Goal: Transaction & Acquisition: Purchase product/service

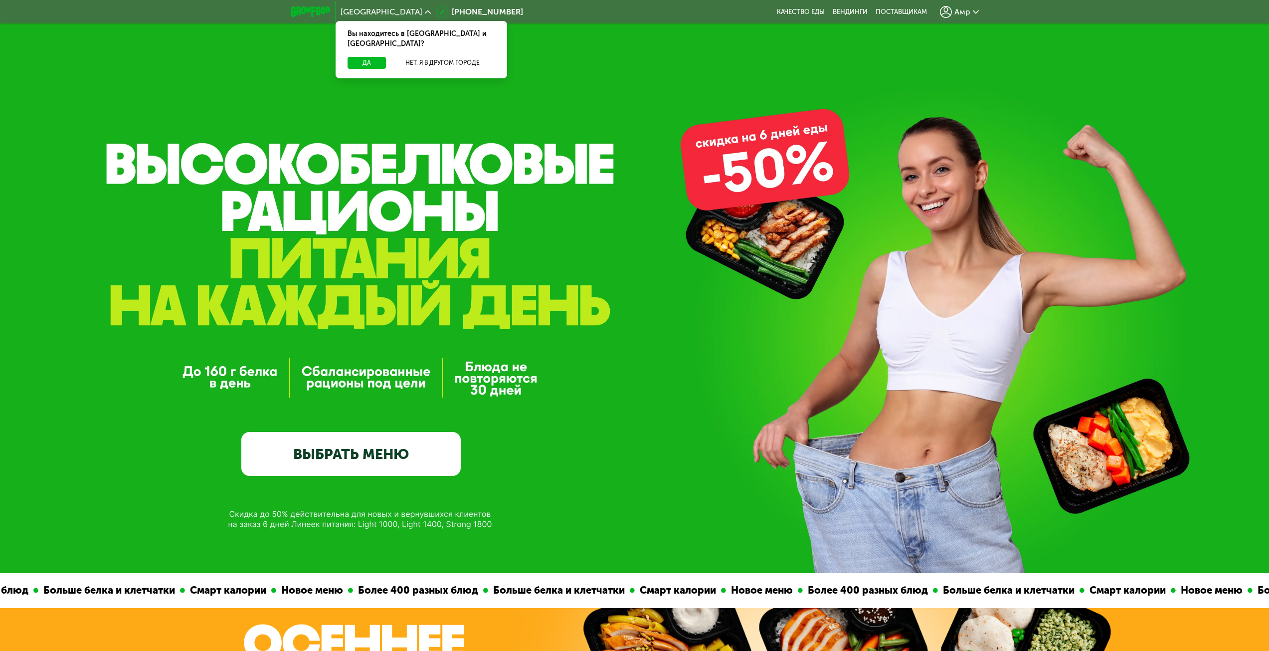
click at [416, 440] on link "ВЫБРАТЬ МЕНЮ" at bounding box center [350, 454] width 219 height 44
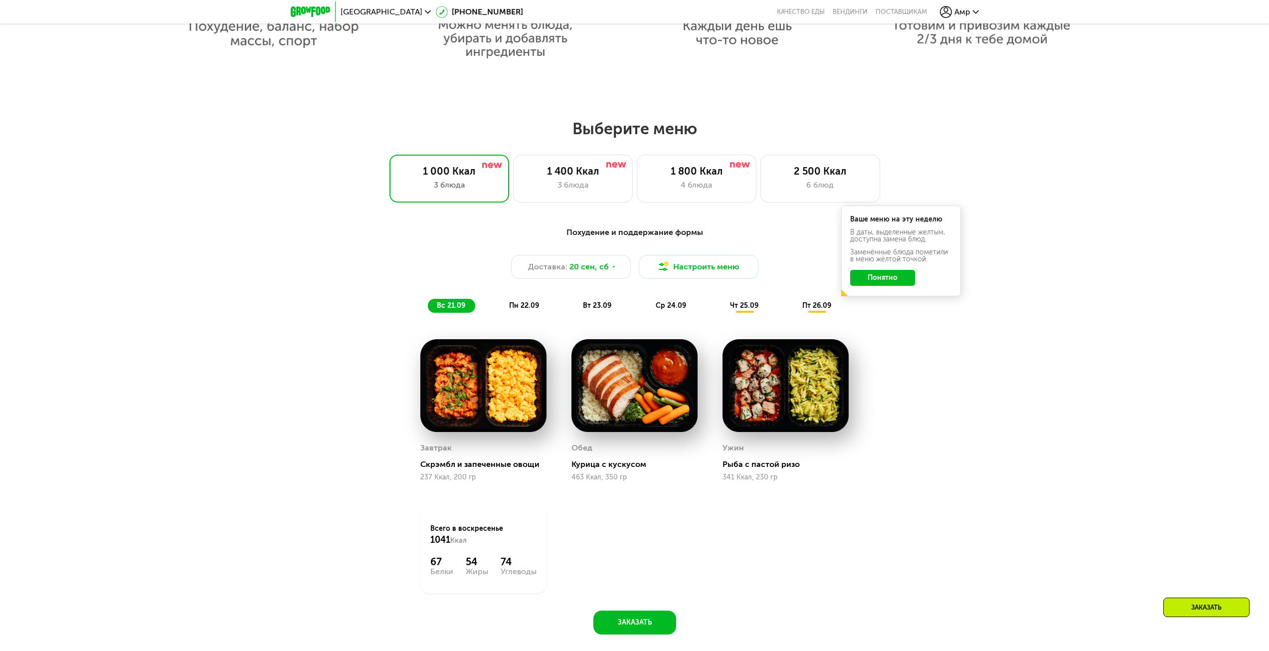
scroll to position [939, 0]
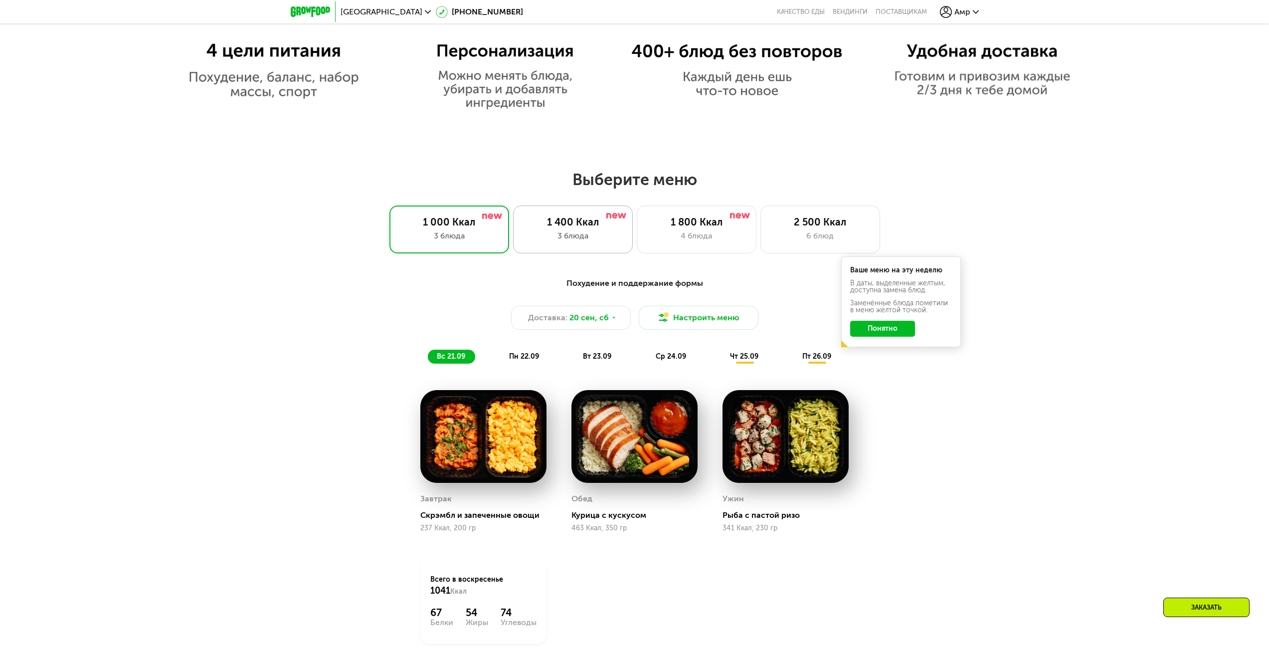
click at [592, 216] on div "1 400 Ккал 3 блюда" at bounding box center [573, 229] width 120 height 48
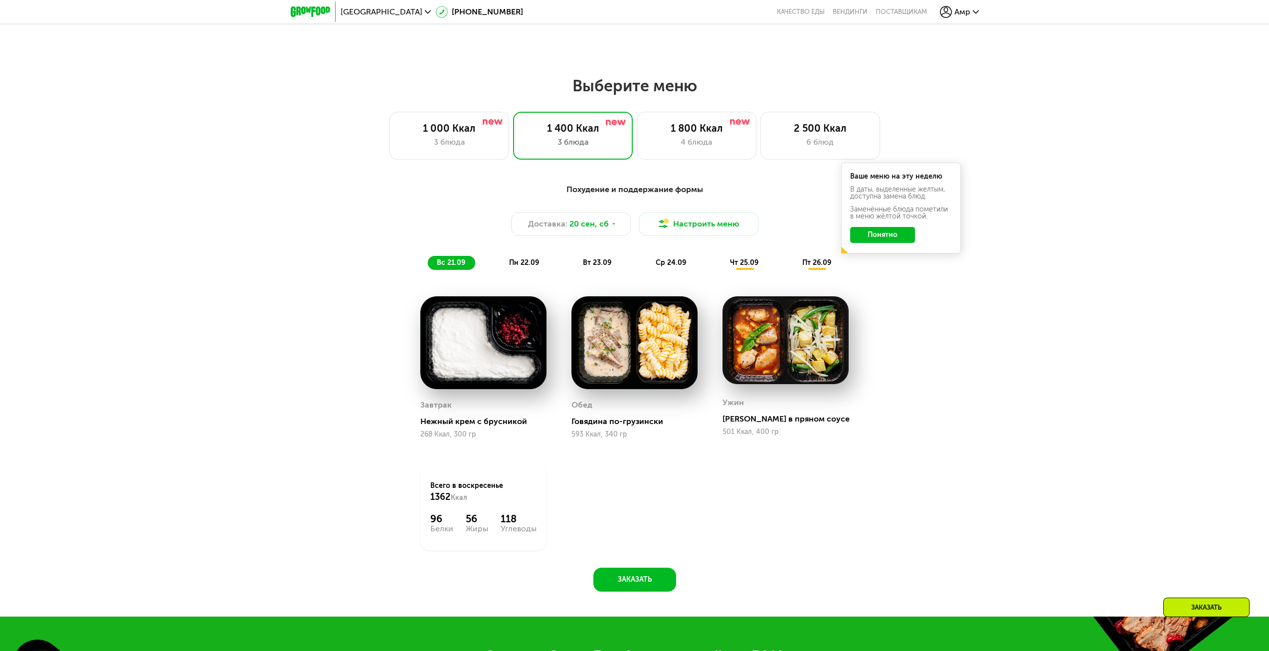
scroll to position [1038, 0]
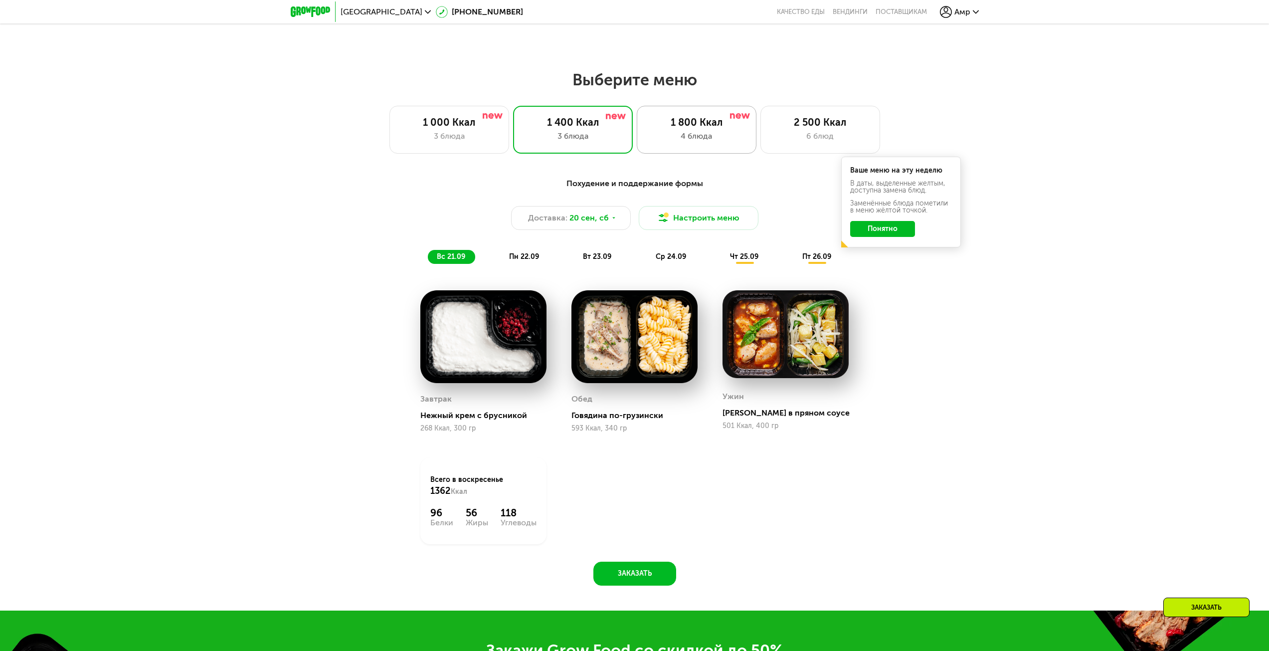
click at [669, 128] on div "1 800 Ккал" at bounding box center [696, 122] width 99 height 12
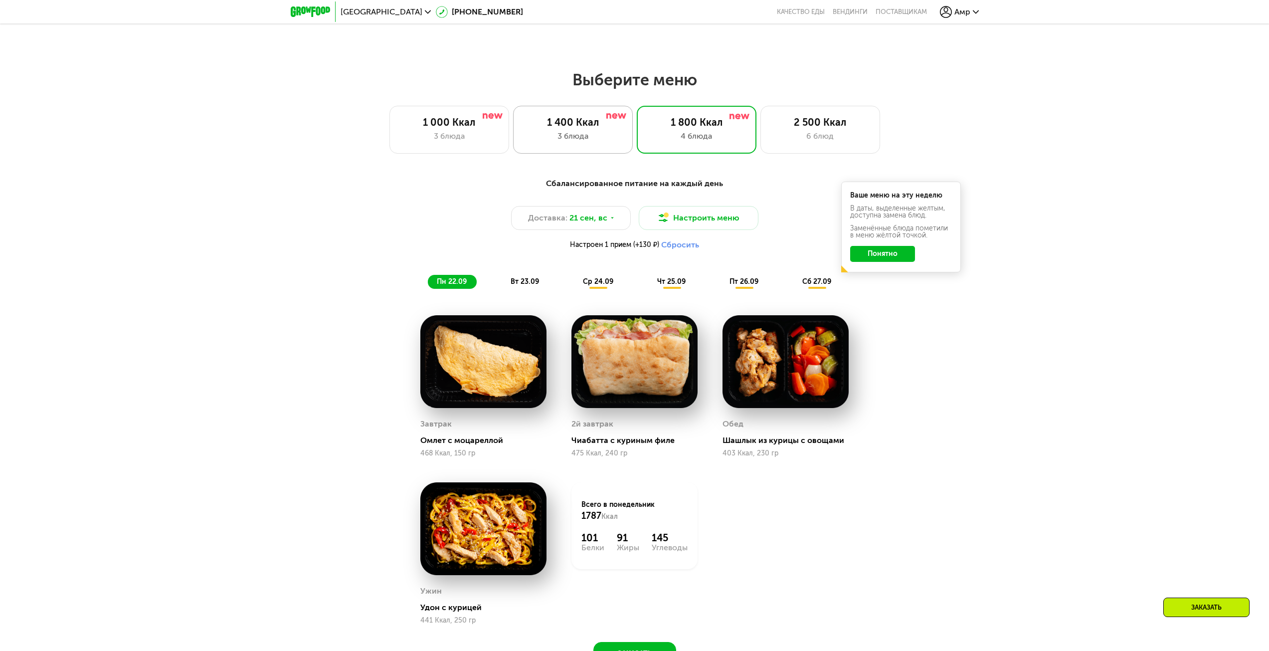
click at [562, 141] on div "3 блюда" at bounding box center [573, 136] width 99 height 12
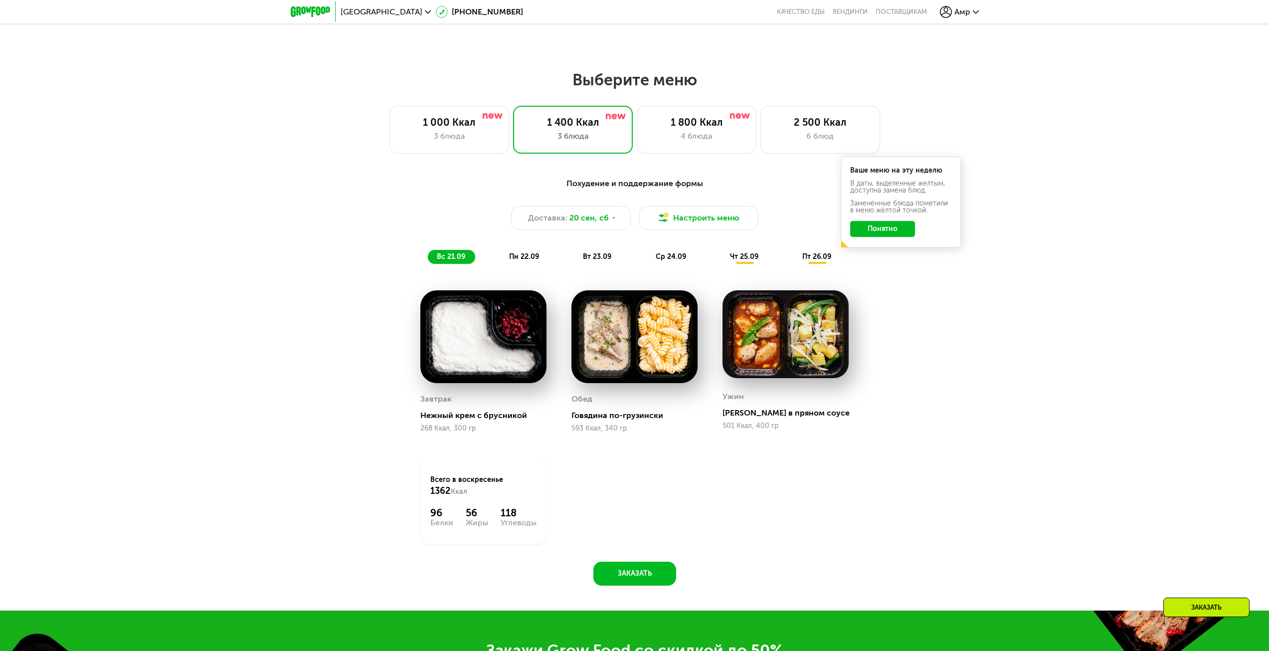
click at [732, 254] on div "чт 25.09" at bounding box center [744, 257] width 47 height 14
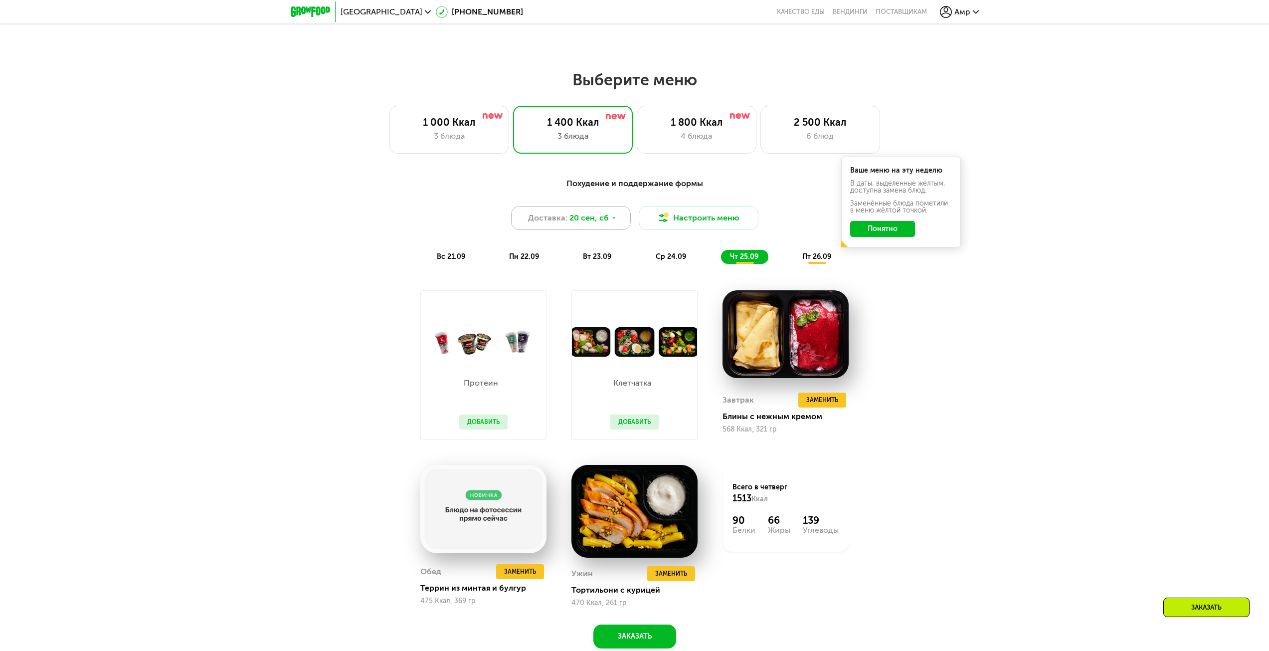
click at [595, 222] on span "20 сен, сб" at bounding box center [589, 218] width 39 height 12
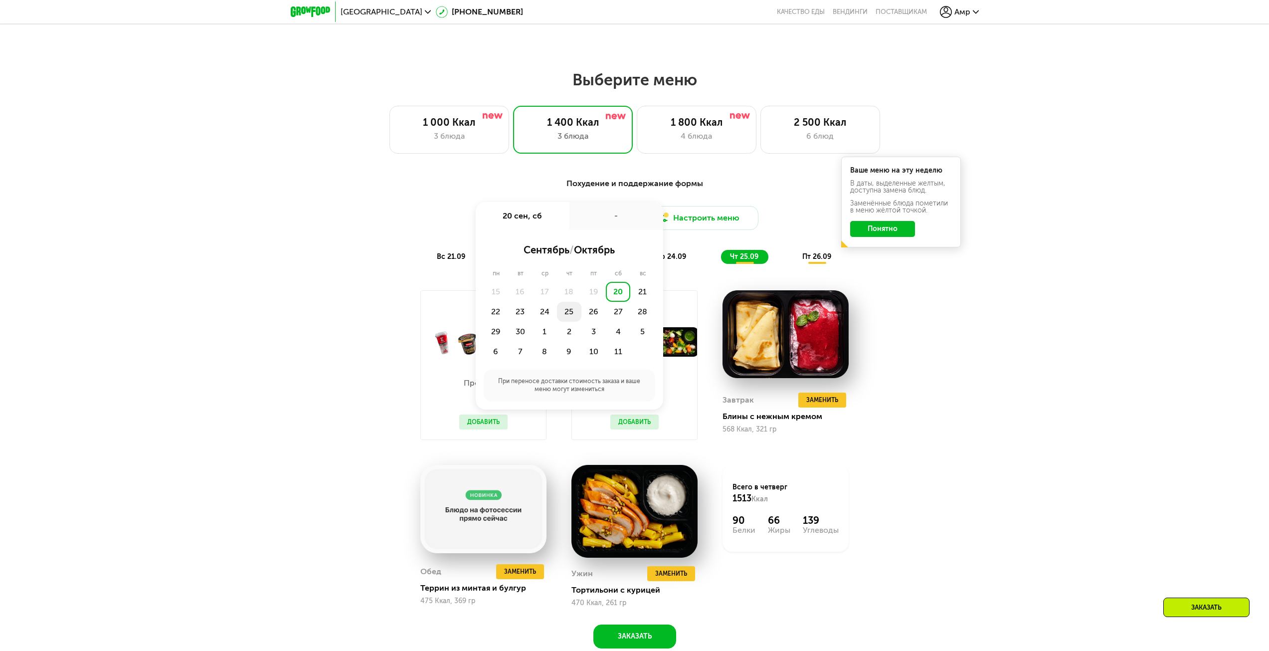
click at [570, 315] on div "25" at bounding box center [569, 312] width 24 height 20
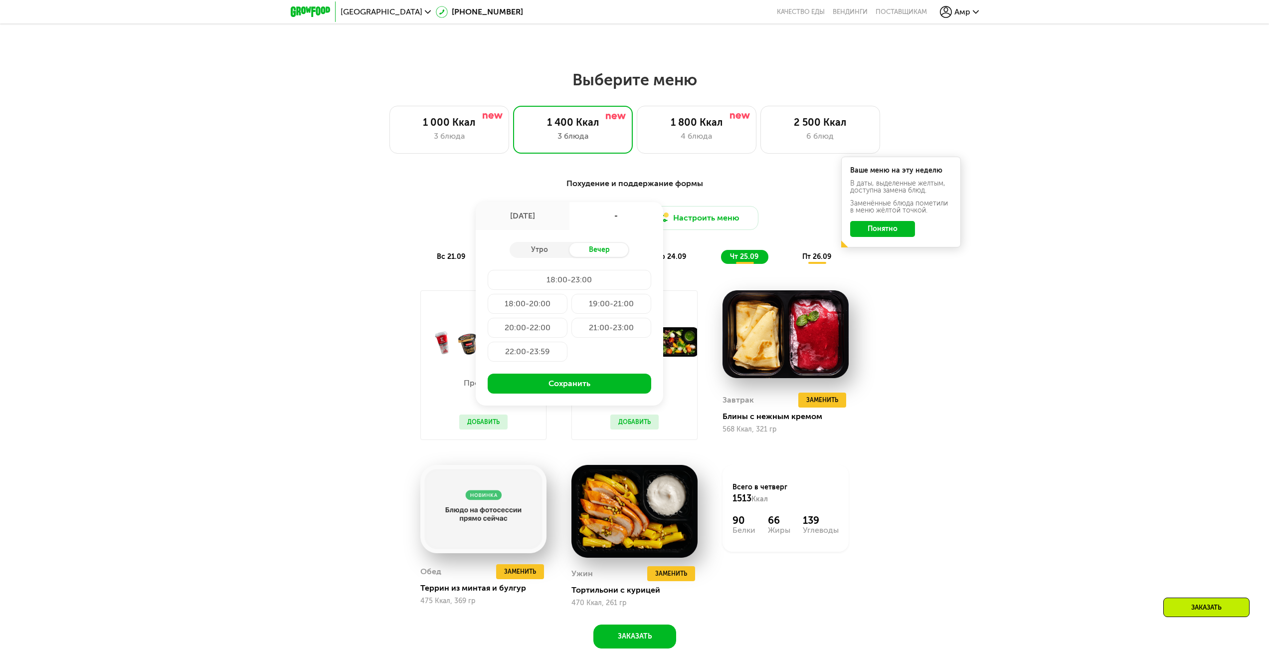
drag, startPoint x: 1119, startPoint y: 440, endPoint x: 1010, endPoint y: 418, distance: 111.3
click at [1119, 440] on div "Похудение и поддержание формы Доставка: [DATE] сен, чт - Утро Вечер 18:00-23:00…" at bounding box center [634, 419] width 1269 height 510
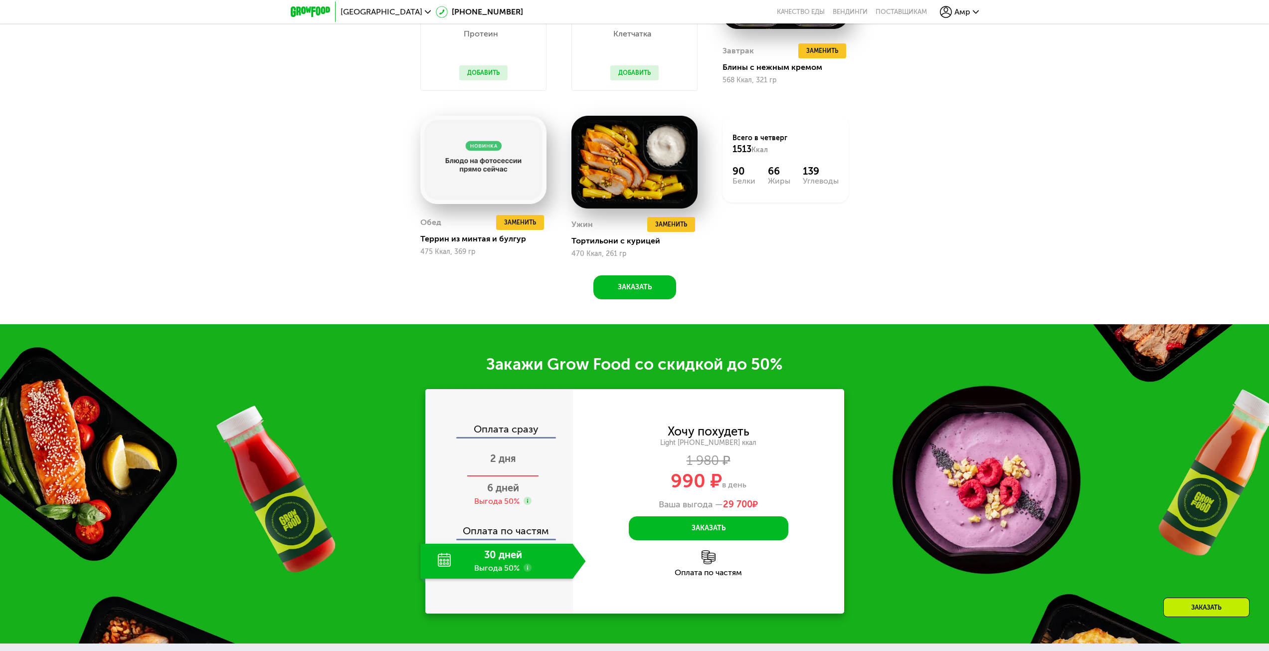
click at [543, 465] on div "2 дня" at bounding box center [503, 459] width 166 height 35
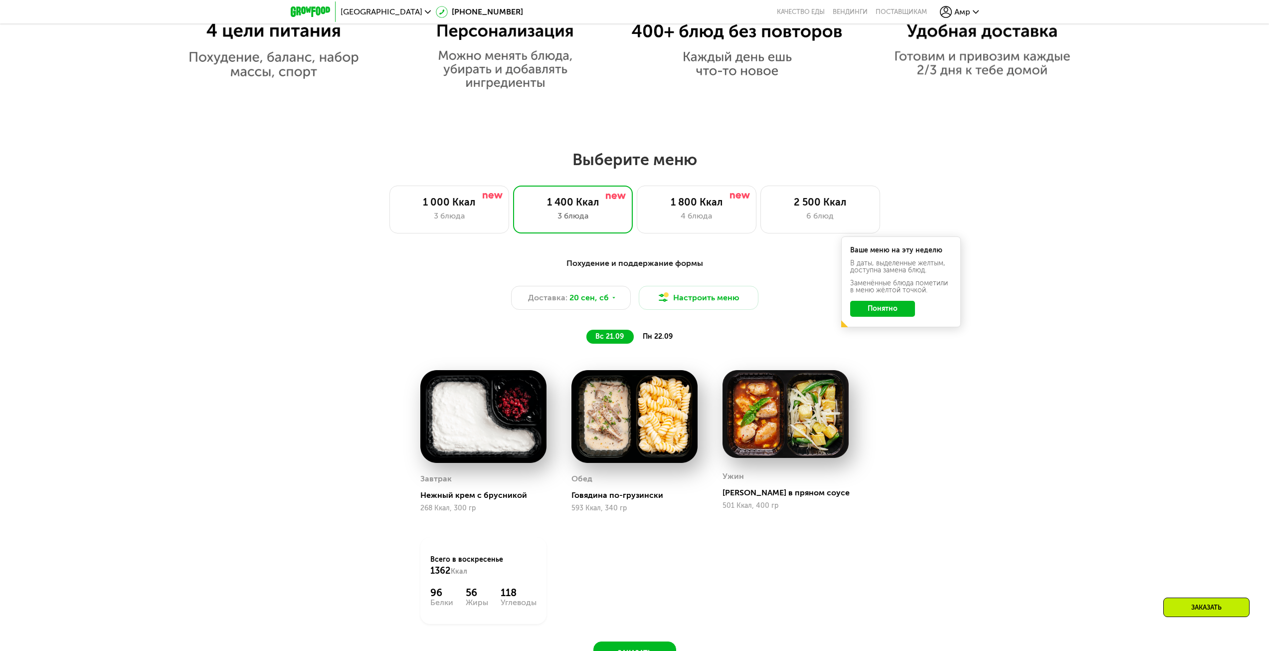
scroll to position [967, 0]
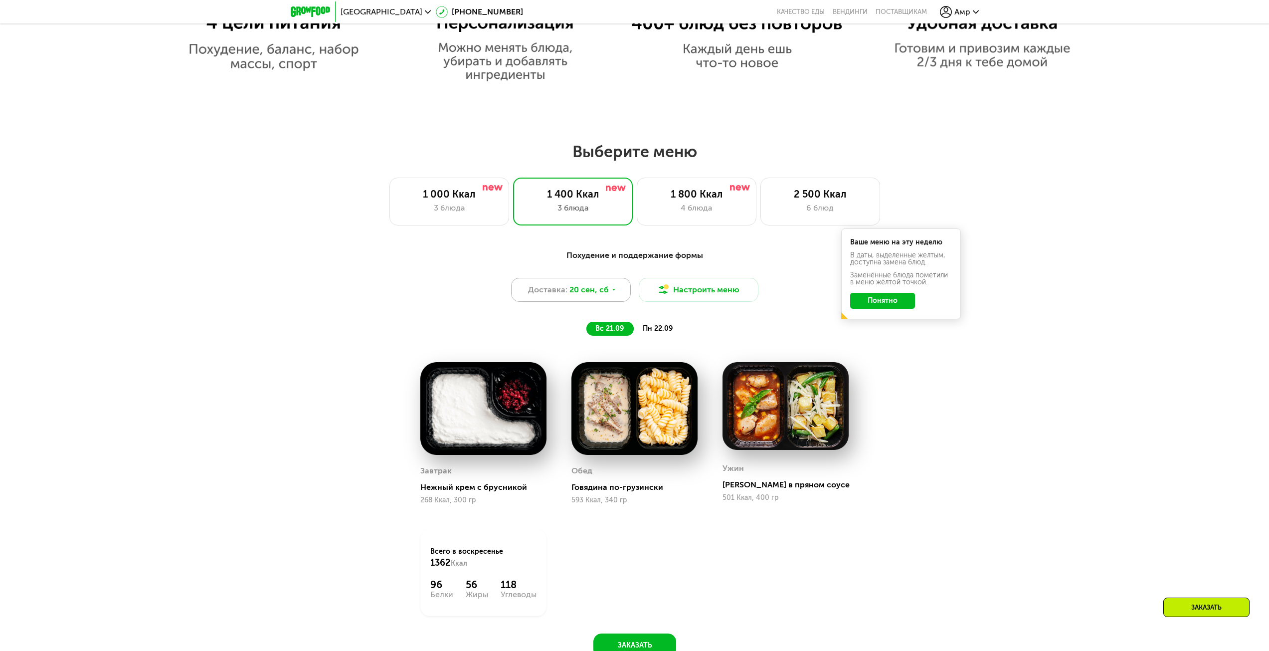
click at [600, 289] on span "20 сен, сб" at bounding box center [589, 290] width 39 height 12
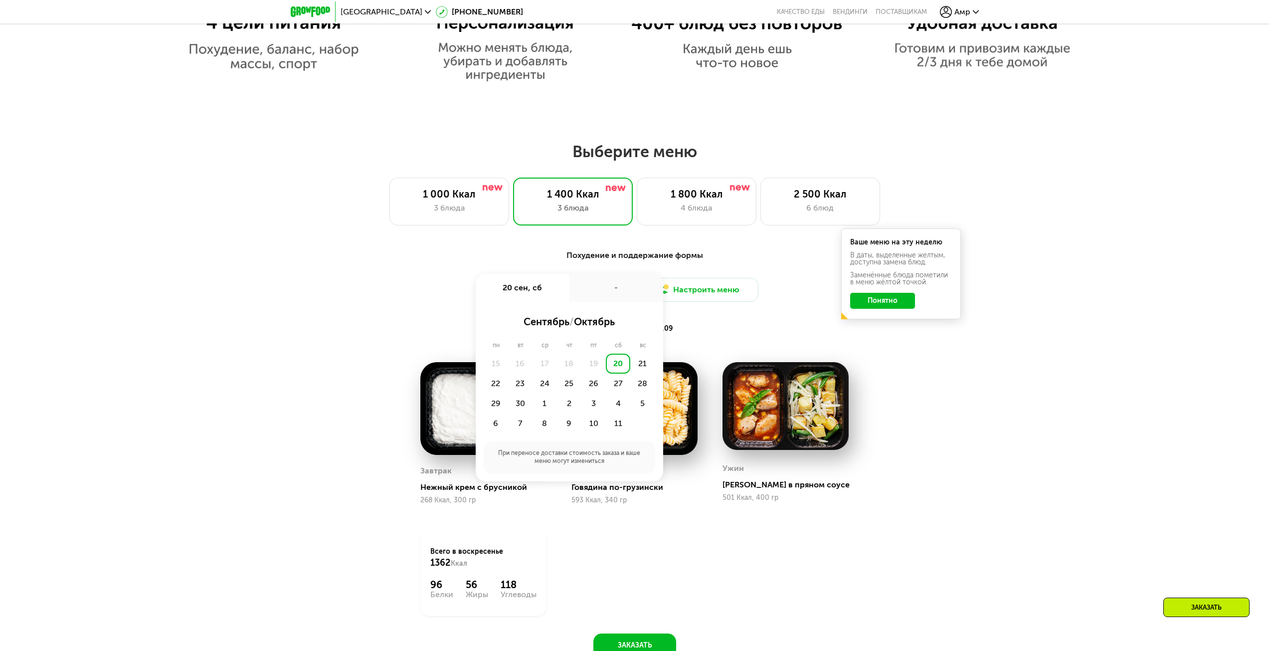
click at [735, 342] on div "Похудение и поддержание формы Доставка: [DATE] сен, сб - сентябрь / октябрь пн …" at bounding box center [635, 292] width 602 height 98
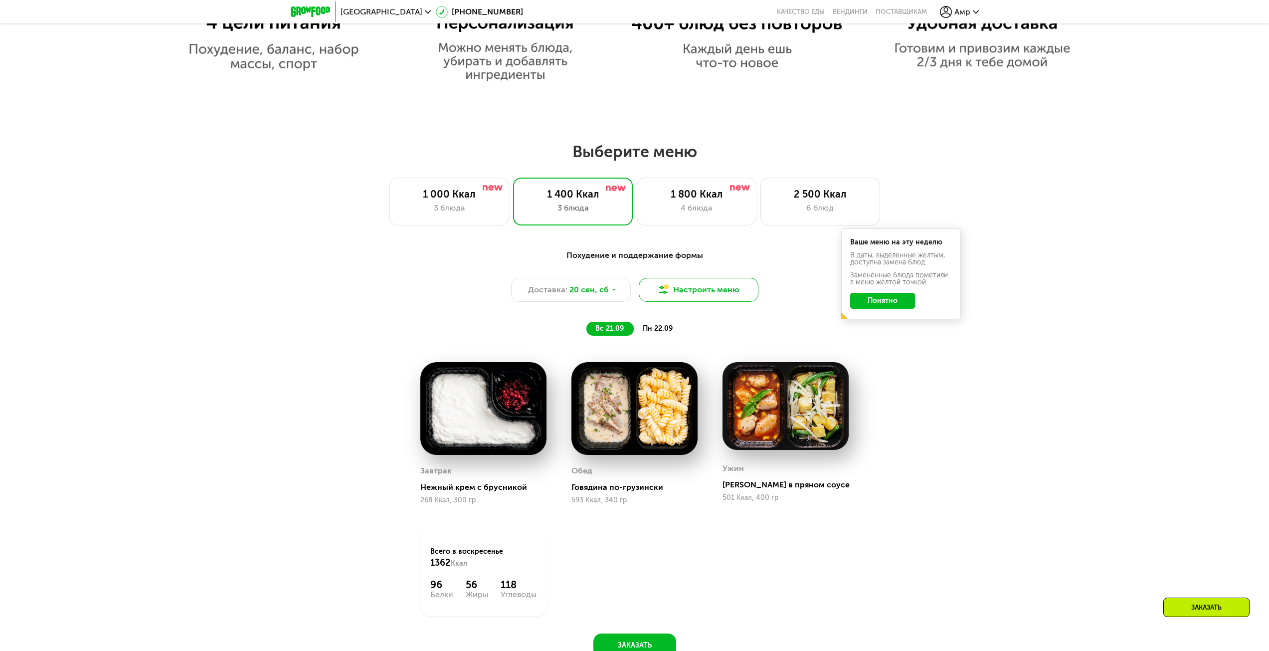
click at [686, 291] on button "Настроить меню" at bounding box center [699, 290] width 120 height 24
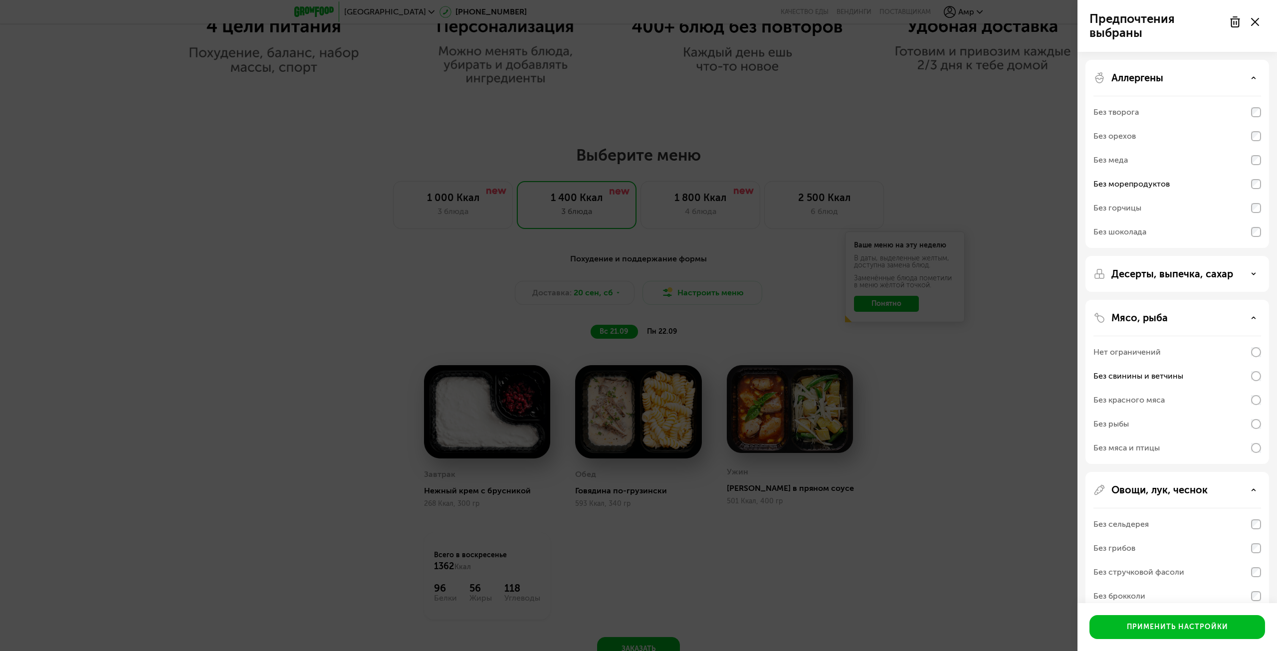
click at [686, 291] on div "Предпочтения выбраны Аллергены Без творога Без орехов Без меда Без морепродукто…" at bounding box center [638, 325] width 1277 height 651
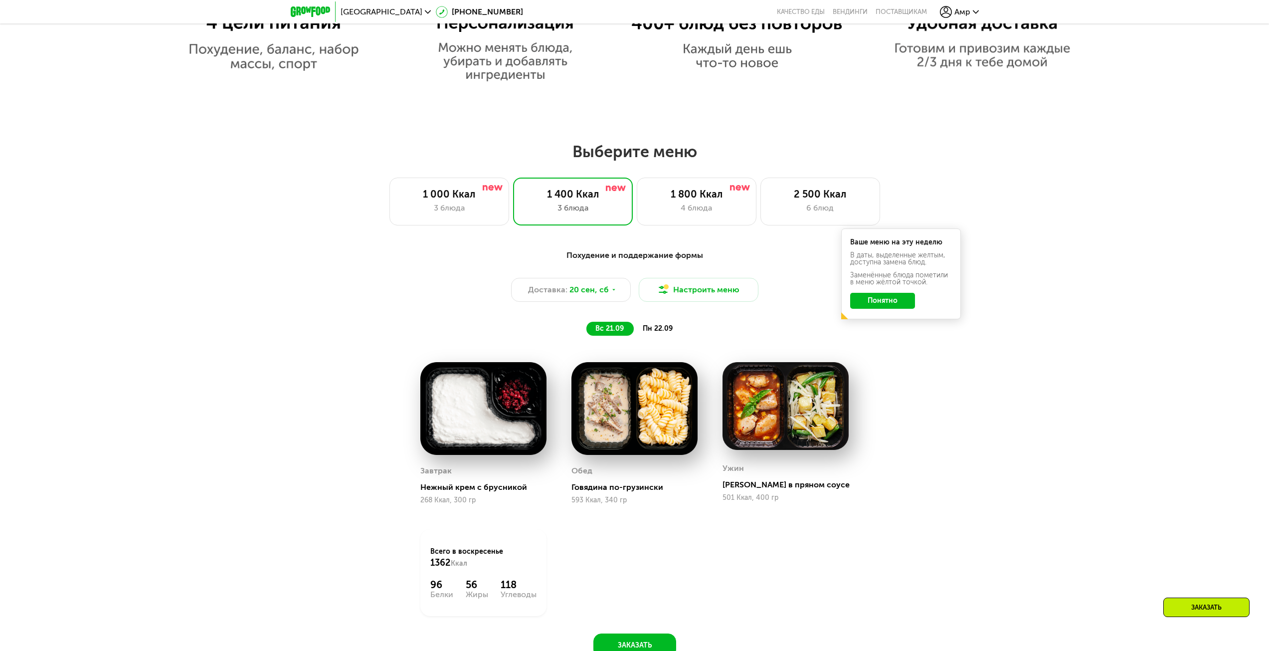
click at [660, 394] on img at bounding box center [635, 408] width 126 height 93
click at [662, 417] on img at bounding box center [635, 408] width 126 height 93
click at [650, 417] on img at bounding box center [635, 408] width 126 height 93
click at [613, 293] on icon at bounding box center [614, 290] width 6 height 6
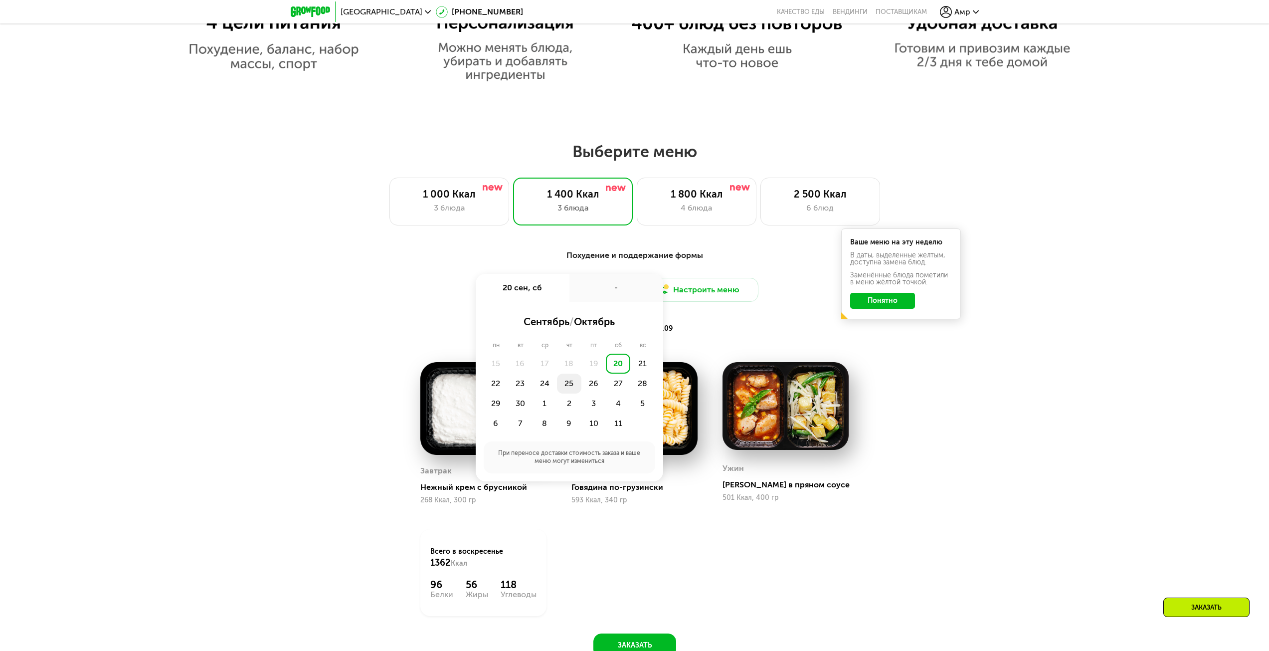
click at [565, 386] on div "25" at bounding box center [569, 384] width 24 height 20
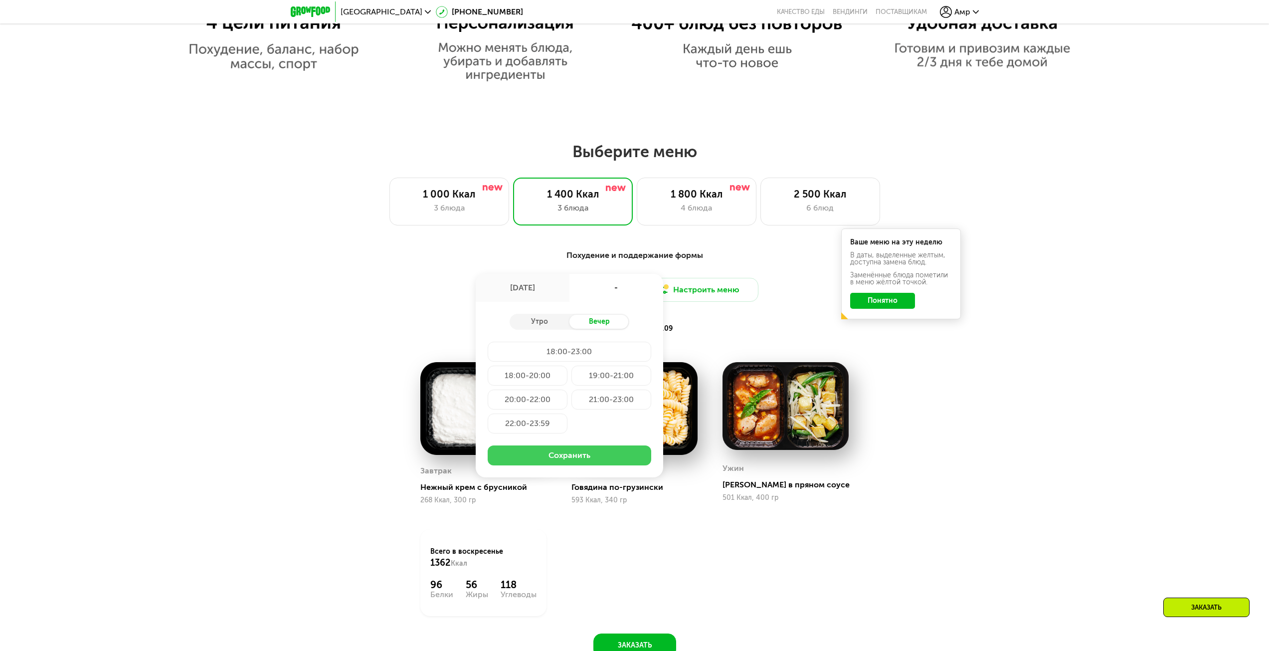
click at [609, 455] on button "Сохранить" at bounding box center [570, 455] width 164 height 20
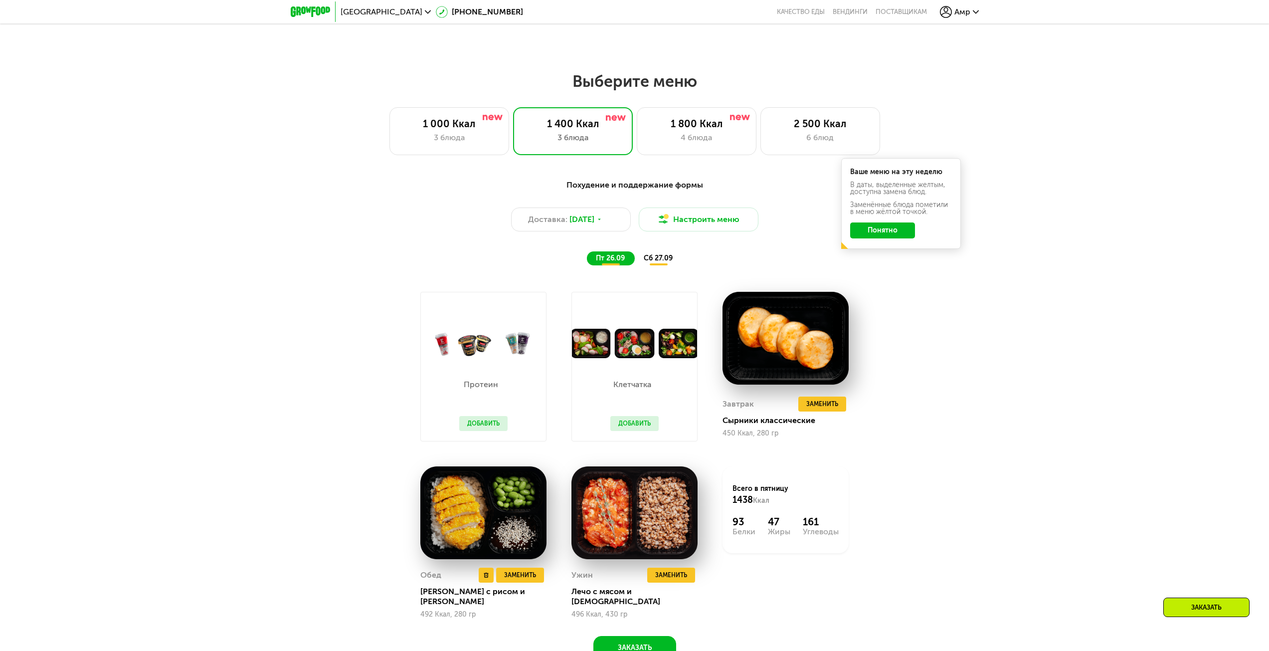
scroll to position [1016, 0]
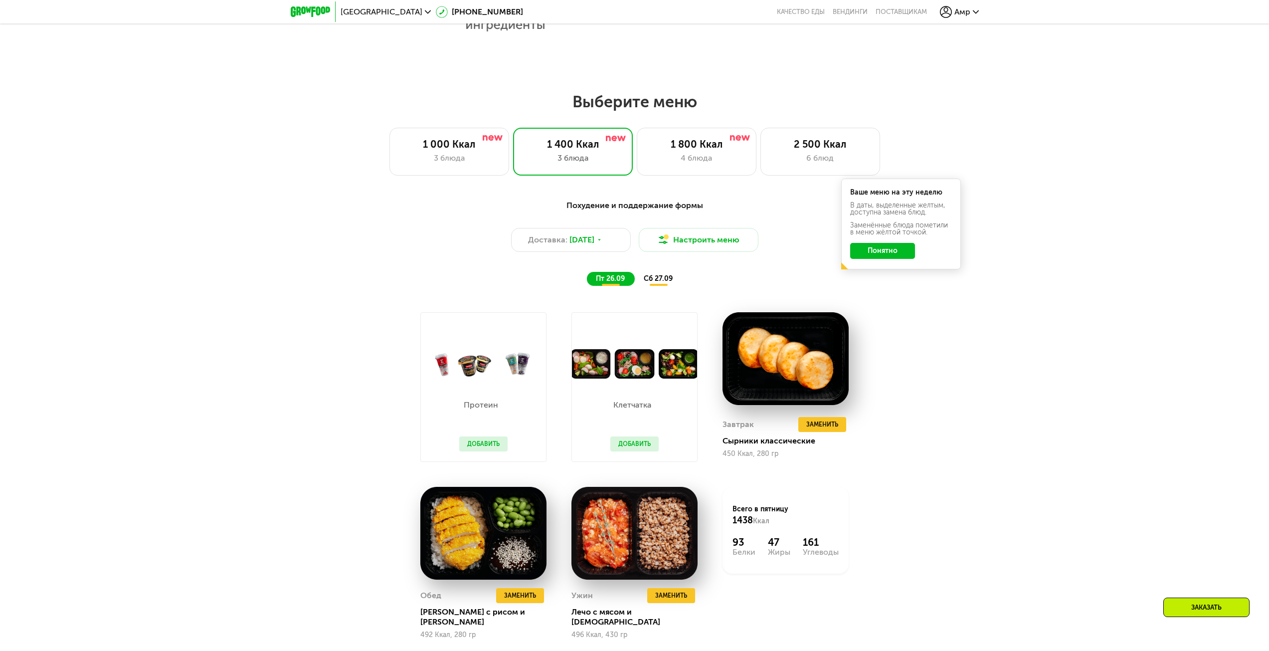
click at [908, 249] on button "Понятно" at bounding box center [882, 251] width 65 height 16
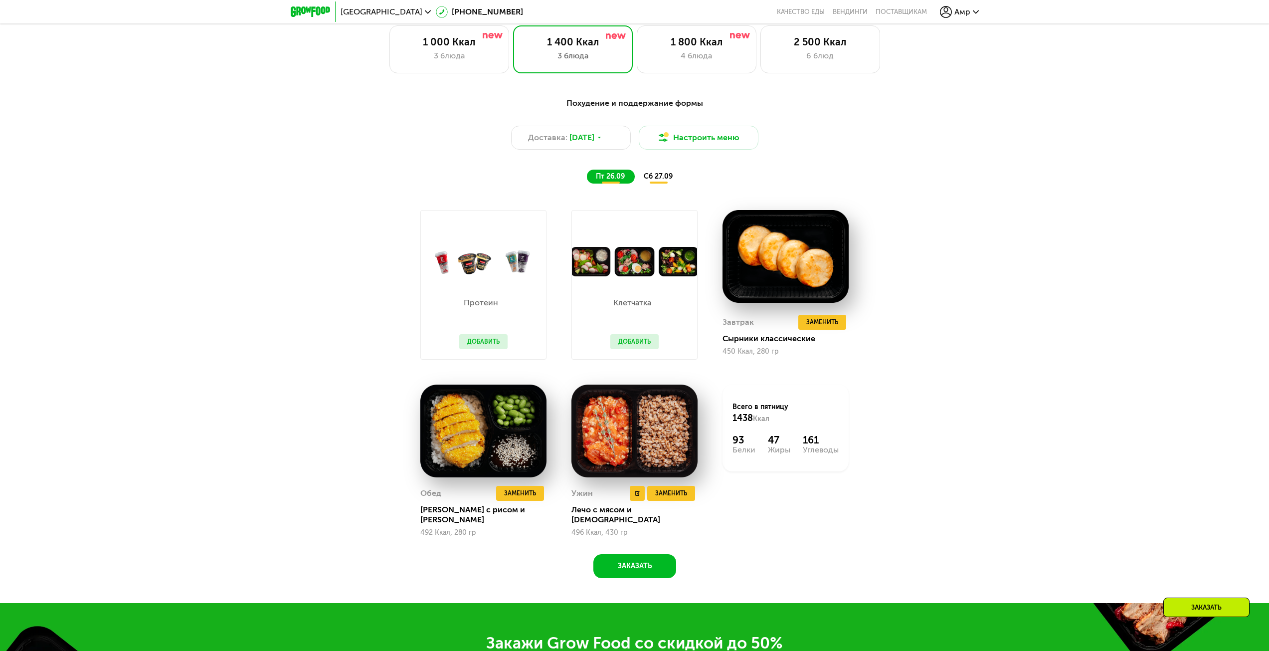
scroll to position [1116, 0]
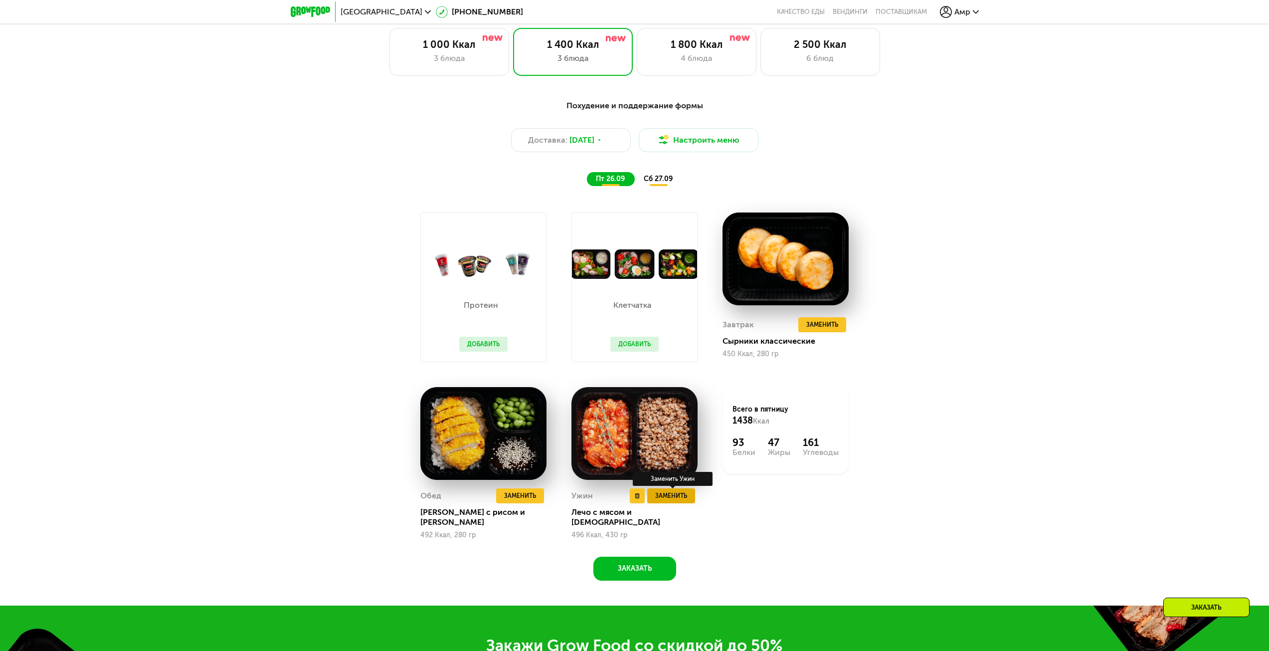
click at [674, 497] on span "Заменить" at bounding box center [671, 496] width 32 height 10
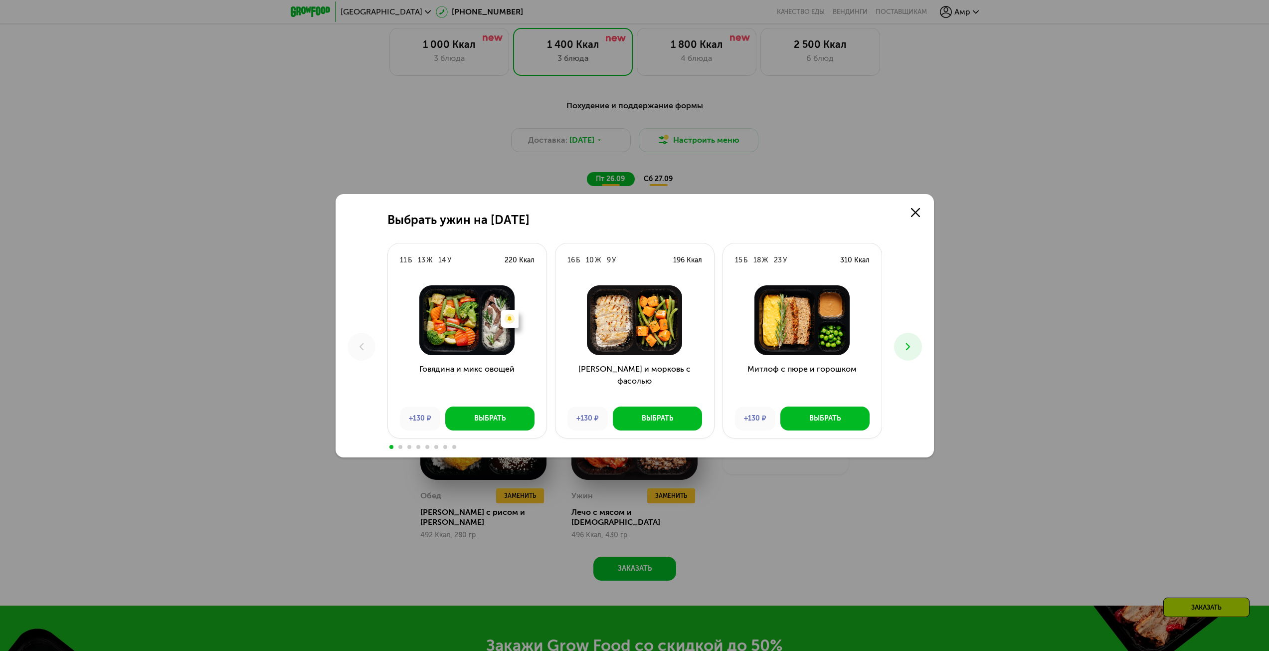
click at [903, 344] on icon at bounding box center [908, 347] width 12 height 12
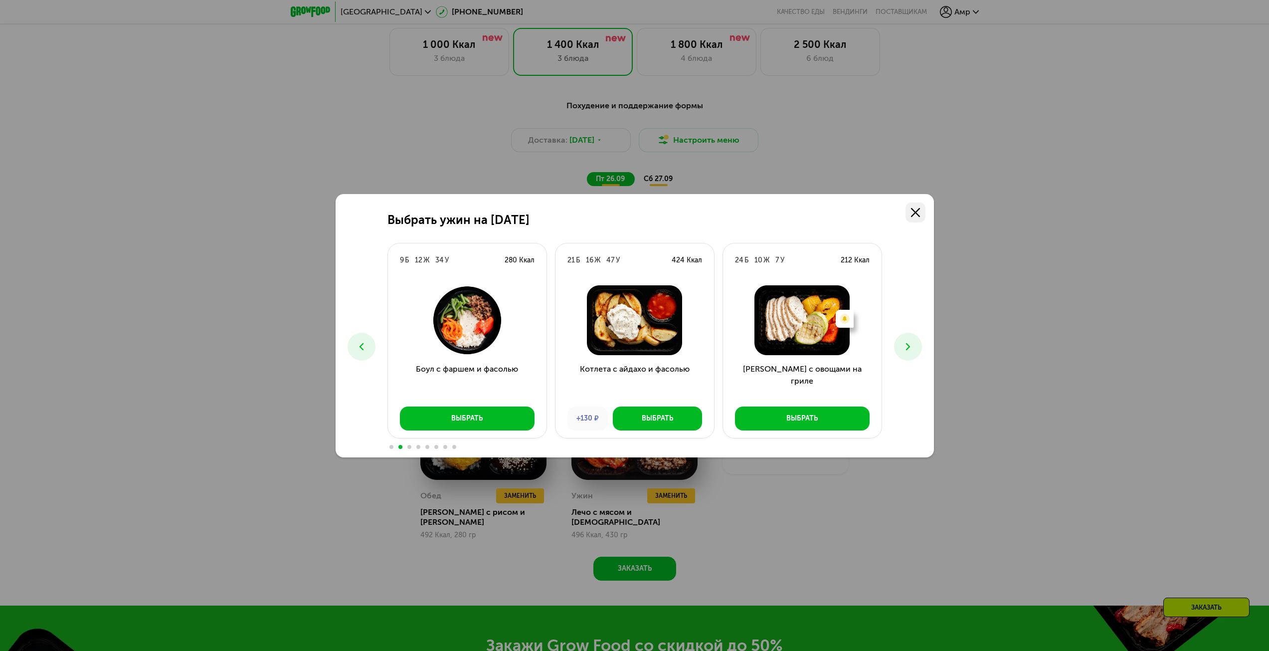
click at [910, 216] on link at bounding box center [916, 212] width 20 height 20
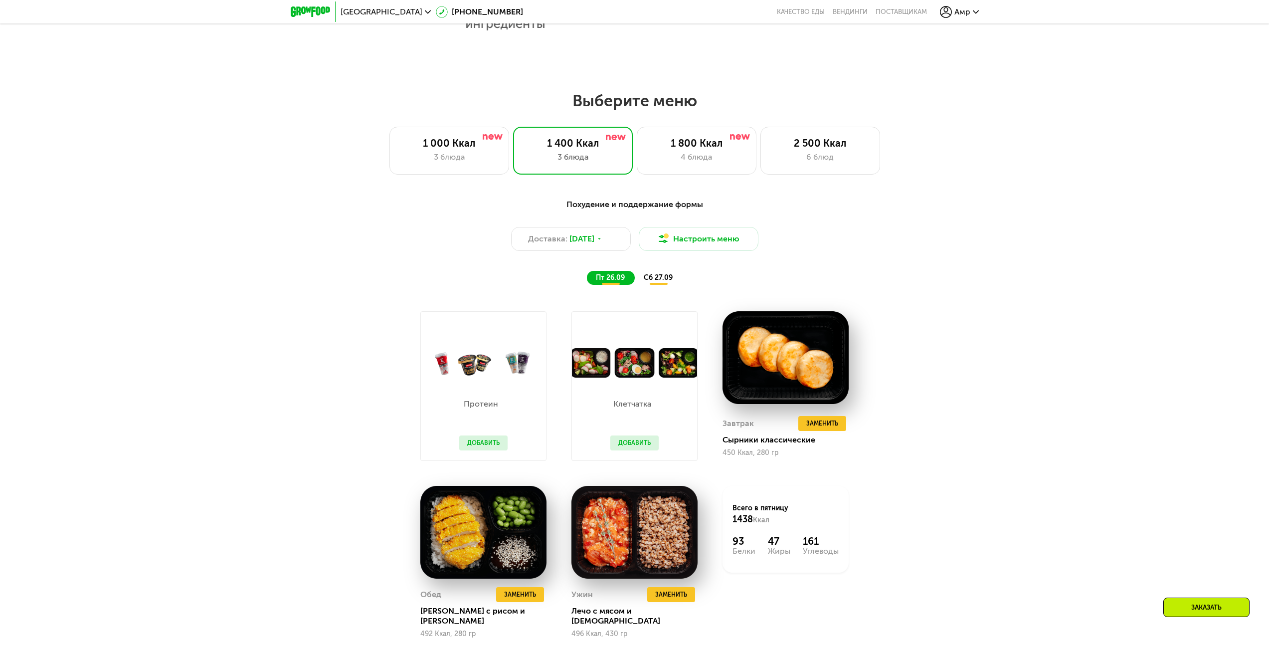
scroll to position [1016, 0]
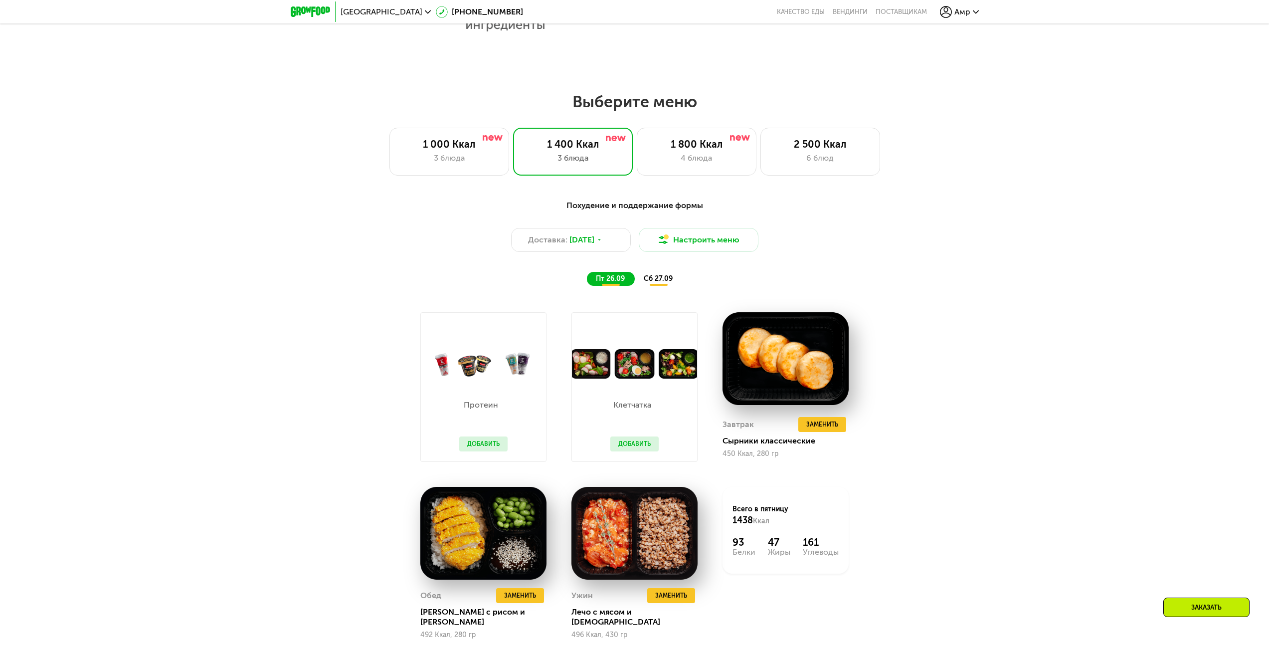
click at [656, 281] on span "сб 27.09" at bounding box center [658, 278] width 29 height 8
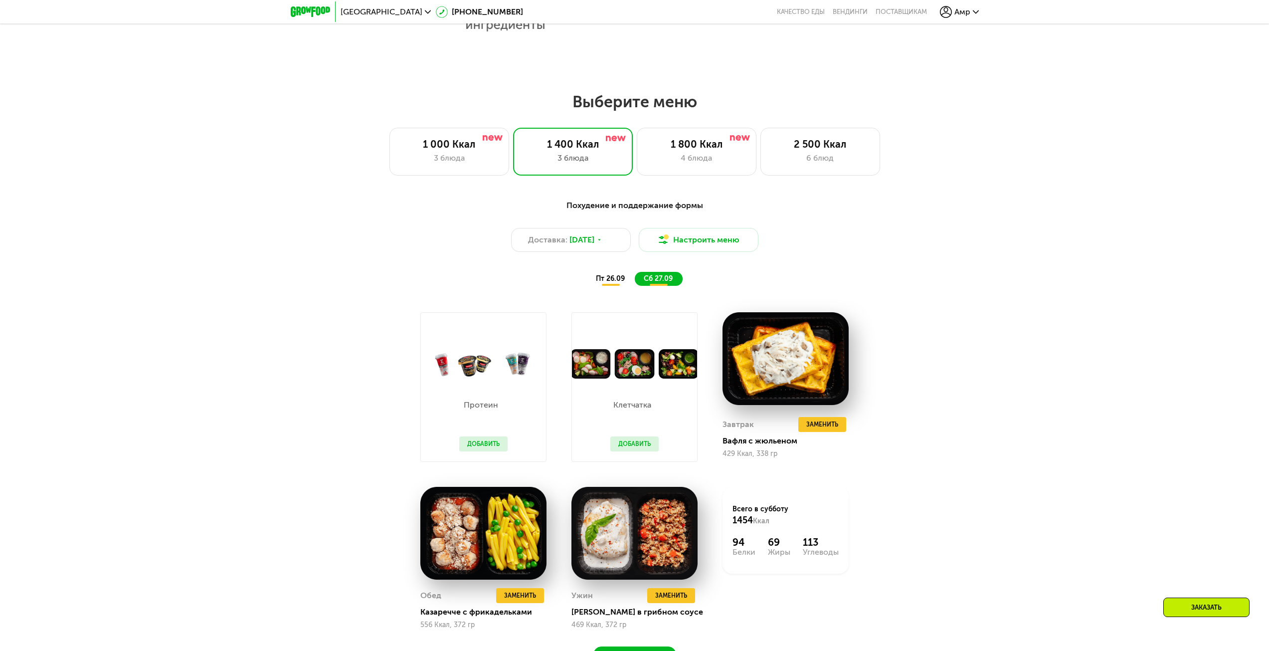
click at [616, 283] on span "пт 26.09" at bounding box center [610, 278] width 29 height 8
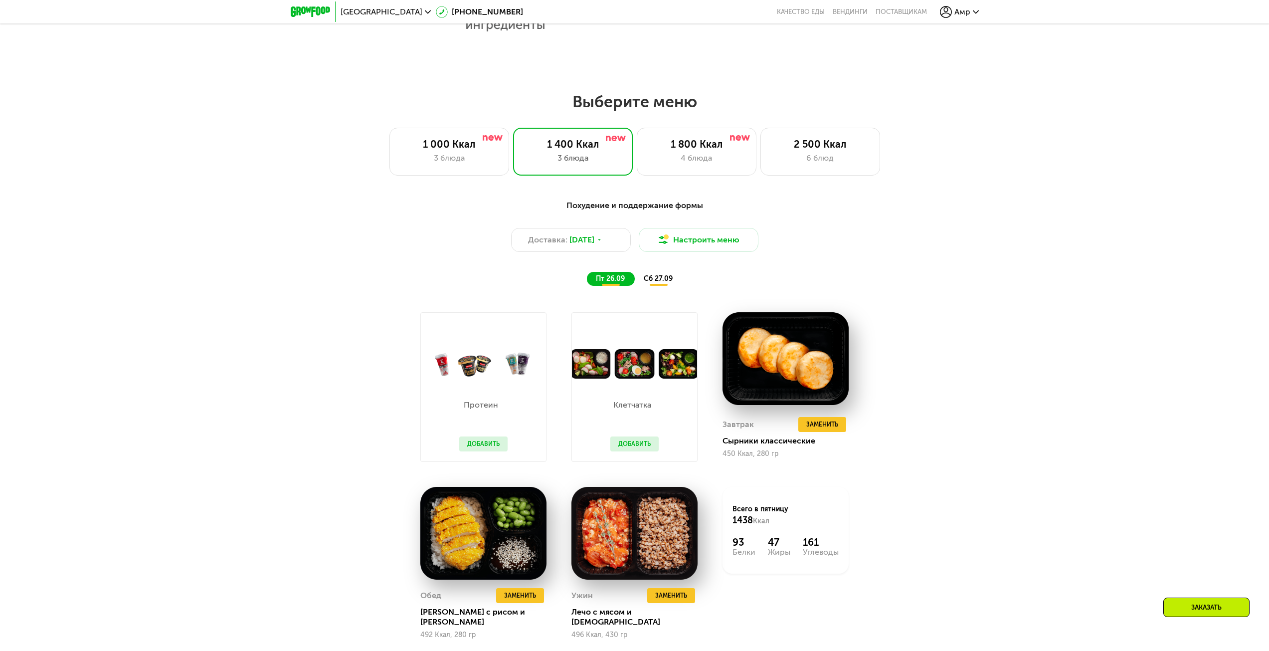
click at [665, 283] on span "сб 27.09" at bounding box center [658, 278] width 29 height 8
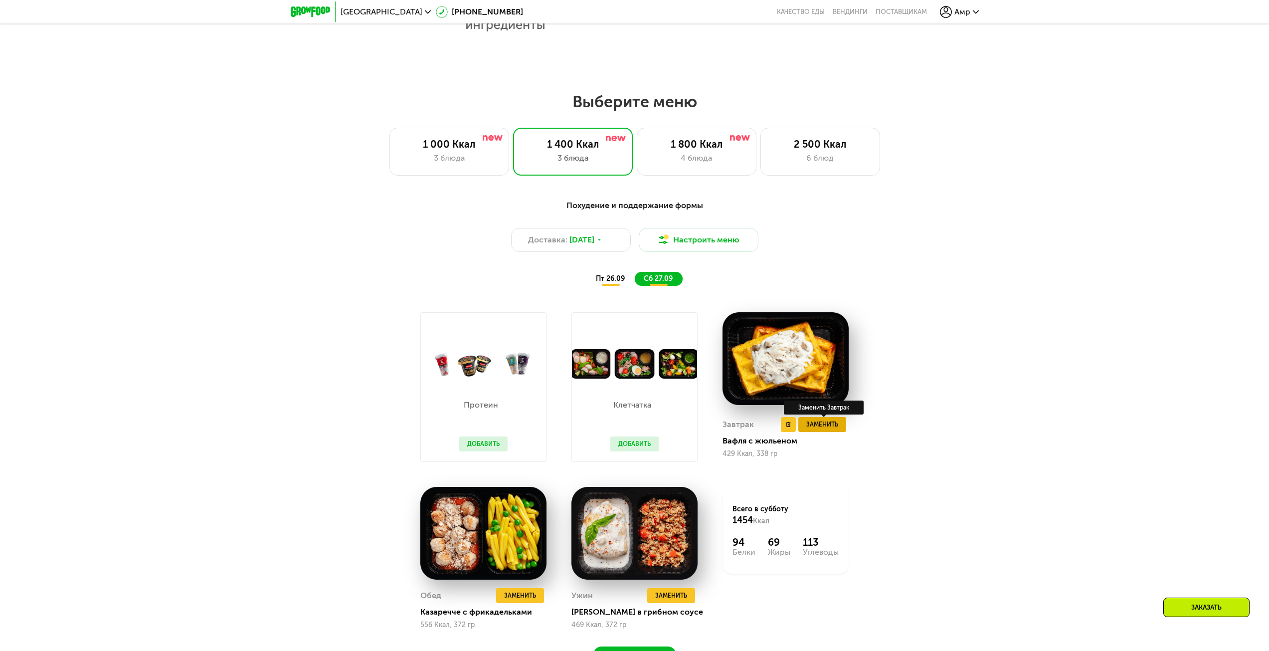
click at [824, 429] on span "Заменить" at bounding box center [822, 424] width 32 height 10
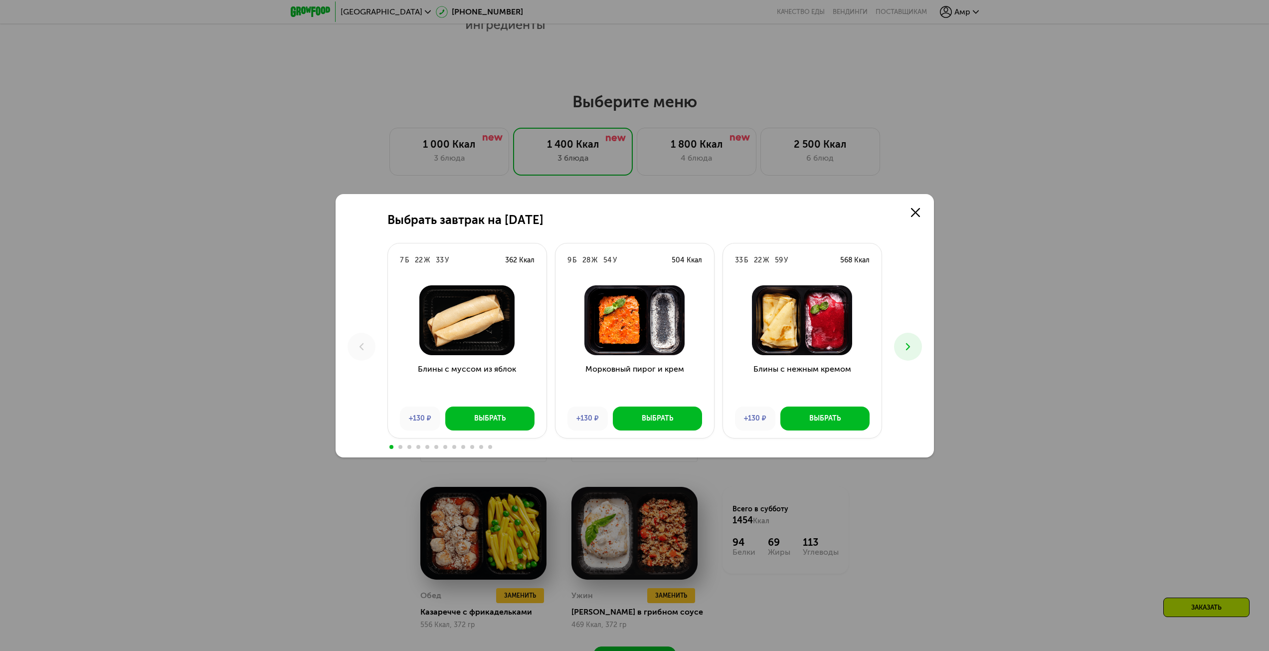
click at [914, 345] on icon at bounding box center [908, 347] width 12 height 12
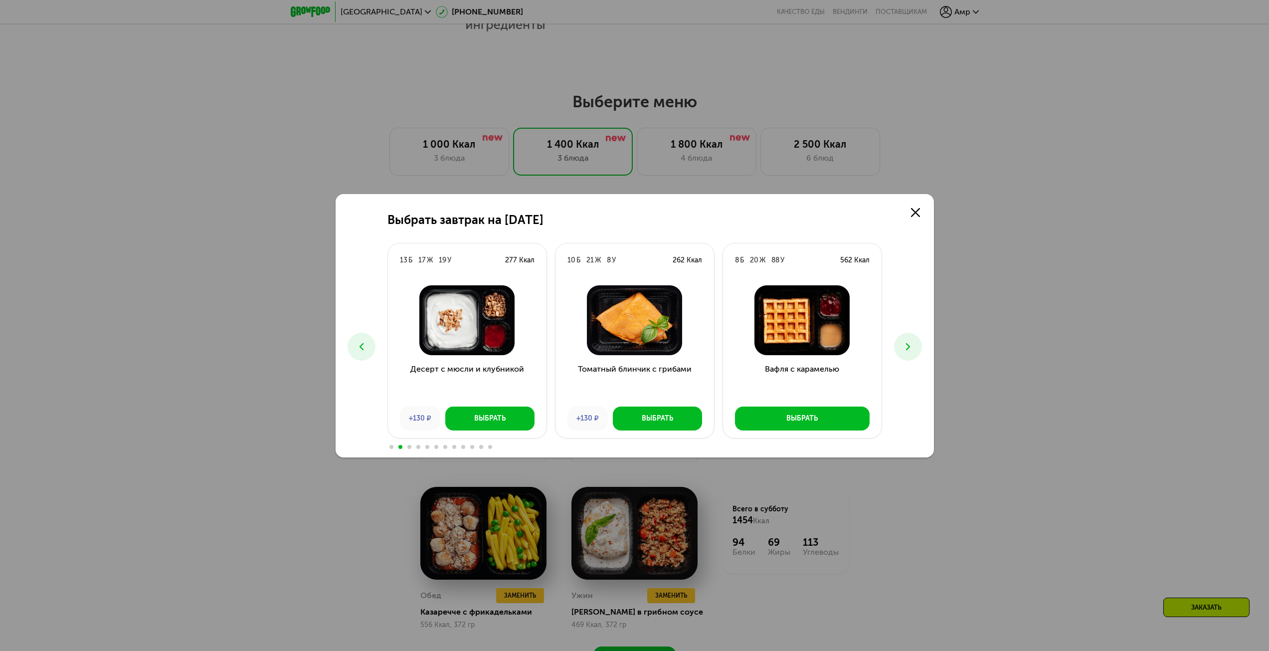
click at [914, 345] on icon at bounding box center [908, 347] width 12 height 12
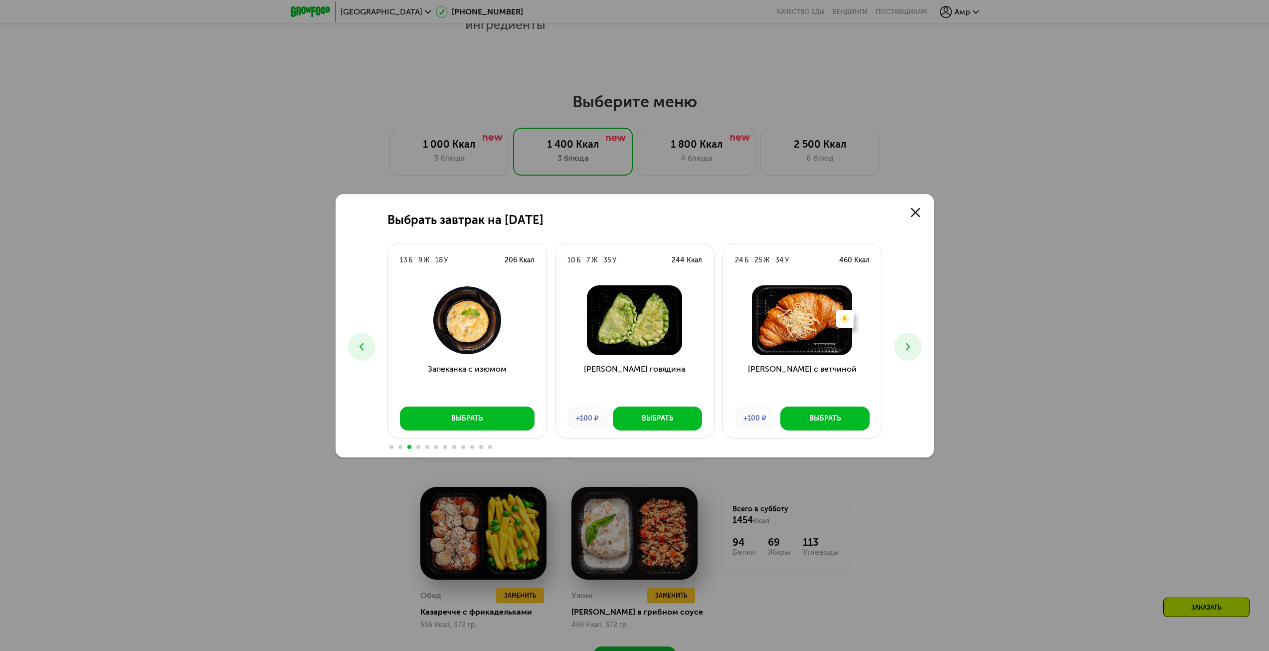
click at [914, 345] on icon at bounding box center [908, 347] width 12 height 12
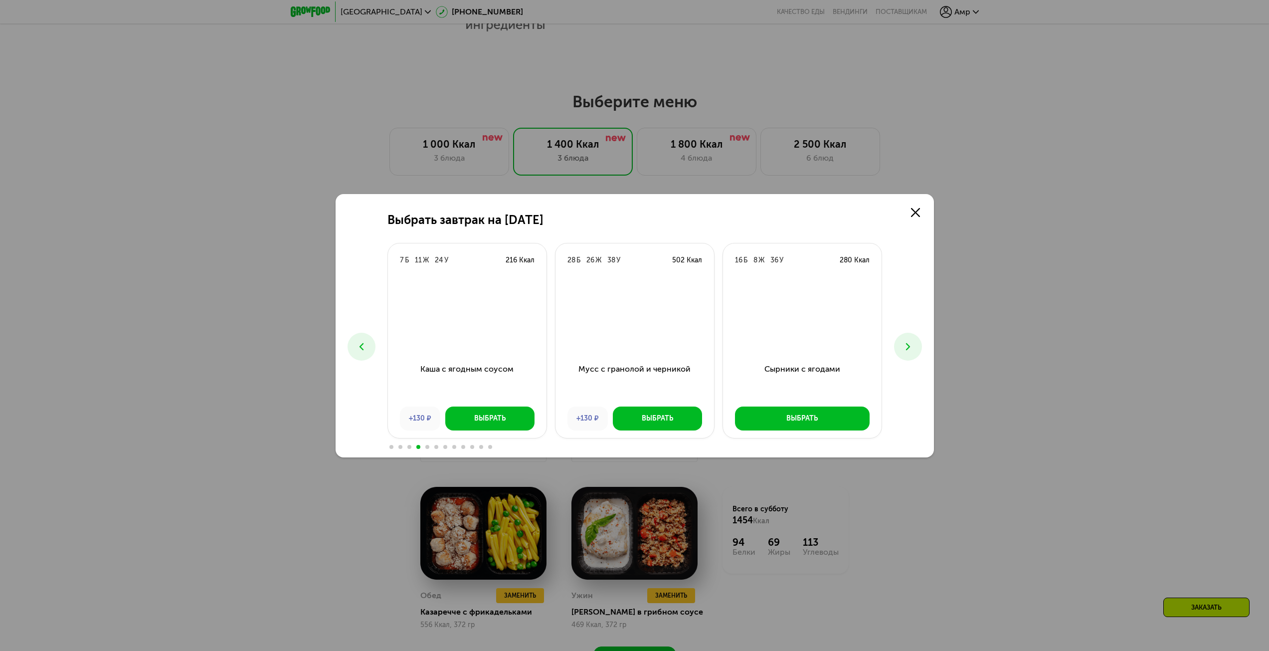
click at [1043, 335] on div "Выбрать завтрак на [DATE] 7 Б 22 Ж 33 У 362 Ккал Блины с муссом из яблок +130 ₽…" at bounding box center [634, 325] width 1269 height 651
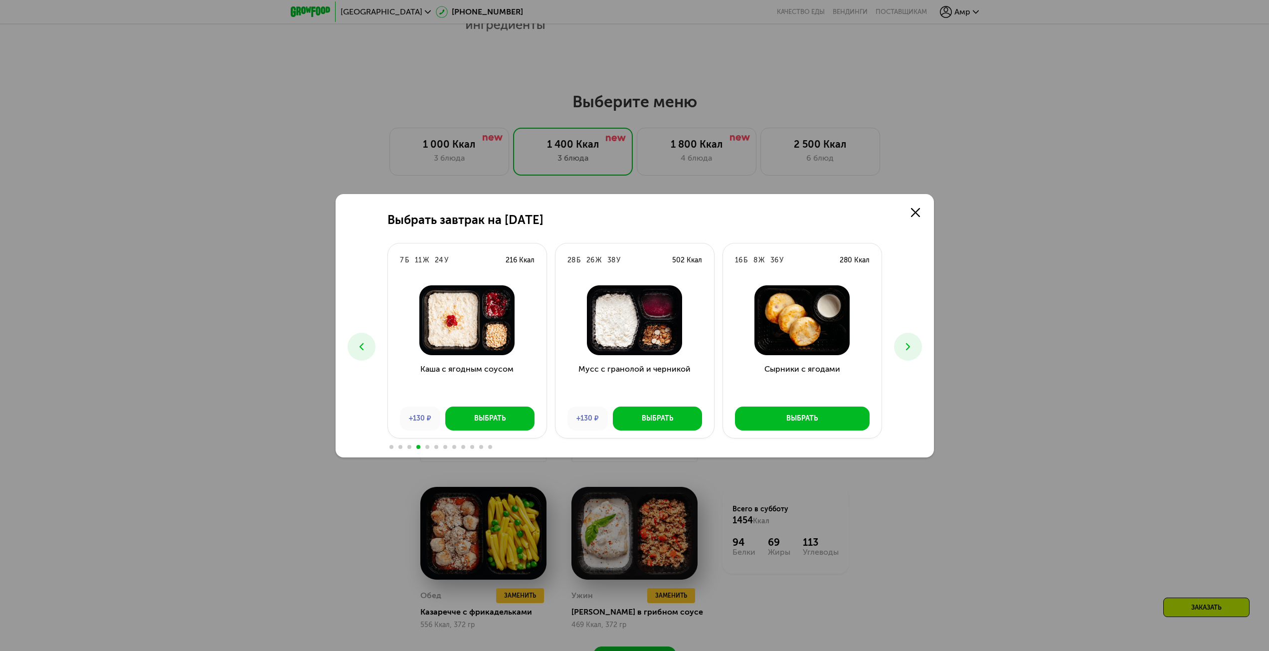
click at [911, 346] on icon at bounding box center [908, 347] width 12 height 12
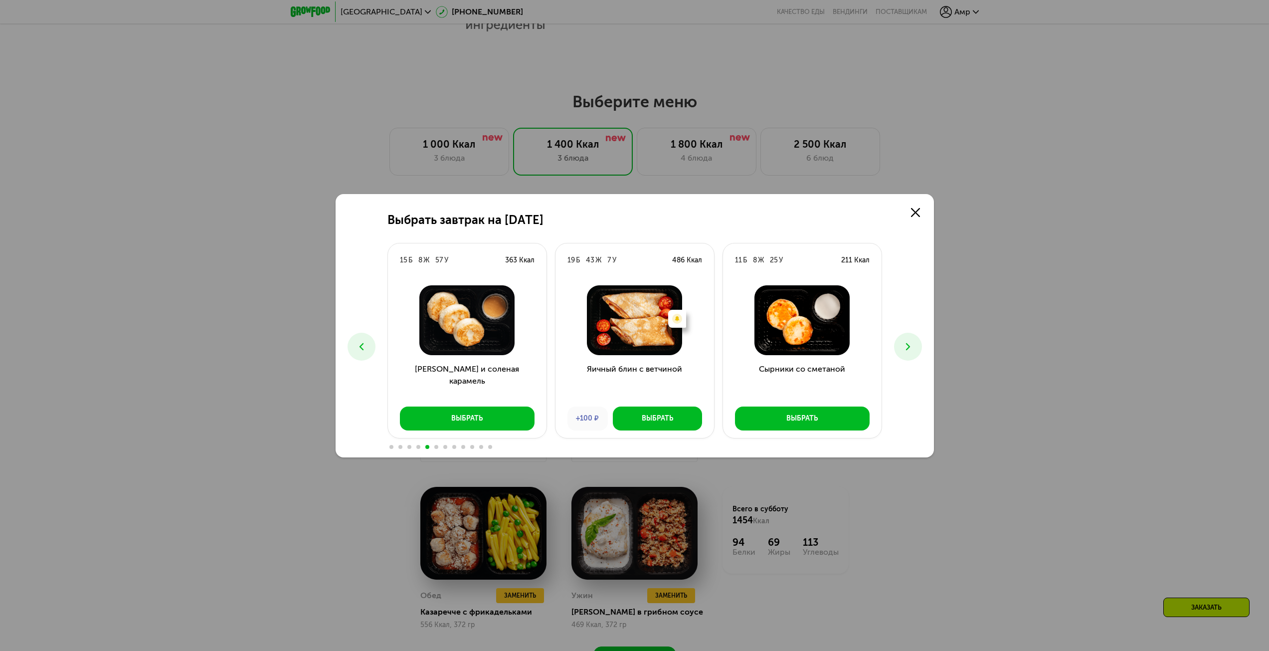
click at [910, 347] on icon at bounding box center [908, 347] width 12 height 12
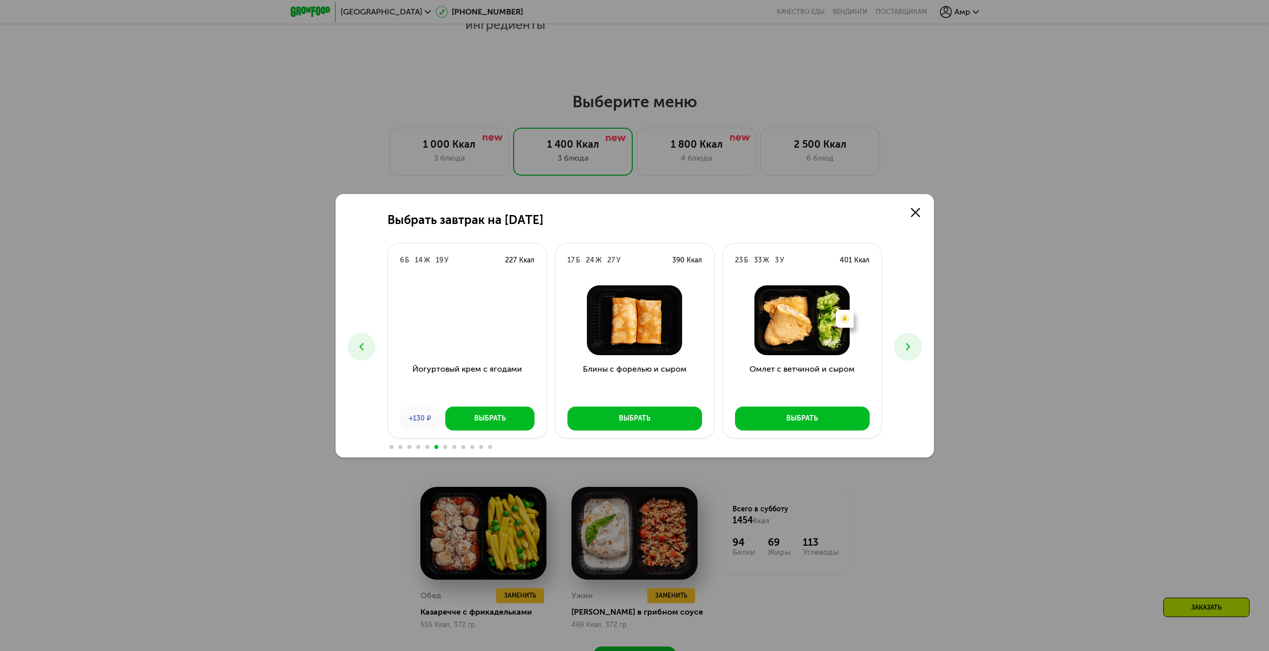
click at [910, 347] on icon at bounding box center [908, 347] width 12 height 12
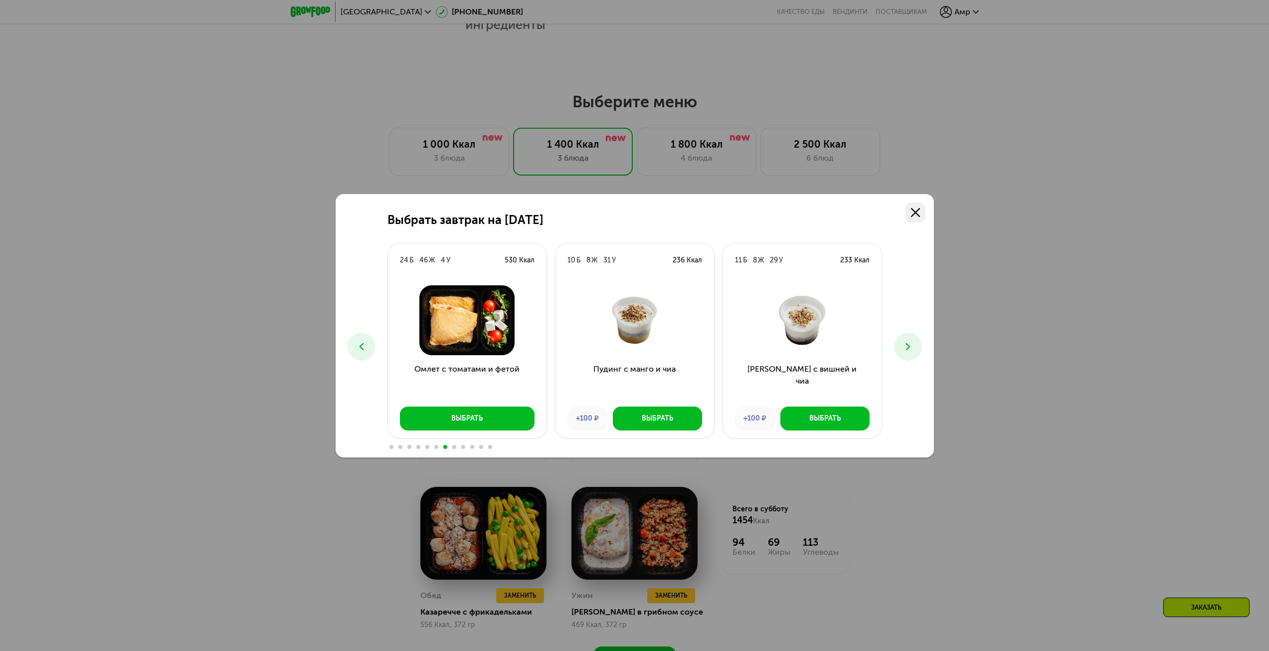
click at [916, 213] on use at bounding box center [915, 212] width 9 height 9
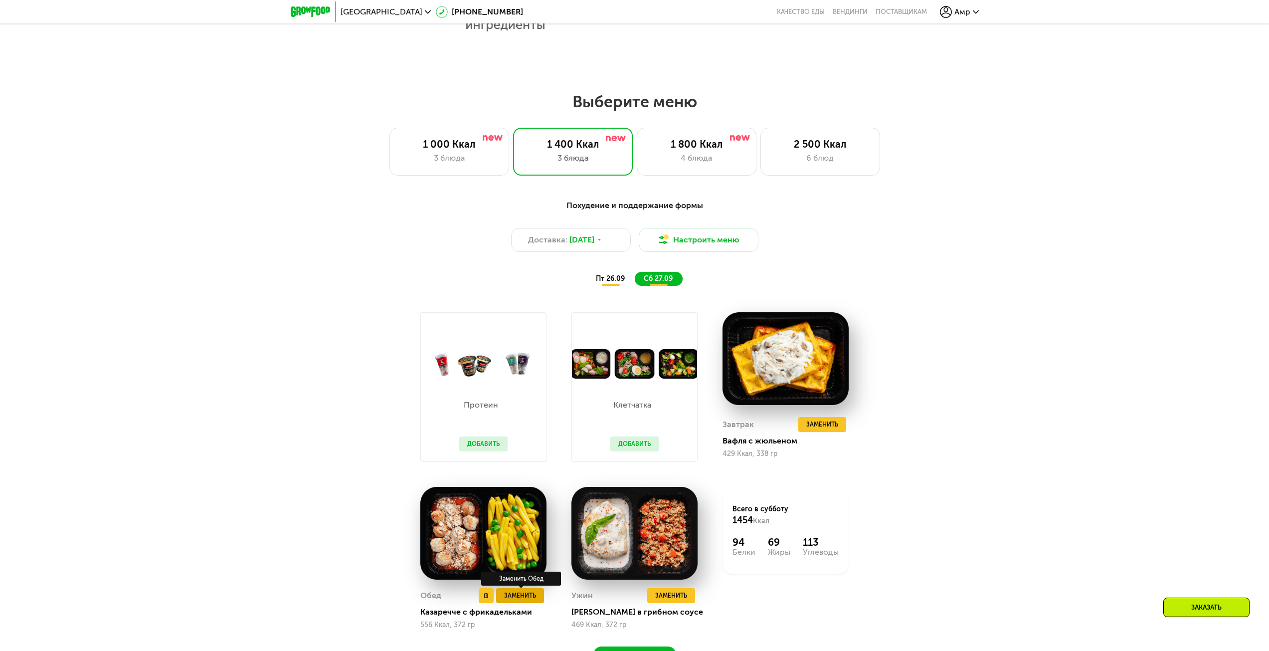
click at [519, 596] on span "Заменить" at bounding box center [520, 595] width 32 height 10
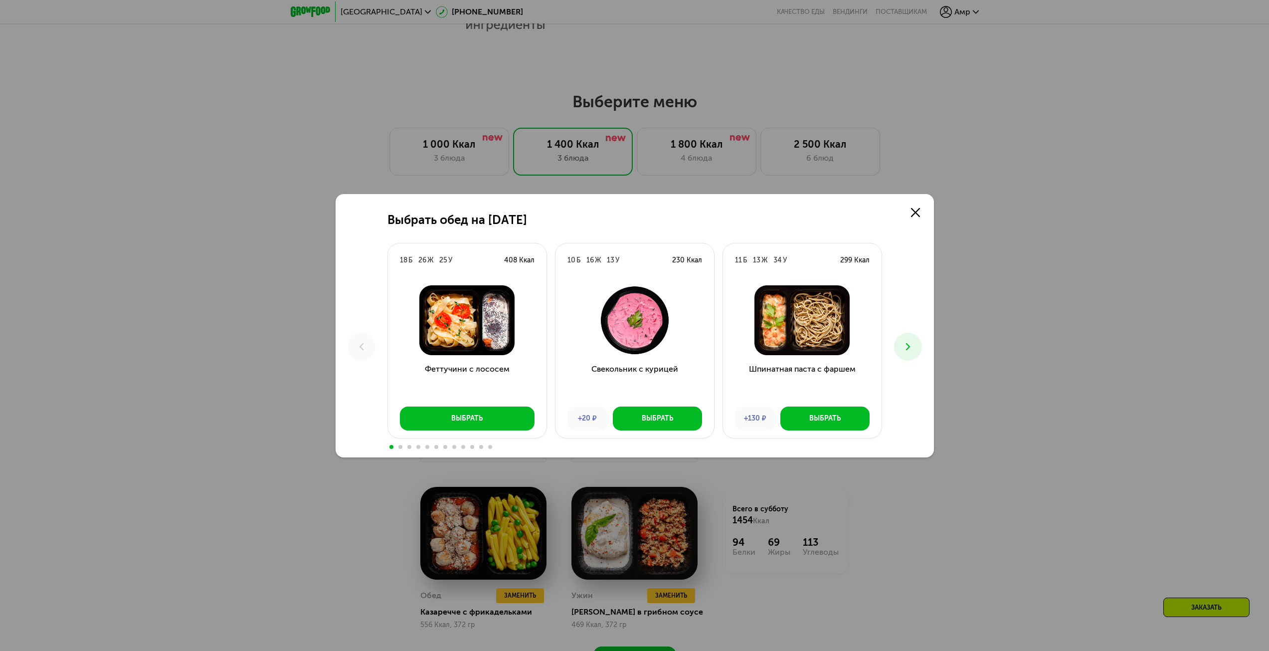
click at [915, 346] on button at bounding box center [908, 347] width 28 height 28
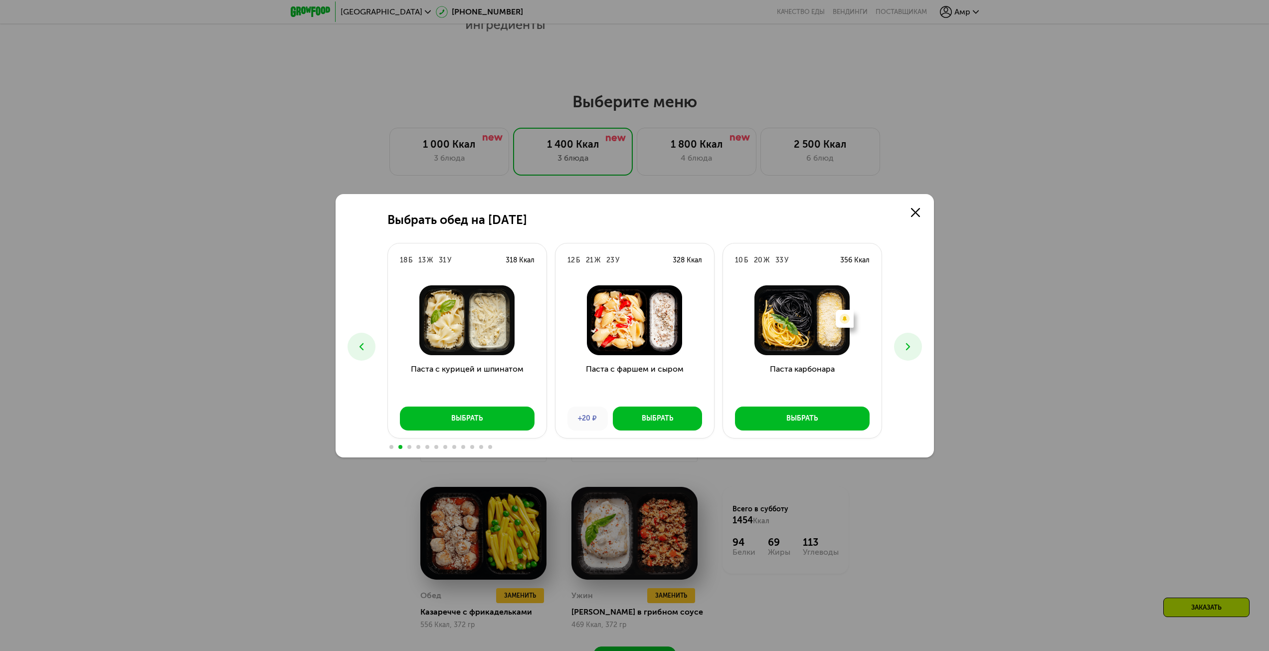
click at [915, 346] on button at bounding box center [908, 347] width 28 height 28
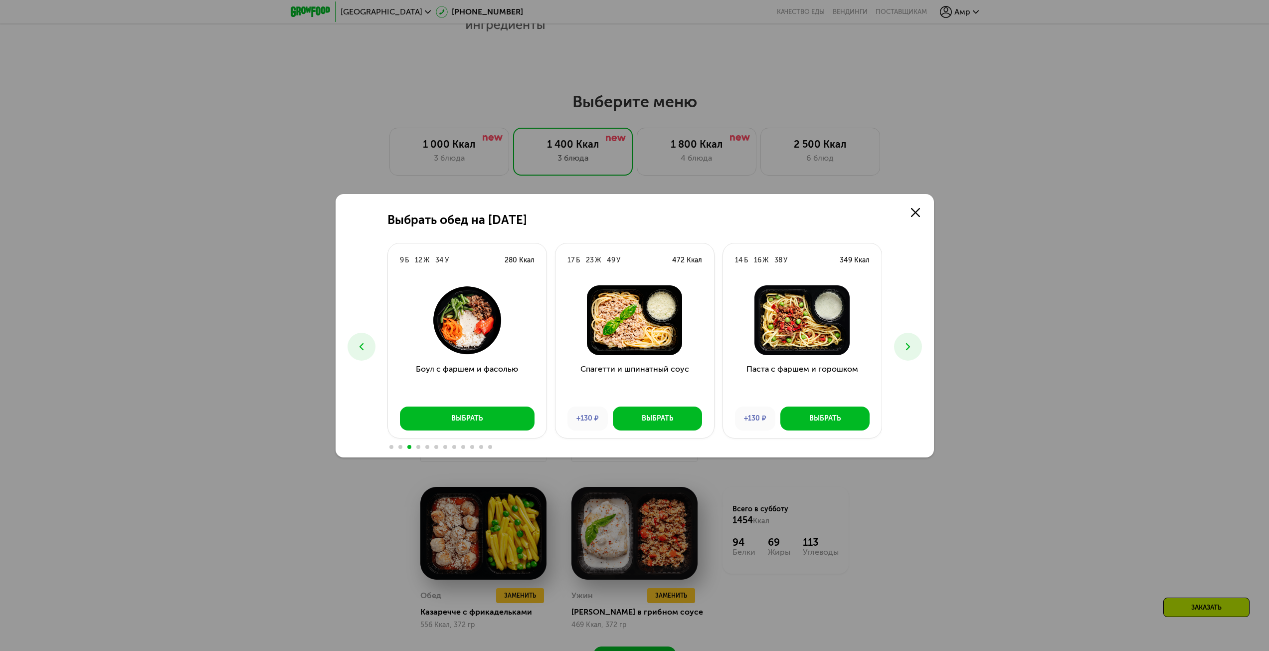
click at [916, 346] on button at bounding box center [908, 347] width 28 height 28
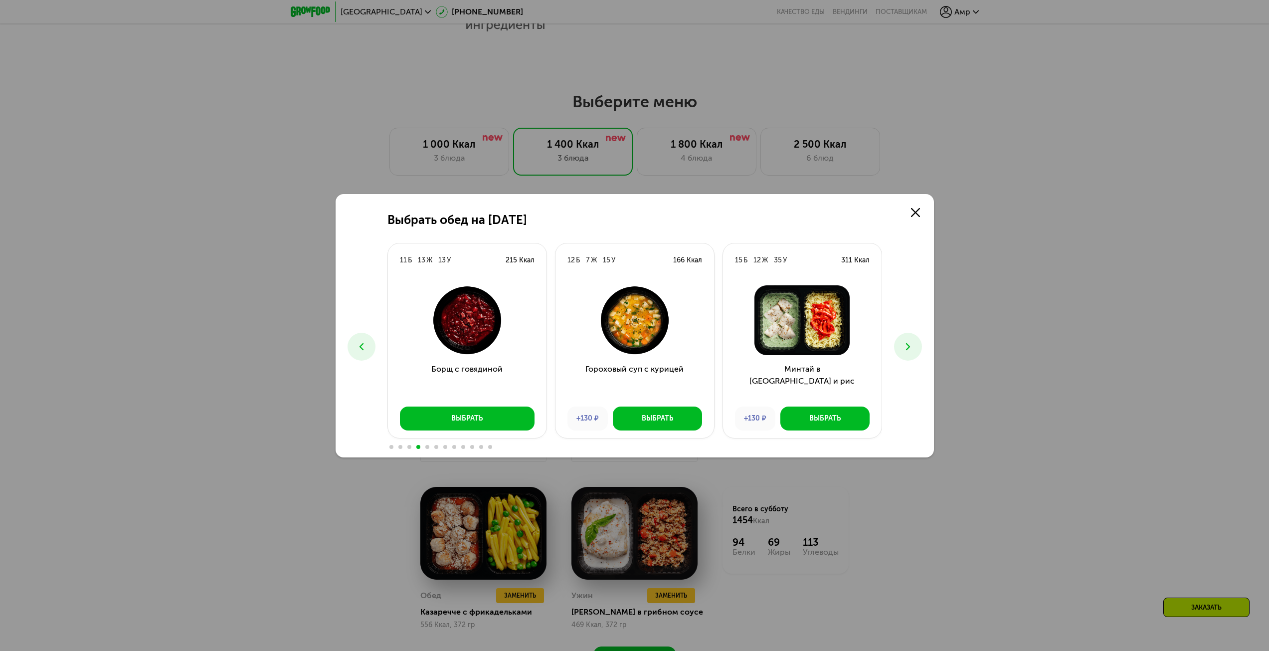
click at [916, 346] on button at bounding box center [908, 347] width 28 height 28
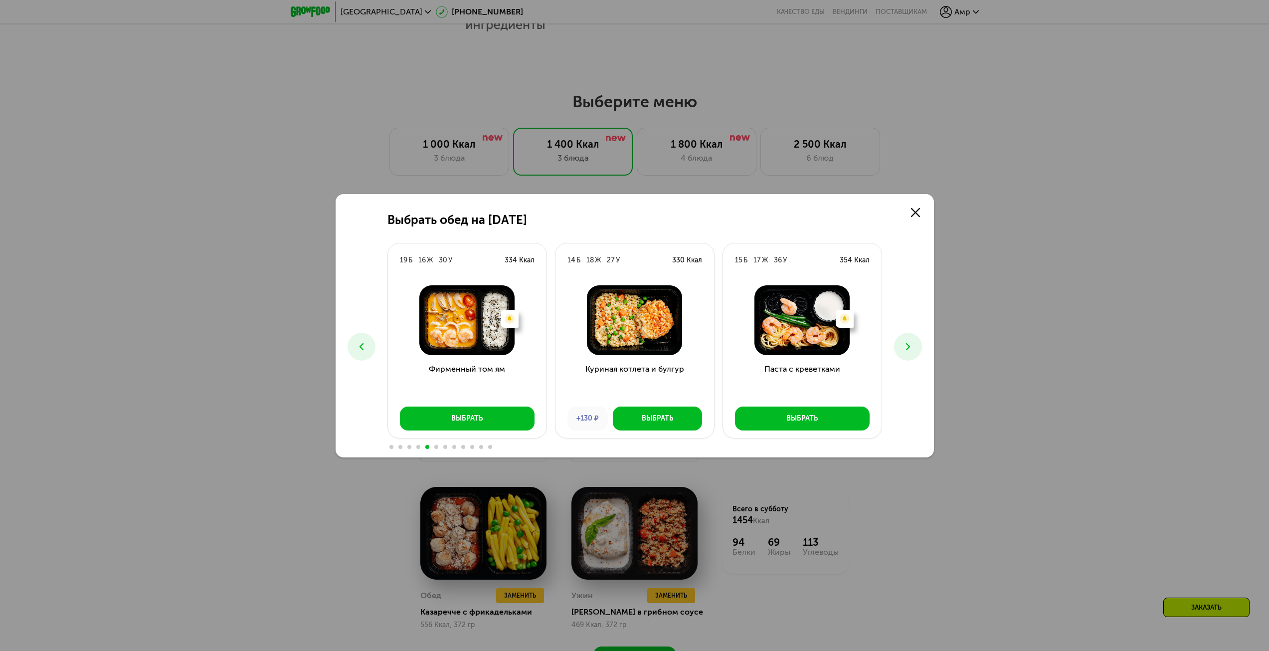
click at [916, 346] on button at bounding box center [908, 347] width 28 height 28
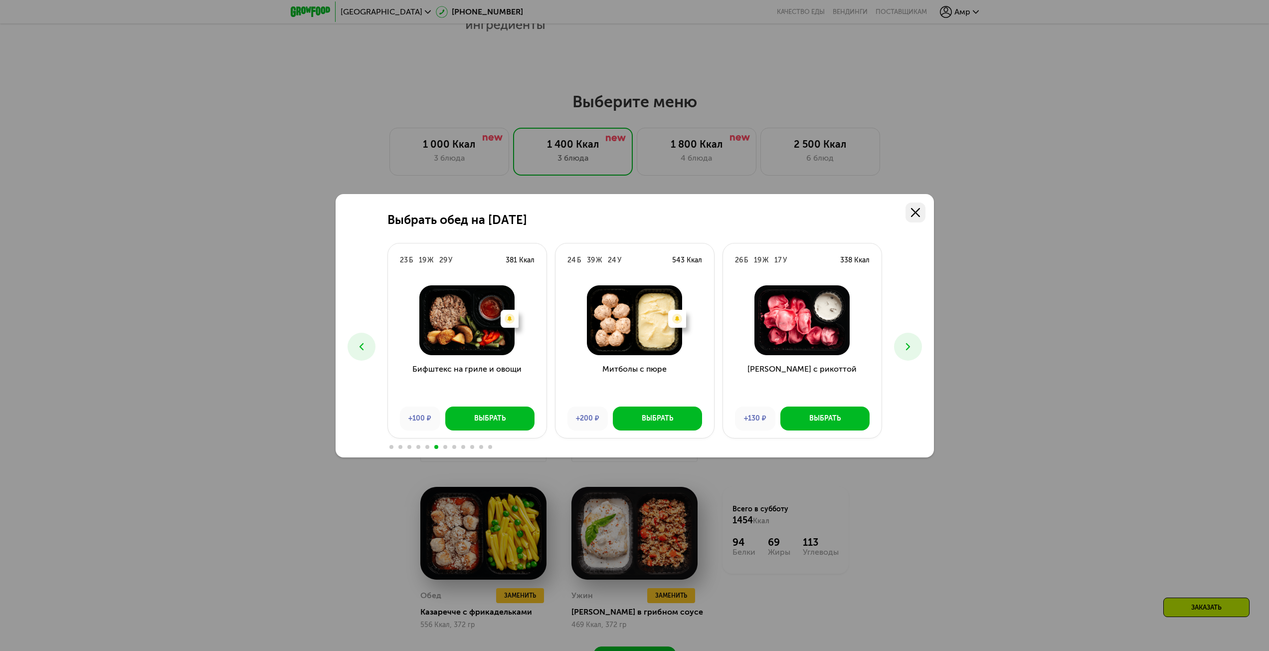
click at [924, 205] on link at bounding box center [916, 212] width 20 height 20
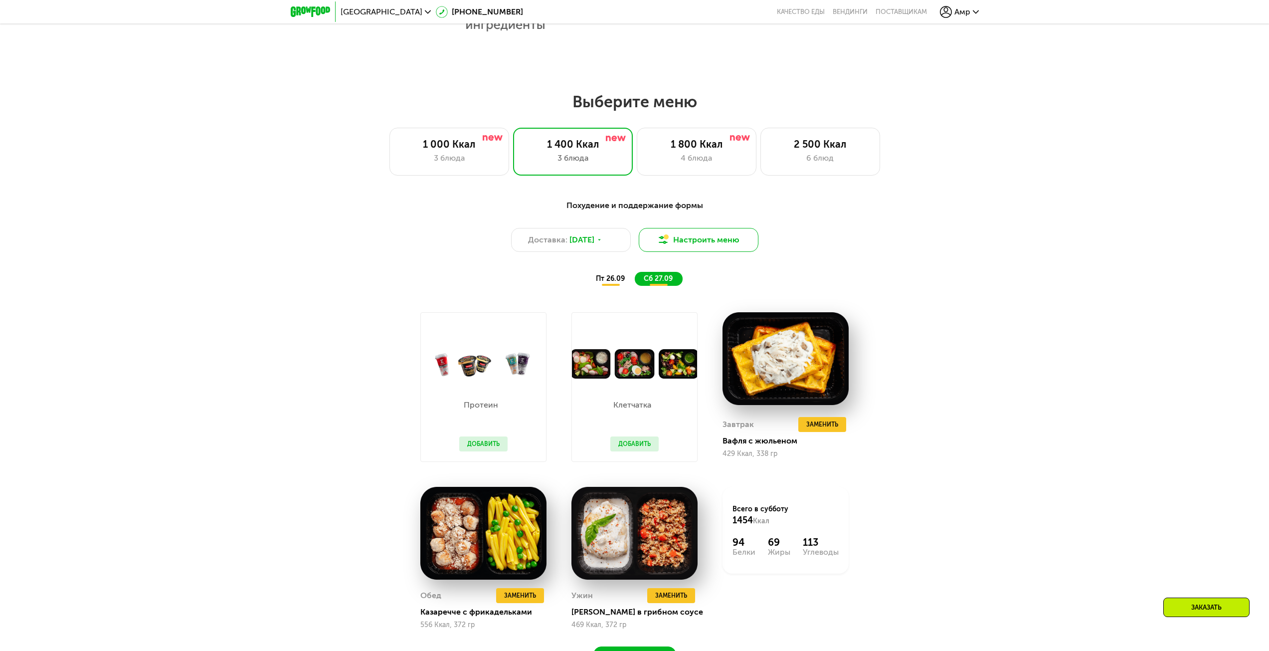
click at [714, 242] on button "Настроить меню" at bounding box center [699, 240] width 120 height 24
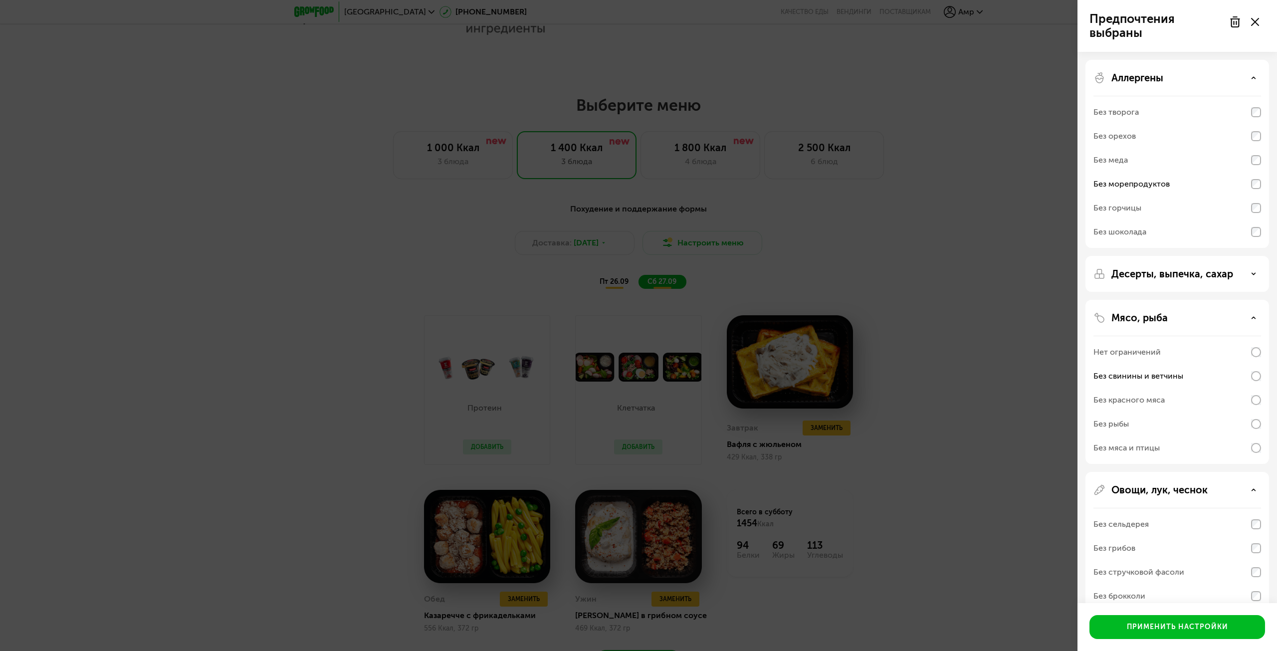
click at [1023, 268] on div "Предпочтения выбраны Аллергены Без творога Без орехов Без меда Без морепродукто…" at bounding box center [638, 325] width 1277 height 651
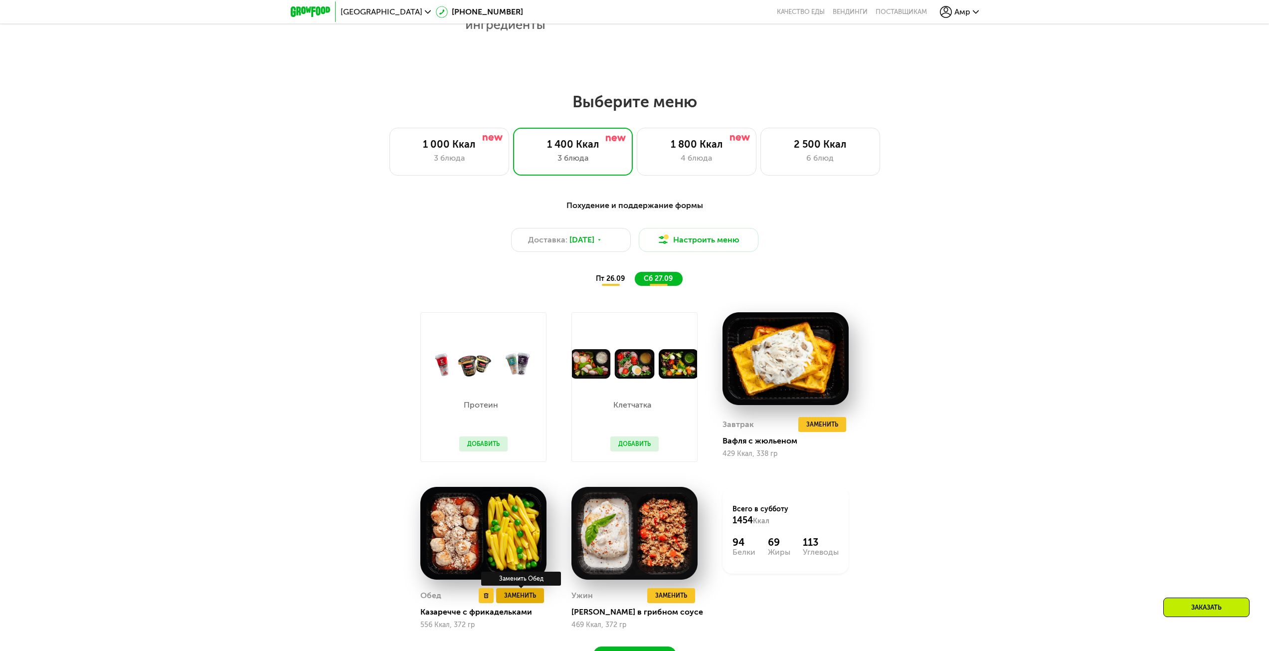
click at [525, 598] on span "Заменить" at bounding box center [520, 595] width 32 height 10
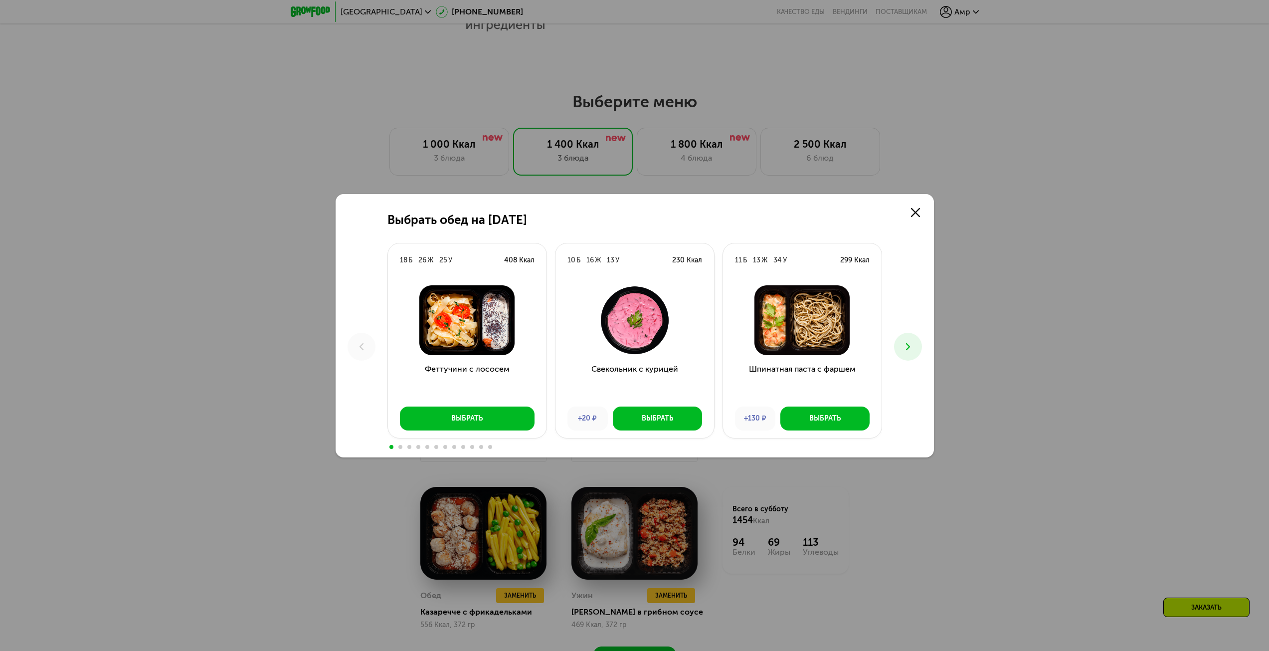
click at [915, 342] on button at bounding box center [908, 347] width 28 height 28
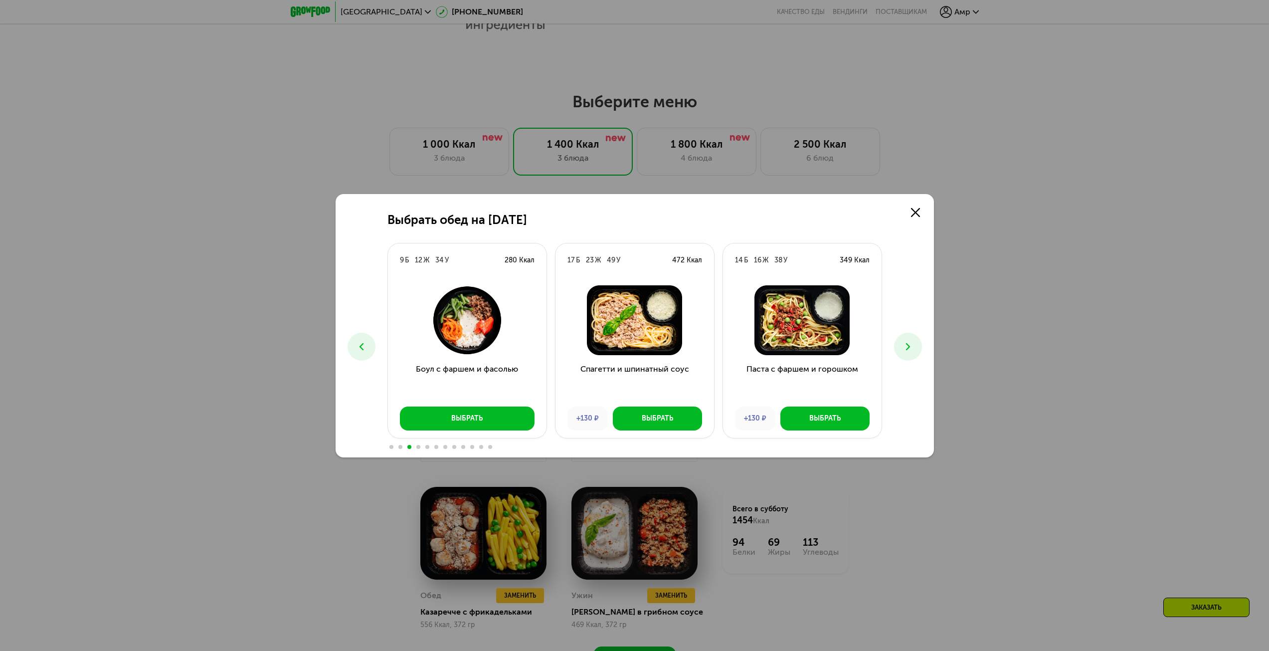
click at [915, 342] on button at bounding box center [908, 347] width 28 height 28
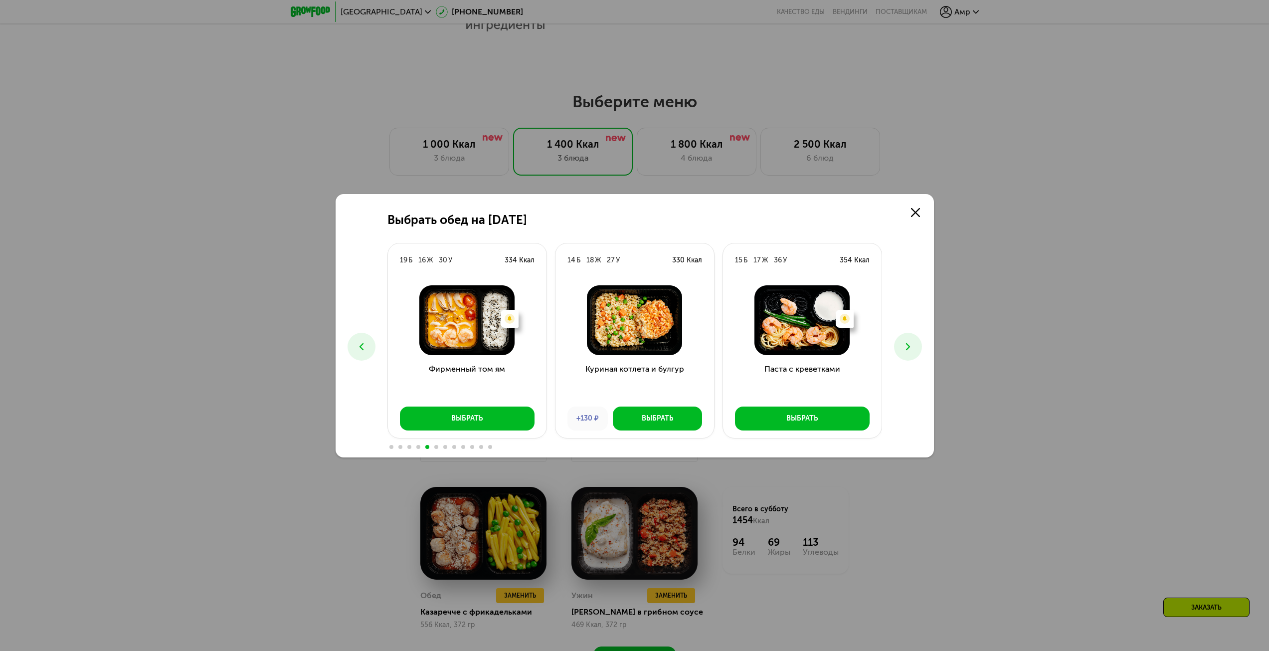
click at [915, 342] on button at bounding box center [908, 347] width 28 height 28
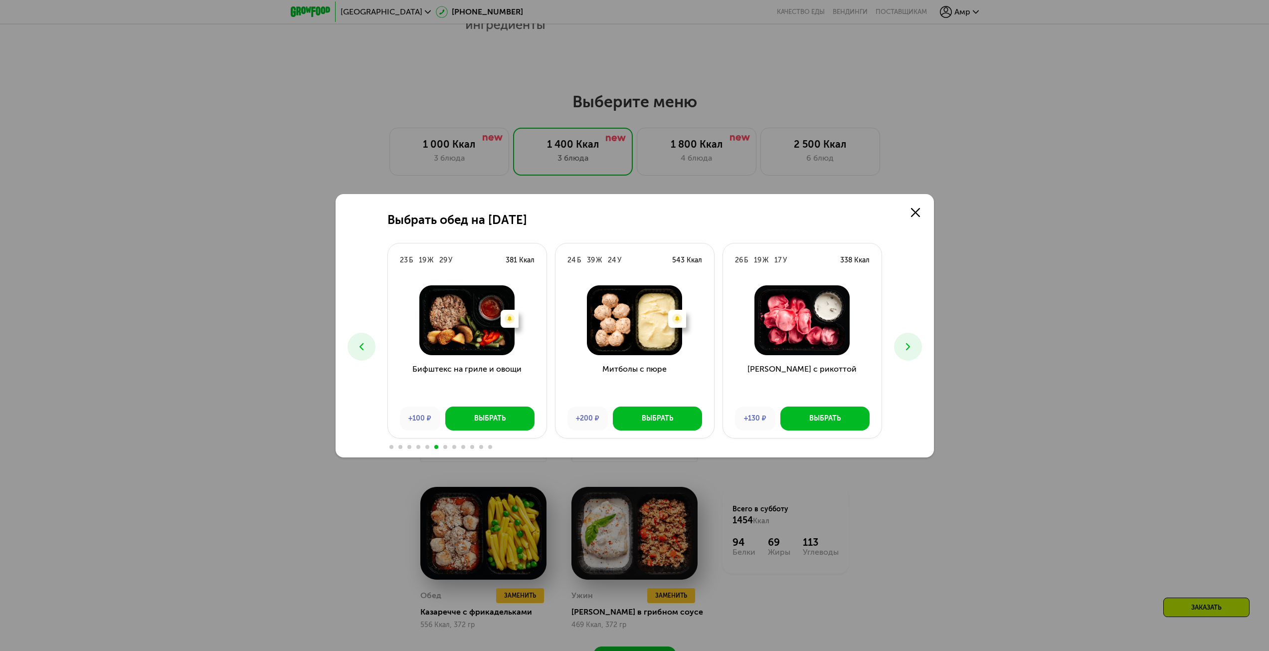
click at [915, 342] on button at bounding box center [908, 347] width 28 height 28
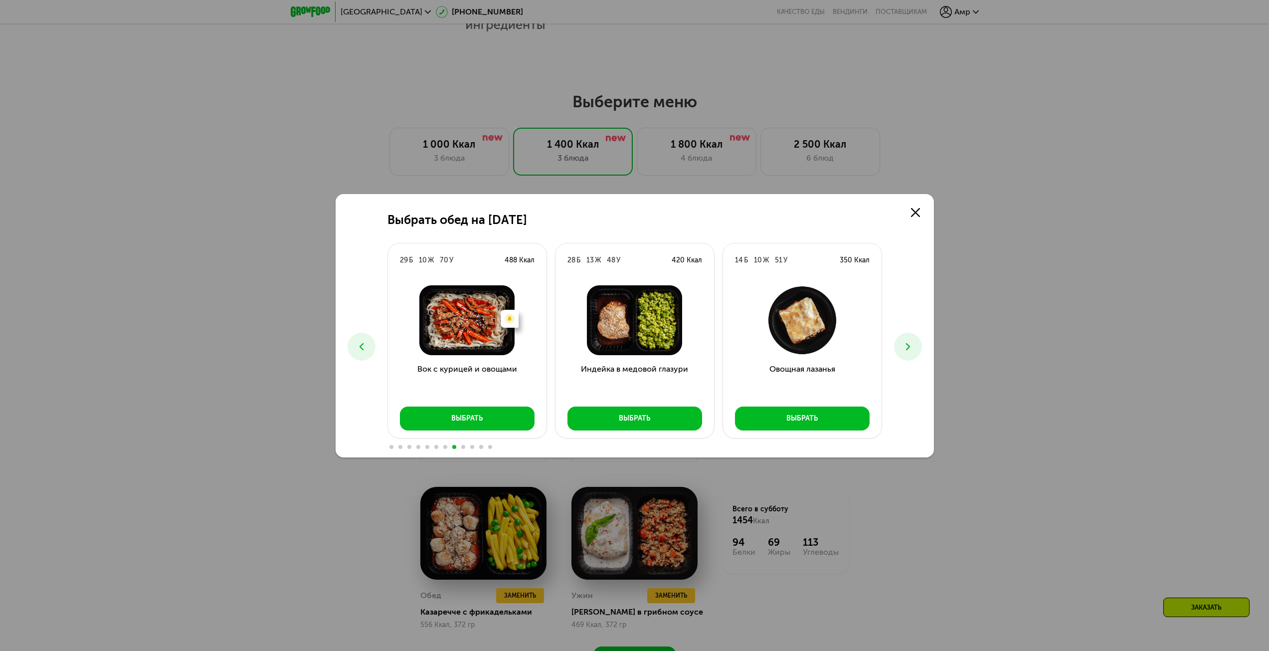
click at [915, 342] on button at bounding box center [908, 347] width 28 height 28
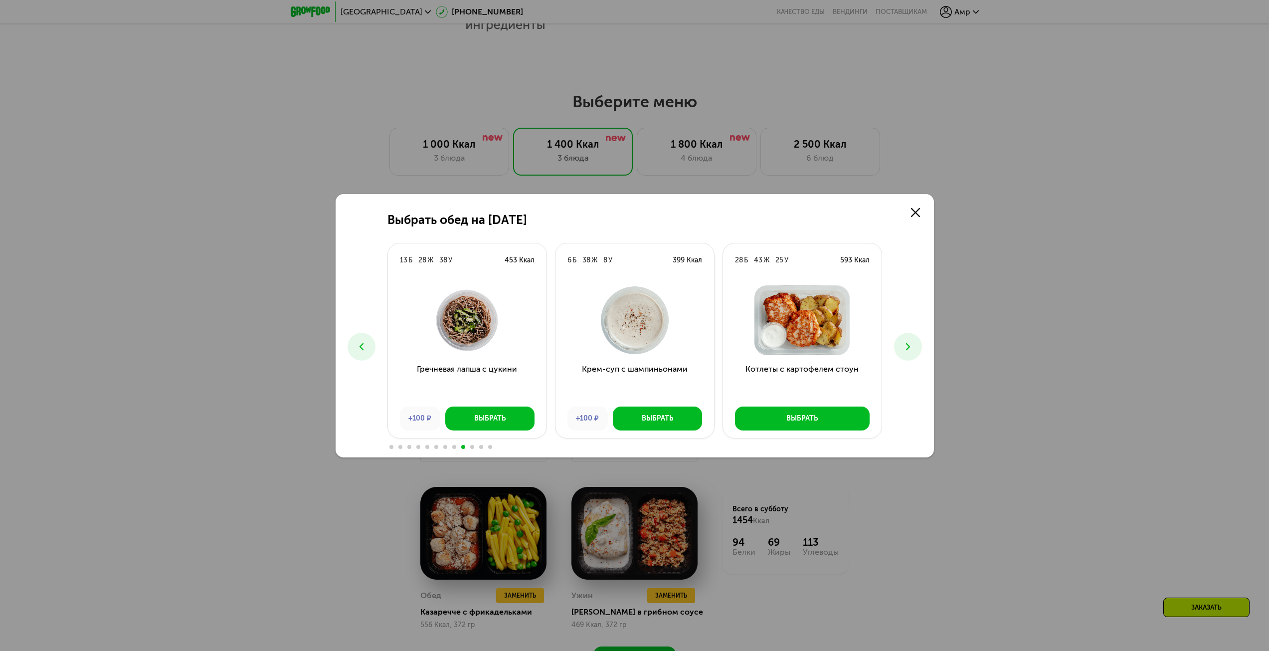
click at [915, 342] on button at bounding box center [908, 347] width 28 height 28
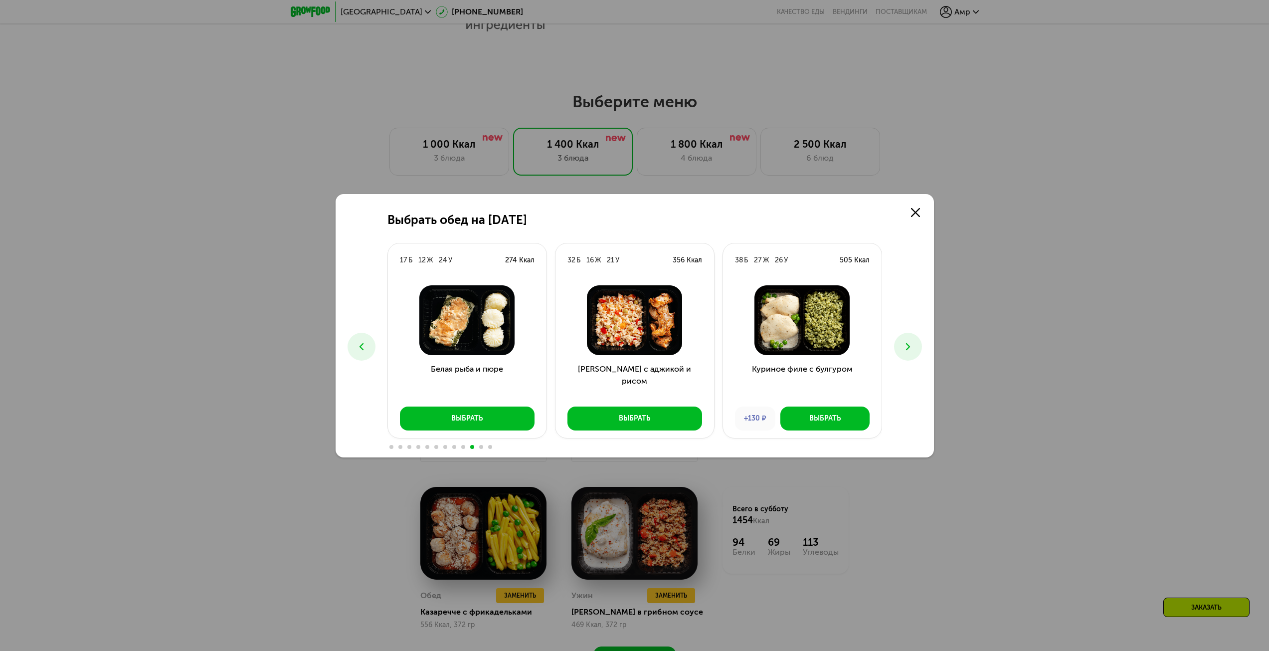
click at [915, 342] on button at bounding box center [908, 347] width 28 height 28
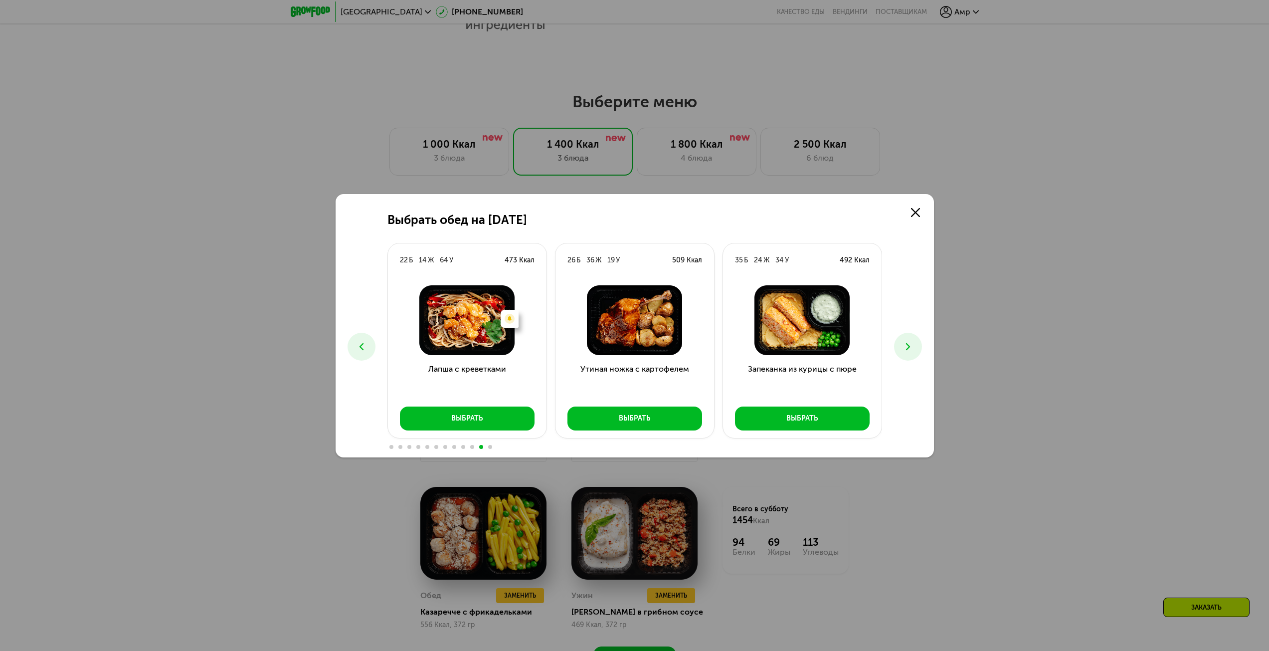
click at [915, 341] on button at bounding box center [908, 347] width 28 height 28
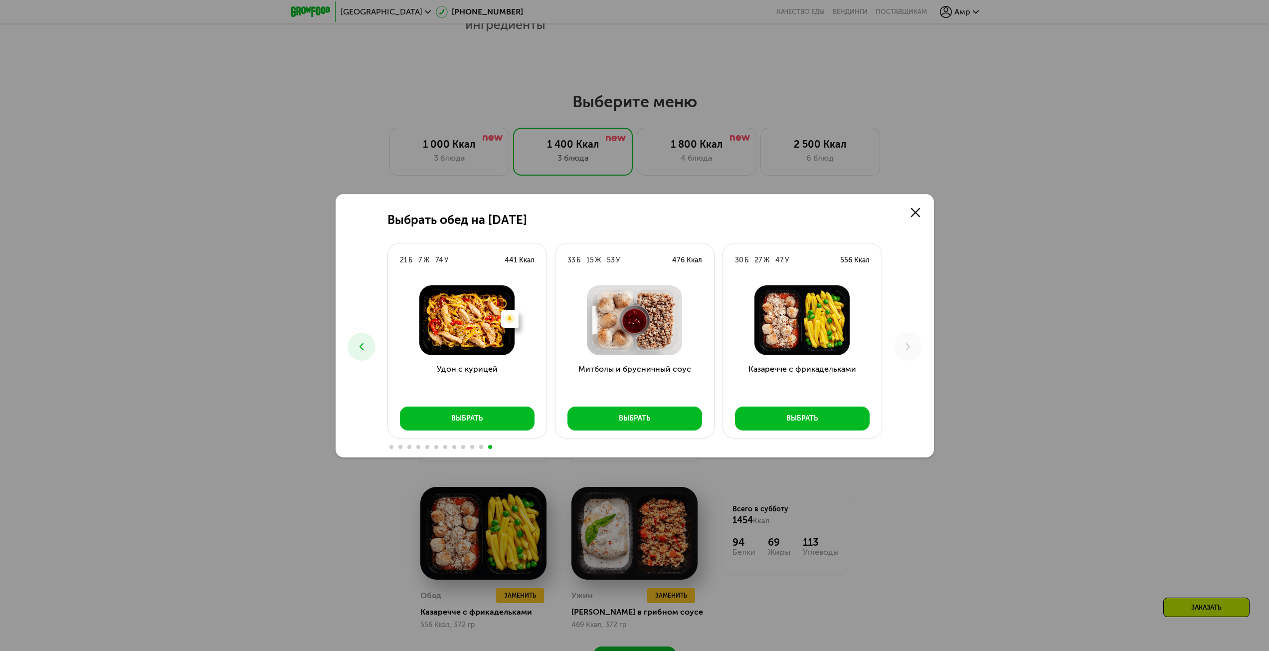
click at [926, 381] on div "Выбрать обед на [DATE] Б 26 Ж 25 У 408 Ккал Феттучини с лососем Выбрать 10 Б 16…" at bounding box center [635, 325] width 598 height 263
click at [367, 348] on icon at bounding box center [362, 347] width 12 height 12
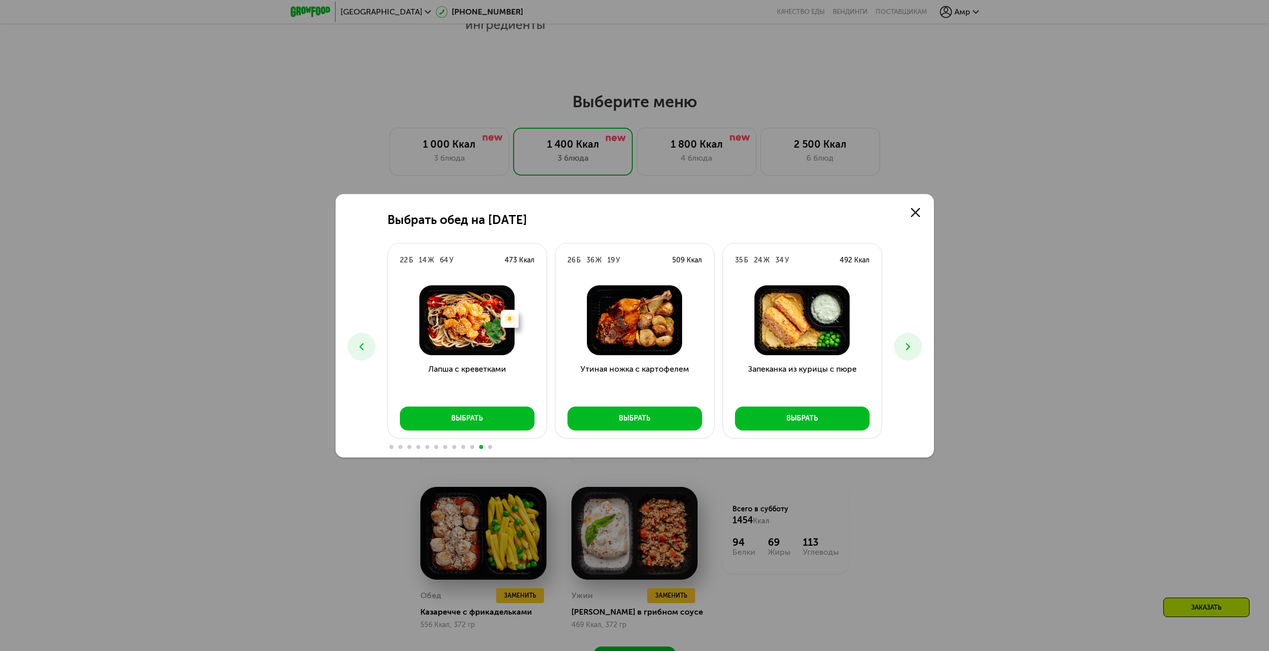
click at [367, 348] on icon at bounding box center [362, 347] width 12 height 12
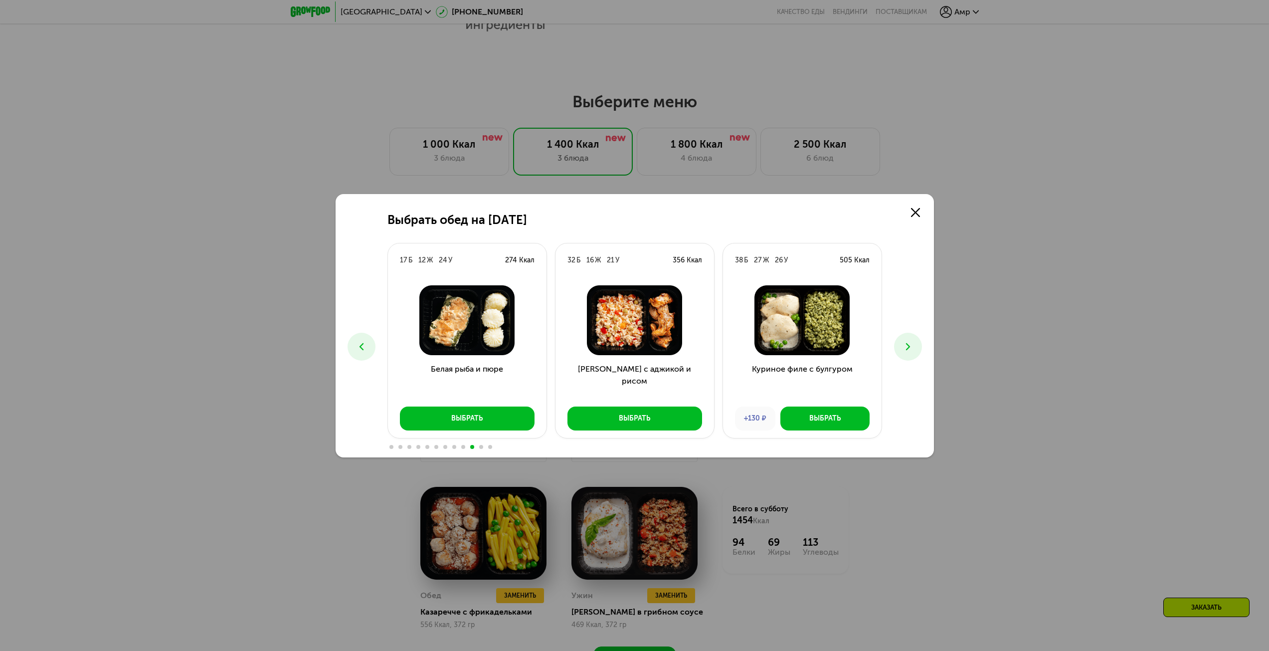
click at [367, 348] on icon at bounding box center [362, 347] width 12 height 12
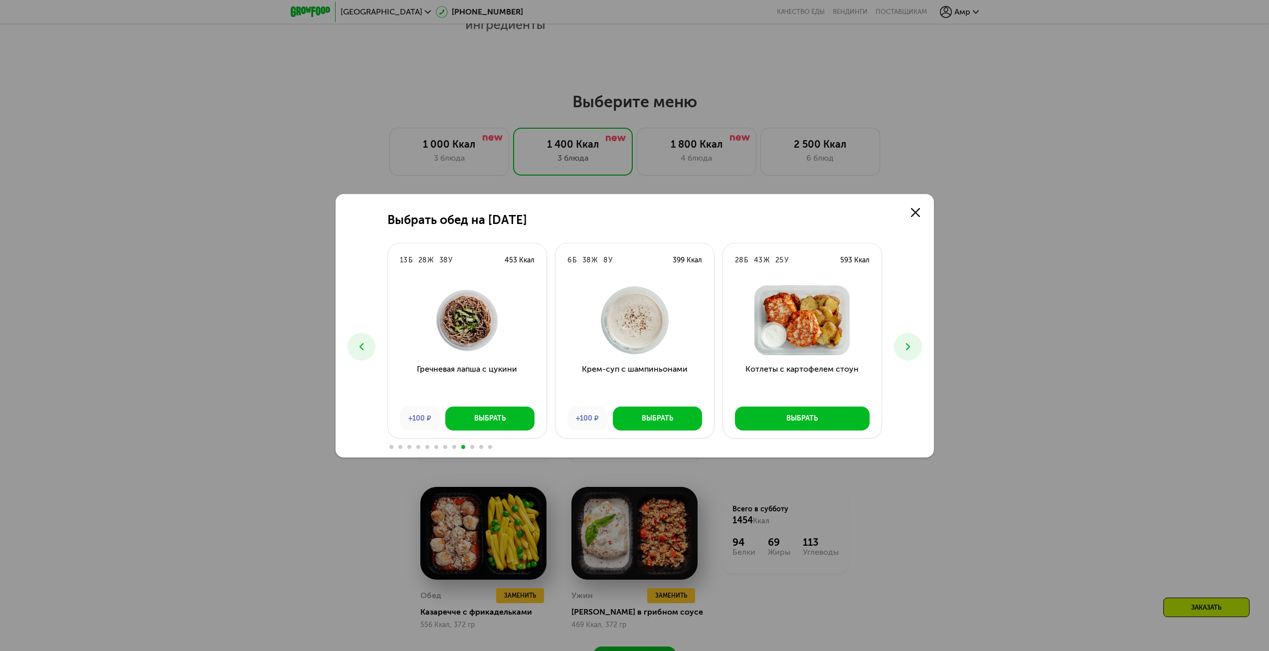
click at [367, 348] on icon at bounding box center [362, 347] width 12 height 12
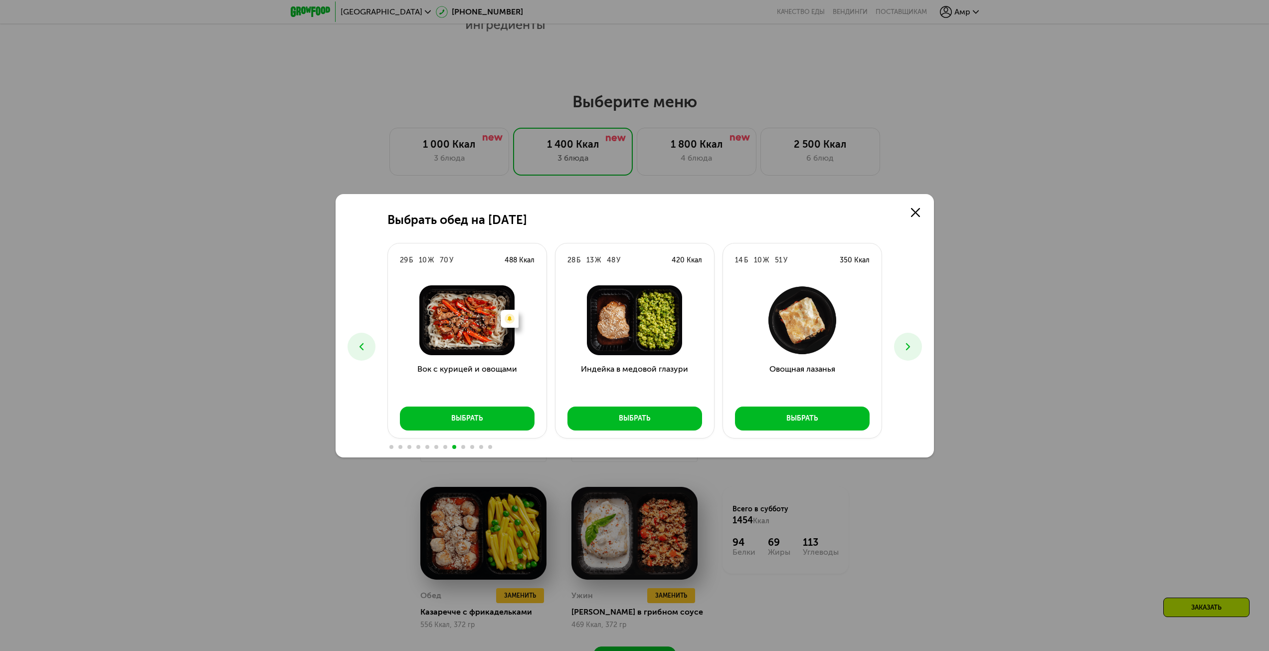
click at [366, 345] on icon at bounding box center [362, 347] width 12 height 12
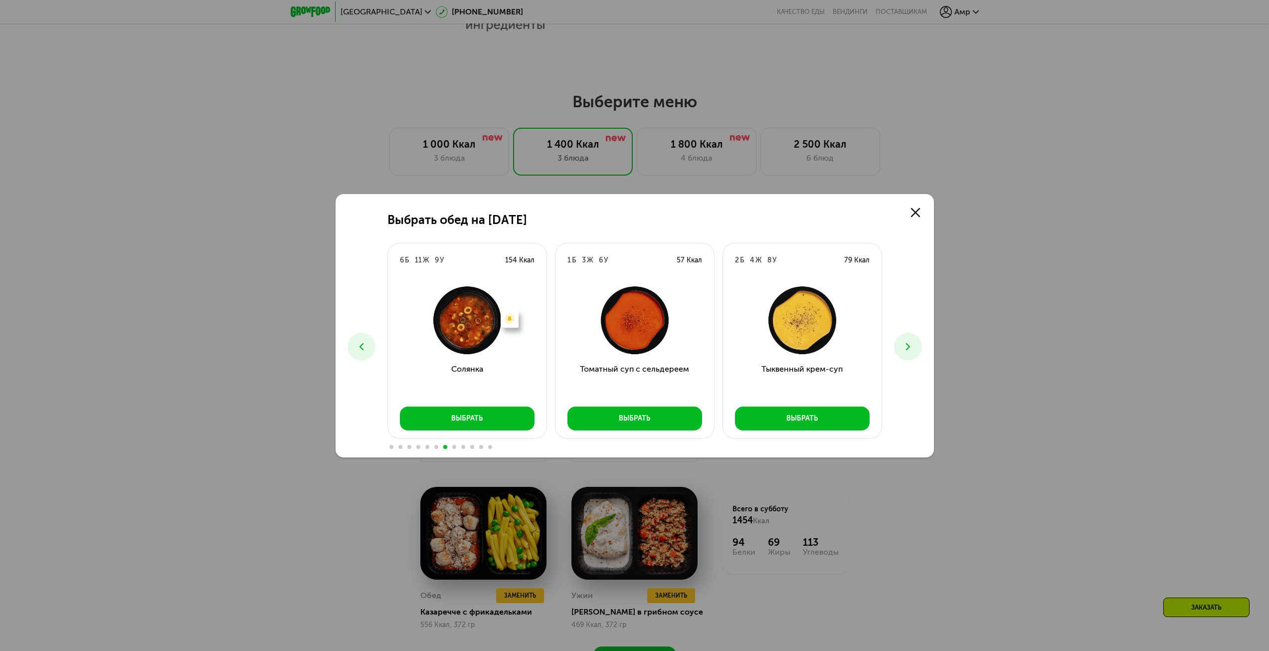
click at [913, 348] on icon at bounding box center [908, 347] width 12 height 12
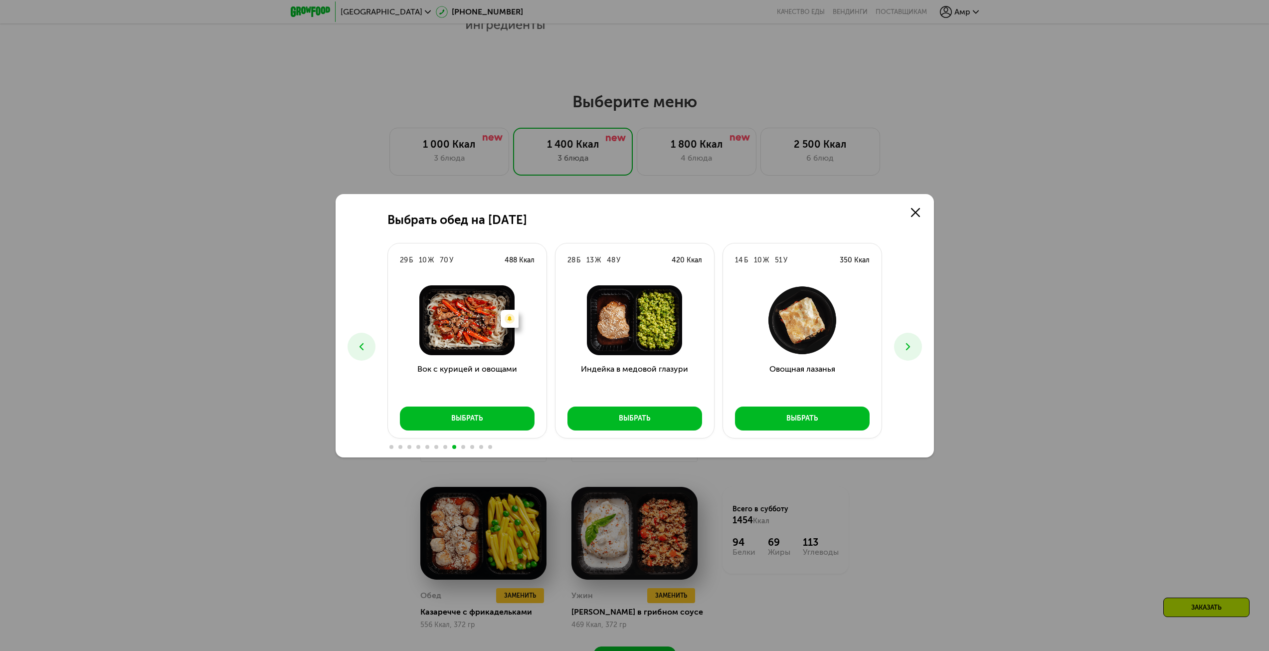
click at [367, 340] on button at bounding box center [362, 347] width 28 height 28
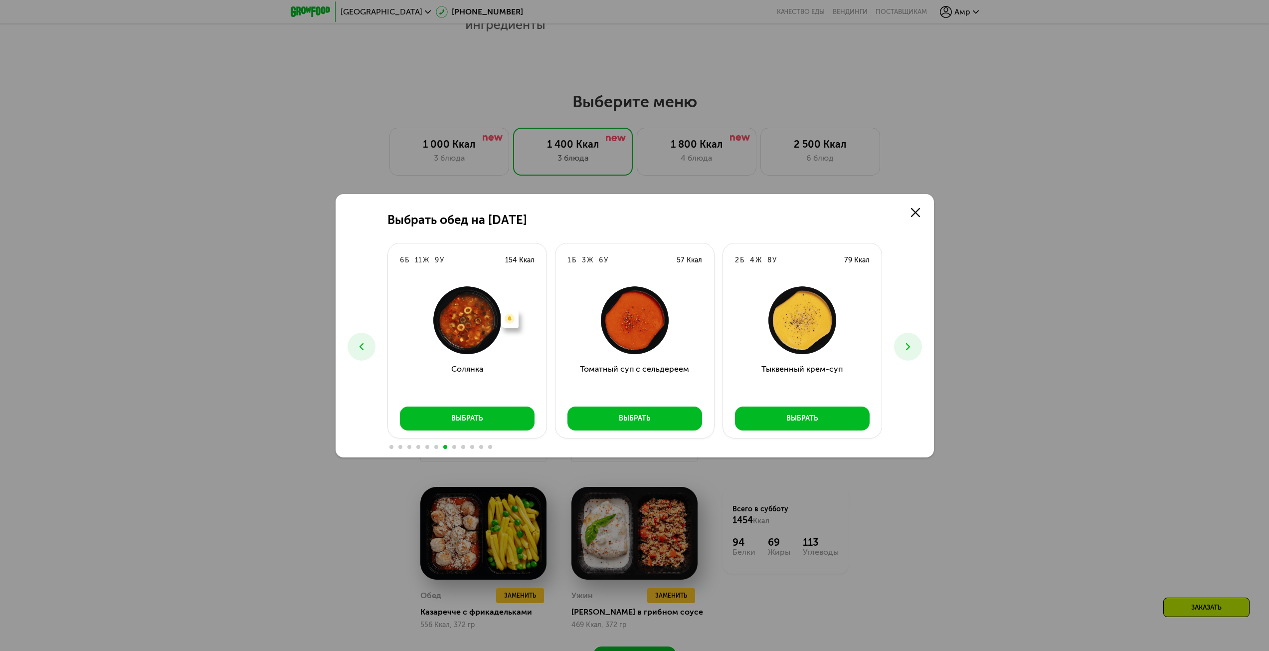
click at [367, 340] on button at bounding box center [362, 347] width 28 height 28
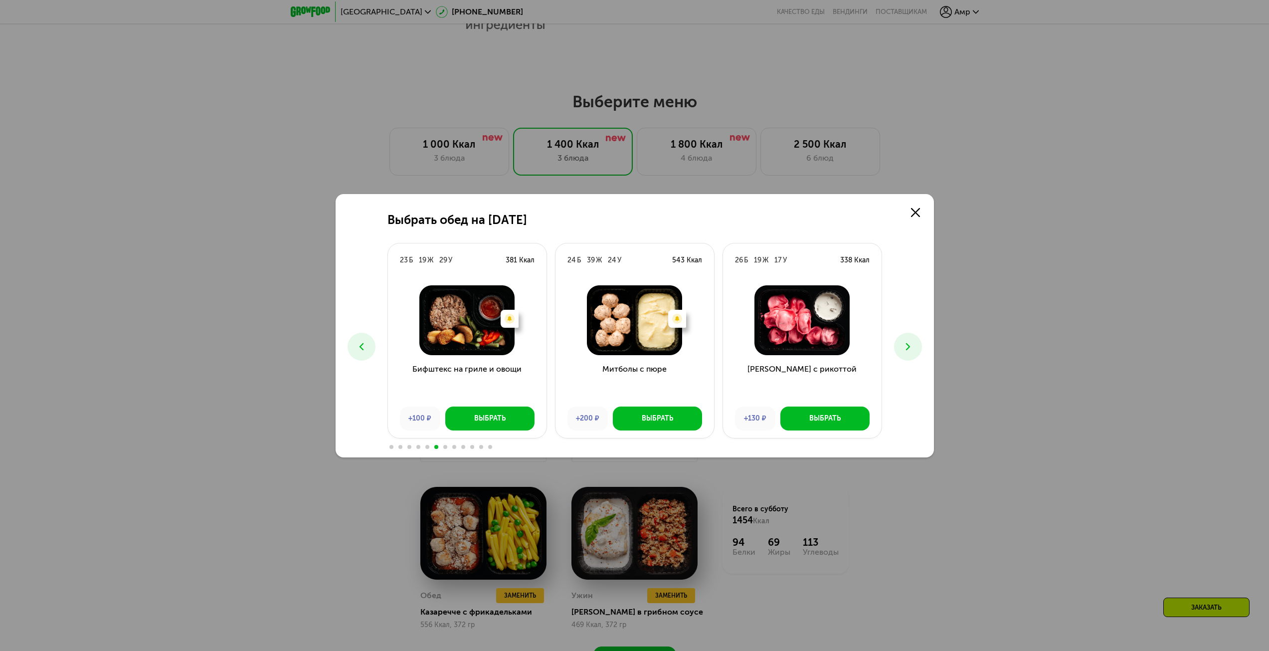
click at [367, 340] on button at bounding box center [362, 347] width 28 height 28
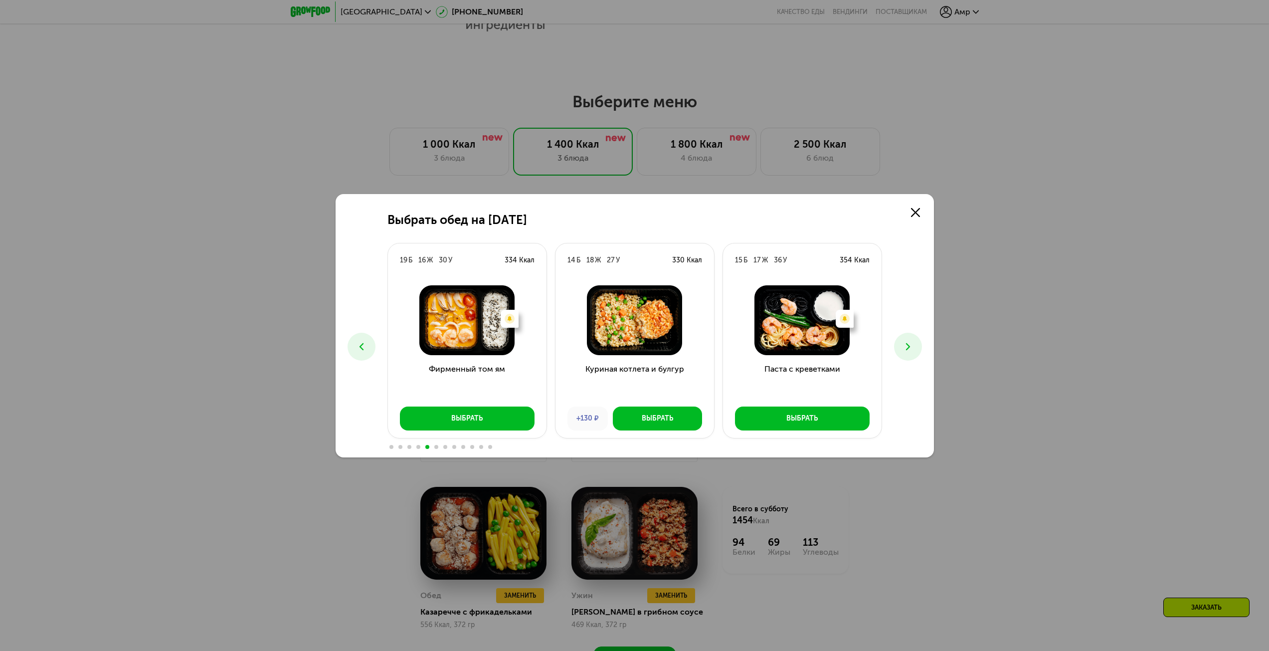
click at [906, 354] on button at bounding box center [908, 347] width 28 height 28
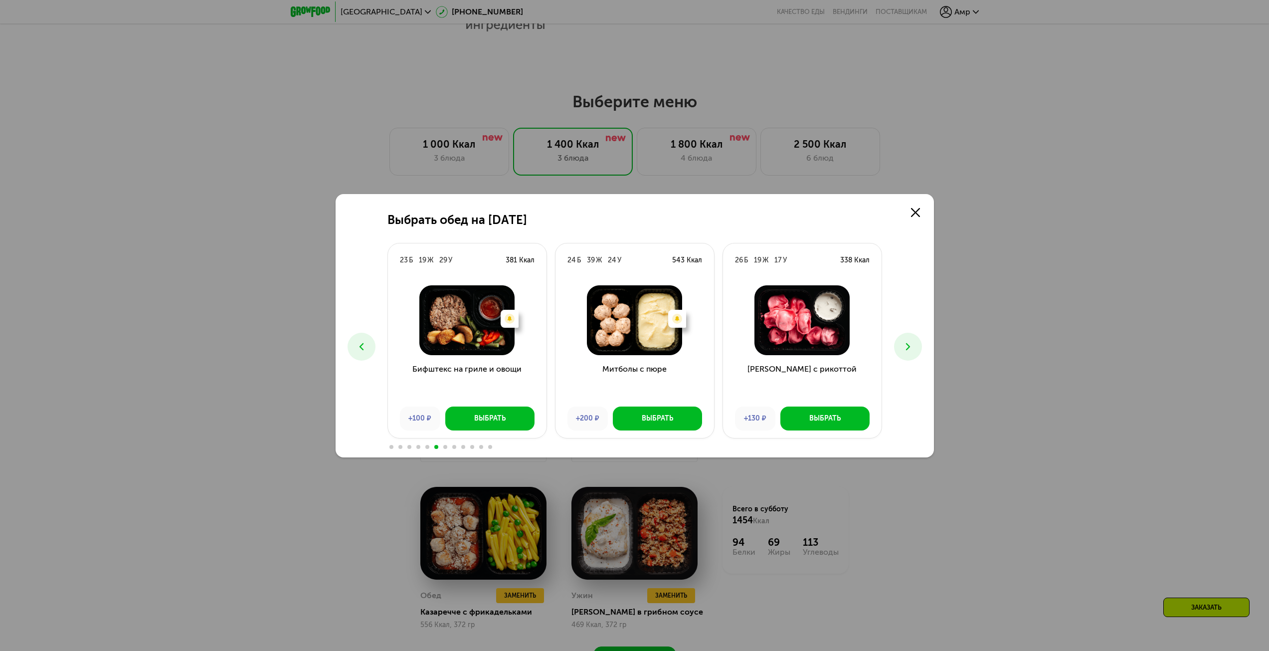
click at [354, 344] on button at bounding box center [362, 347] width 28 height 28
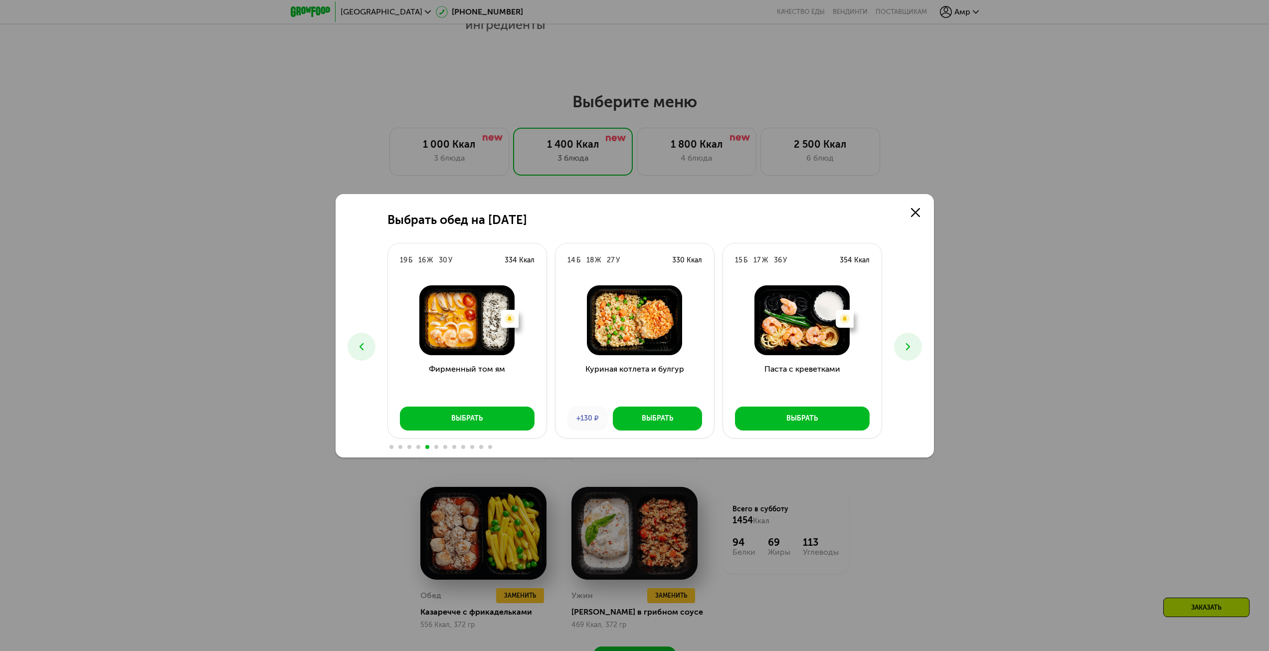
click at [354, 344] on button at bounding box center [362, 347] width 28 height 28
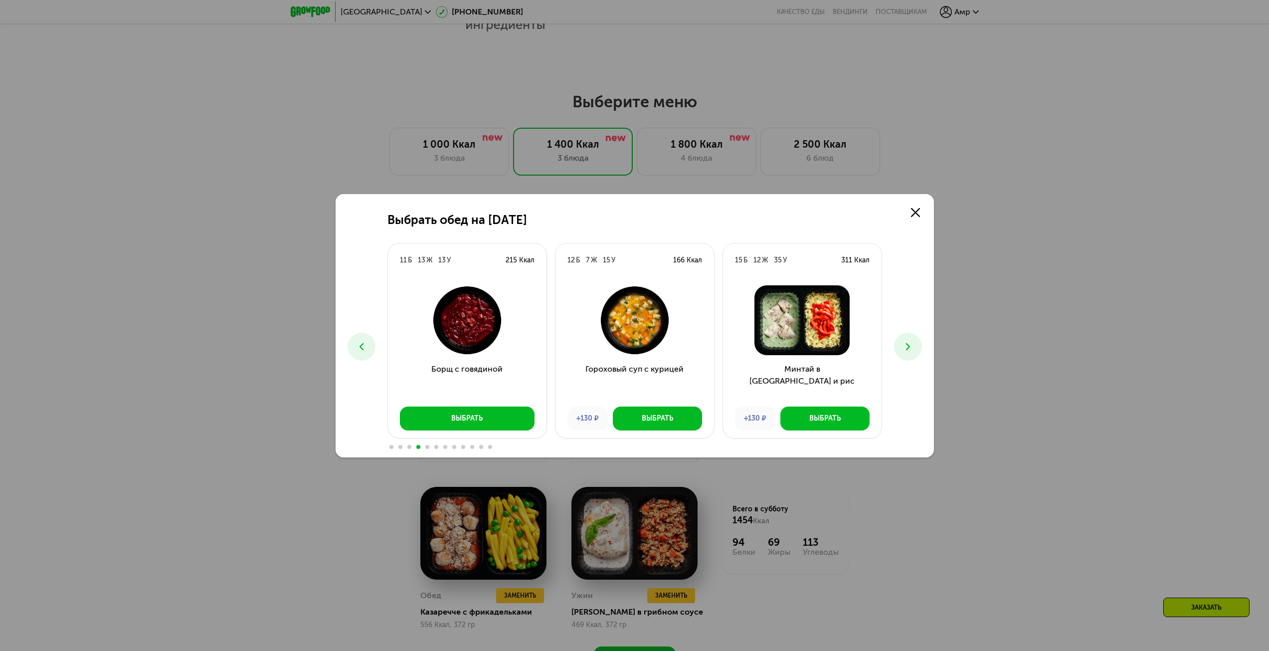
click at [354, 344] on button at bounding box center [362, 347] width 28 height 28
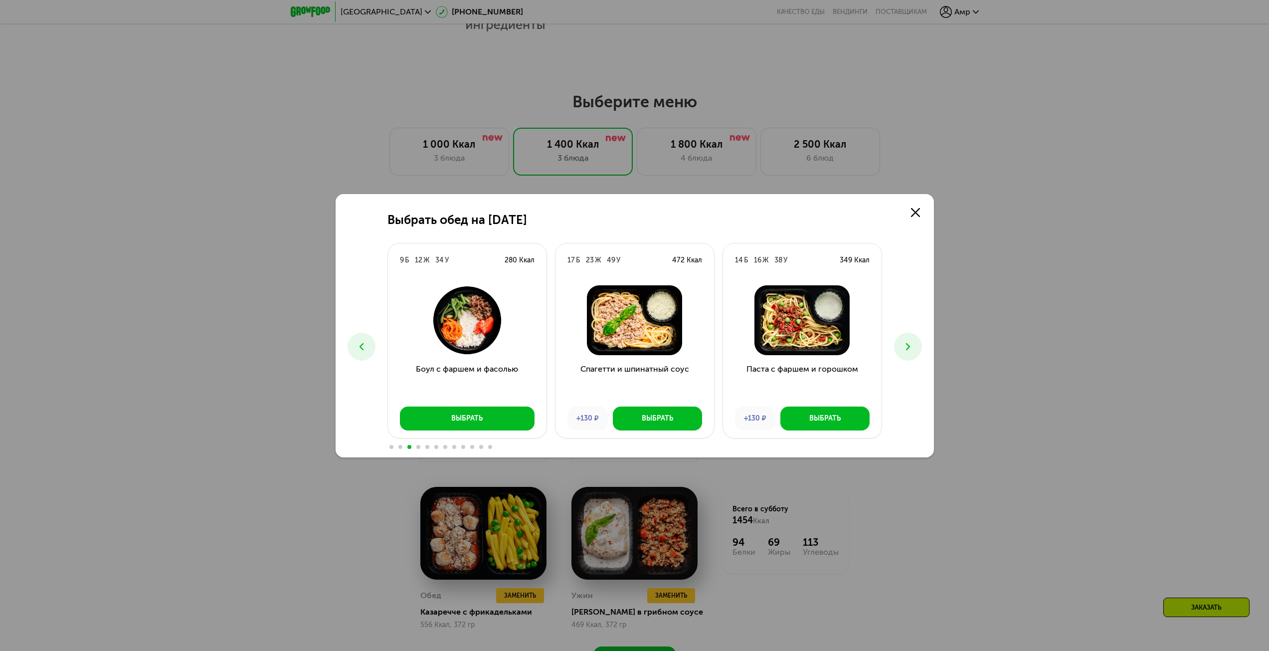
click at [364, 343] on icon at bounding box center [362, 347] width 12 height 12
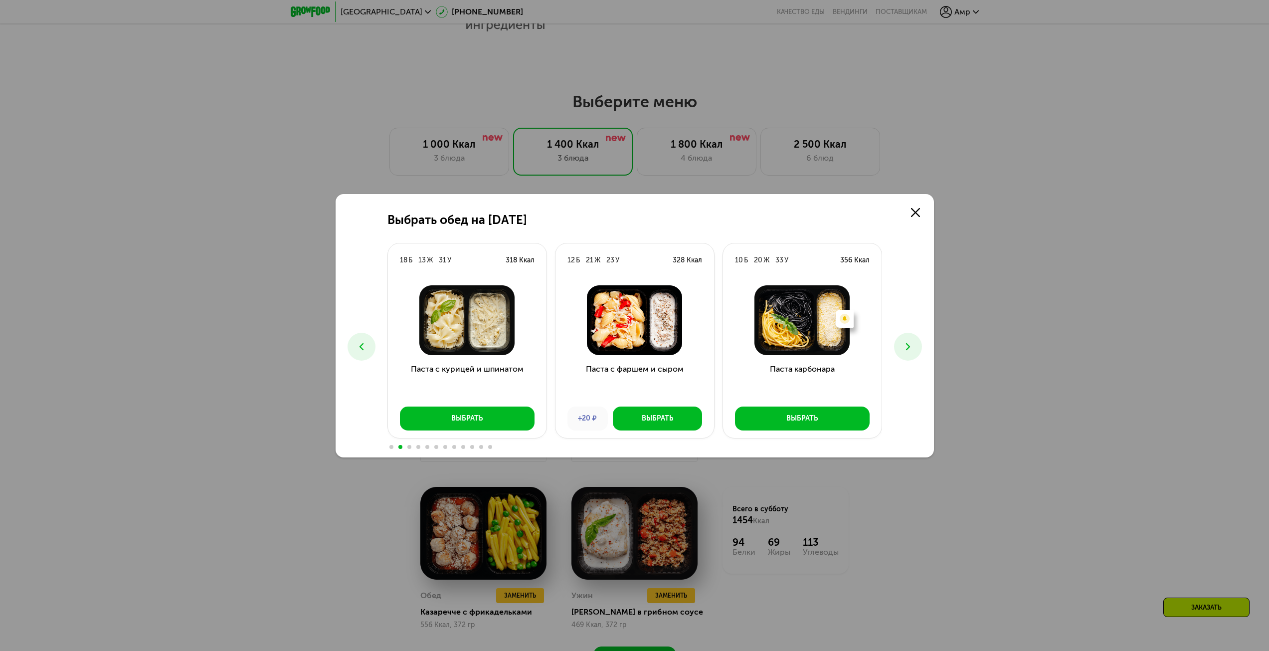
click at [901, 346] on button at bounding box center [908, 347] width 28 height 28
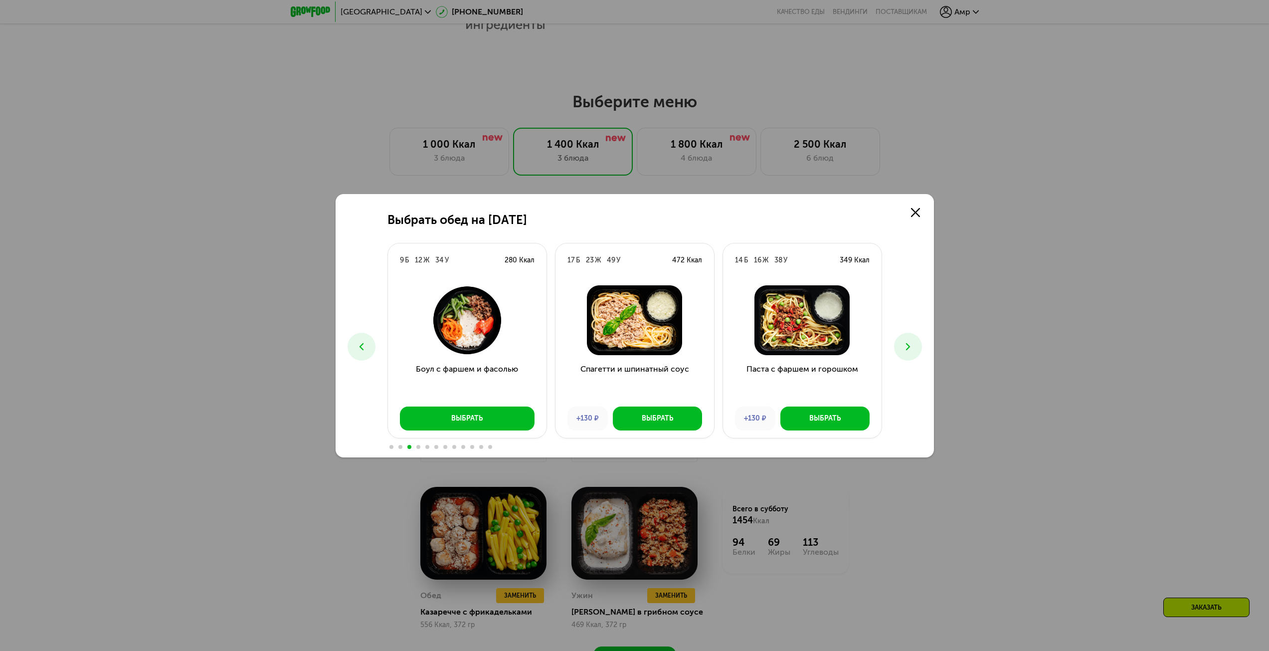
click at [364, 342] on icon at bounding box center [362, 347] width 12 height 12
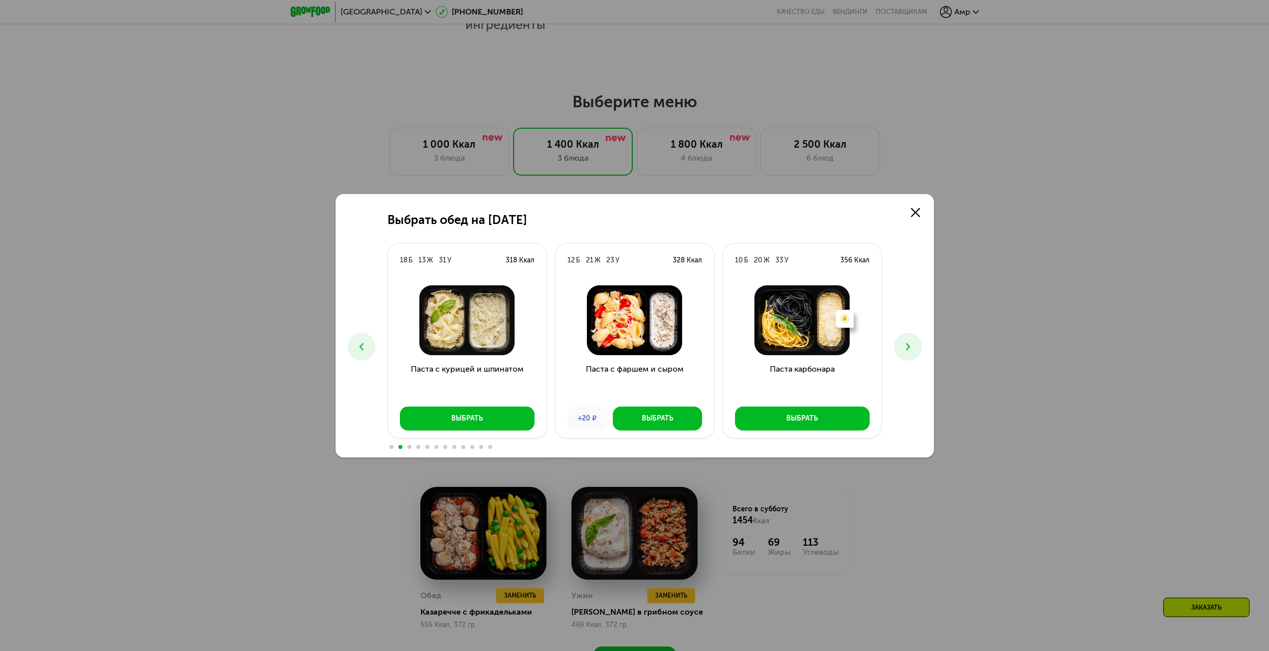
click at [364, 342] on icon at bounding box center [362, 347] width 12 height 12
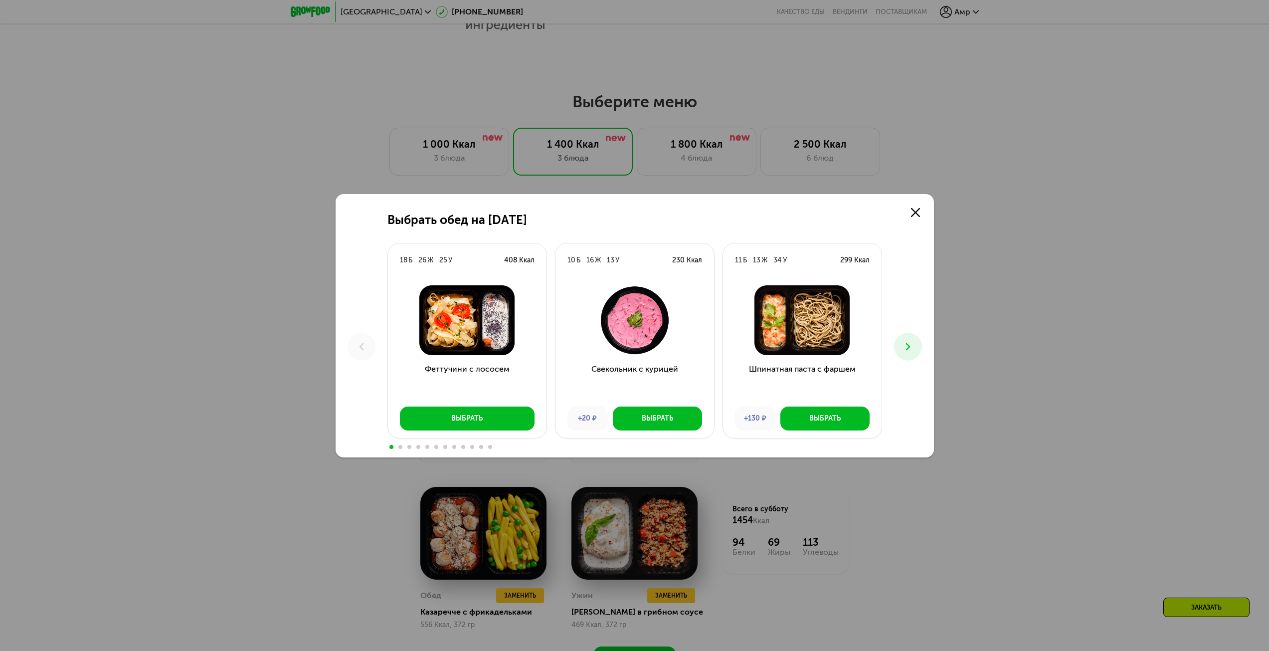
click at [899, 351] on button at bounding box center [908, 347] width 28 height 28
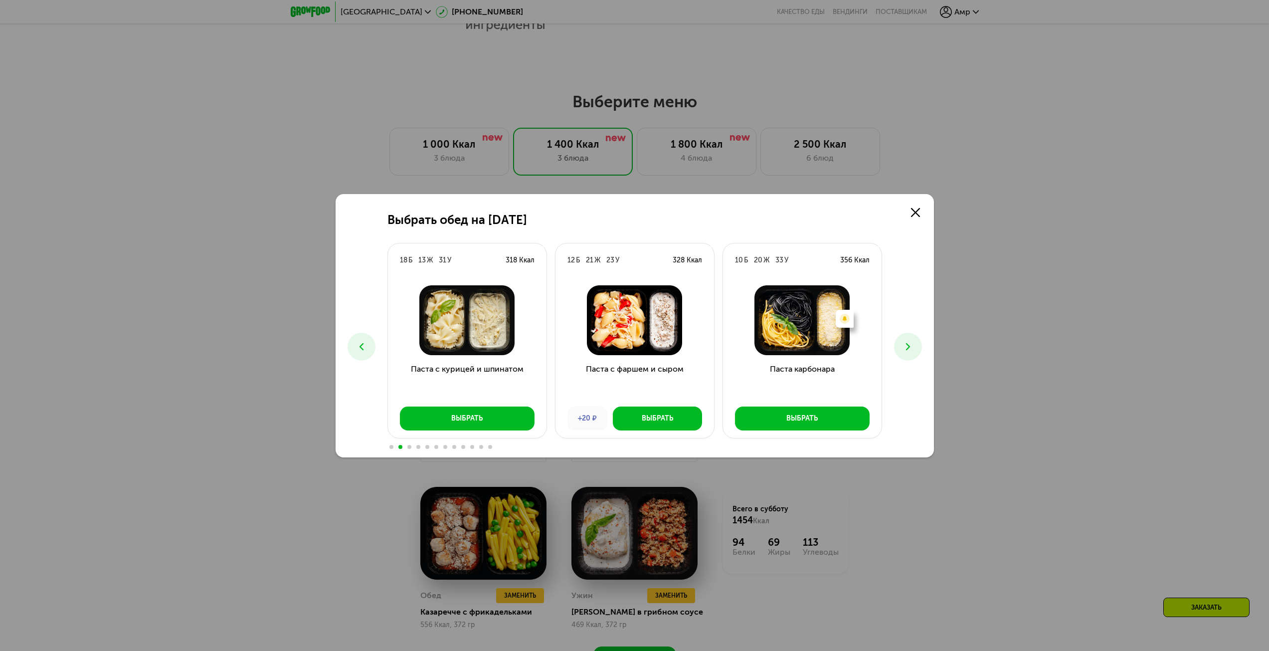
click at [899, 351] on button at bounding box center [908, 347] width 28 height 28
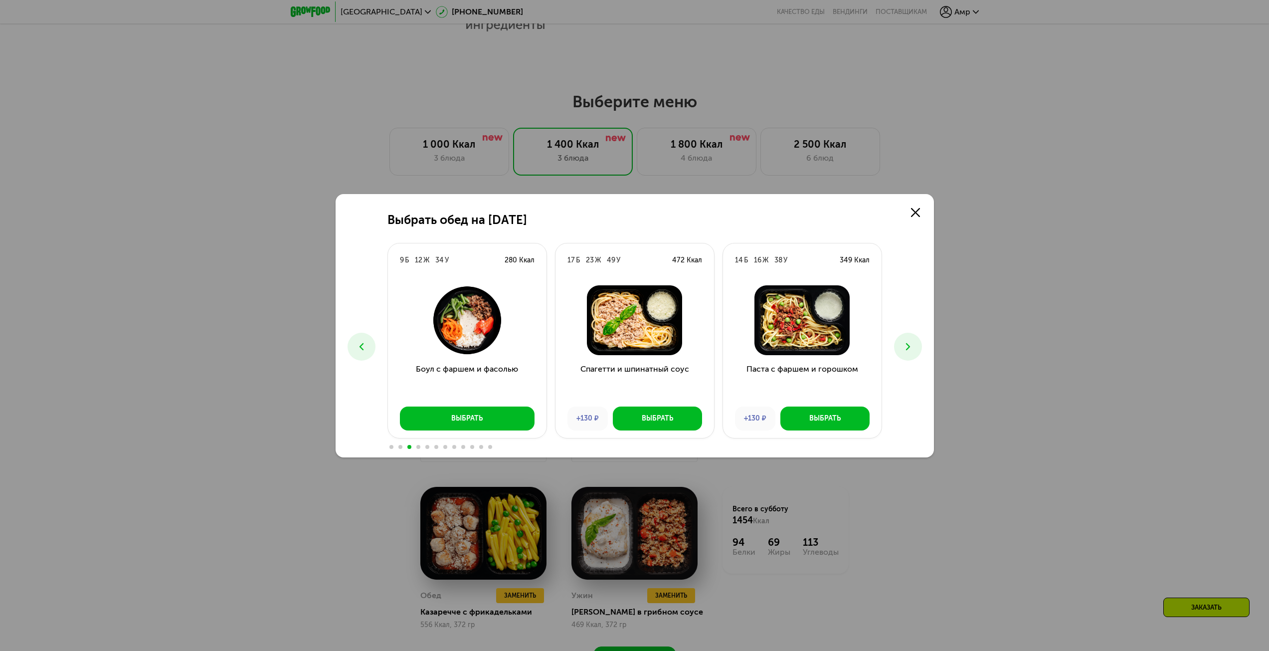
click at [899, 351] on button at bounding box center [908, 347] width 28 height 28
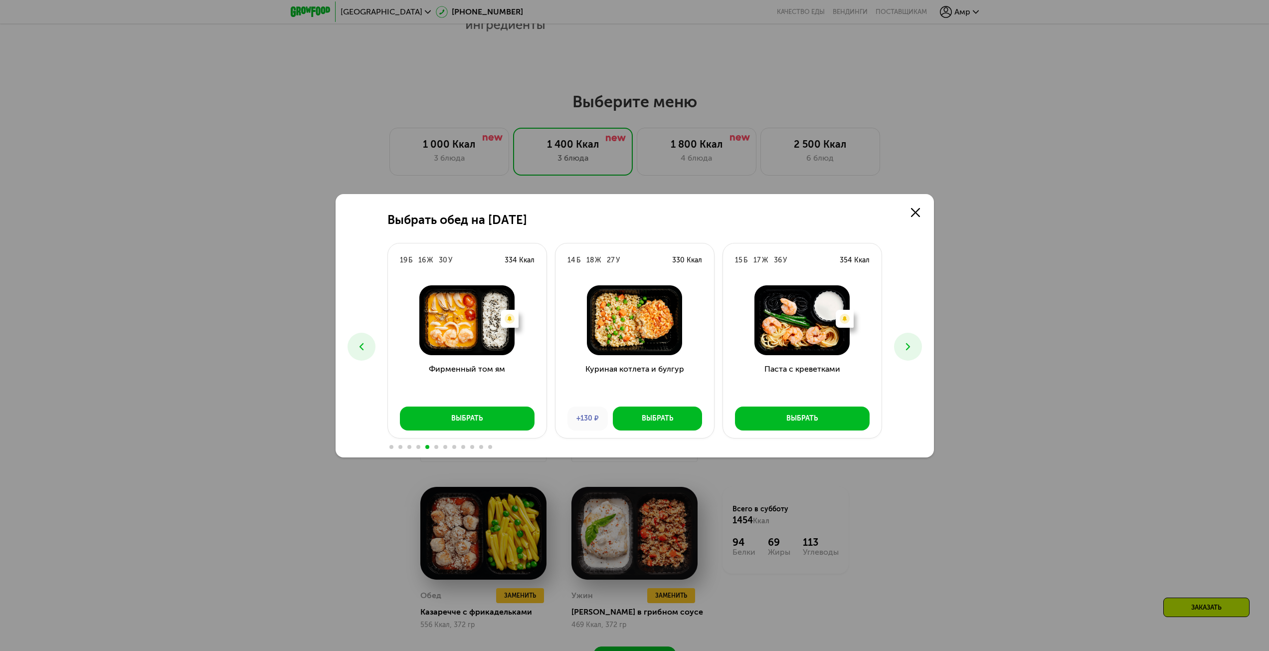
click at [899, 351] on button at bounding box center [908, 347] width 28 height 28
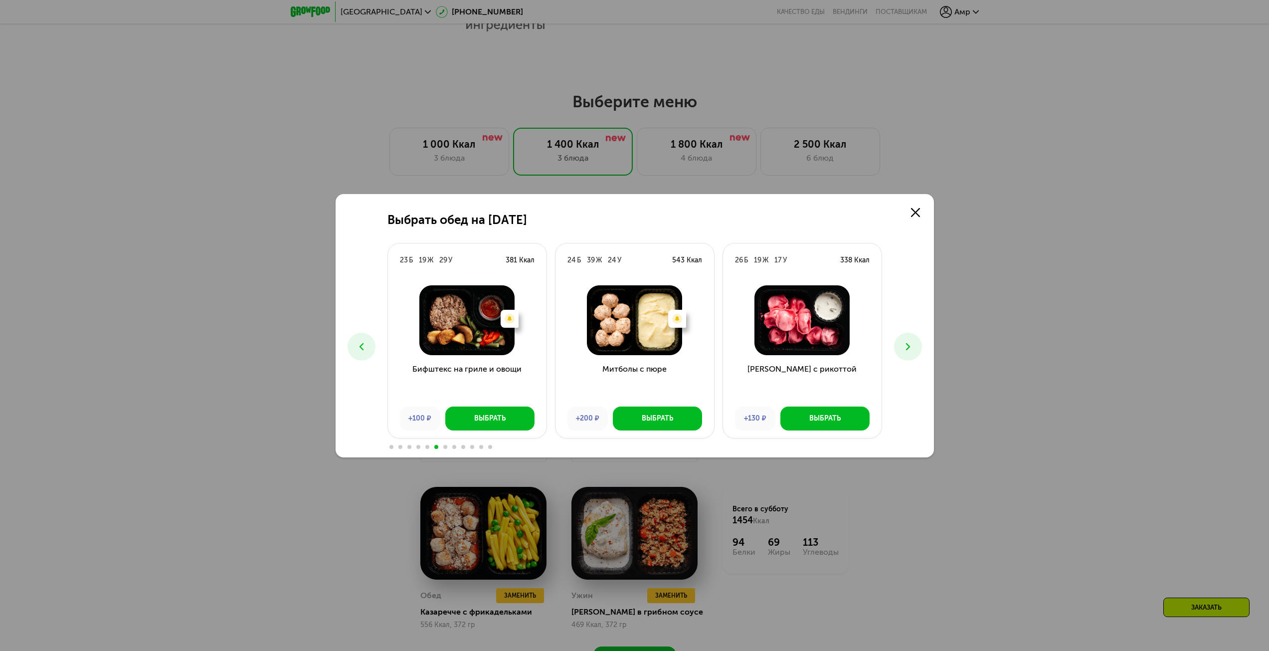
click at [899, 351] on button at bounding box center [908, 347] width 28 height 28
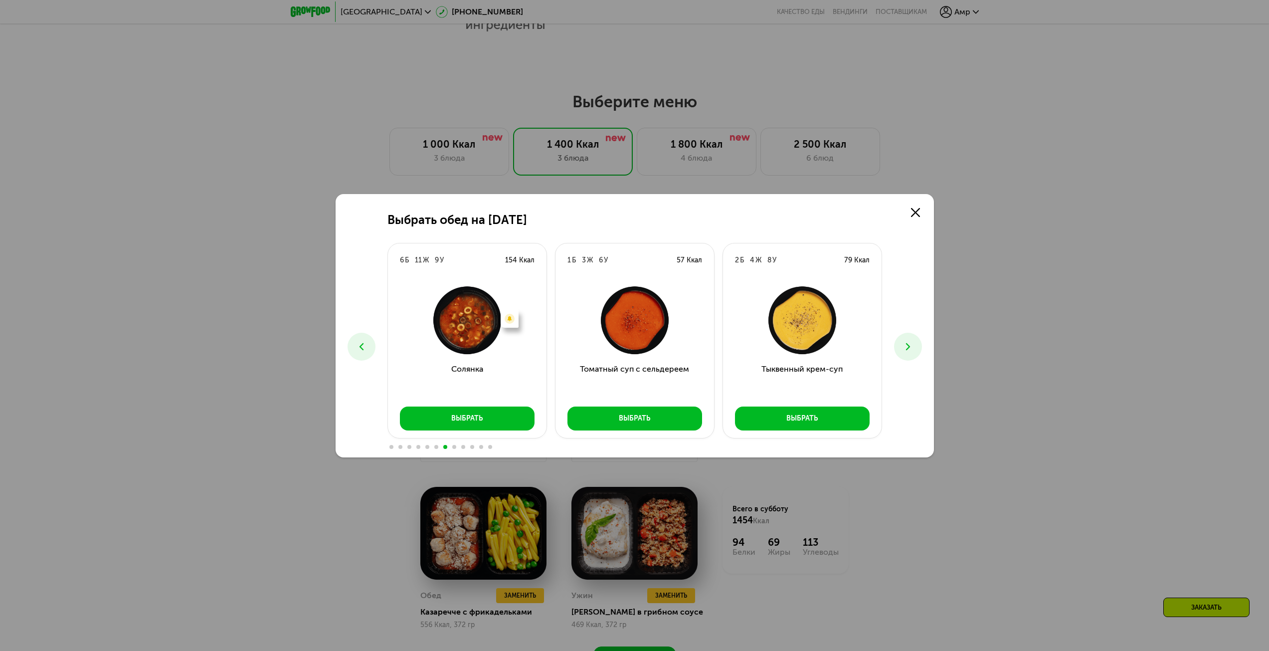
click at [899, 351] on button at bounding box center [908, 347] width 28 height 28
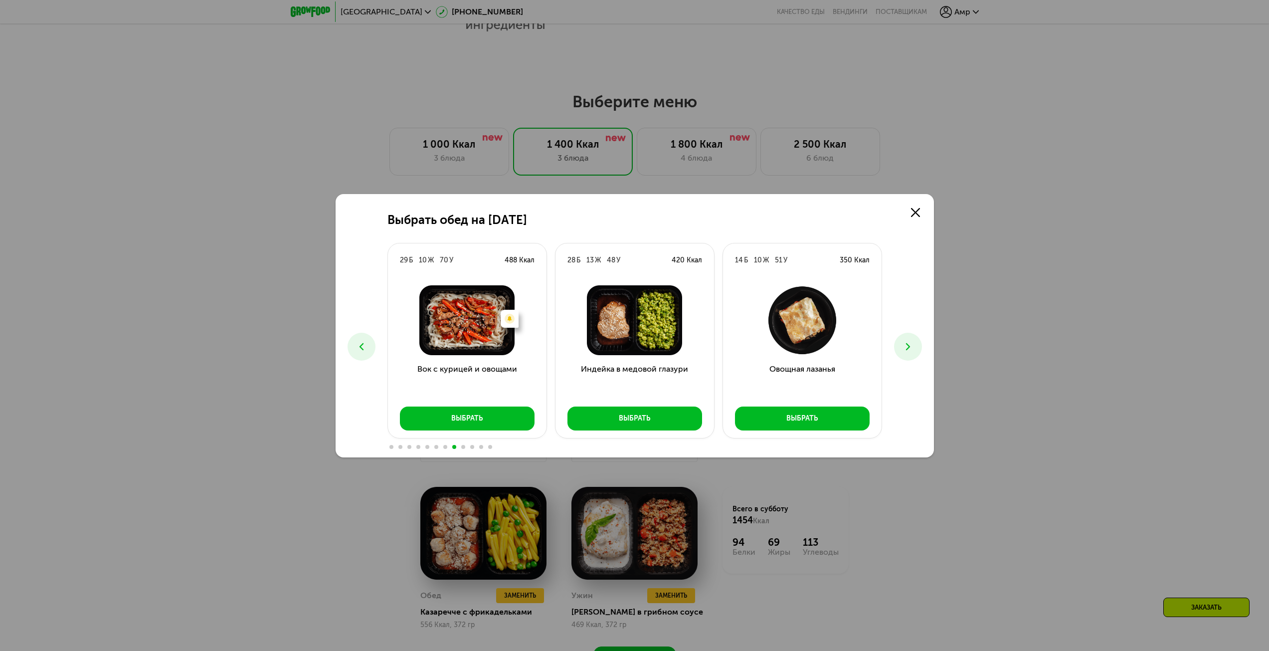
click at [899, 351] on button at bounding box center [908, 347] width 28 height 28
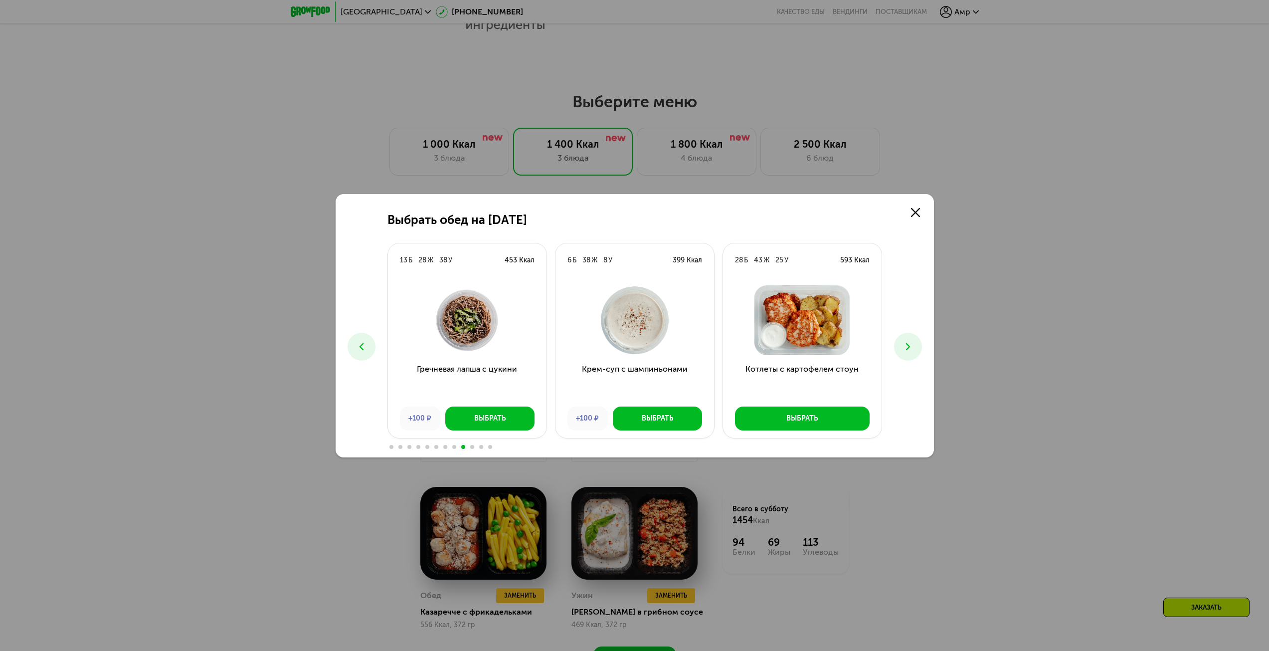
click at [899, 351] on button at bounding box center [908, 347] width 28 height 28
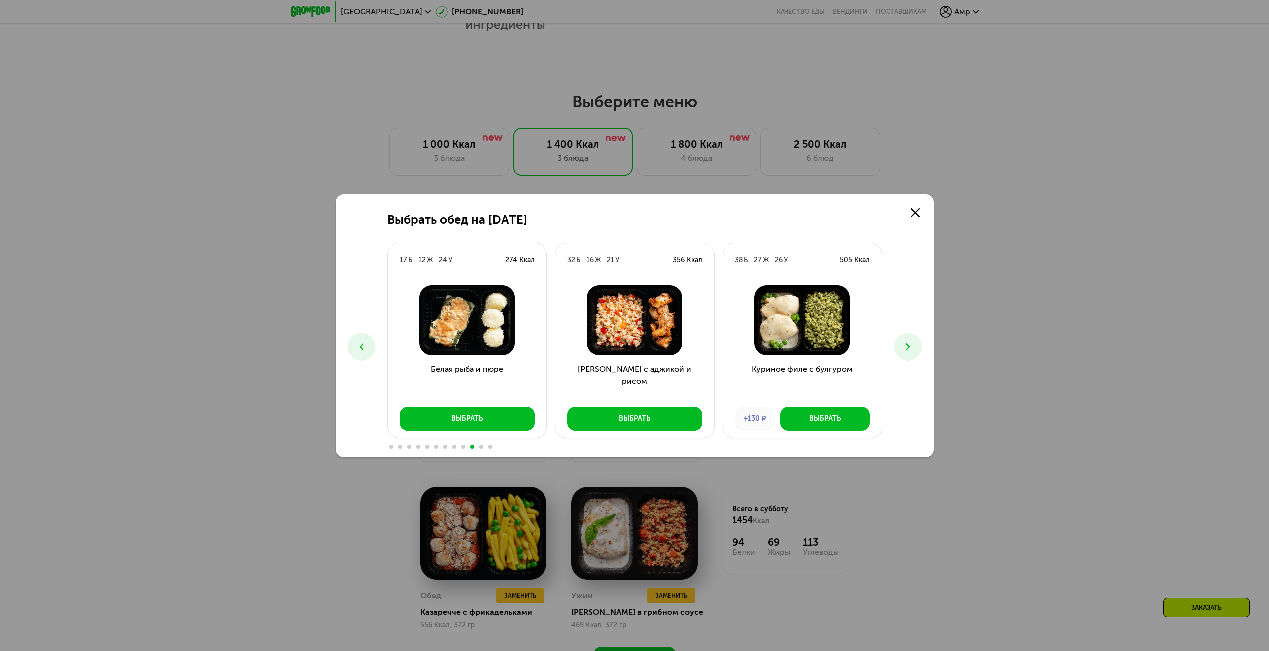
click at [899, 351] on button at bounding box center [908, 347] width 28 height 28
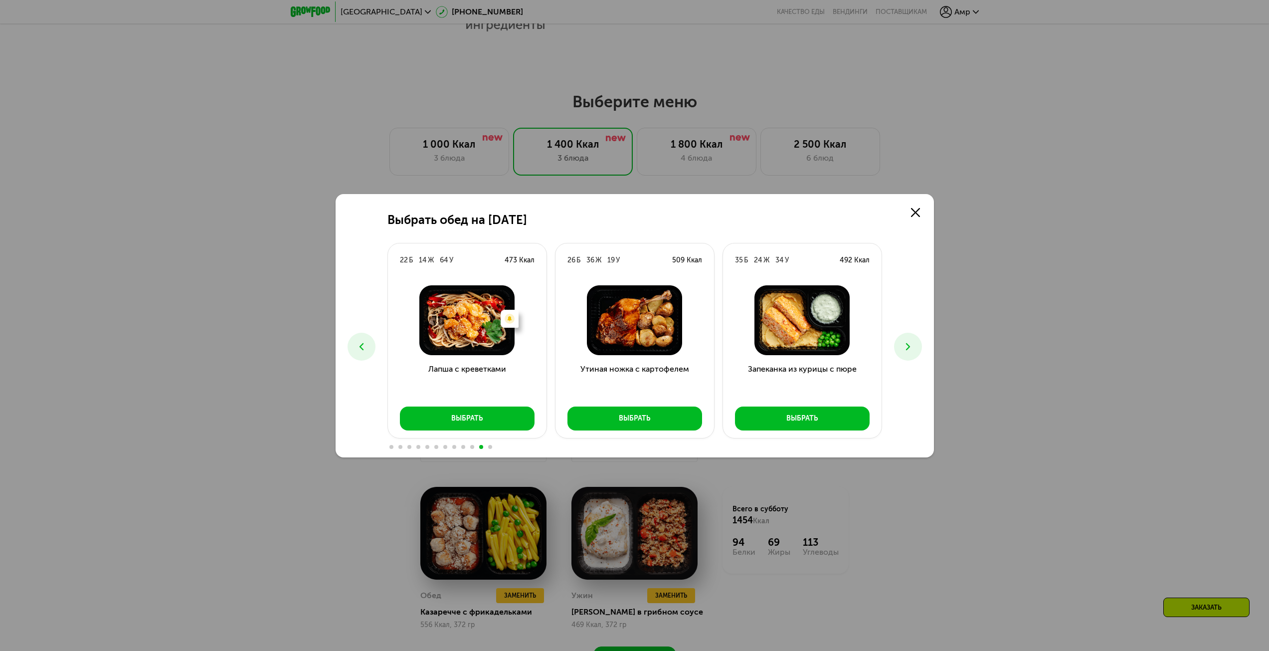
click at [901, 351] on button at bounding box center [908, 347] width 28 height 28
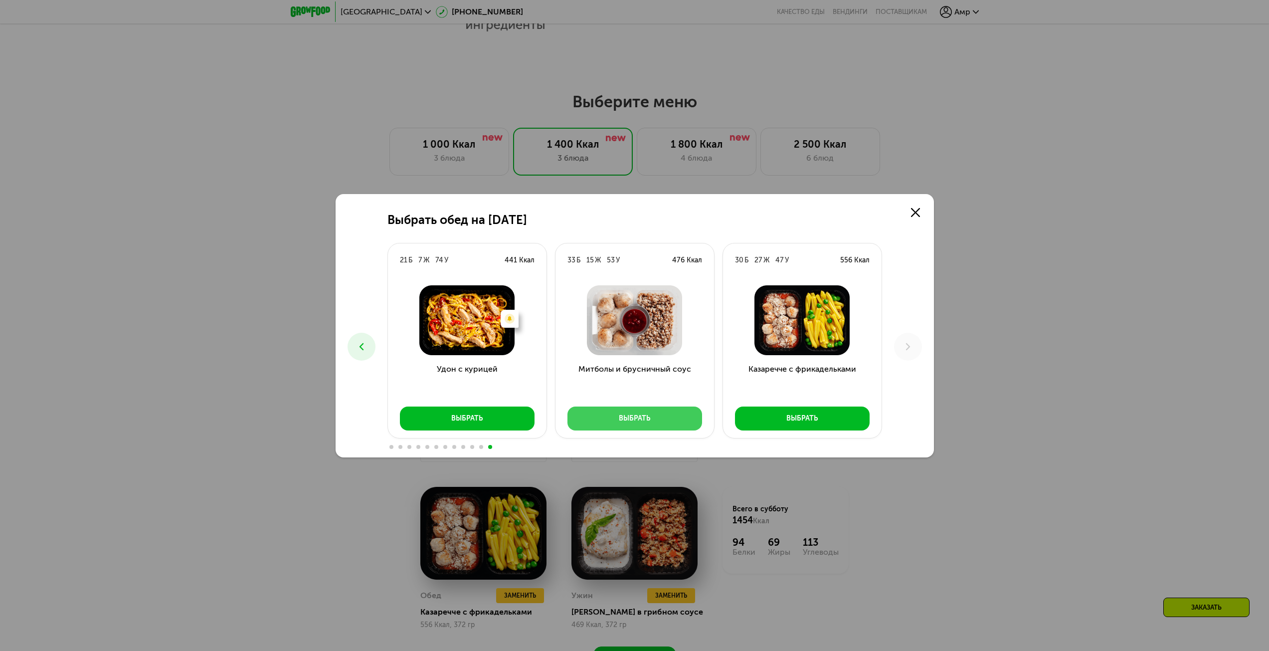
click at [640, 418] on div "Выбрать" at bounding box center [634, 418] width 31 height 10
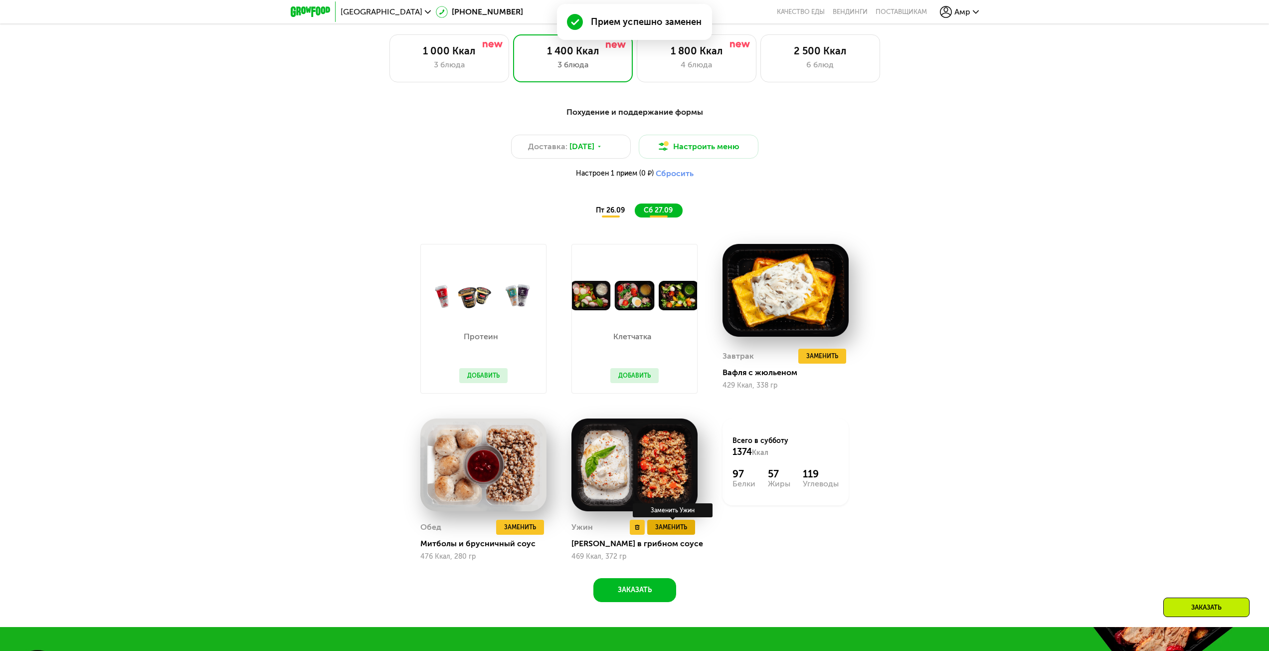
scroll to position [1116, 0]
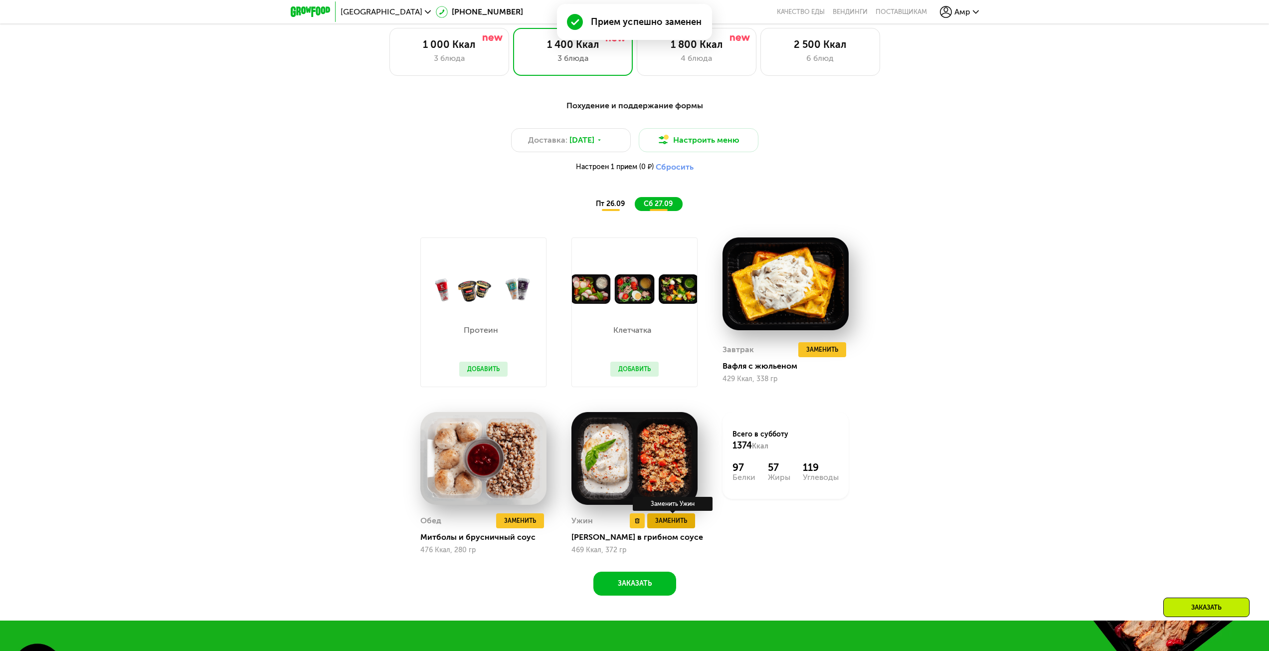
click at [680, 521] on span "Заменить" at bounding box center [671, 521] width 32 height 10
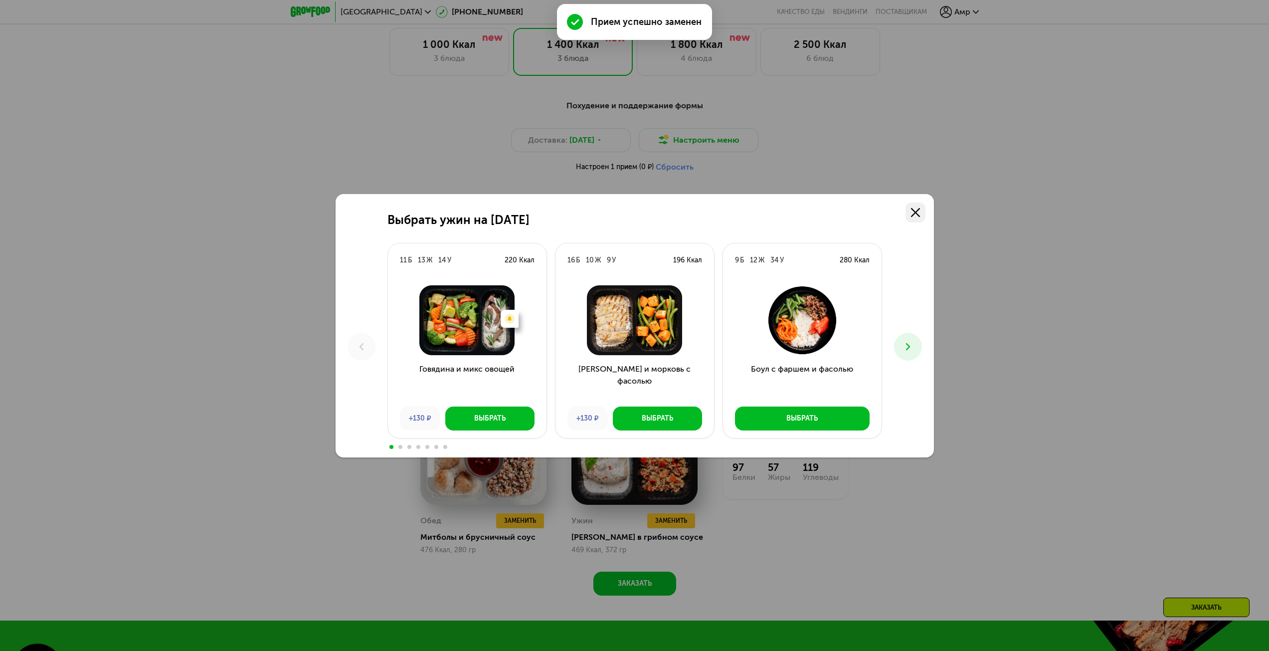
click at [916, 211] on use at bounding box center [915, 212] width 9 height 9
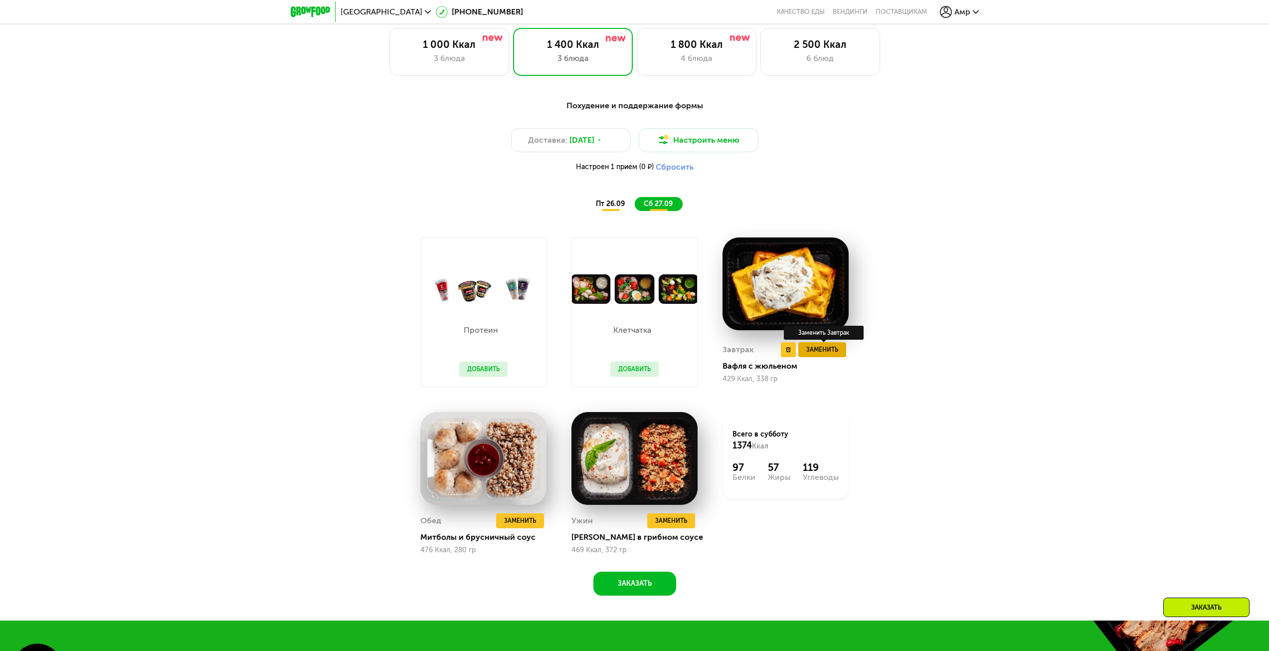
click at [827, 355] on span "Заменить" at bounding box center [822, 350] width 32 height 10
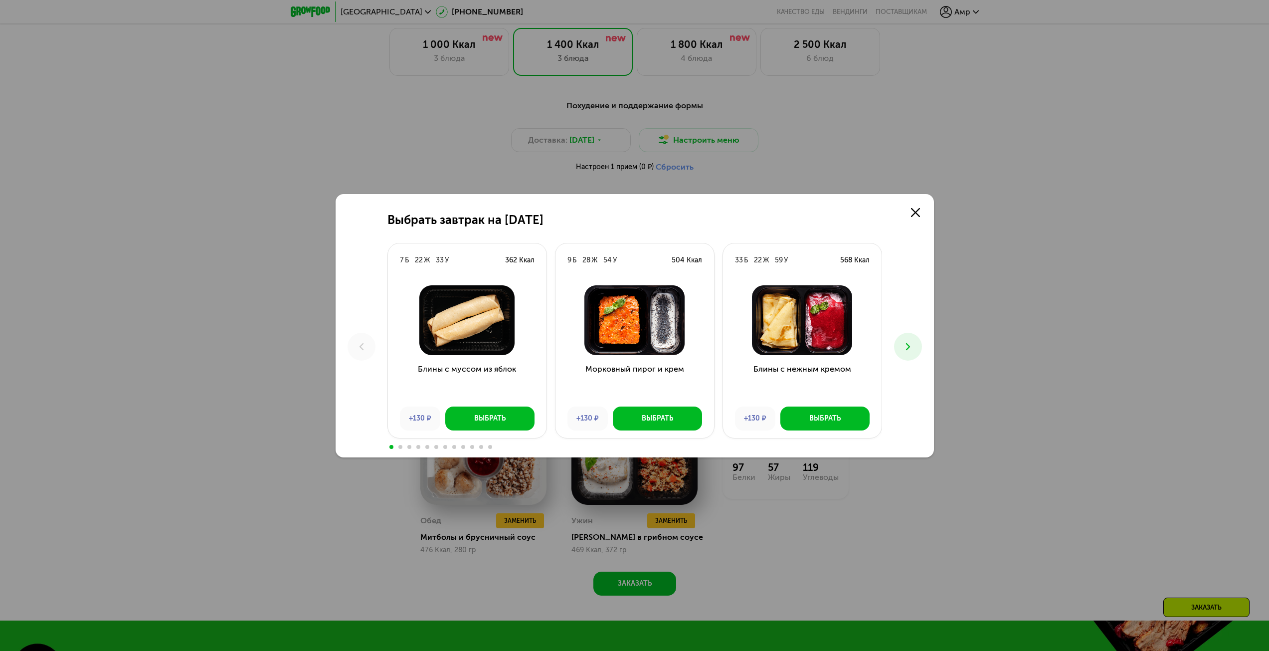
click at [920, 340] on button at bounding box center [908, 347] width 28 height 28
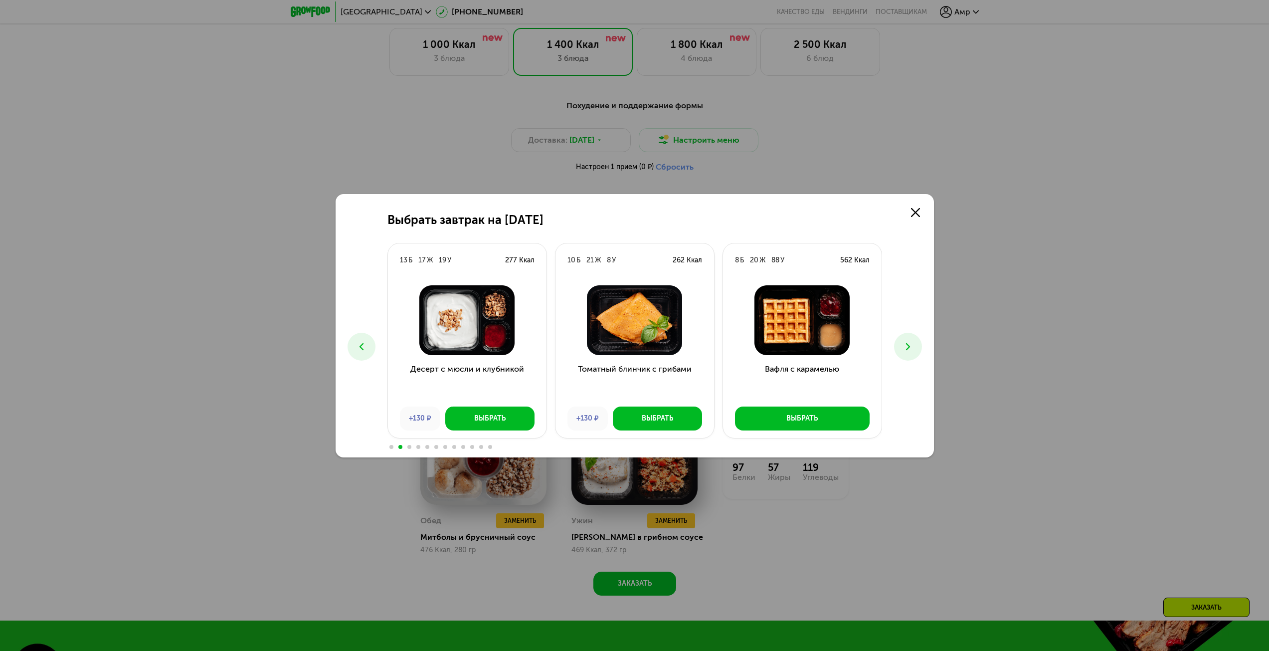
click at [920, 340] on button at bounding box center [908, 347] width 28 height 28
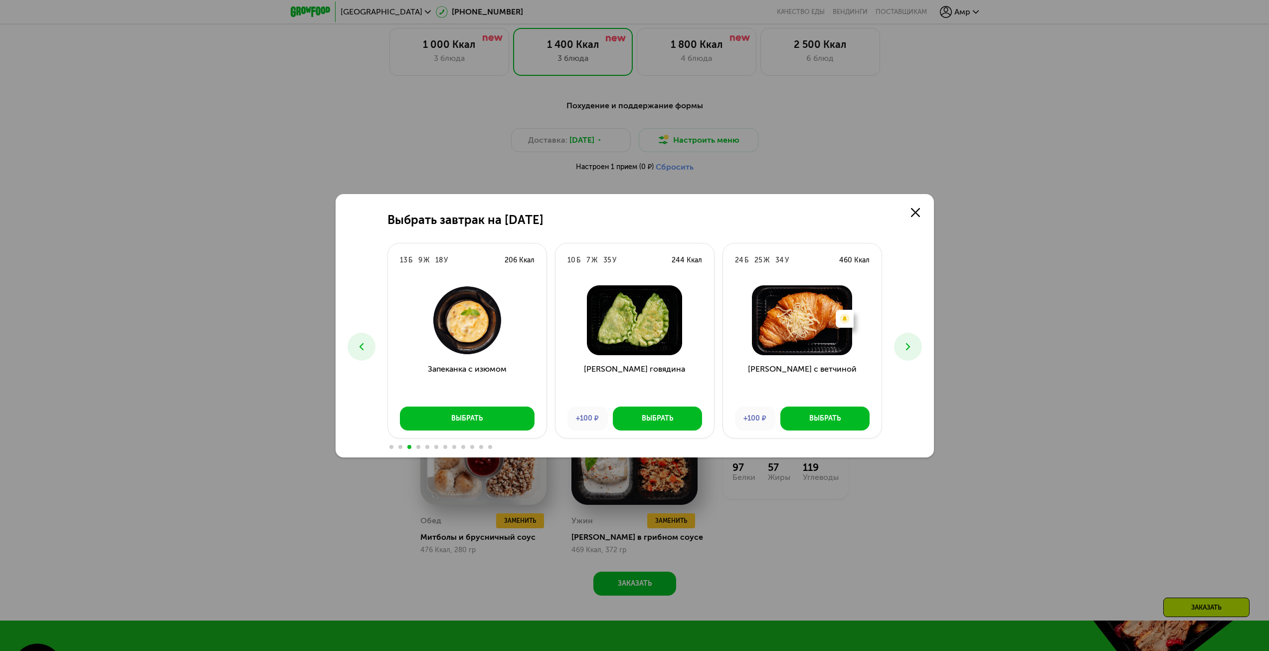
click at [920, 340] on button at bounding box center [908, 347] width 28 height 28
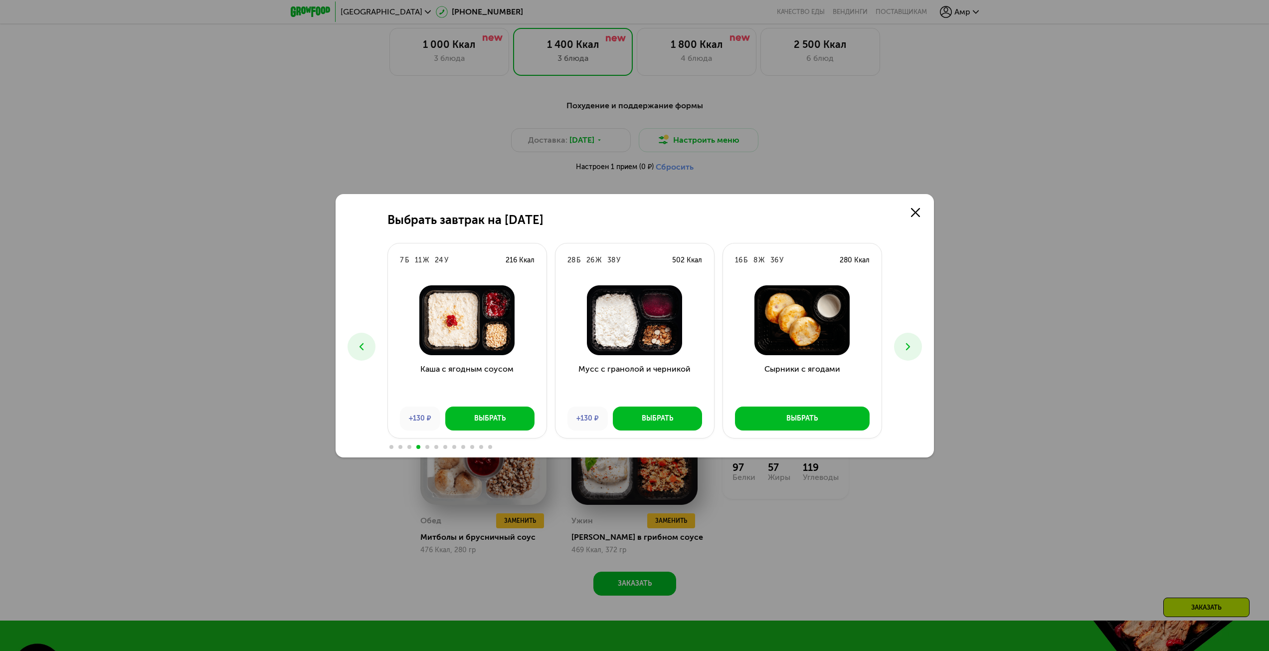
click at [920, 340] on button at bounding box center [908, 347] width 28 height 28
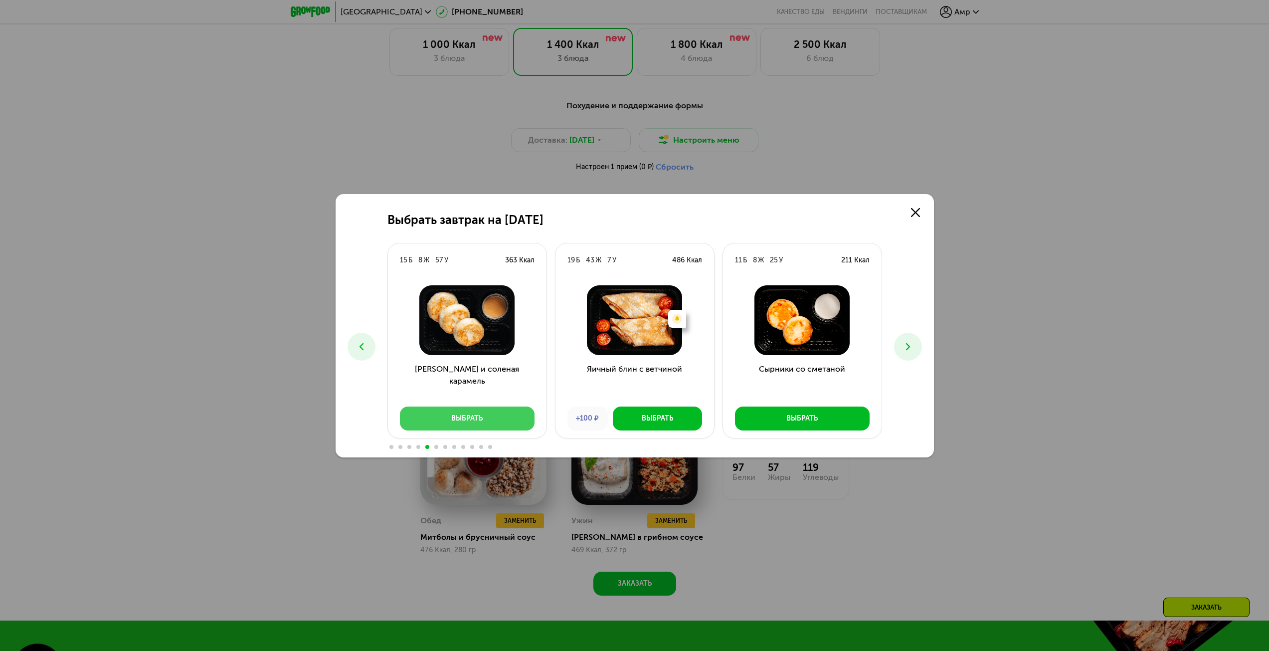
click at [508, 420] on button "Выбрать" at bounding box center [467, 418] width 135 height 24
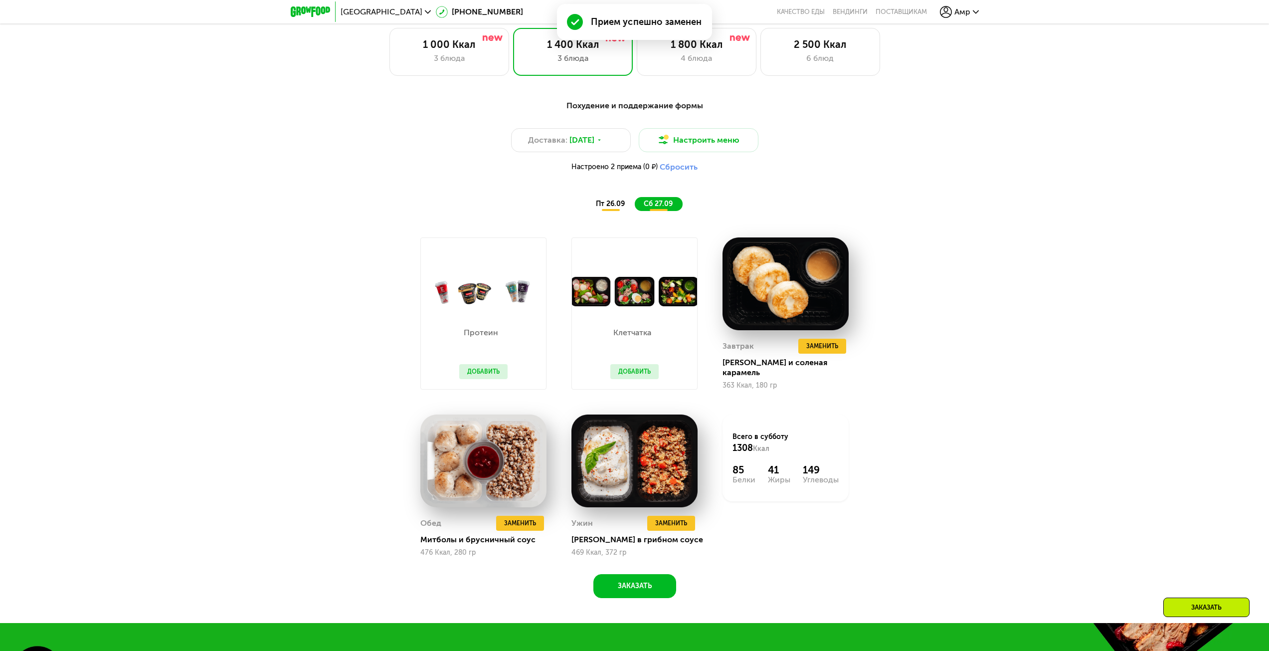
click at [611, 208] on span "пт 26.09" at bounding box center [610, 203] width 29 height 8
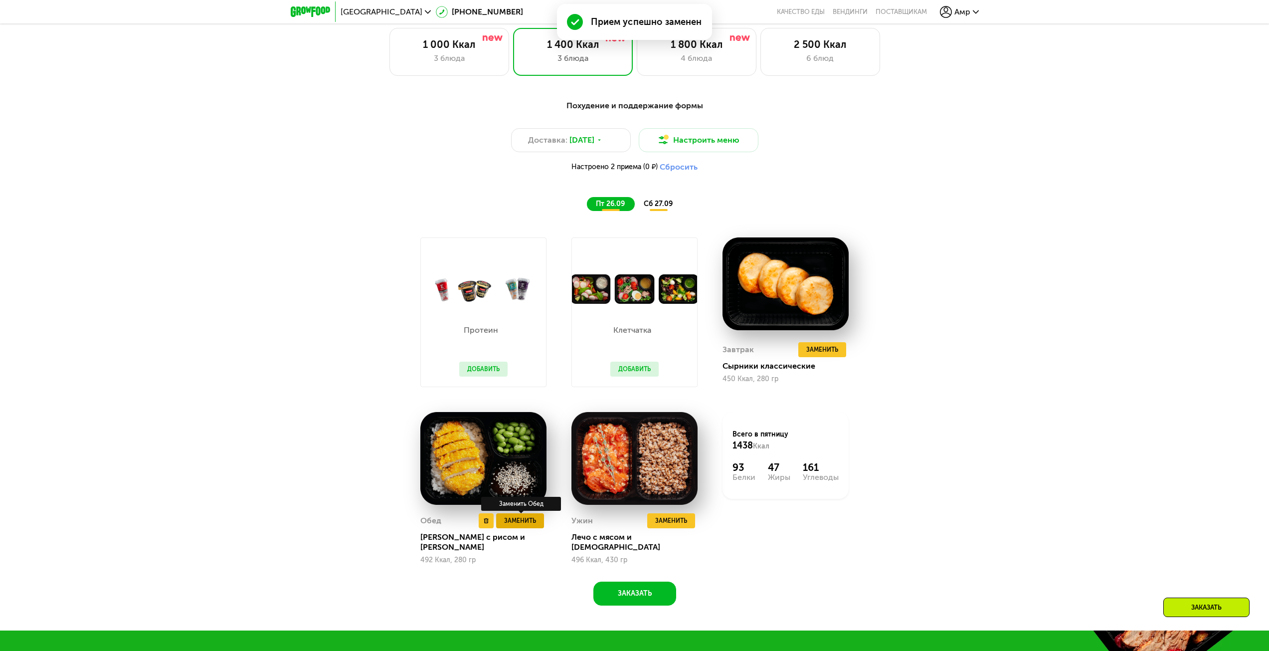
click at [533, 526] on span "Заменить" at bounding box center [520, 521] width 32 height 10
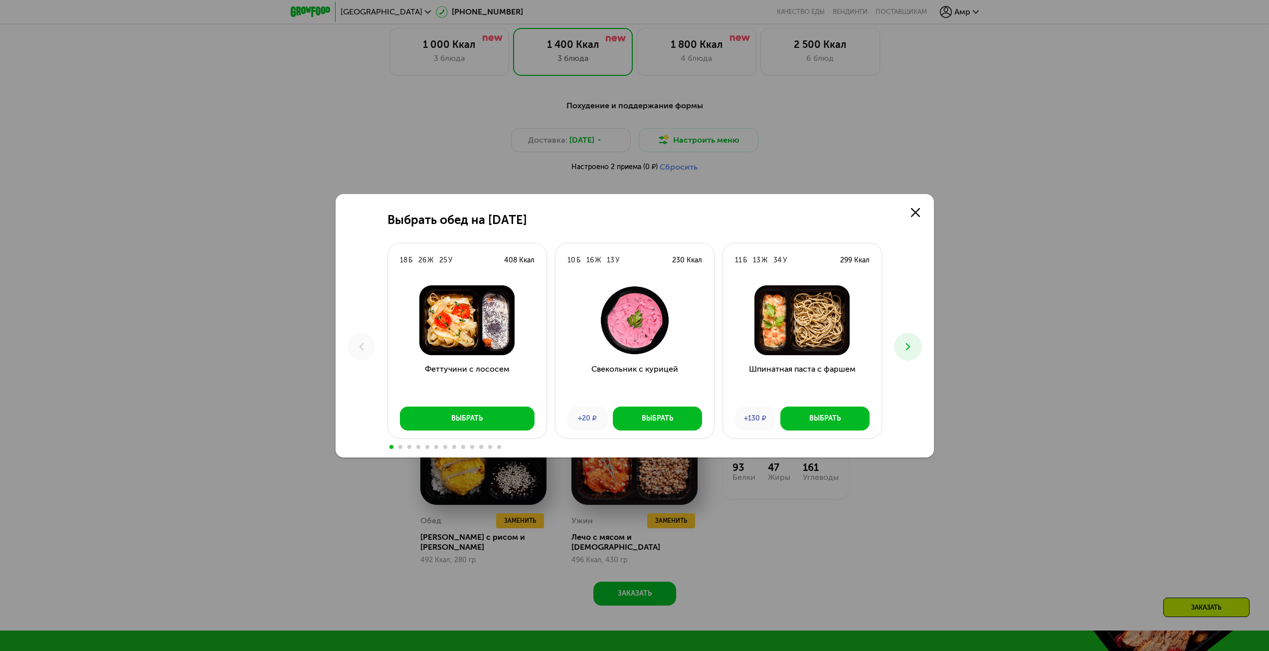
click at [917, 344] on button at bounding box center [908, 347] width 28 height 28
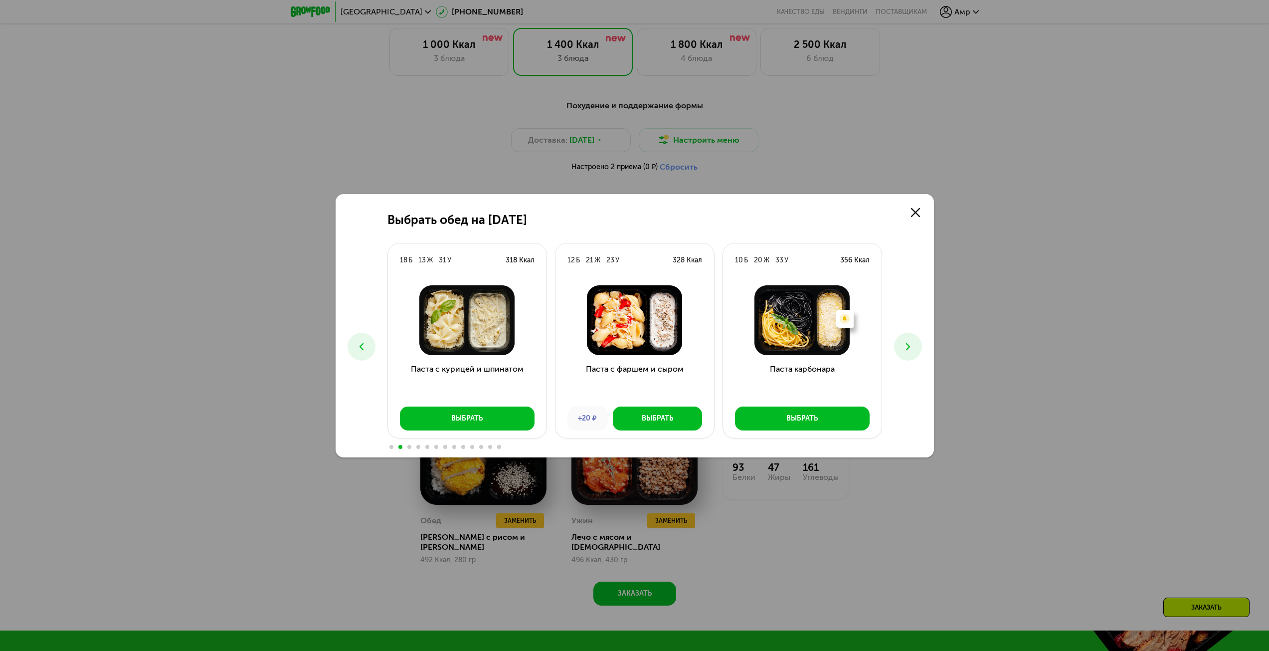
click at [909, 349] on icon at bounding box center [908, 347] width 12 height 12
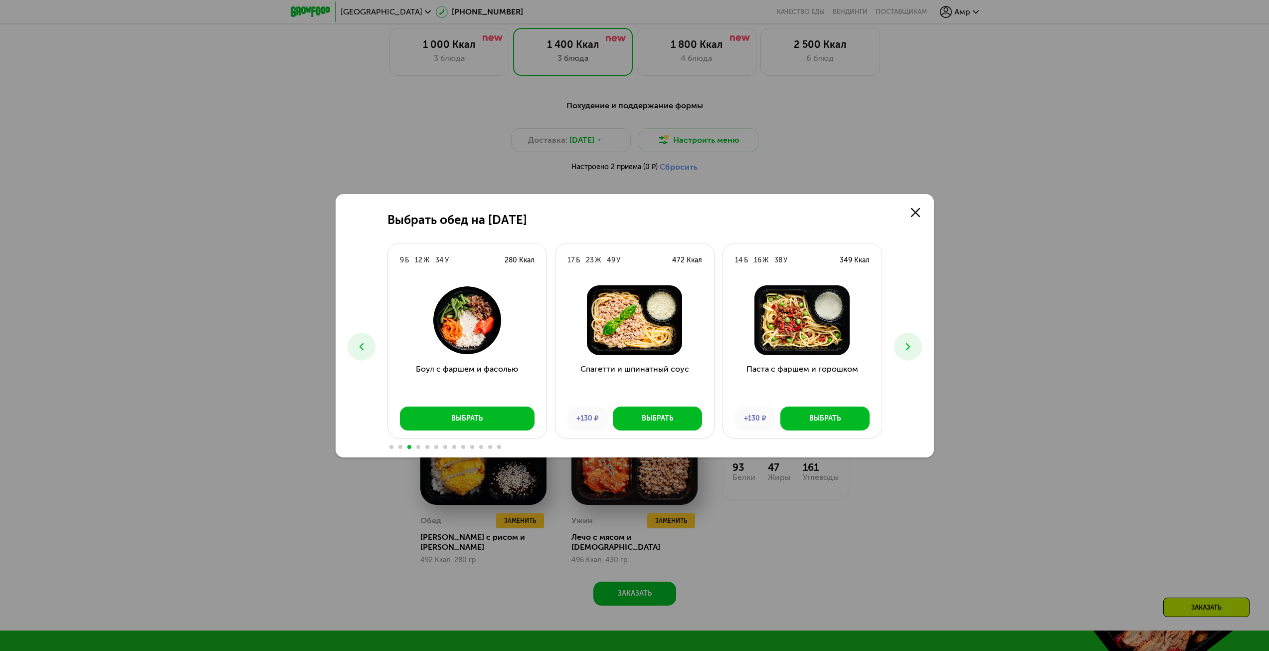
click at [909, 349] on icon at bounding box center [908, 347] width 12 height 12
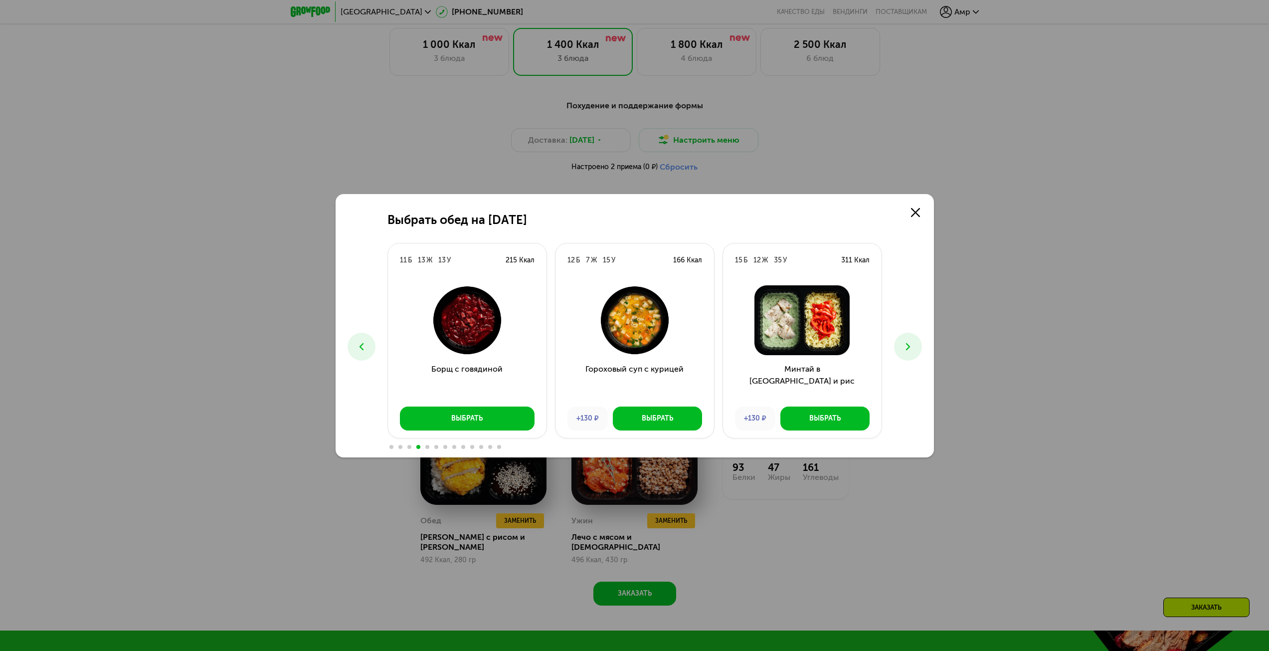
click at [909, 349] on icon at bounding box center [908, 347] width 12 height 12
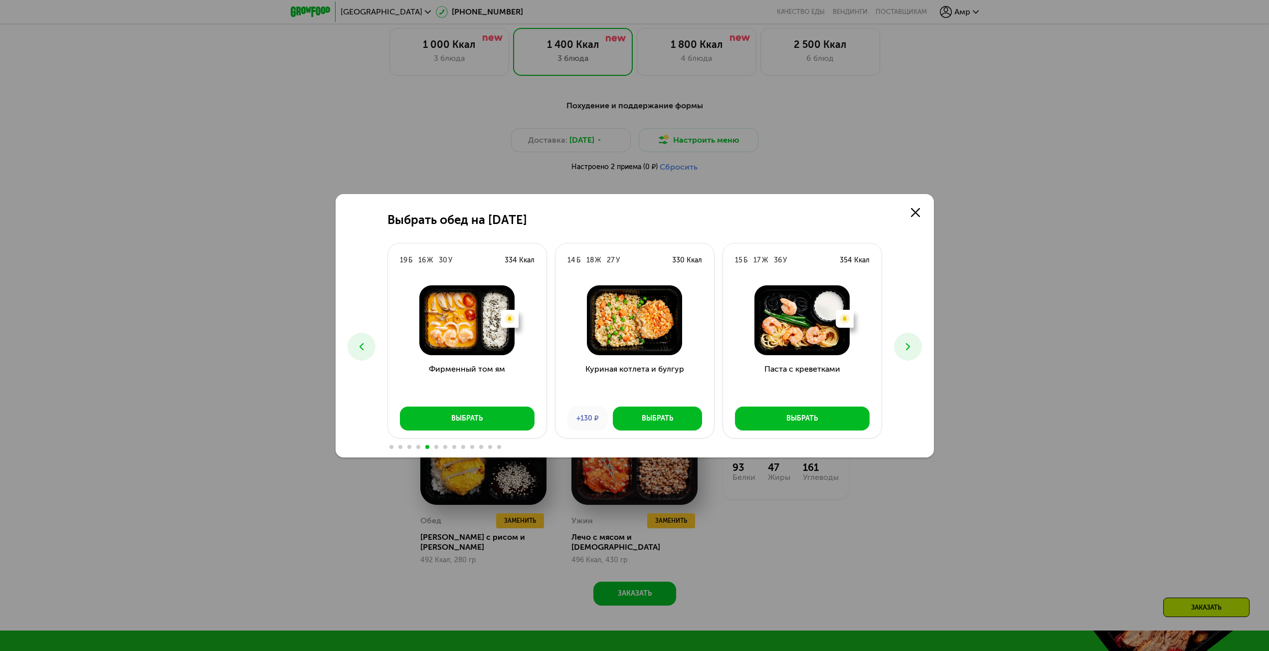
click at [909, 349] on icon at bounding box center [908, 347] width 12 height 12
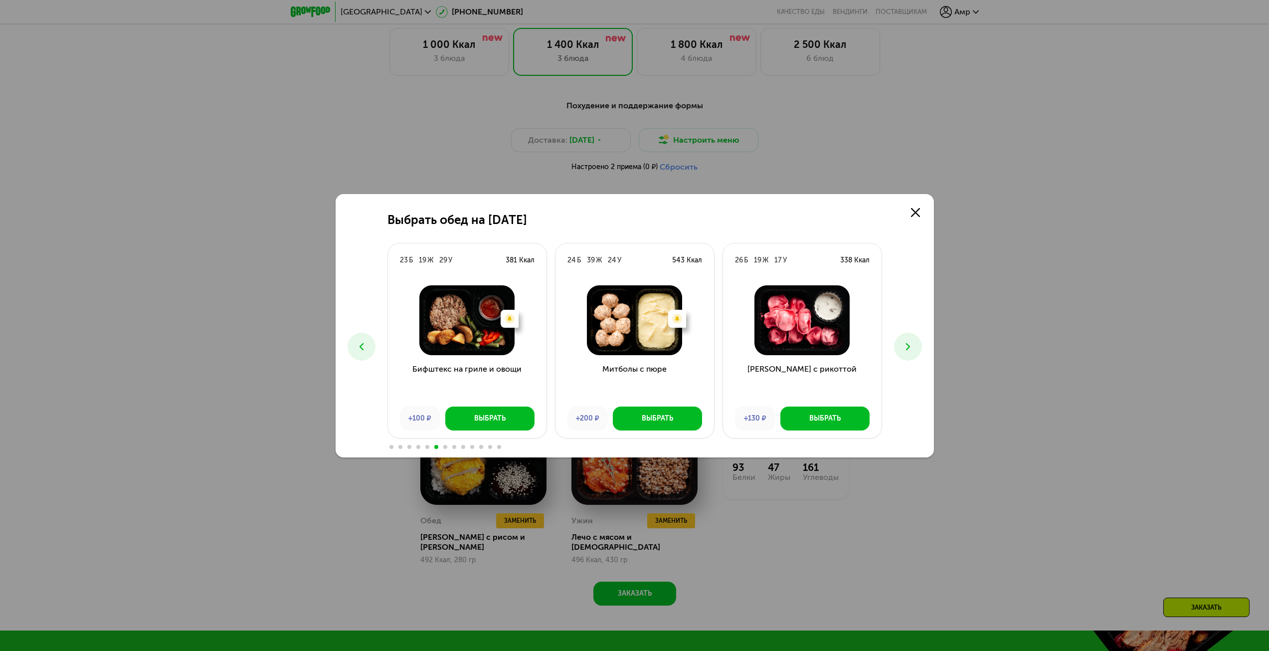
click at [909, 349] on icon at bounding box center [908, 347] width 12 height 12
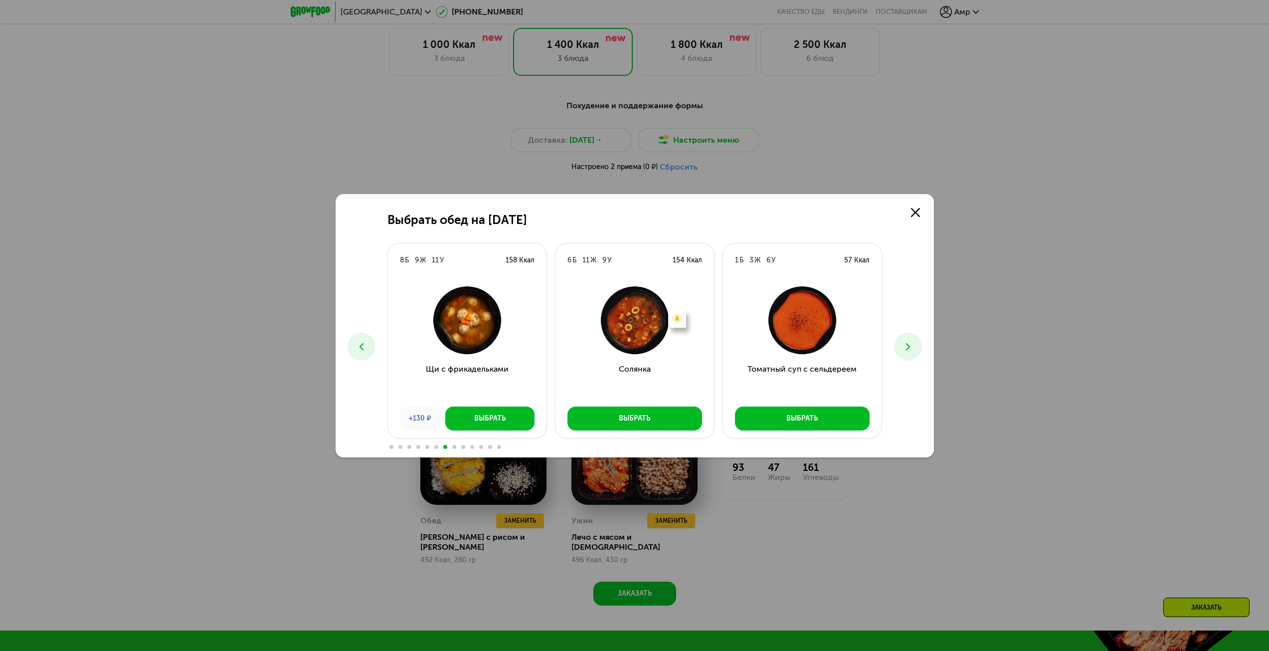
click at [365, 344] on icon at bounding box center [362, 347] width 12 height 12
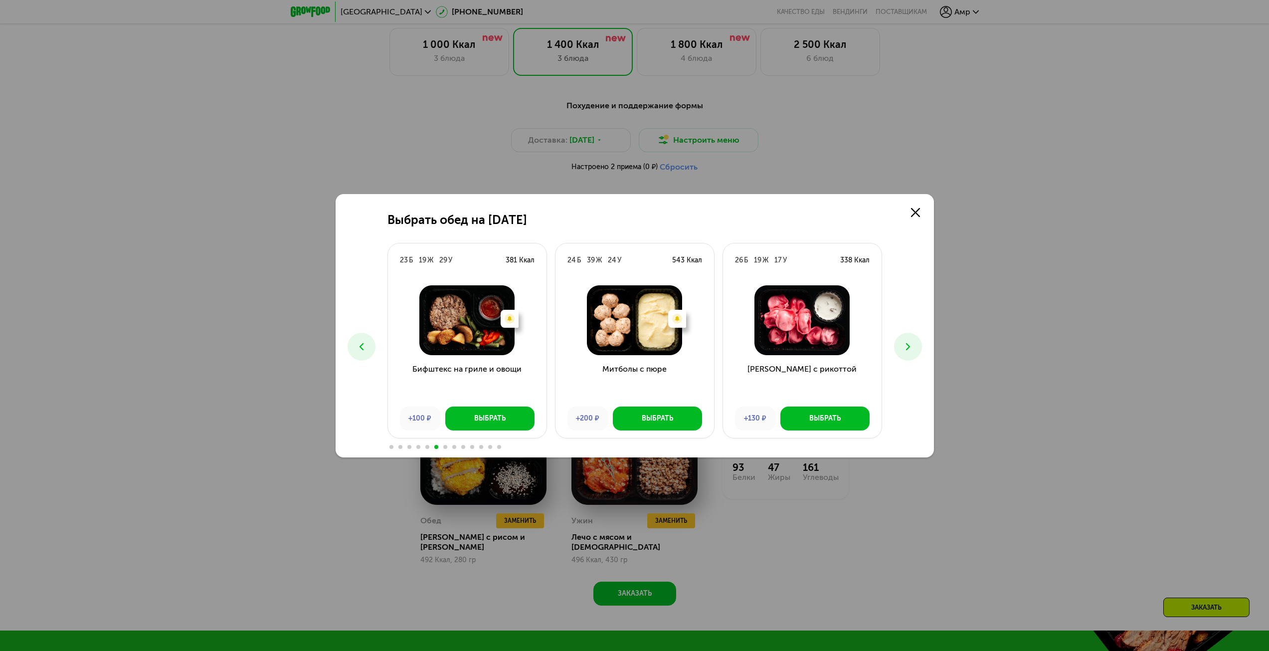
click at [910, 343] on icon at bounding box center [908, 347] width 12 height 12
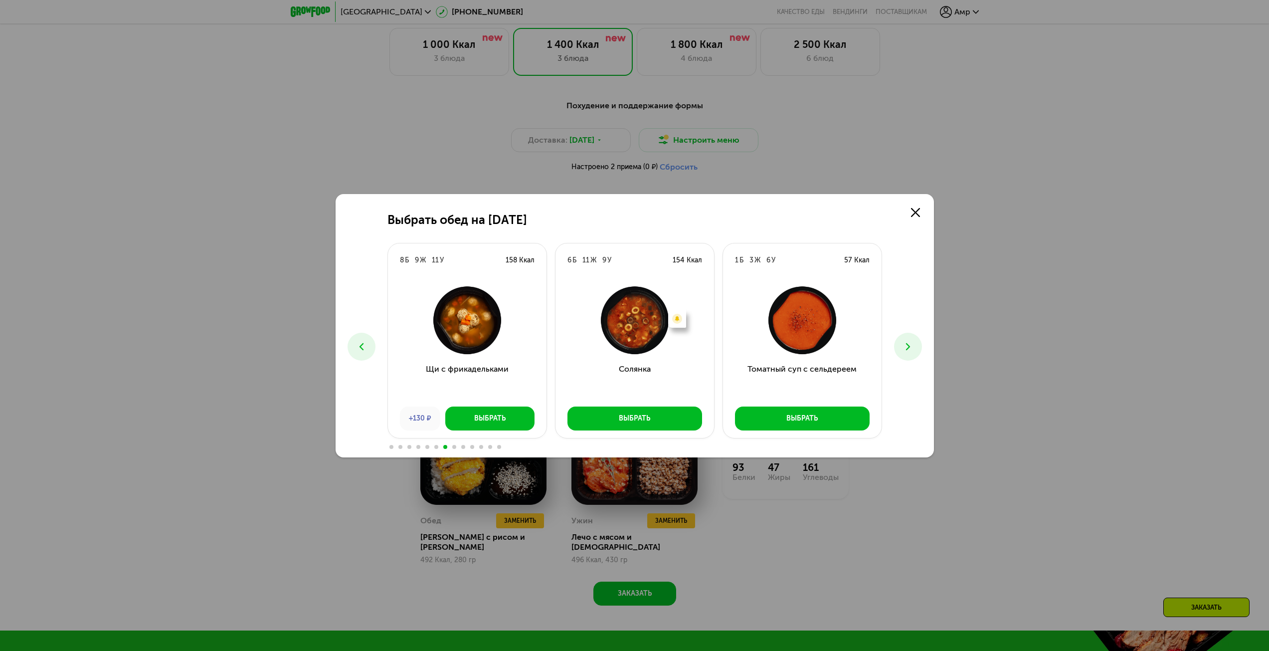
click at [910, 343] on icon at bounding box center [908, 347] width 12 height 12
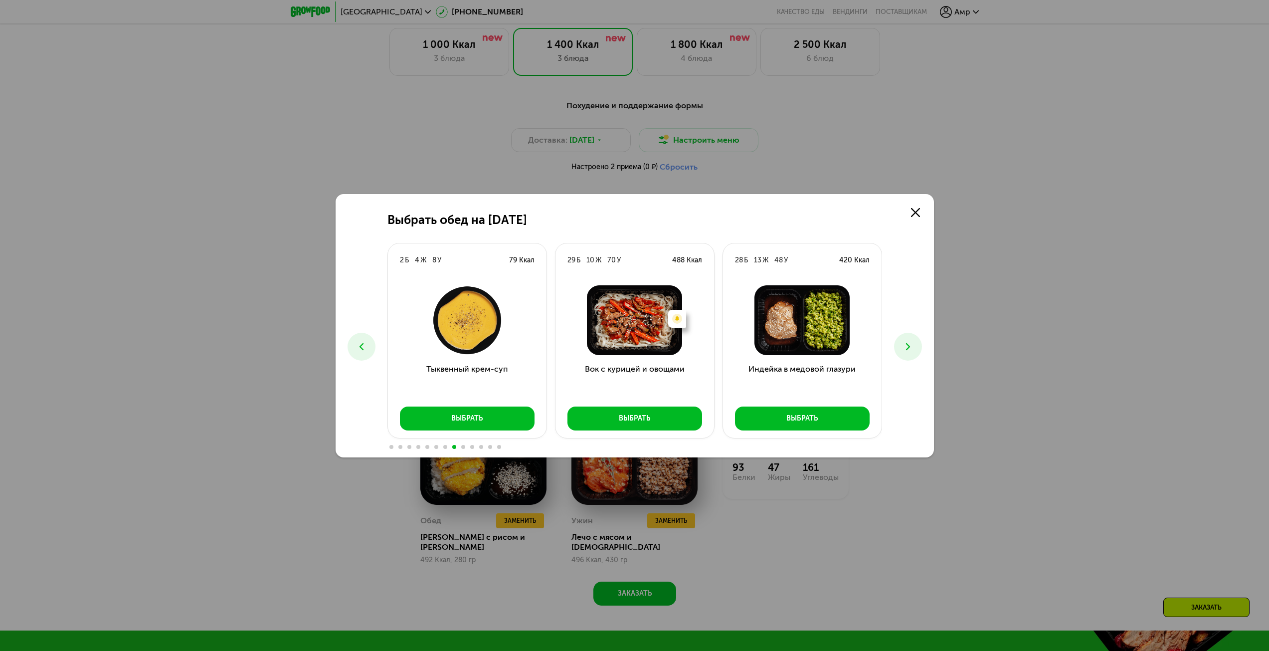
click at [910, 343] on icon at bounding box center [908, 347] width 12 height 12
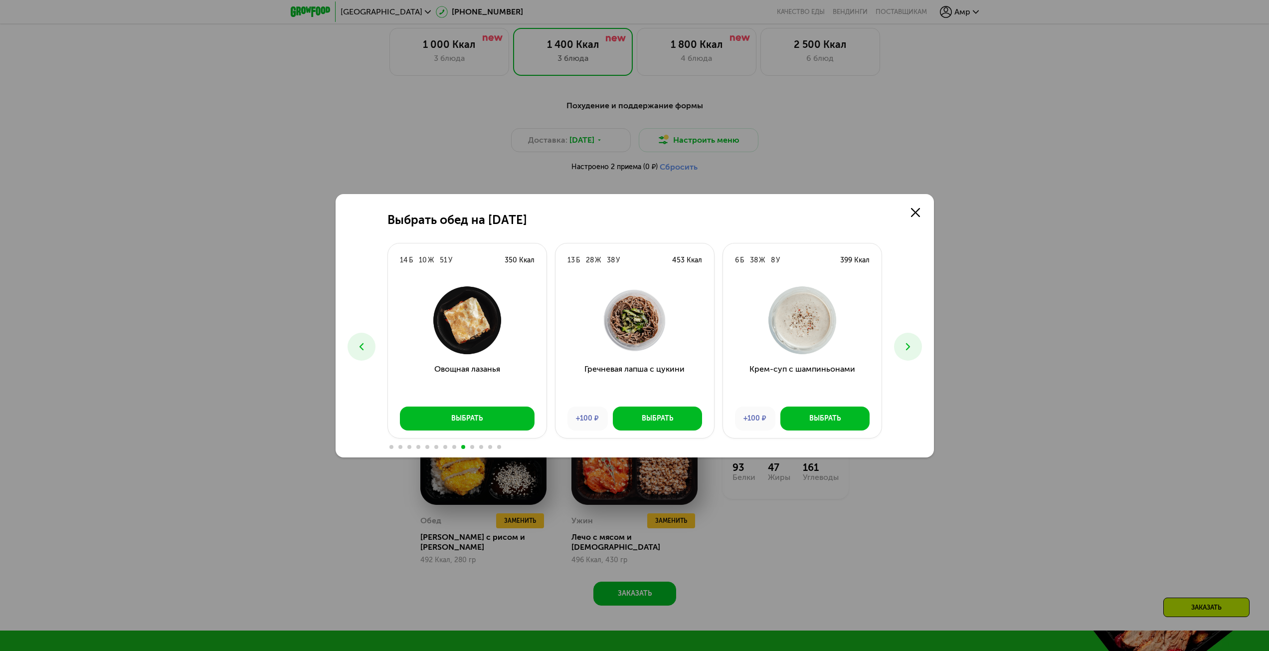
click at [910, 343] on icon at bounding box center [908, 347] width 12 height 12
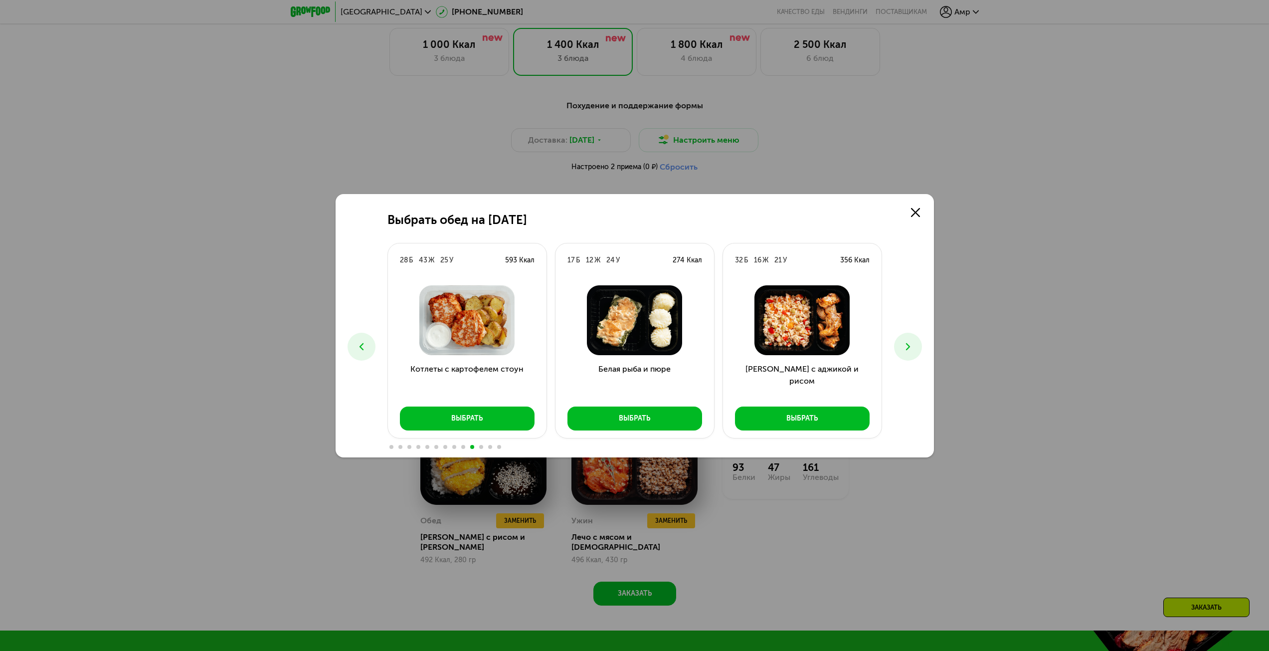
click at [910, 343] on icon at bounding box center [908, 347] width 12 height 12
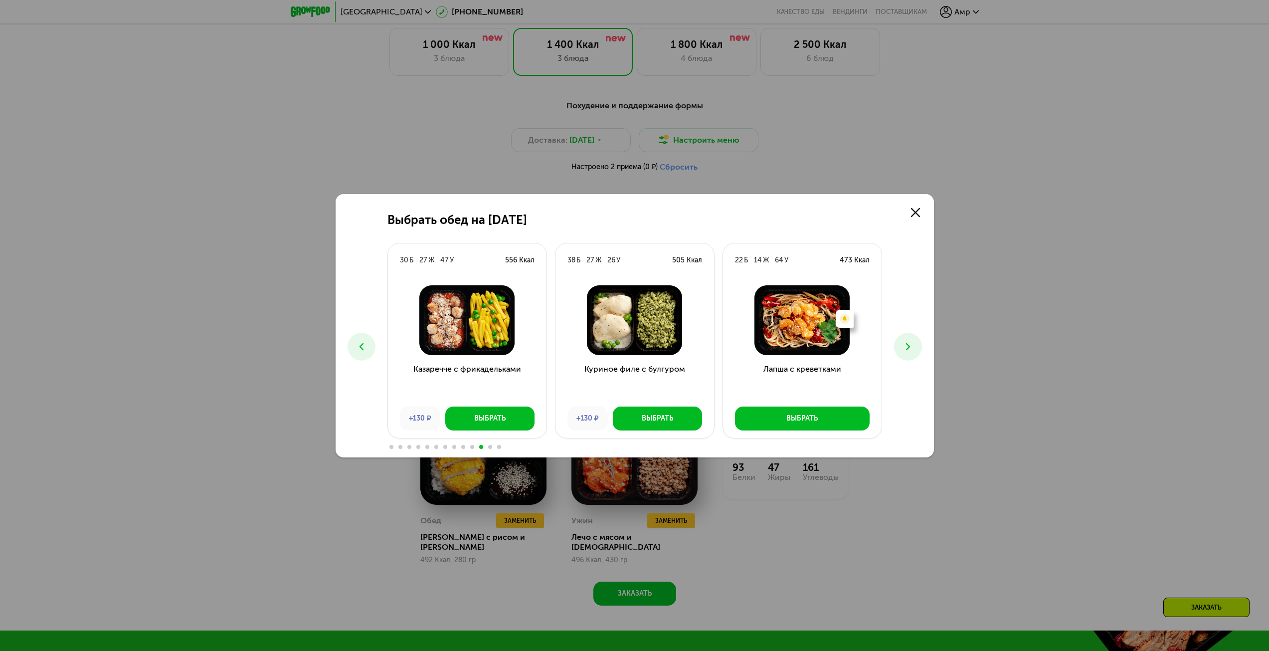
click at [910, 343] on icon at bounding box center [908, 347] width 12 height 12
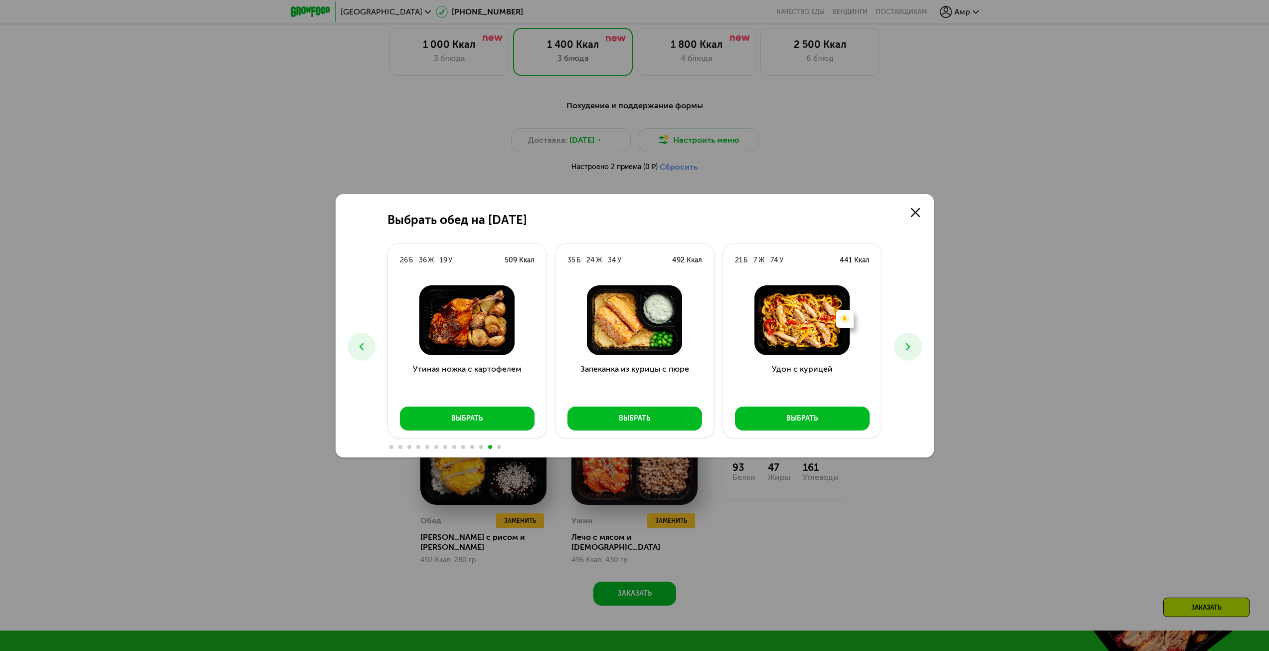
click at [910, 343] on icon at bounding box center [908, 347] width 12 height 12
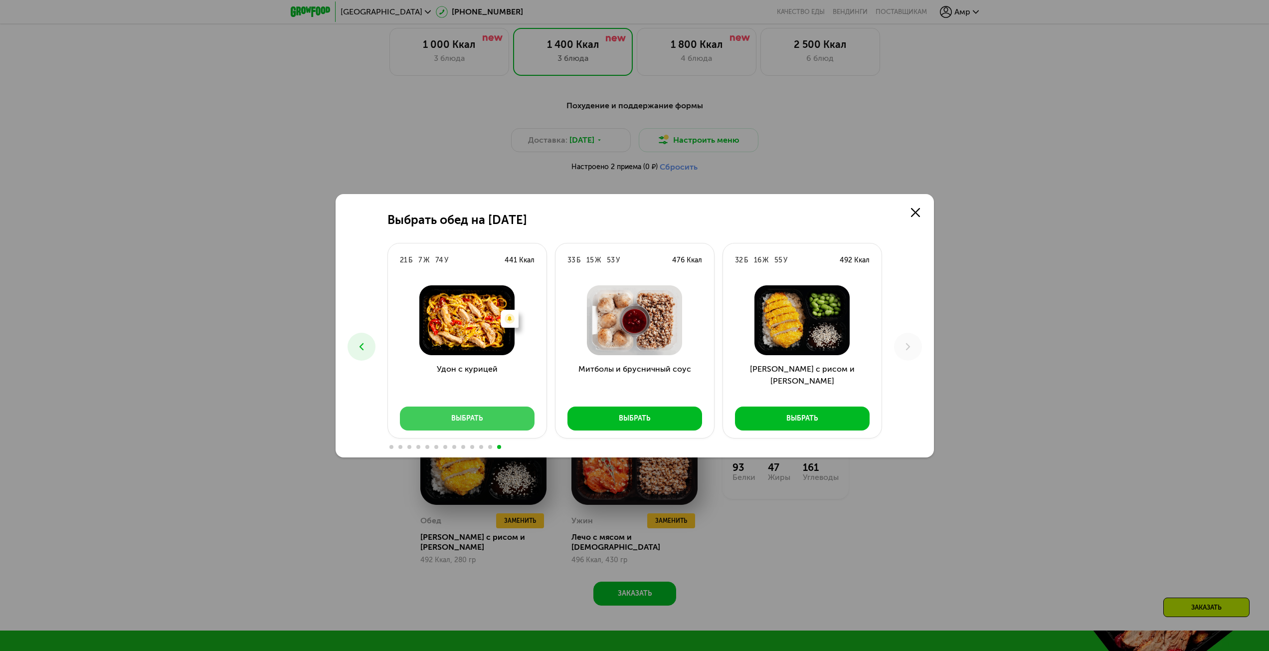
click at [462, 427] on button "Выбрать" at bounding box center [467, 418] width 135 height 24
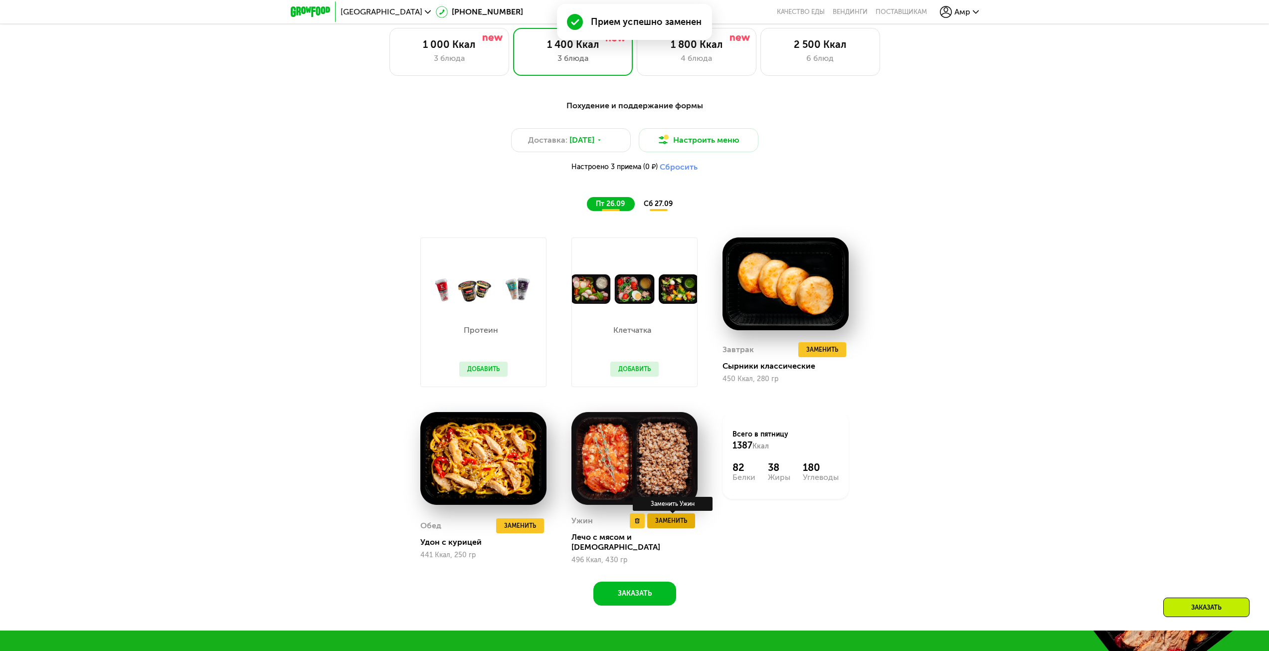
click at [684, 525] on span "Заменить" at bounding box center [671, 521] width 32 height 10
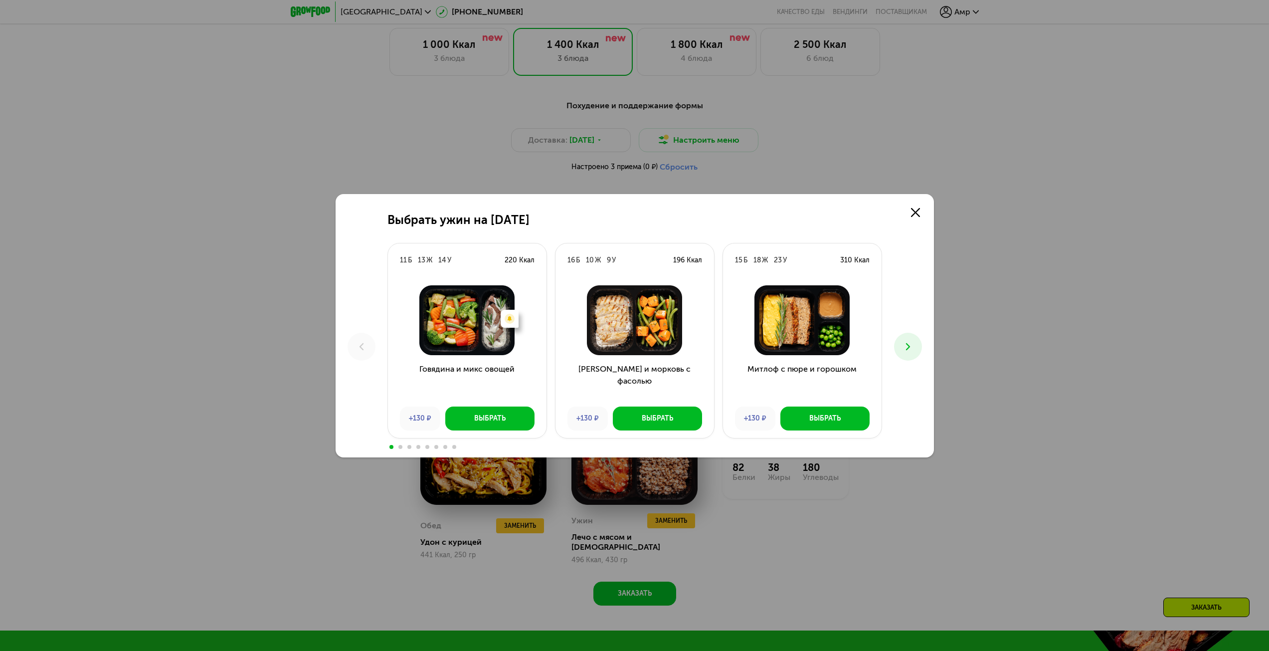
click at [910, 347] on use at bounding box center [908, 346] width 4 height 7
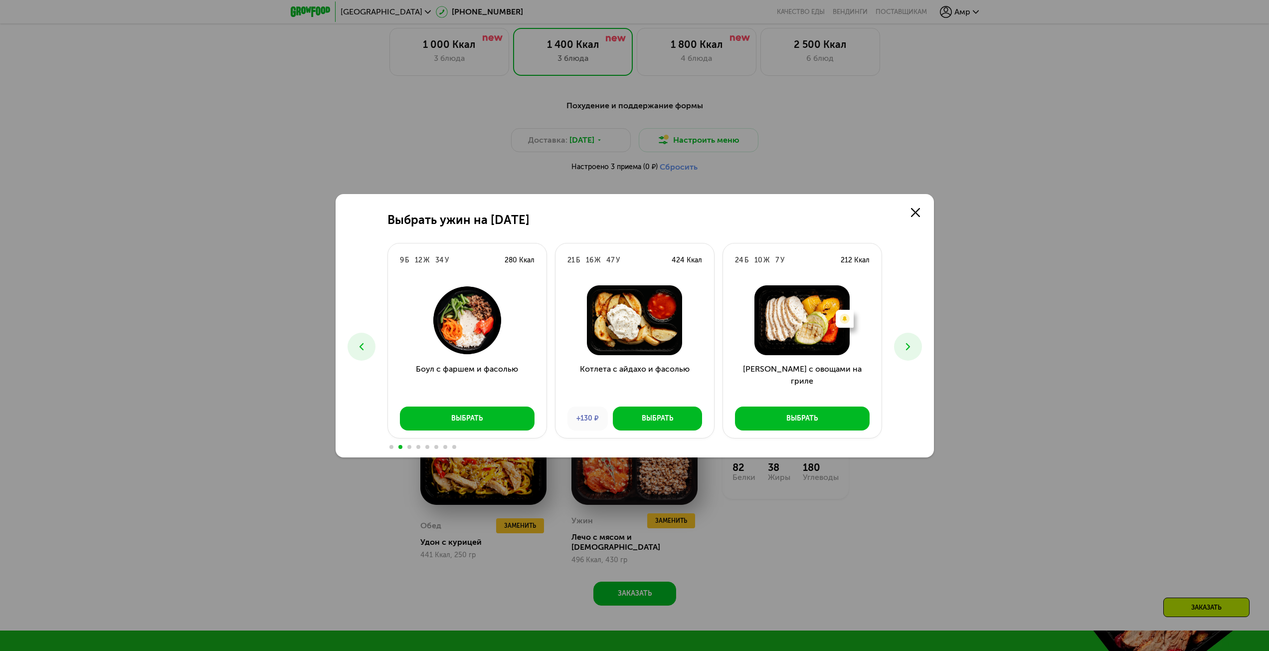
click at [910, 347] on use at bounding box center [908, 346] width 4 height 7
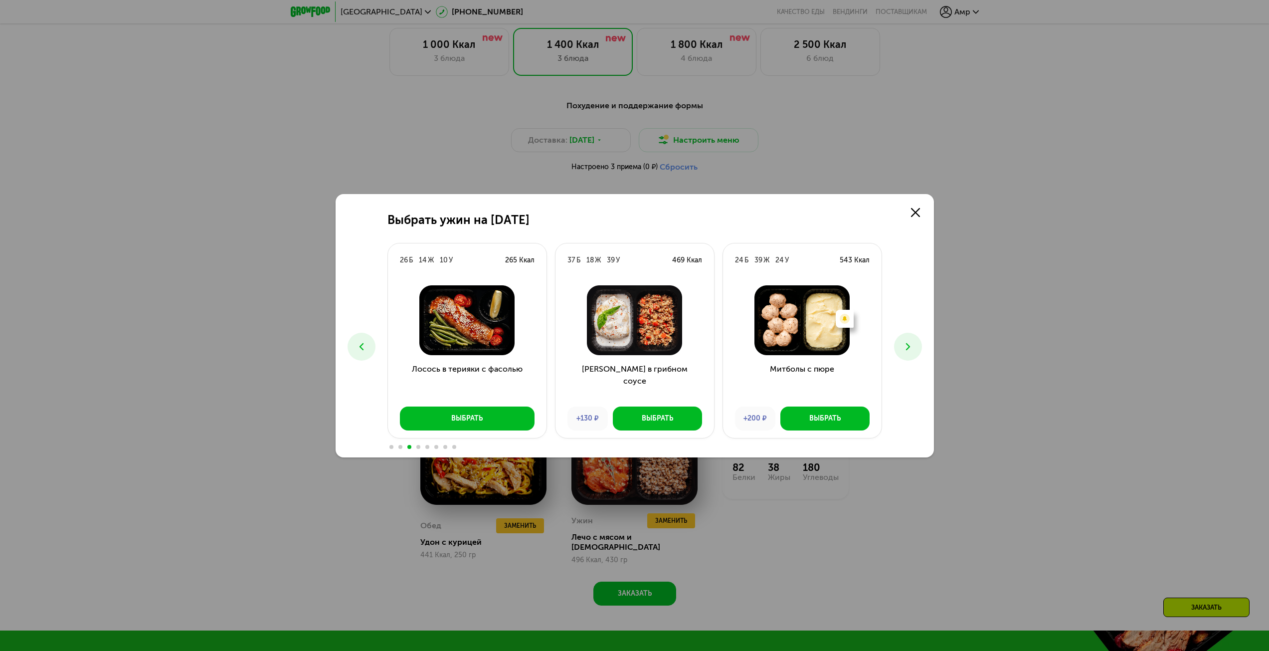
click at [368, 348] on button at bounding box center [362, 347] width 28 height 28
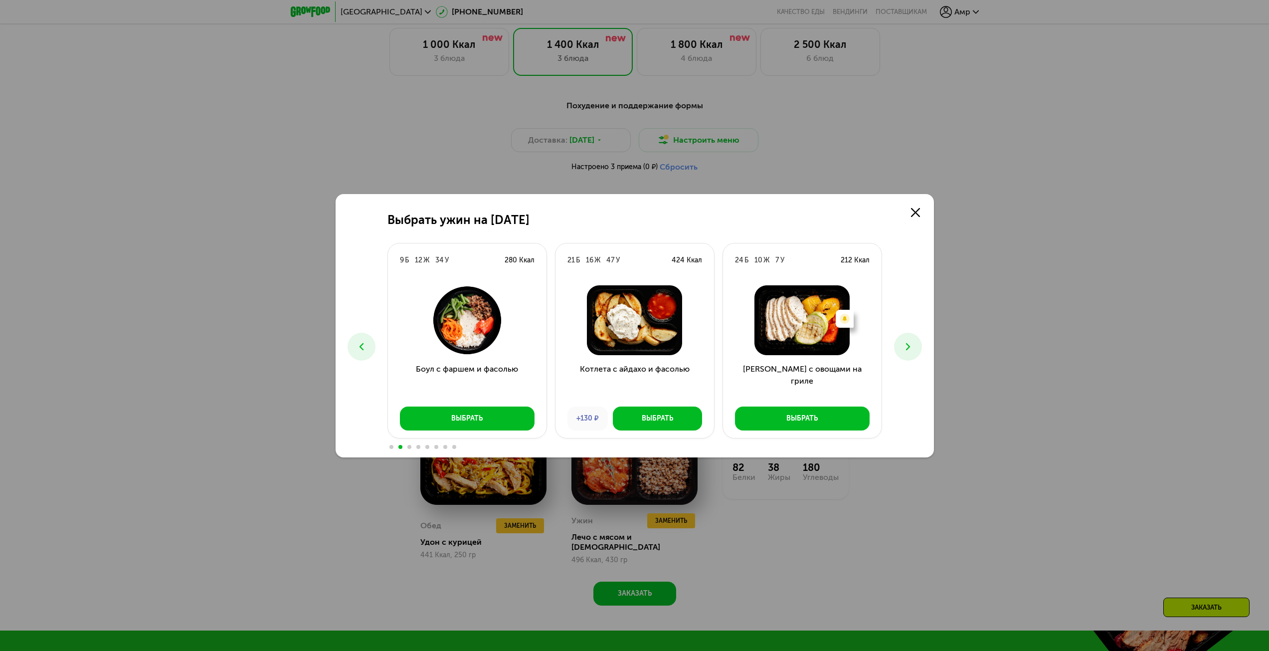
click at [920, 352] on button at bounding box center [908, 347] width 28 height 28
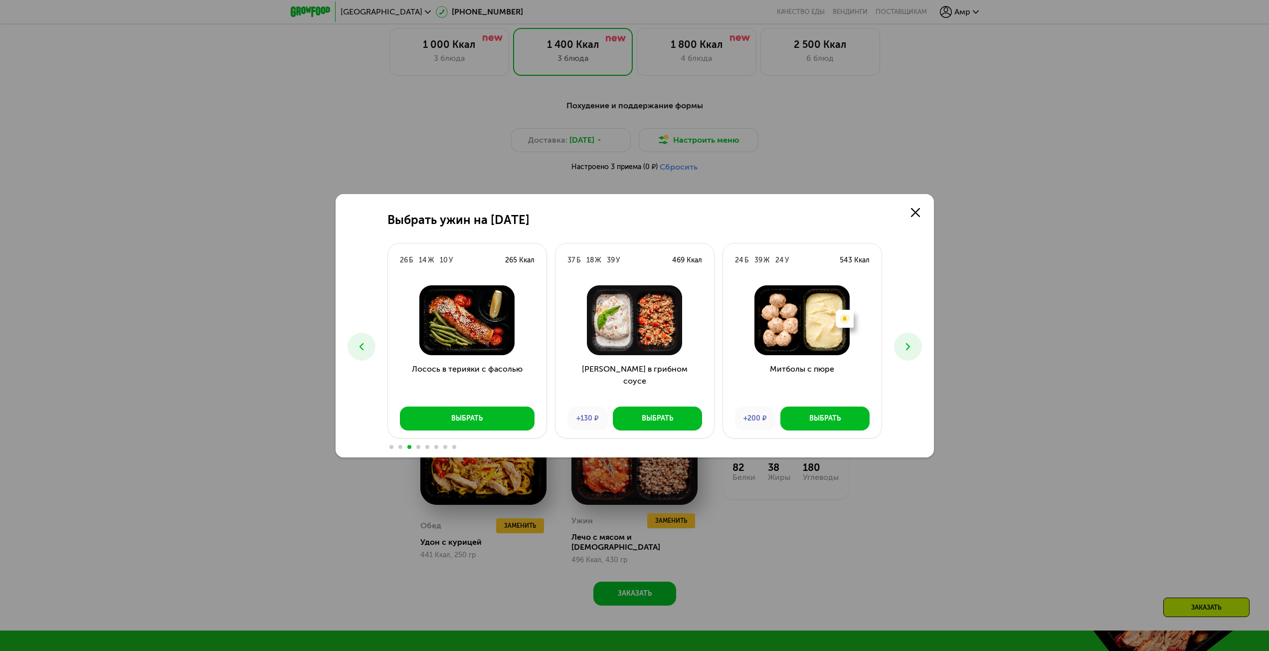
click at [915, 350] on button at bounding box center [908, 347] width 28 height 28
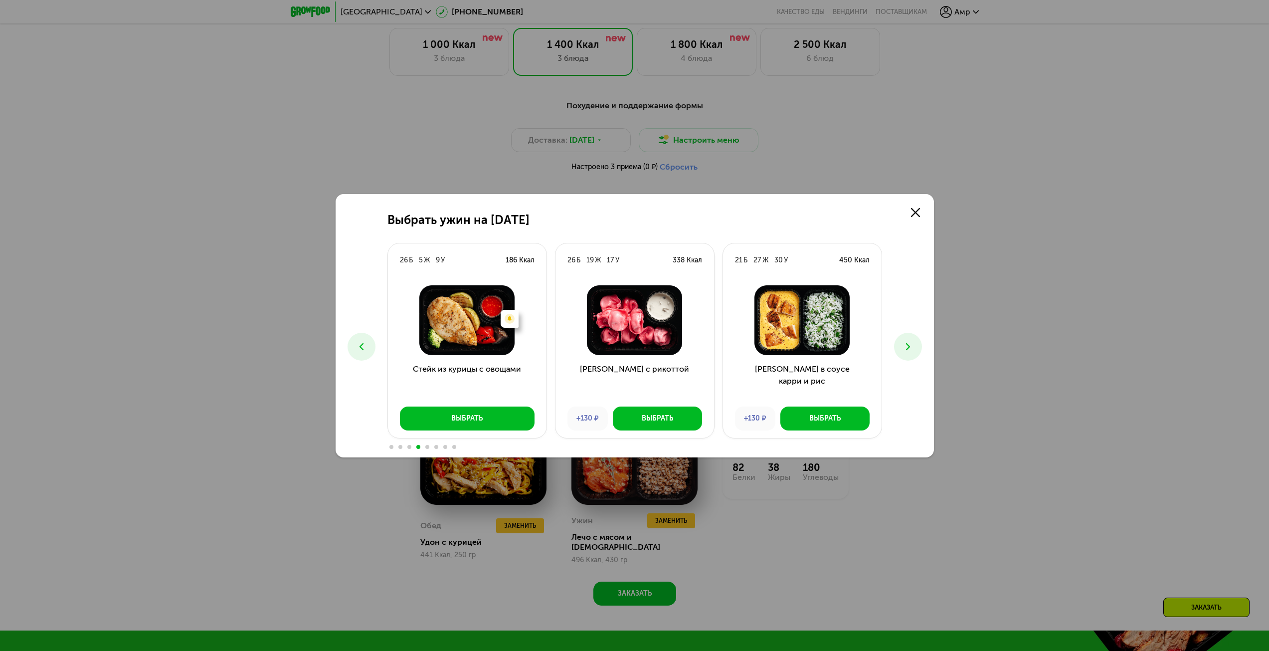
click at [915, 350] on button at bounding box center [908, 347] width 28 height 28
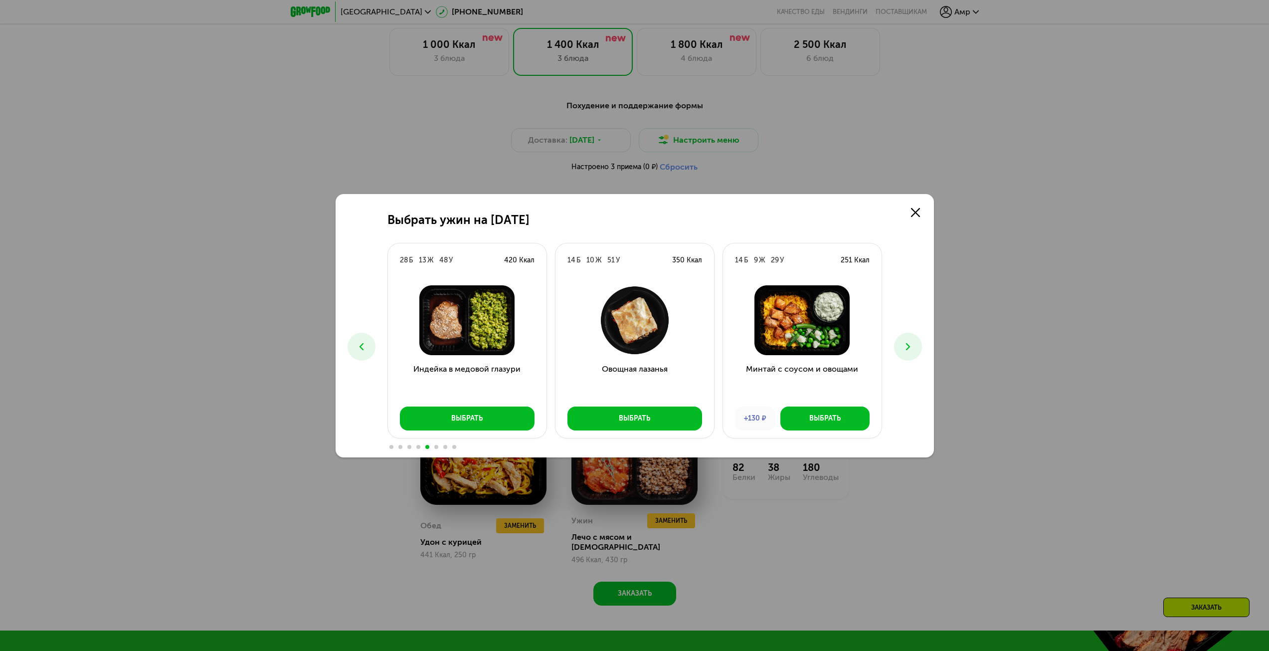
click at [915, 350] on button at bounding box center [908, 347] width 28 height 28
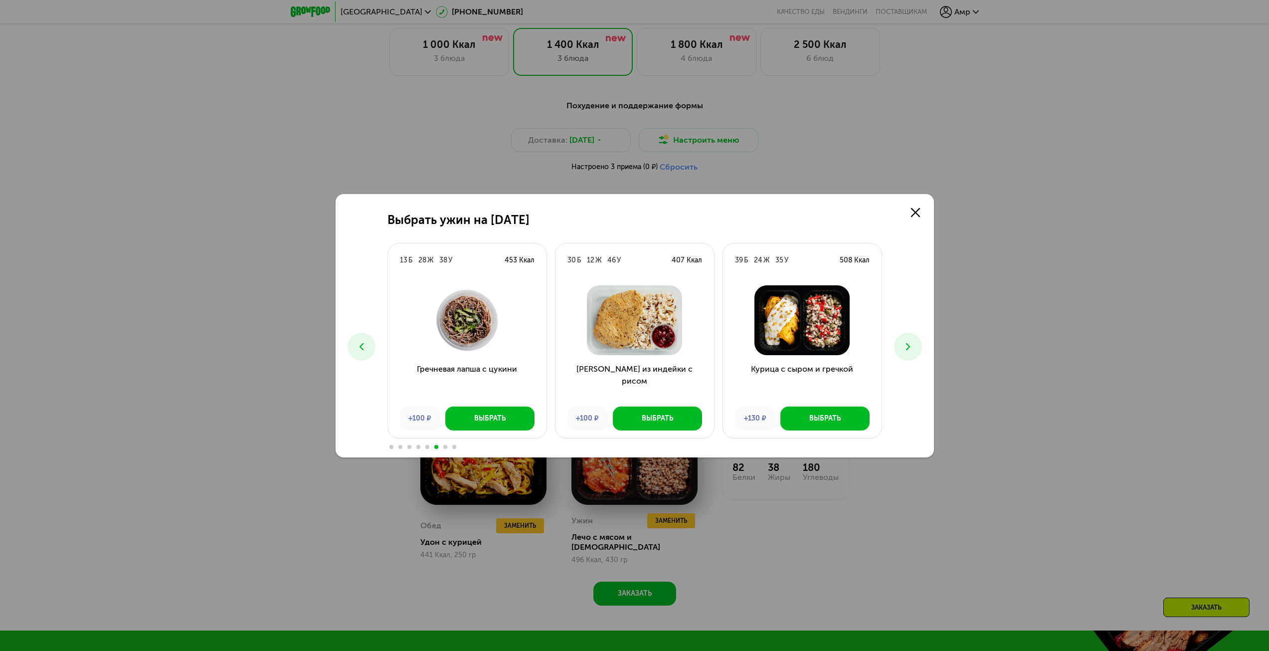
click at [915, 350] on button at bounding box center [908, 347] width 28 height 28
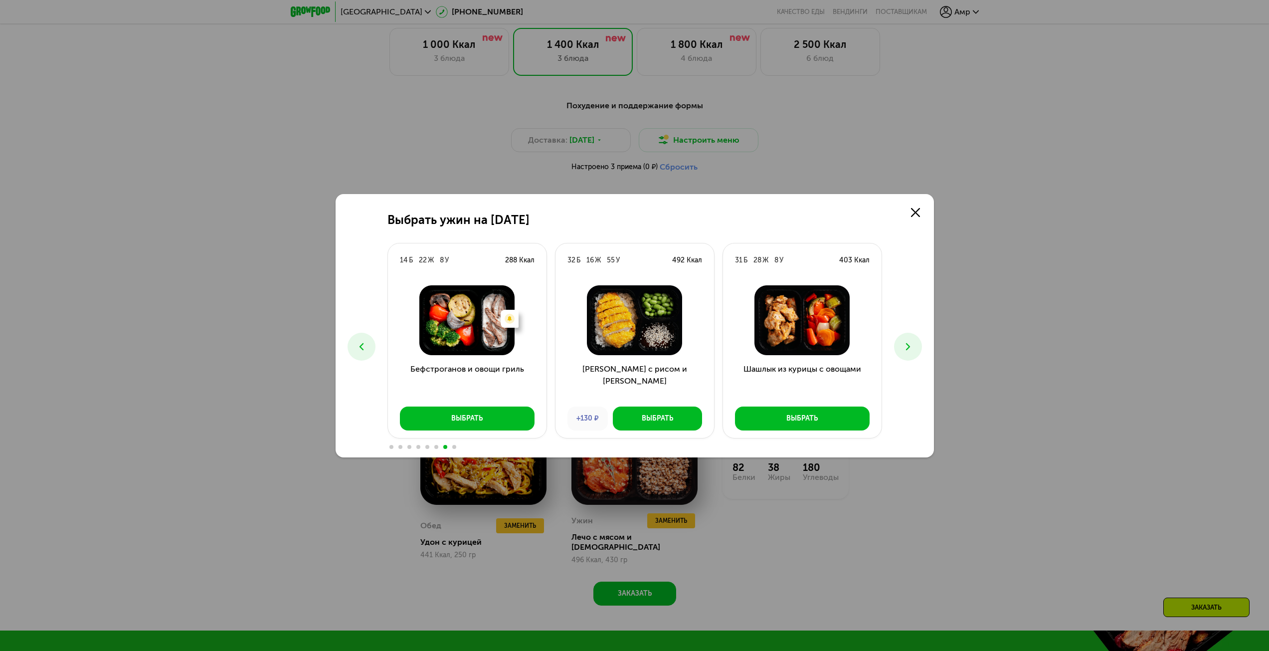
click at [915, 350] on button at bounding box center [908, 347] width 28 height 28
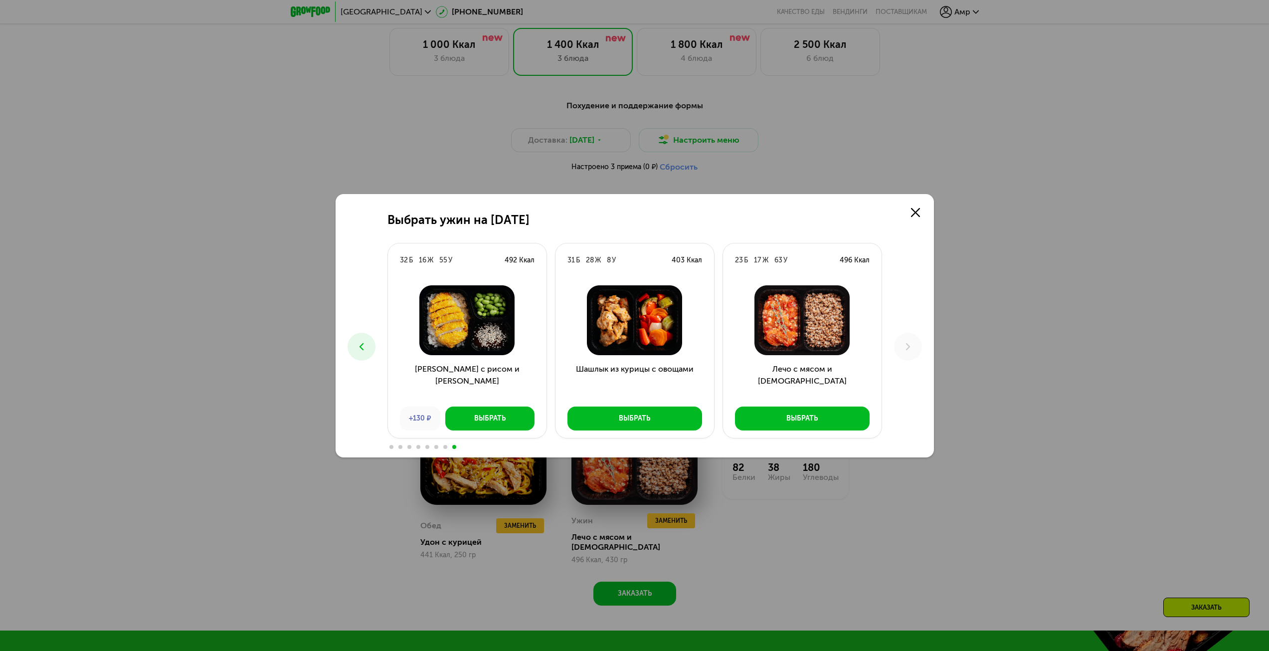
click at [365, 341] on icon at bounding box center [362, 347] width 12 height 12
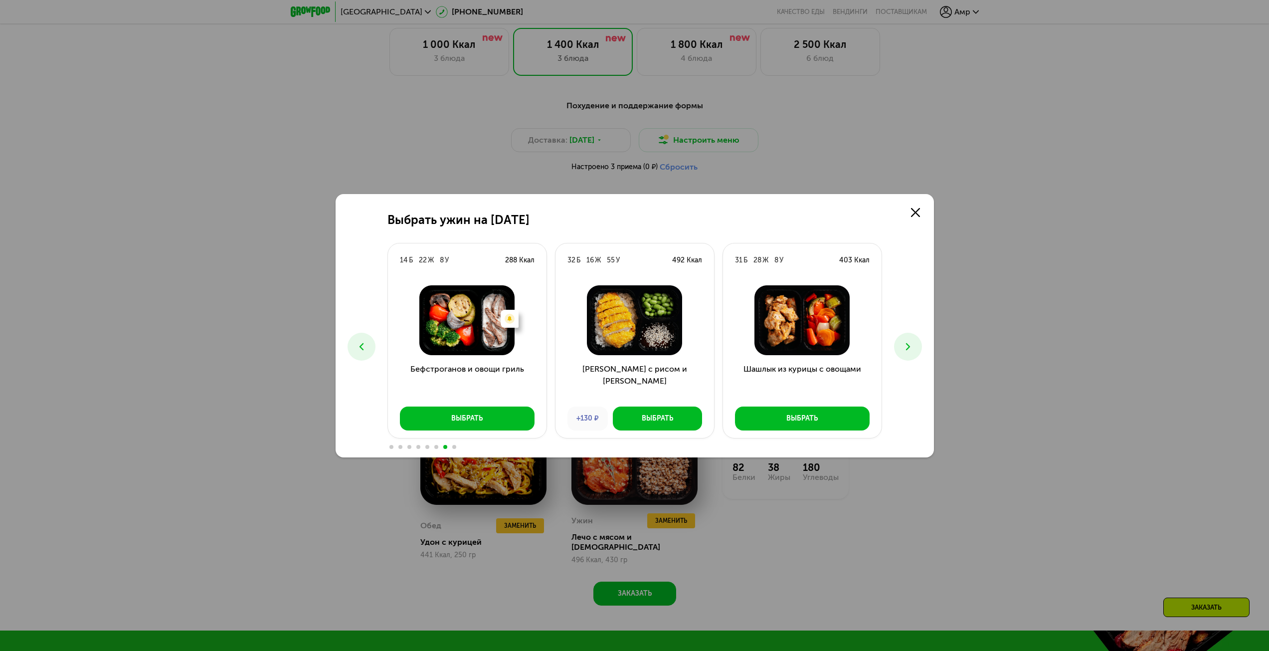
click at [365, 341] on icon at bounding box center [362, 347] width 12 height 12
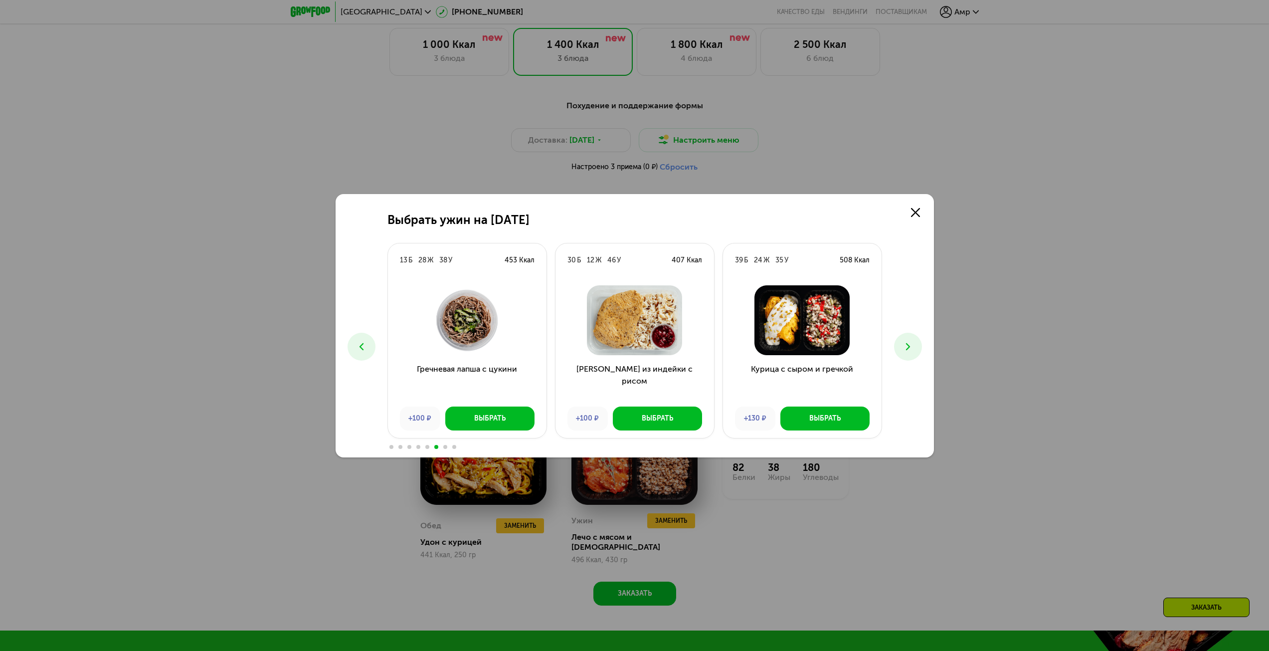
drag, startPoint x: 885, startPoint y: 337, endPoint x: 899, endPoint y: 337, distance: 14.5
click at [889, 337] on div "Выбрать ужин на [DATE] Б 13 Ж 14 У 220 Ккал Есть нежелательные ингредиенты: Каб…" at bounding box center [635, 325] width 598 height 263
click at [899, 337] on button at bounding box center [908, 347] width 28 height 28
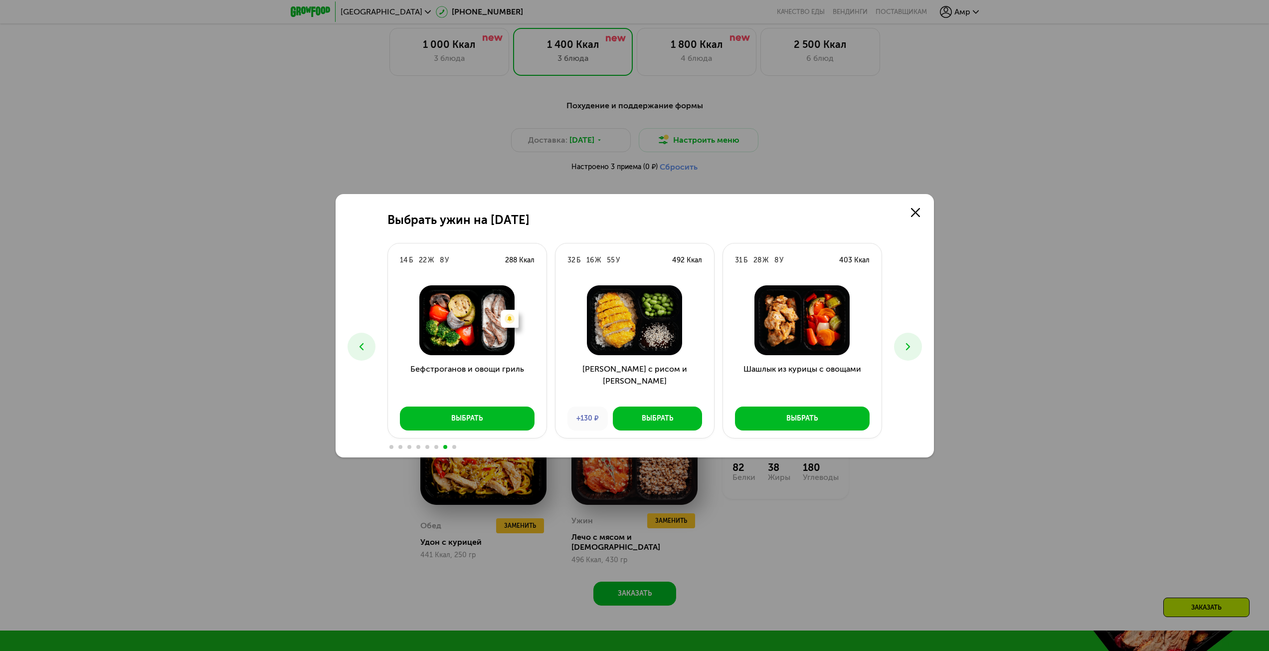
click at [354, 339] on button at bounding box center [362, 347] width 28 height 28
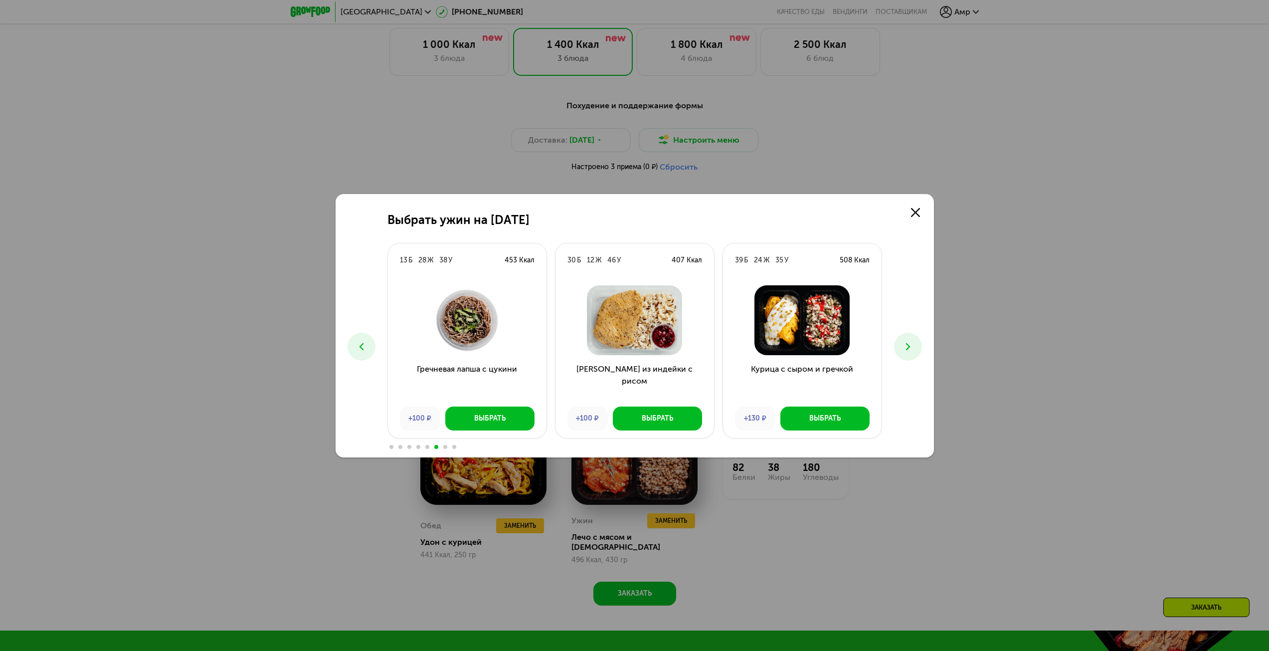
click at [354, 339] on button at bounding box center [362, 347] width 28 height 28
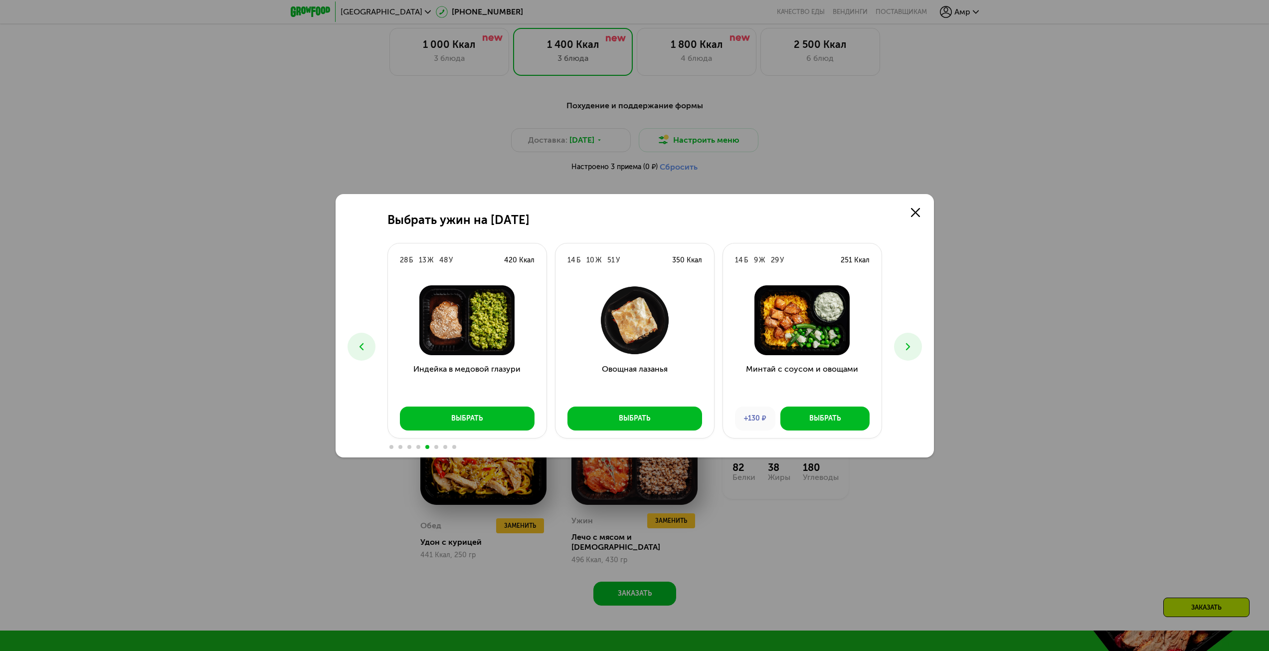
click at [354, 339] on button at bounding box center [362, 347] width 28 height 28
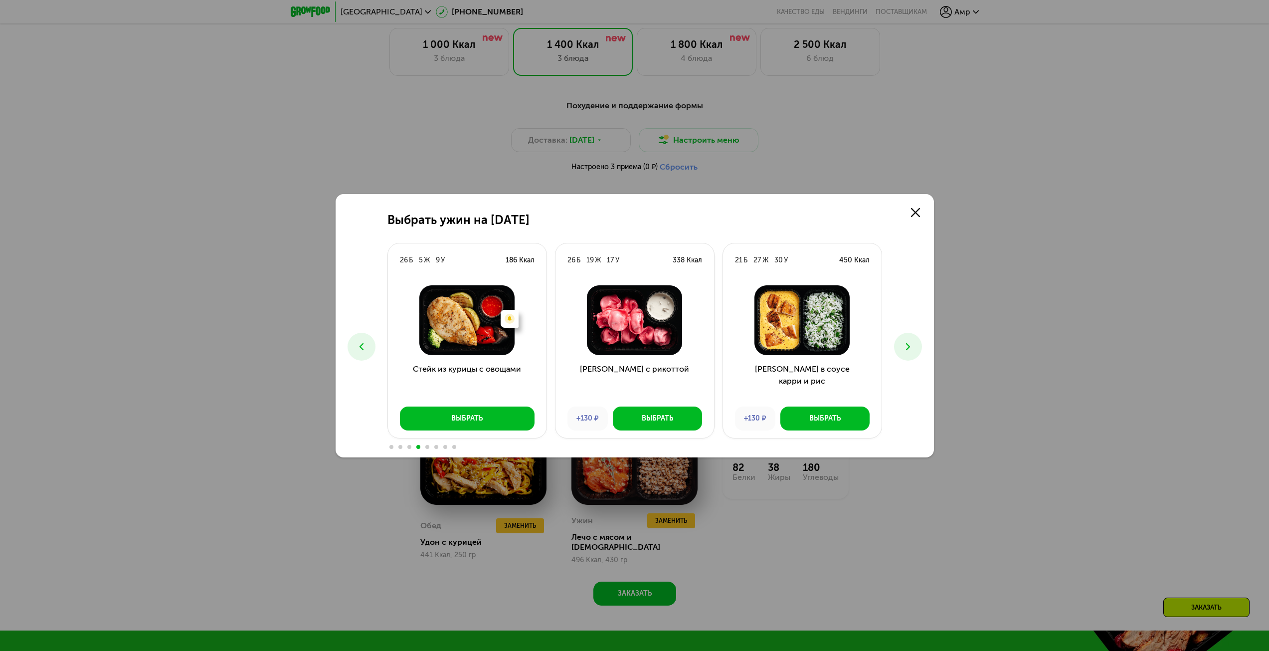
click at [354, 339] on button at bounding box center [362, 347] width 28 height 28
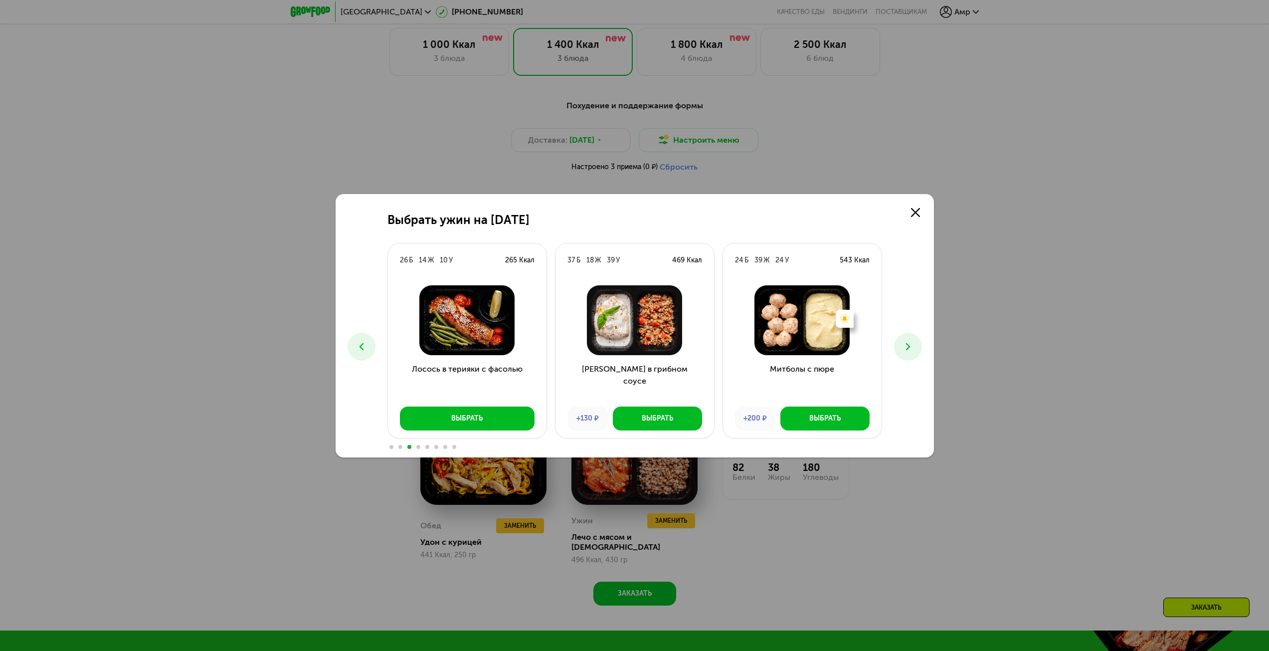
click at [354, 339] on button at bounding box center [362, 347] width 28 height 28
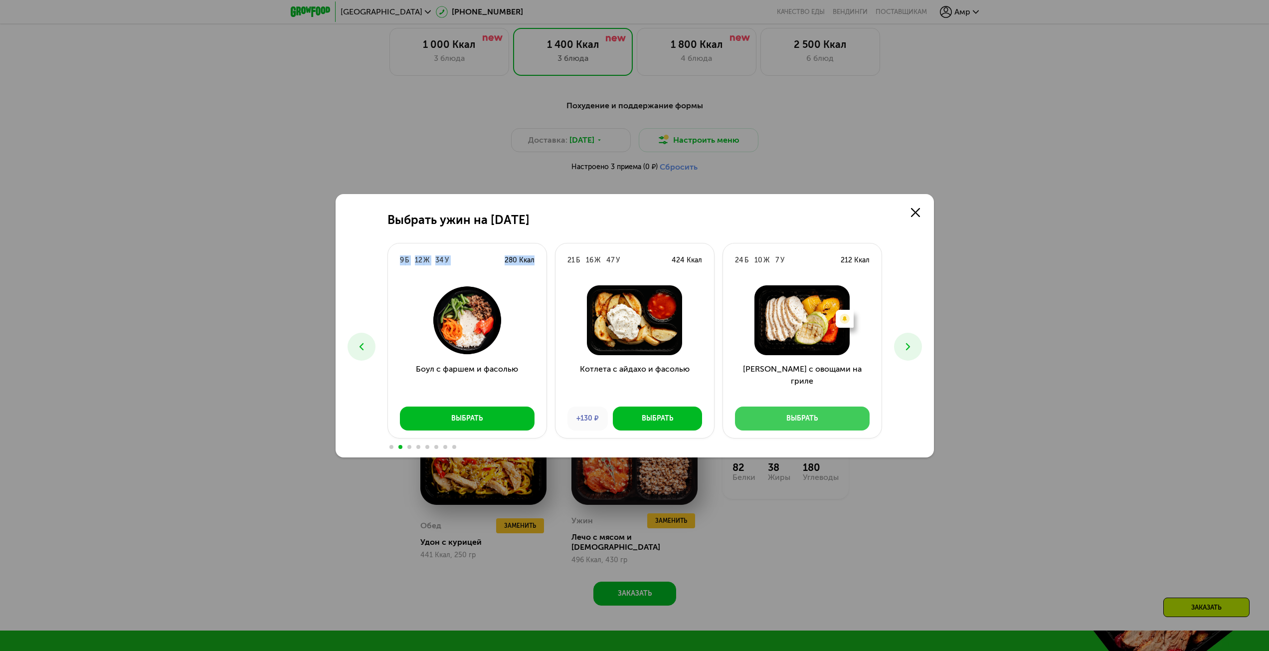
click at [816, 413] on div "Выбрать" at bounding box center [801, 418] width 31 height 10
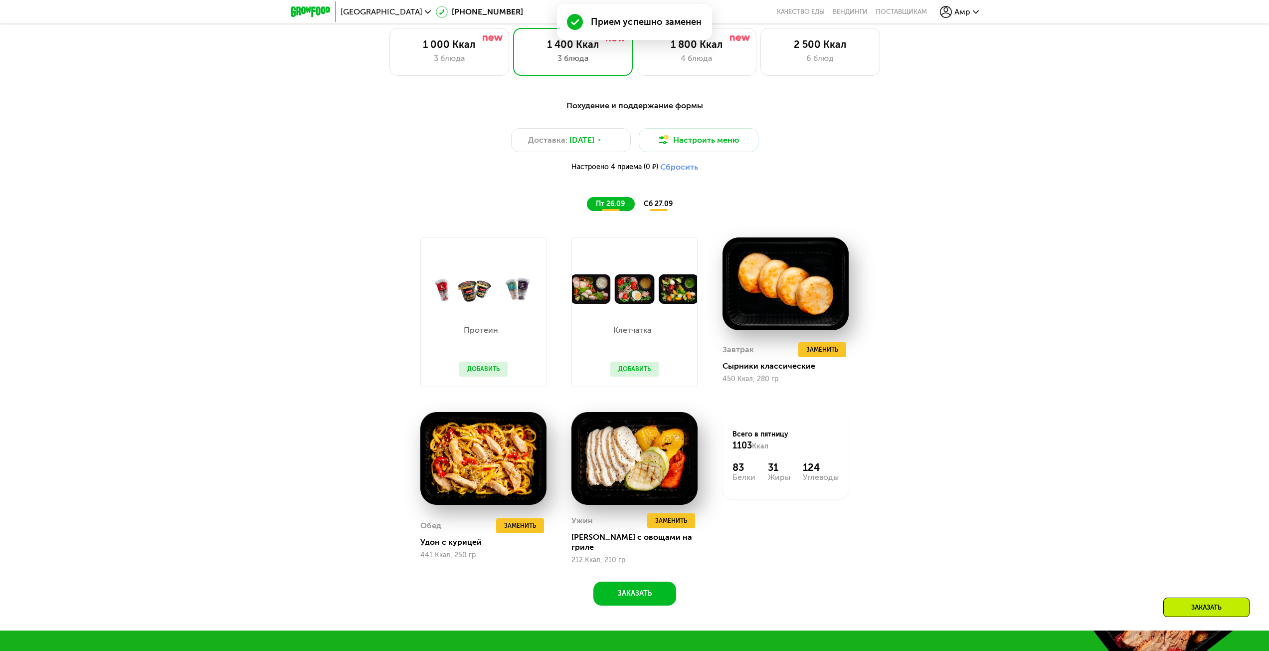
click at [660, 203] on span "сб 27.09" at bounding box center [658, 203] width 29 height 8
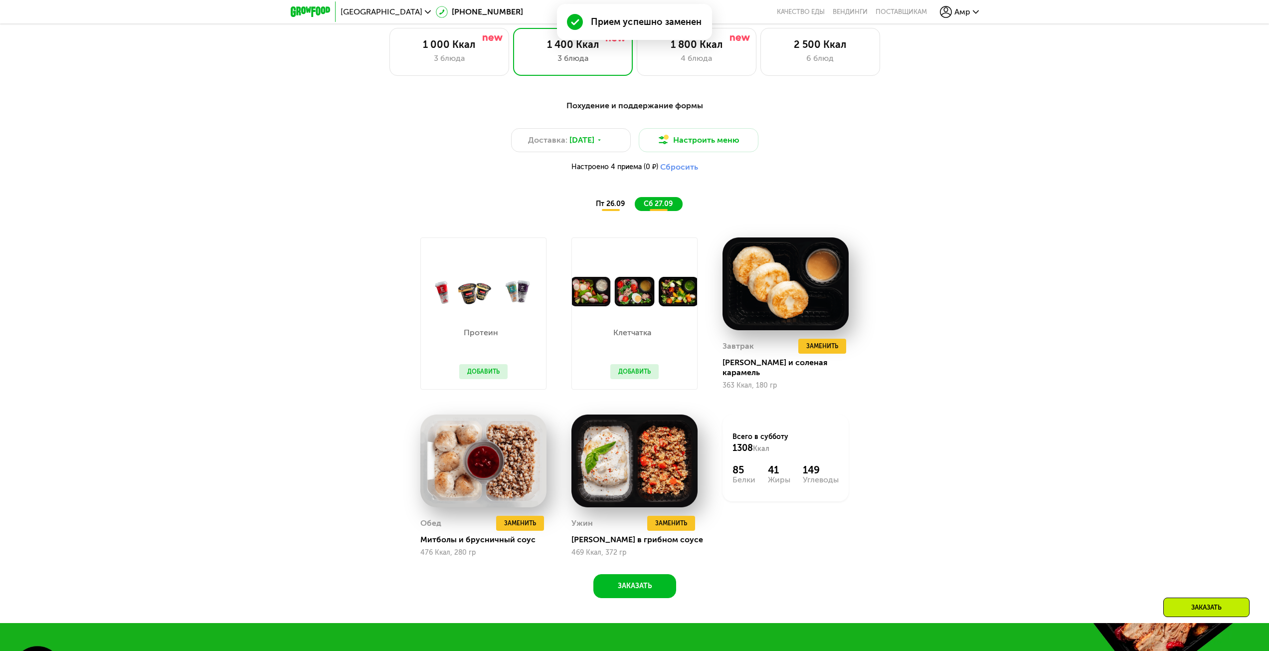
click at [603, 205] on span "пт 26.09" at bounding box center [610, 203] width 29 height 8
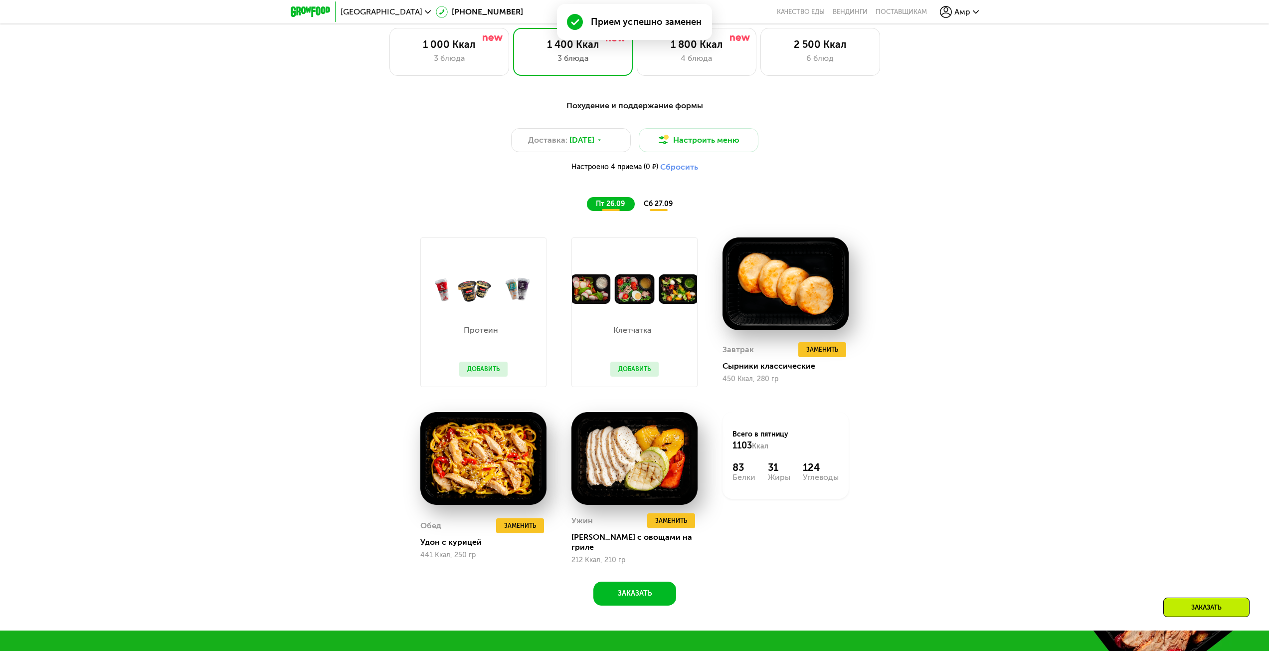
click at [638, 204] on div "сб 27.09" at bounding box center [659, 204] width 48 height 14
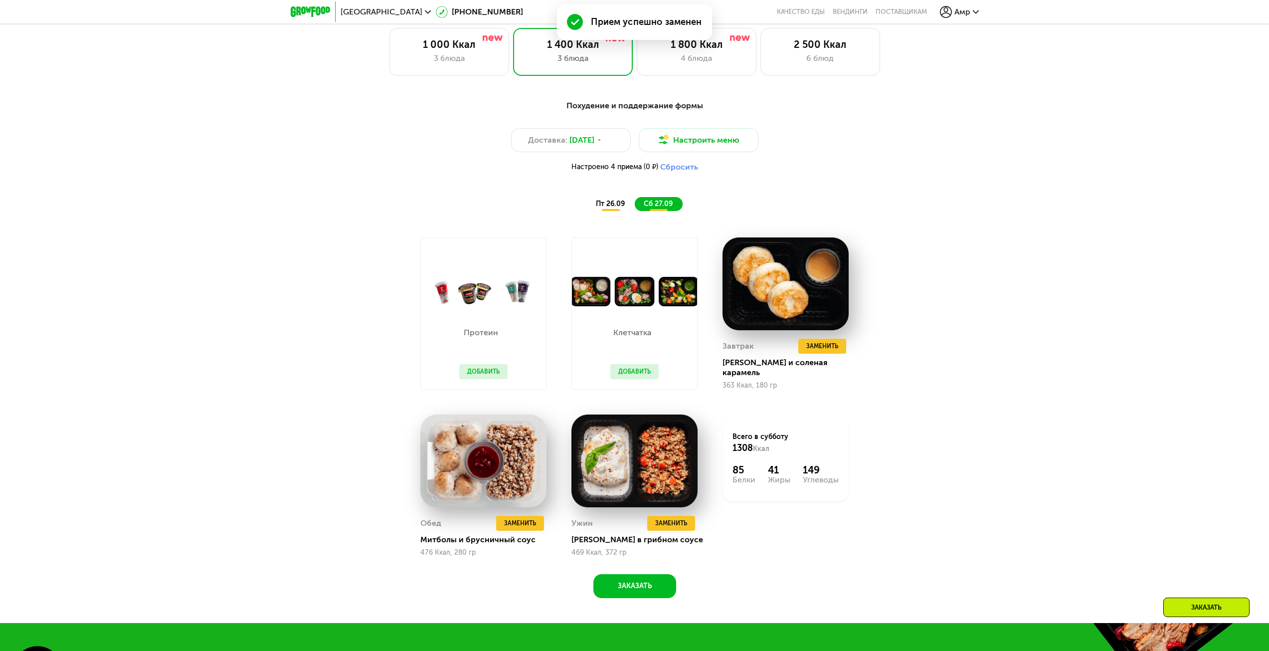
click at [624, 204] on span "пт 26.09" at bounding box center [610, 203] width 29 height 8
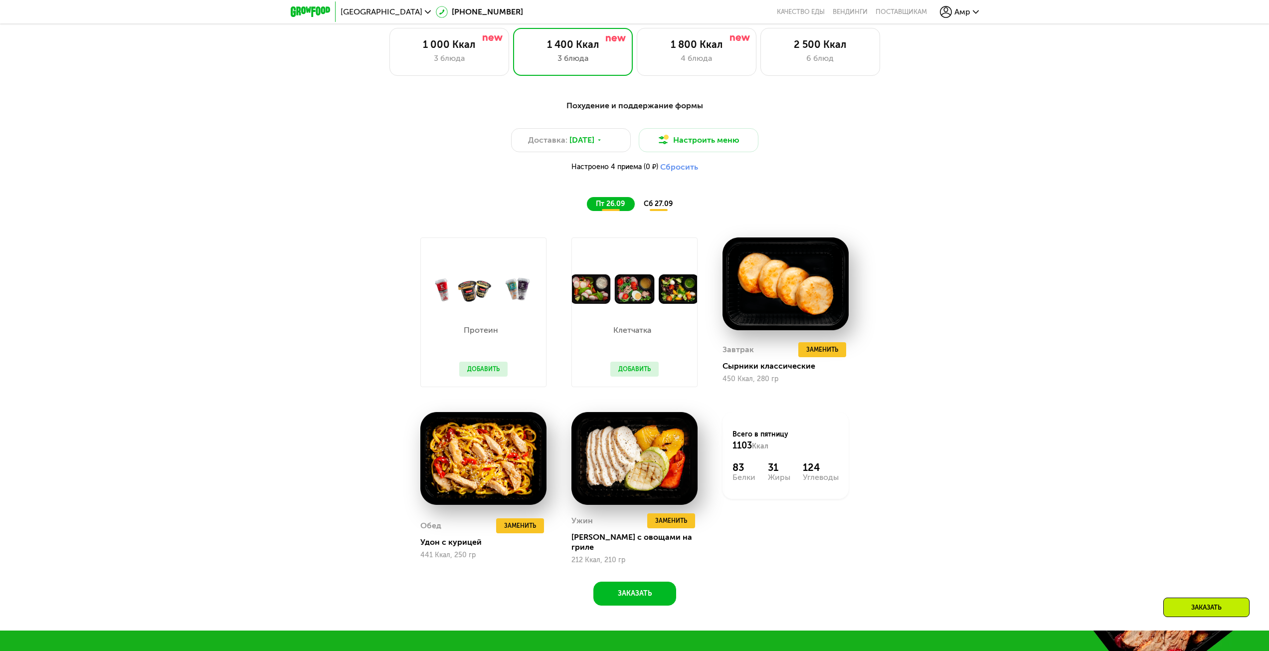
click at [1089, 369] on div "Похудение и поддержание формы Доставка: [DATE] Настроить меню Настроено 4 прием…" at bounding box center [634, 358] width 1269 height 545
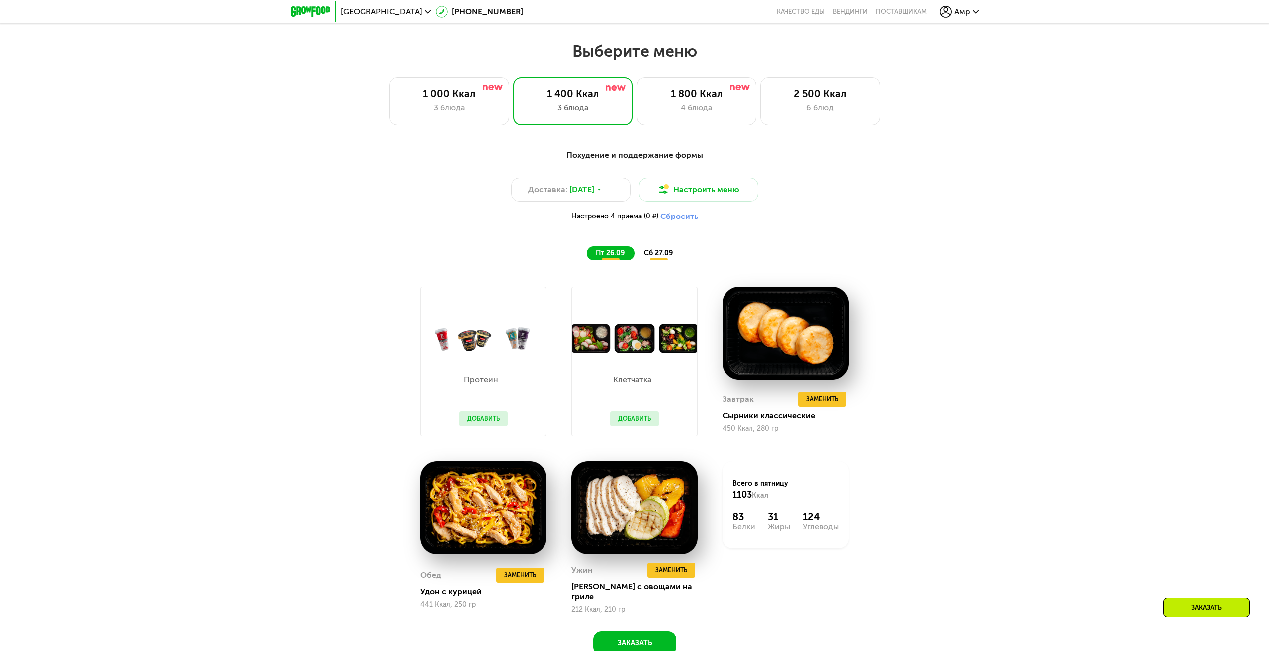
scroll to position [1066, 0]
click at [662, 256] on span "сб 27.09" at bounding box center [658, 253] width 29 height 8
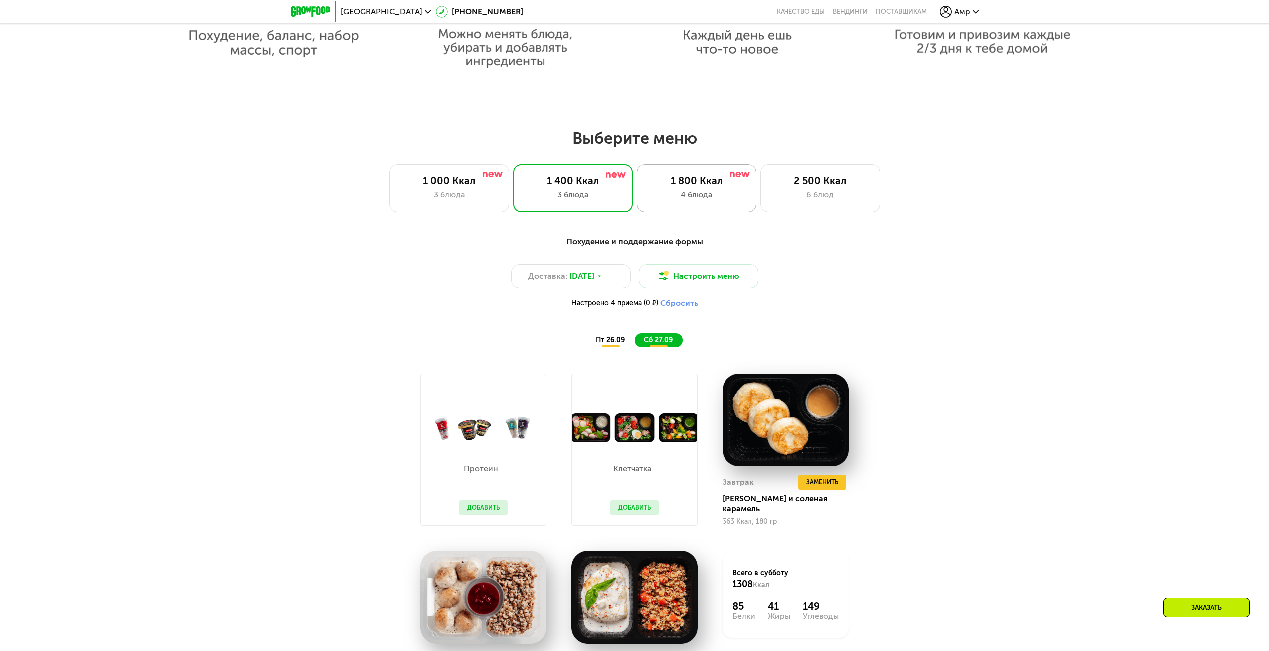
scroll to position [967, 0]
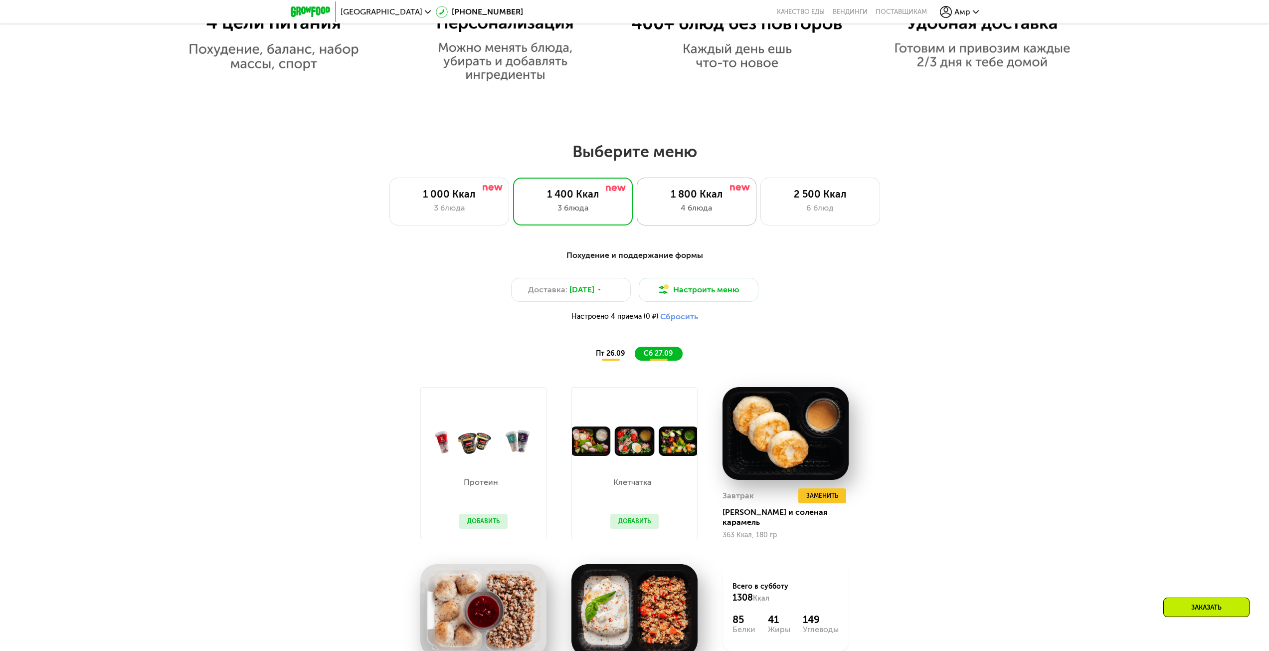
click at [724, 207] on div "4 блюда" at bounding box center [696, 208] width 99 height 12
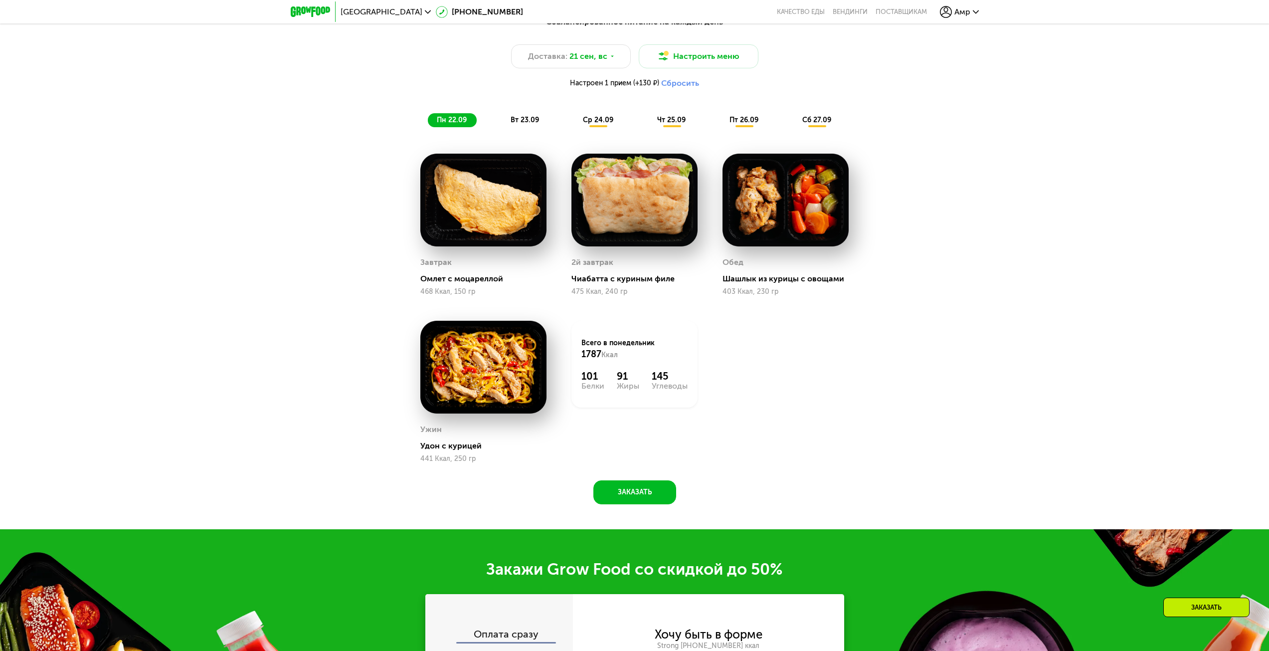
scroll to position [1365, 0]
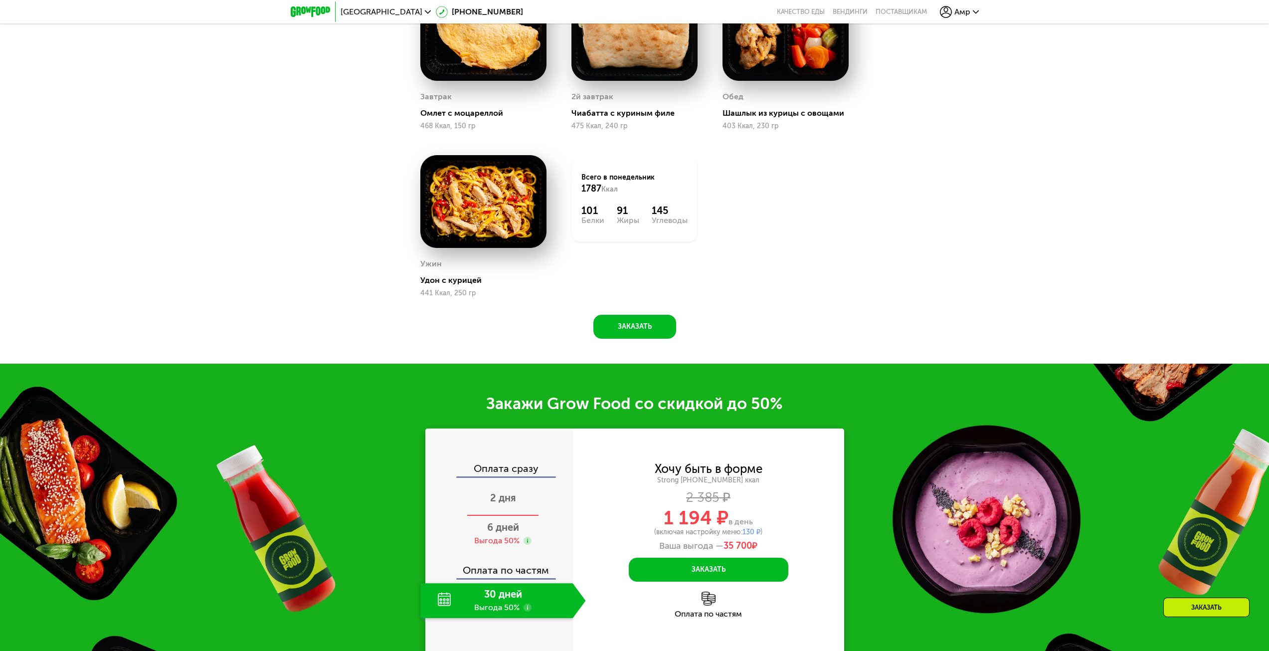
click at [498, 500] on span "2 дня" at bounding box center [503, 498] width 26 height 12
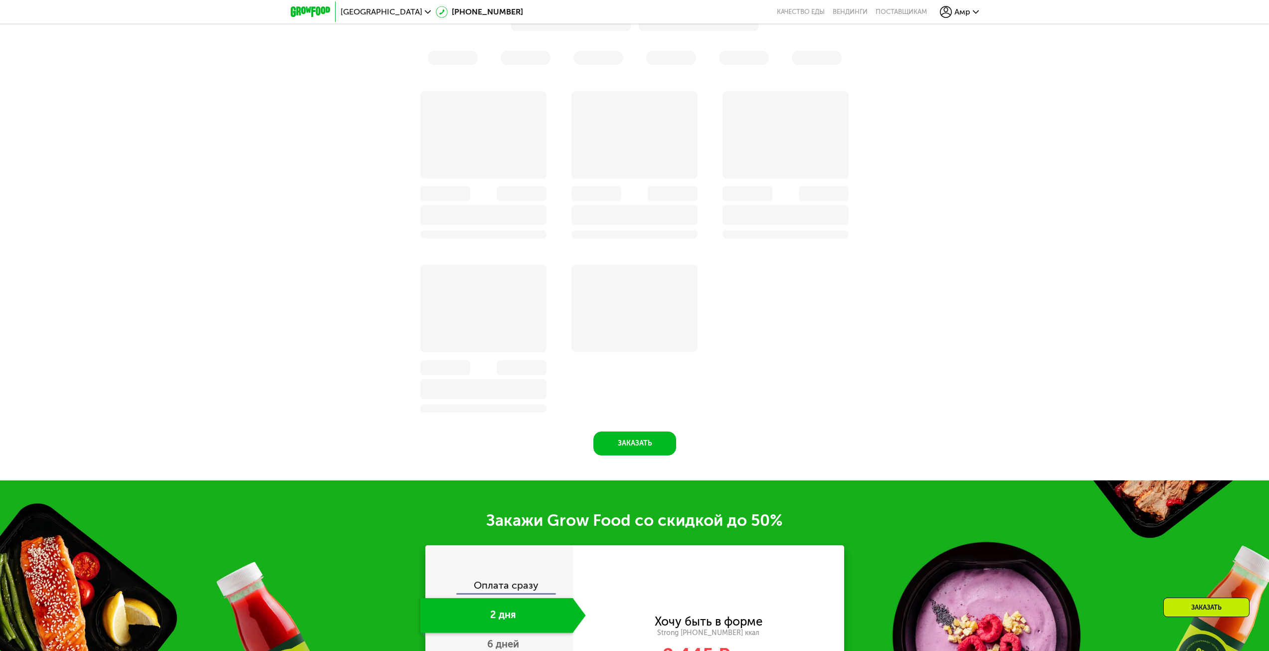
scroll to position [1087, 0]
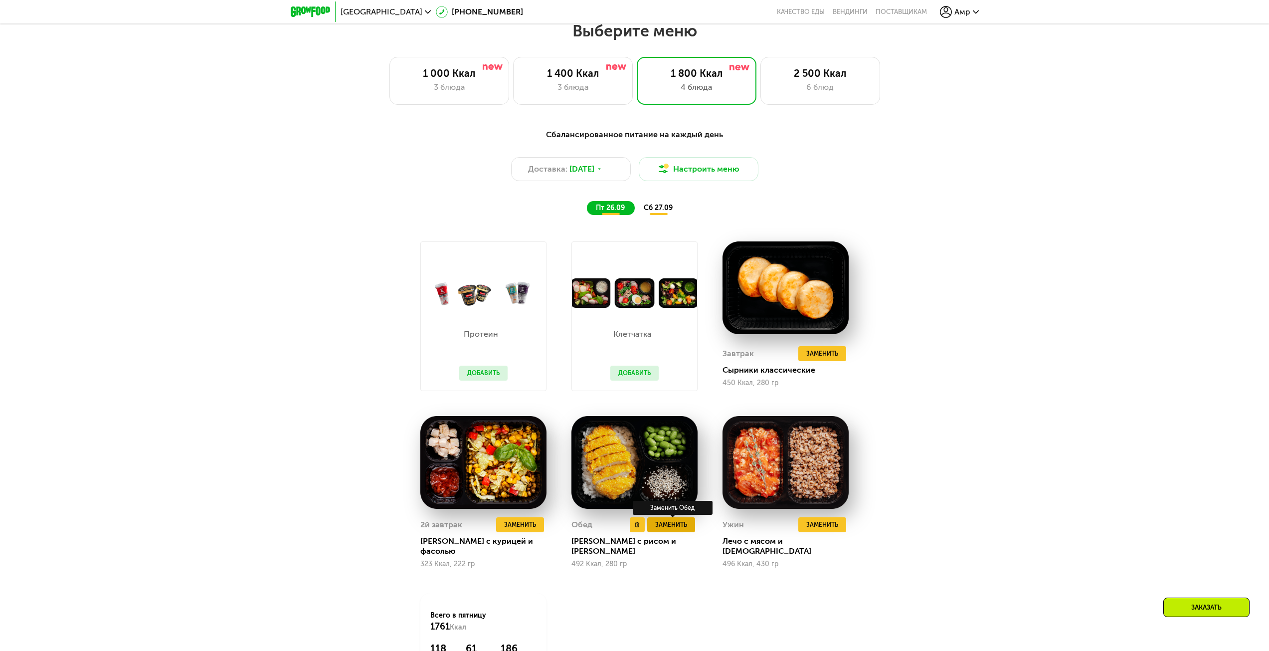
click at [675, 530] on span "Заменить" at bounding box center [671, 525] width 32 height 10
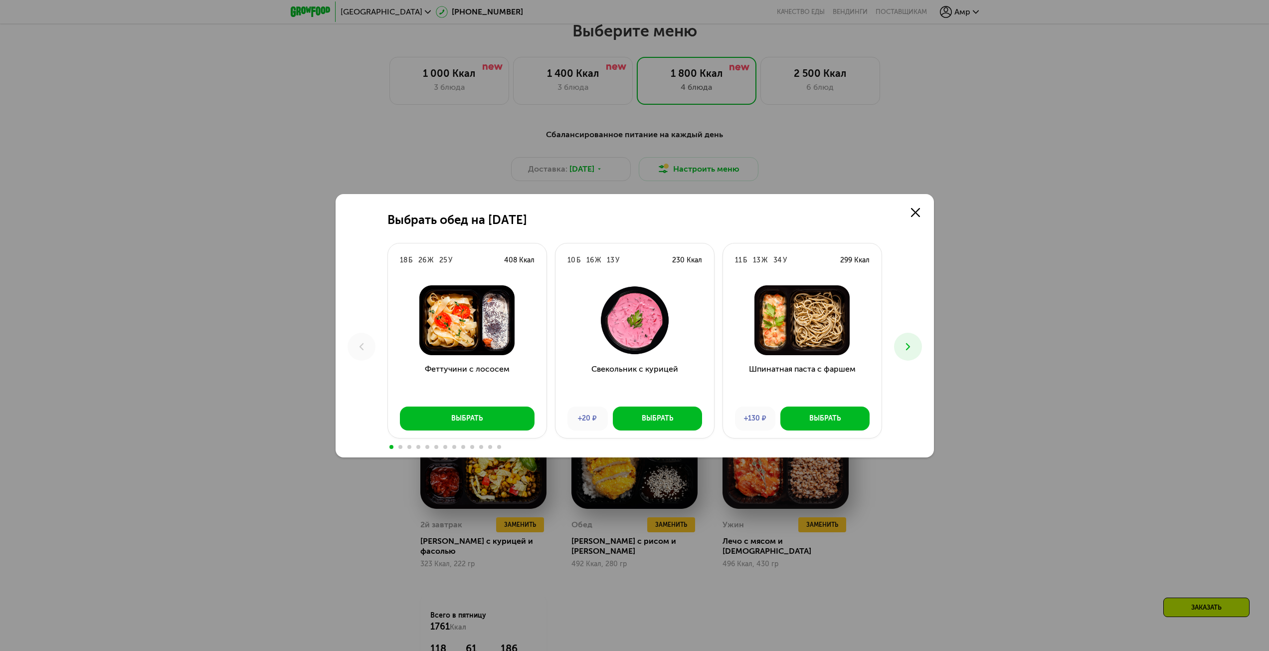
drag, startPoint x: 919, startPoint y: 212, endPoint x: 909, endPoint y: 221, distance: 13.4
click at [919, 212] on icon at bounding box center [915, 212] width 9 height 9
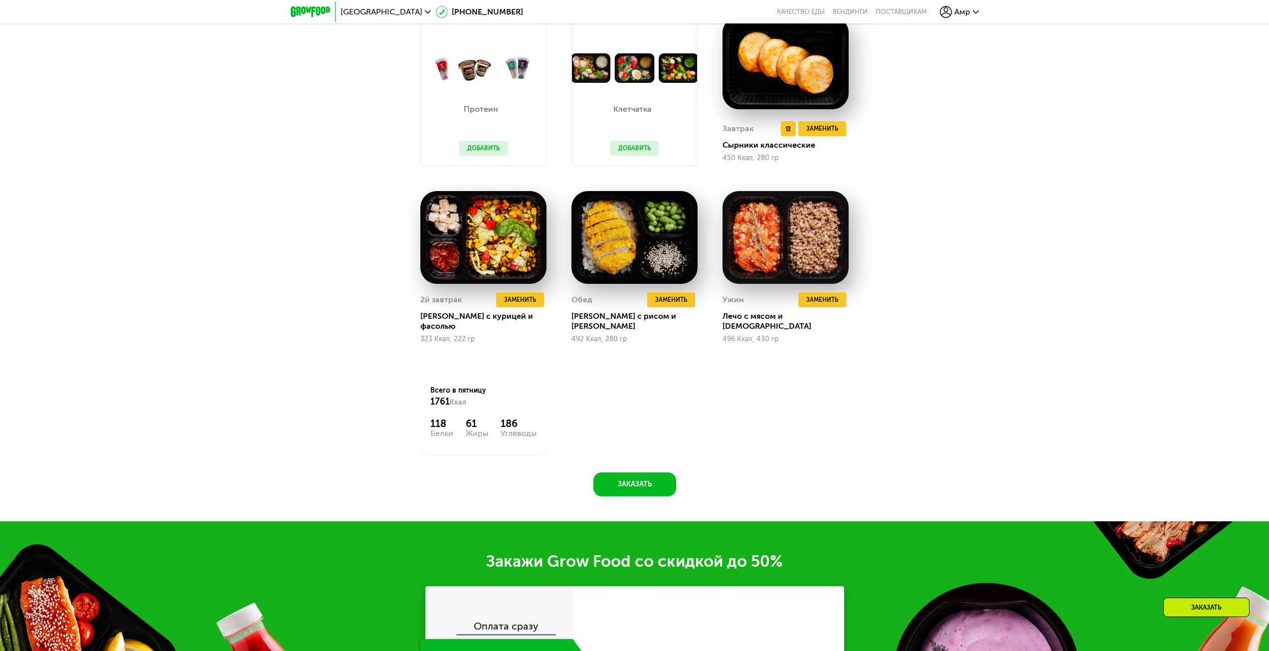
scroll to position [1187, 0]
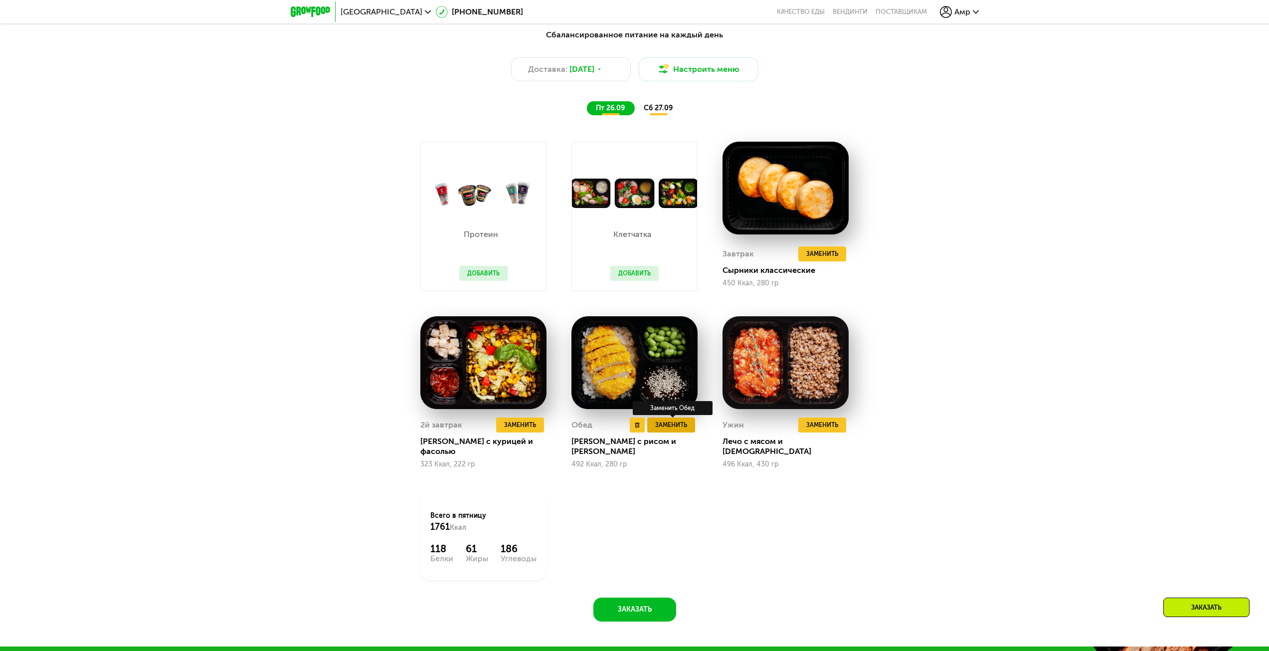
click at [680, 430] on span "Заменить" at bounding box center [671, 425] width 32 height 10
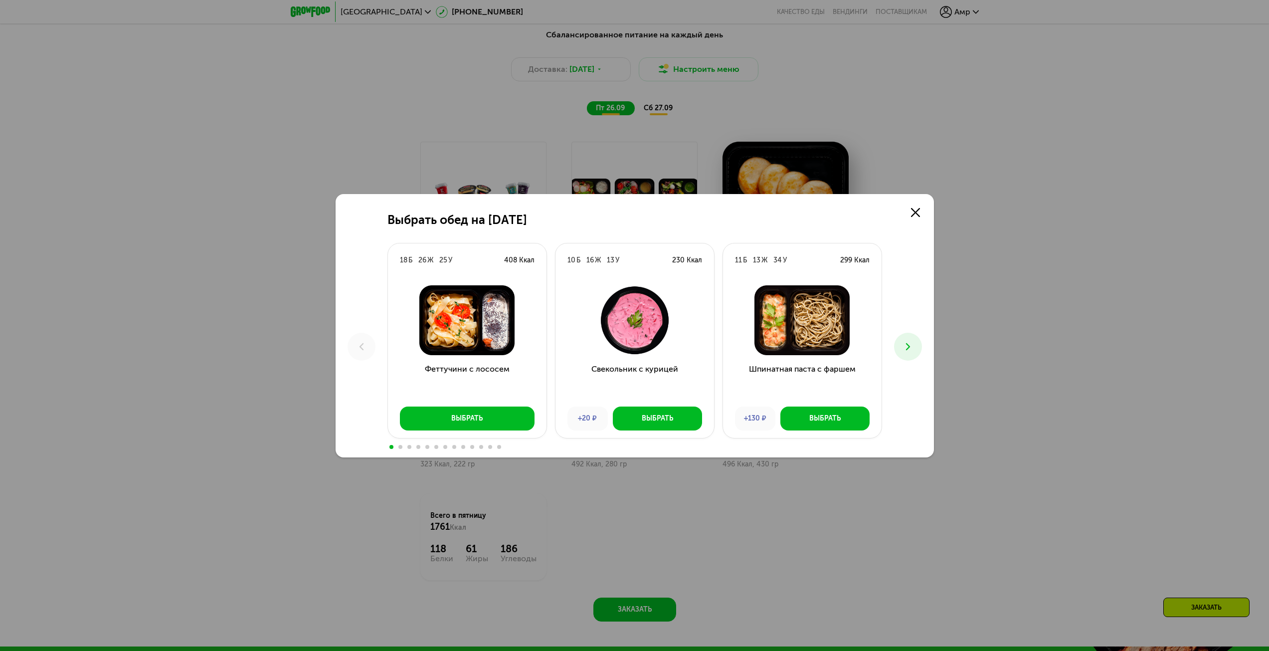
click at [909, 347] on use at bounding box center [908, 346] width 4 height 7
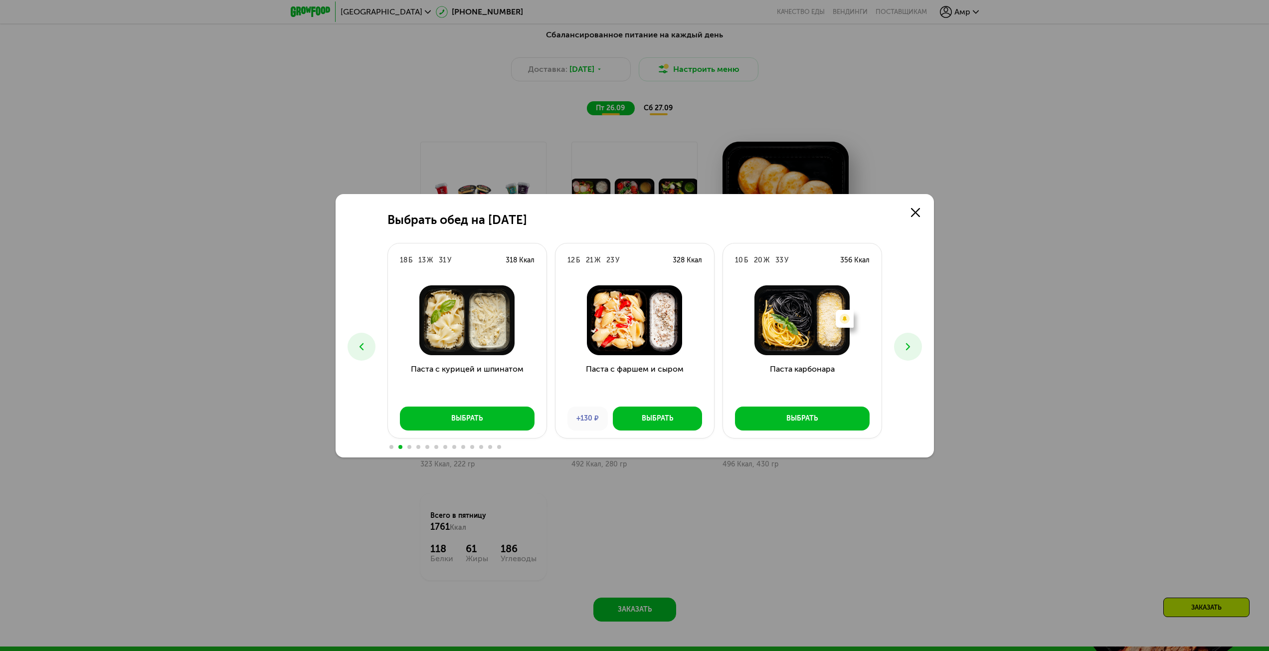
click at [909, 347] on use at bounding box center [908, 346] width 4 height 7
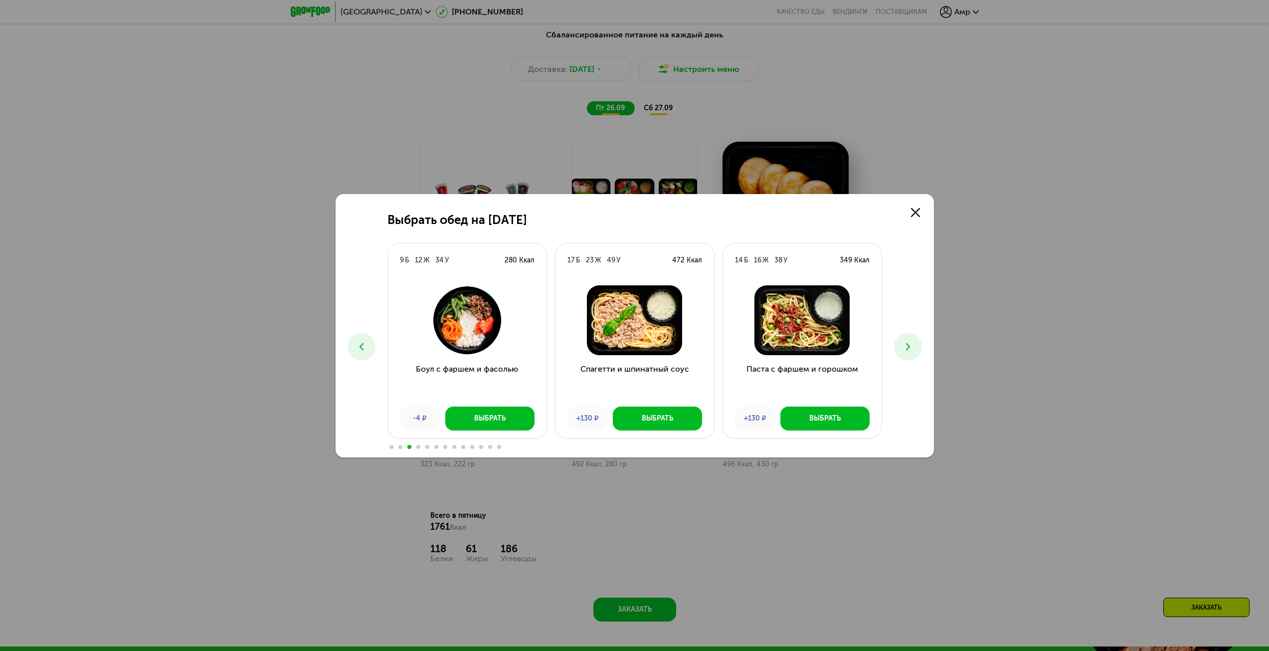
click at [909, 347] on use at bounding box center [908, 346] width 4 height 7
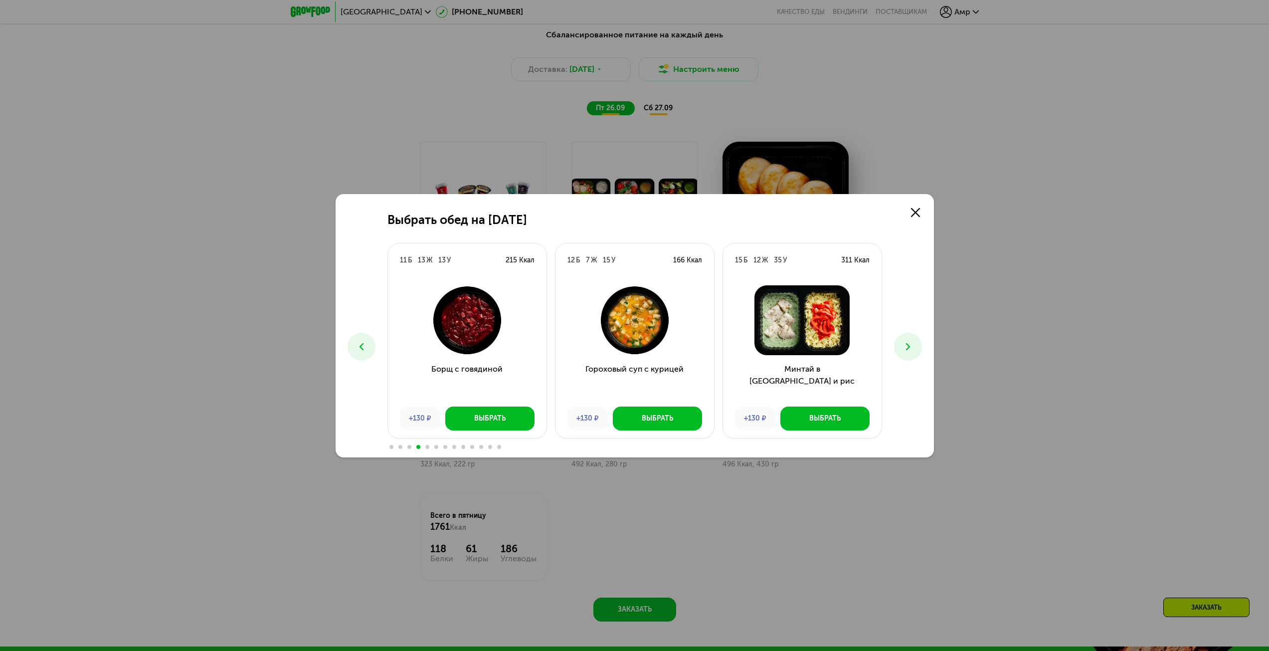
click at [909, 347] on use at bounding box center [908, 346] width 4 height 7
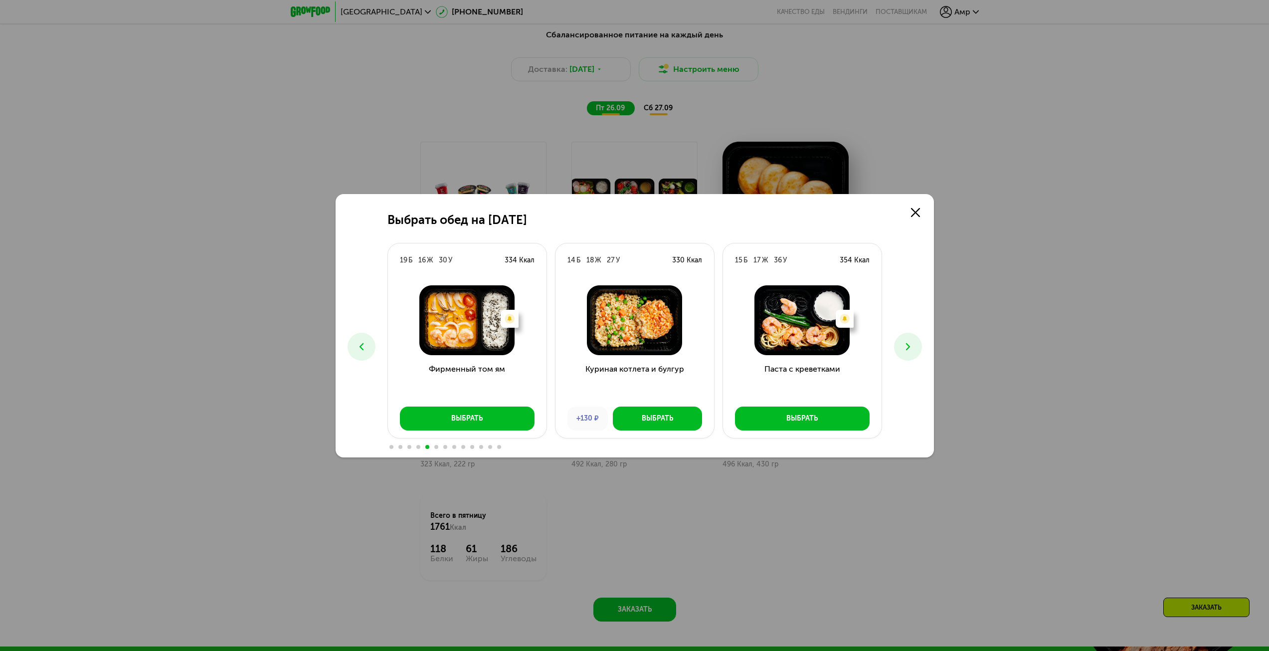
click at [909, 347] on use at bounding box center [908, 346] width 4 height 7
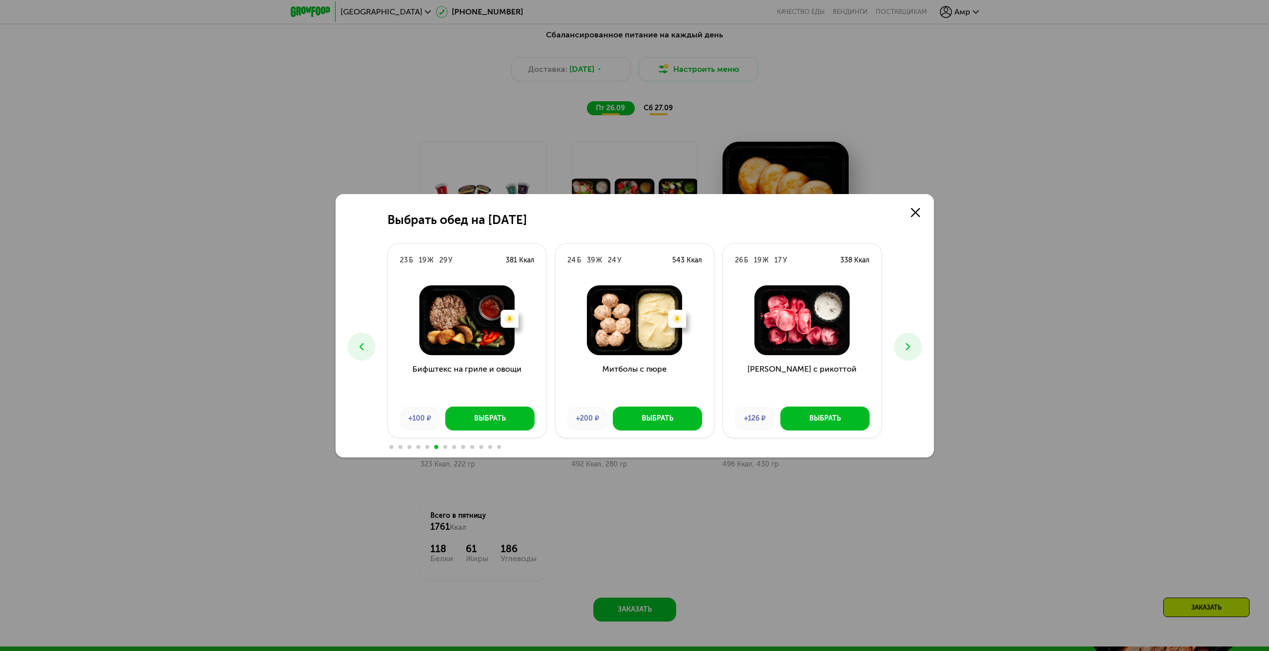
click at [909, 346] on use at bounding box center [908, 346] width 4 height 7
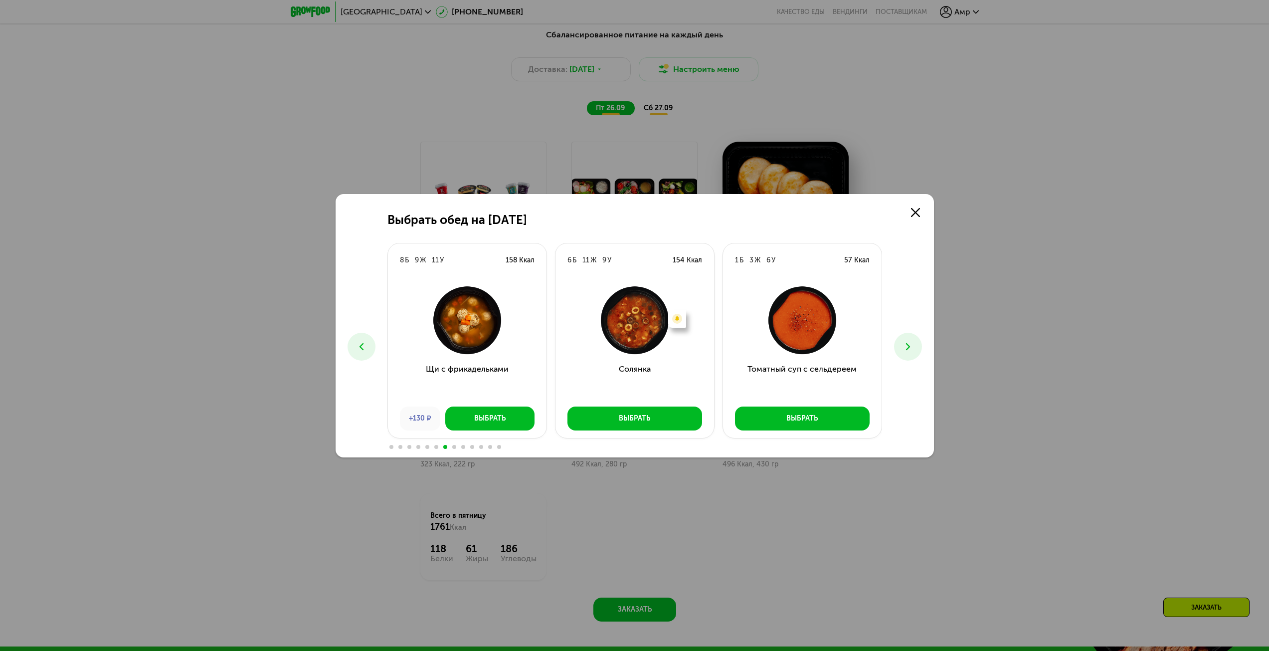
click at [372, 350] on button at bounding box center [362, 347] width 28 height 28
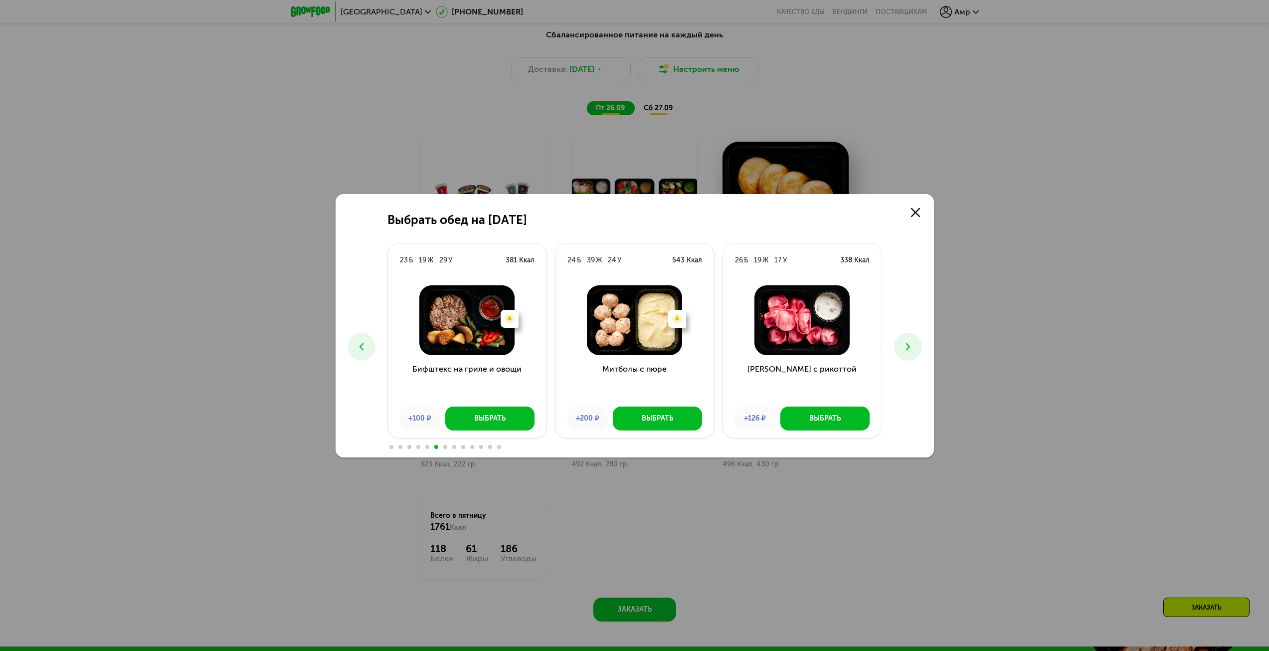
click at [910, 350] on icon at bounding box center [908, 347] width 12 height 12
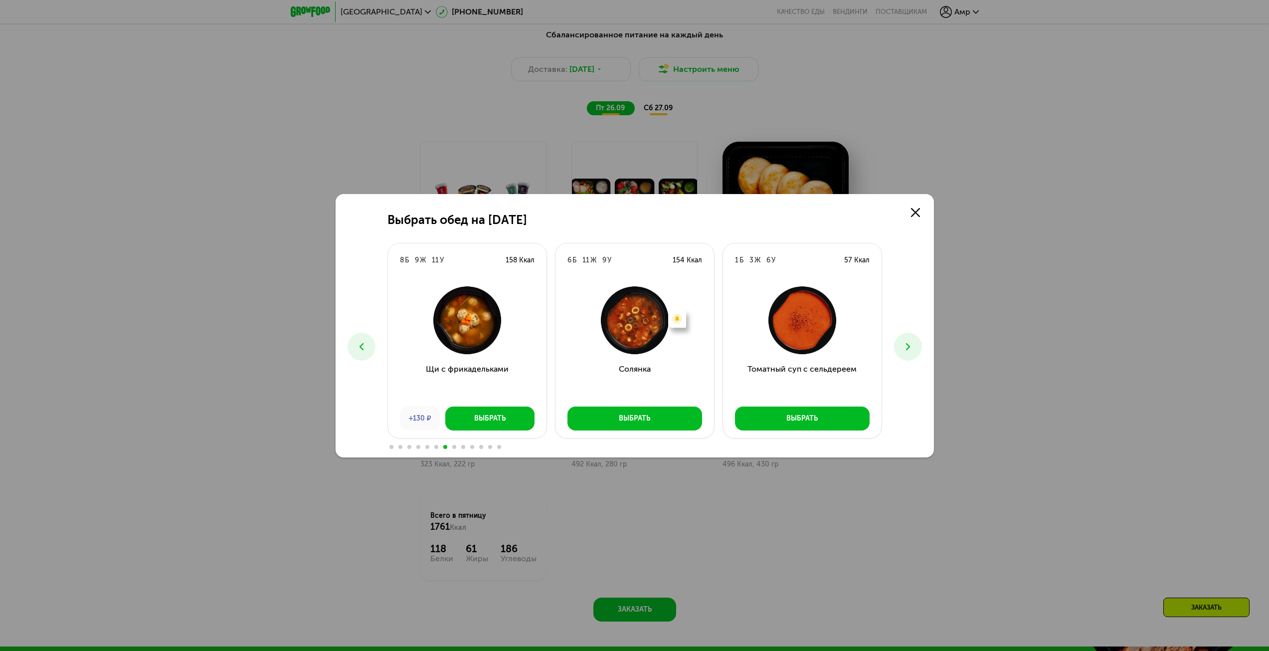
click at [910, 350] on icon at bounding box center [908, 347] width 12 height 12
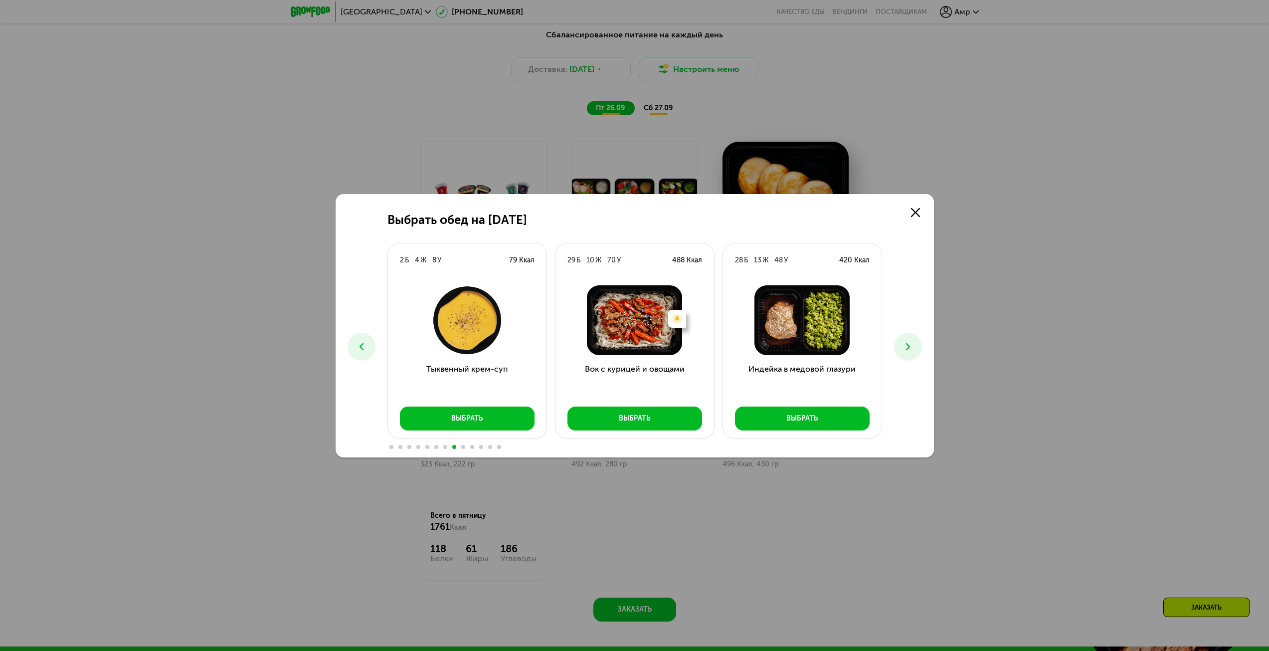
click at [901, 345] on button at bounding box center [908, 347] width 28 height 28
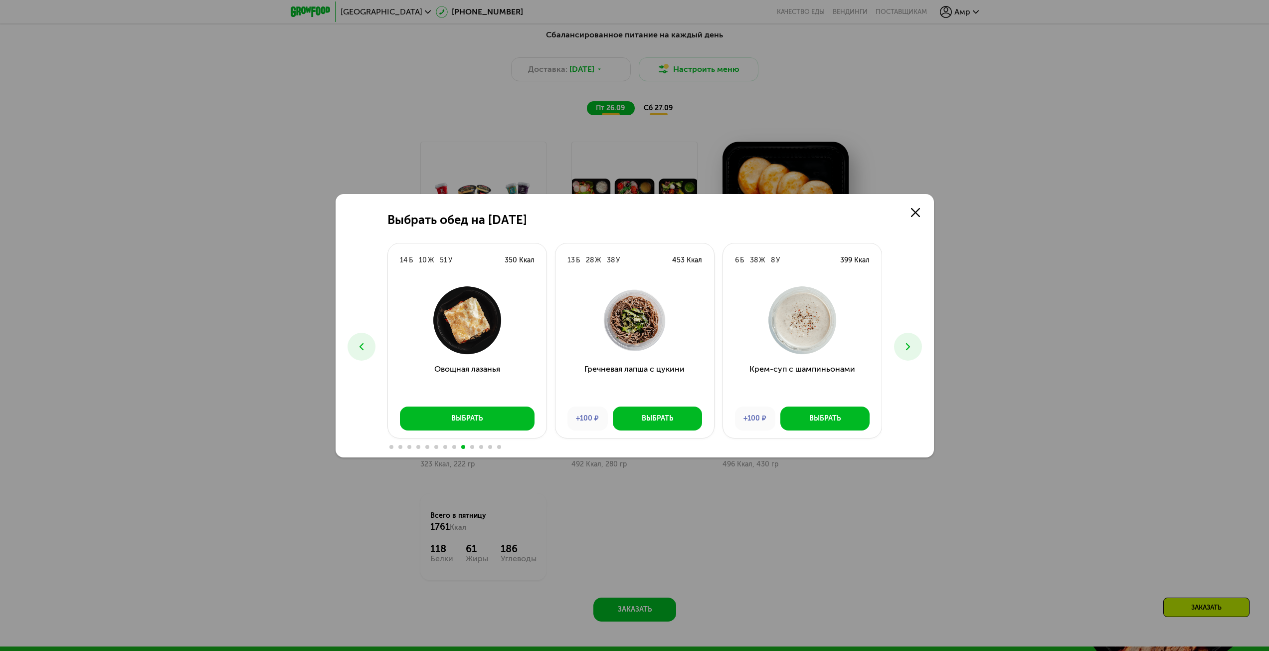
click at [901, 345] on button at bounding box center [908, 347] width 28 height 28
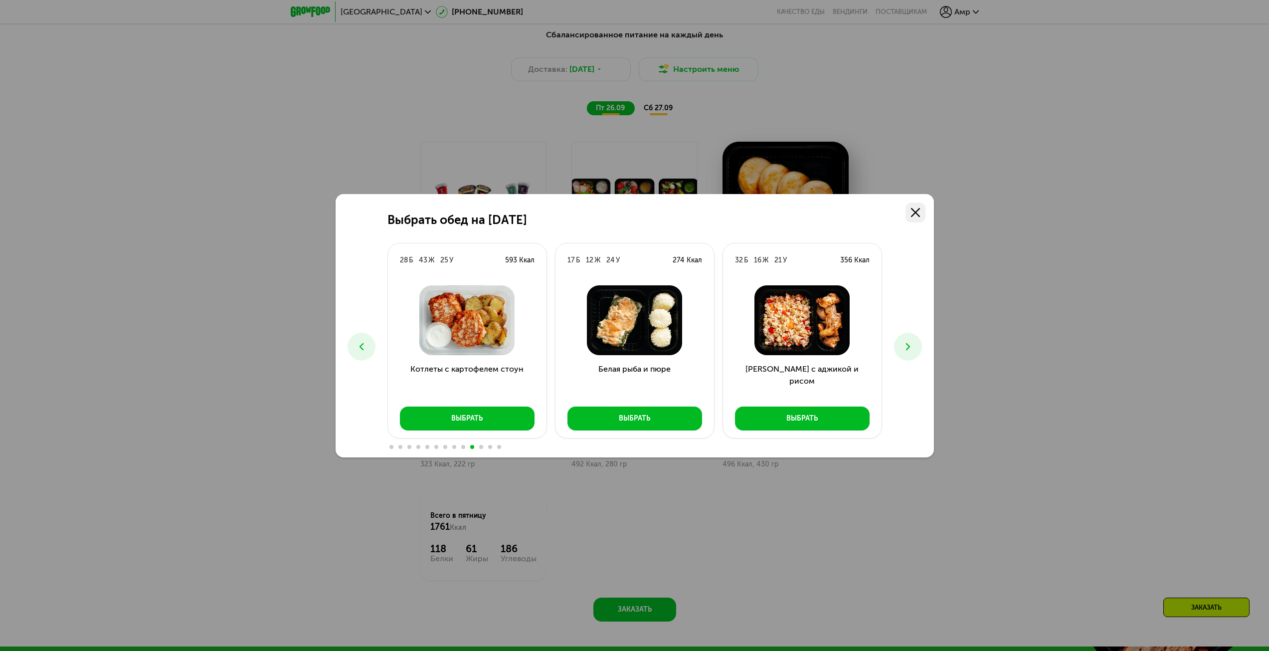
click at [916, 222] on link at bounding box center [916, 212] width 20 height 20
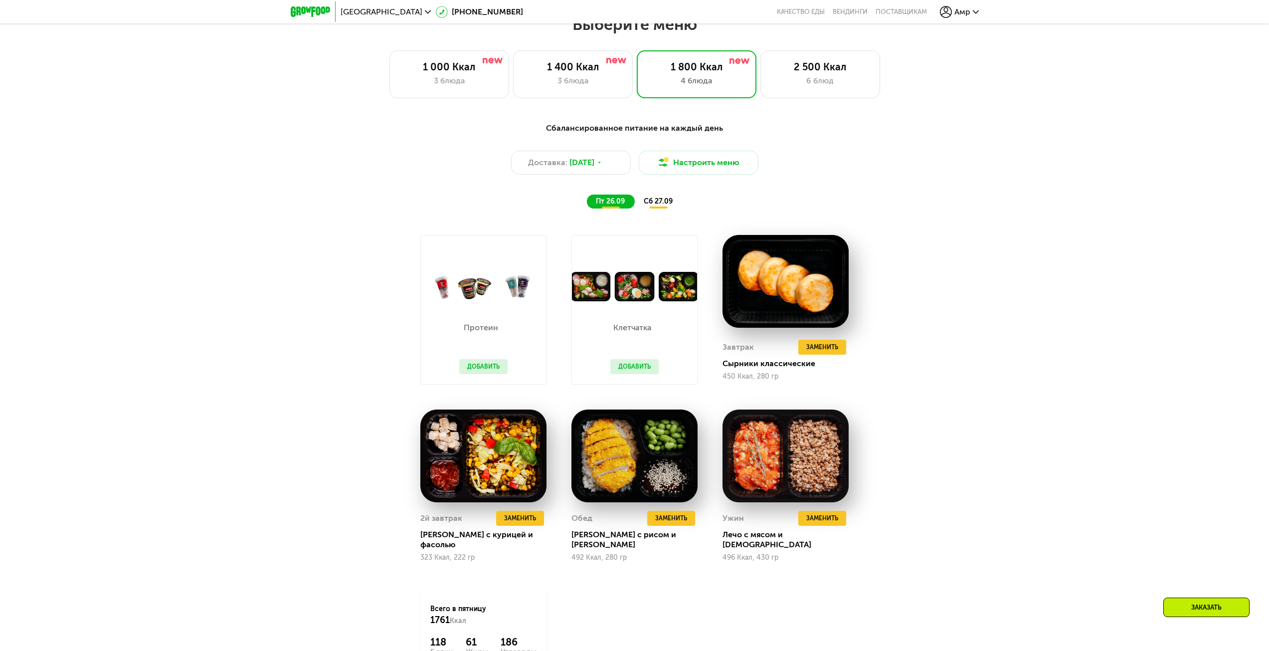
scroll to position [888, 0]
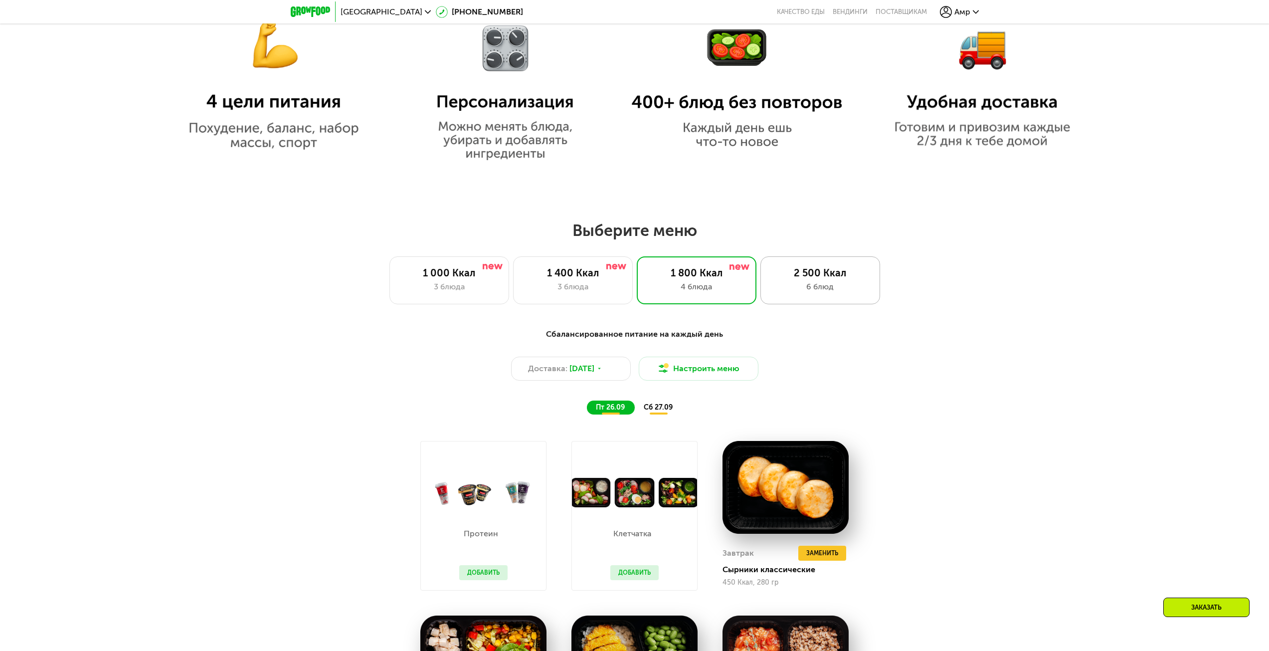
click at [809, 290] on div "6 блюд" at bounding box center [820, 287] width 99 height 12
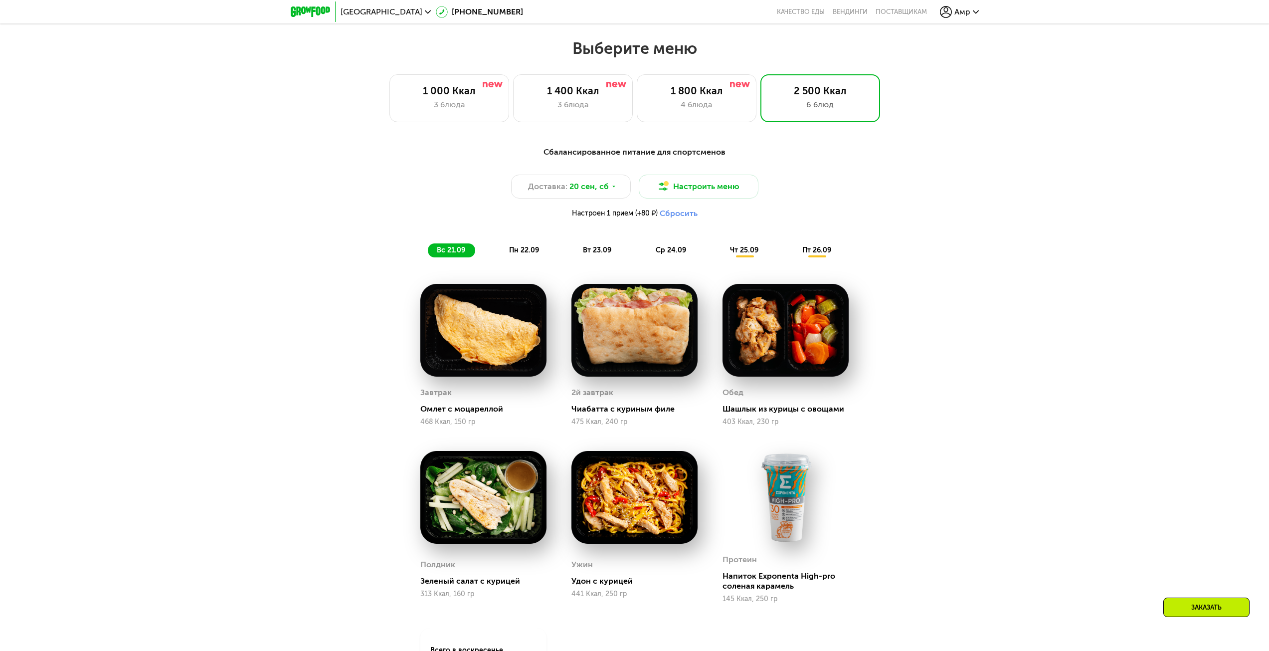
scroll to position [1087, 0]
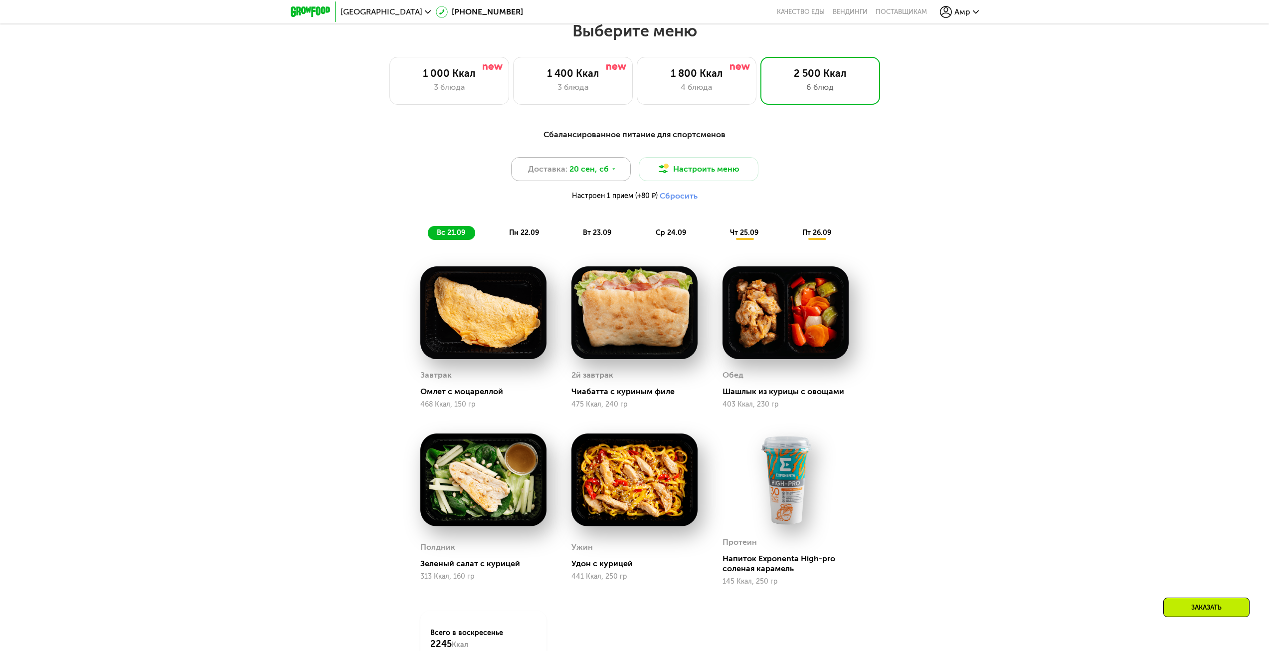
click at [605, 174] on span "20 сен, сб" at bounding box center [589, 169] width 39 height 12
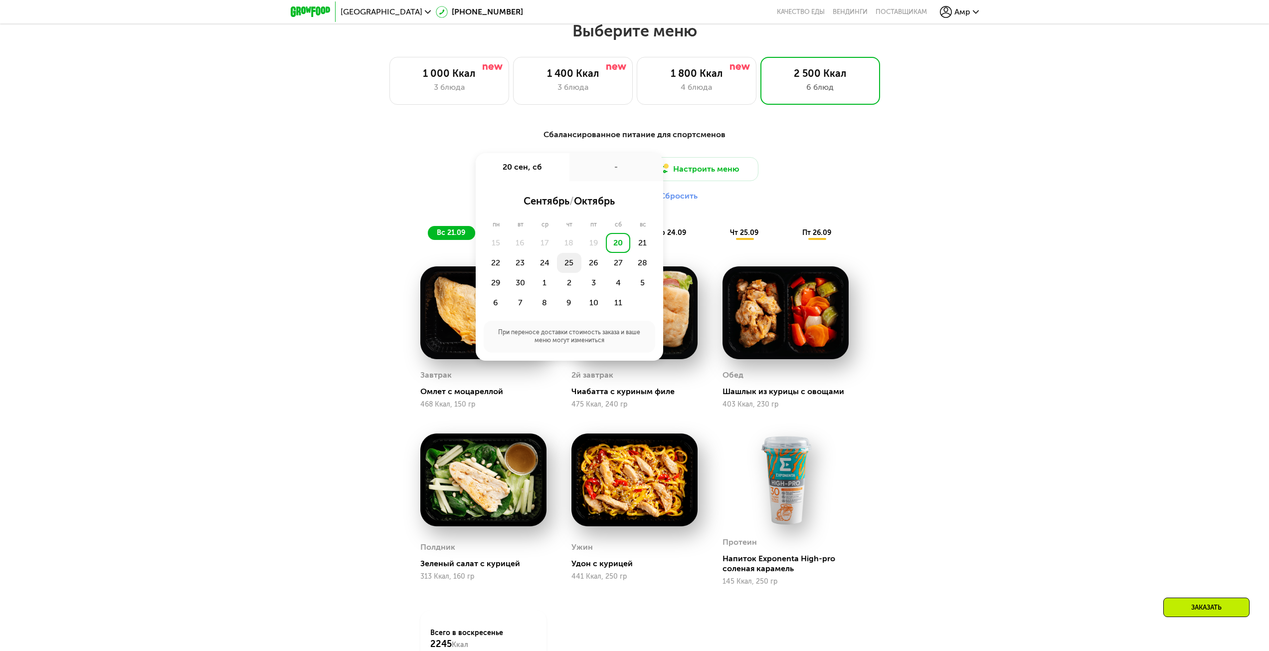
click at [576, 268] on div "25" at bounding box center [569, 263] width 24 height 20
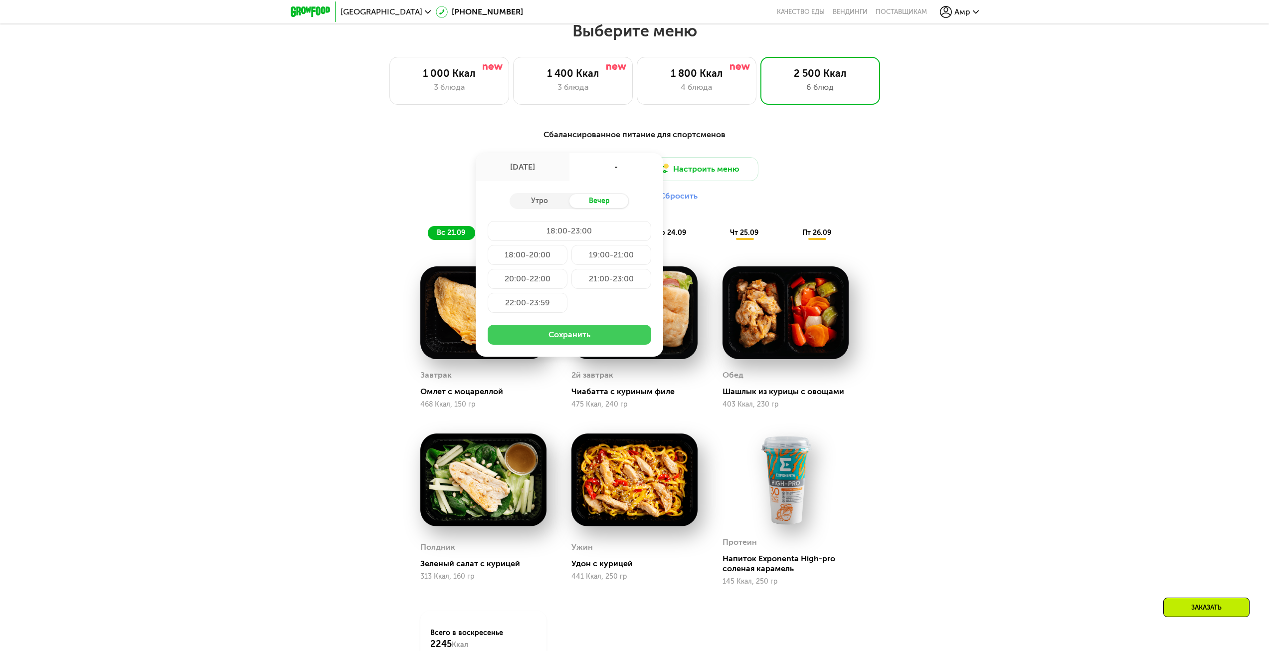
click at [598, 339] on button "Сохранить" at bounding box center [570, 335] width 164 height 20
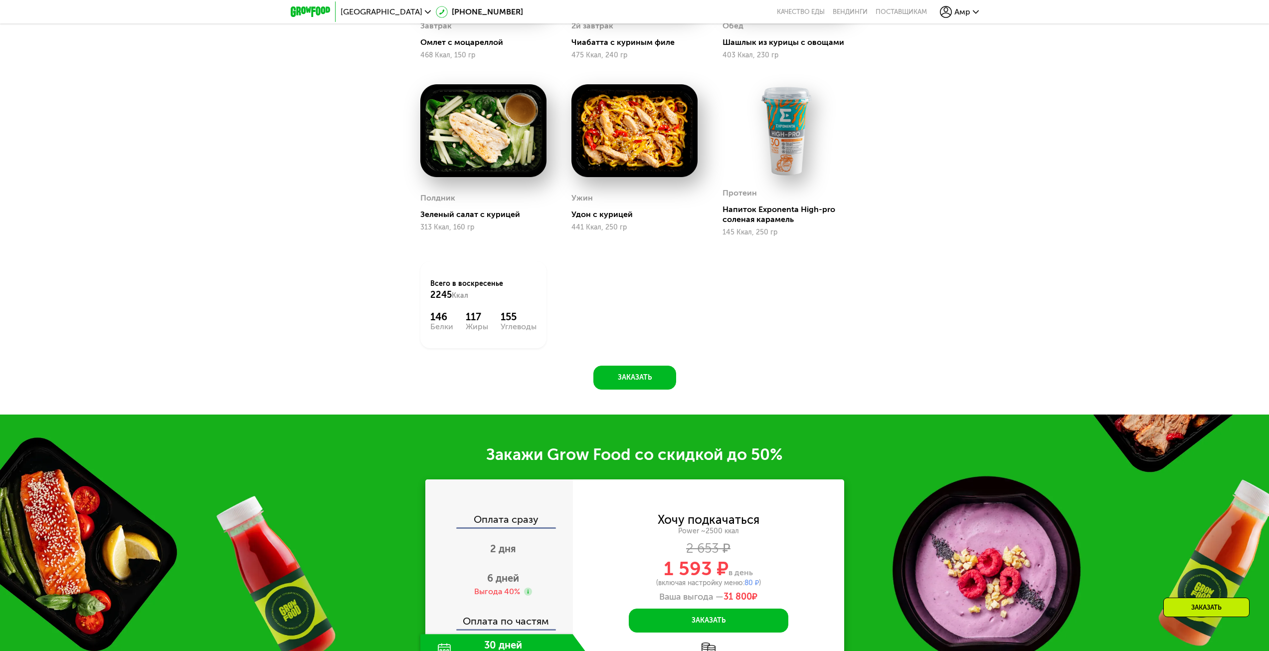
scroll to position [1636, 0]
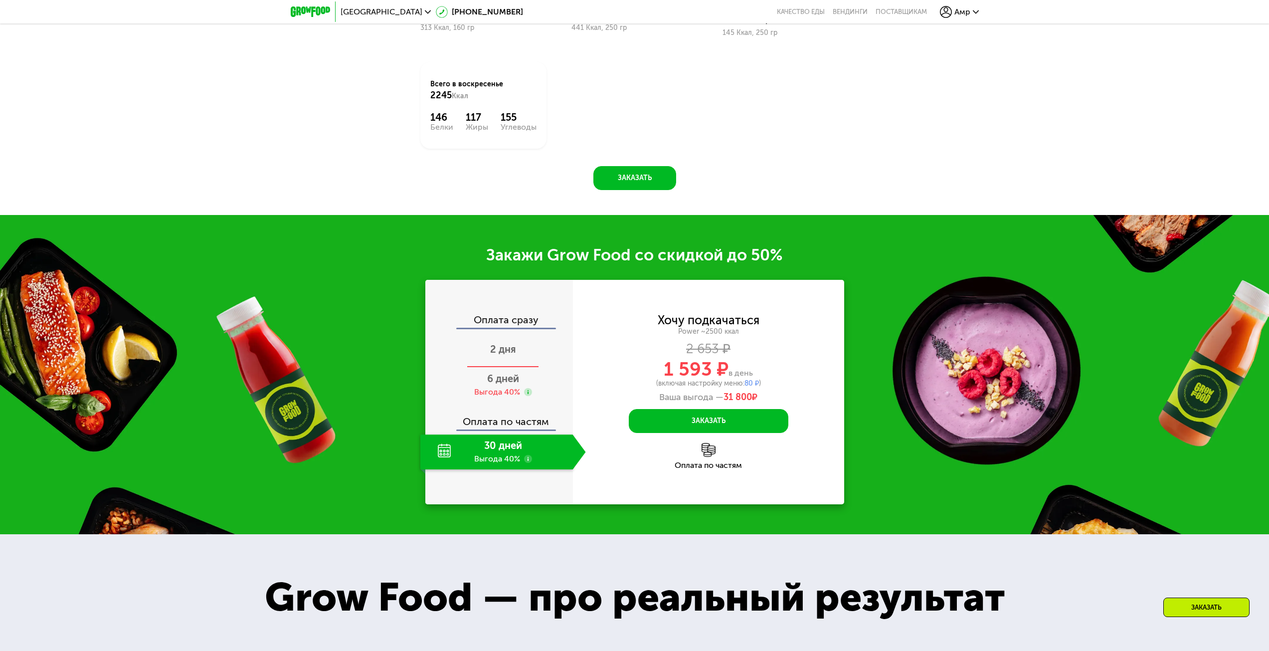
click at [500, 355] on span "2 дня" at bounding box center [503, 349] width 26 height 12
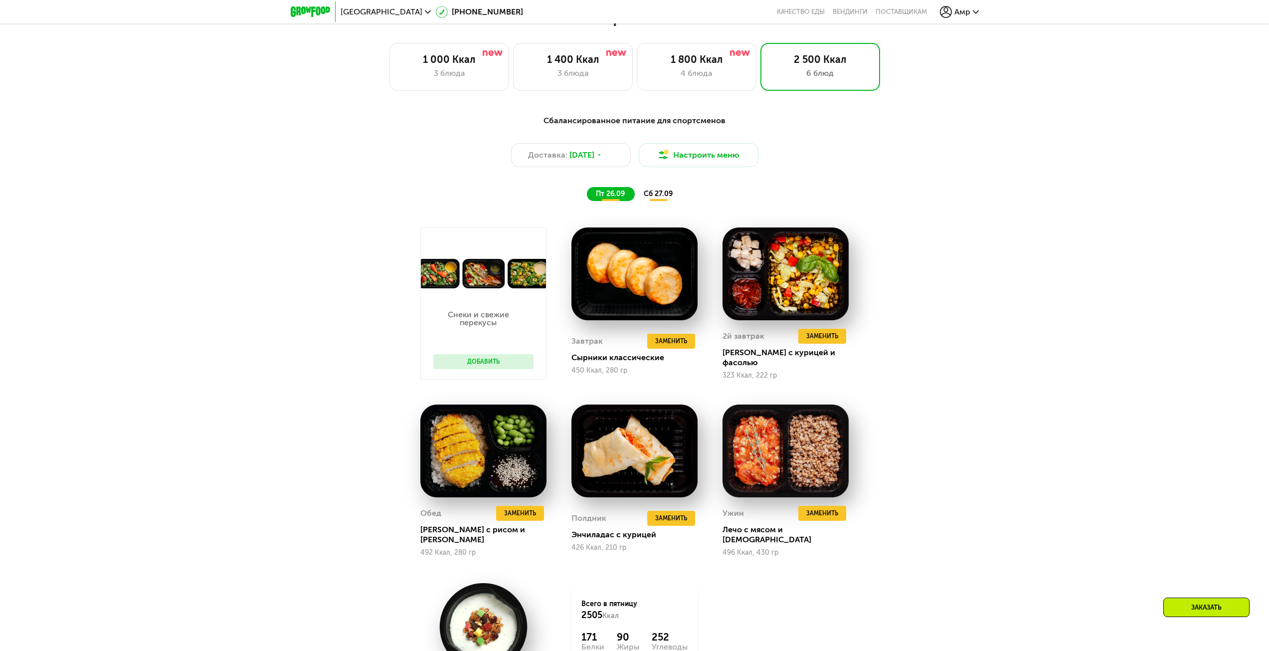
scroll to position [1100, 0]
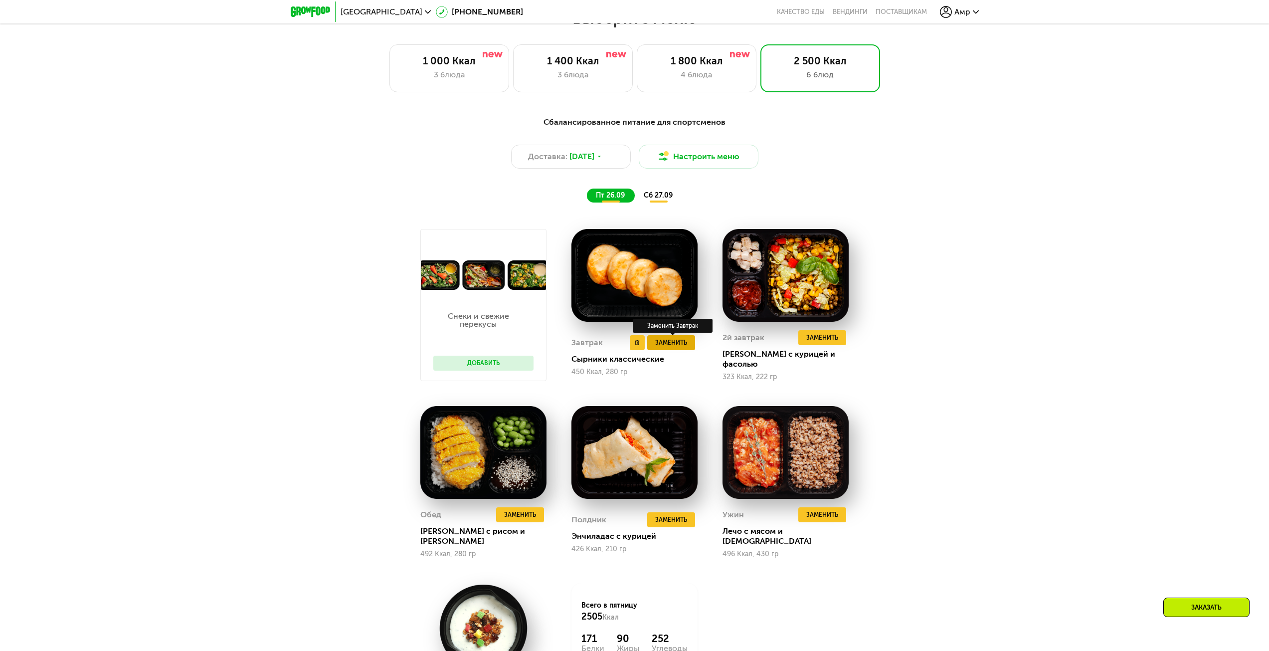
click at [681, 346] on span "Заменить" at bounding box center [671, 343] width 32 height 10
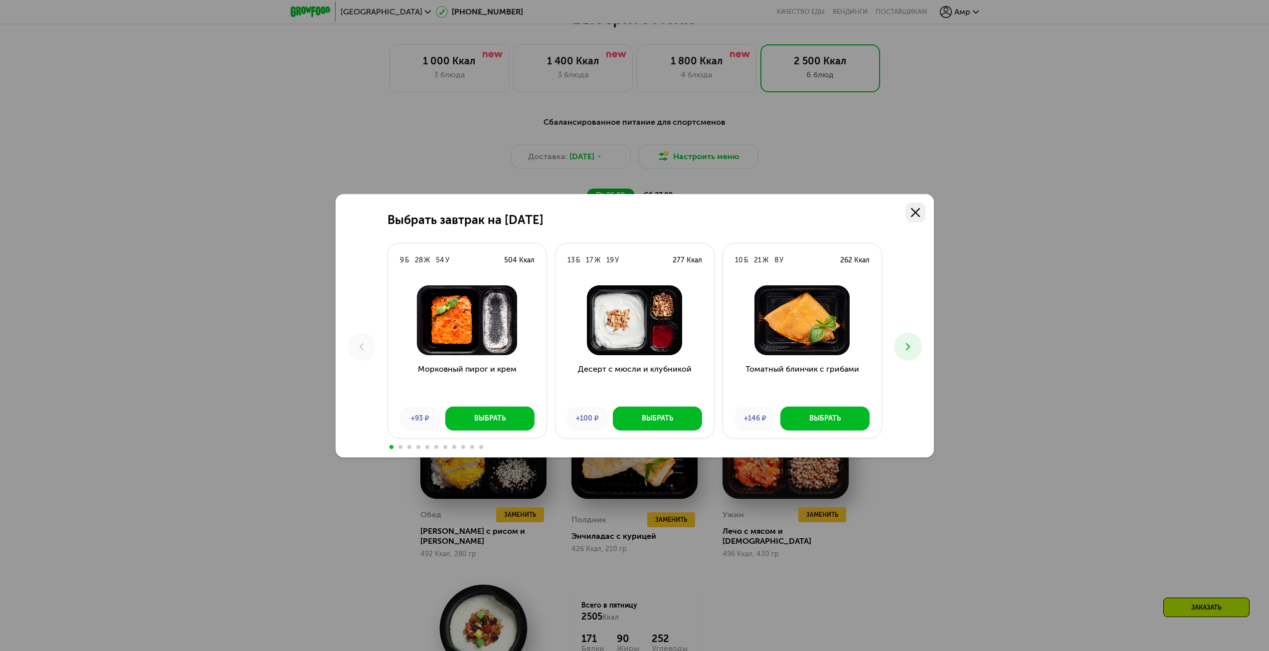
click at [917, 211] on use at bounding box center [915, 212] width 9 height 9
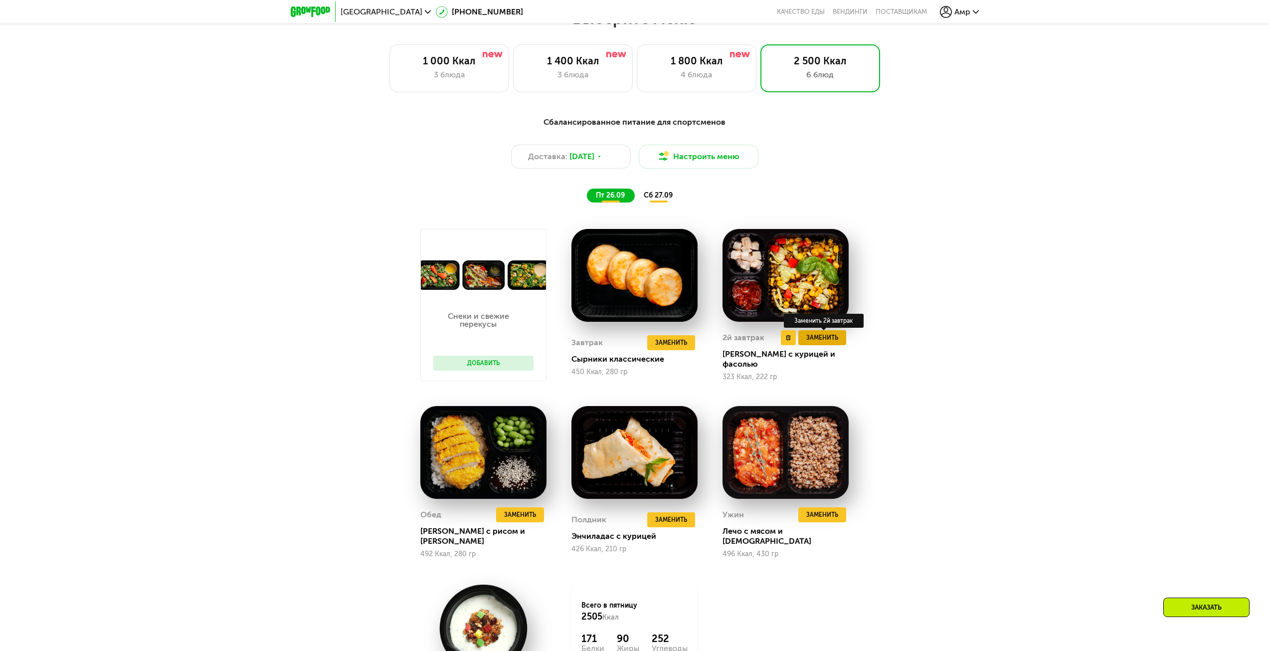
click at [835, 343] on span "Заменить" at bounding box center [822, 338] width 32 height 10
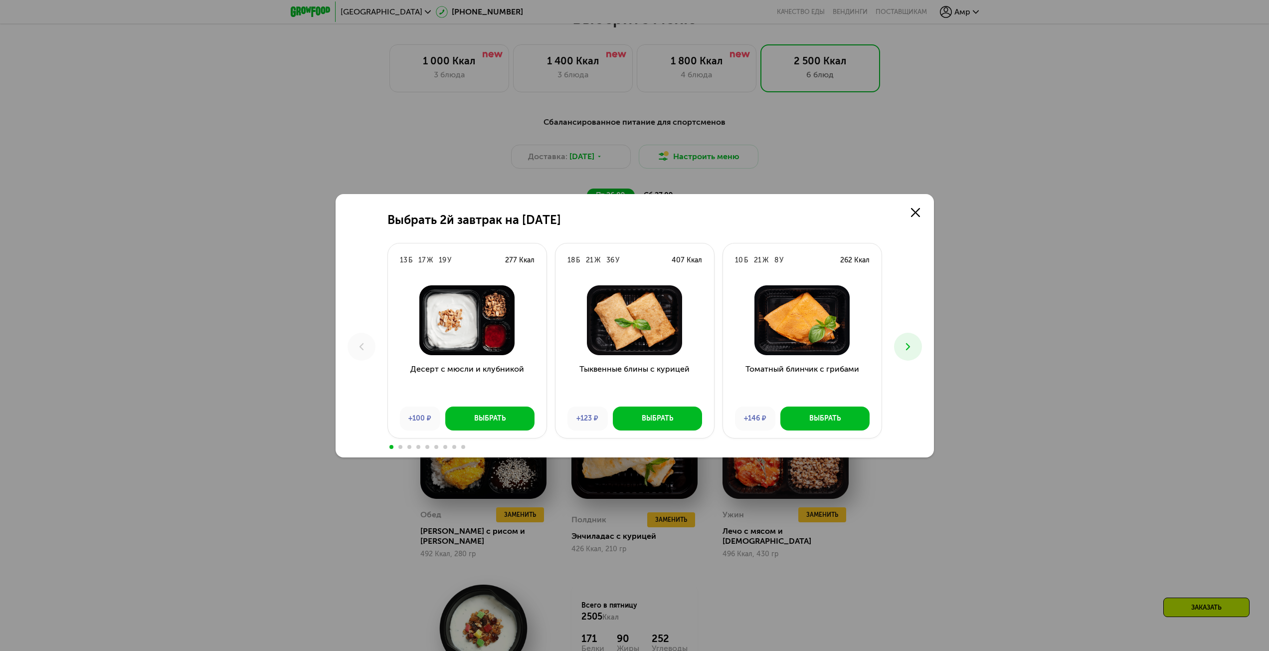
click at [920, 350] on button at bounding box center [908, 347] width 28 height 28
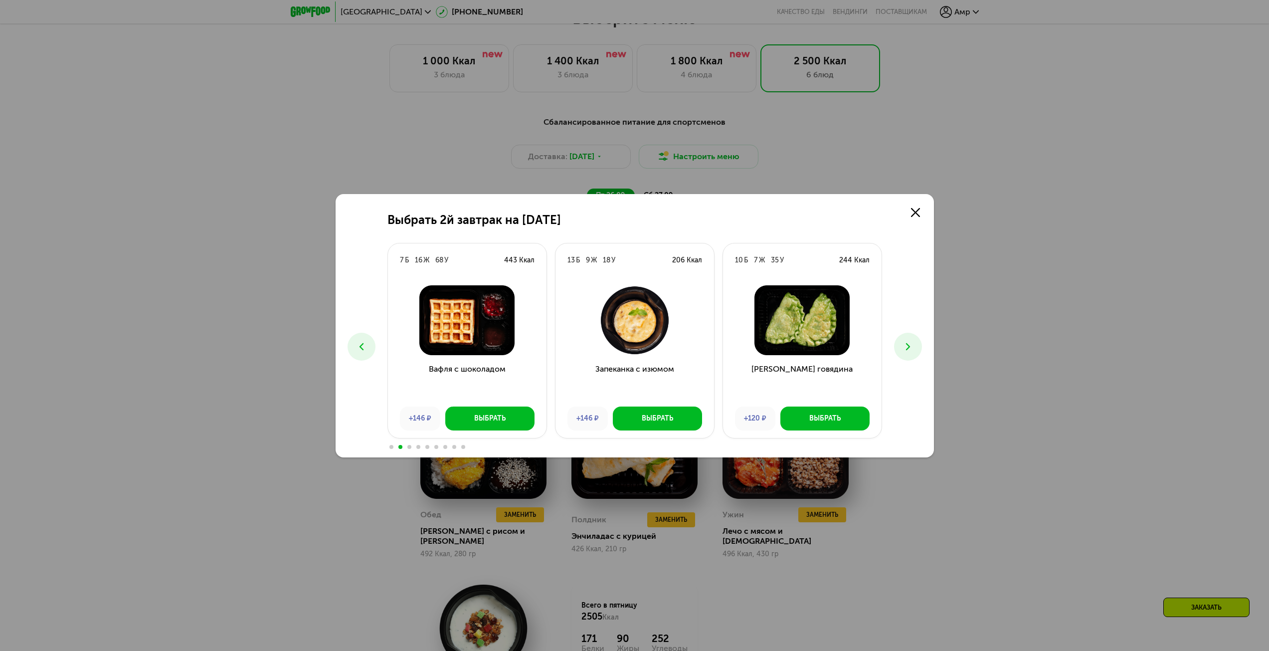
click at [920, 350] on button at bounding box center [908, 347] width 28 height 28
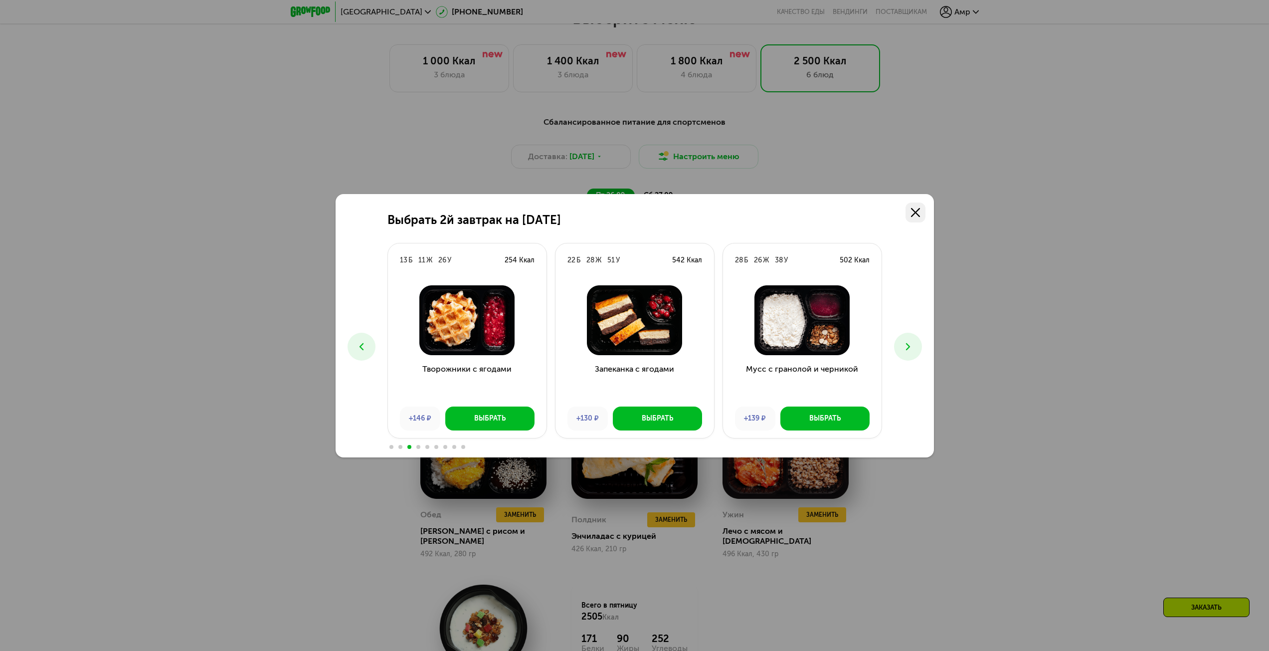
click at [925, 211] on link at bounding box center [916, 212] width 20 height 20
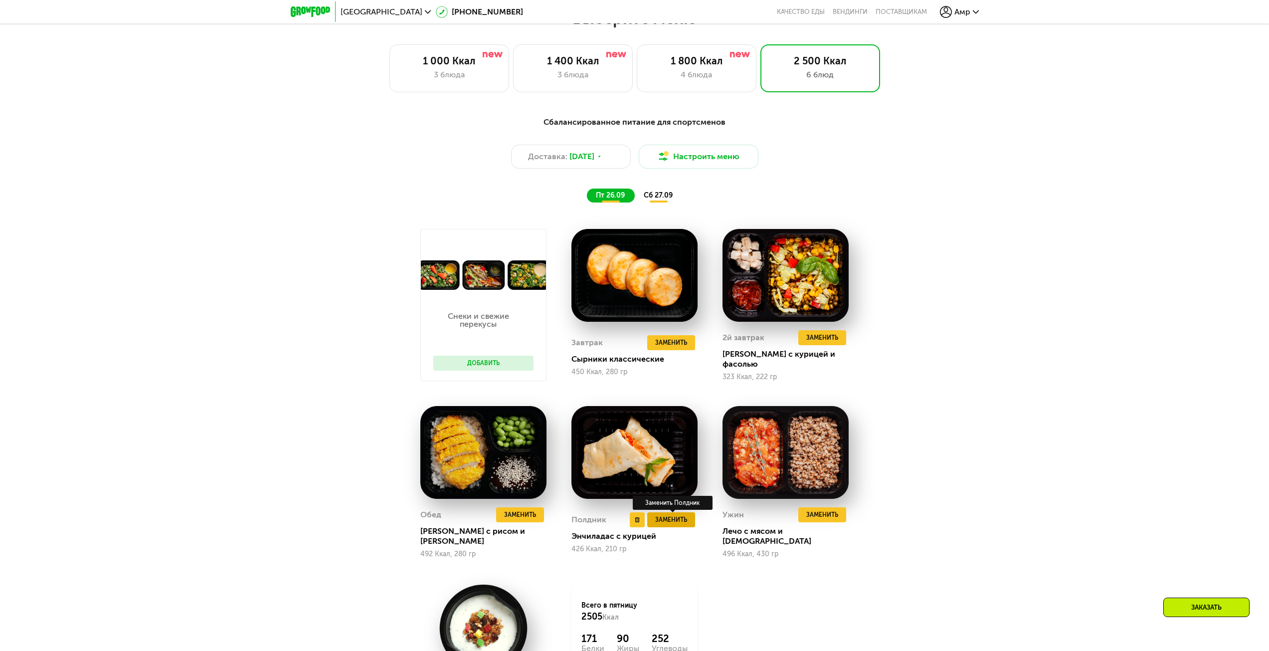
click at [670, 517] on span "Заменить" at bounding box center [671, 520] width 32 height 10
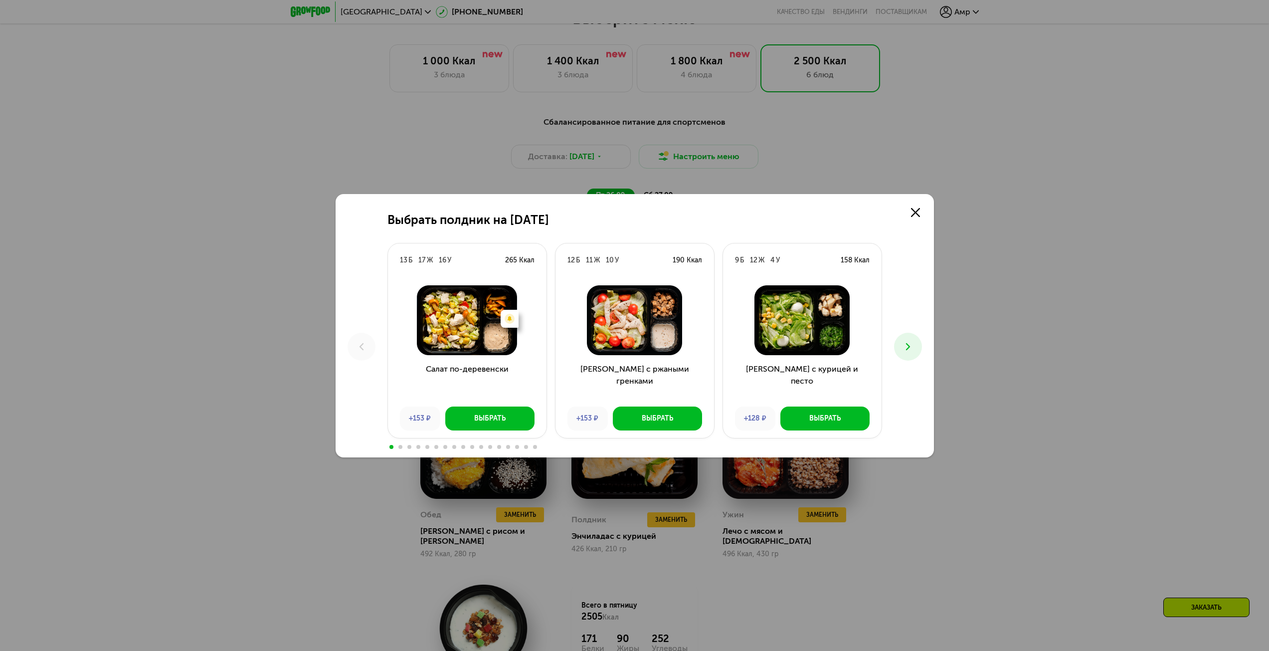
click at [910, 351] on icon at bounding box center [908, 347] width 12 height 12
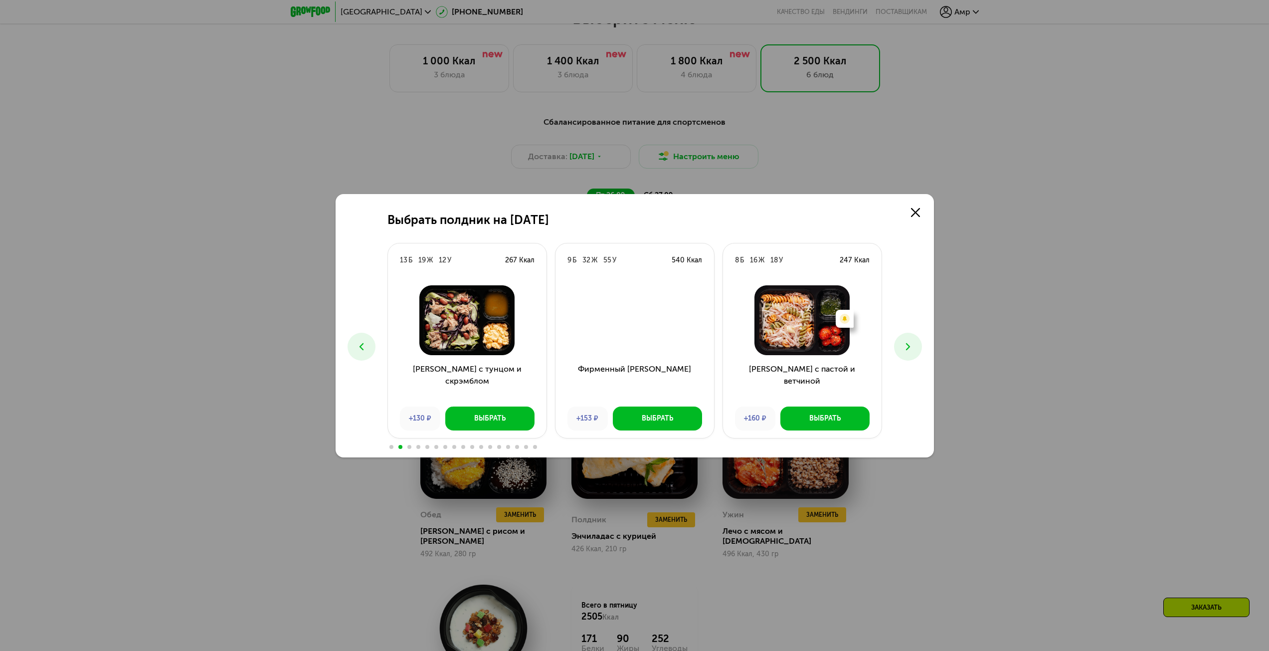
click at [910, 351] on icon at bounding box center [908, 347] width 12 height 12
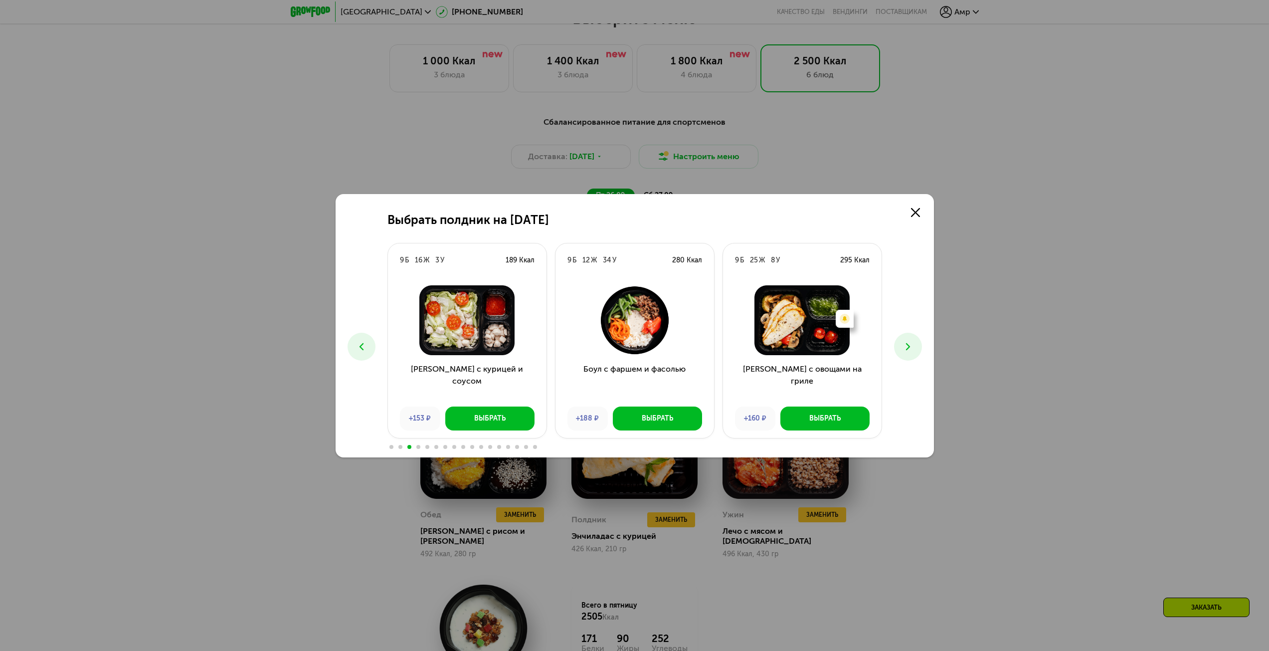
click at [909, 350] on icon at bounding box center [908, 347] width 12 height 12
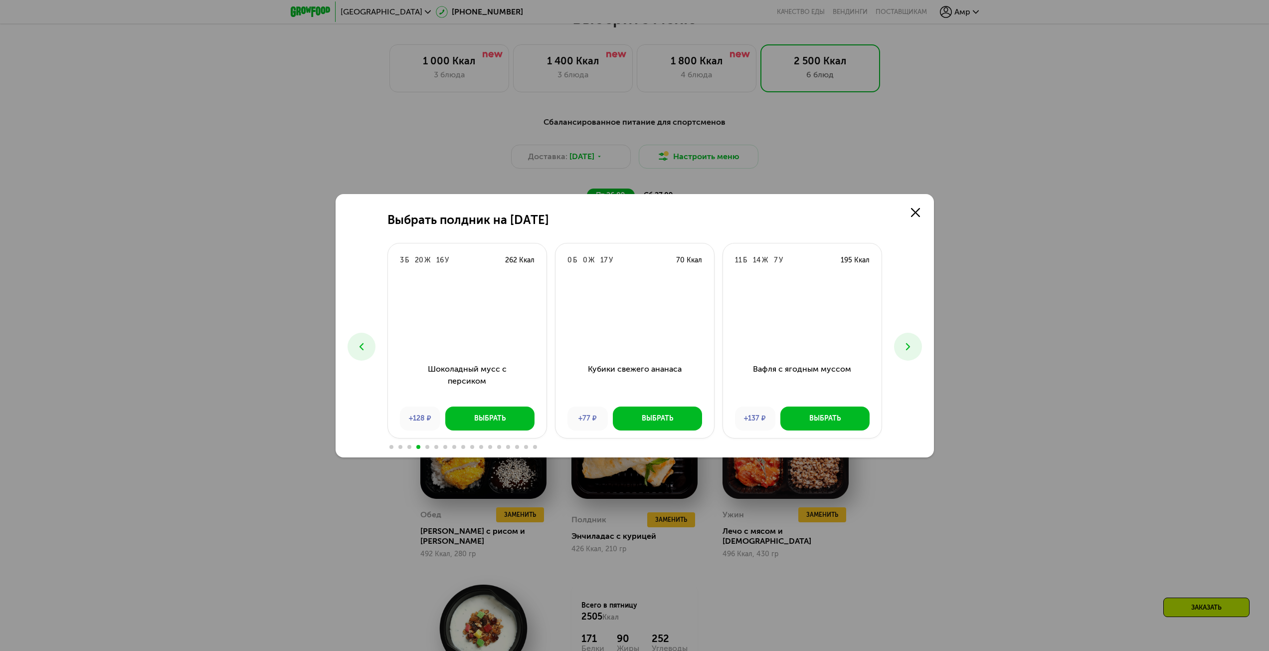
click at [908, 348] on use at bounding box center [908, 346] width 4 height 7
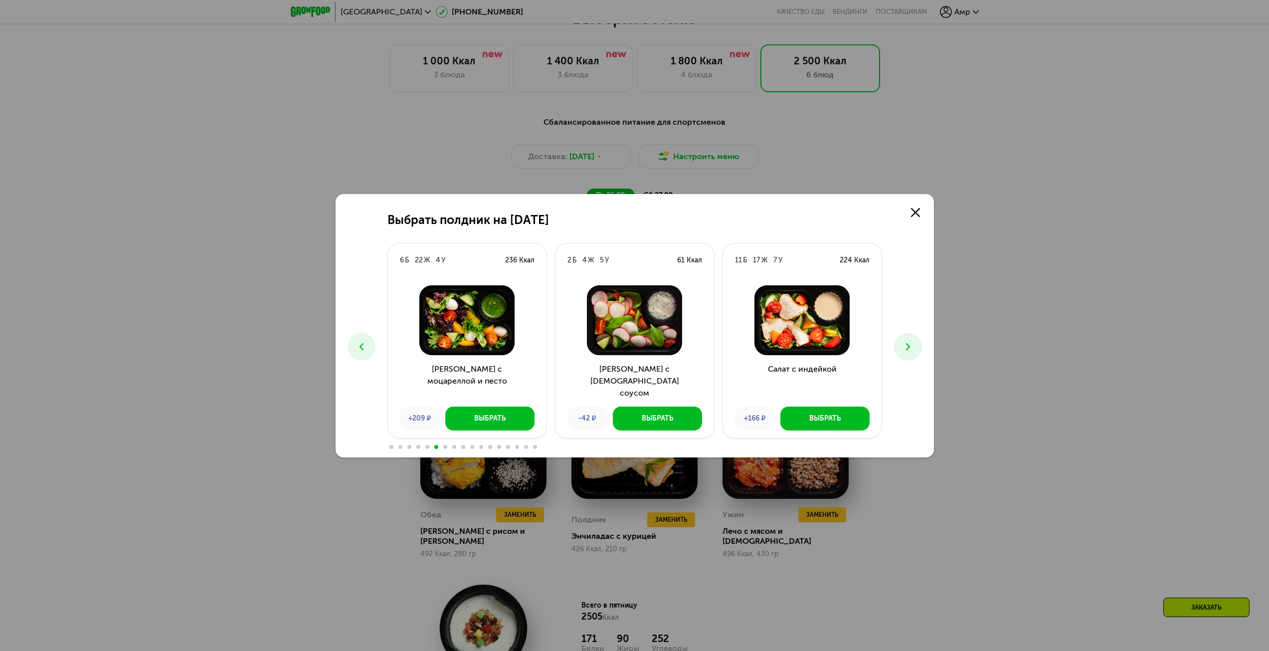
click at [908, 348] on use at bounding box center [908, 346] width 4 height 7
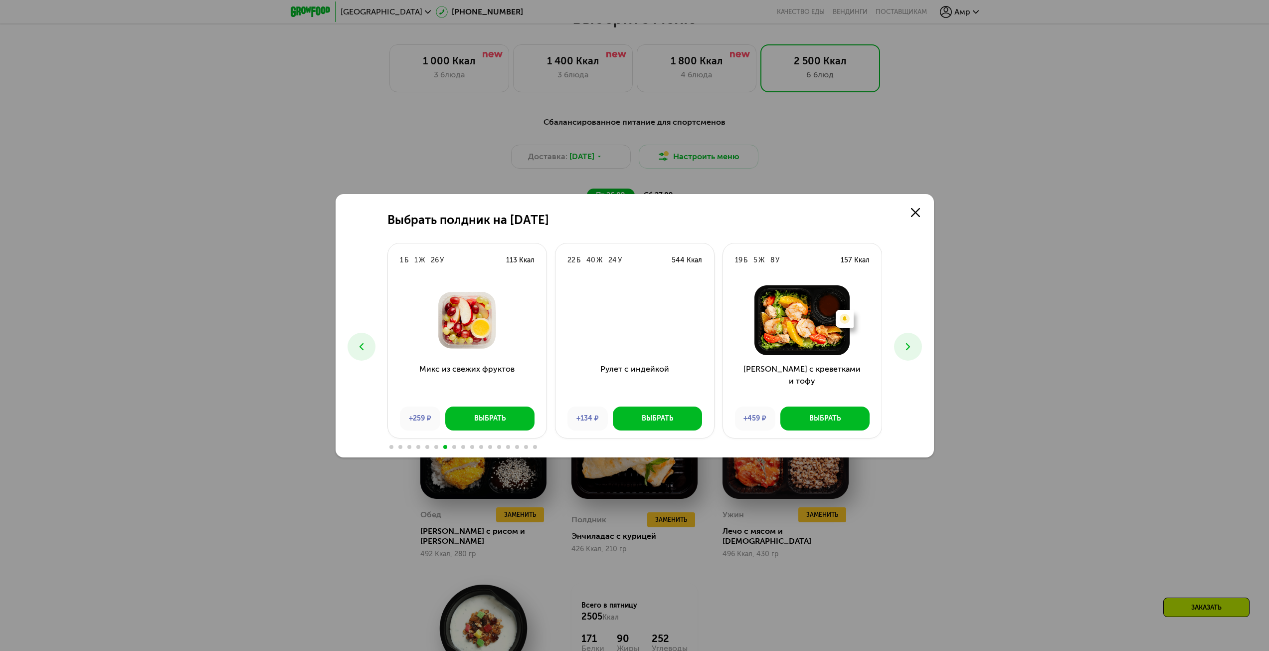
click at [907, 347] on icon at bounding box center [908, 347] width 12 height 12
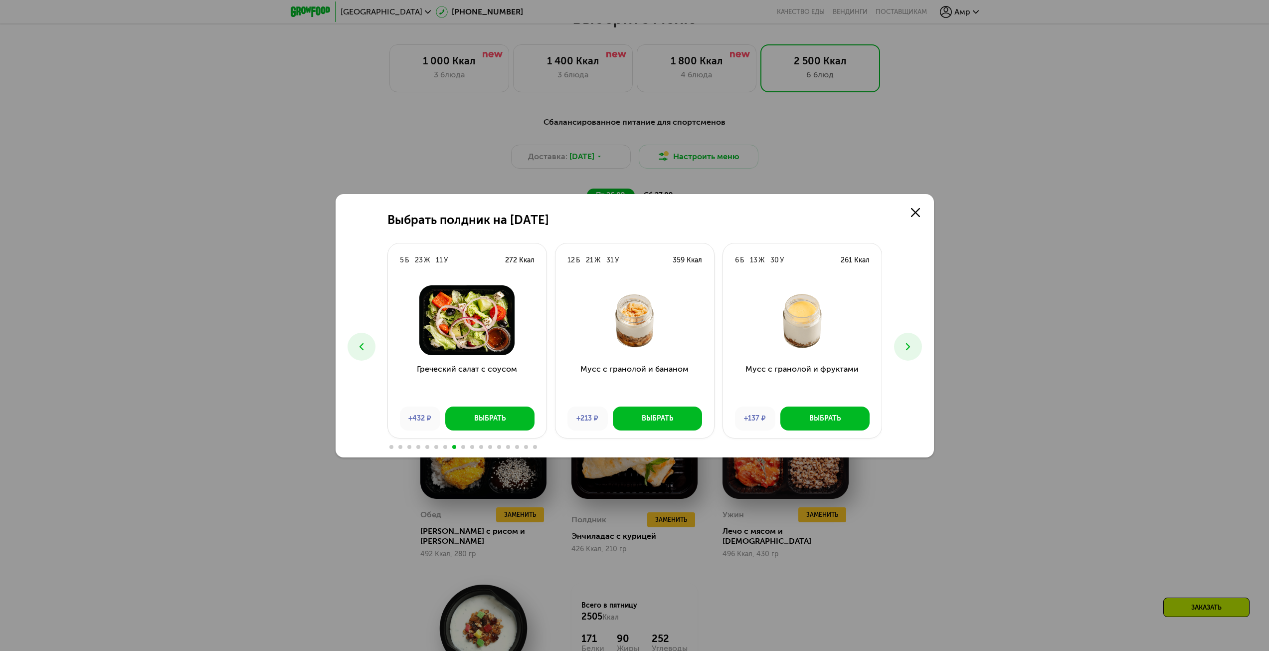
click at [905, 347] on icon at bounding box center [908, 347] width 12 height 12
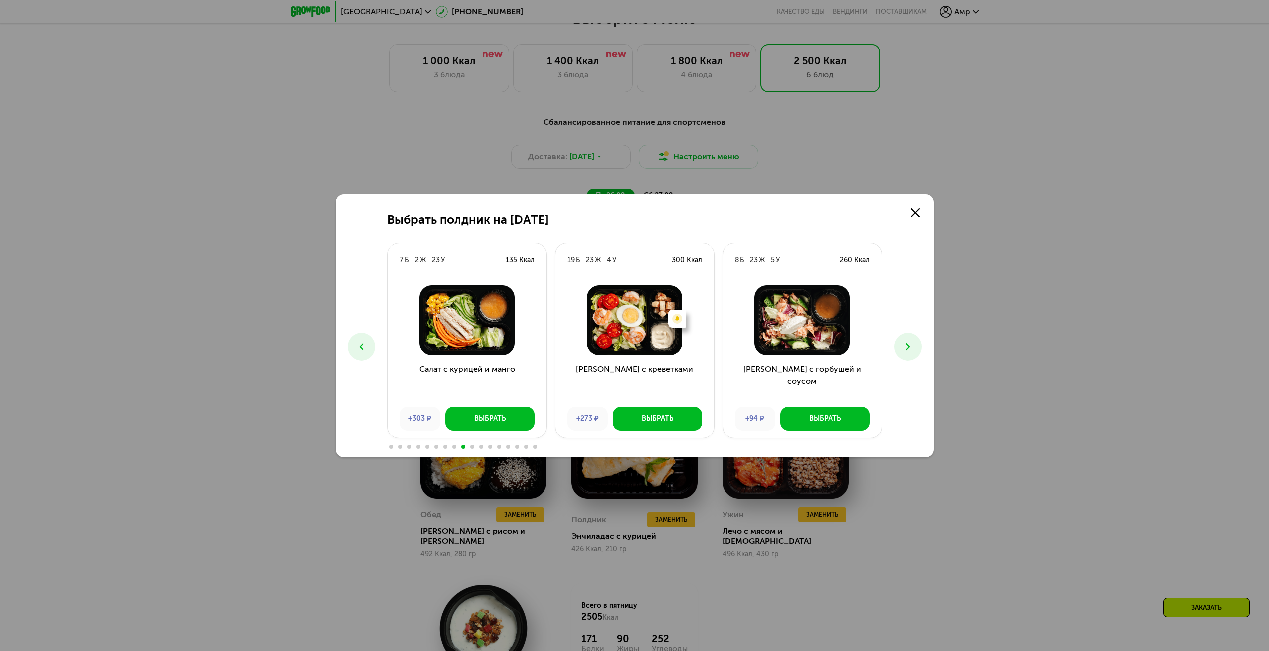
click at [904, 349] on icon at bounding box center [908, 347] width 12 height 12
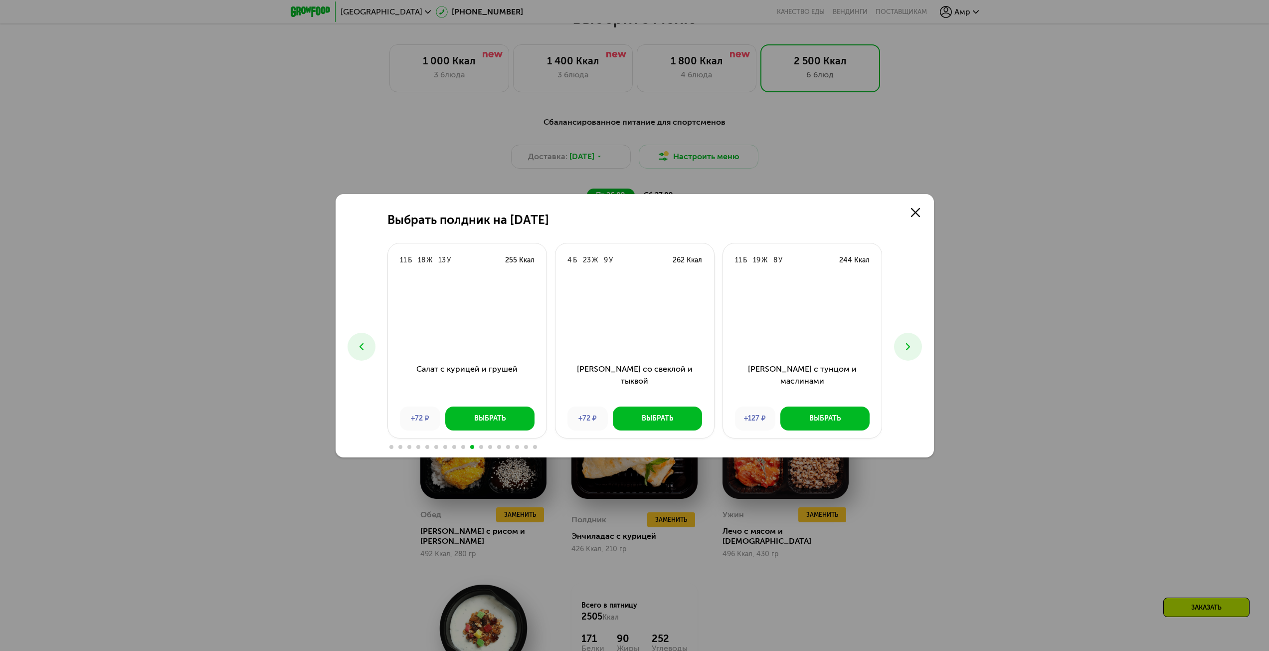
click at [904, 348] on icon at bounding box center [908, 347] width 12 height 12
click at [903, 345] on icon at bounding box center [908, 347] width 12 height 12
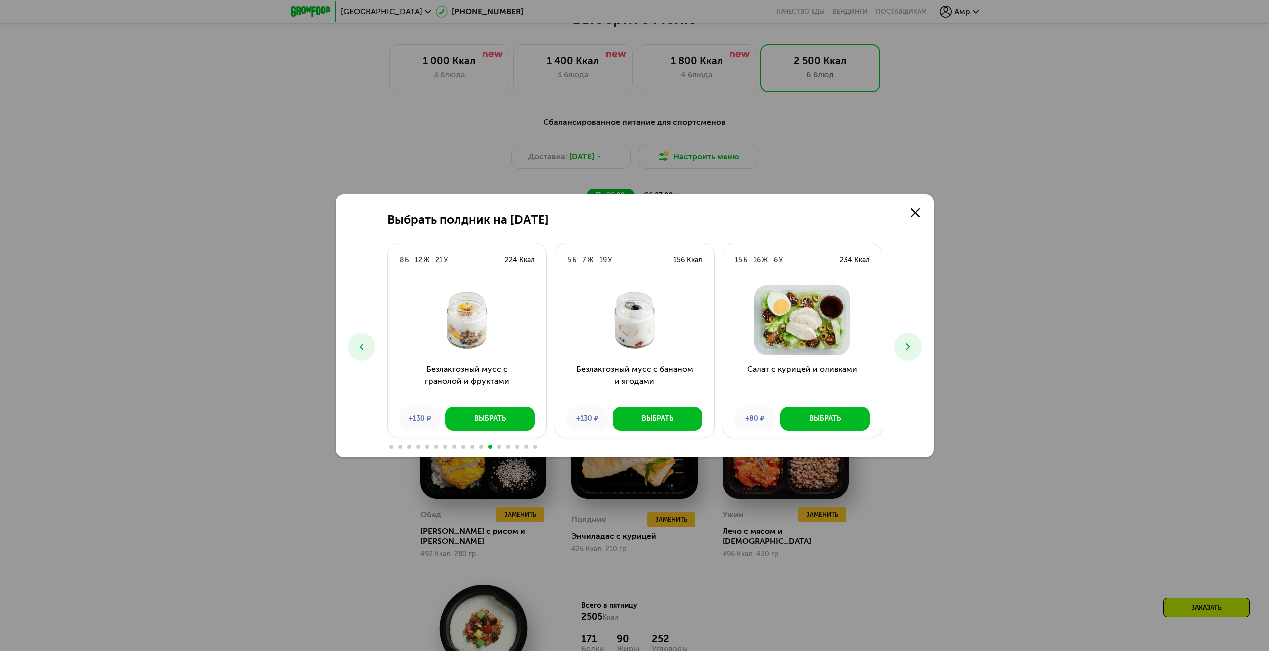
click at [903, 345] on icon at bounding box center [908, 347] width 12 height 12
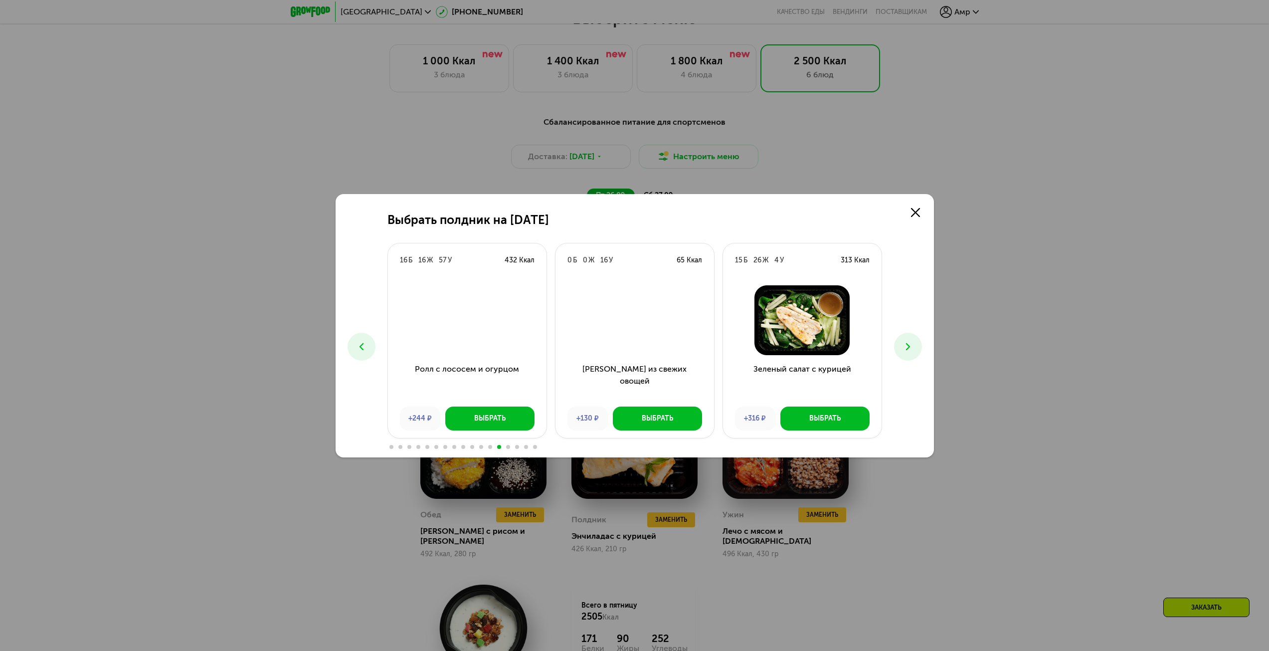
click at [902, 344] on icon at bounding box center [908, 347] width 12 height 12
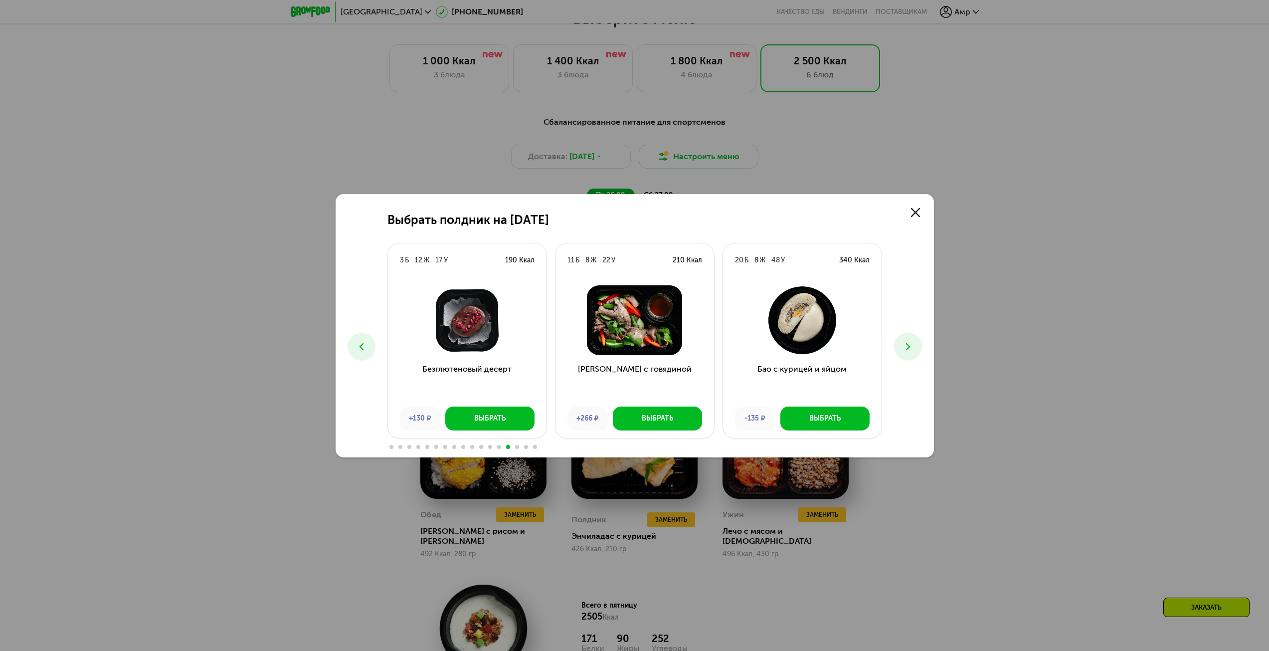
click at [902, 343] on icon at bounding box center [908, 347] width 12 height 12
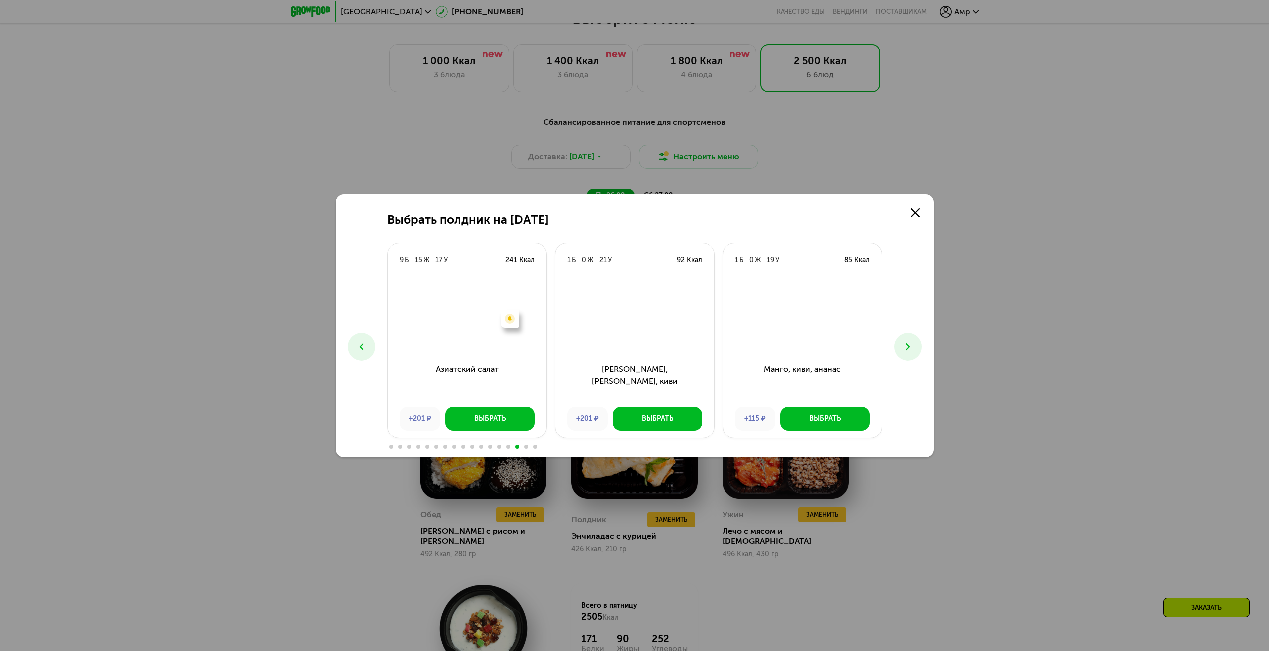
click at [902, 343] on icon at bounding box center [908, 347] width 12 height 12
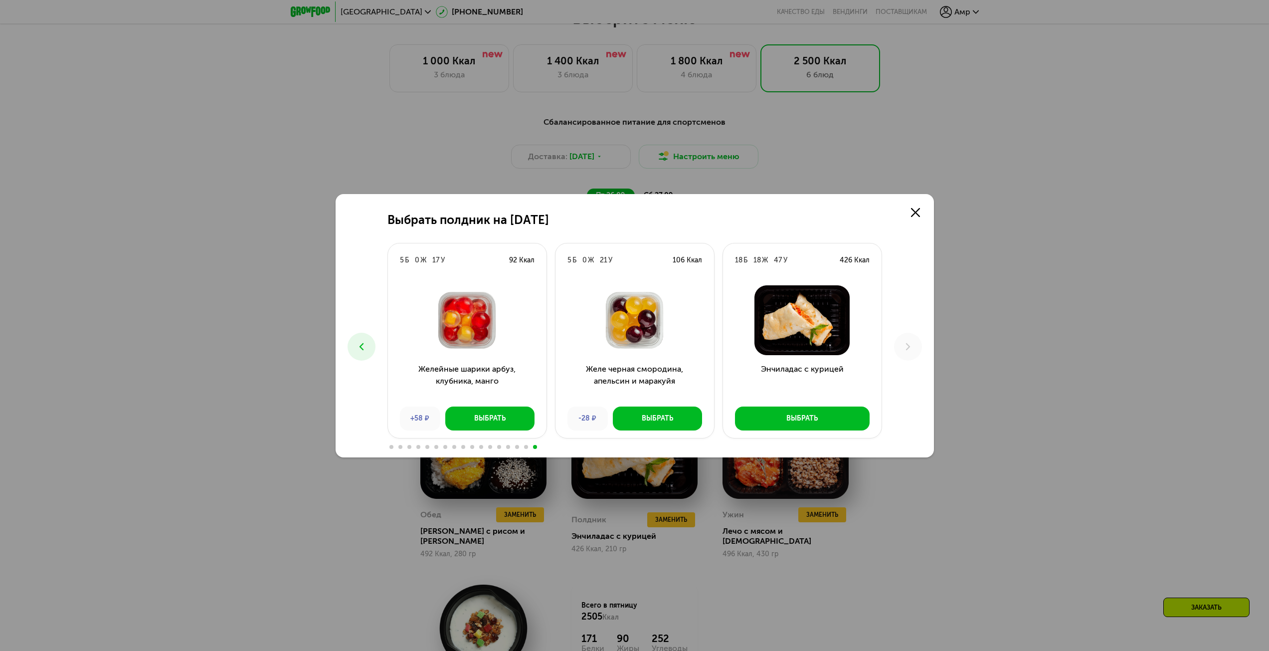
click at [1013, 349] on div "Выбрать полдник на [DATE] Б 17 Ж 16 У 265 Ккал Есть нежелательные ингредиенты: …" at bounding box center [634, 325] width 1269 height 651
click at [916, 216] on icon at bounding box center [915, 212] width 9 height 9
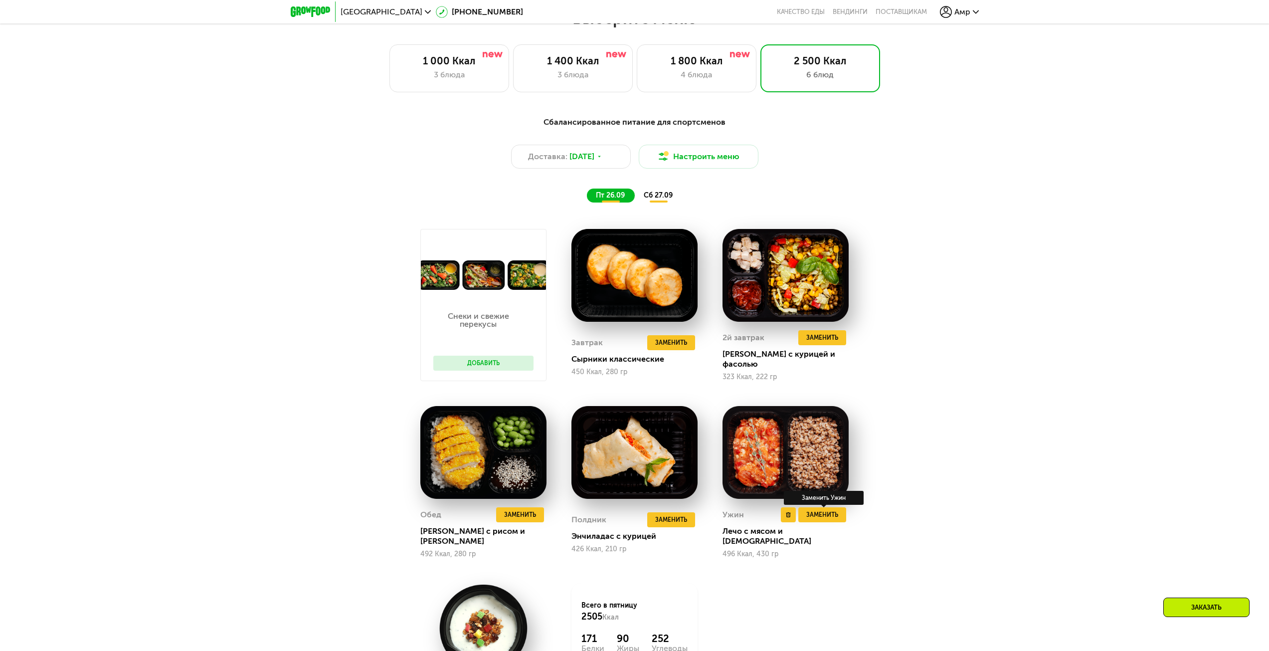
click at [821, 505] on div "Заменить Ужин" at bounding box center [824, 498] width 80 height 14
click at [823, 513] on span "Заменить" at bounding box center [822, 515] width 32 height 10
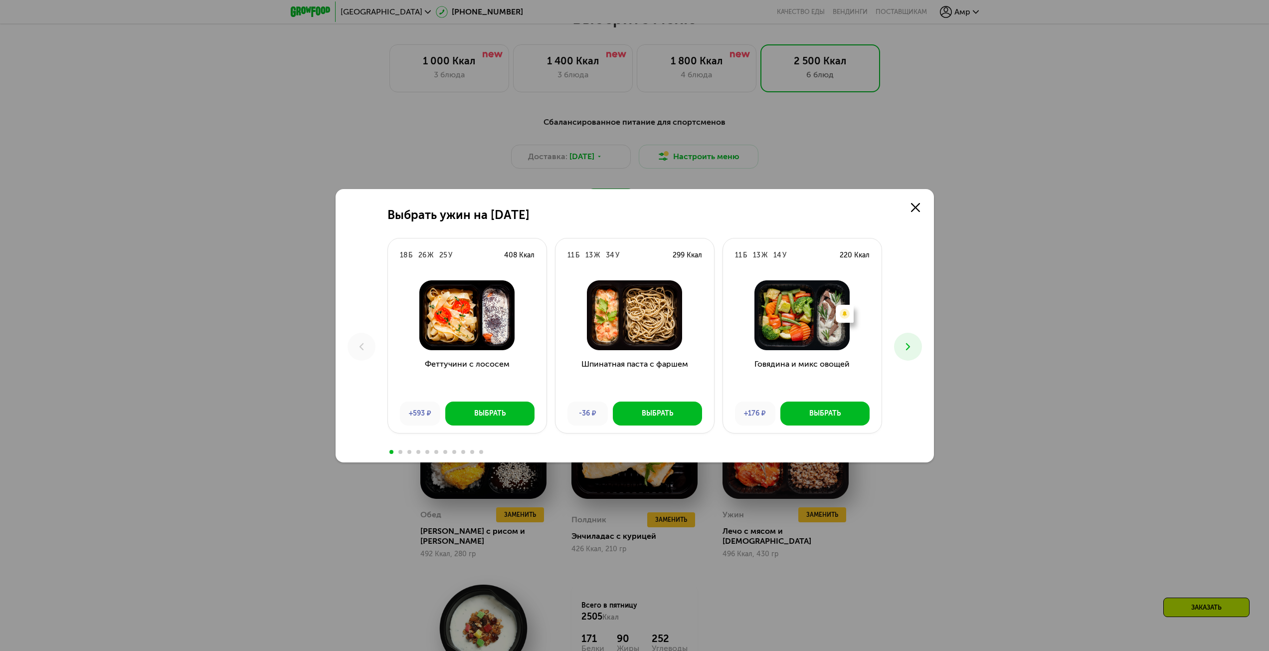
click at [909, 341] on icon at bounding box center [908, 347] width 12 height 12
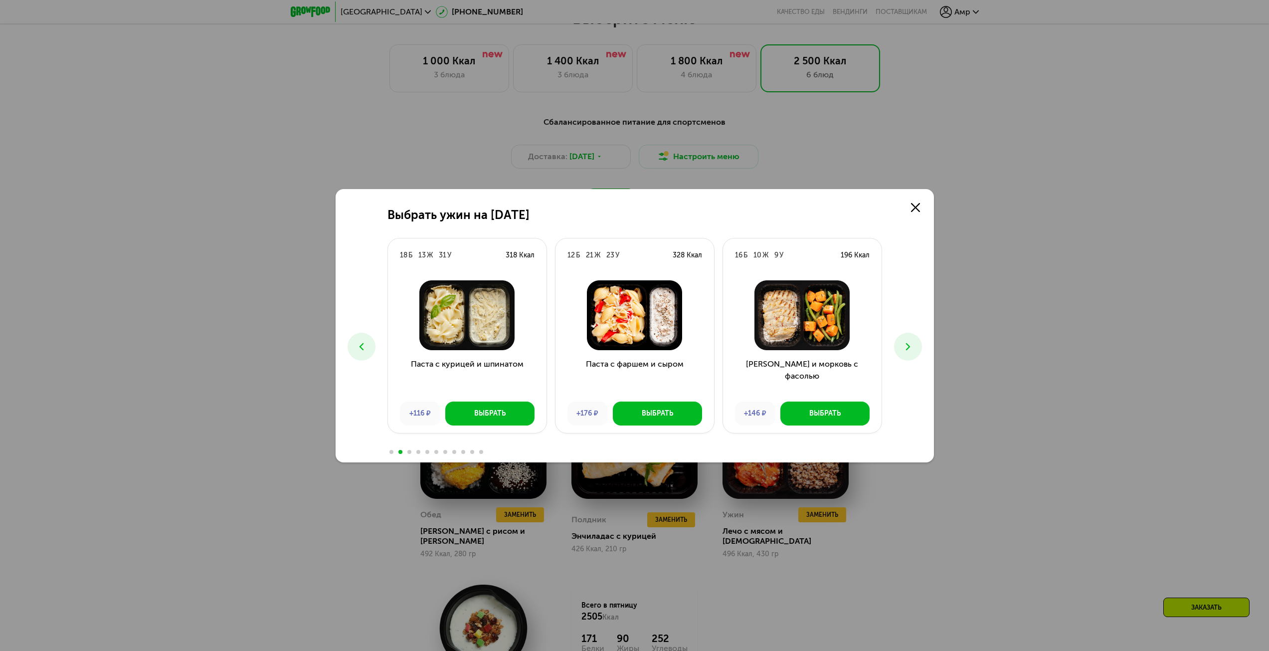
click at [908, 350] on icon at bounding box center [908, 347] width 12 height 12
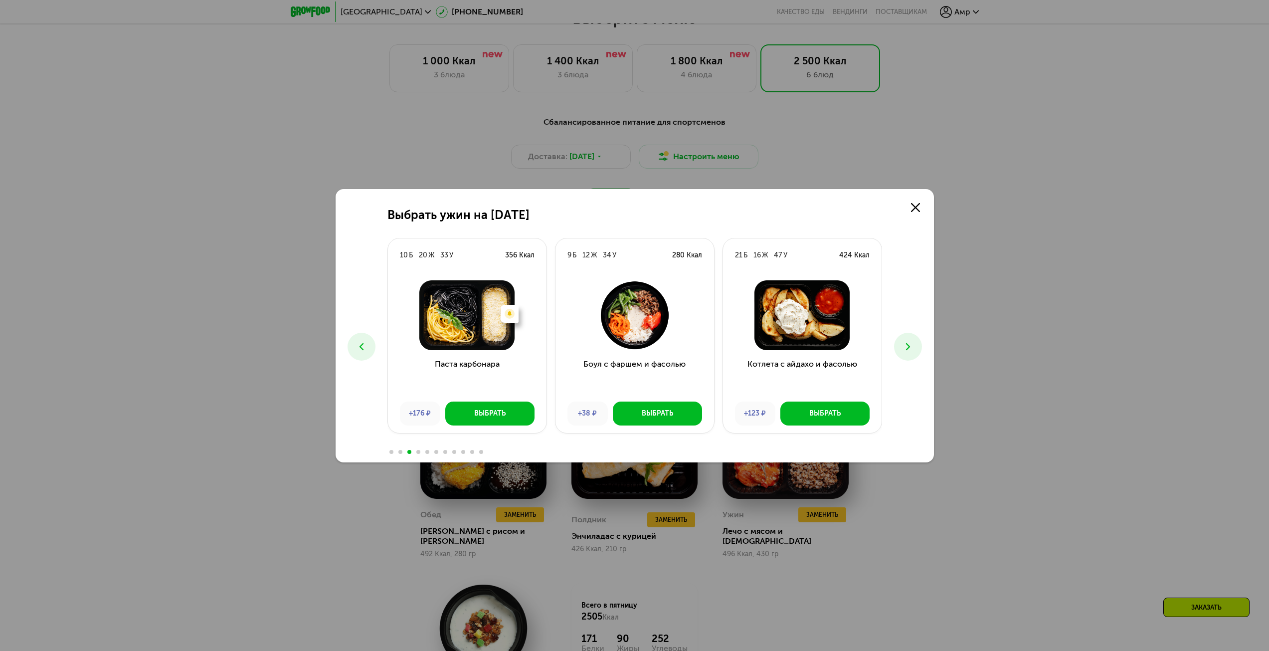
click at [909, 351] on icon at bounding box center [908, 347] width 12 height 12
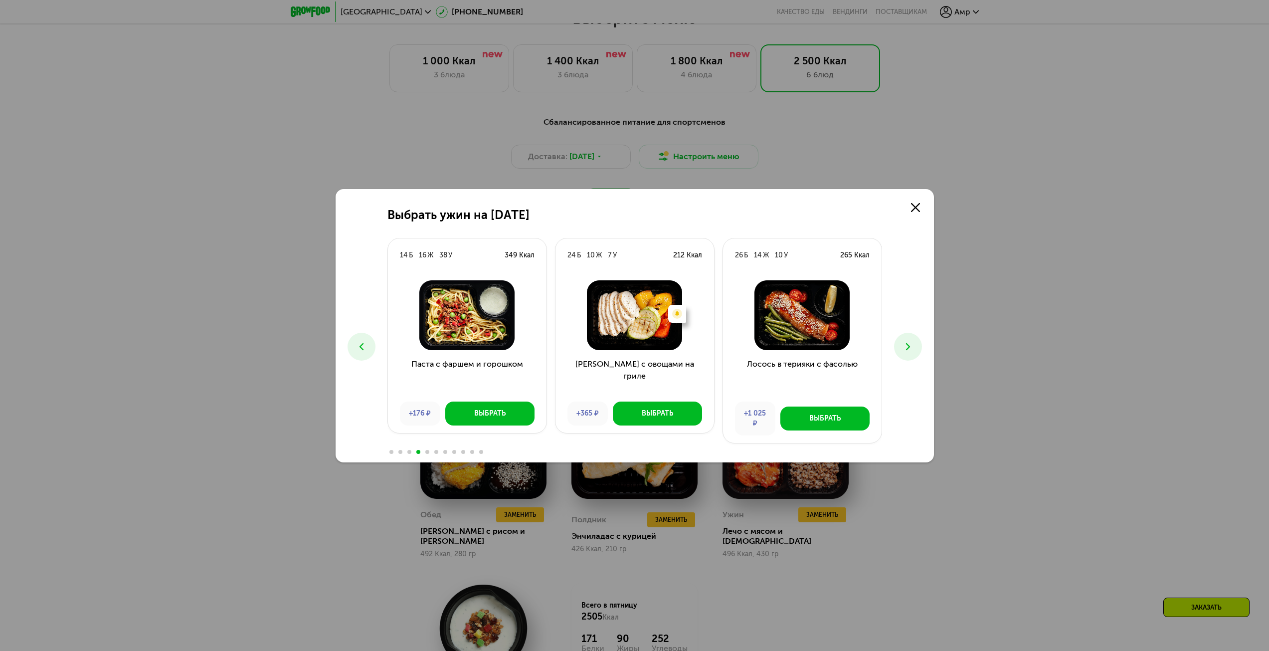
click at [913, 345] on icon at bounding box center [908, 347] width 12 height 12
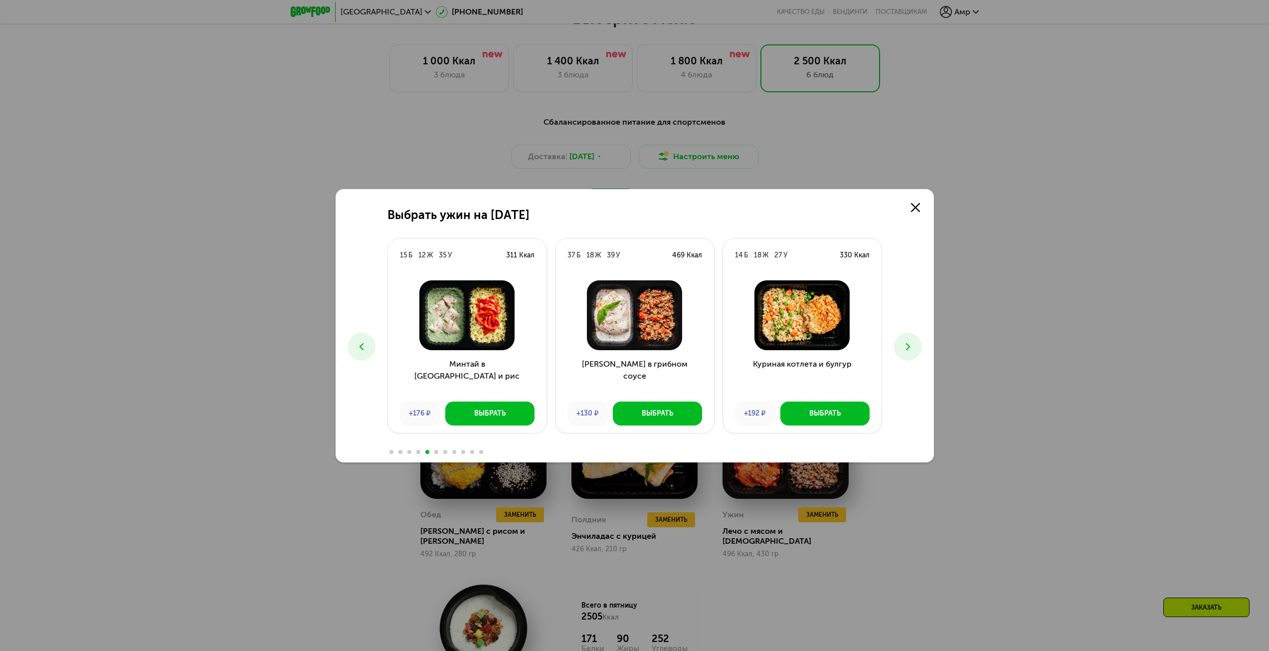
click at [913, 345] on icon at bounding box center [908, 347] width 12 height 12
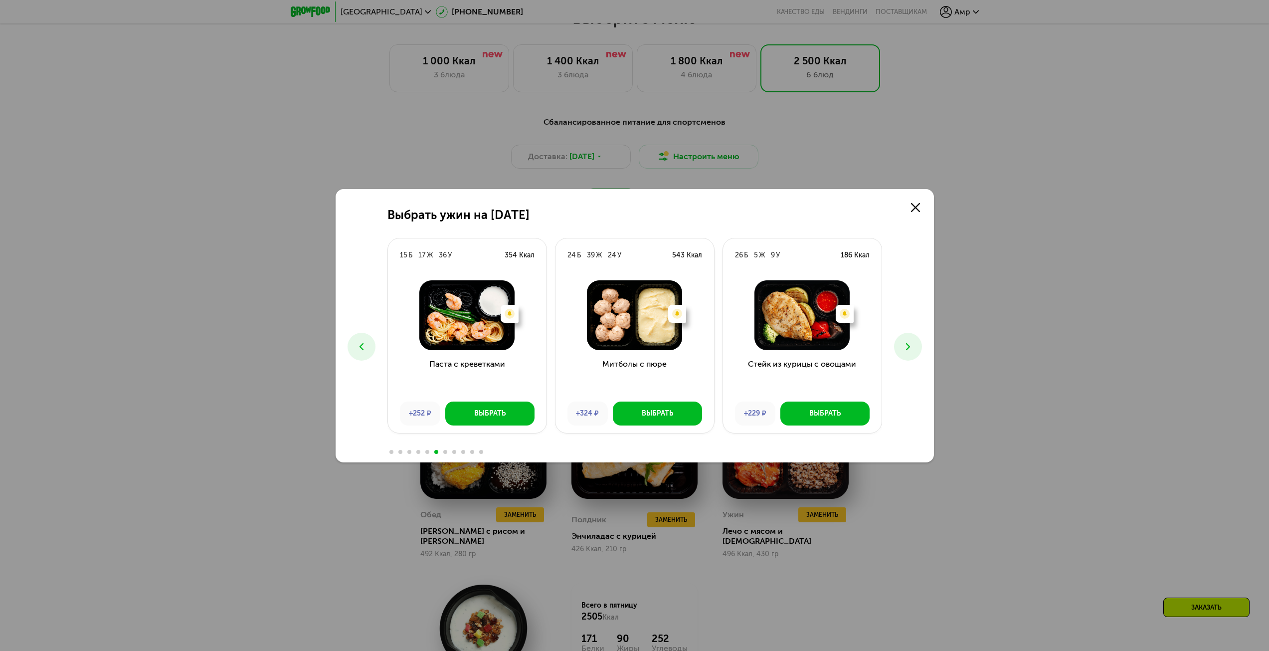
click at [913, 345] on icon at bounding box center [908, 347] width 12 height 12
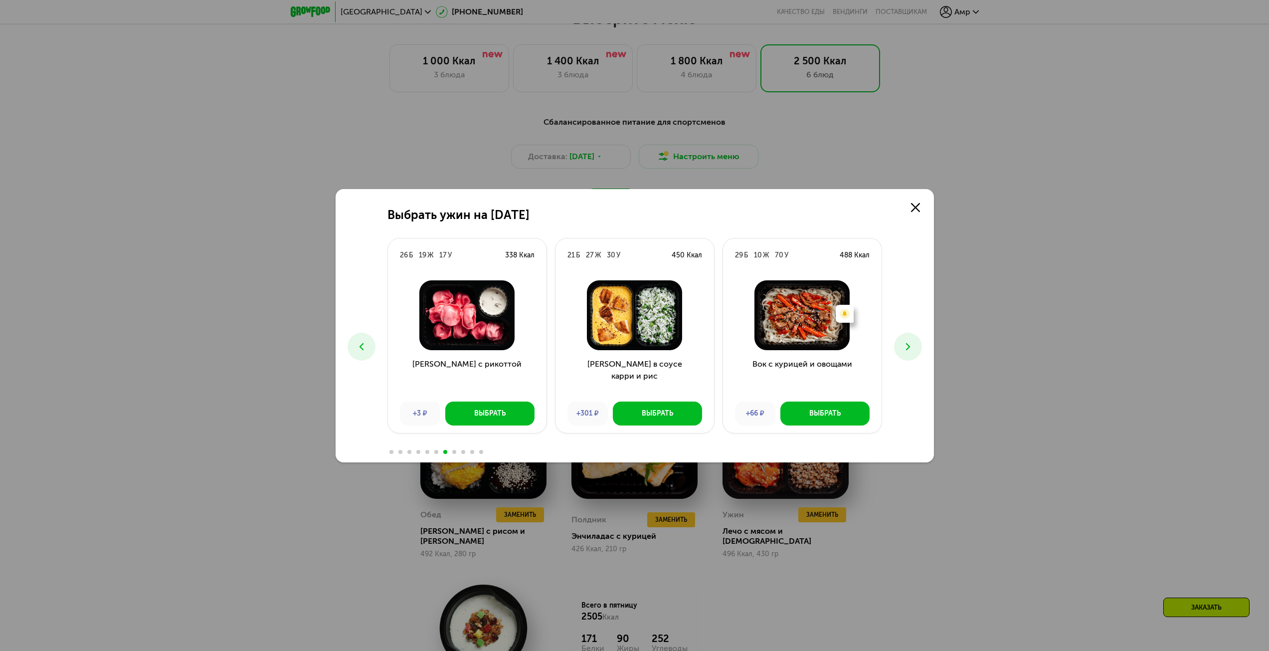
click at [913, 345] on icon at bounding box center [908, 347] width 12 height 12
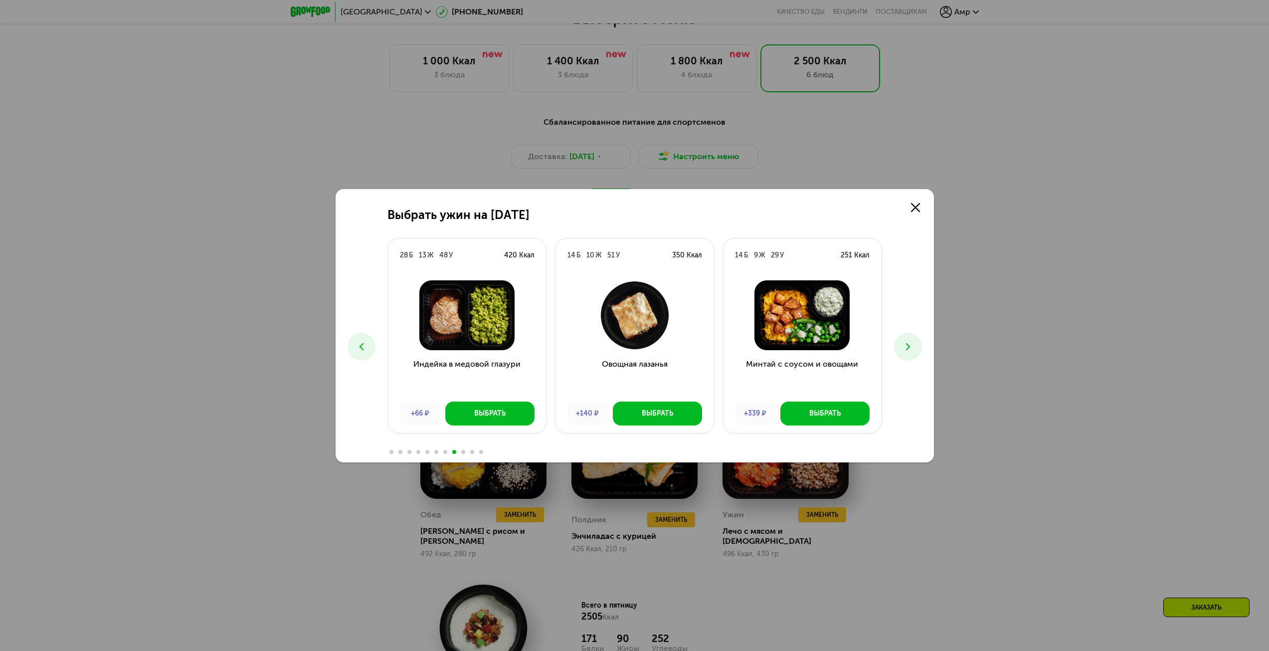
click at [913, 345] on icon at bounding box center [908, 347] width 12 height 12
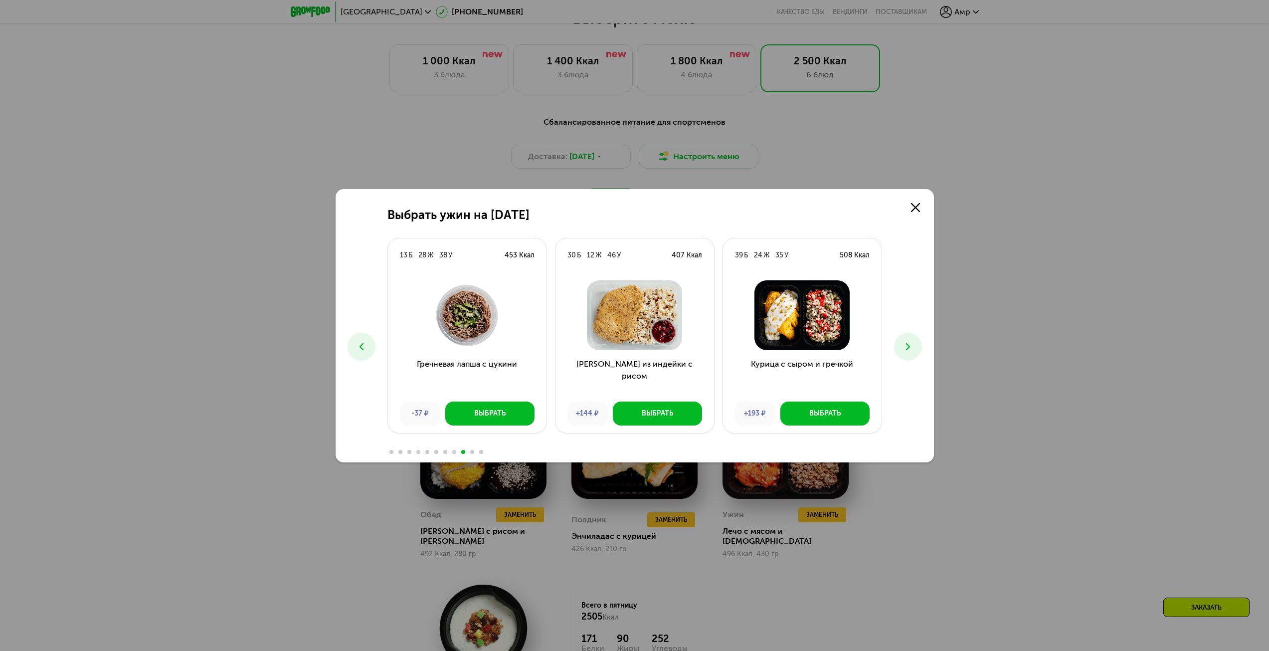
click at [360, 355] on button at bounding box center [362, 347] width 28 height 28
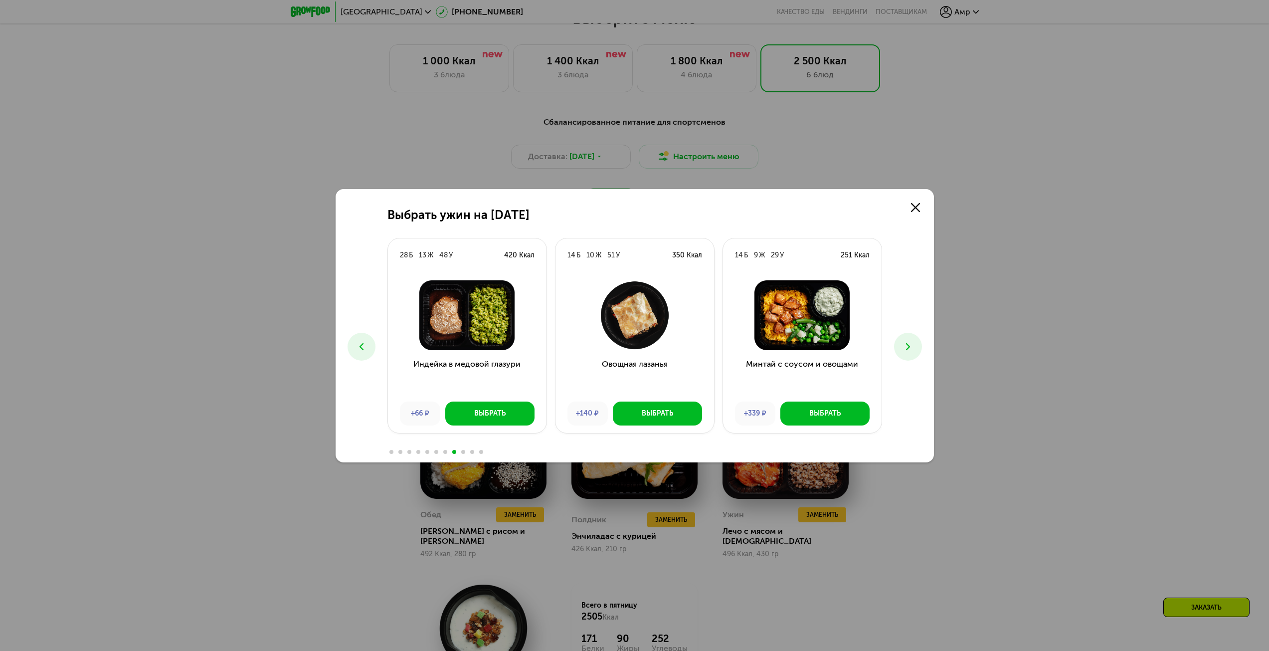
click at [924, 349] on div "Выбрать ужин на [DATE] Б 26 Ж 25 У 408 Ккал Феттучини с лососем +593 ₽ Выбрать …" at bounding box center [635, 325] width 598 height 273
click at [916, 343] on button at bounding box center [908, 347] width 28 height 28
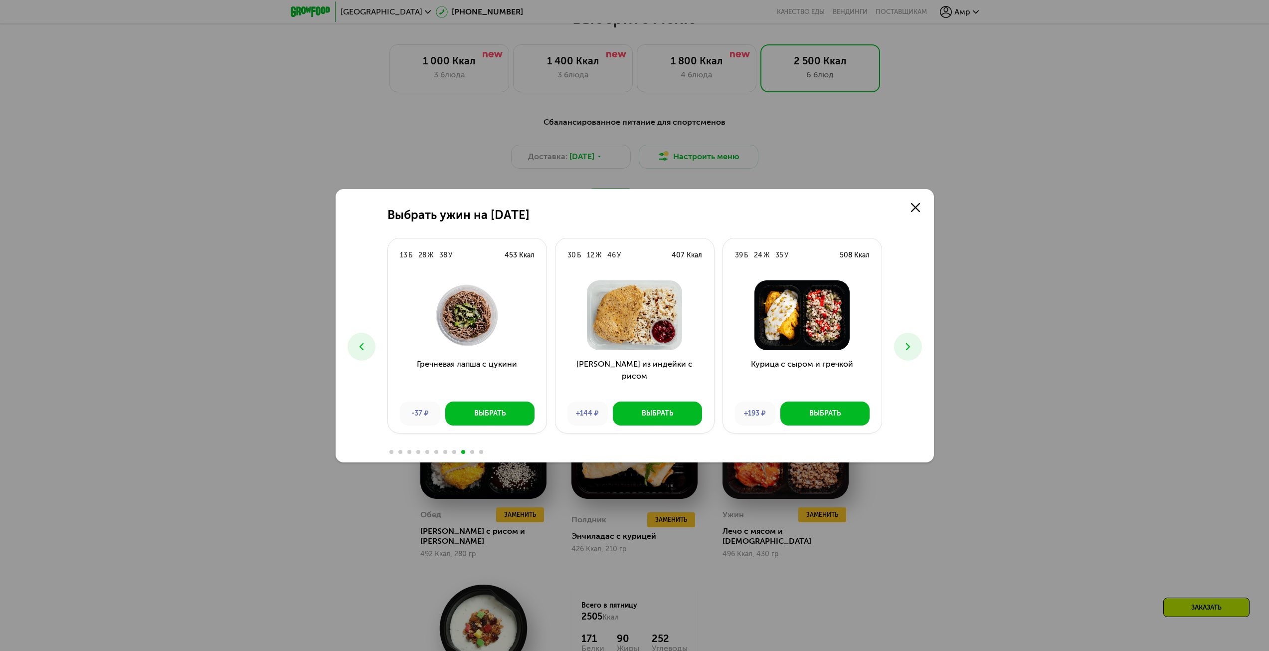
click at [912, 345] on icon at bounding box center [908, 347] width 12 height 12
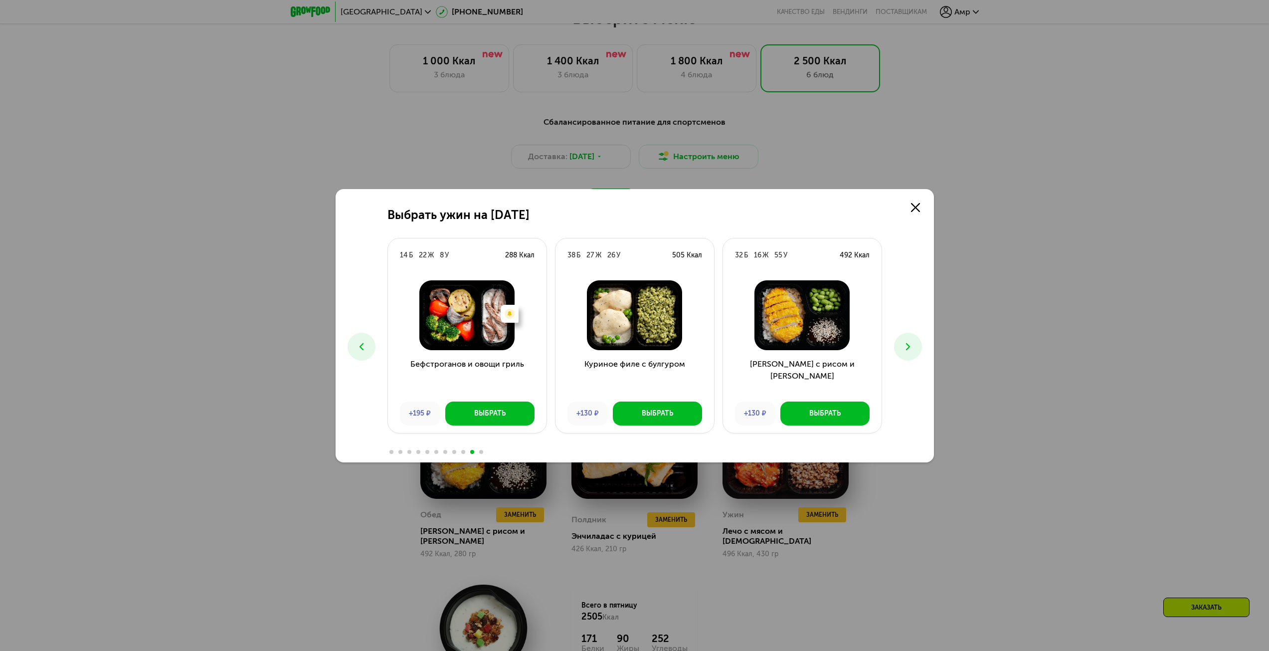
click at [906, 341] on icon at bounding box center [908, 347] width 12 height 12
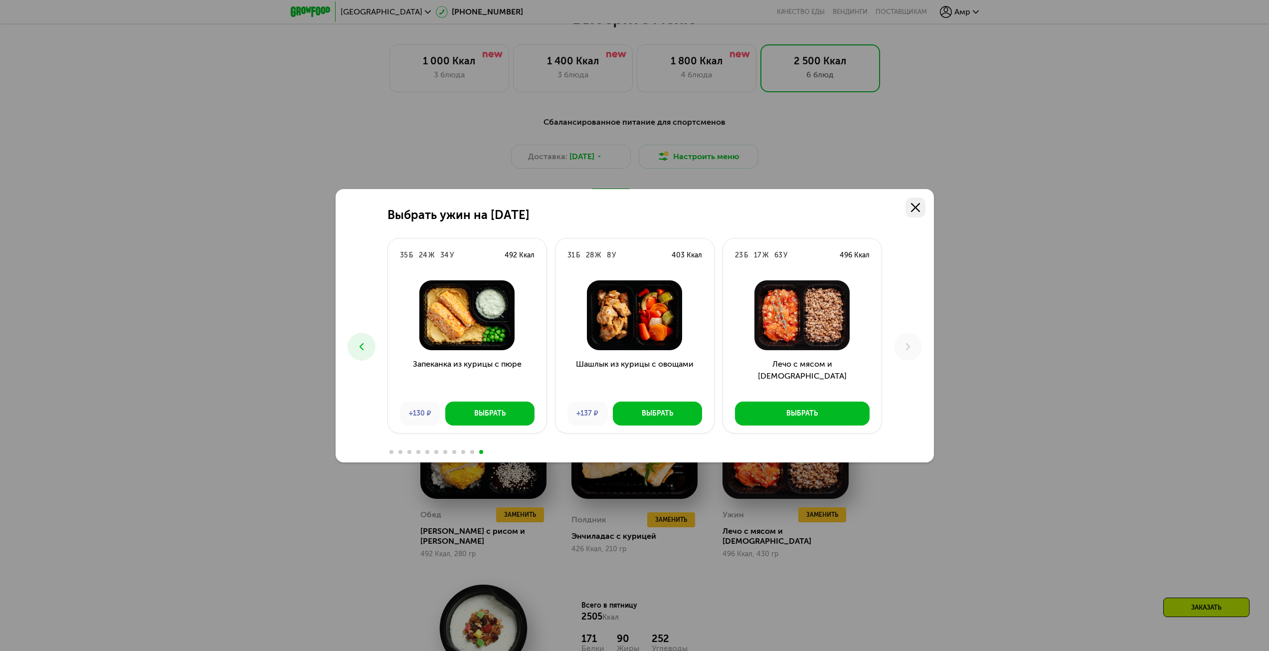
click at [914, 208] on use at bounding box center [915, 207] width 9 height 9
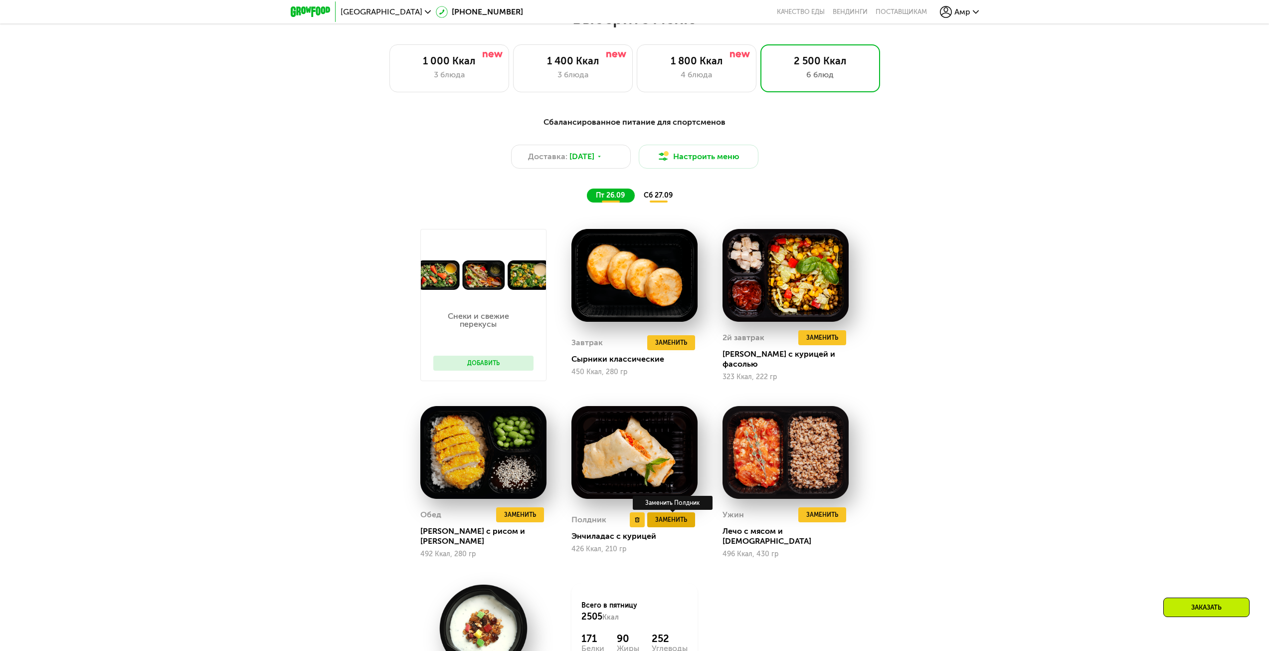
click at [678, 519] on span "Заменить" at bounding box center [671, 520] width 32 height 10
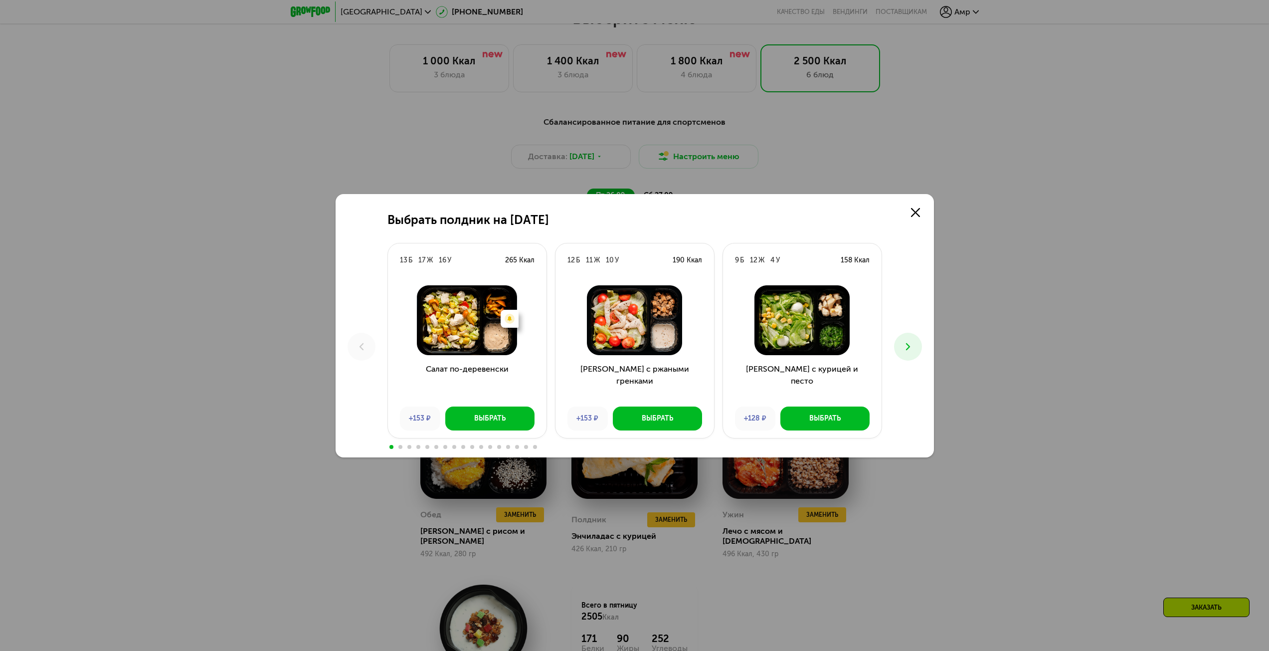
click at [917, 345] on button at bounding box center [908, 347] width 28 height 28
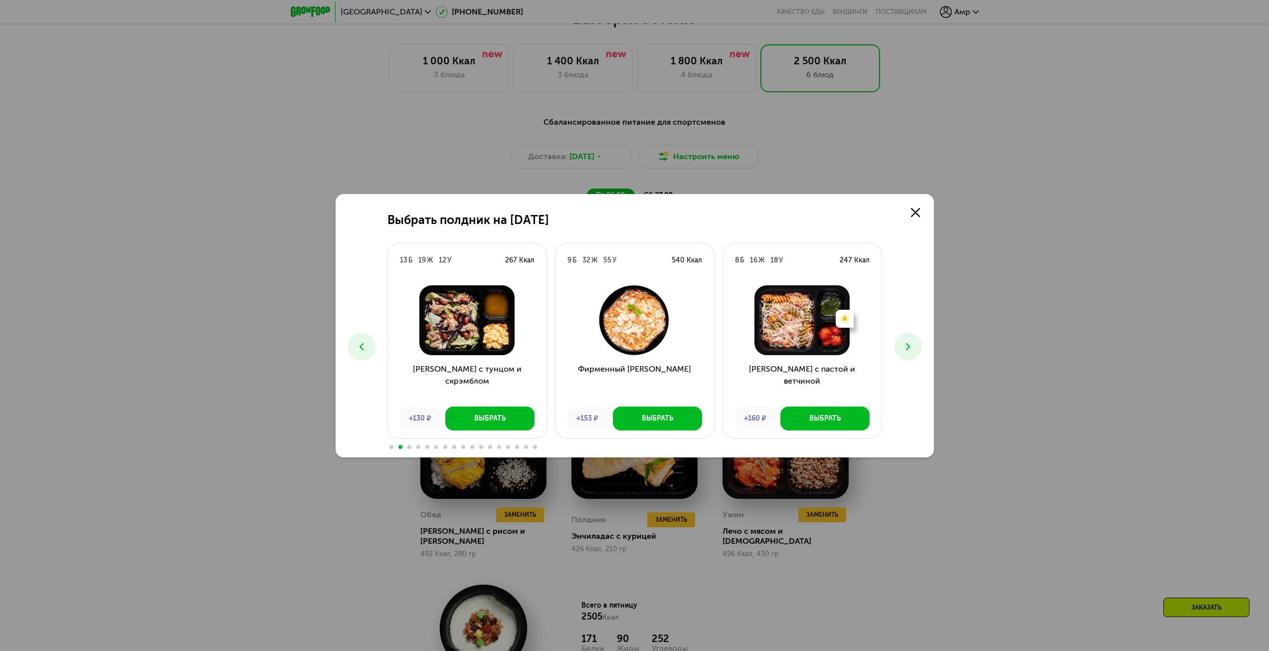
click at [917, 345] on button at bounding box center [908, 347] width 28 height 28
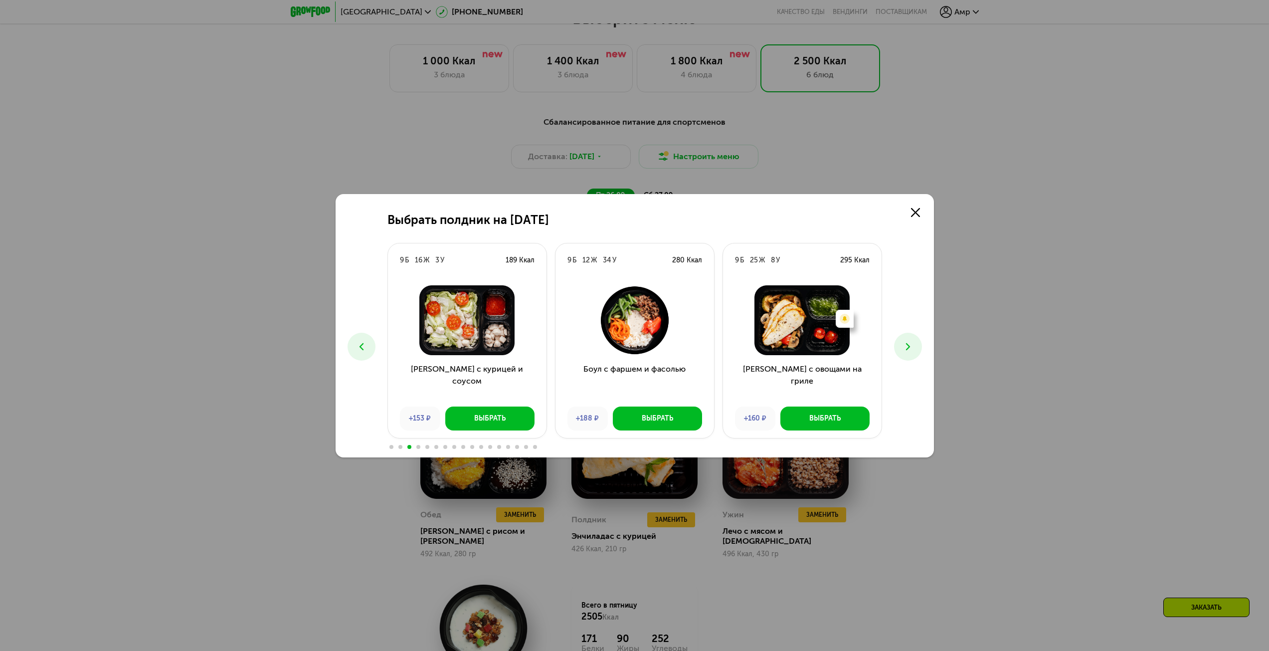
click at [916, 345] on button at bounding box center [908, 347] width 28 height 28
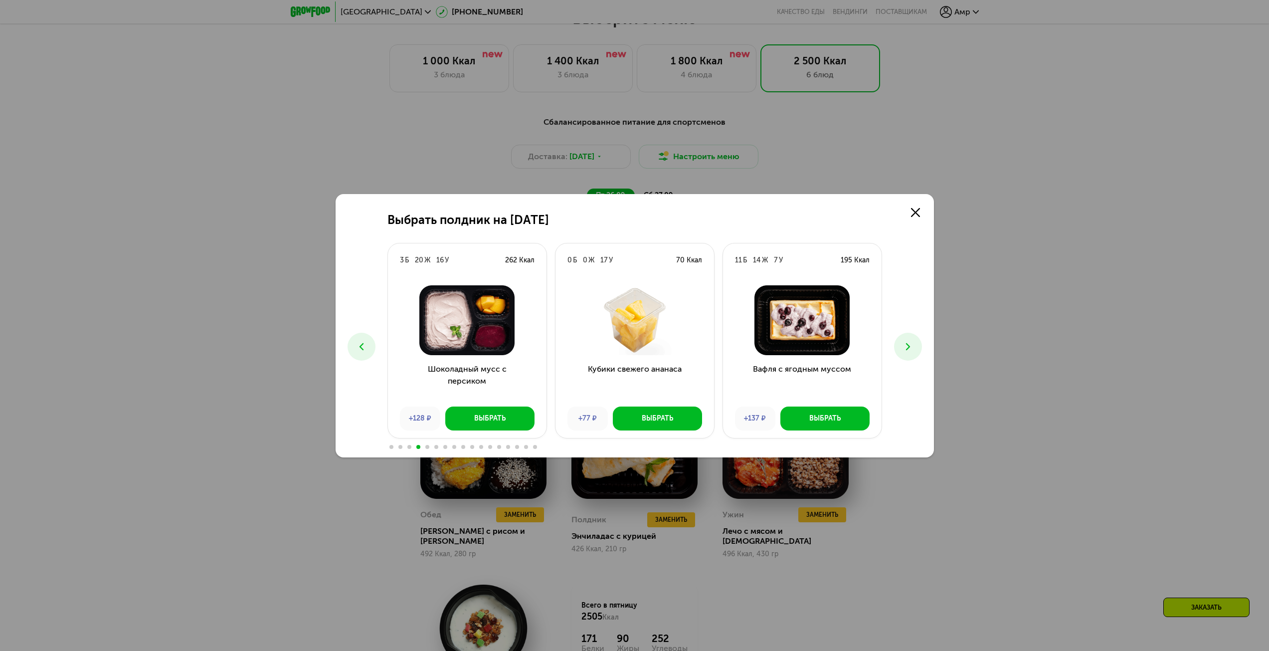
click at [914, 351] on icon at bounding box center [908, 347] width 12 height 12
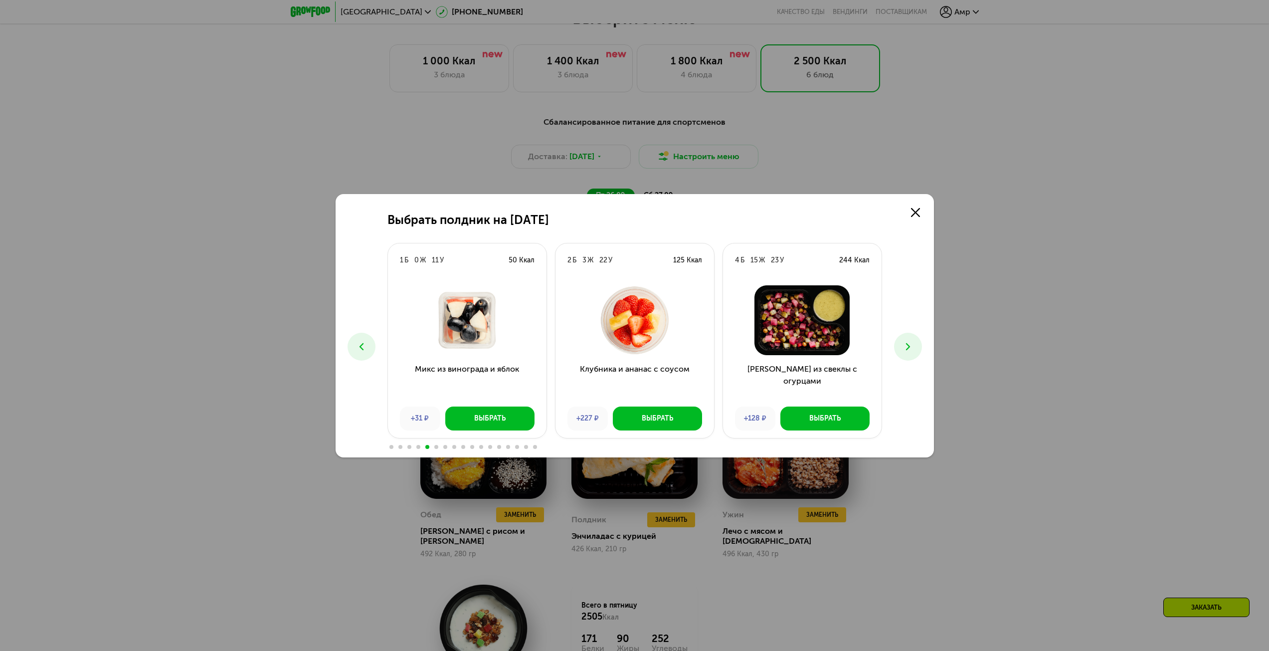
click at [913, 351] on icon at bounding box center [908, 347] width 12 height 12
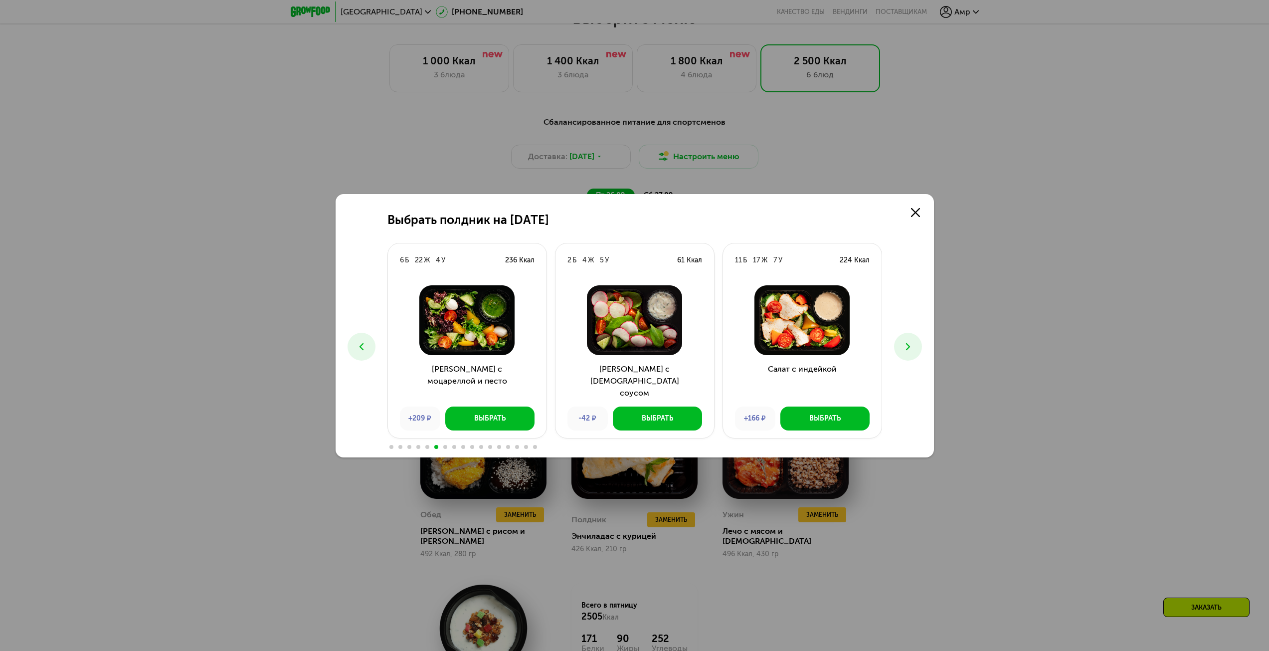
click at [913, 351] on icon at bounding box center [908, 347] width 12 height 12
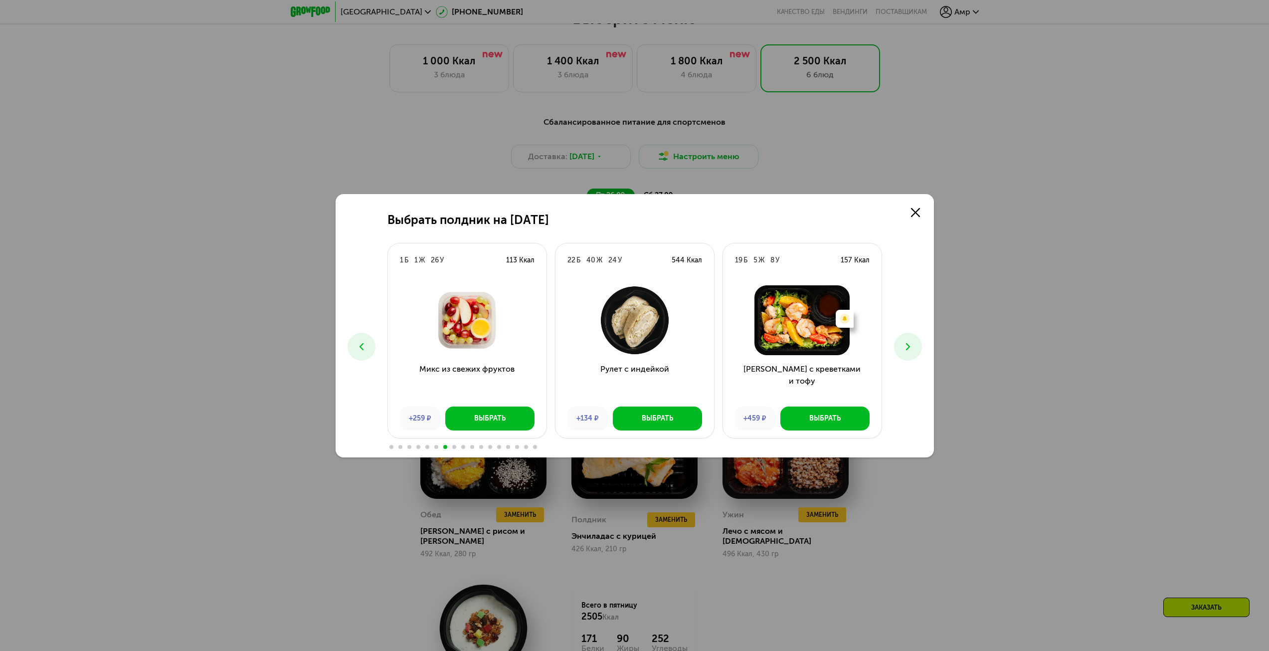
click at [913, 351] on icon at bounding box center [908, 347] width 12 height 12
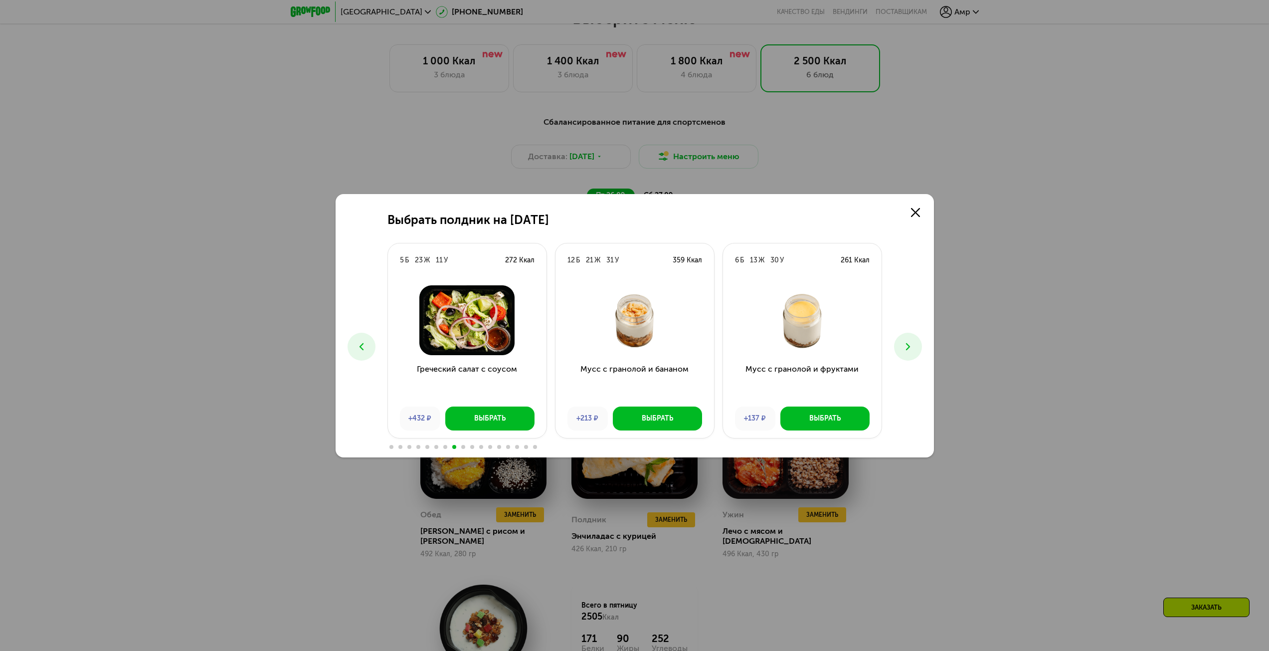
click at [913, 351] on icon at bounding box center [908, 347] width 12 height 12
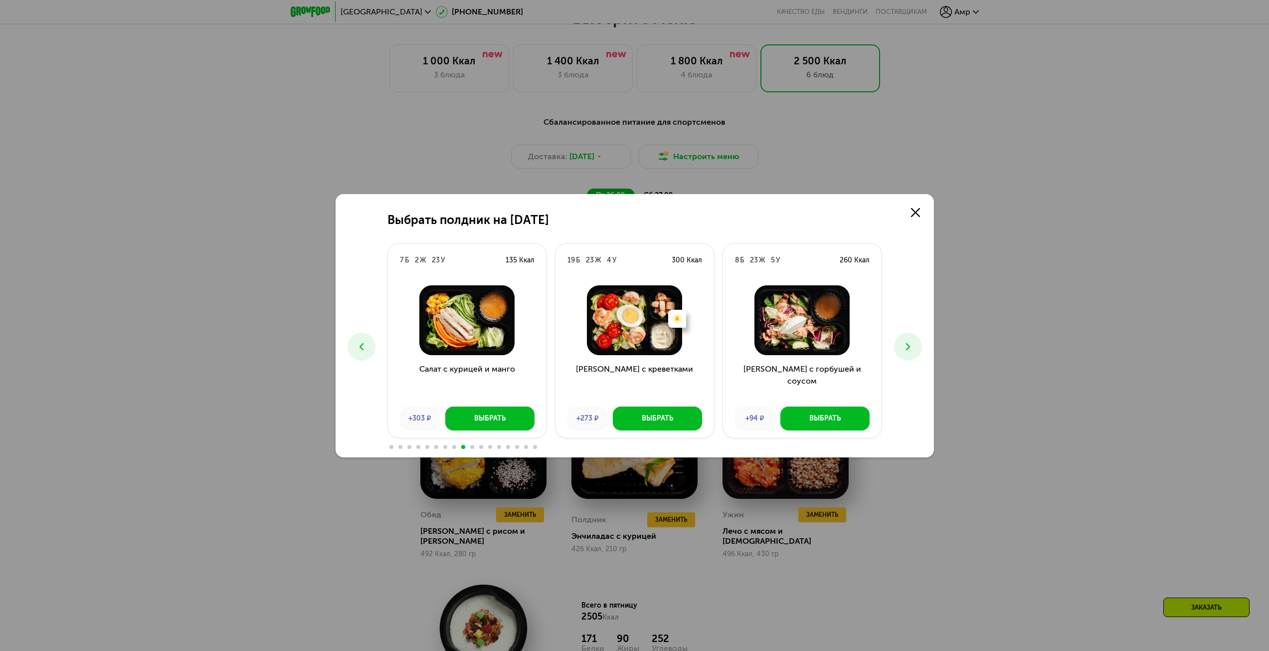
click at [908, 346] on use at bounding box center [908, 346] width 4 height 7
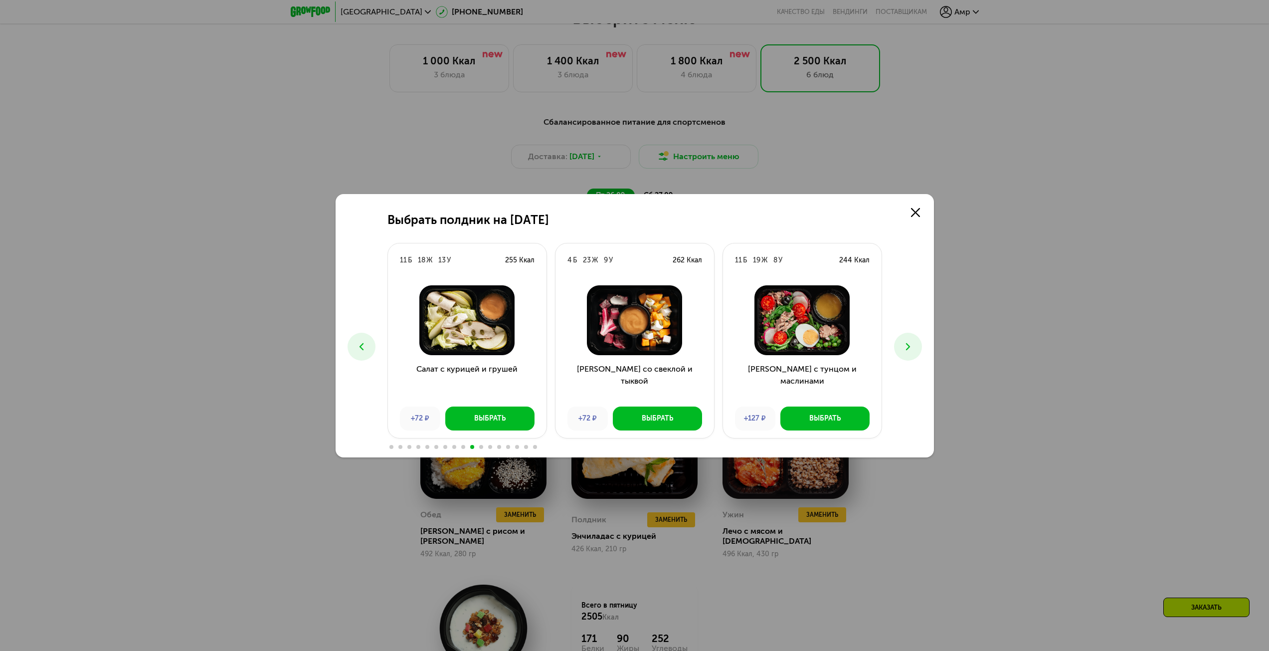
click at [908, 346] on use at bounding box center [908, 346] width 4 height 7
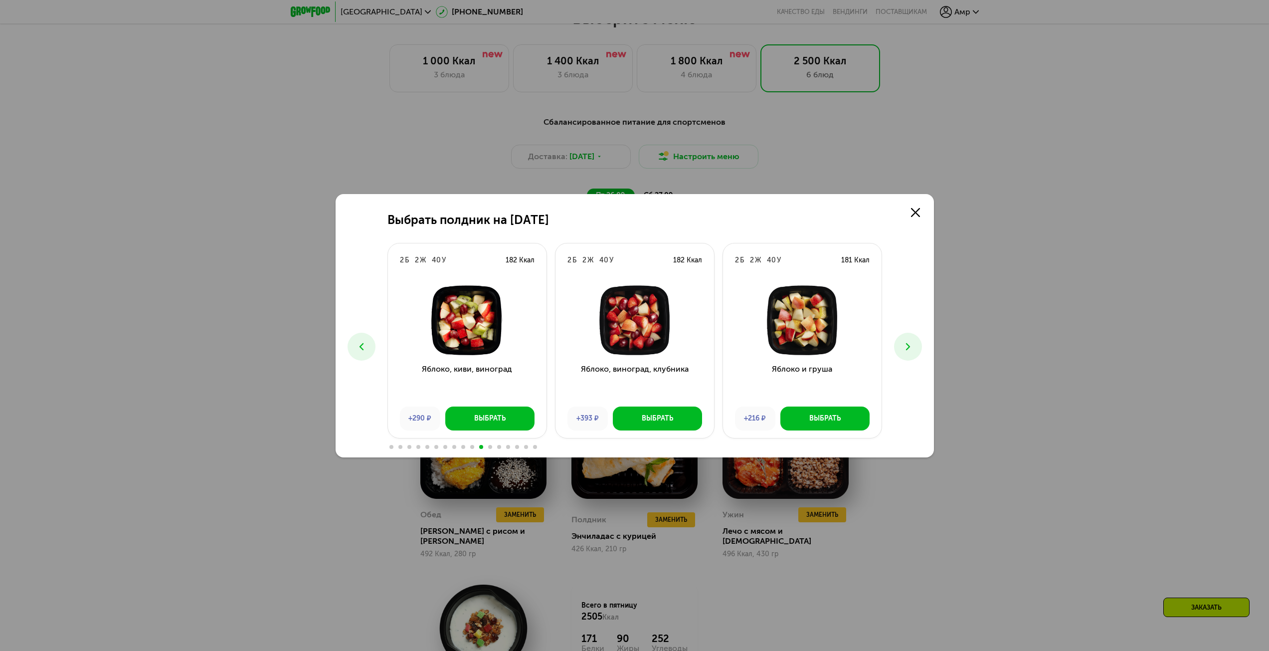
click at [908, 346] on use at bounding box center [908, 346] width 4 height 7
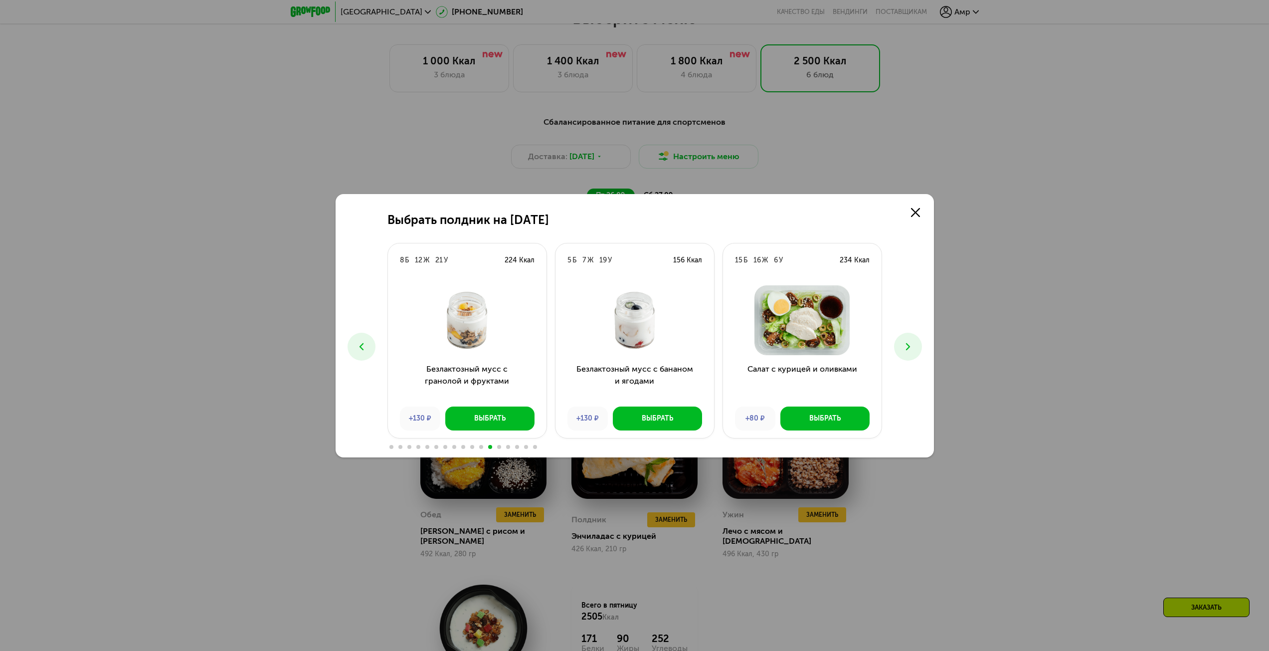
click at [914, 225] on div "Выбрать полдник на [DATE] Б 17 Ж 16 У 265 Ккал Есть нежелательные ингредиенты: …" at bounding box center [635, 325] width 598 height 263
click at [916, 217] on link at bounding box center [916, 212] width 20 height 20
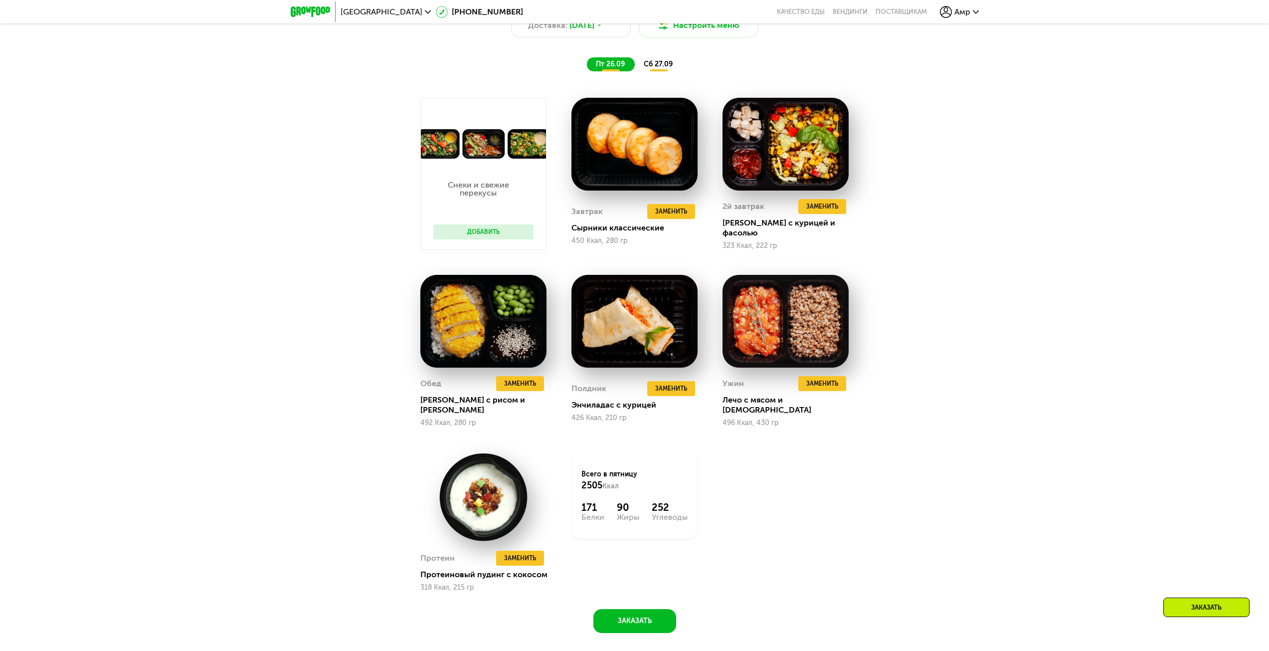
scroll to position [1249, 0]
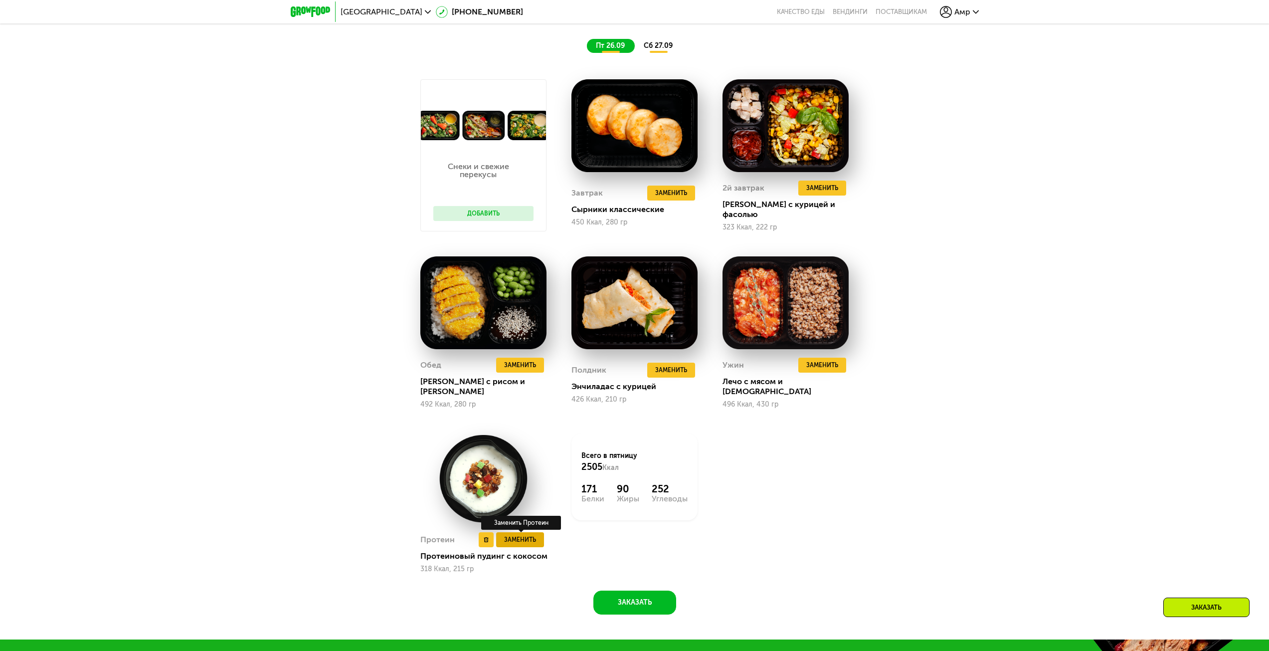
click at [531, 535] on span "Заменить" at bounding box center [520, 540] width 32 height 10
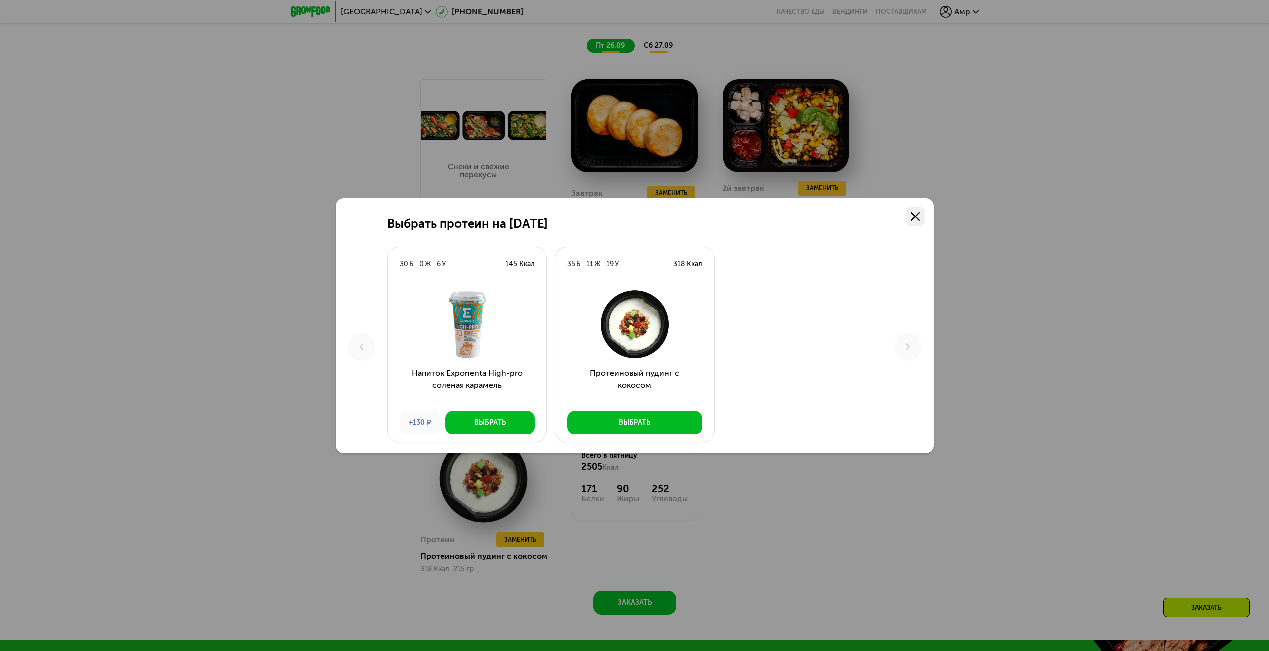
click at [909, 219] on link at bounding box center [916, 216] width 20 height 20
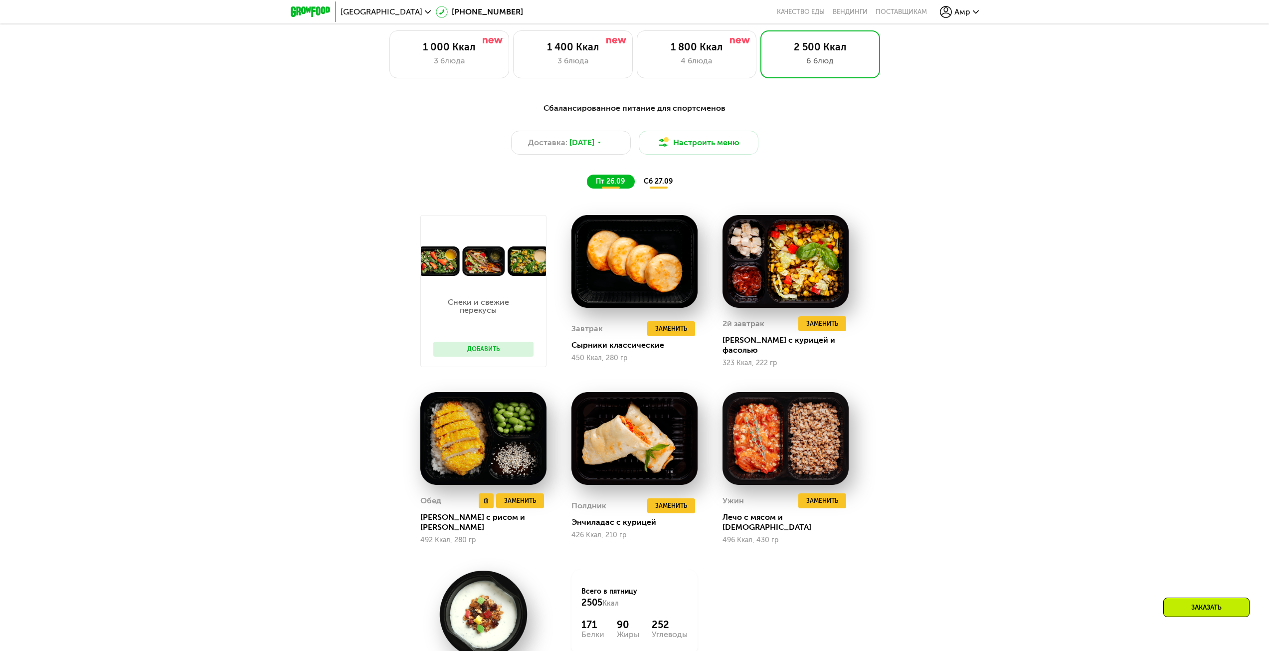
scroll to position [1100, 0]
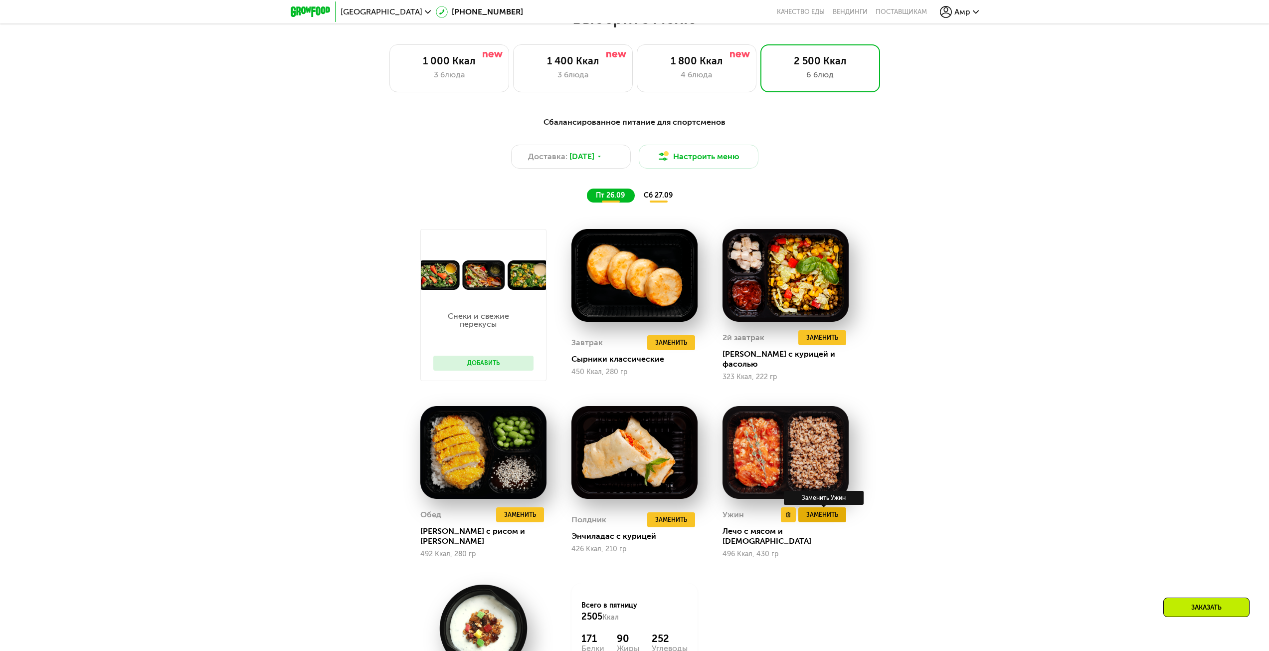
click at [830, 515] on span "Заменить" at bounding box center [822, 515] width 32 height 10
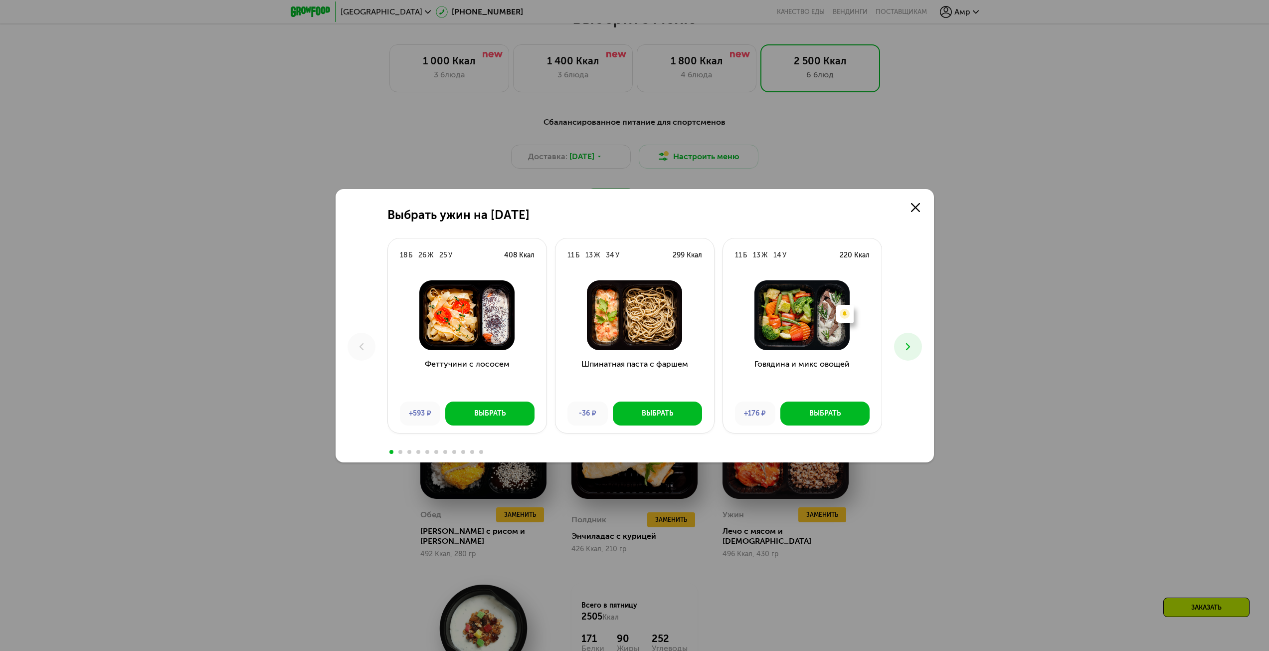
click at [912, 352] on icon at bounding box center [908, 347] width 12 height 12
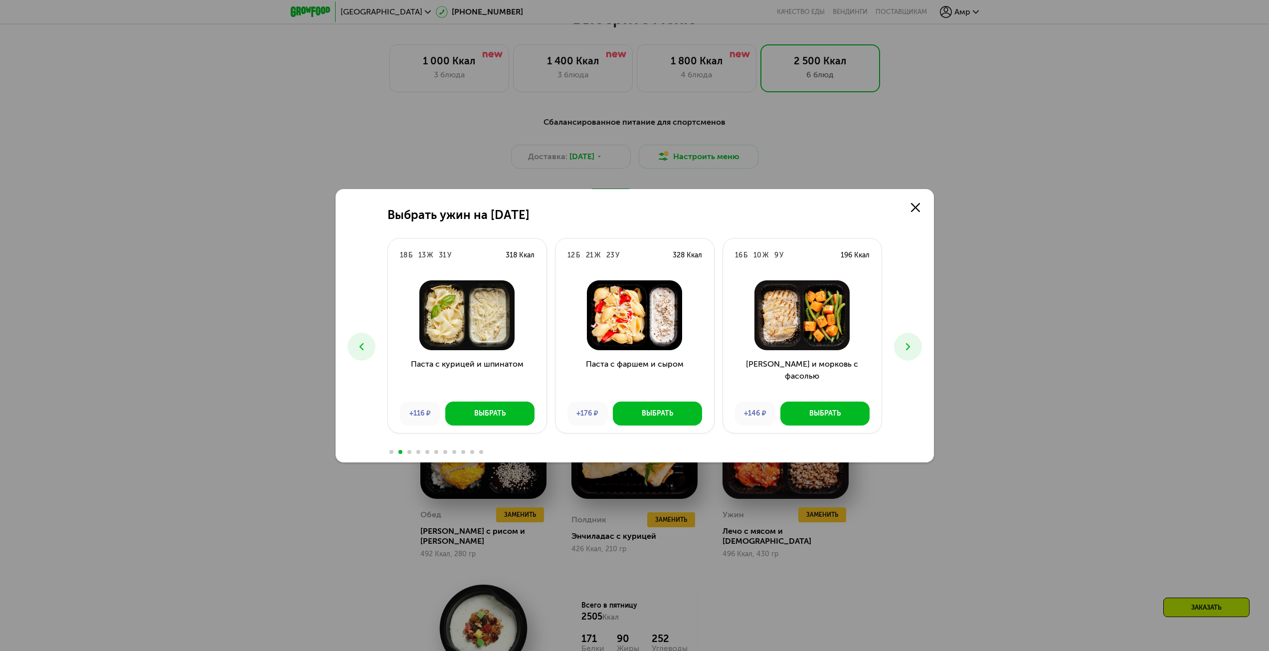
click at [912, 352] on icon at bounding box center [908, 347] width 12 height 12
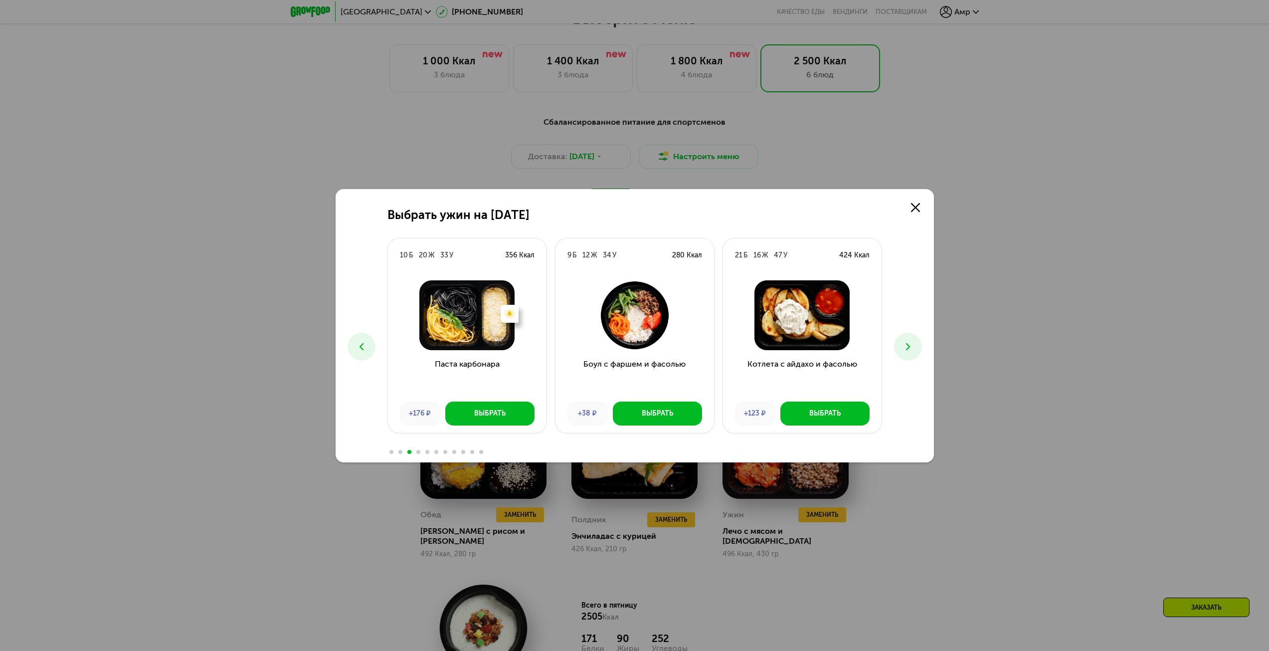
click at [912, 352] on icon at bounding box center [908, 347] width 12 height 12
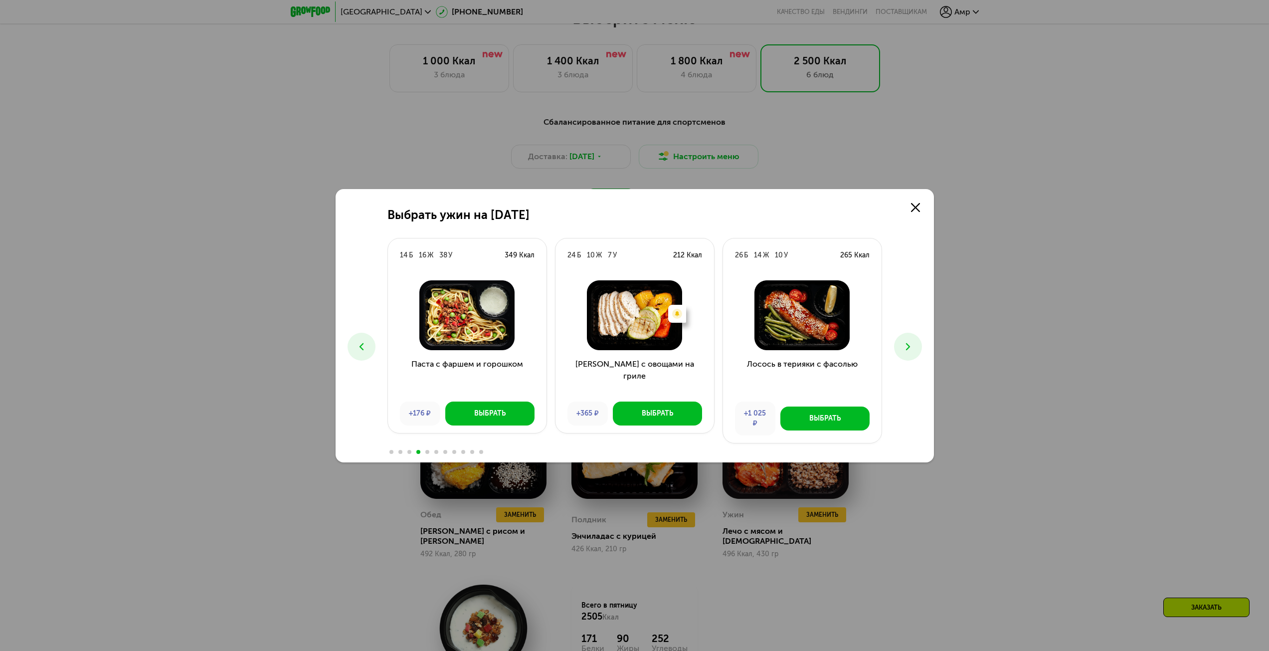
click at [911, 356] on button at bounding box center [908, 347] width 28 height 28
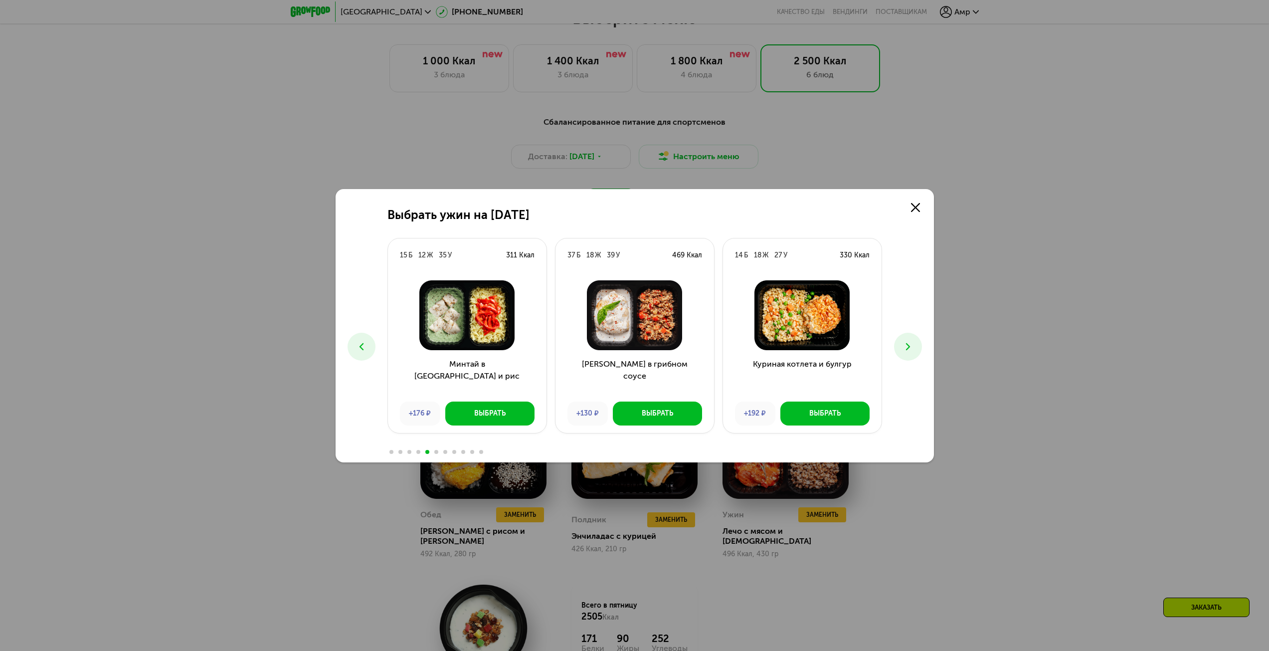
click at [910, 358] on button at bounding box center [908, 347] width 28 height 28
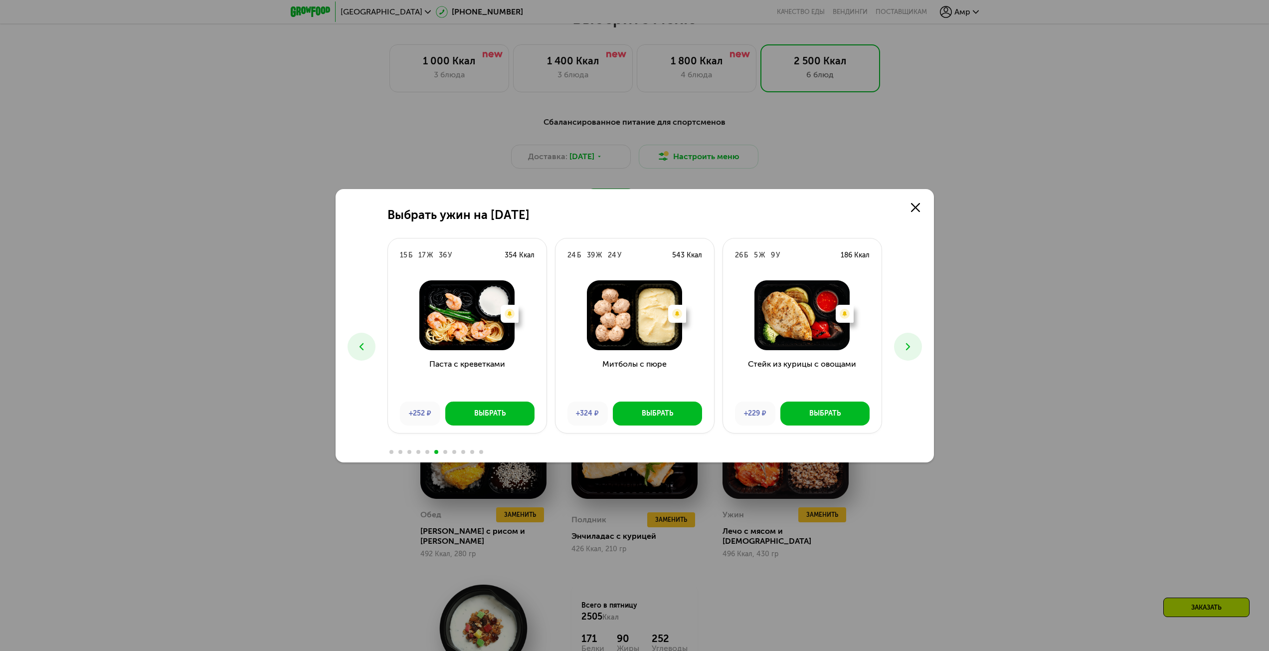
click at [910, 358] on button at bounding box center [908, 347] width 28 height 28
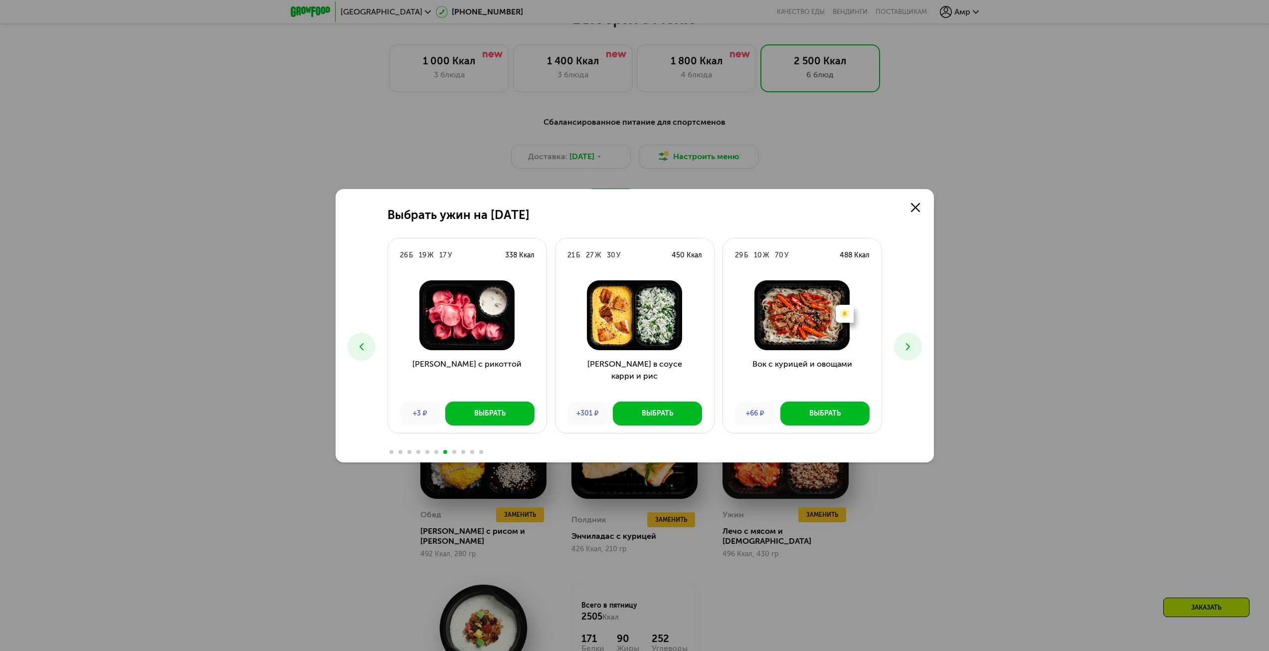
click at [910, 352] on icon at bounding box center [908, 347] width 12 height 12
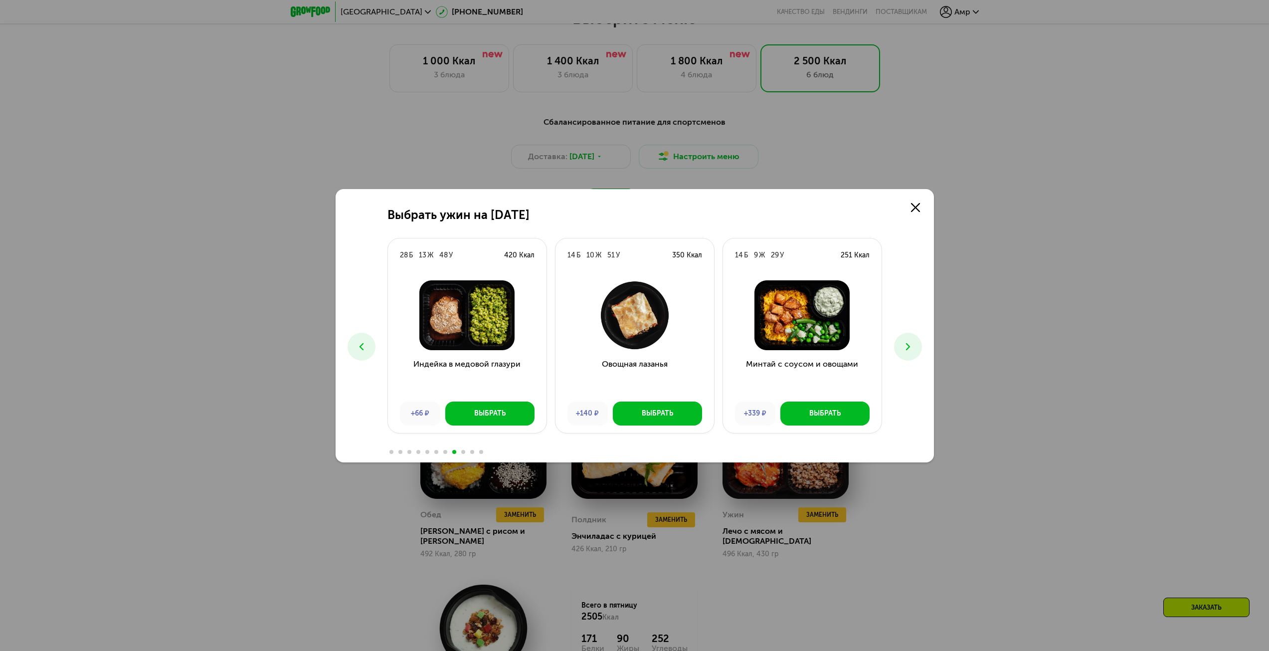
click at [903, 347] on icon at bounding box center [908, 347] width 12 height 12
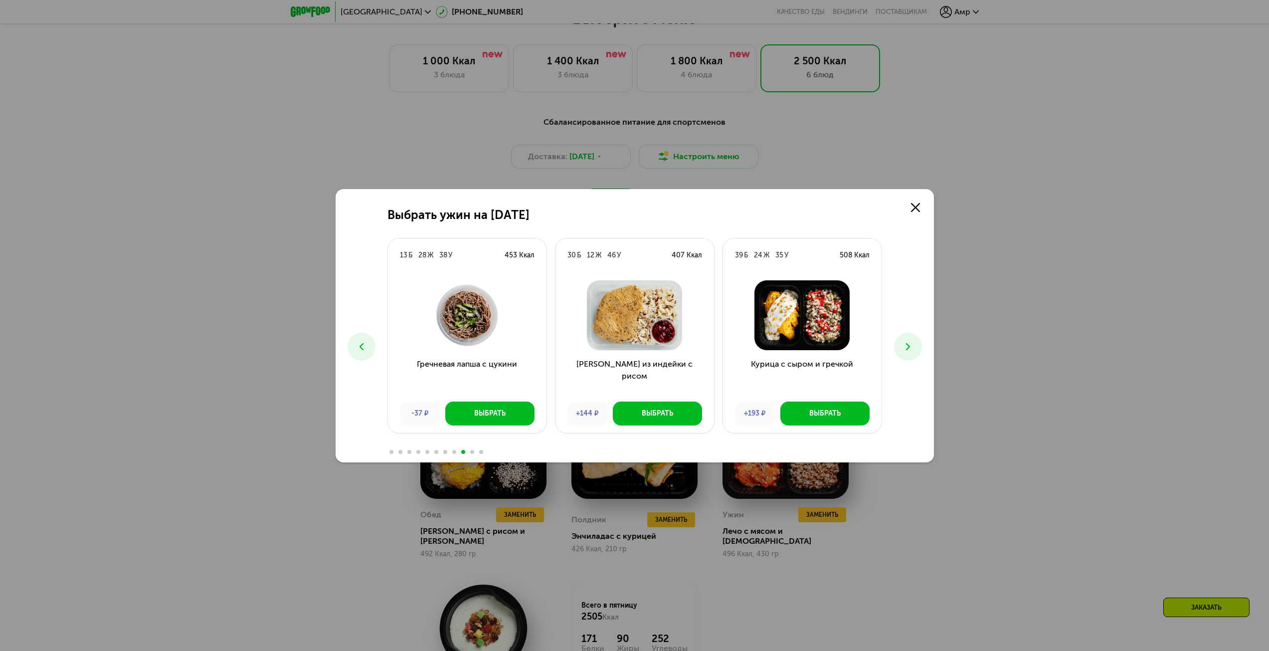
click at [904, 348] on icon at bounding box center [908, 347] width 12 height 12
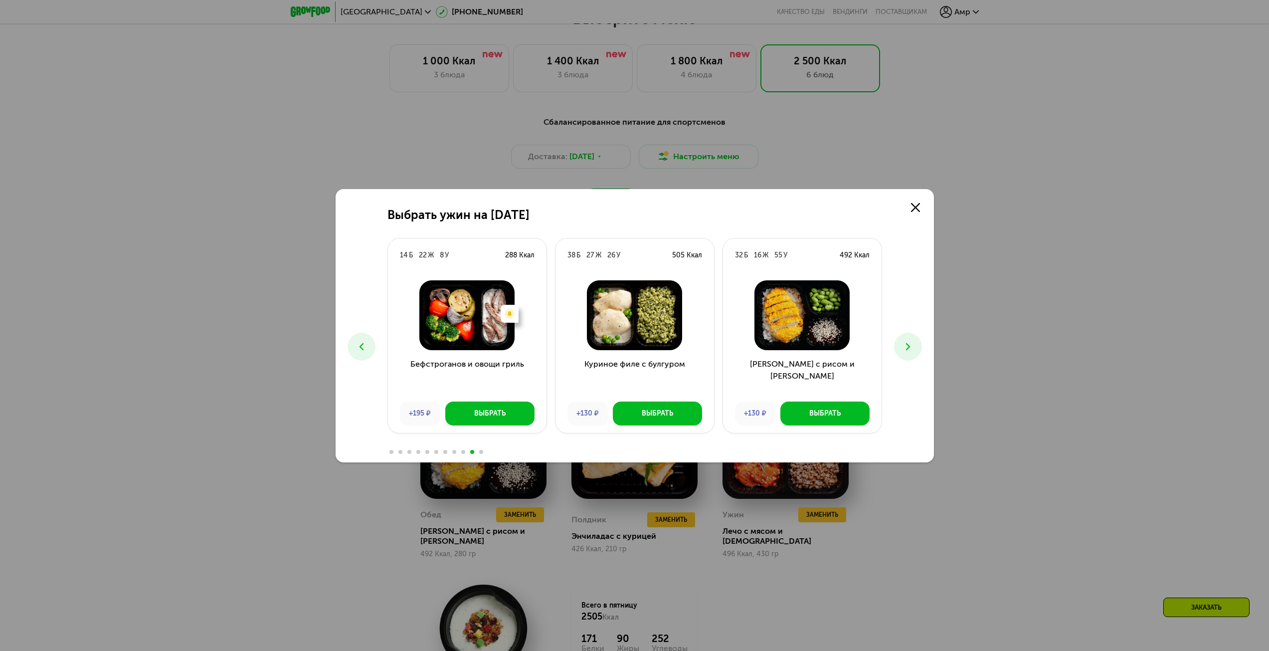
click at [904, 348] on icon at bounding box center [908, 347] width 12 height 12
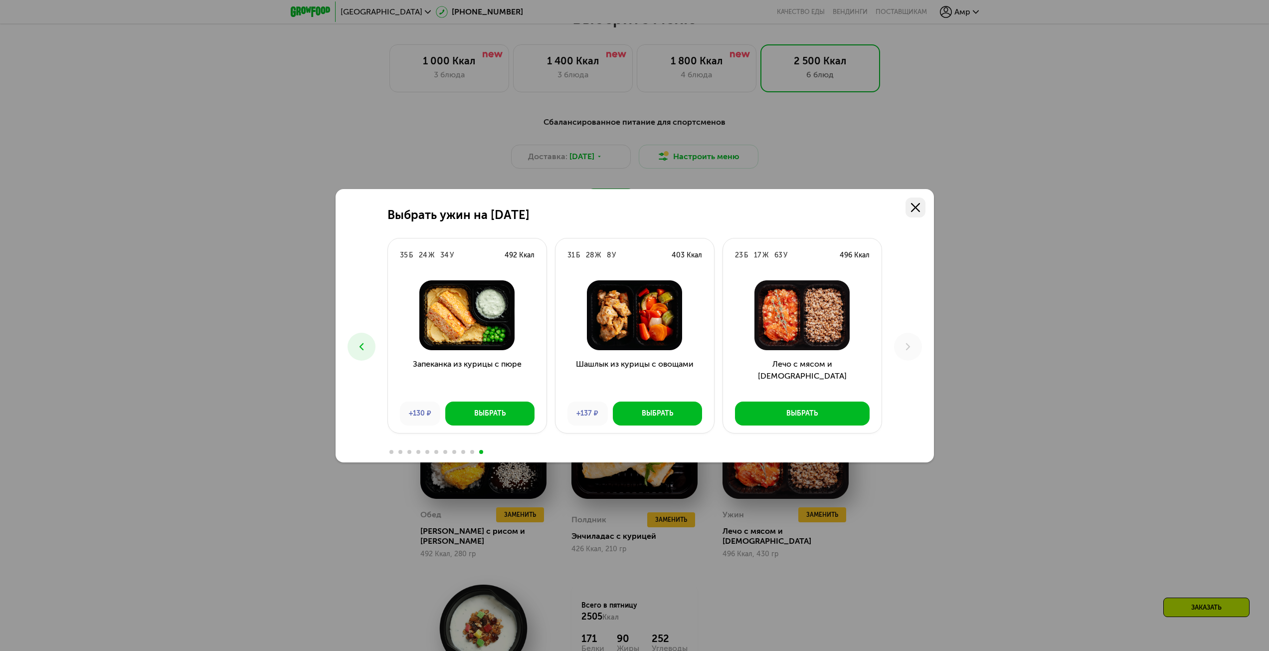
click at [917, 206] on use at bounding box center [915, 207] width 9 height 9
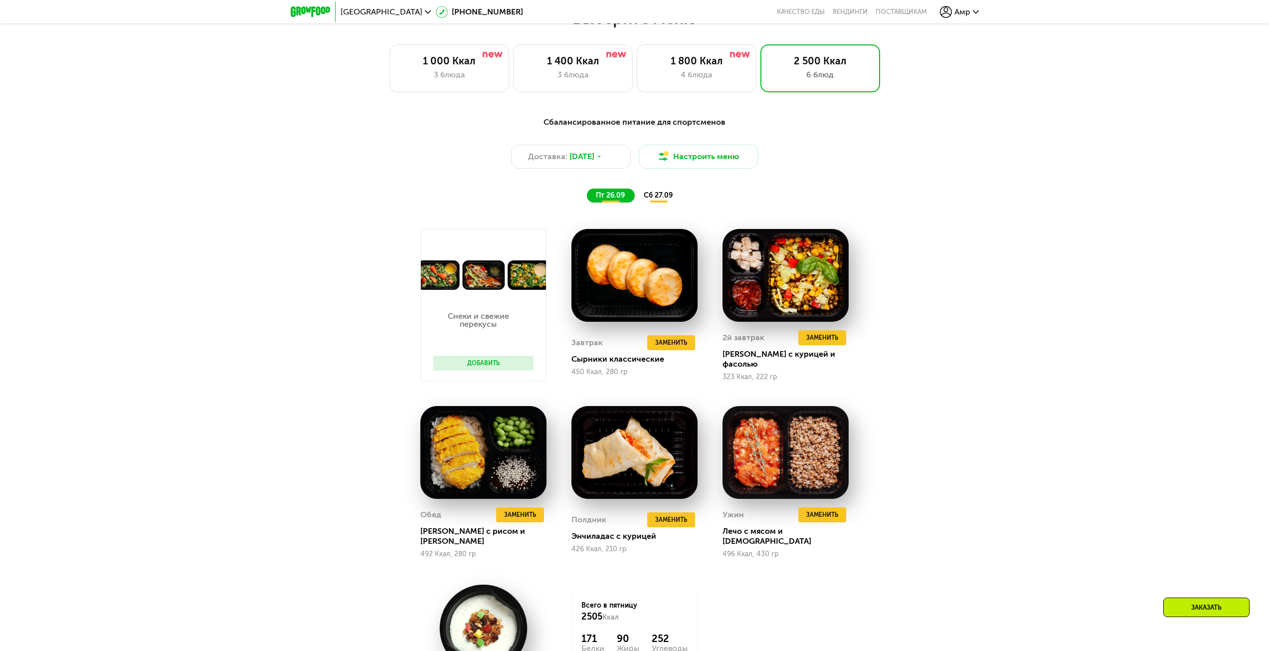
click at [1037, 420] on div "Сбалансированное питание для спортсменов Доставка: [DATE] Настроить меню пт 26.…" at bounding box center [634, 445] width 1269 height 687
click at [810, 515] on span "Заменить" at bounding box center [822, 515] width 32 height 10
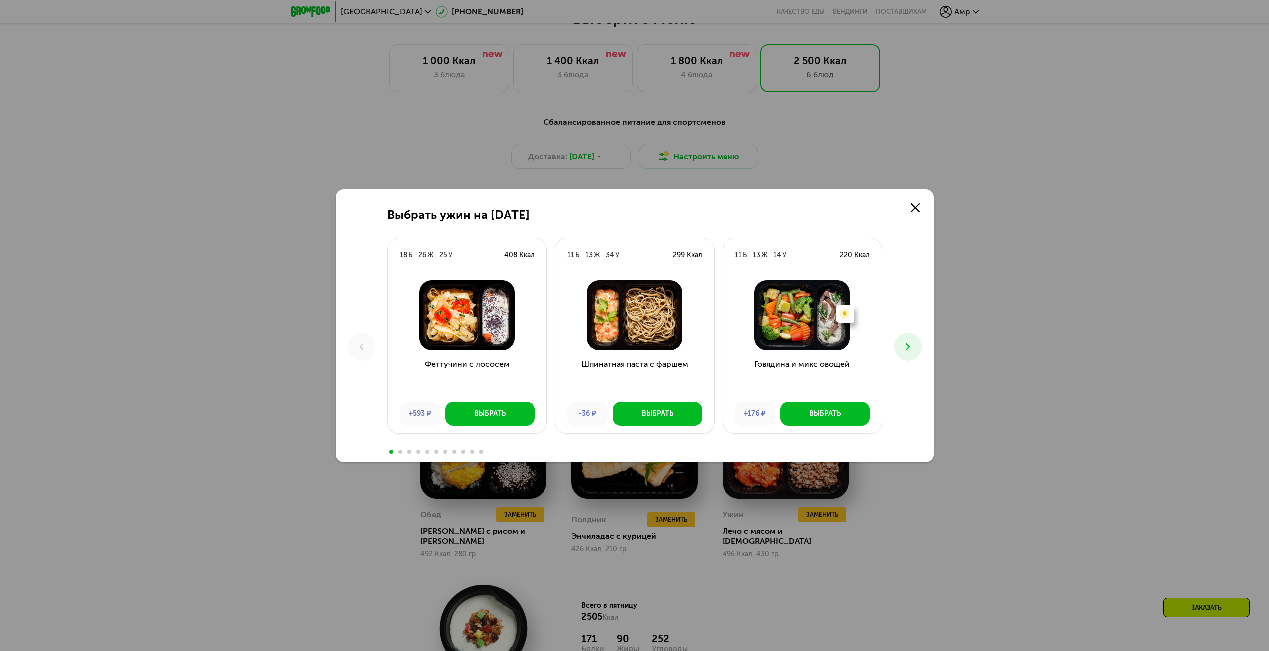
click at [920, 346] on button at bounding box center [908, 347] width 28 height 28
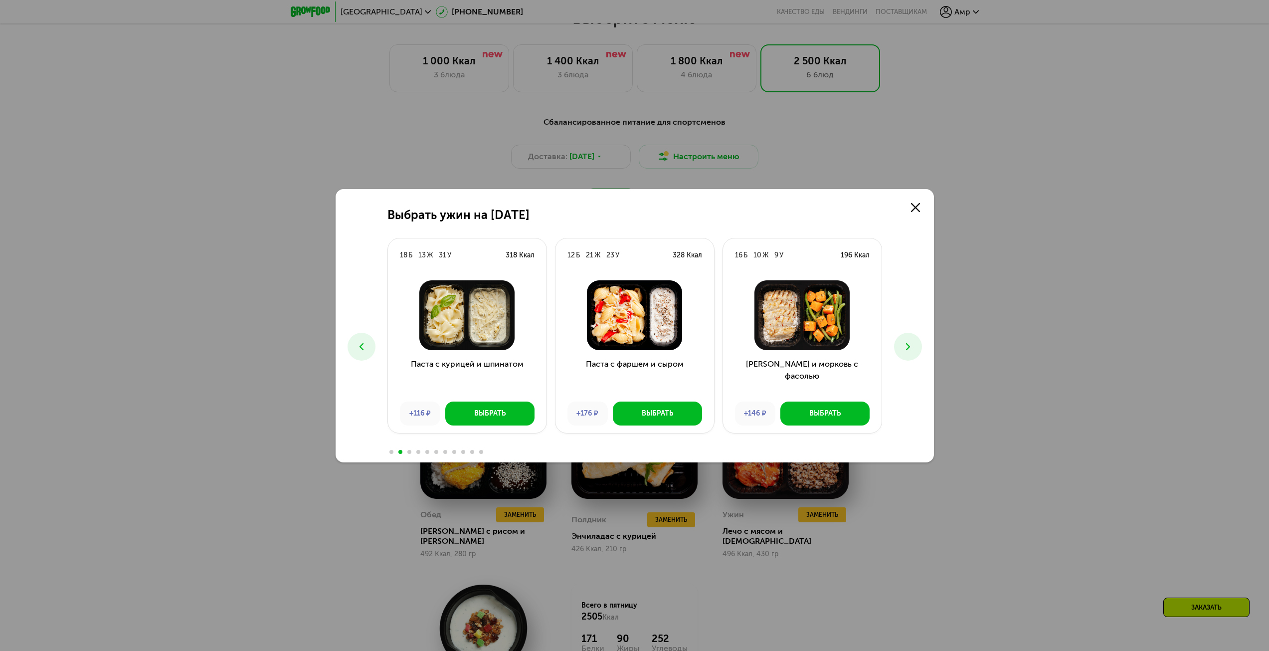
click at [367, 353] on button at bounding box center [362, 347] width 28 height 28
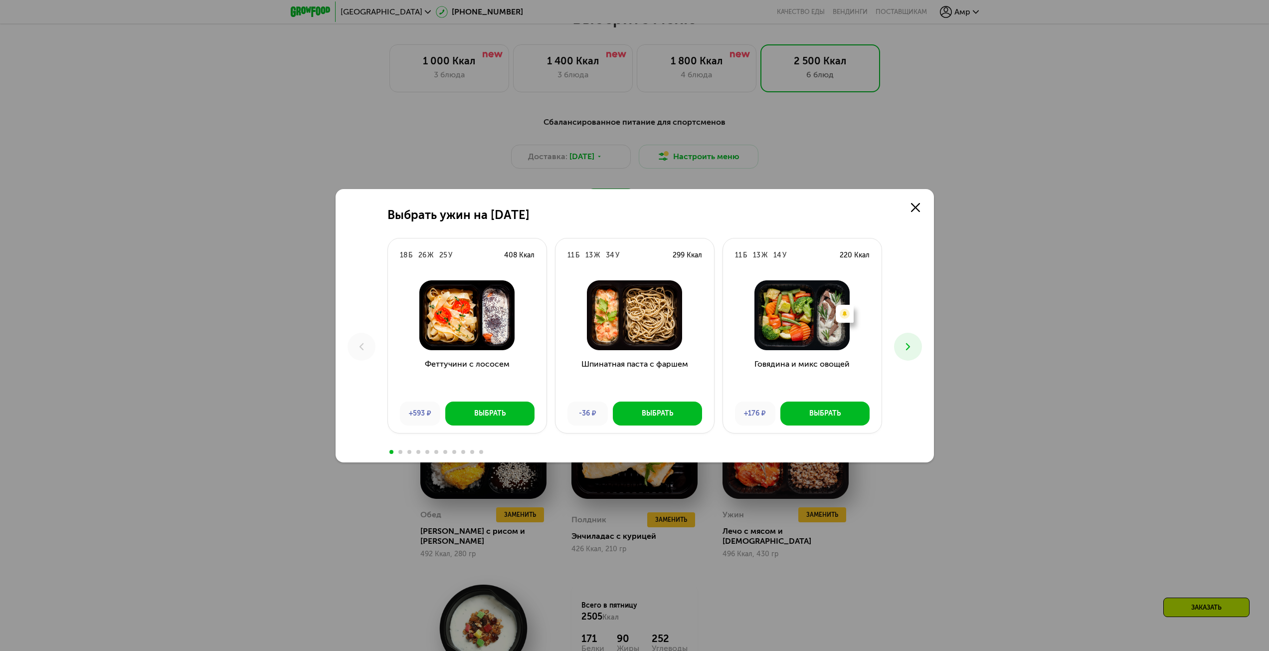
click at [900, 364] on div "Выбрать ужин на [DATE] Б 26 Ж 25 У 408 Ккал Феттучини с лососем +593 ₽ Выбрать …" at bounding box center [635, 325] width 598 height 273
click at [906, 354] on button at bounding box center [908, 347] width 28 height 28
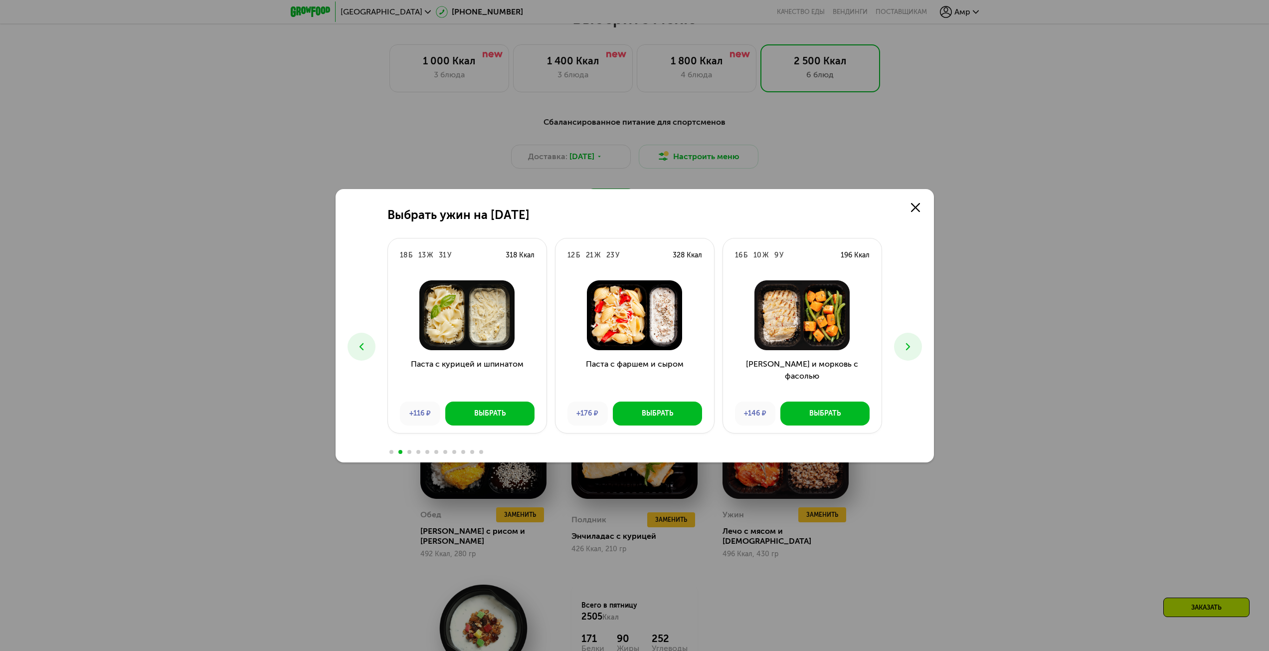
click at [906, 354] on button at bounding box center [908, 347] width 28 height 28
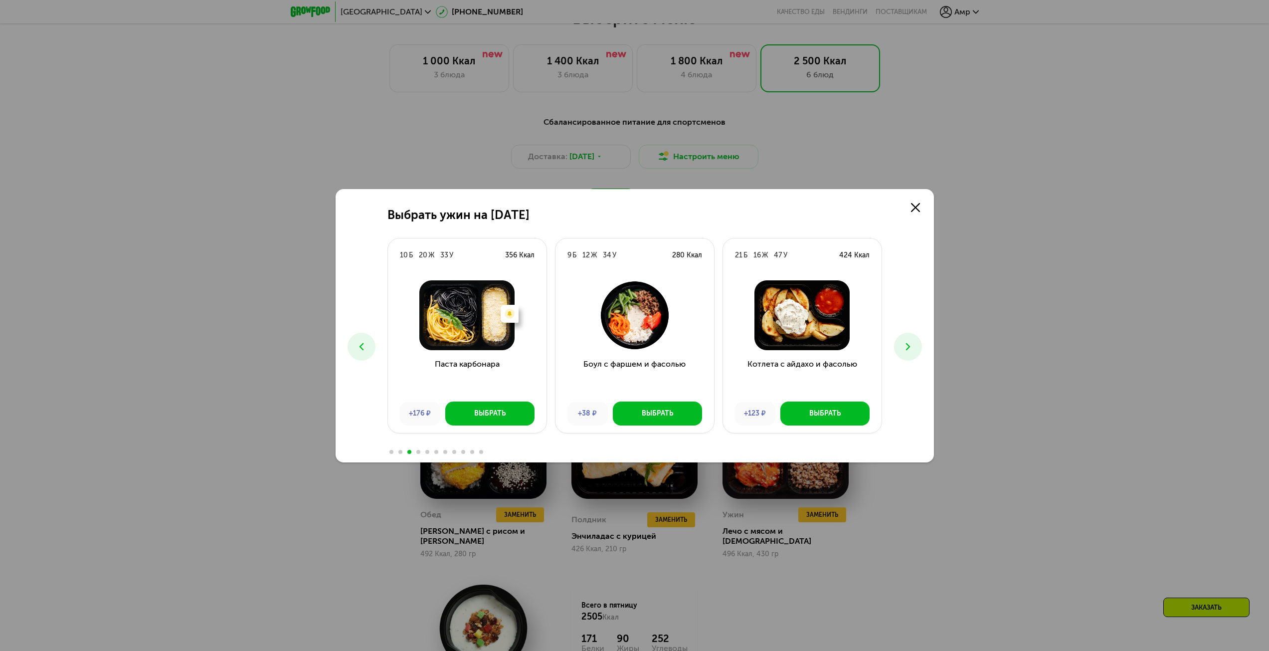
click at [906, 354] on button at bounding box center [908, 347] width 28 height 28
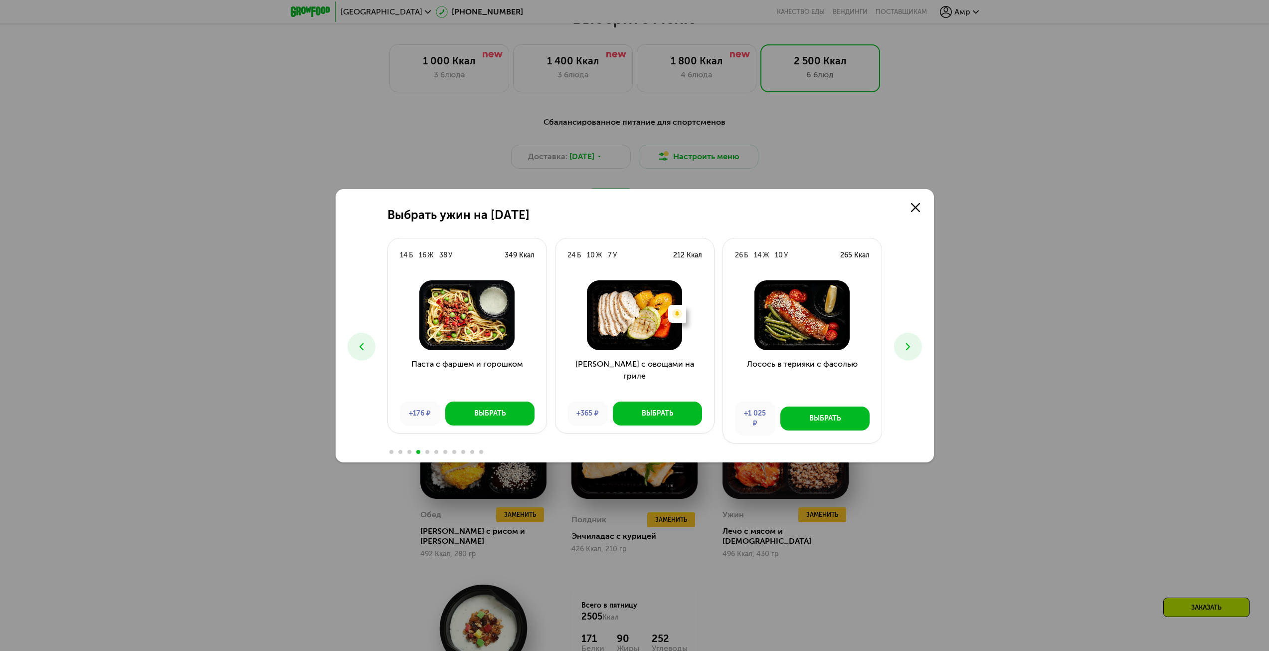
click at [913, 351] on icon at bounding box center [908, 347] width 12 height 12
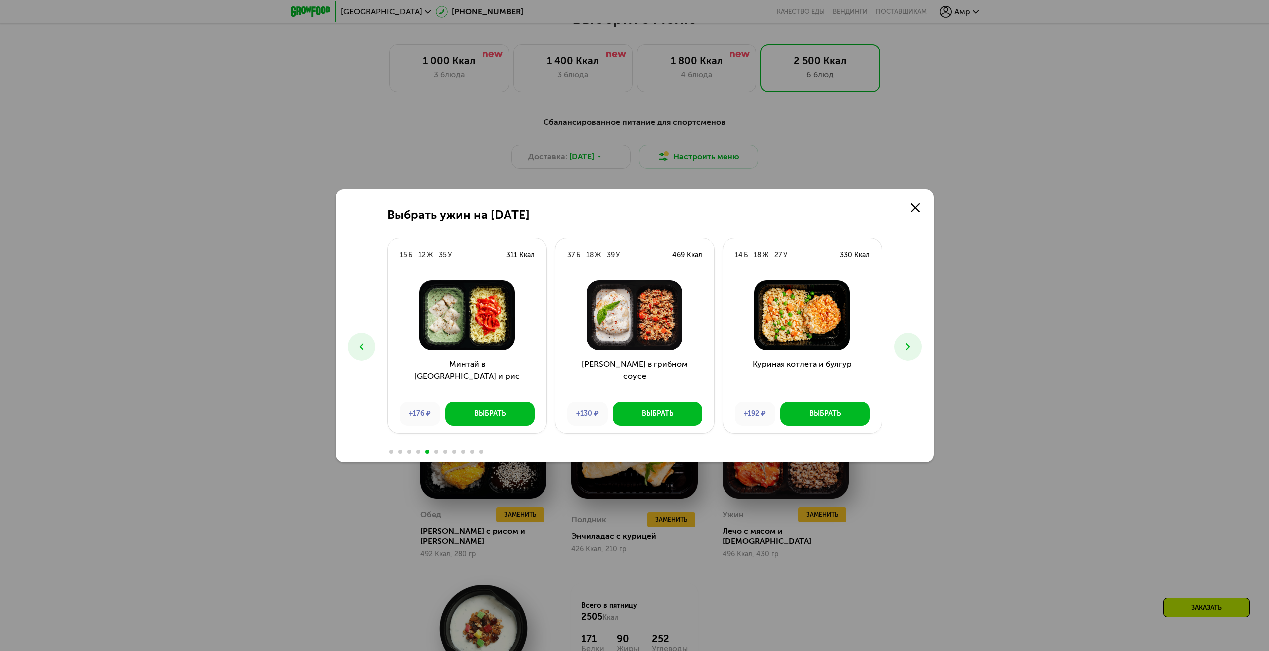
click at [910, 351] on icon at bounding box center [908, 347] width 12 height 12
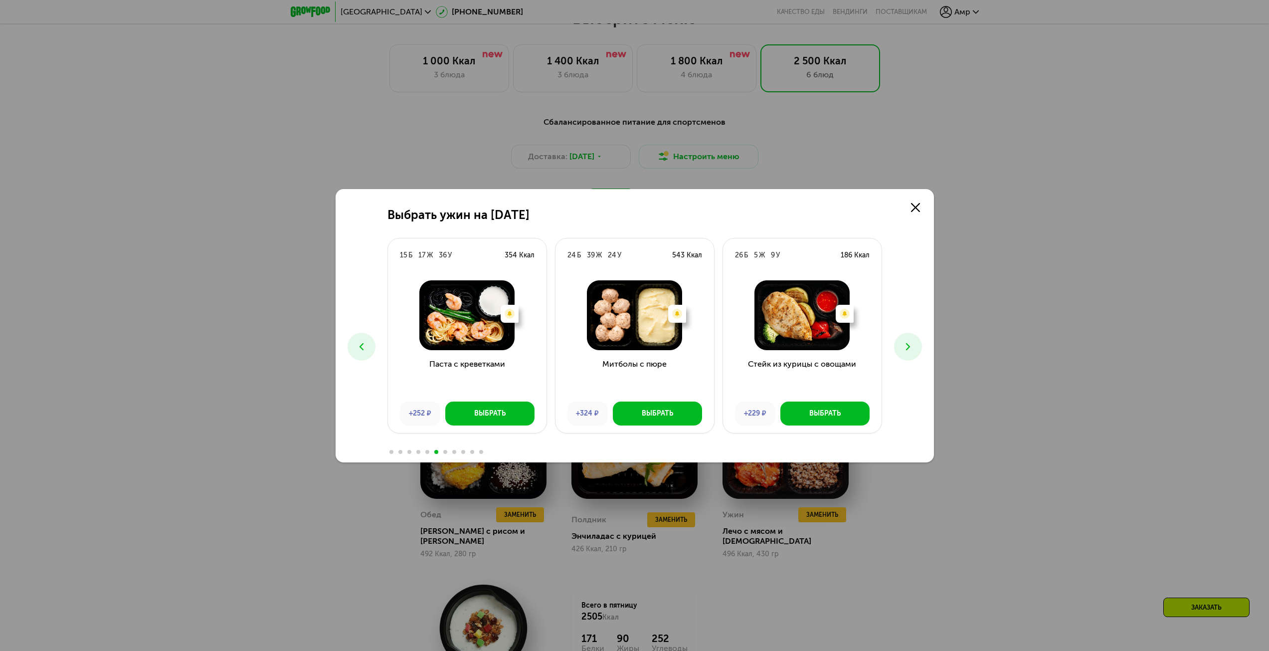
click at [910, 351] on icon at bounding box center [908, 347] width 12 height 12
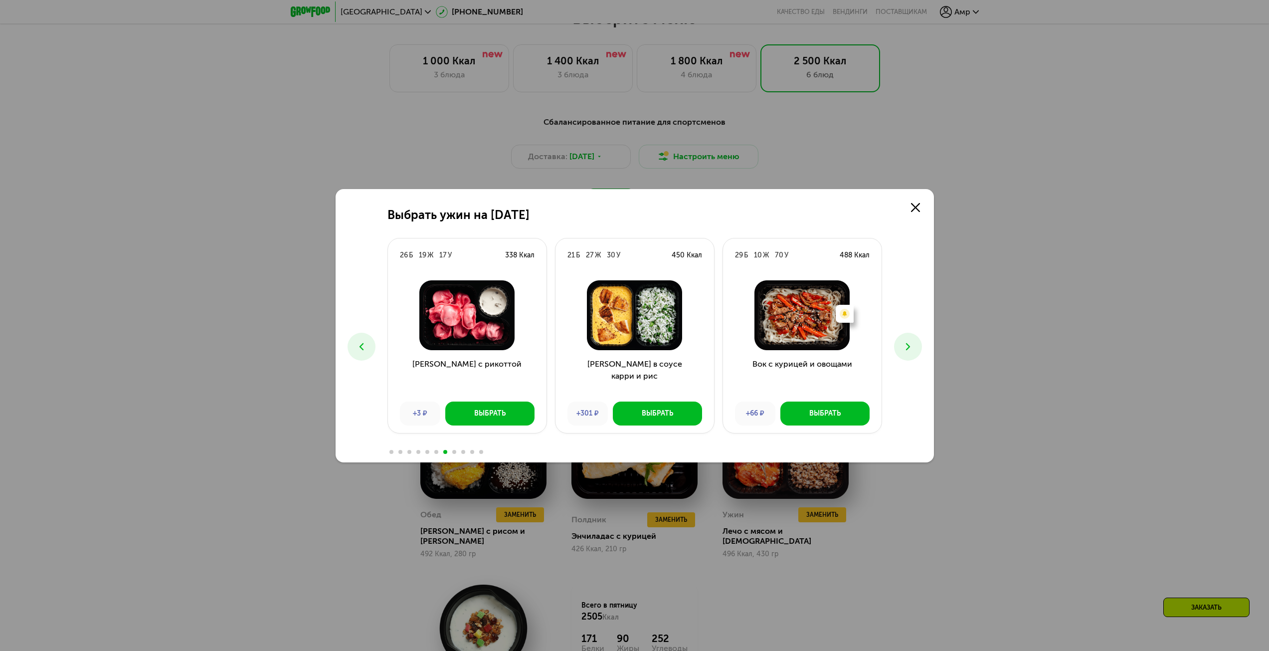
click at [910, 351] on icon at bounding box center [908, 347] width 12 height 12
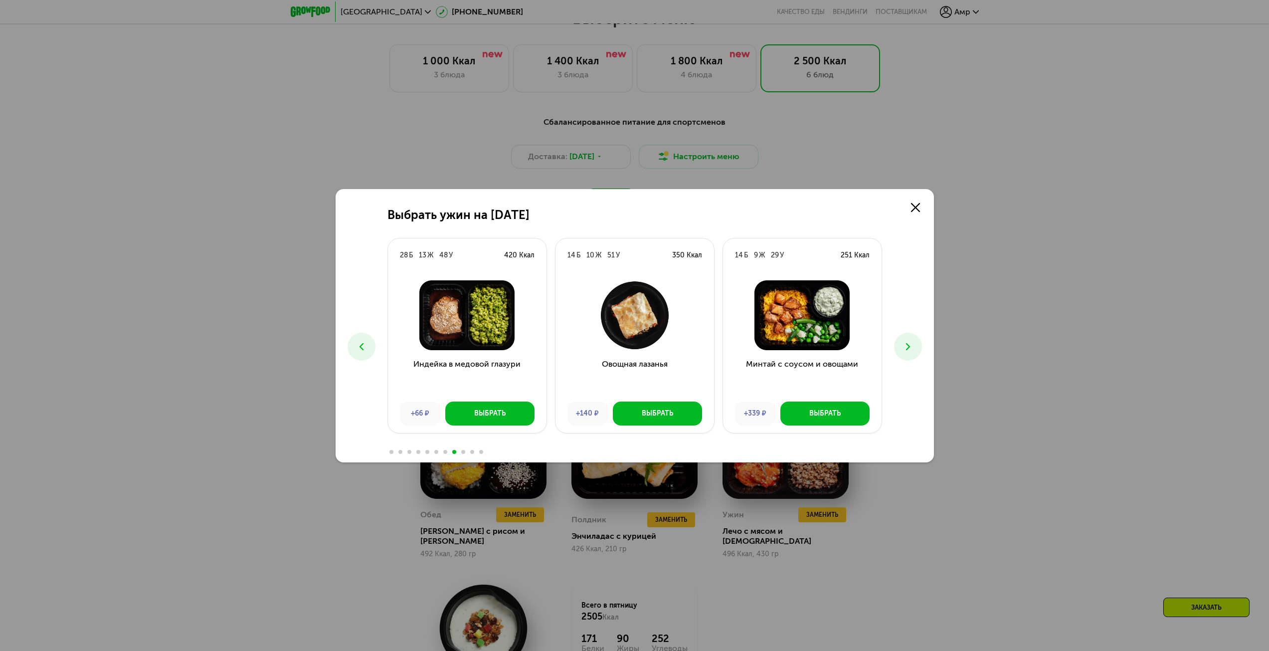
click at [910, 351] on icon at bounding box center [908, 347] width 12 height 12
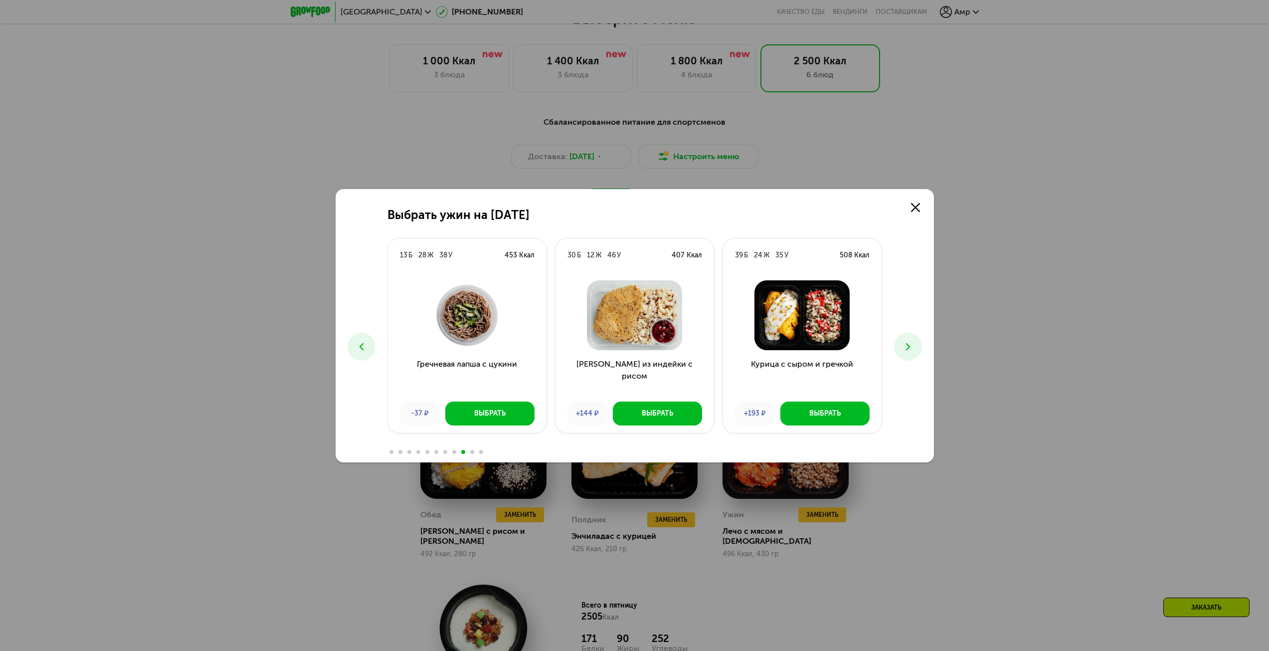
click at [789, 217] on div "Выбрать ужин на [DATE]" at bounding box center [635, 215] width 495 height 14
click at [917, 341] on button at bounding box center [908, 347] width 28 height 28
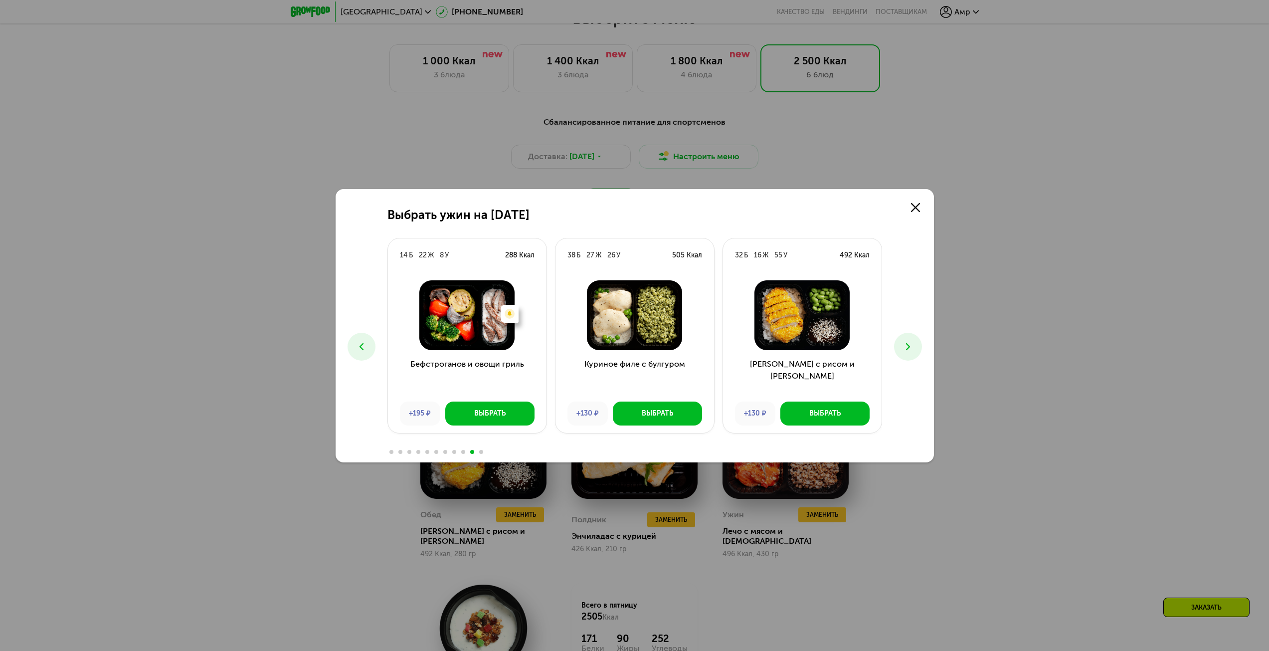
click at [920, 345] on button at bounding box center [908, 347] width 28 height 28
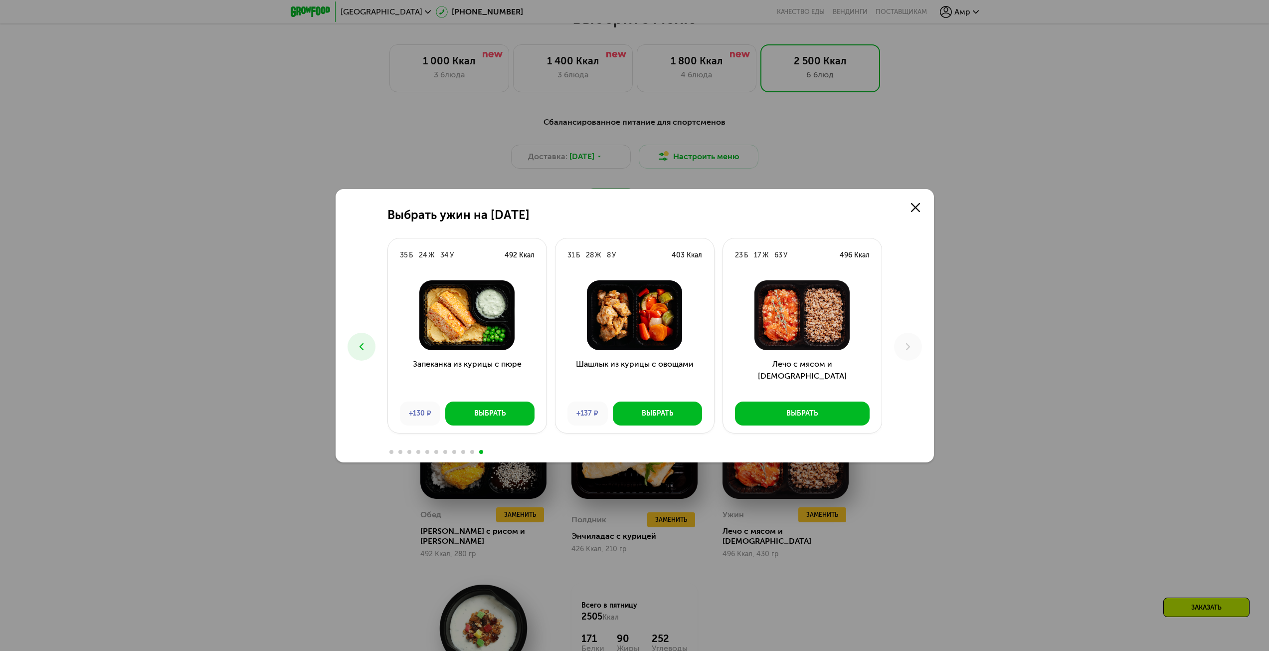
click at [347, 350] on div "Выбрать ужин на [DATE] Б 26 Ж 25 У 408 Ккал Феттучини с лососем +593 ₽ Выбрать …" at bounding box center [635, 325] width 598 height 273
click at [353, 345] on button at bounding box center [362, 347] width 28 height 28
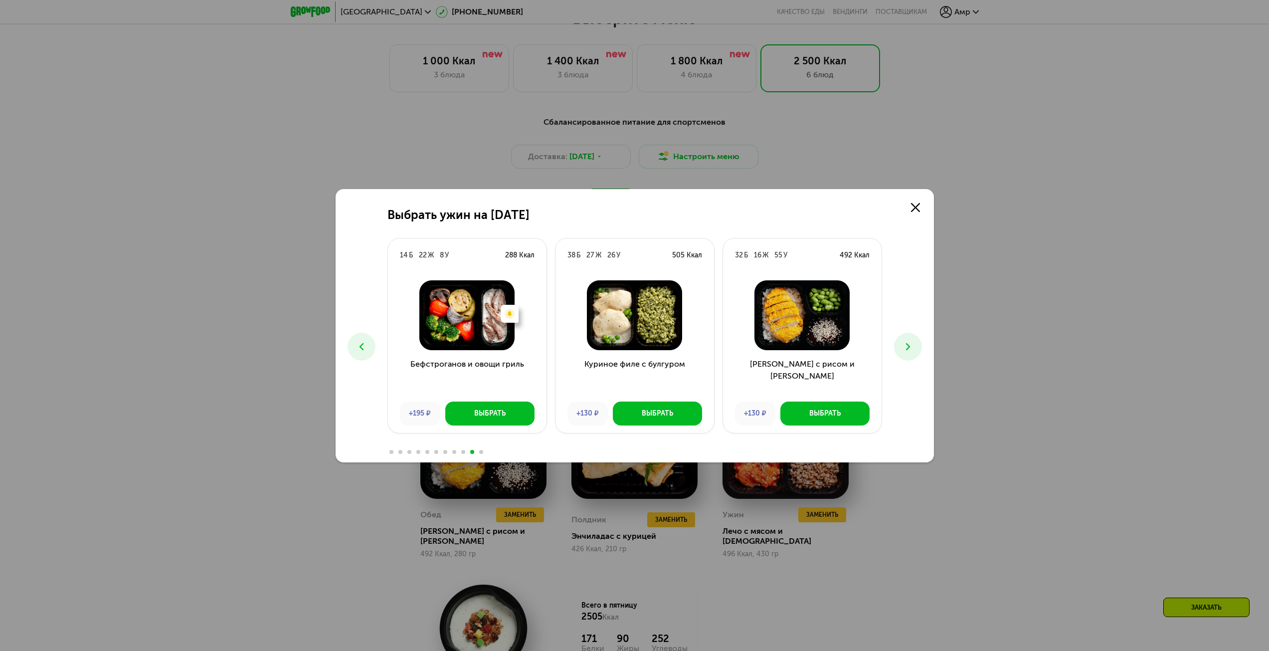
click at [353, 345] on button at bounding box center [362, 347] width 28 height 28
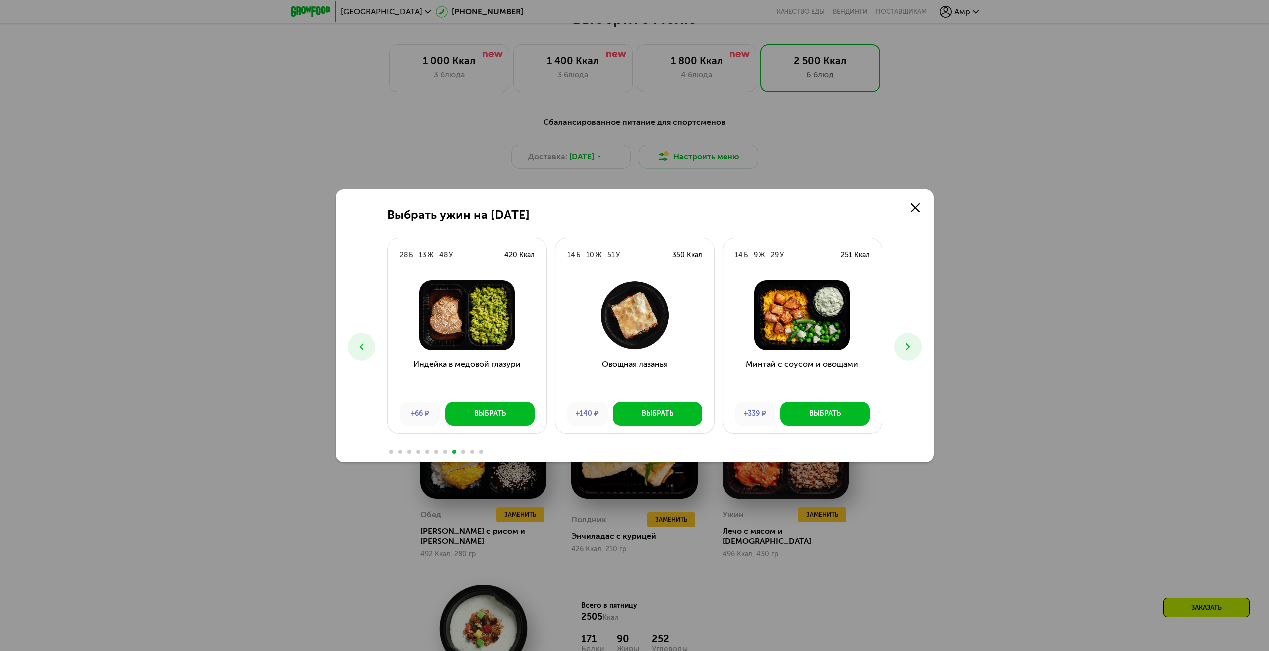
click at [353, 345] on button at bounding box center [362, 347] width 28 height 28
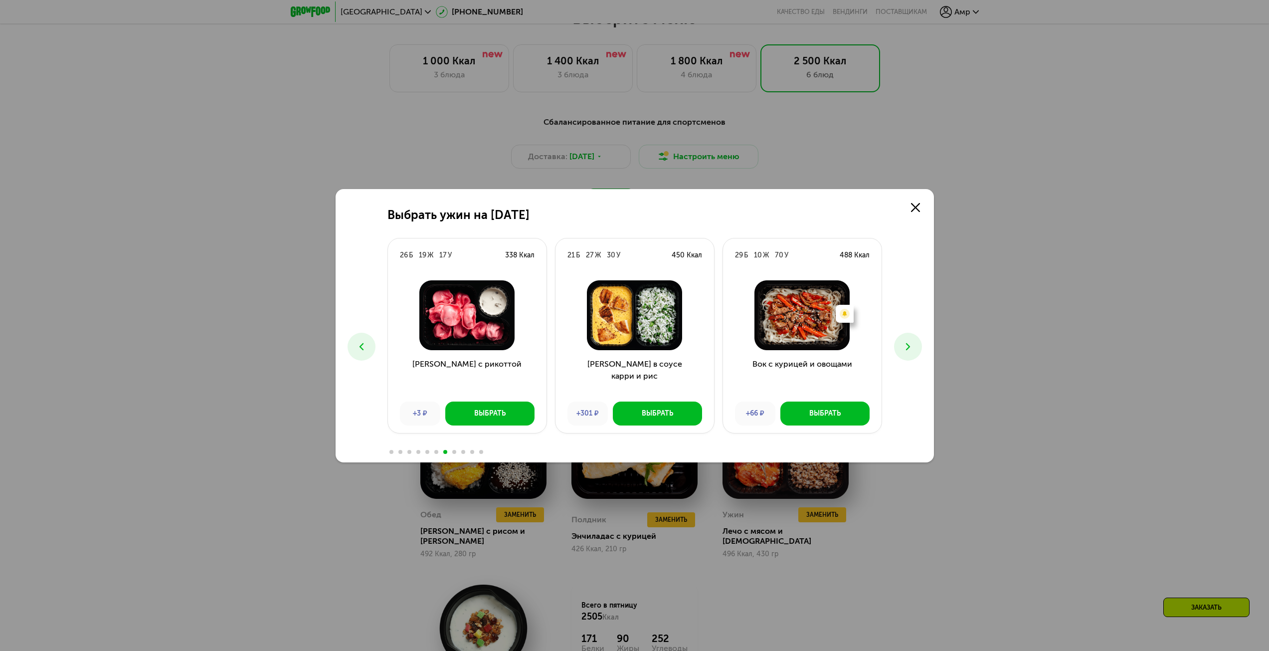
click at [353, 345] on button at bounding box center [362, 347] width 28 height 28
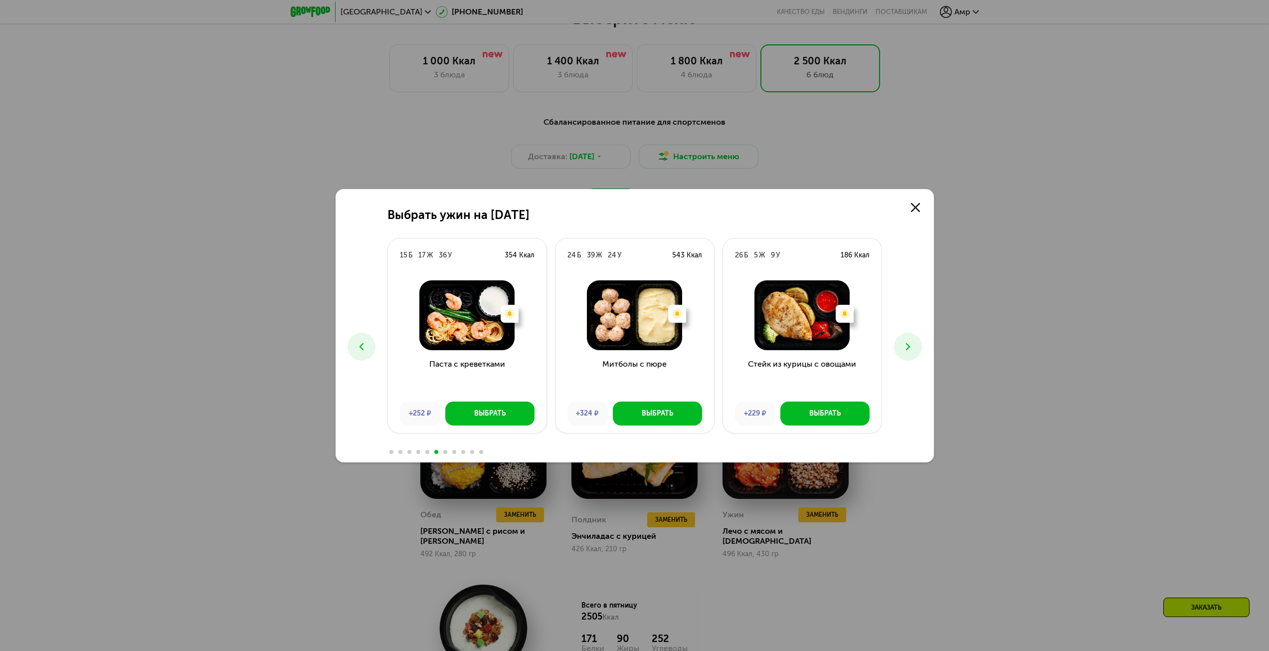
click at [353, 345] on button at bounding box center [362, 347] width 28 height 28
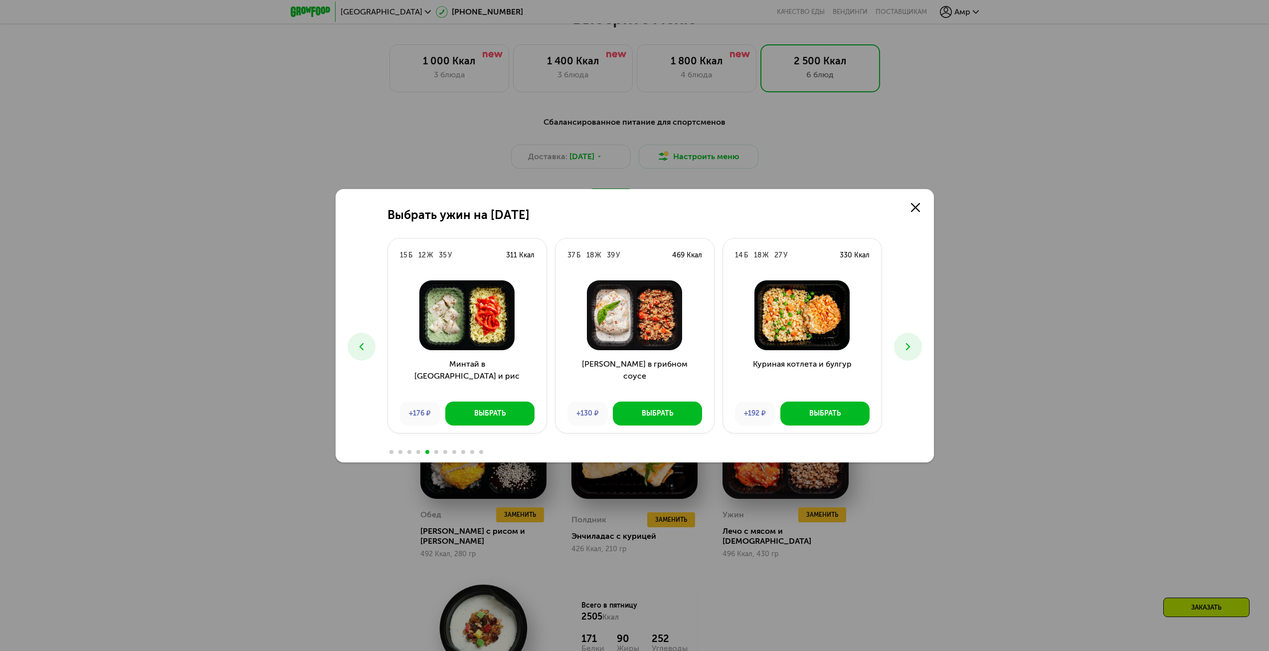
click at [353, 345] on button at bounding box center [362, 347] width 28 height 28
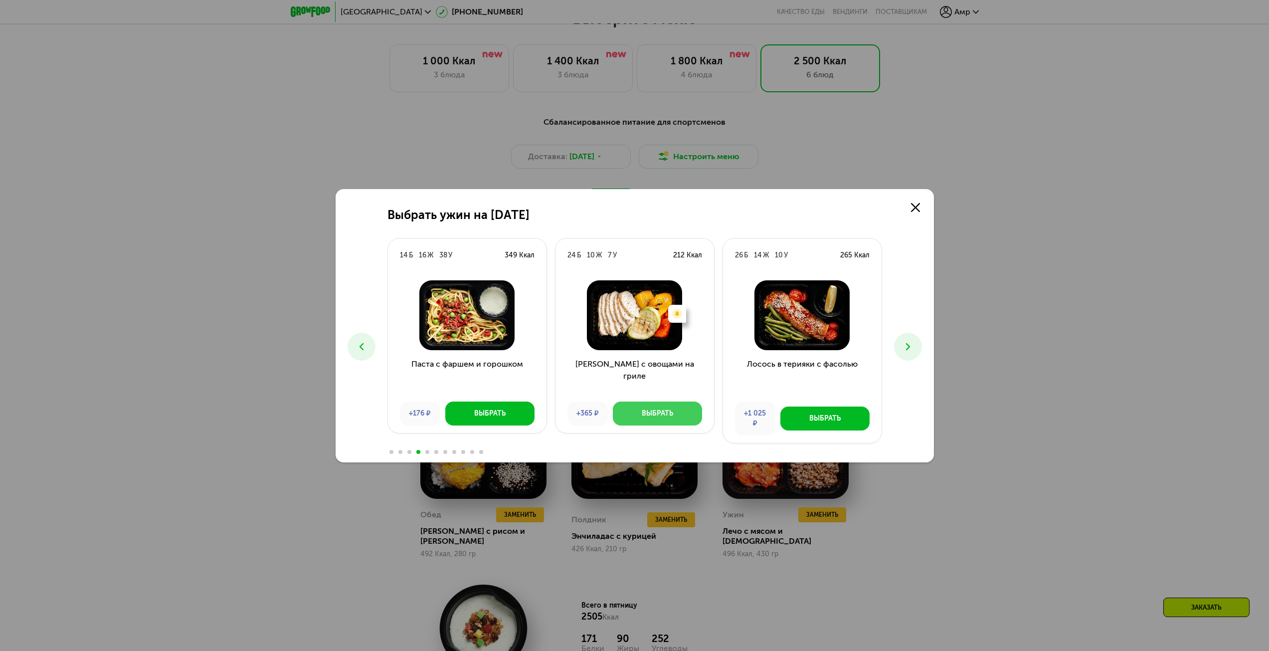
click at [667, 414] on div "Выбрать" at bounding box center [657, 413] width 31 height 10
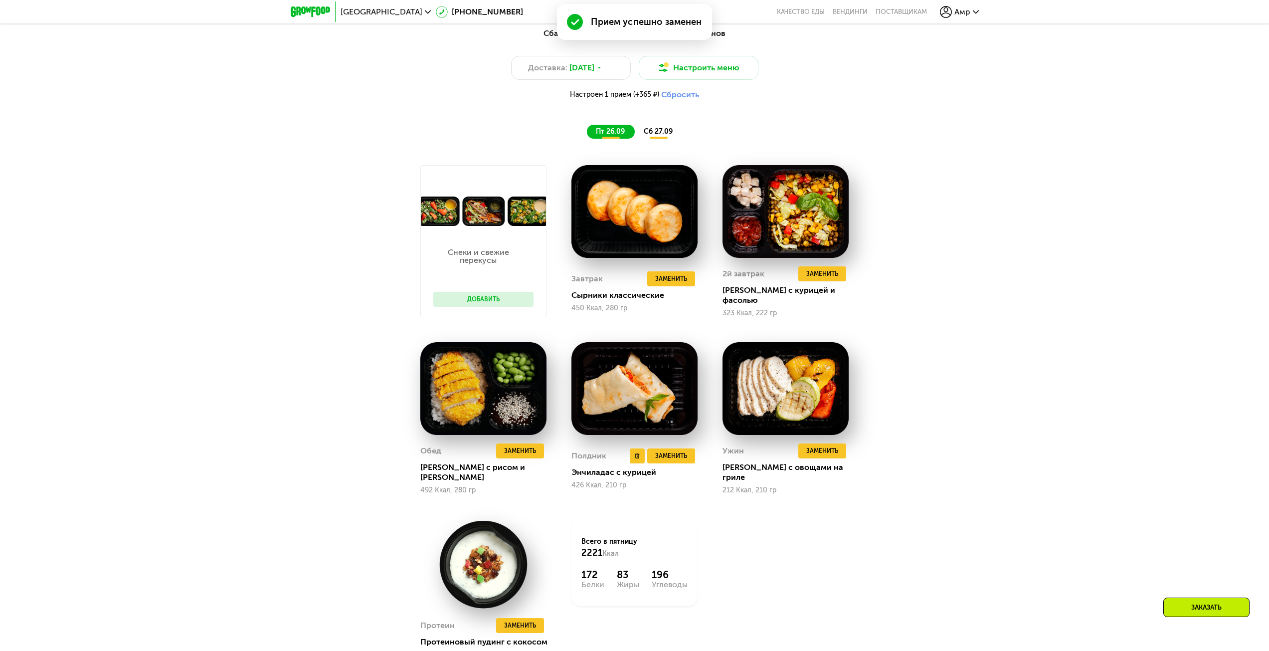
scroll to position [1199, 0]
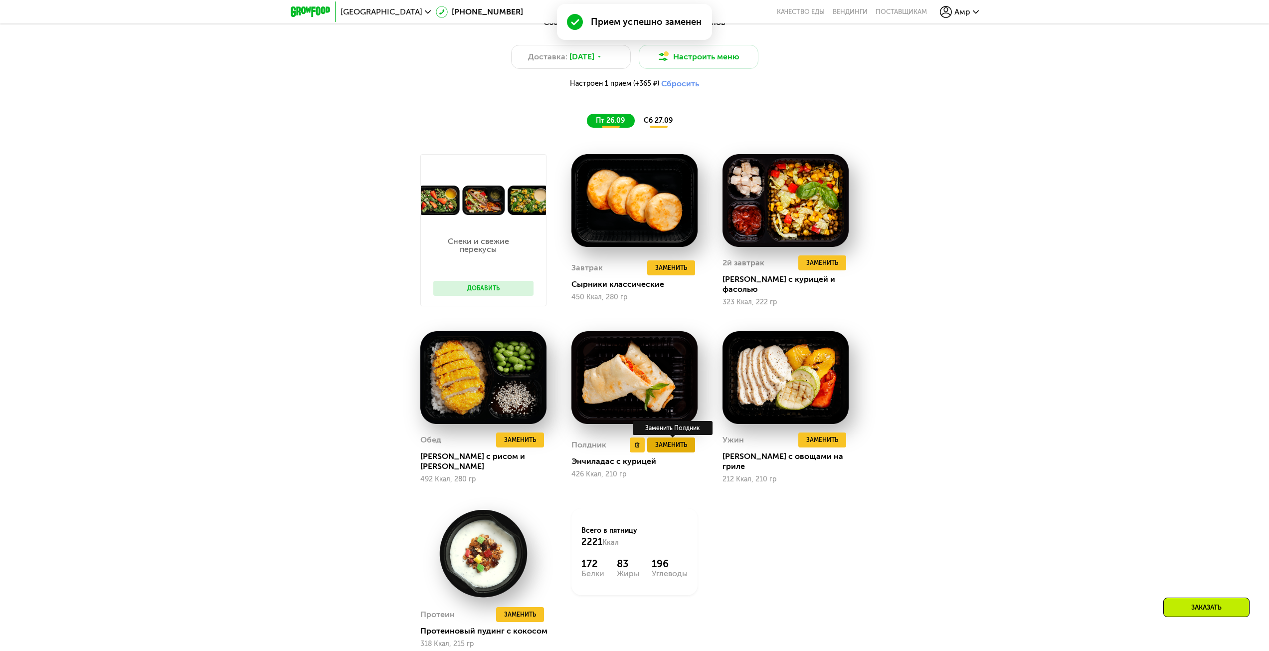
click at [680, 440] on span "Заменить" at bounding box center [671, 445] width 32 height 10
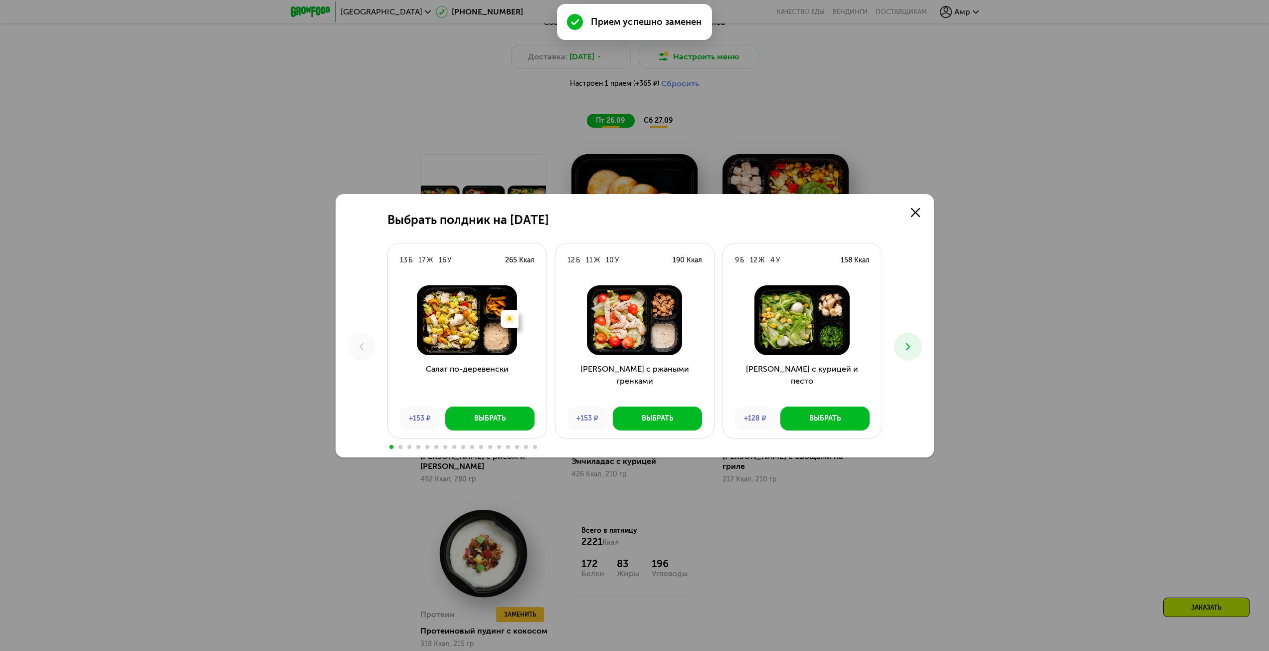
click at [910, 349] on icon at bounding box center [908, 347] width 12 height 12
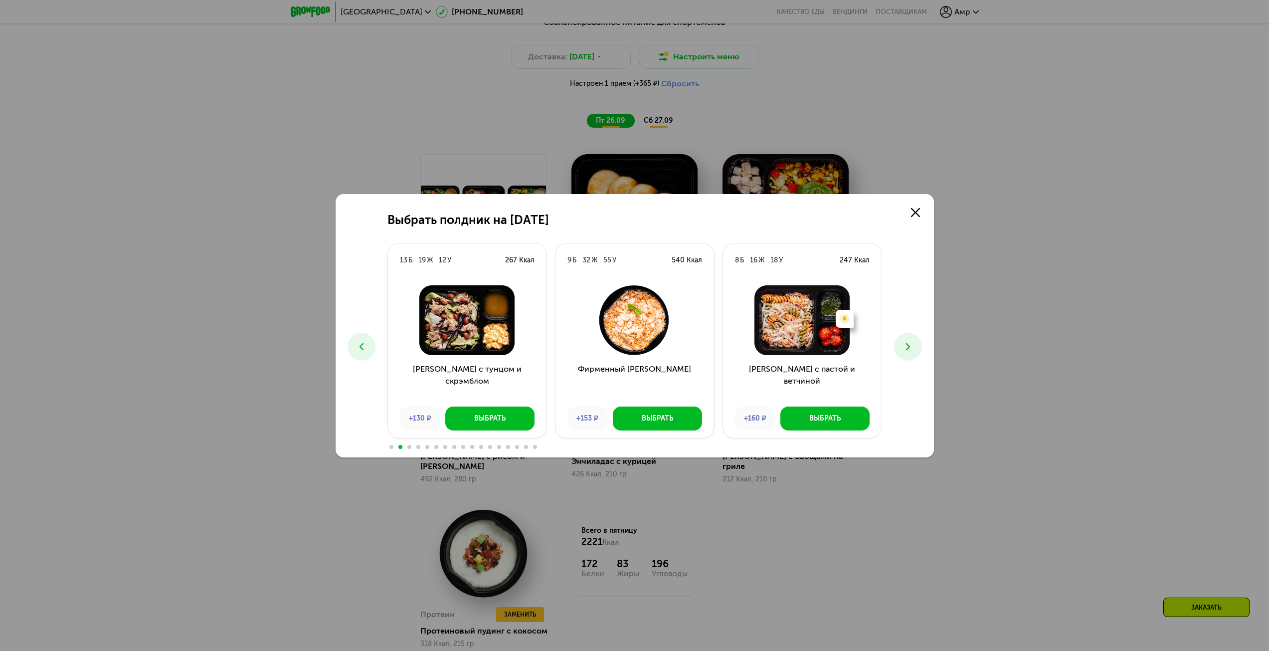
click at [918, 348] on button at bounding box center [908, 347] width 28 height 28
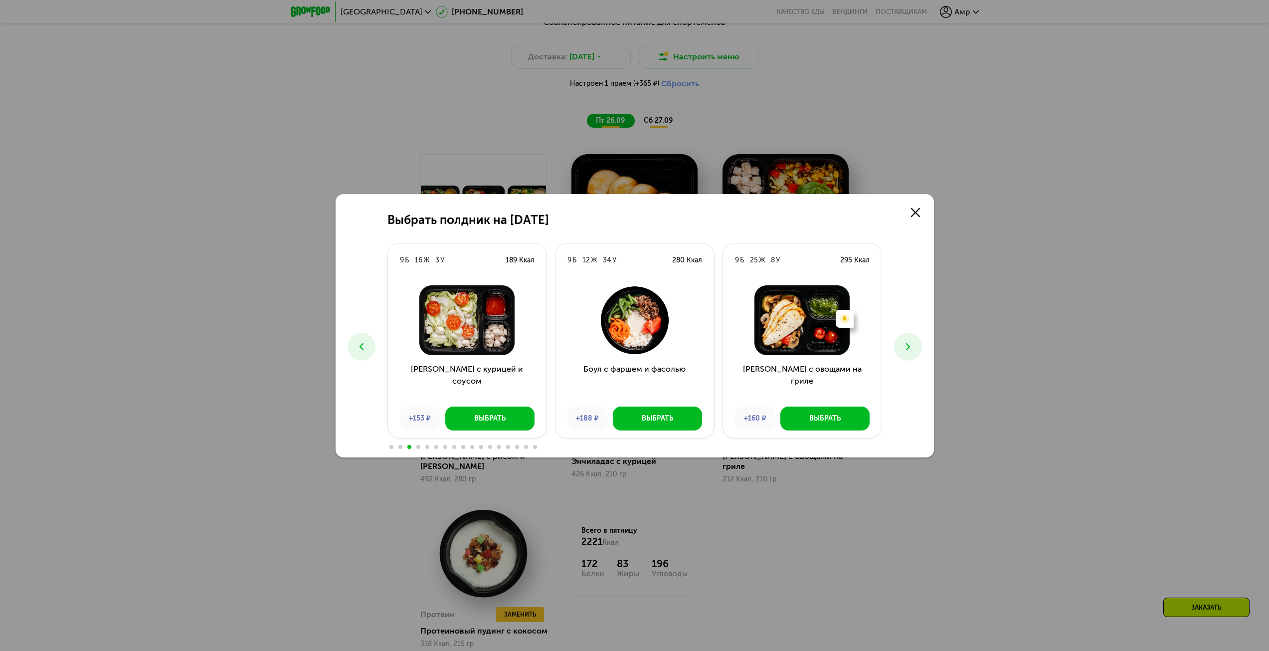
click at [913, 344] on icon at bounding box center [908, 347] width 12 height 12
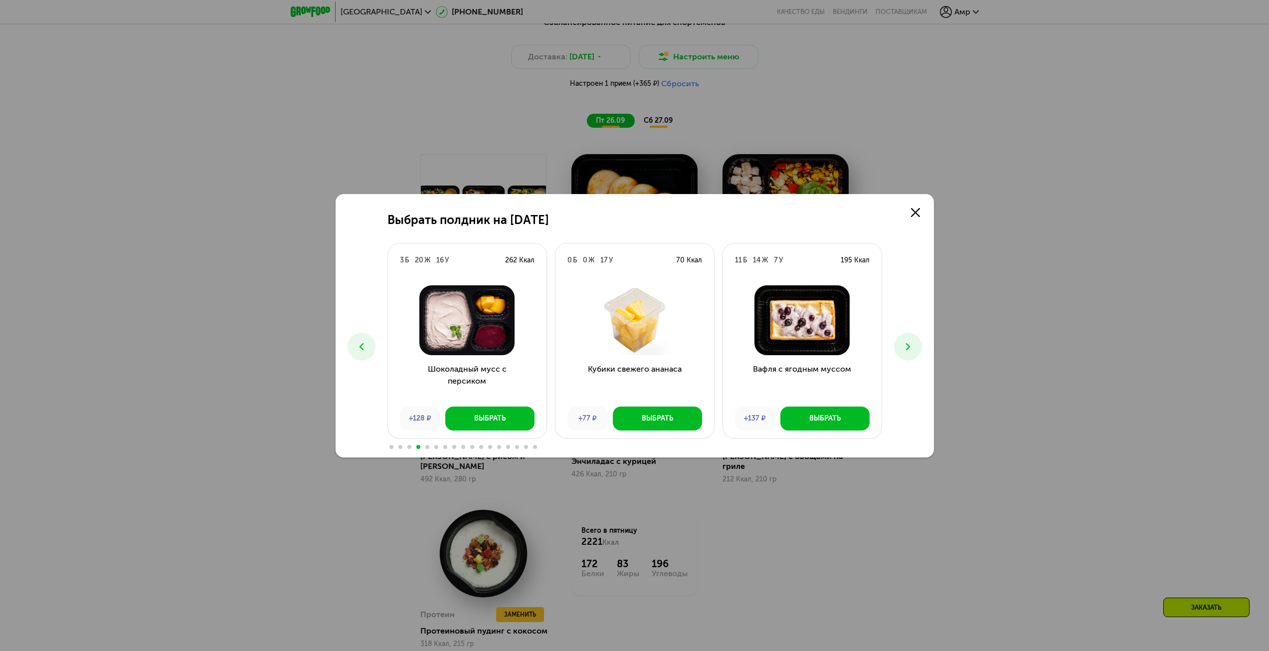
click at [913, 344] on icon at bounding box center [908, 347] width 12 height 12
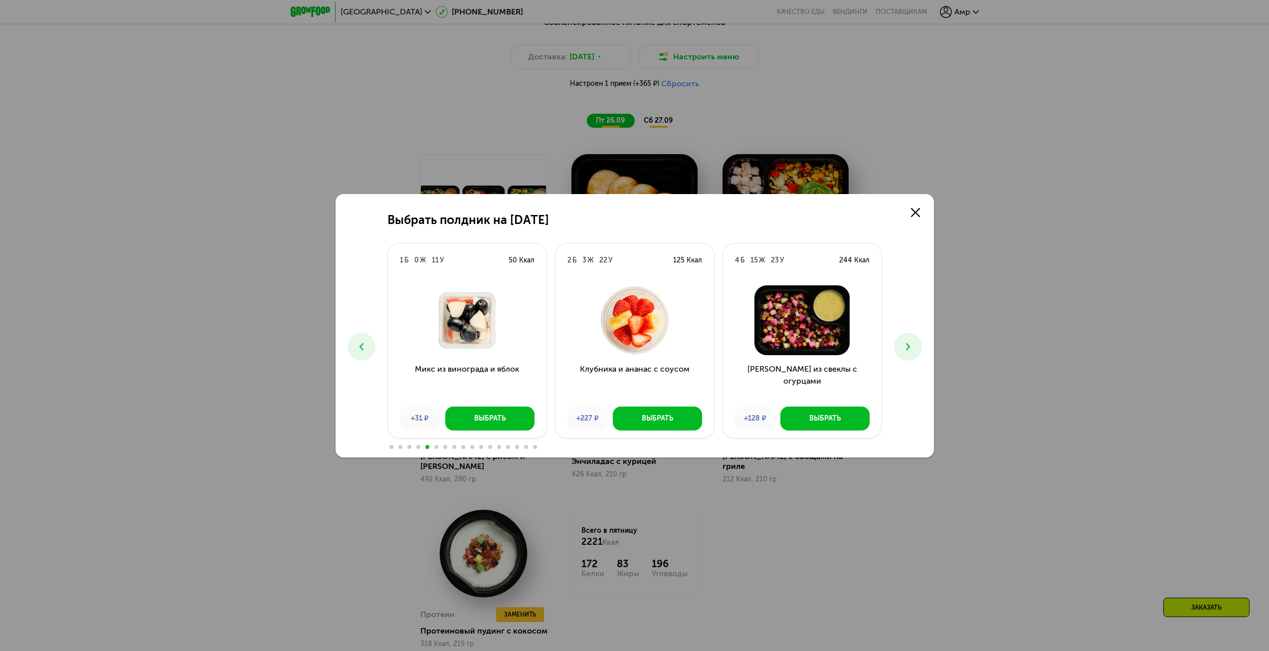
click at [913, 343] on icon at bounding box center [908, 347] width 12 height 12
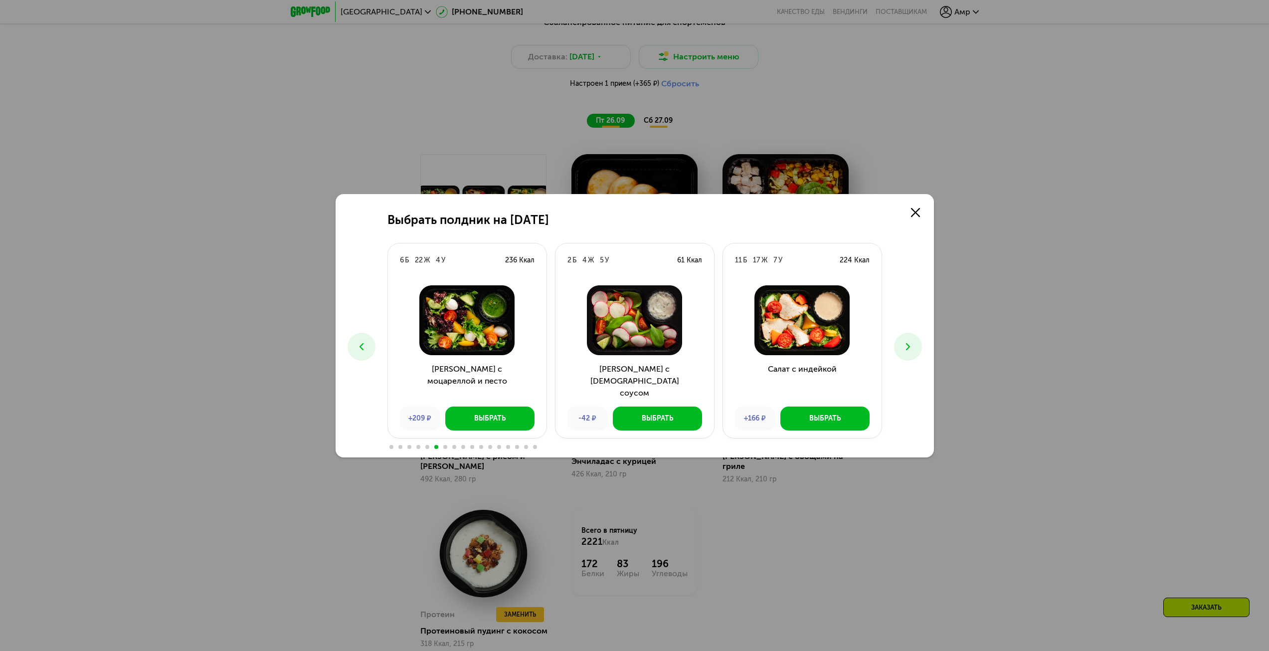
click at [912, 342] on icon at bounding box center [908, 347] width 12 height 12
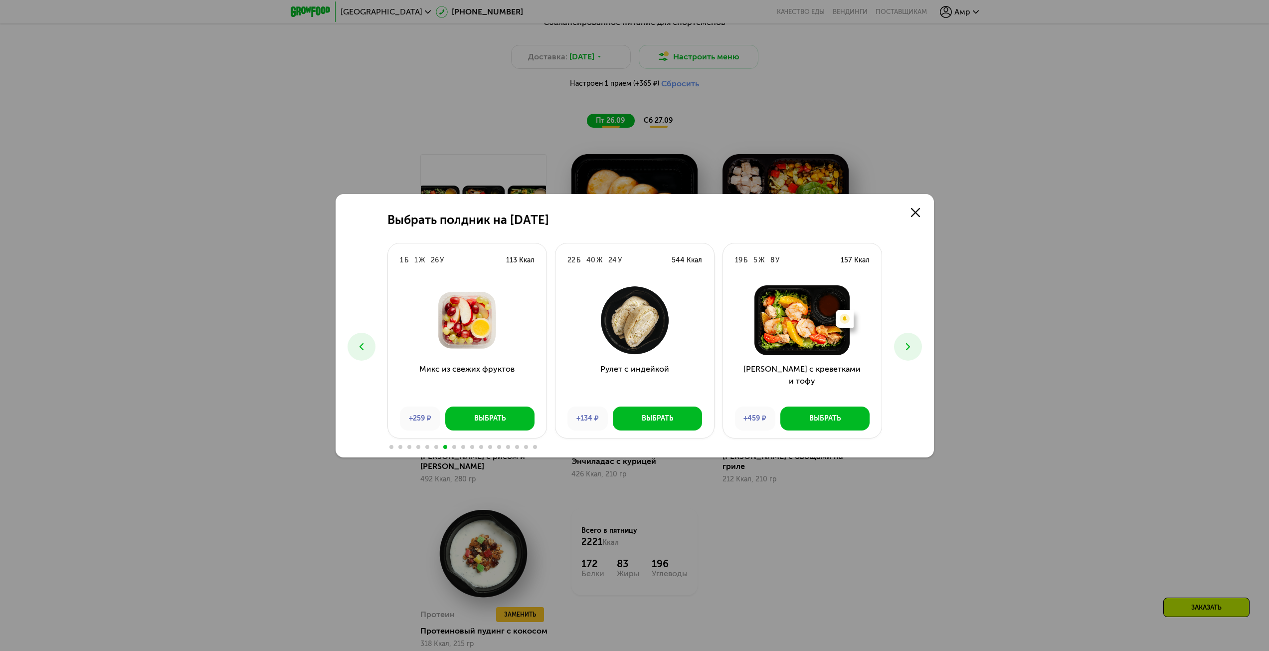
click at [911, 341] on icon at bounding box center [908, 347] width 12 height 12
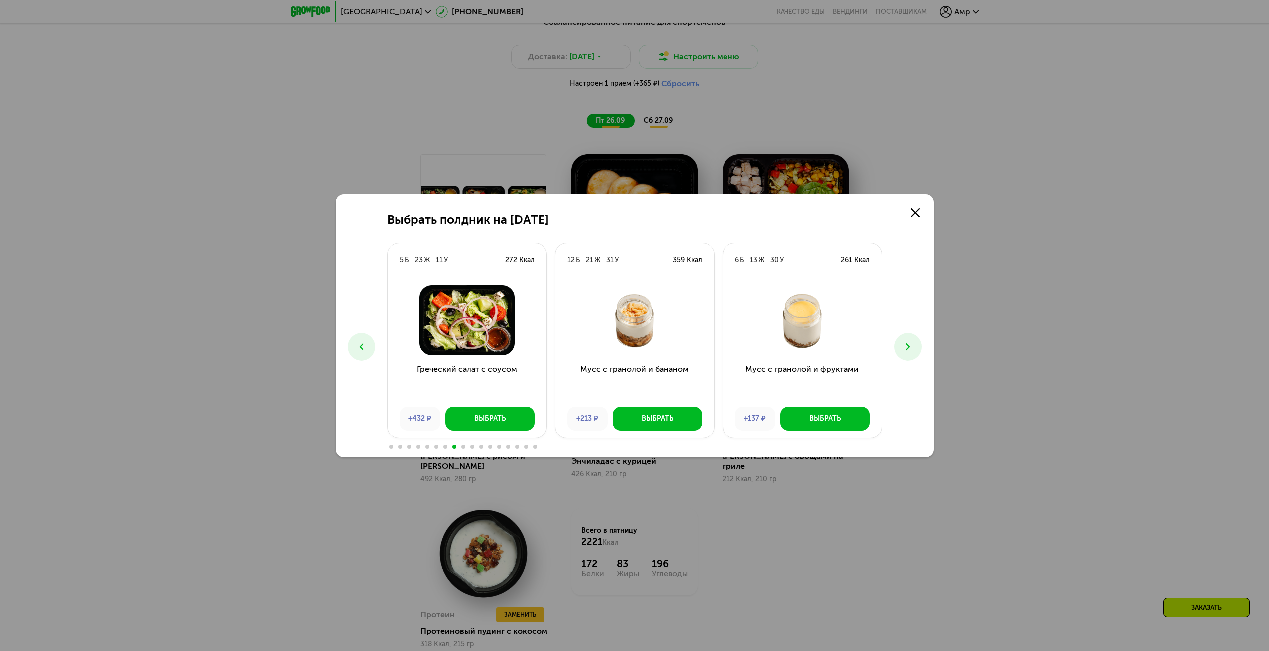
click at [911, 341] on icon at bounding box center [908, 347] width 12 height 12
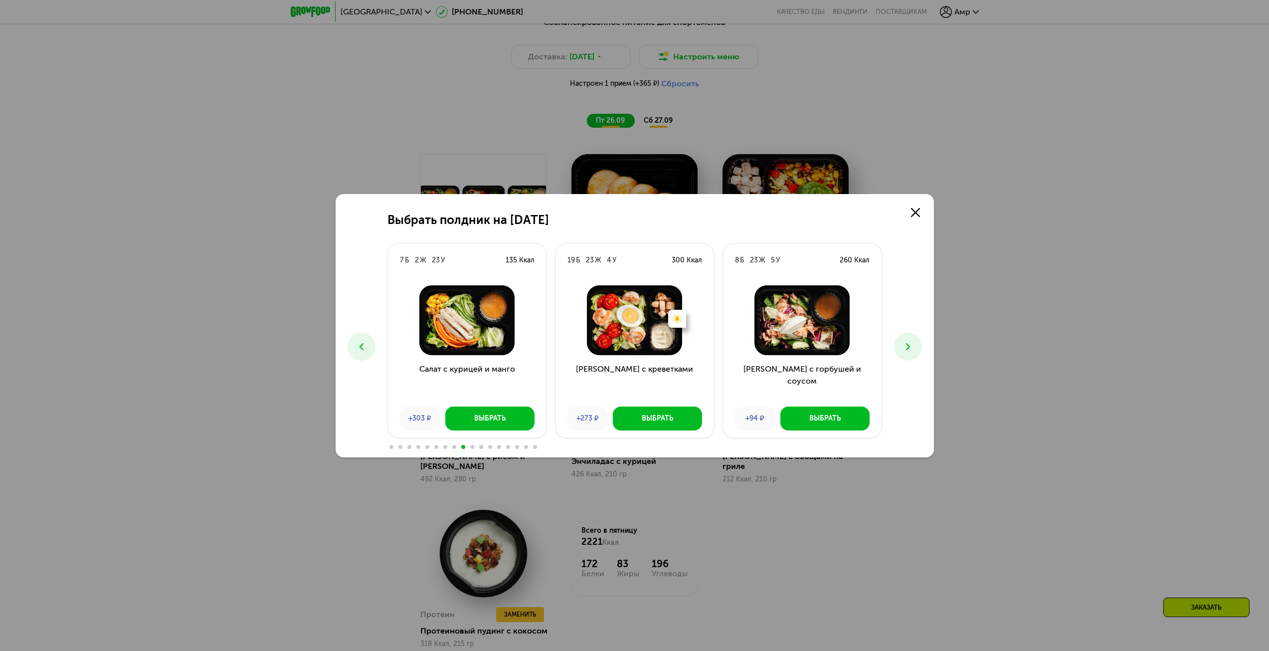
click at [910, 350] on icon at bounding box center [908, 347] width 12 height 12
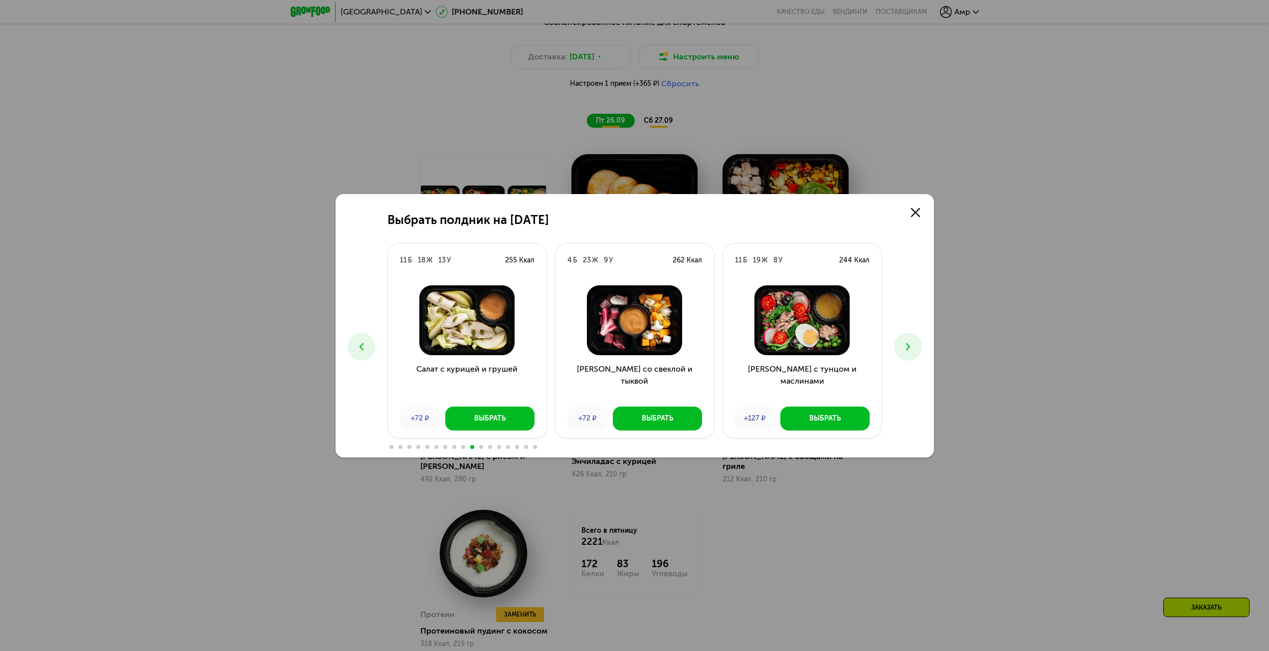
click at [910, 350] on icon at bounding box center [908, 347] width 12 height 12
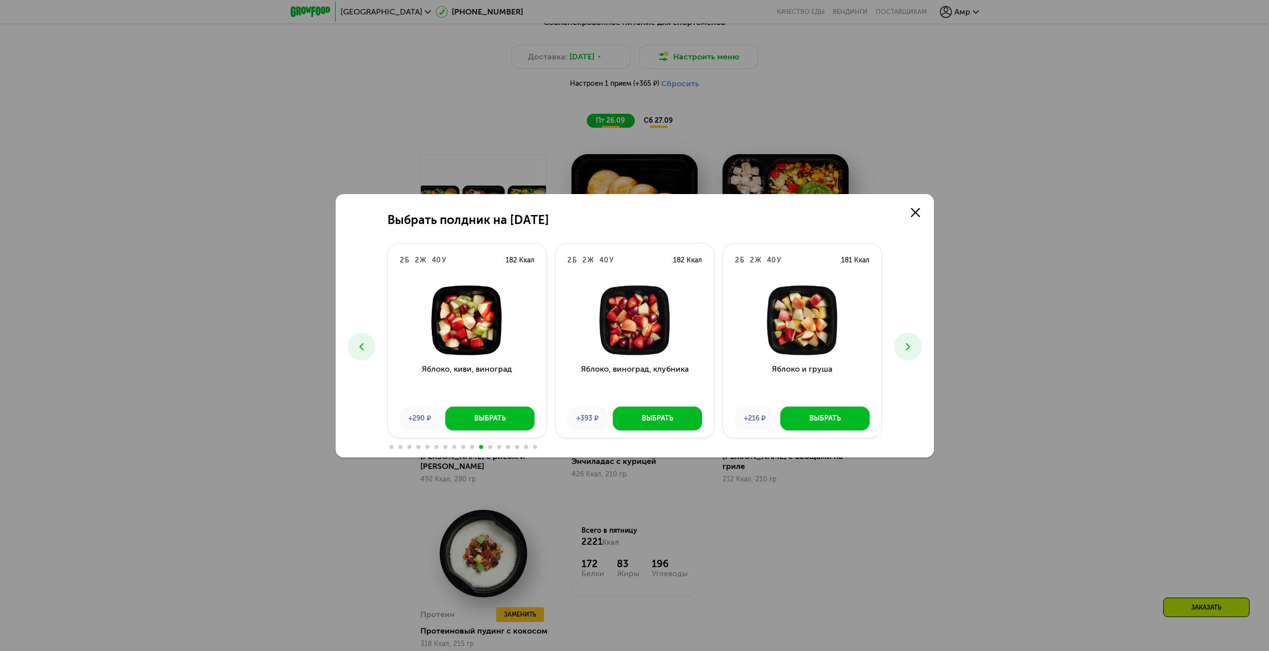
click at [910, 350] on icon at bounding box center [908, 347] width 12 height 12
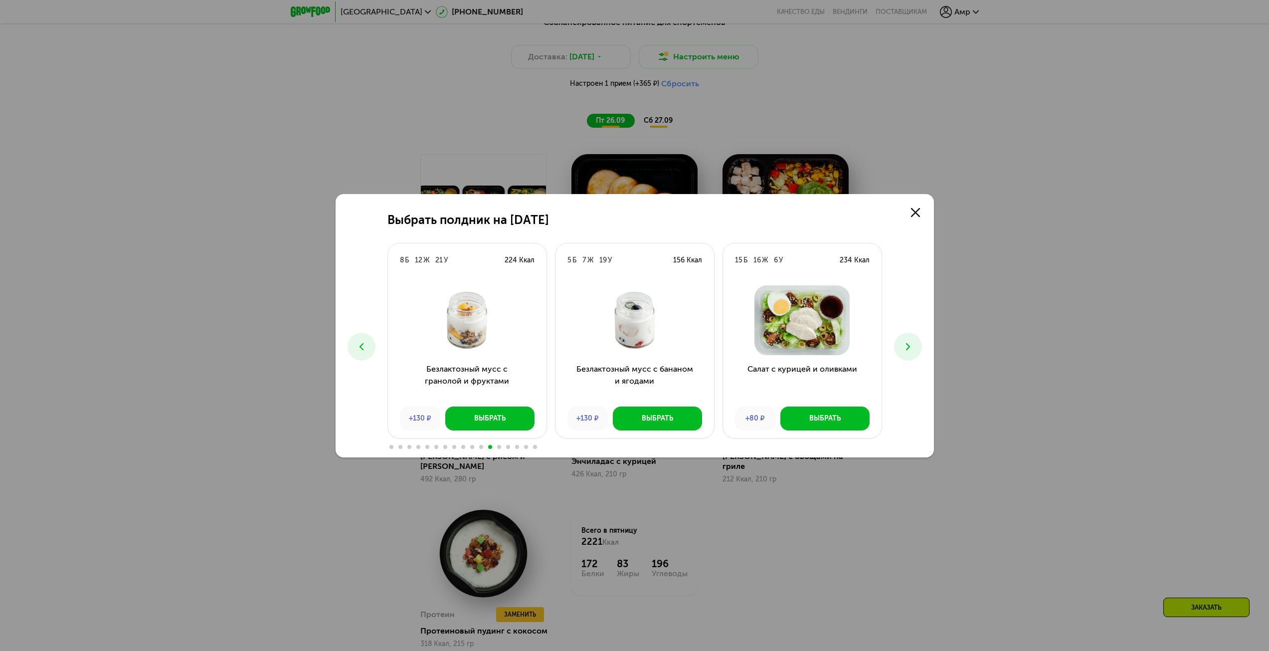
click at [910, 350] on icon at bounding box center [908, 347] width 12 height 12
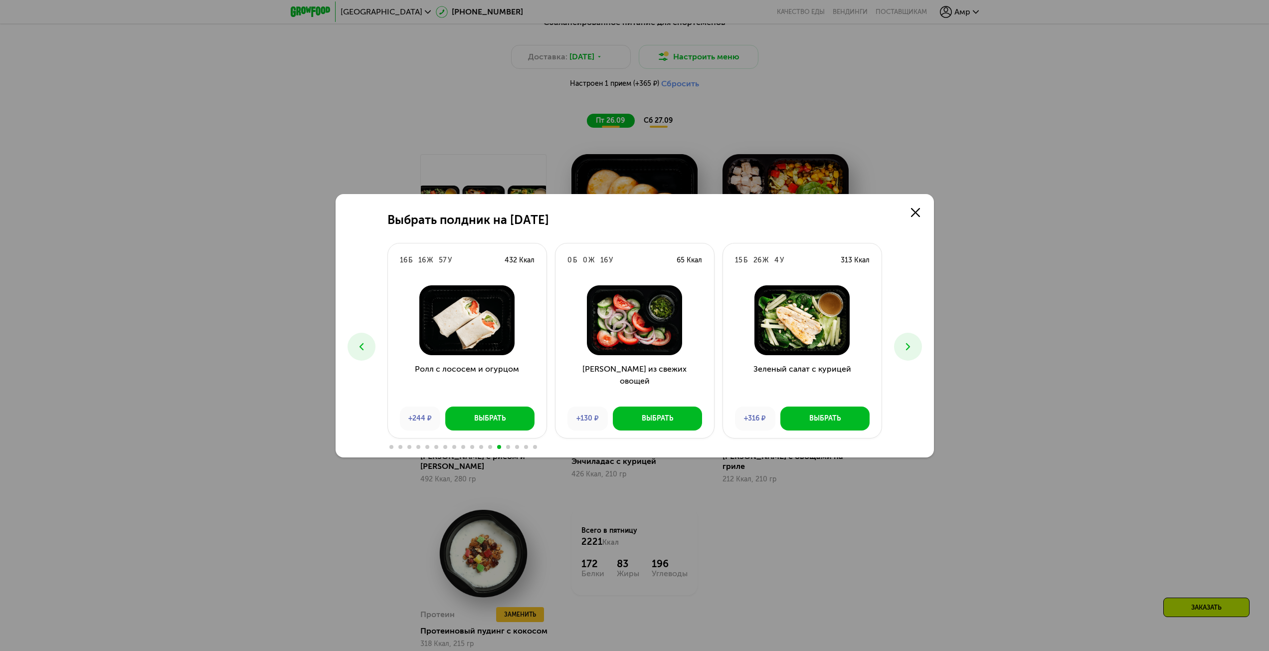
click at [365, 345] on icon at bounding box center [362, 347] width 12 height 12
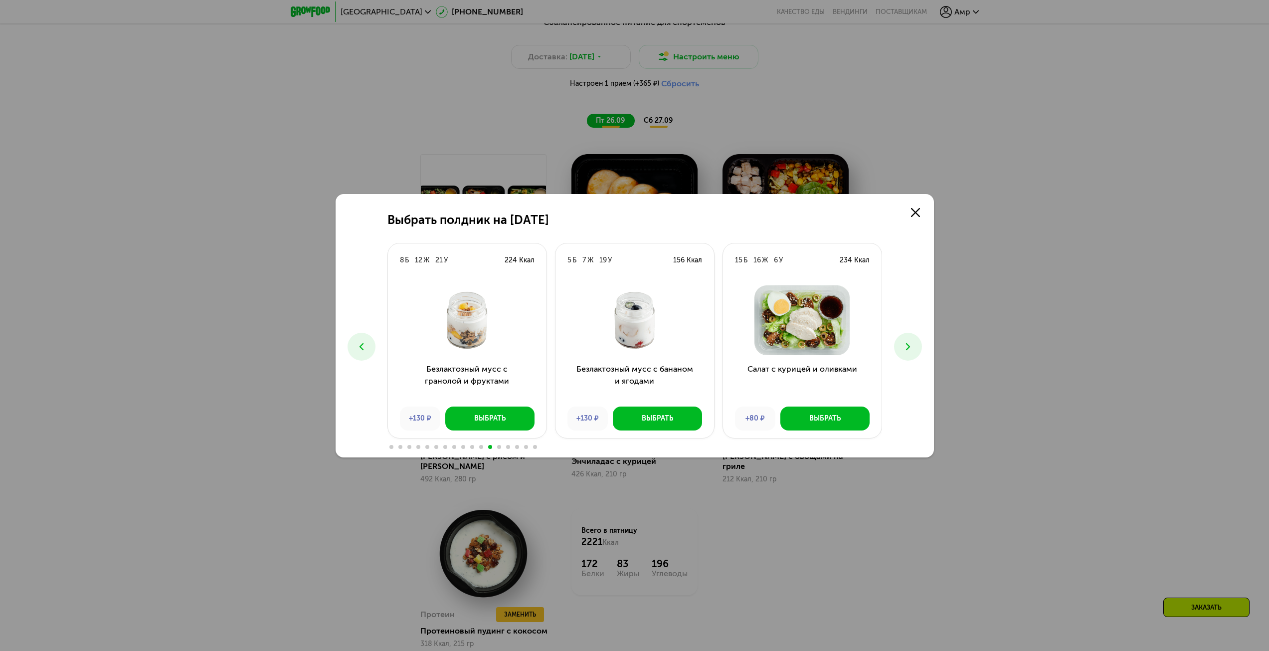
click at [915, 344] on button at bounding box center [908, 347] width 28 height 28
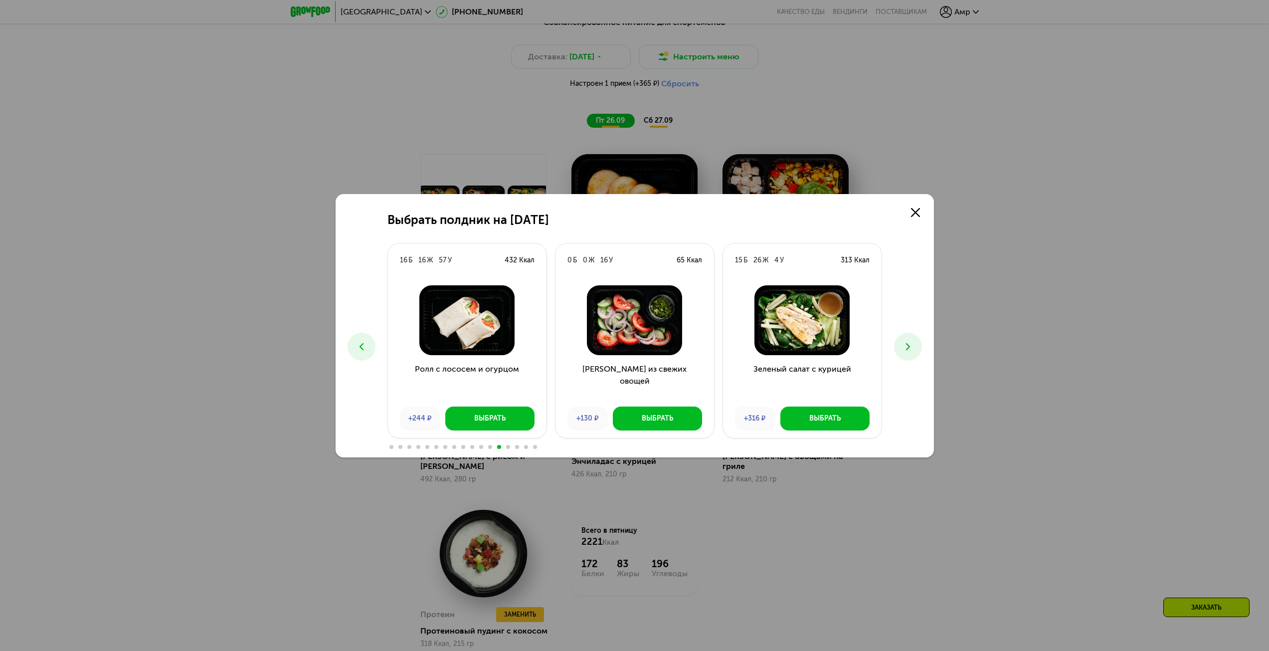
click at [915, 343] on button at bounding box center [908, 347] width 28 height 28
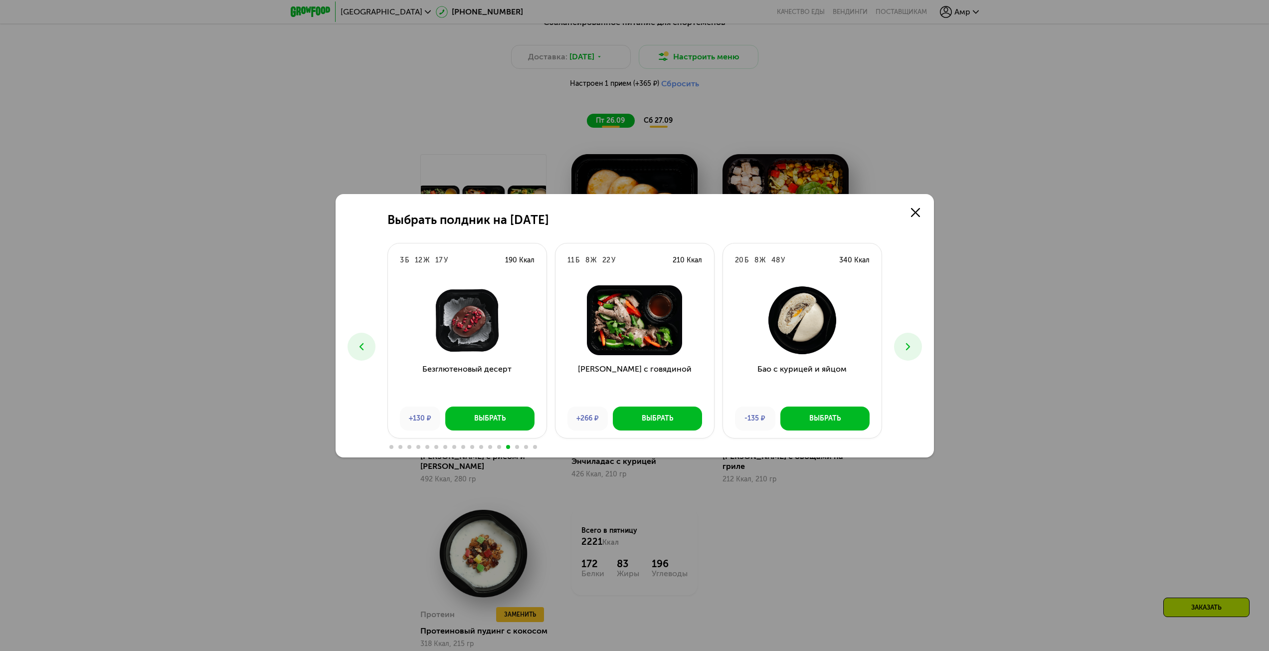
click at [915, 343] on button at bounding box center [908, 347] width 28 height 28
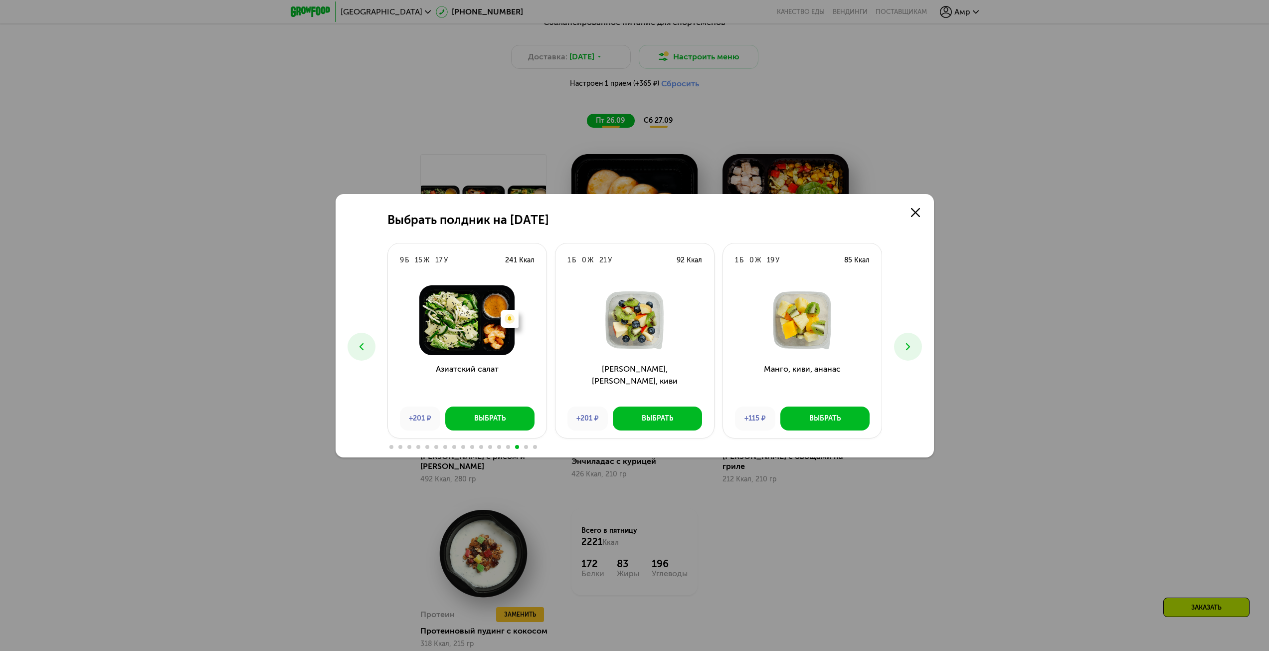
click at [915, 343] on button at bounding box center [908, 347] width 28 height 28
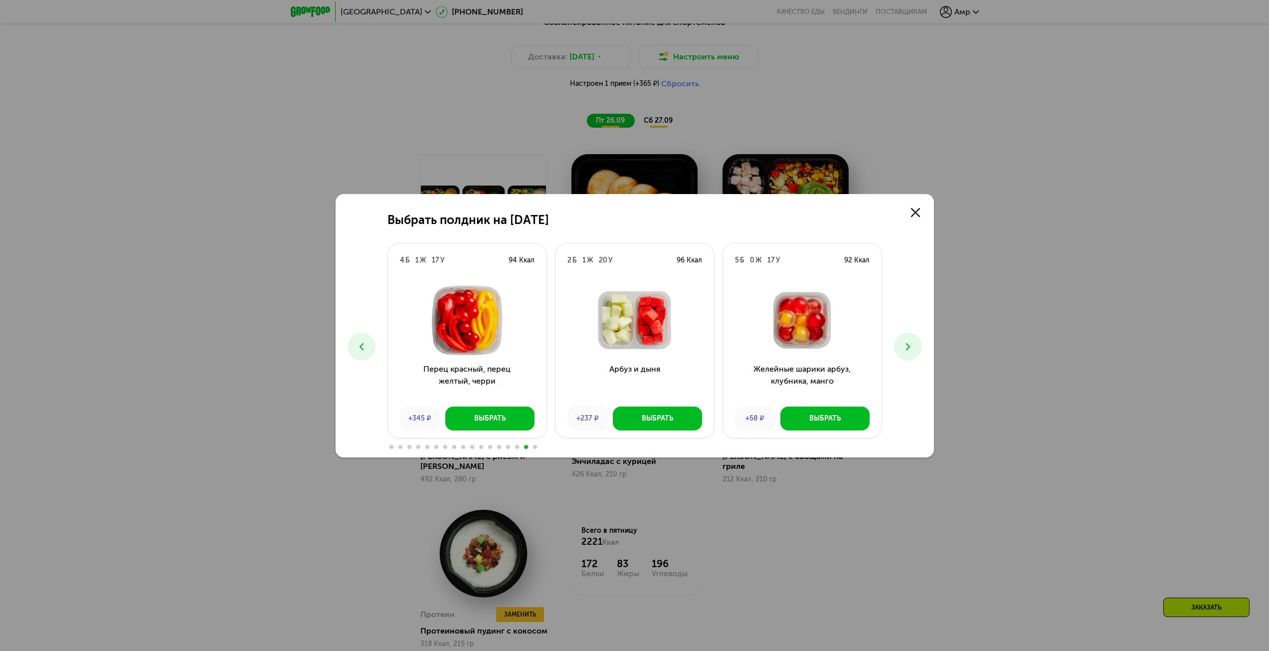
click at [915, 343] on button at bounding box center [908, 347] width 28 height 28
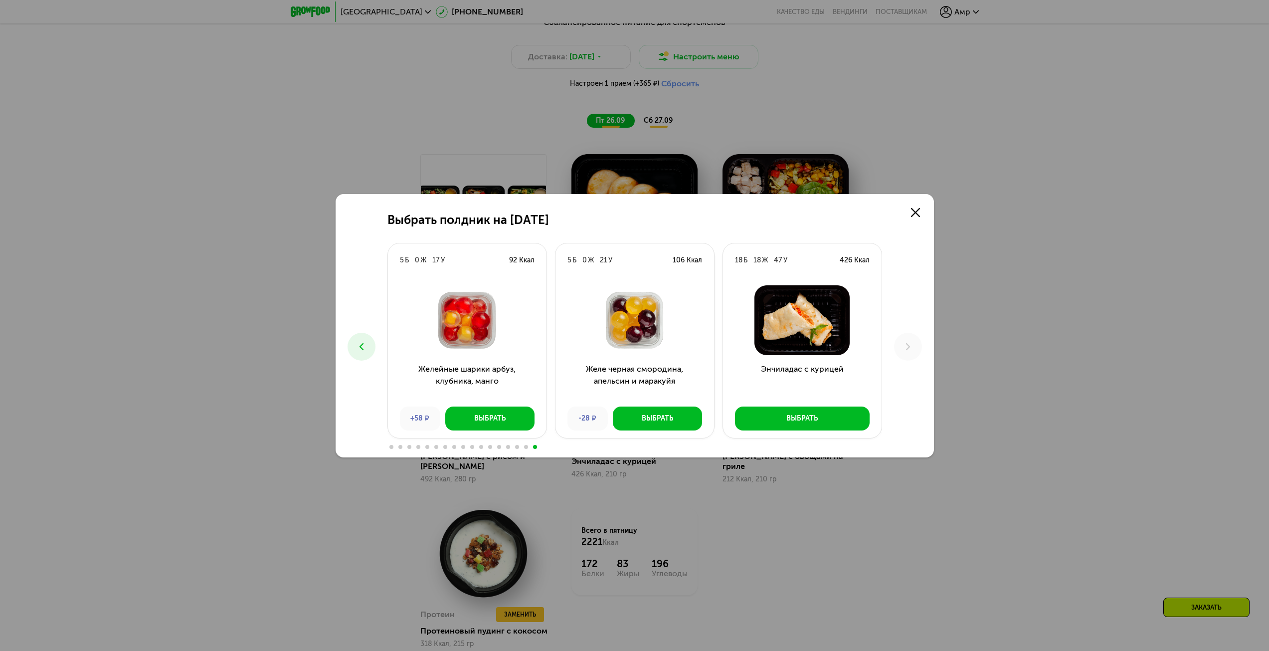
click at [370, 344] on button at bounding box center [362, 347] width 28 height 28
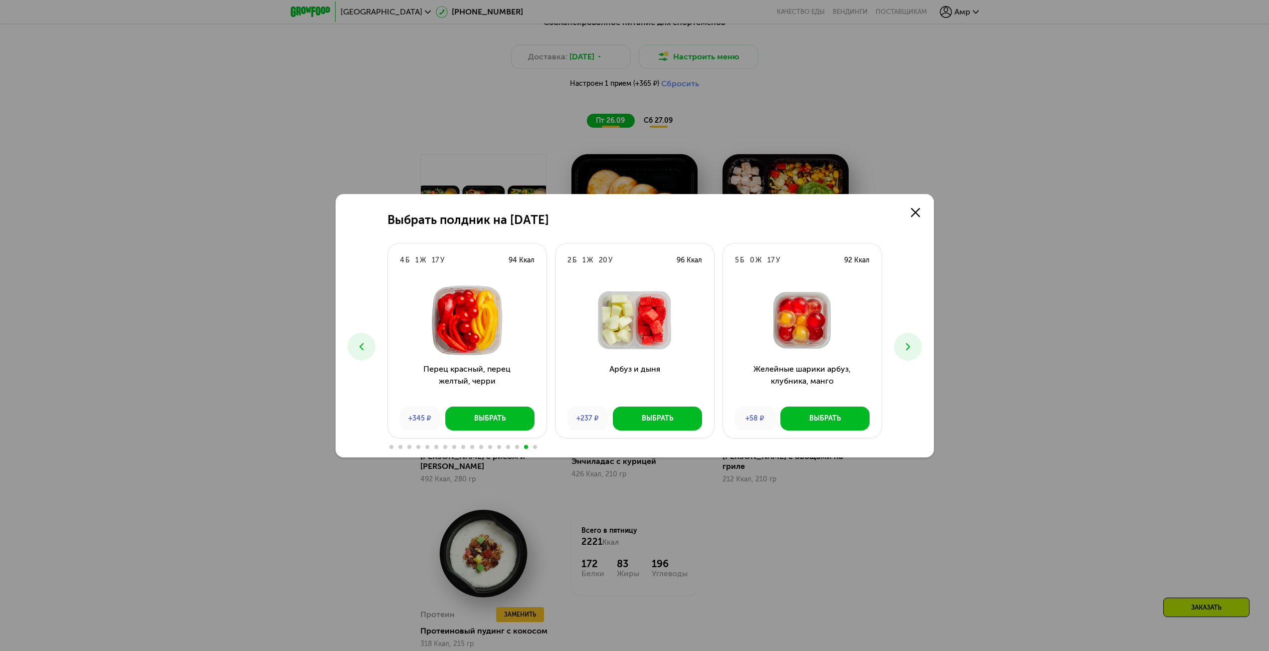
click at [370, 344] on button at bounding box center [362, 347] width 28 height 28
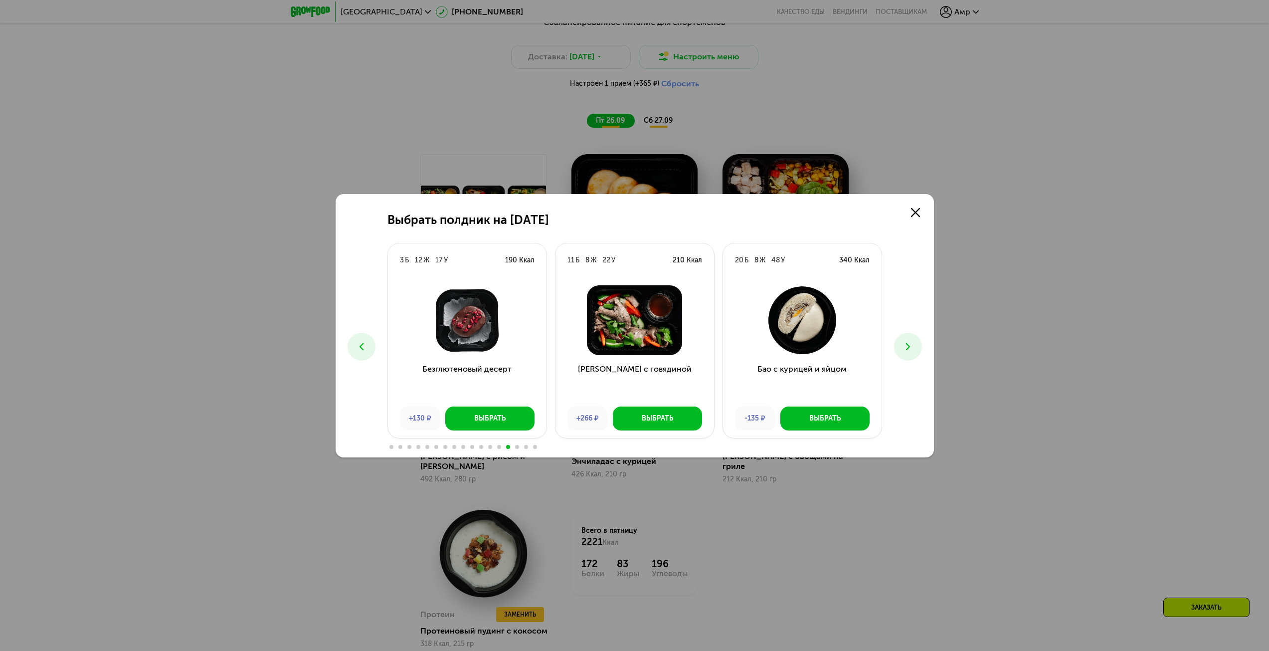
click at [370, 344] on button at bounding box center [362, 347] width 28 height 28
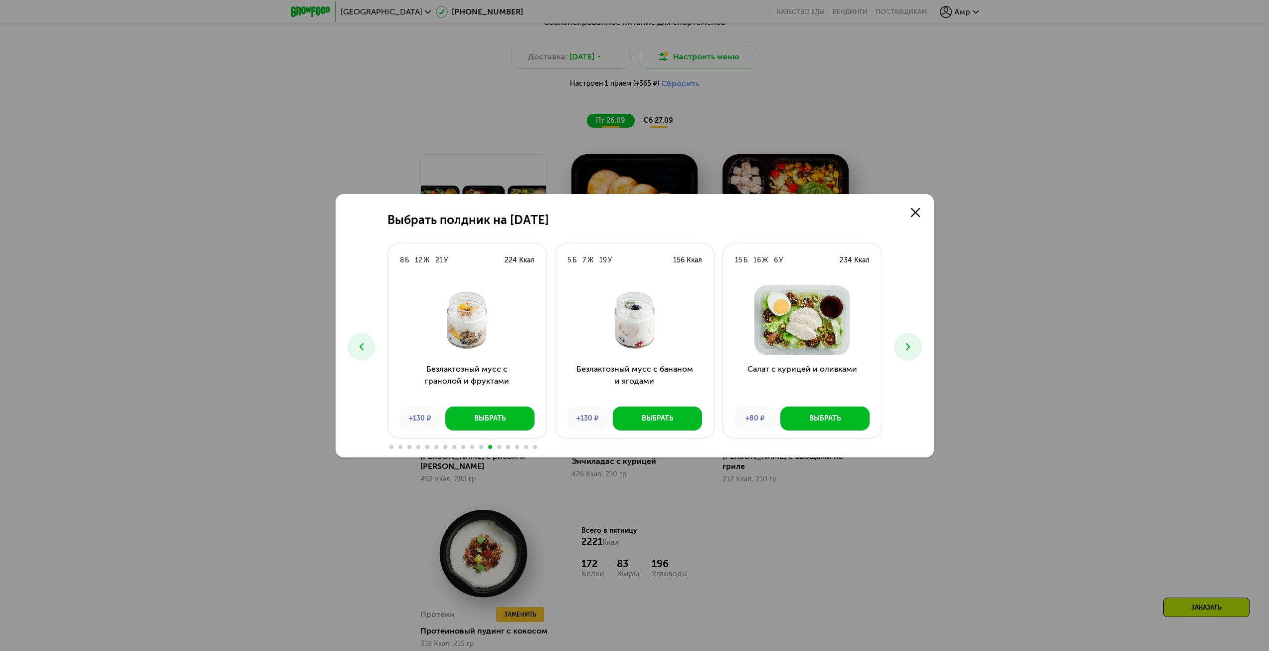
click at [370, 344] on button at bounding box center [362, 347] width 28 height 28
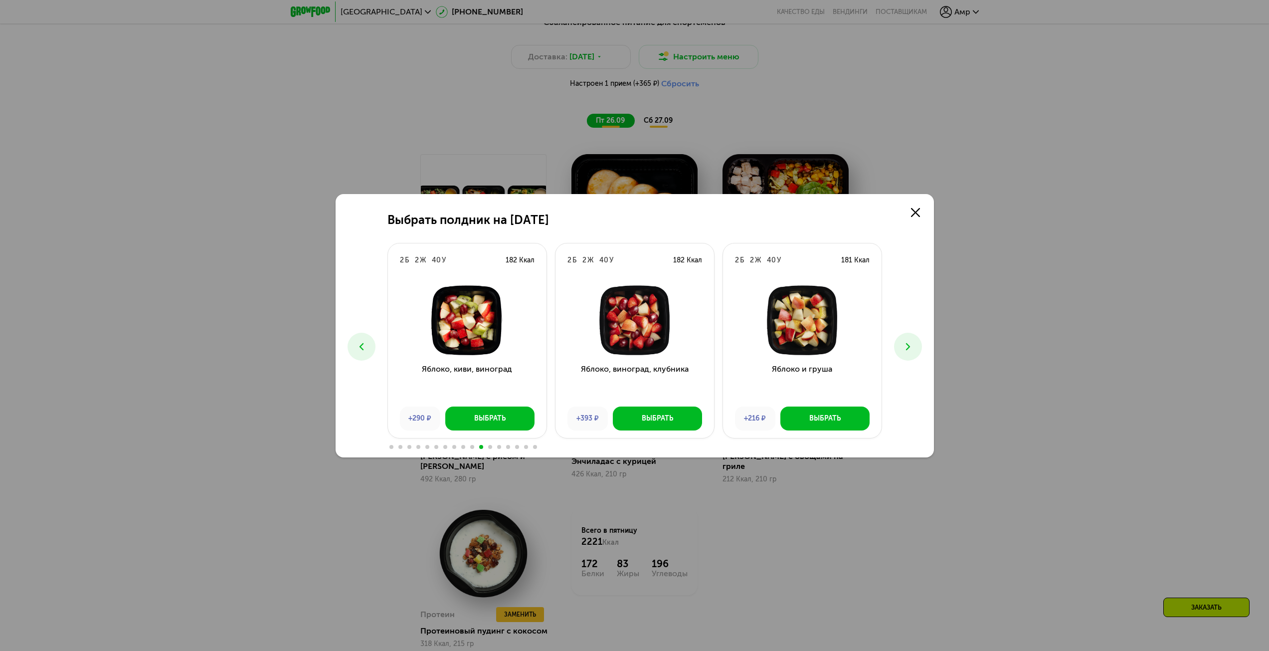
click at [370, 344] on button at bounding box center [362, 347] width 28 height 28
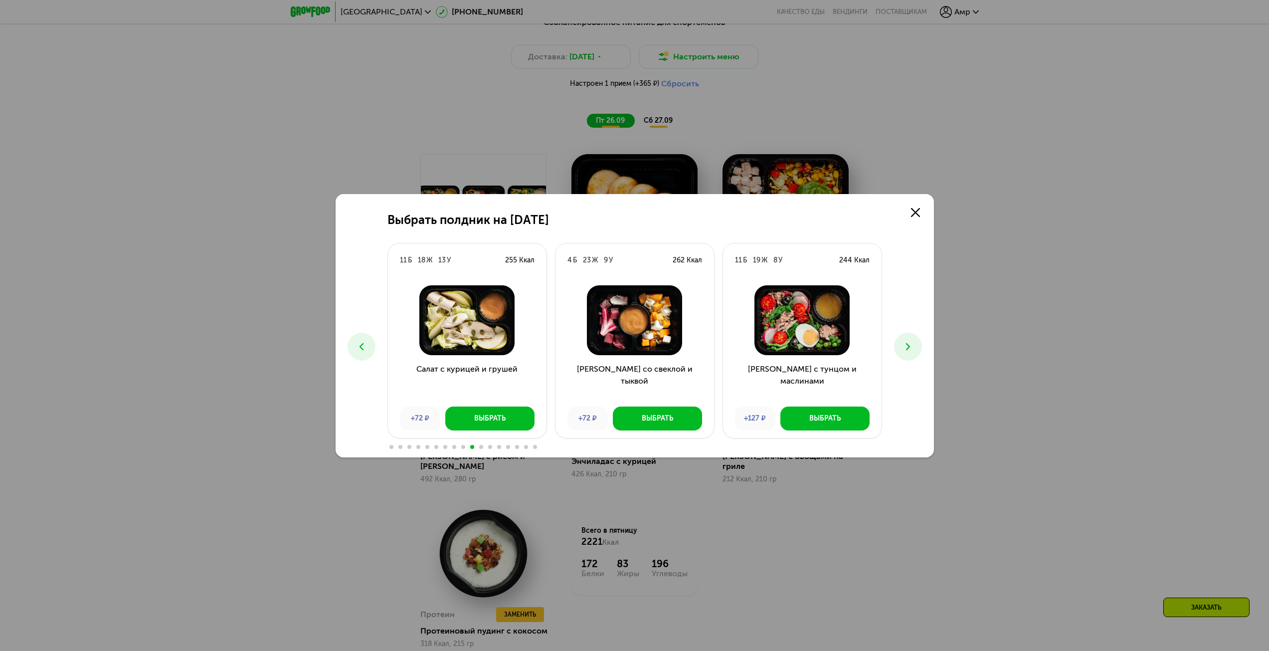
click at [365, 342] on icon at bounding box center [362, 347] width 12 height 12
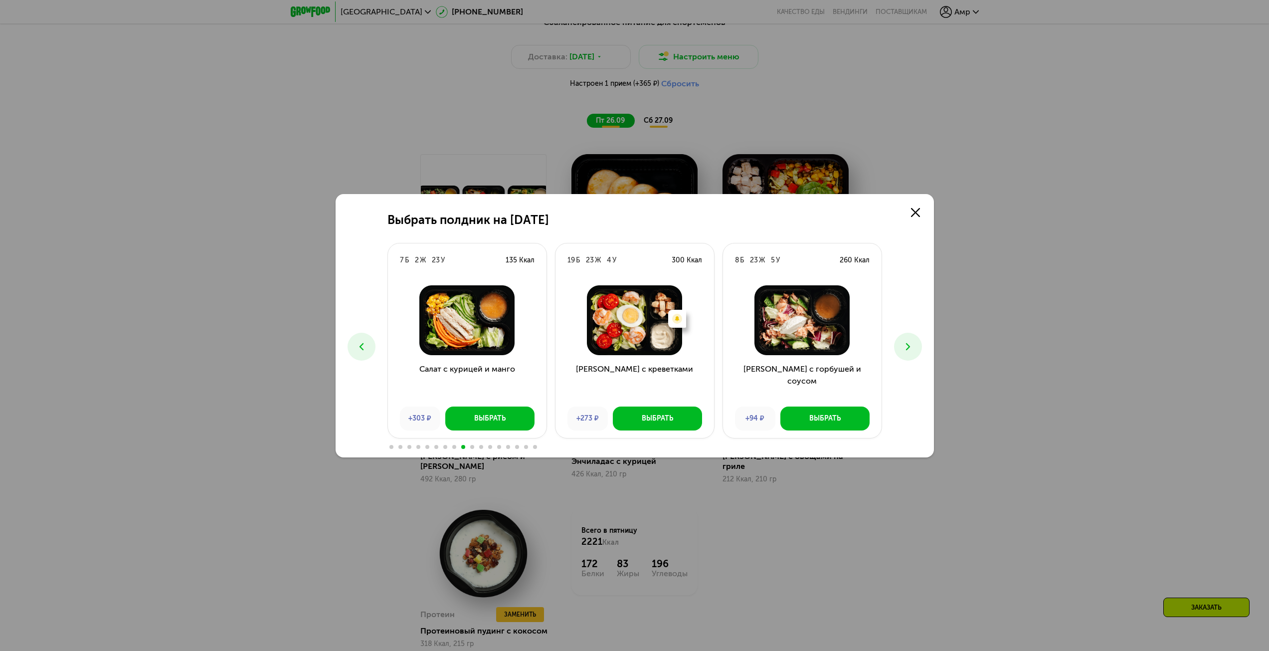
click at [366, 343] on icon at bounding box center [362, 347] width 12 height 12
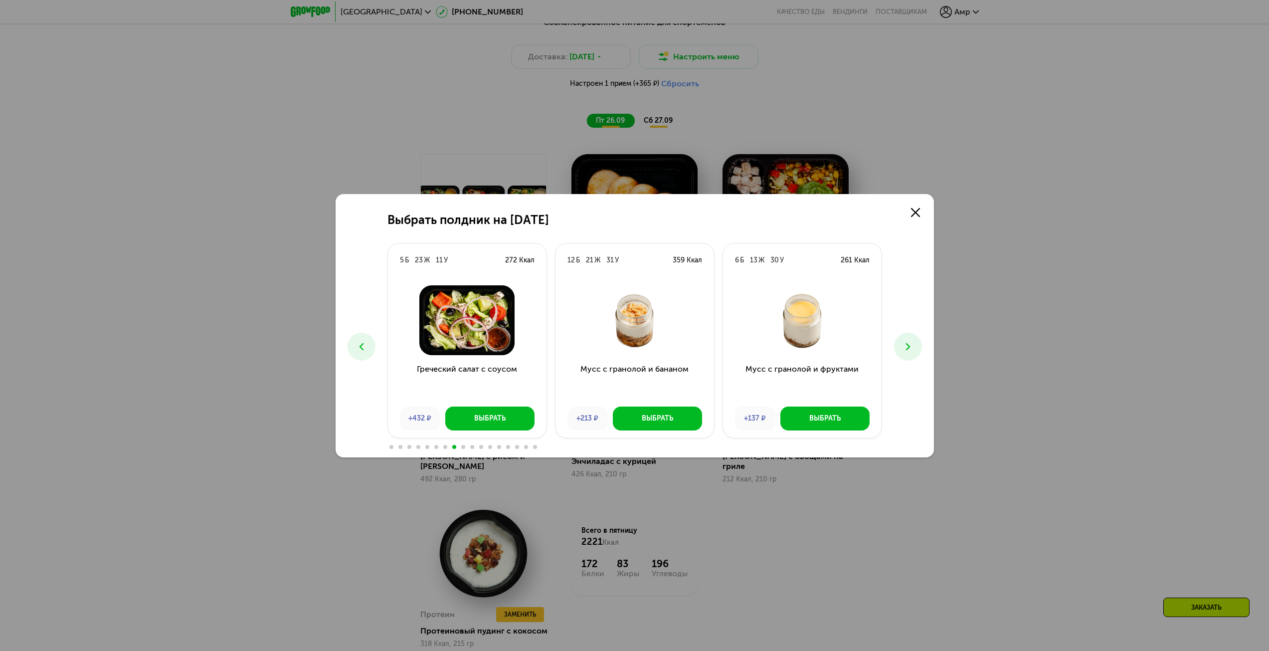
click at [366, 343] on icon at bounding box center [362, 347] width 12 height 12
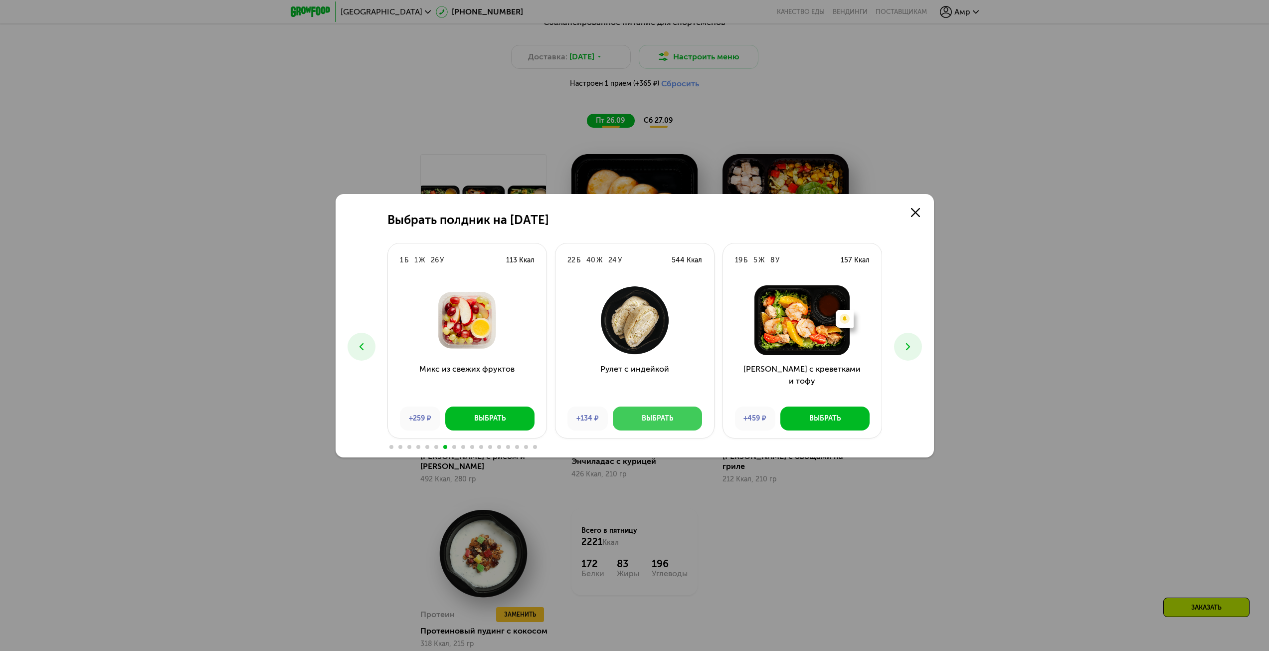
click at [661, 419] on div "Выбрать" at bounding box center [657, 418] width 31 height 10
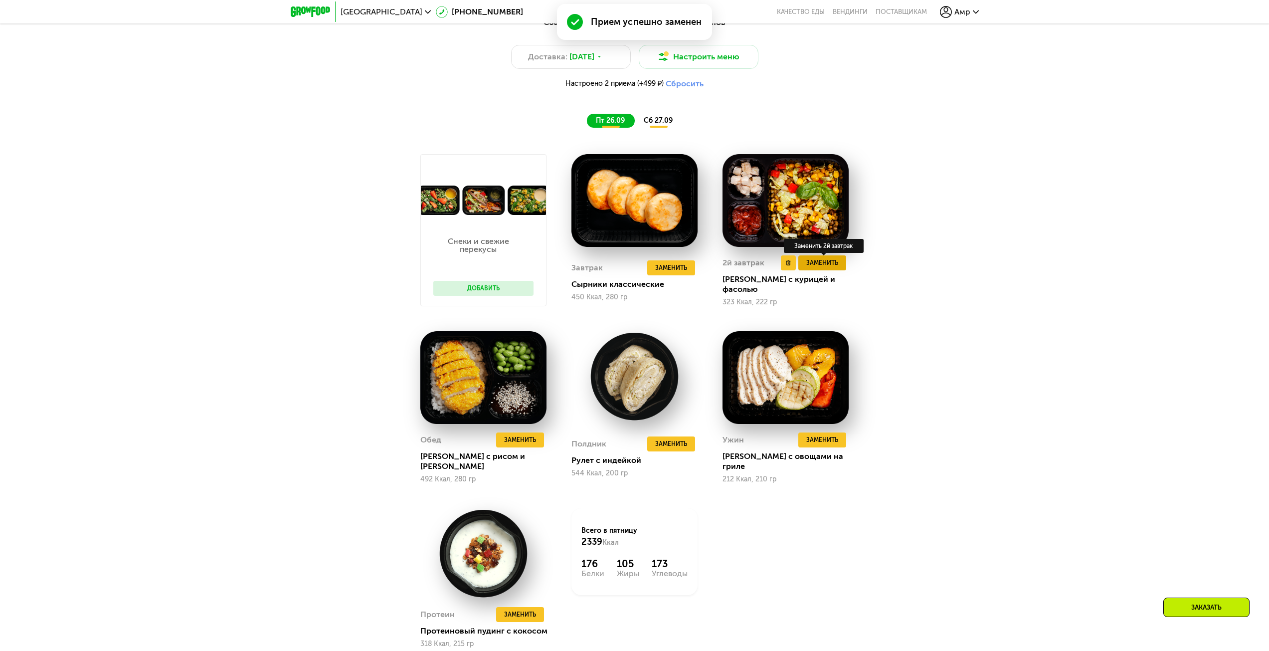
click at [828, 268] on span "Заменить" at bounding box center [822, 263] width 32 height 10
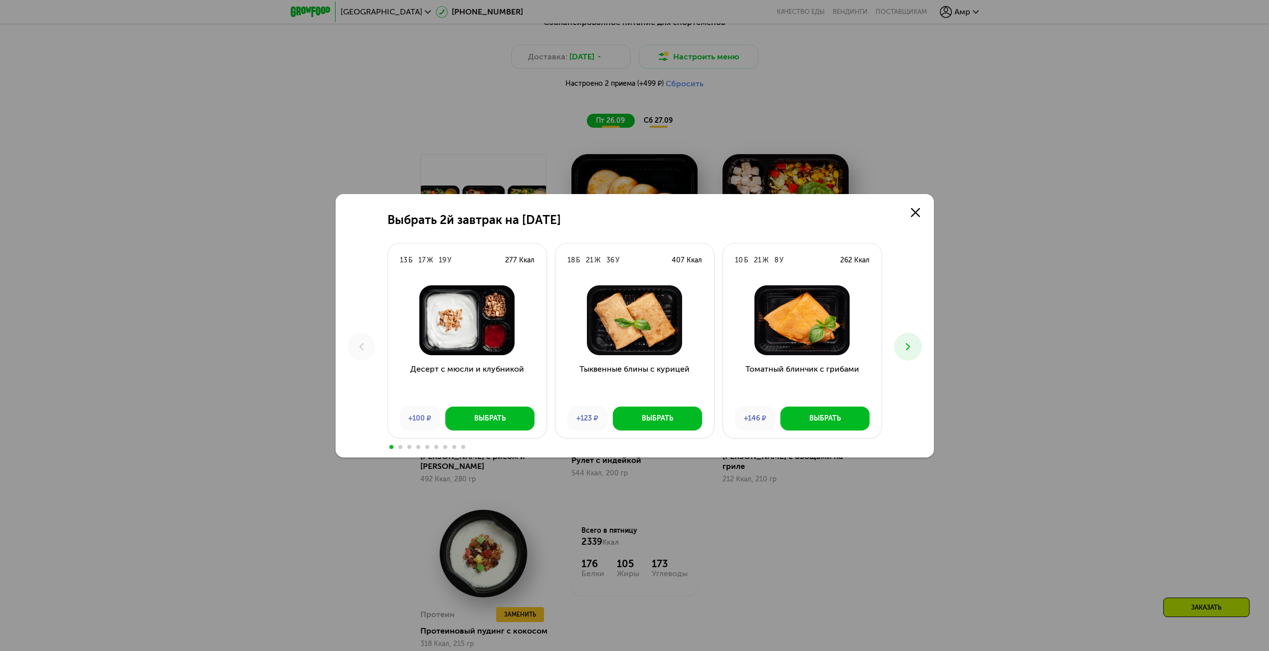
click at [927, 338] on div "Выбрать 2й завтрак на [DATE] Б 17 Ж 19 У 277 Ккал Десерт с мюсли и клубникой +1…" at bounding box center [635, 325] width 598 height 263
click at [916, 350] on button at bounding box center [908, 347] width 28 height 28
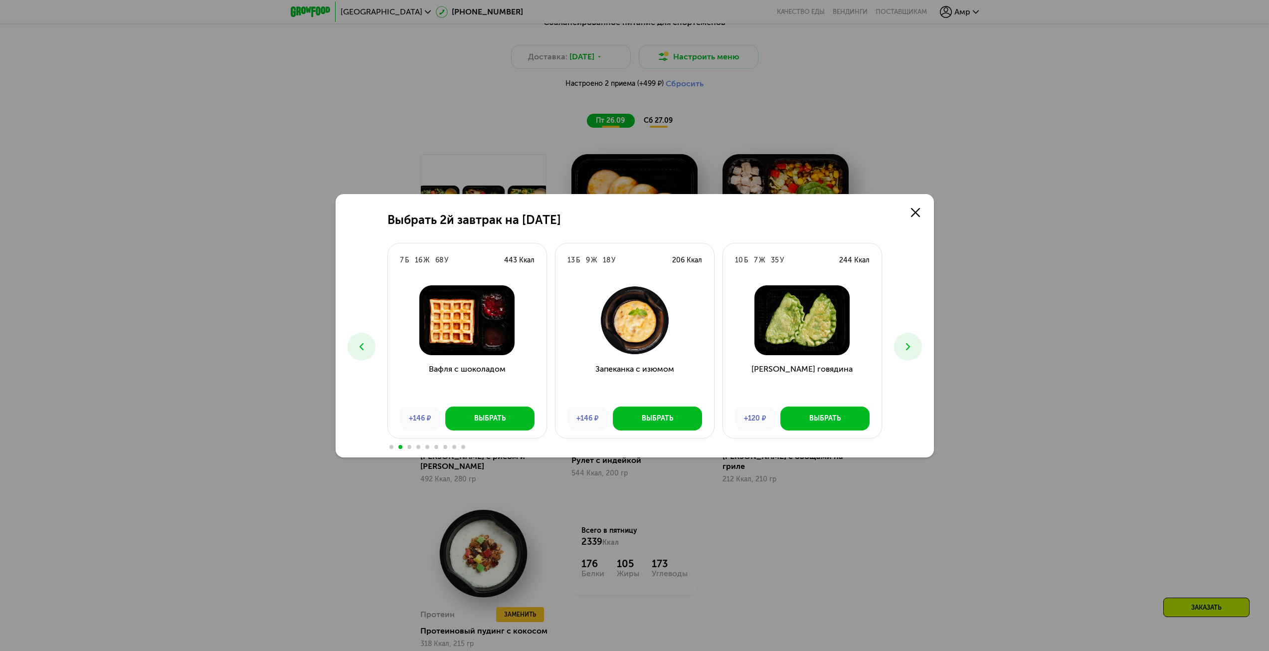
click at [915, 350] on button at bounding box center [908, 347] width 28 height 28
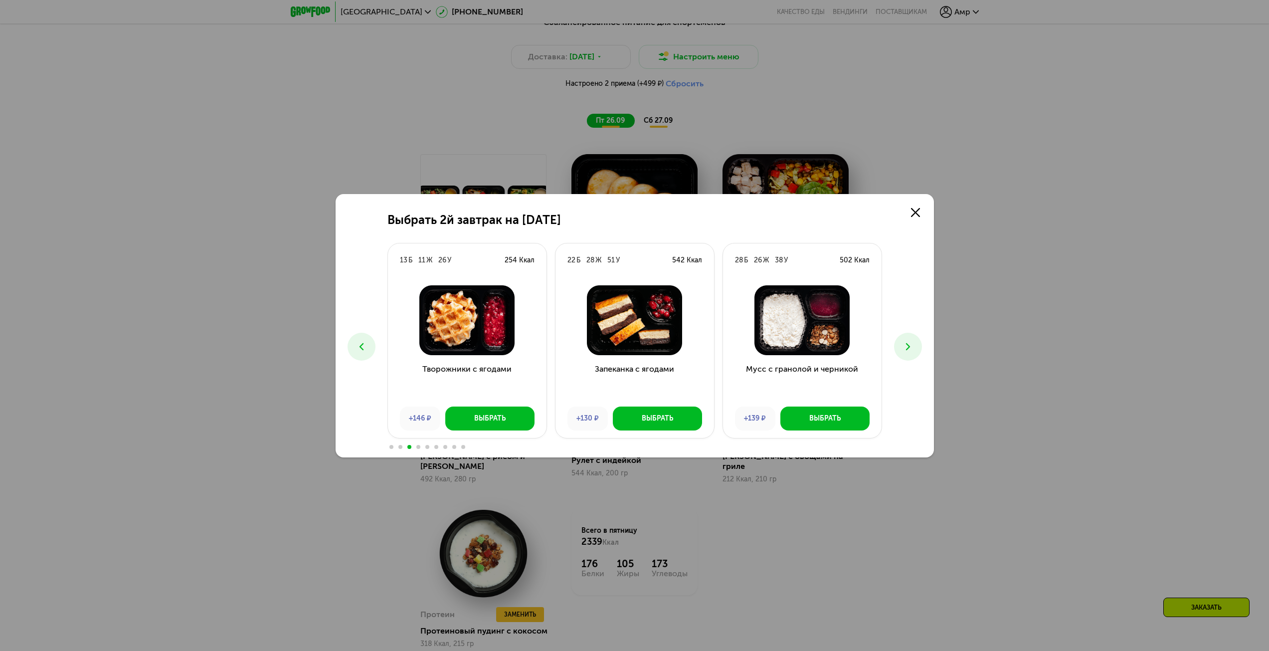
click at [915, 349] on button at bounding box center [908, 347] width 28 height 28
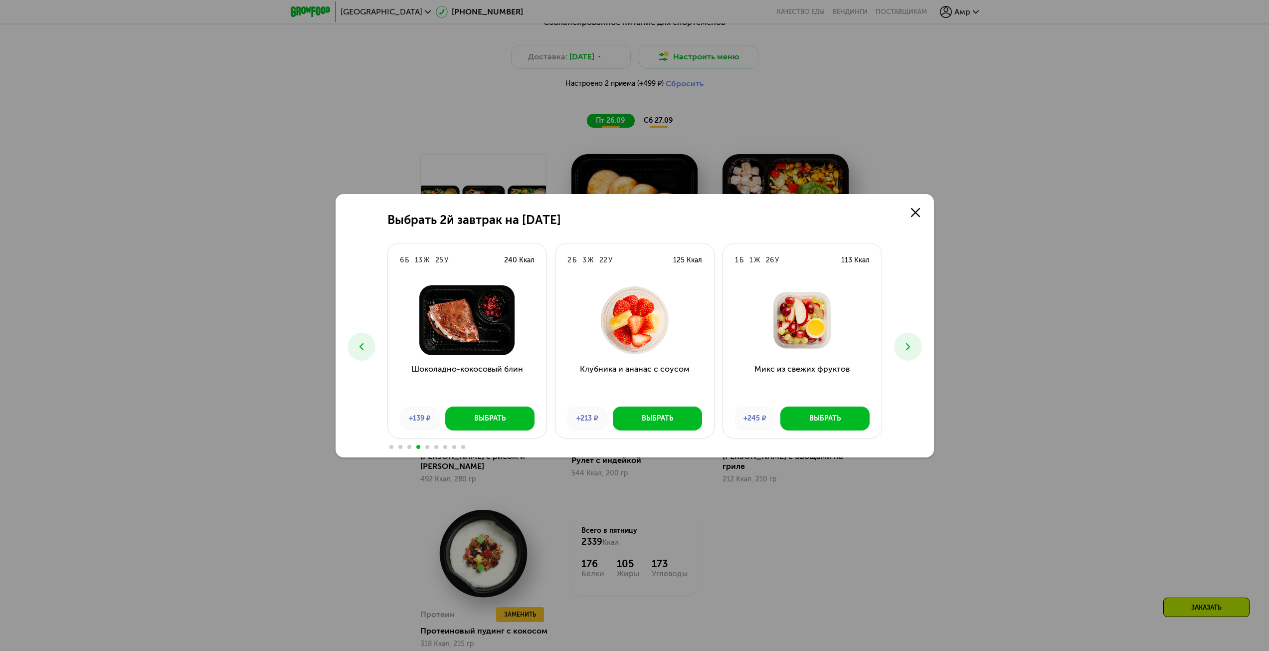
click at [913, 347] on icon at bounding box center [908, 347] width 12 height 12
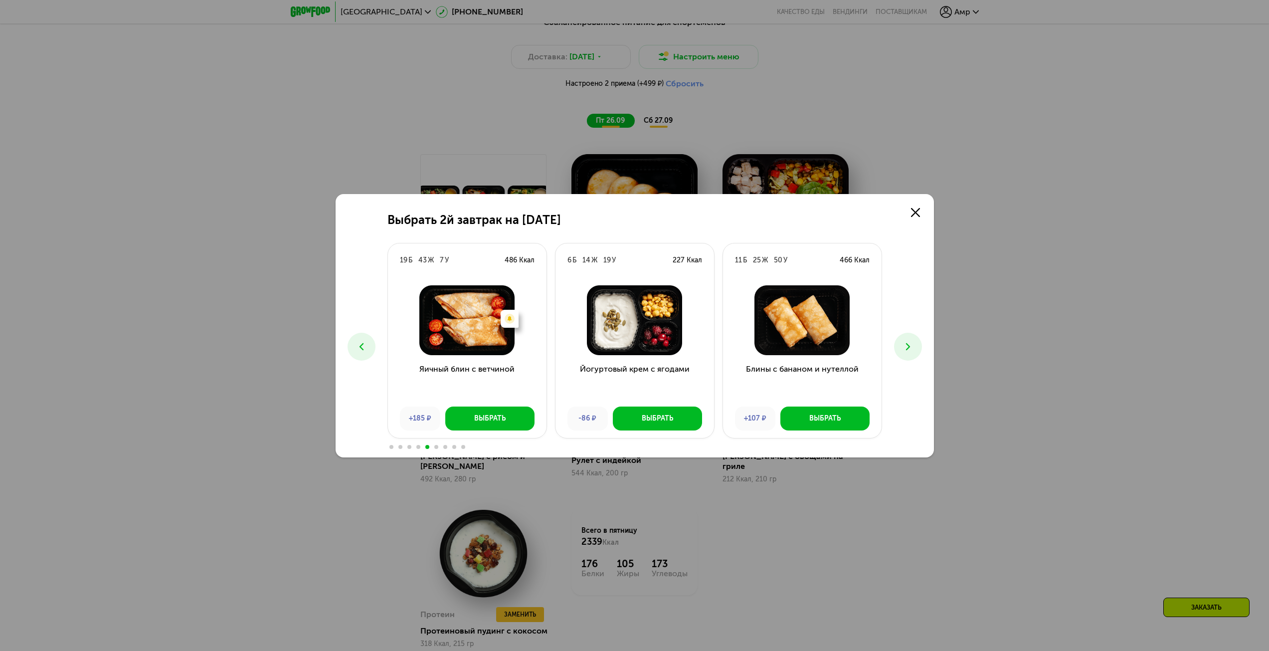
click at [355, 353] on button at bounding box center [362, 347] width 28 height 28
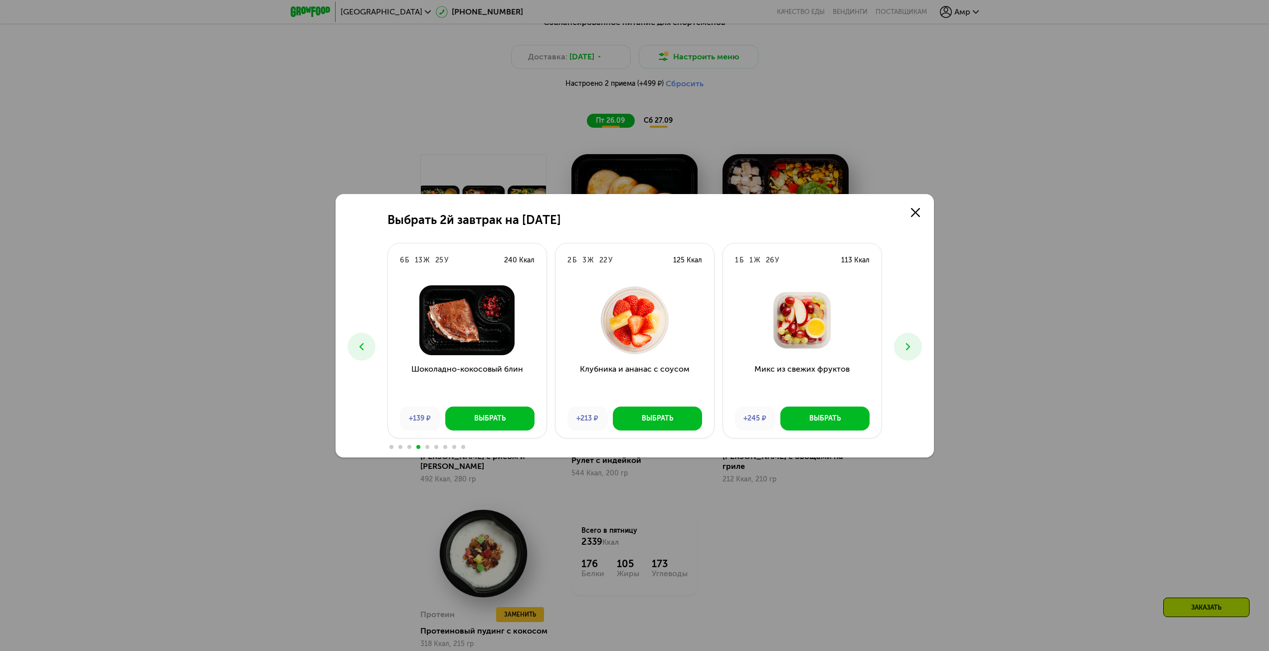
click at [921, 342] on button at bounding box center [908, 347] width 28 height 28
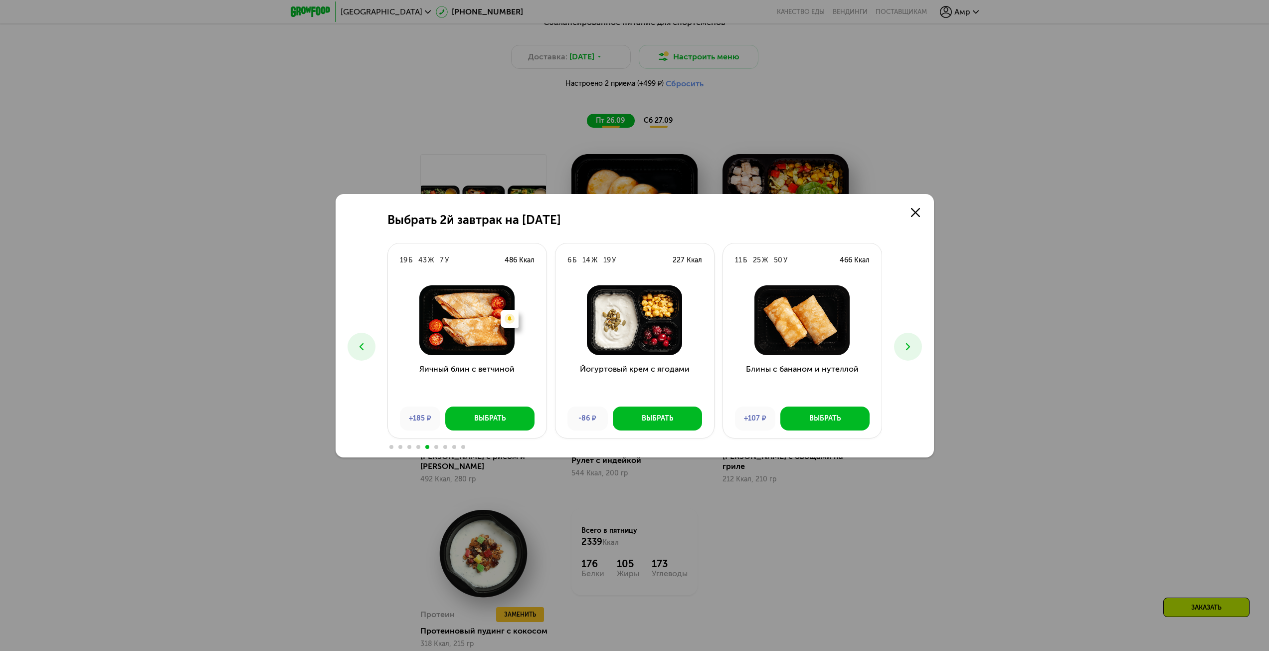
click at [909, 347] on use at bounding box center [908, 346] width 4 height 7
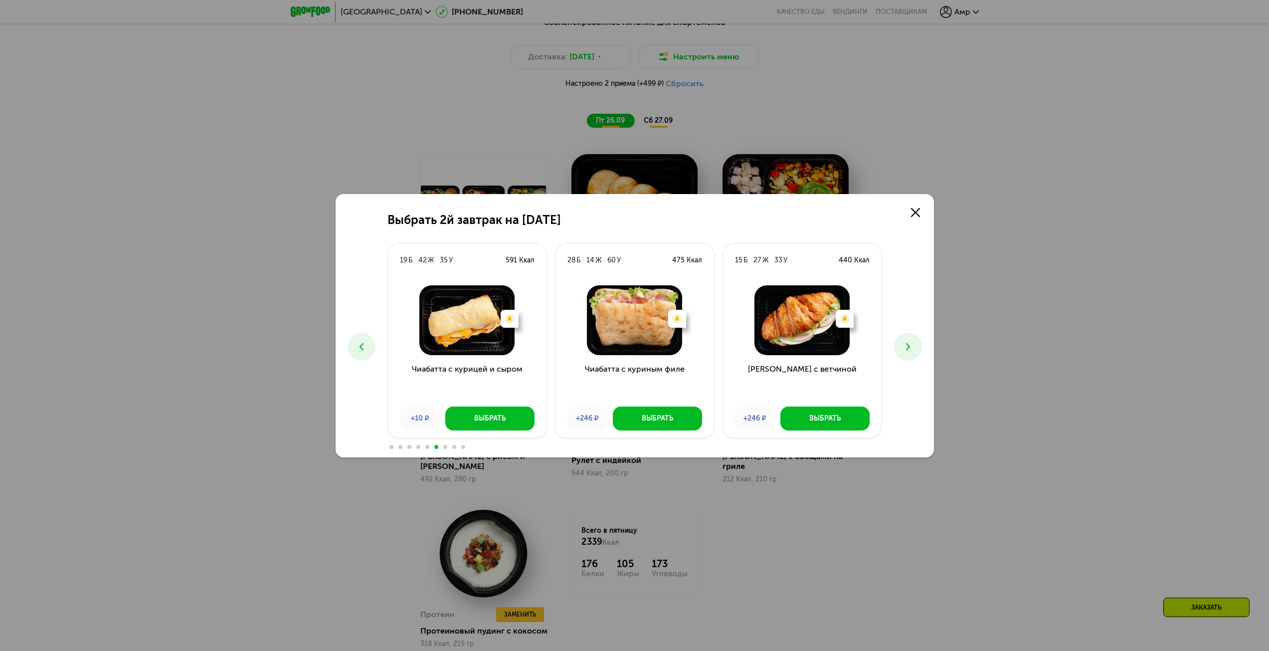
click at [352, 344] on button at bounding box center [362, 347] width 28 height 28
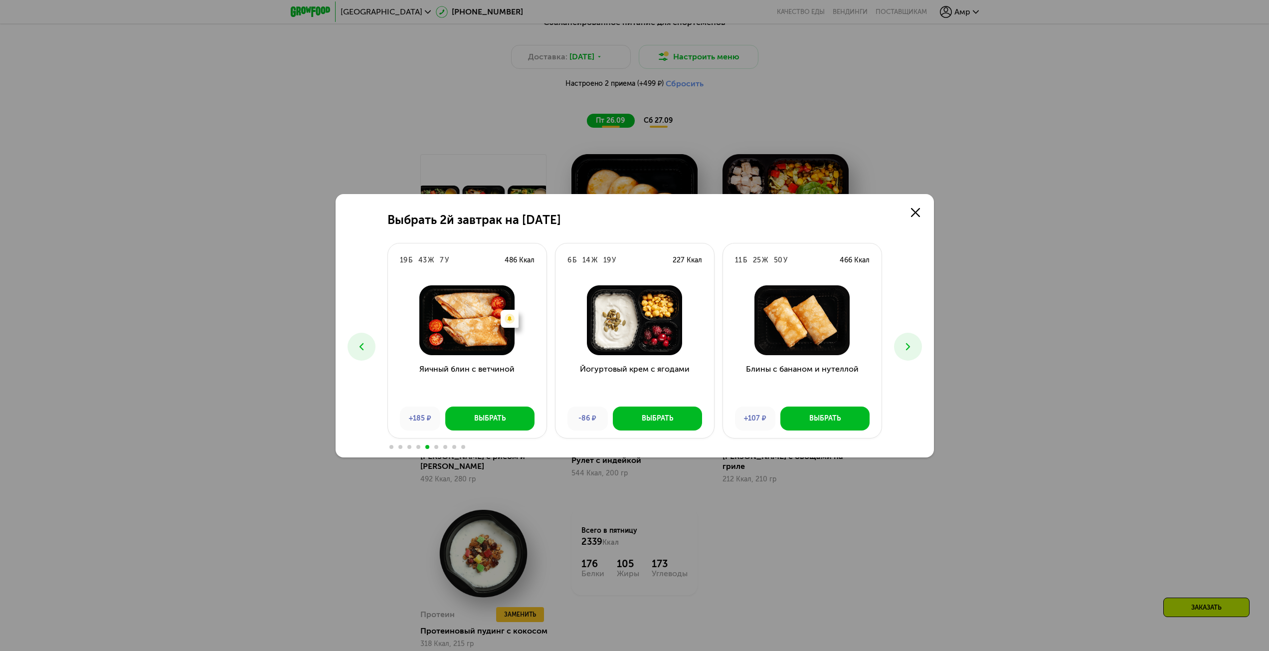
click at [904, 341] on icon at bounding box center [908, 347] width 12 height 12
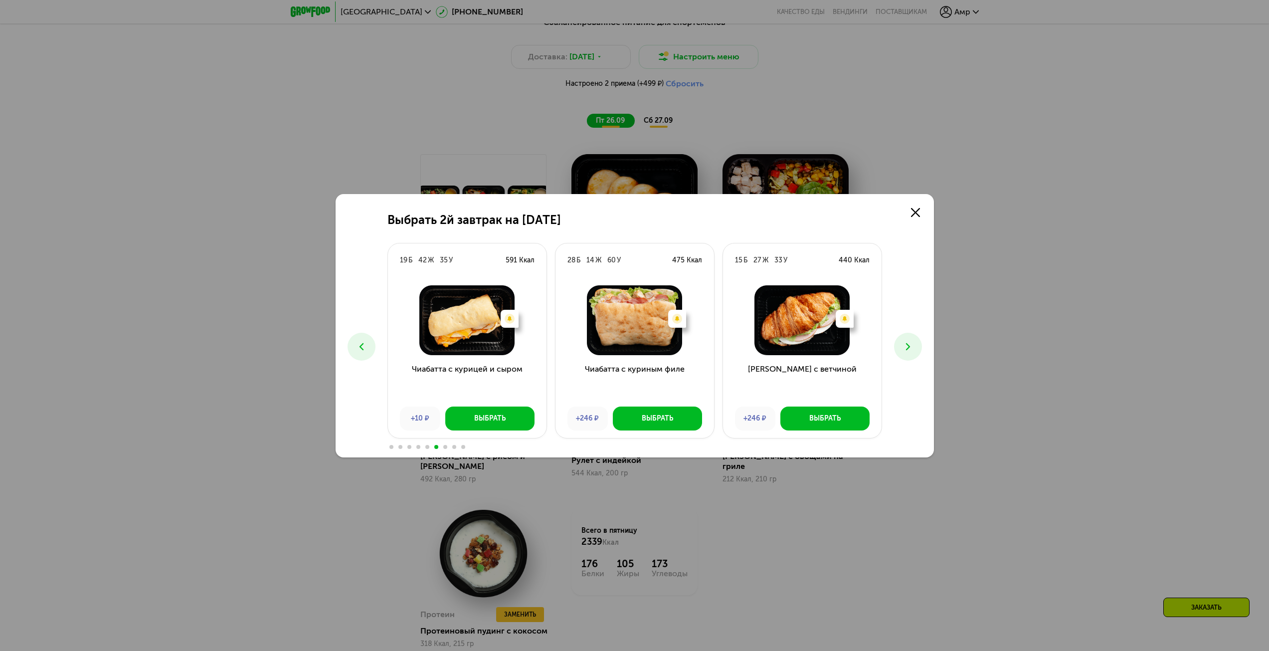
click at [904, 341] on icon at bounding box center [908, 347] width 12 height 12
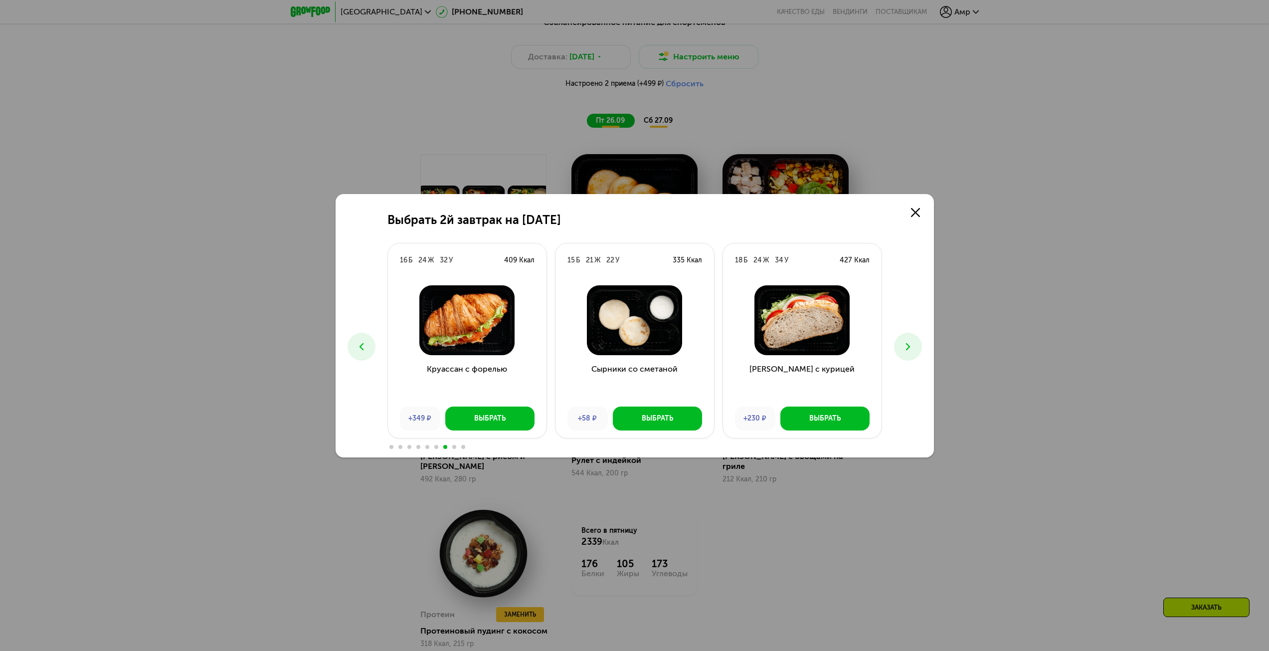
click at [904, 341] on icon at bounding box center [908, 347] width 12 height 12
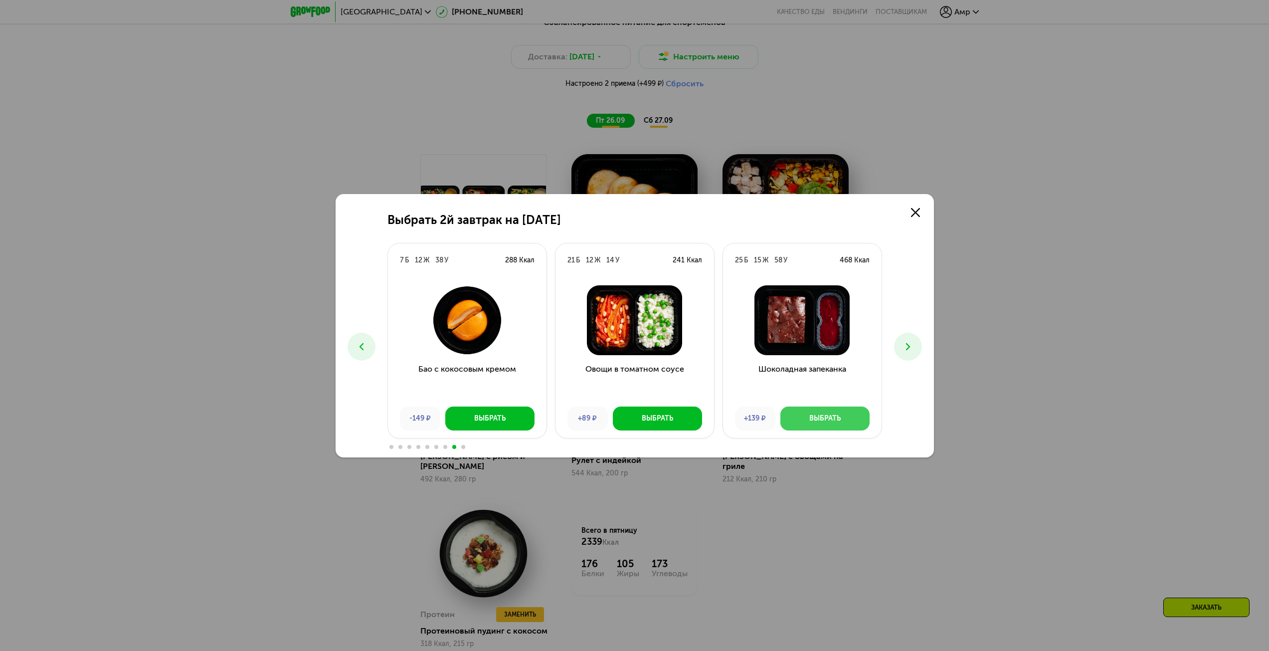
click at [853, 411] on button "Выбрать" at bounding box center [824, 418] width 89 height 24
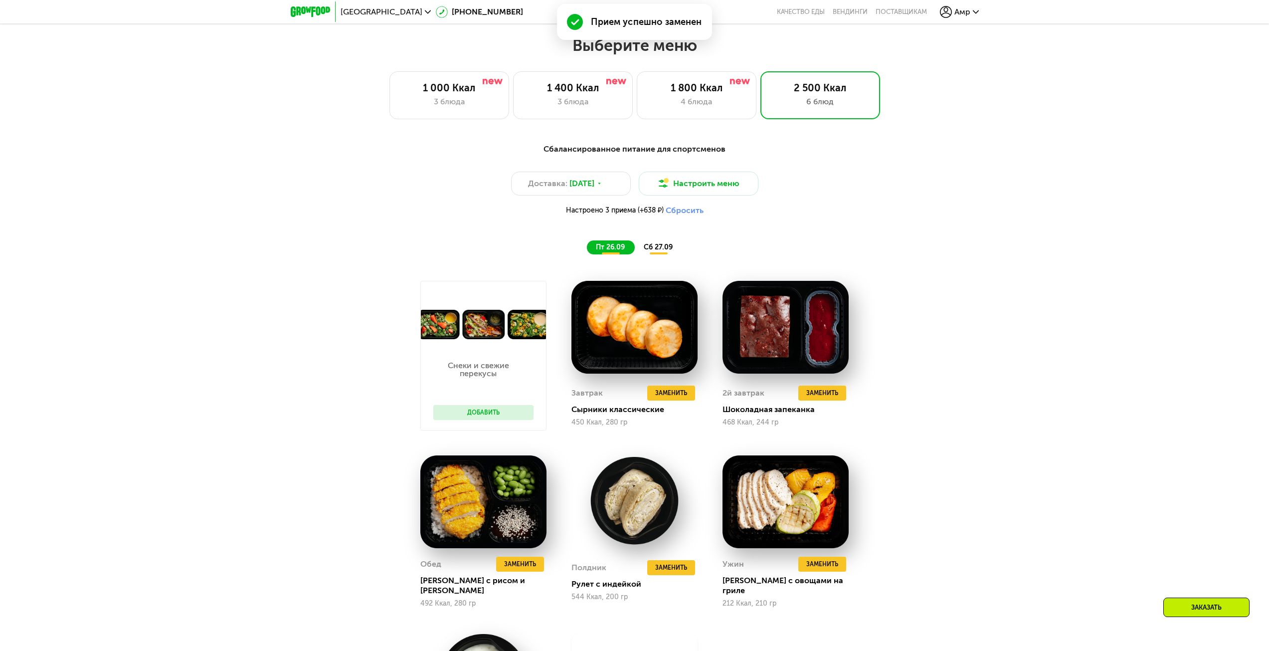
scroll to position [1050, 0]
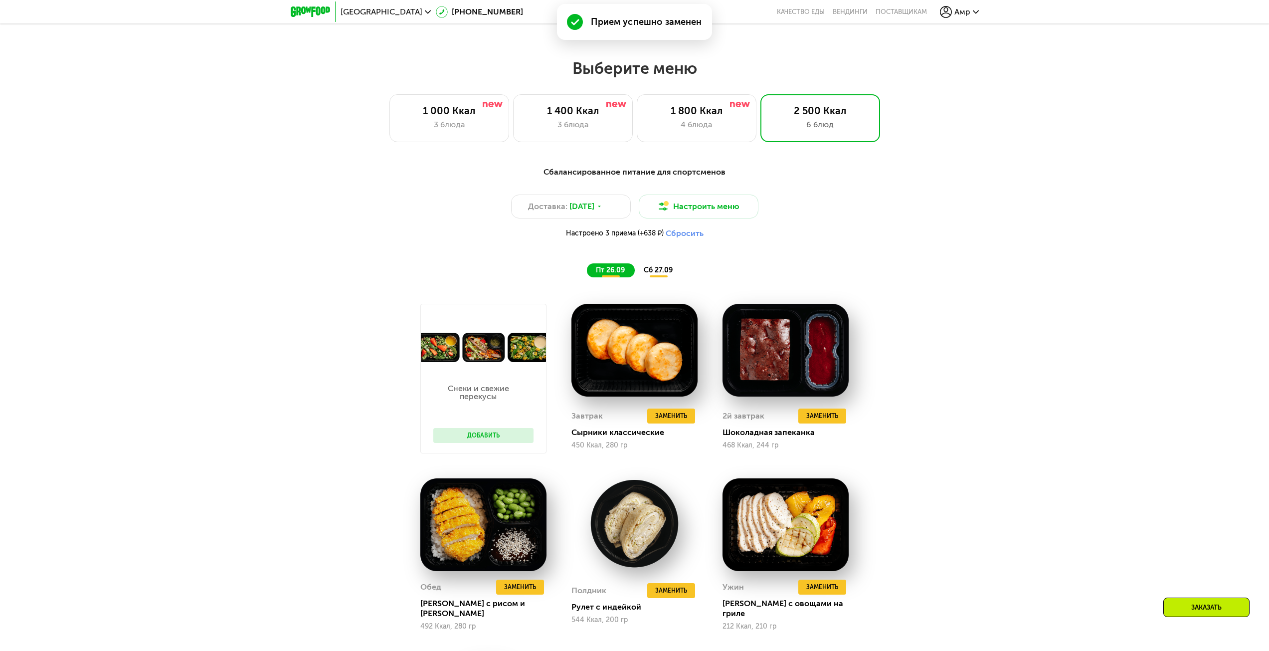
click at [652, 274] on span "сб 27.09" at bounding box center [658, 270] width 29 height 8
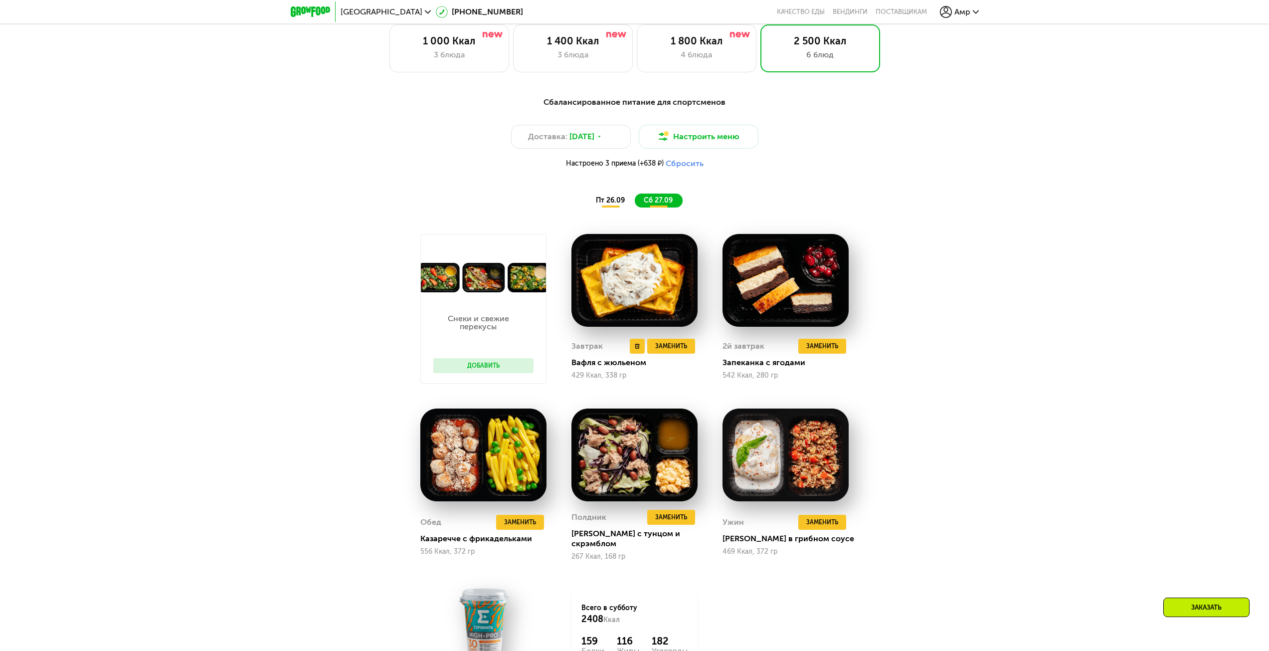
scroll to position [1150, 0]
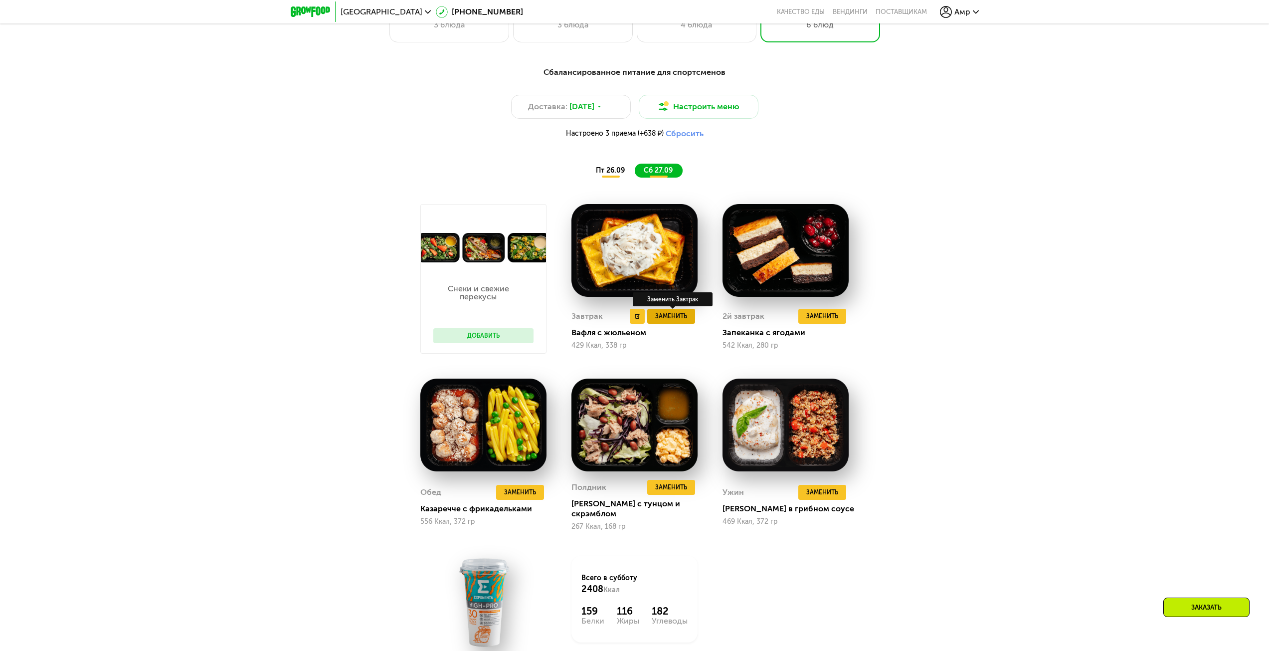
click at [687, 315] on span "Заменить" at bounding box center [671, 316] width 32 height 10
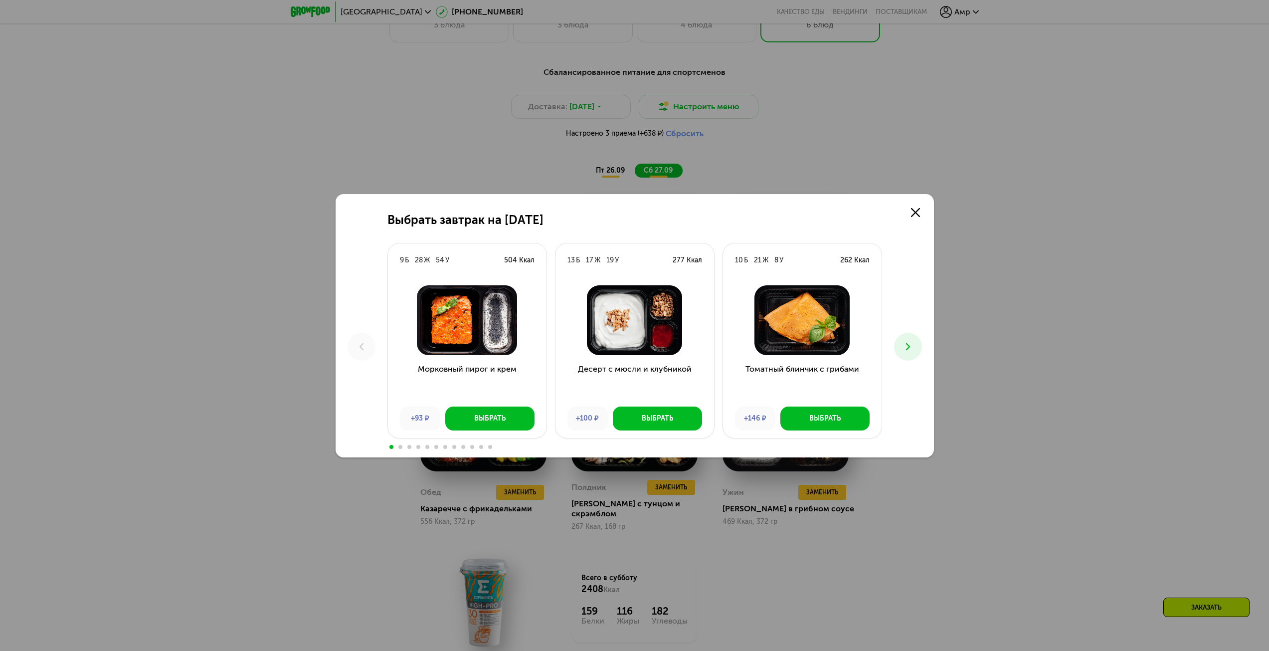
click at [918, 347] on button at bounding box center [908, 347] width 28 height 28
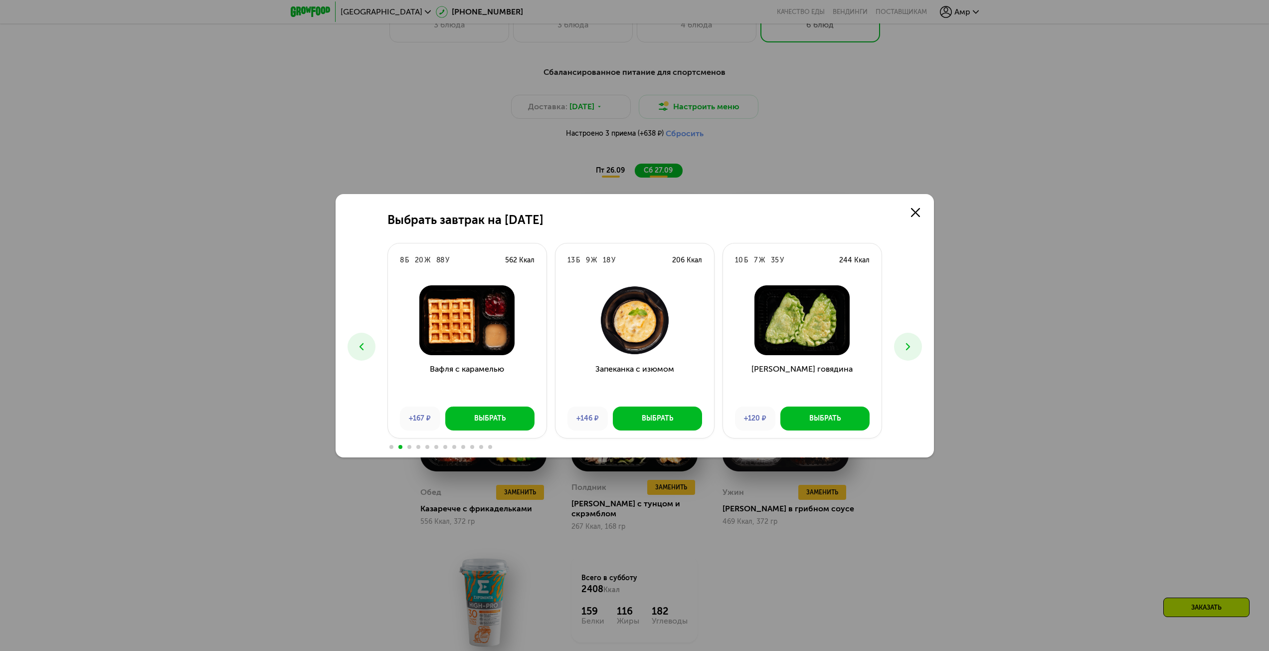
click at [918, 347] on button at bounding box center [908, 347] width 28 height 28
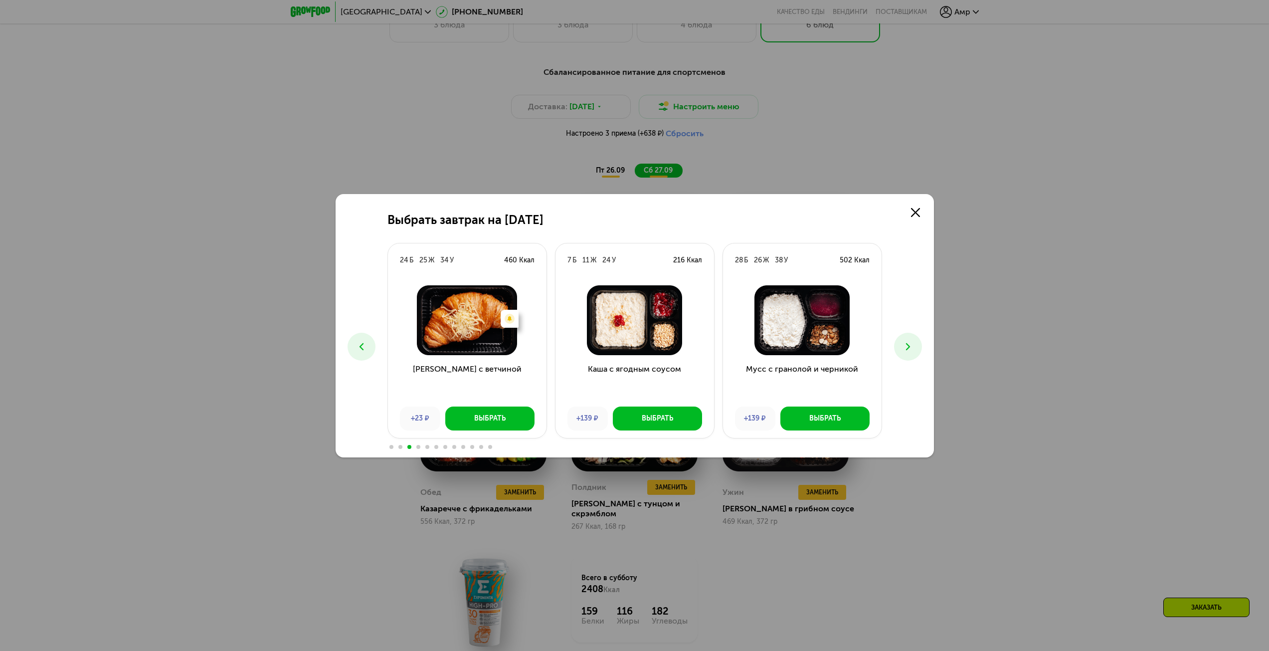
click at [398, 395] on h3 "[PERSON_NAME] с ветчиной" at bounding box center [467, 381] width 159 height 36
click at [900, 354] on button at bounding box center [908, 347] width 28 height 28
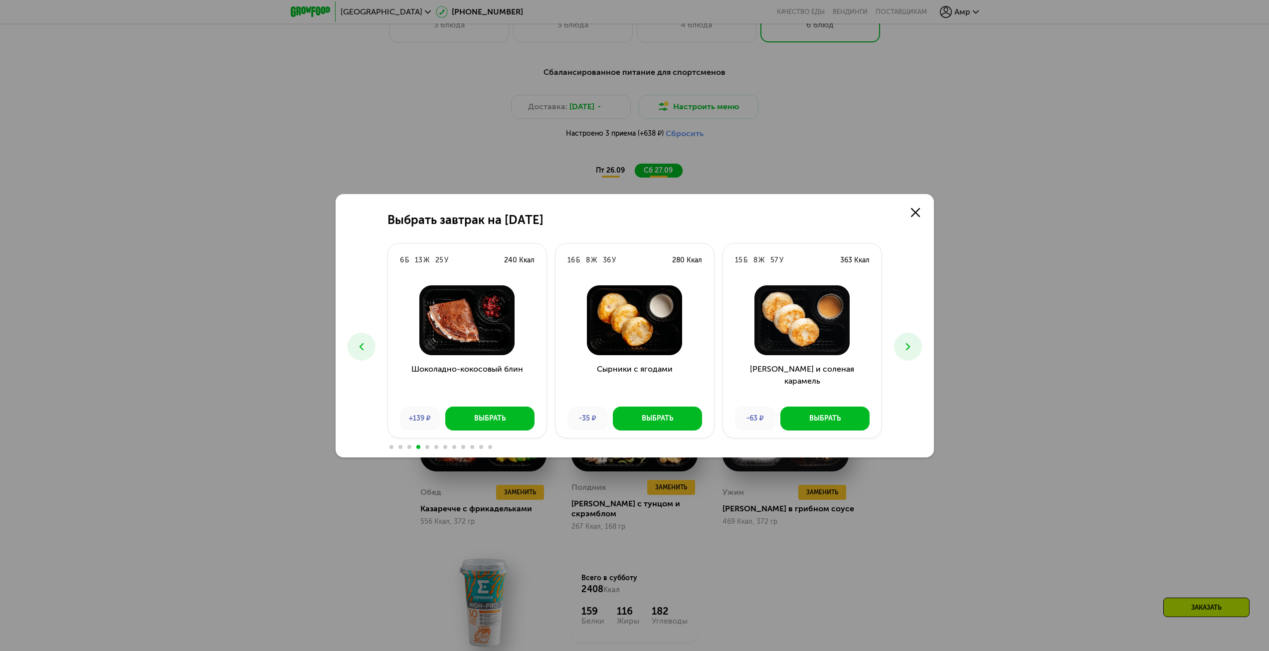
click at [900, 354] on button at bounding box center [908, 347] width 28 height 28
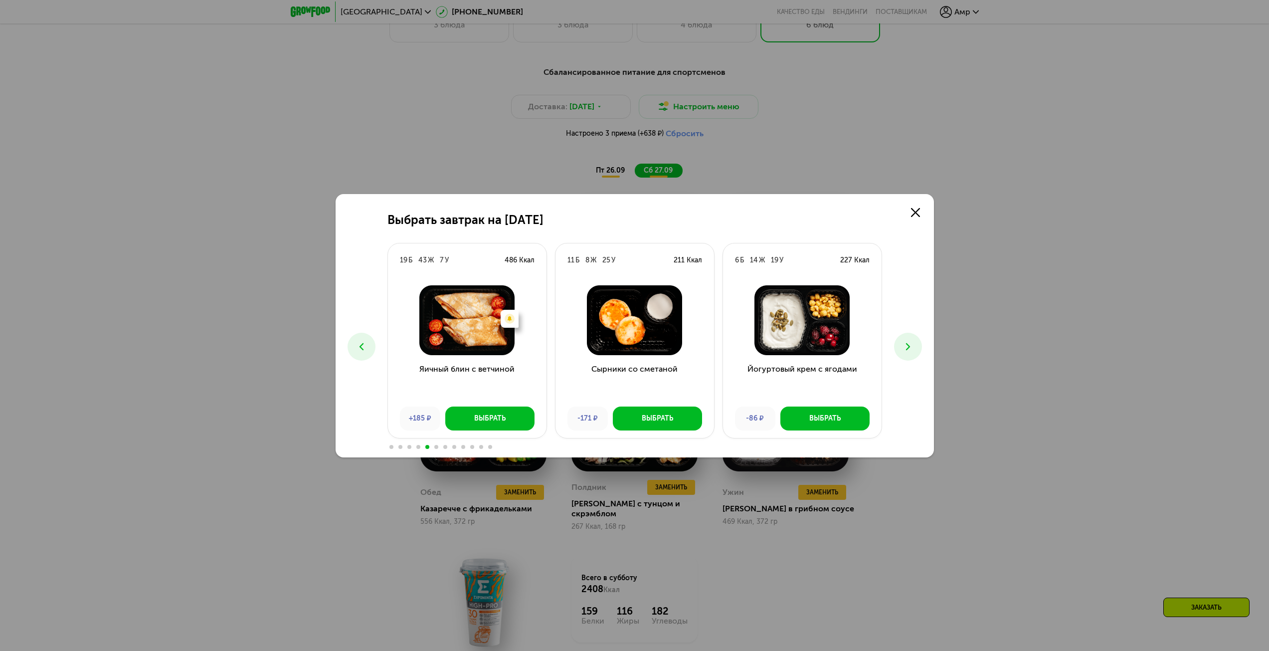
click at [900, 354] on button at bounding box center [908, 347] width 28 height 28
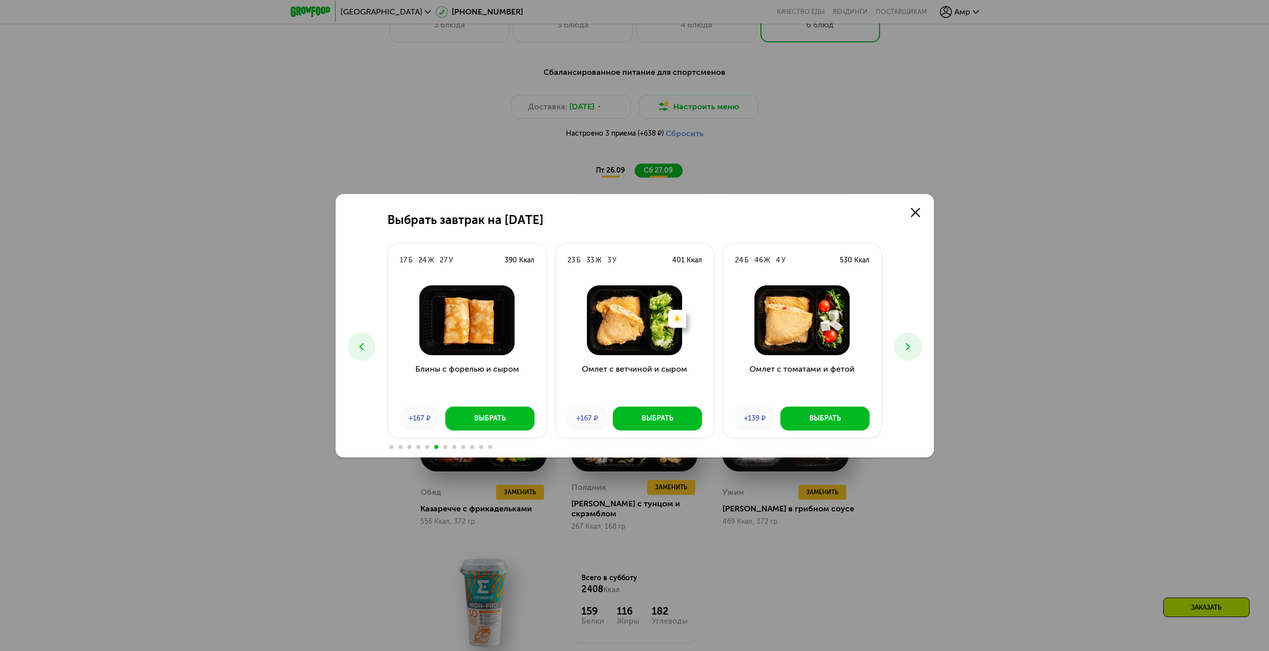
click at [900, 354] on button at bounding box center [908, 347] width 28 height 28
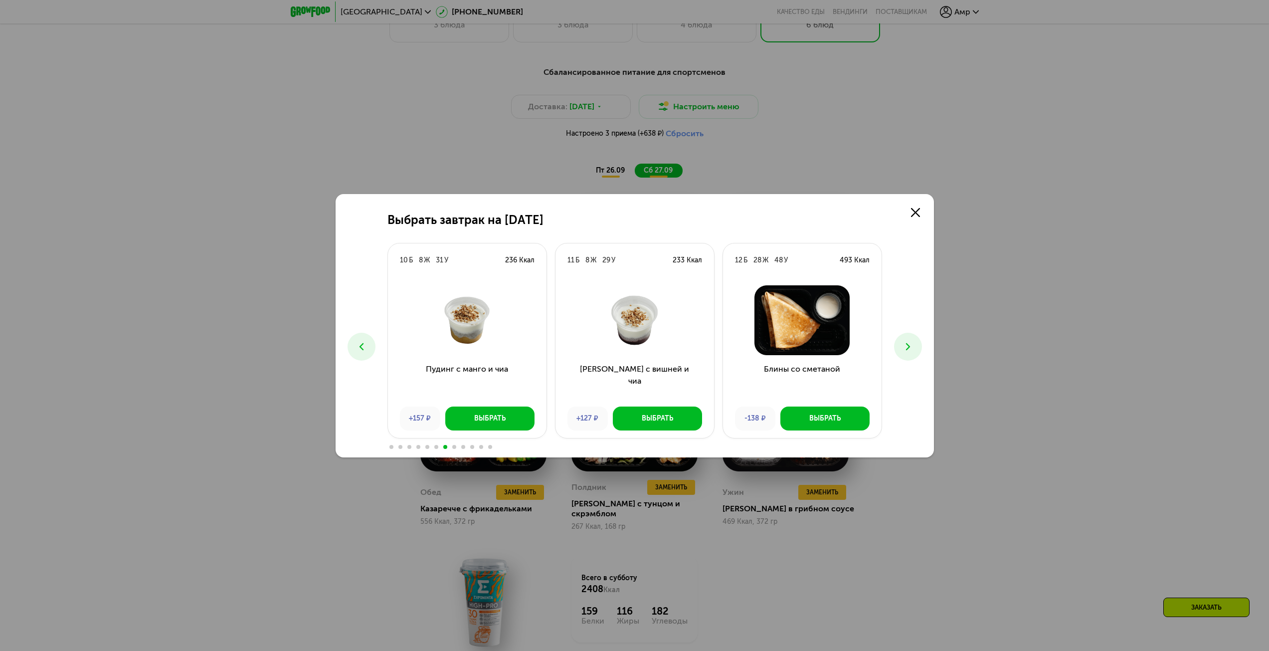
click at [900, 354] on button at bounding box center [908, 347] width 28 height 28
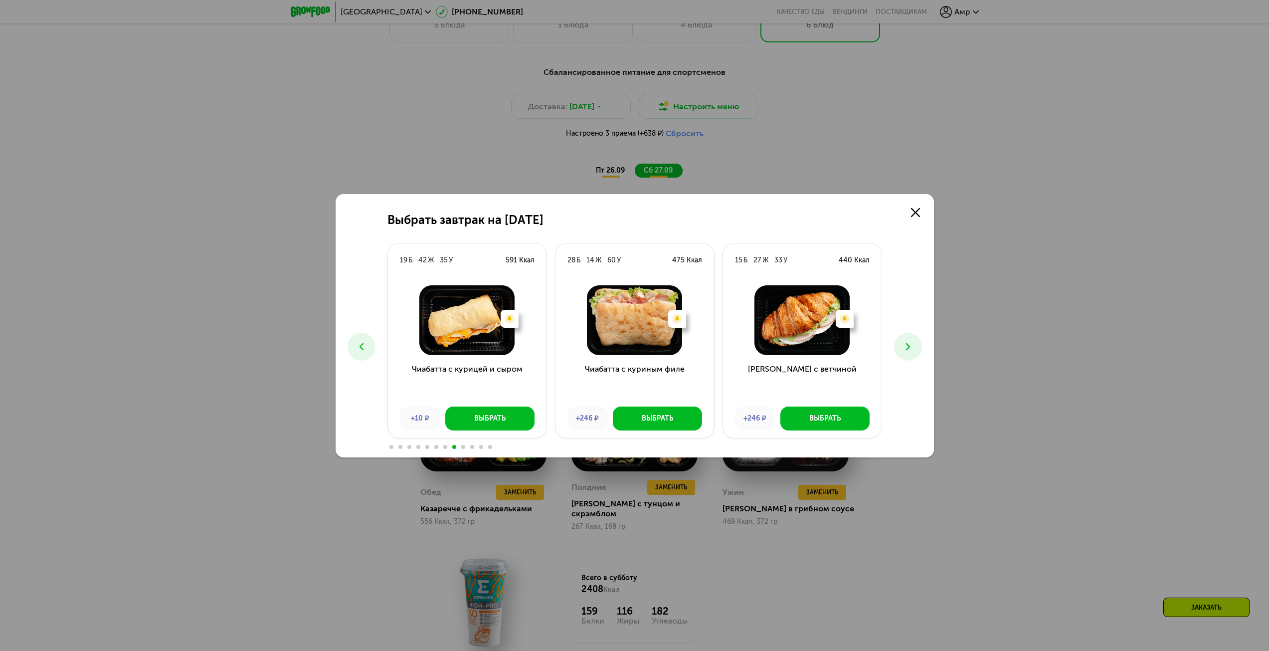
click at [900, 354] on button at bounding box center [908, 347] width 28 height 28
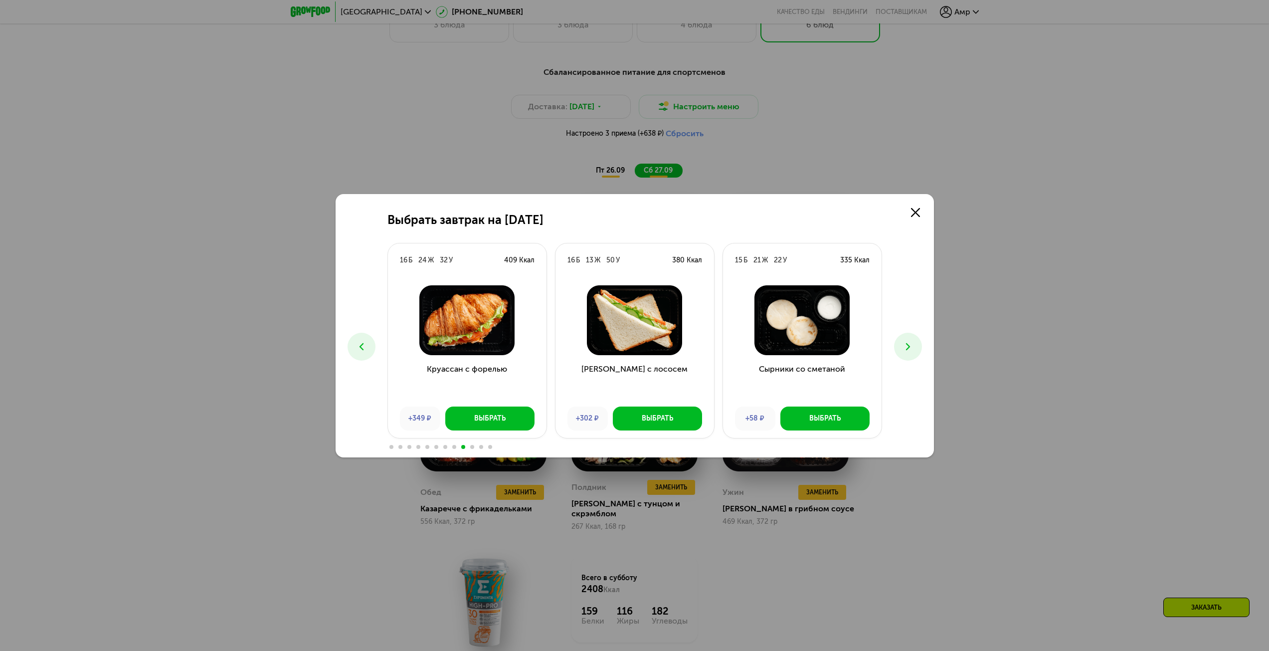
click at [900, 354] on button at bounding box center [908, 347] width 28 height 28
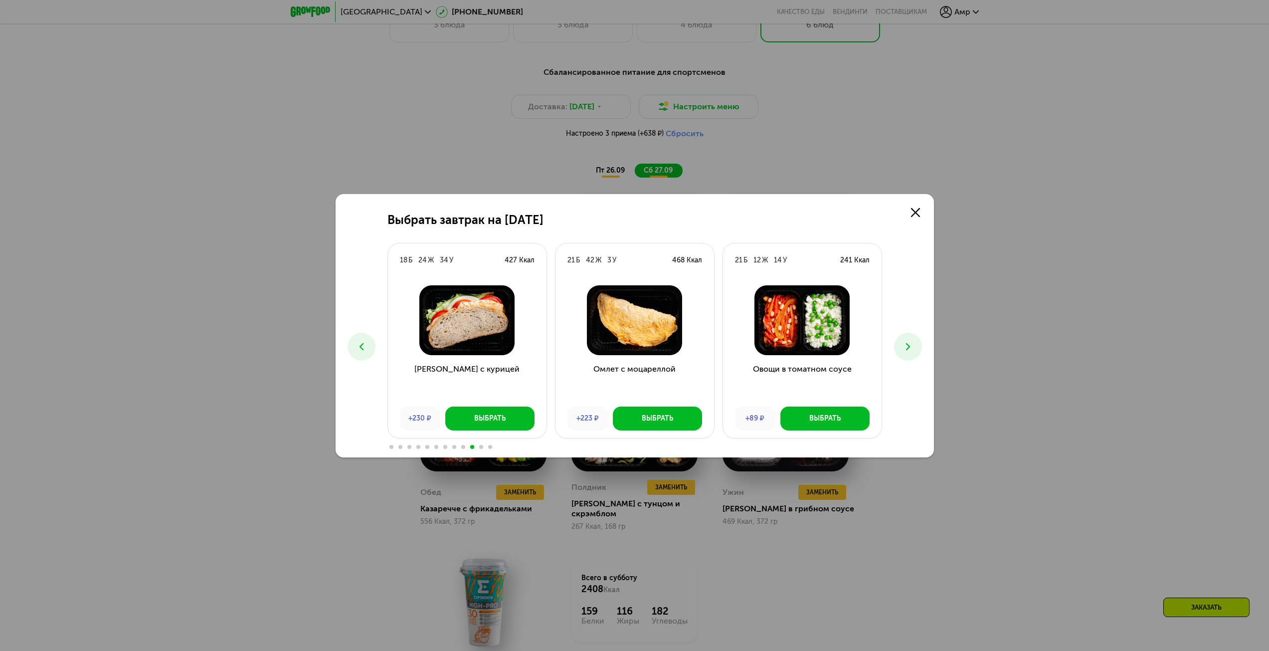
click at [900, 354] on button at bounding box center [908, 347] width 28 height 28
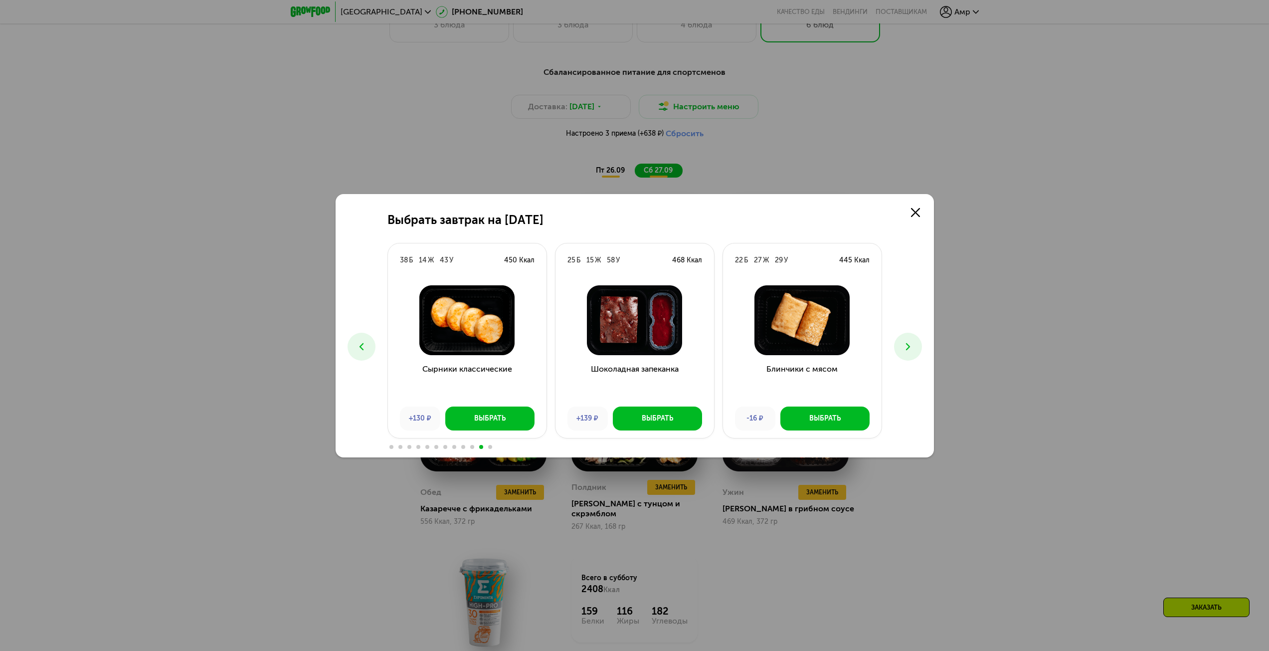
click at [900, 354] on button at bounding box center [908, 347] width 28 height 28
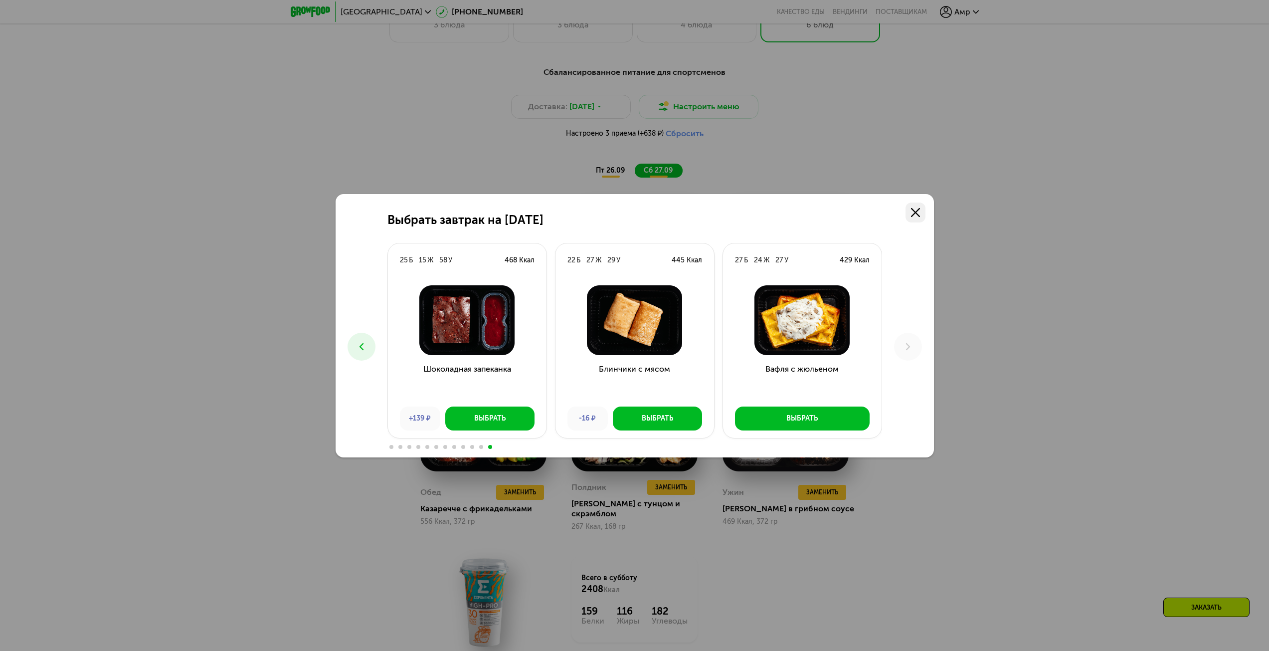
click at [919, 208] on use at bounding box center [915, 212] width 9 height 9
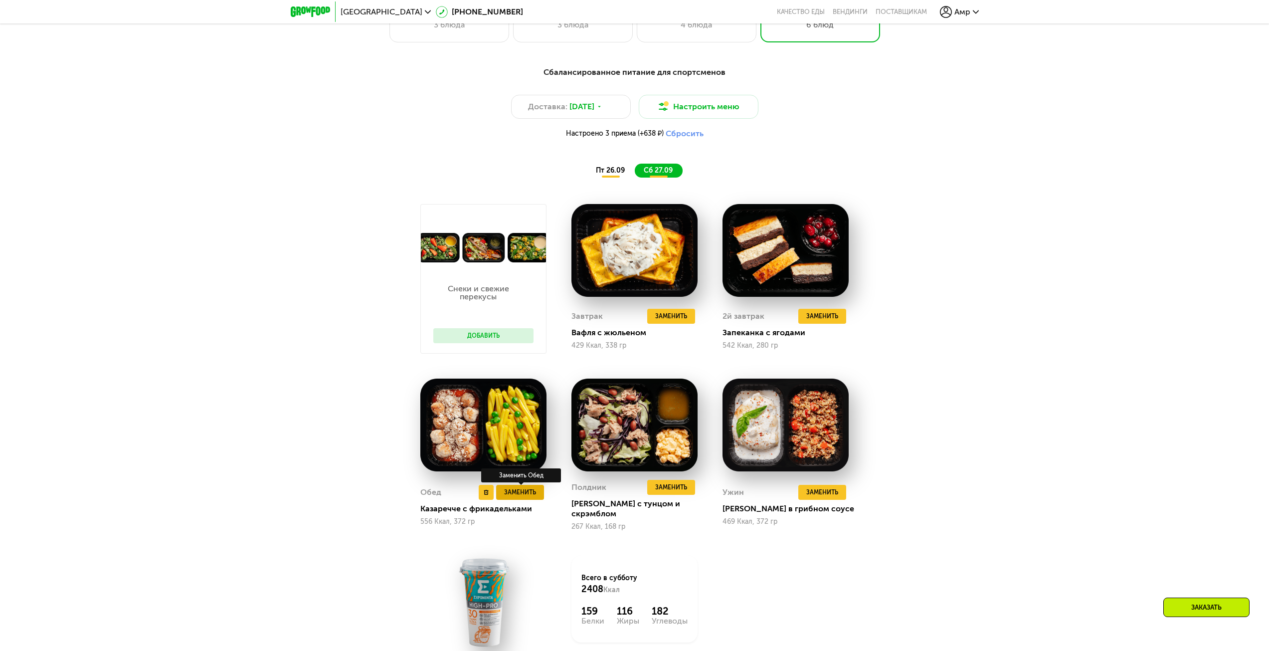
click at [527, 493] on span "Заменить" at bounding box center [520, 492] width 32 height 10
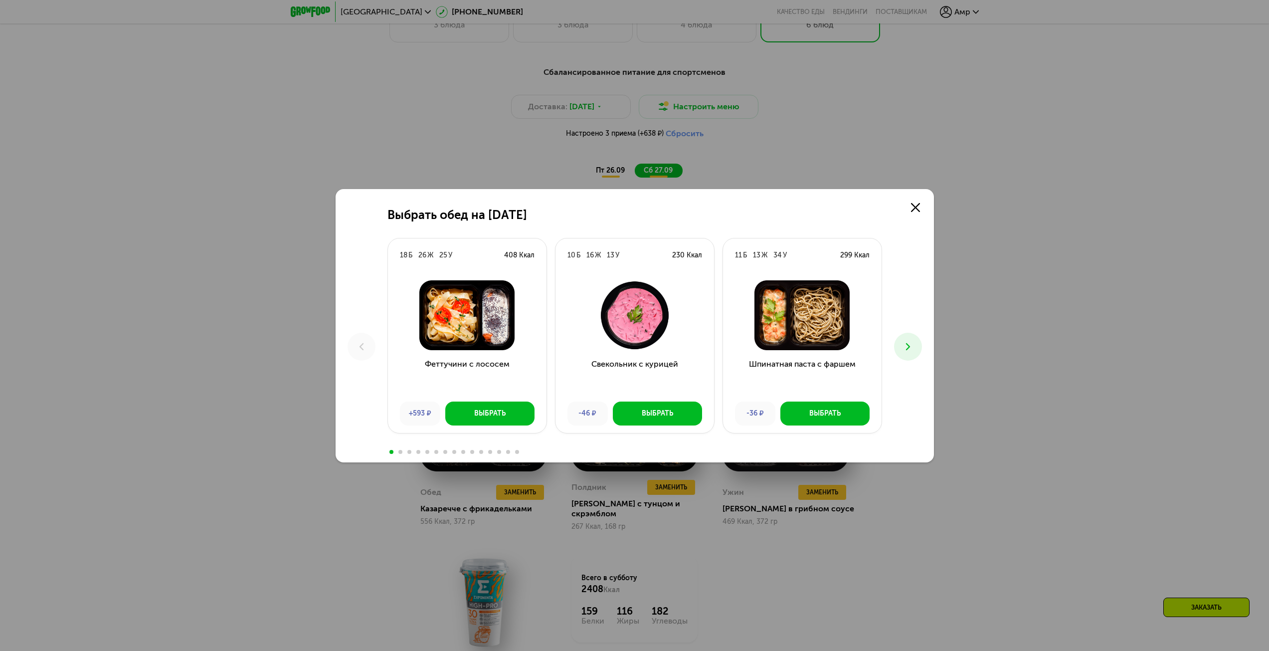
click at [912, 344] on icon at bounding box center [908, 347] width 12 height 12
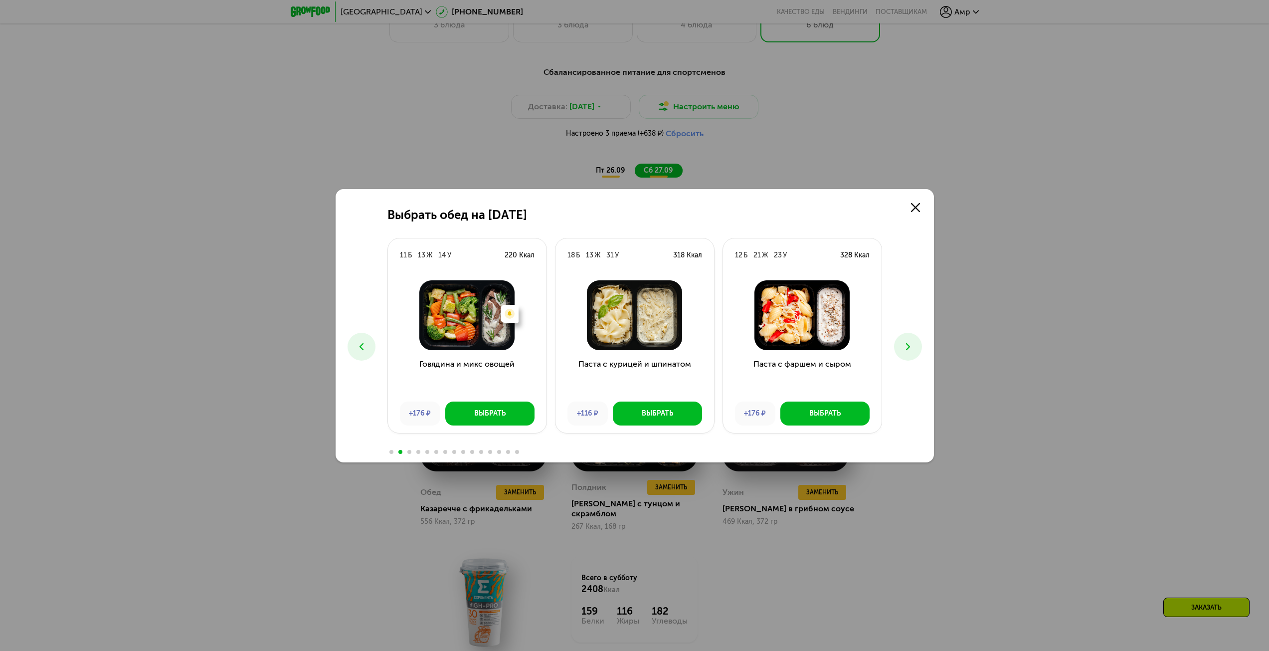
click at [912, 344] on icon at bounding box center [908, 347] width 12 height 12
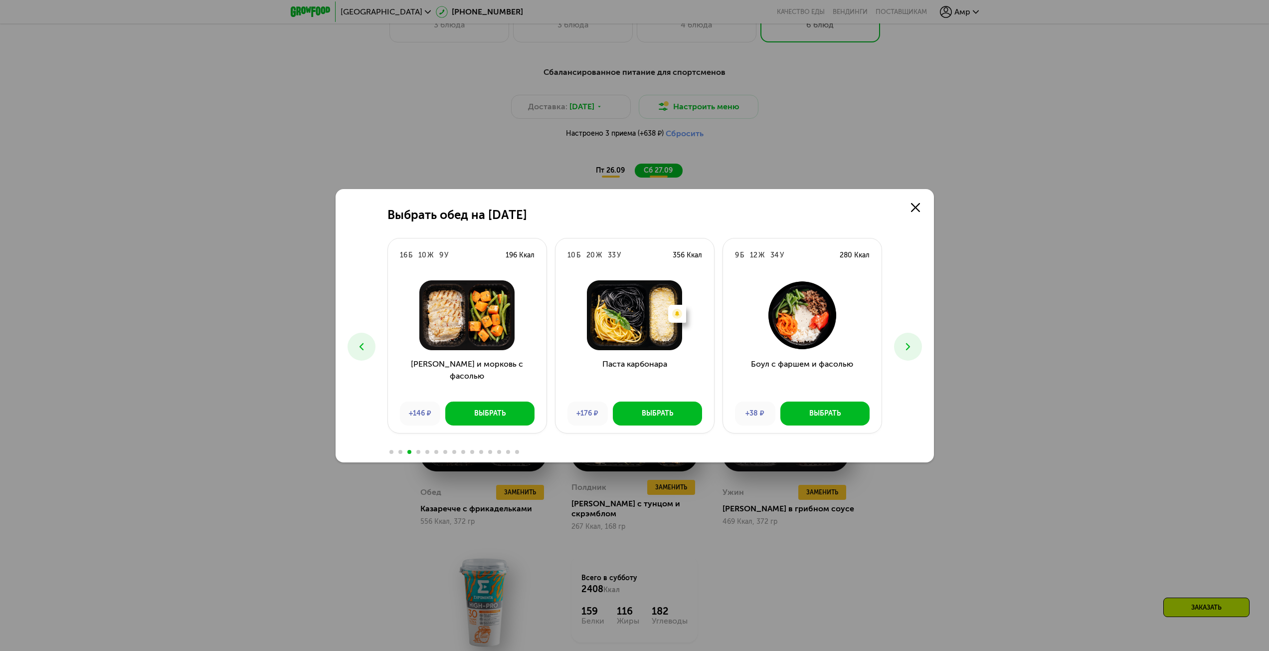
click at [912, 344] on icon at bounding box center [908, 347] width 12 height 12
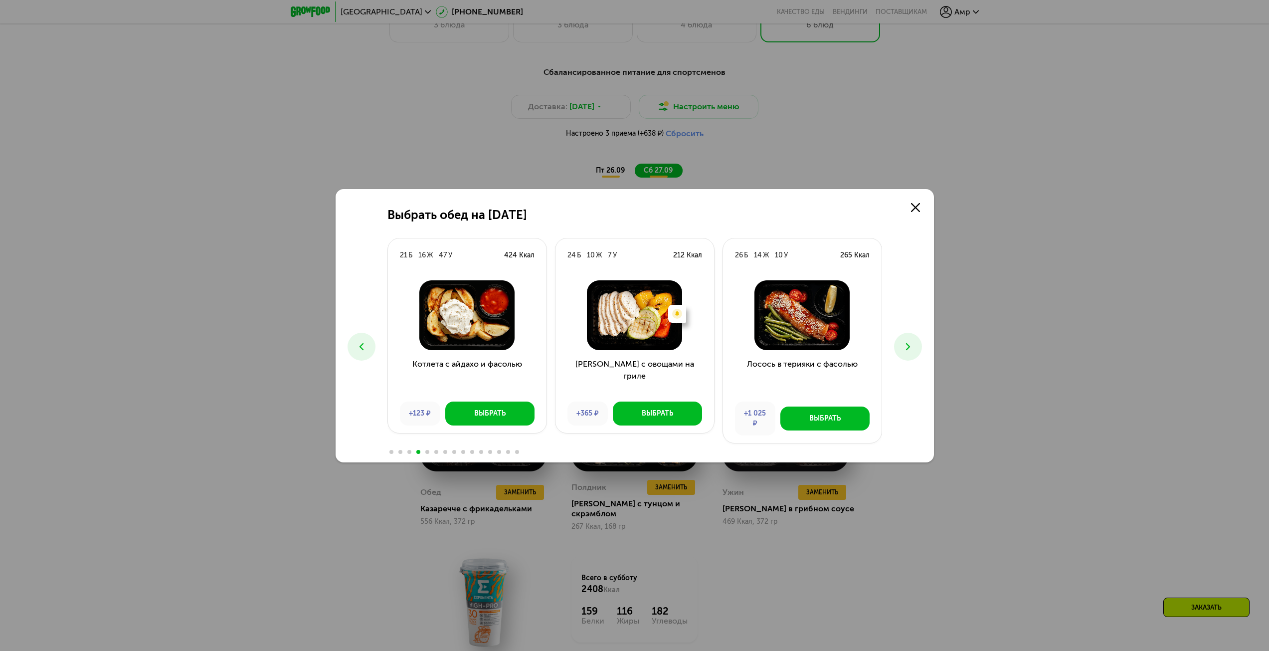
click at [909, 343] on icon at bounding box center [908, 347] width 12 height 12
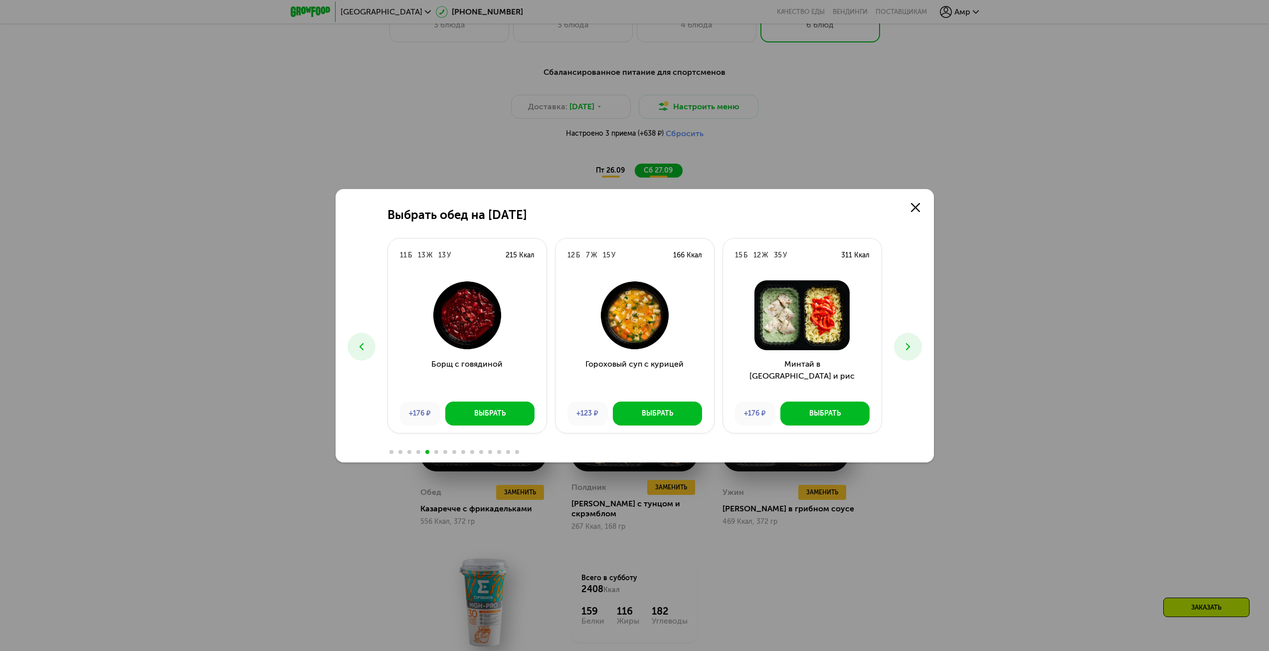
click at [909, 343] on icon at bounding box center [908, 347] width 12 height 12
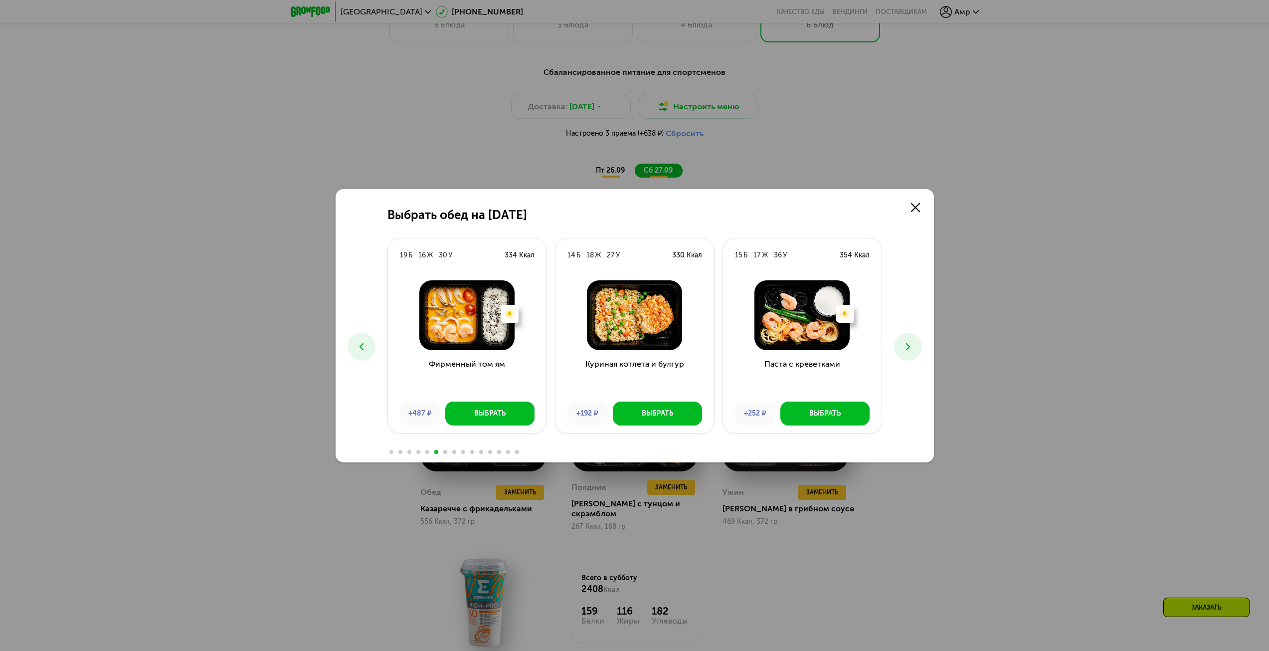
click at [909, 342] on icon at bounding box center [908, 347] width 12 height 12
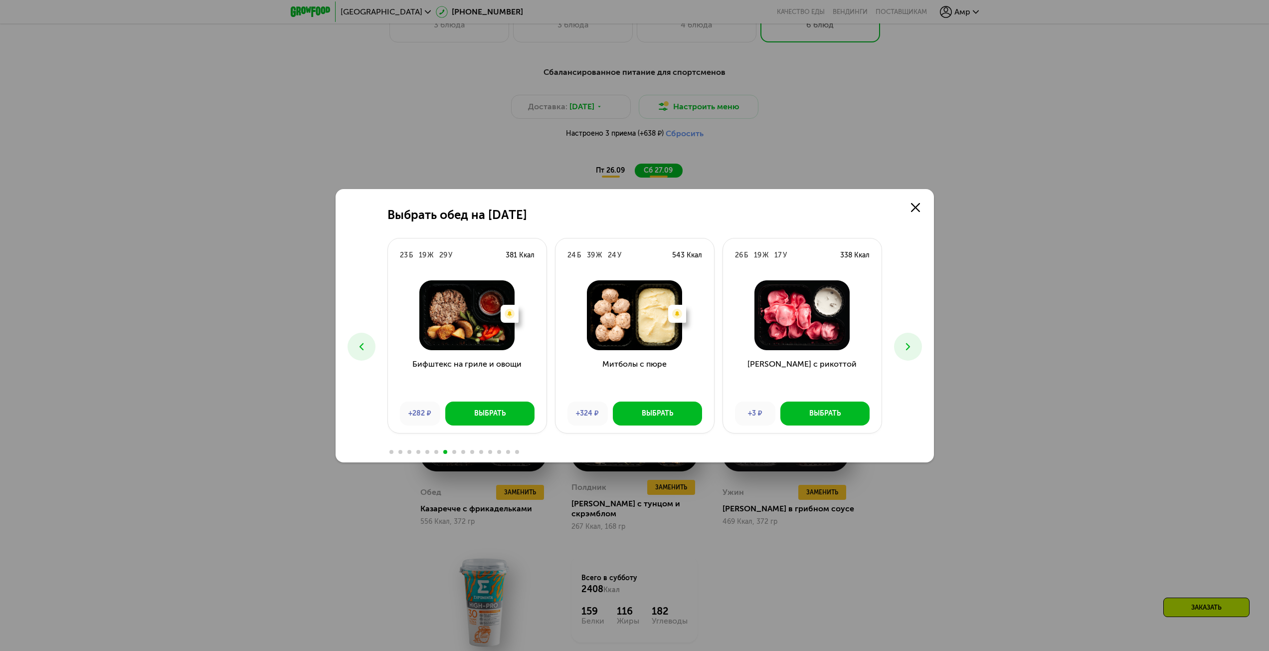
click at [909, 342] on icon at bounding box center [908, 347] width 12 height 12
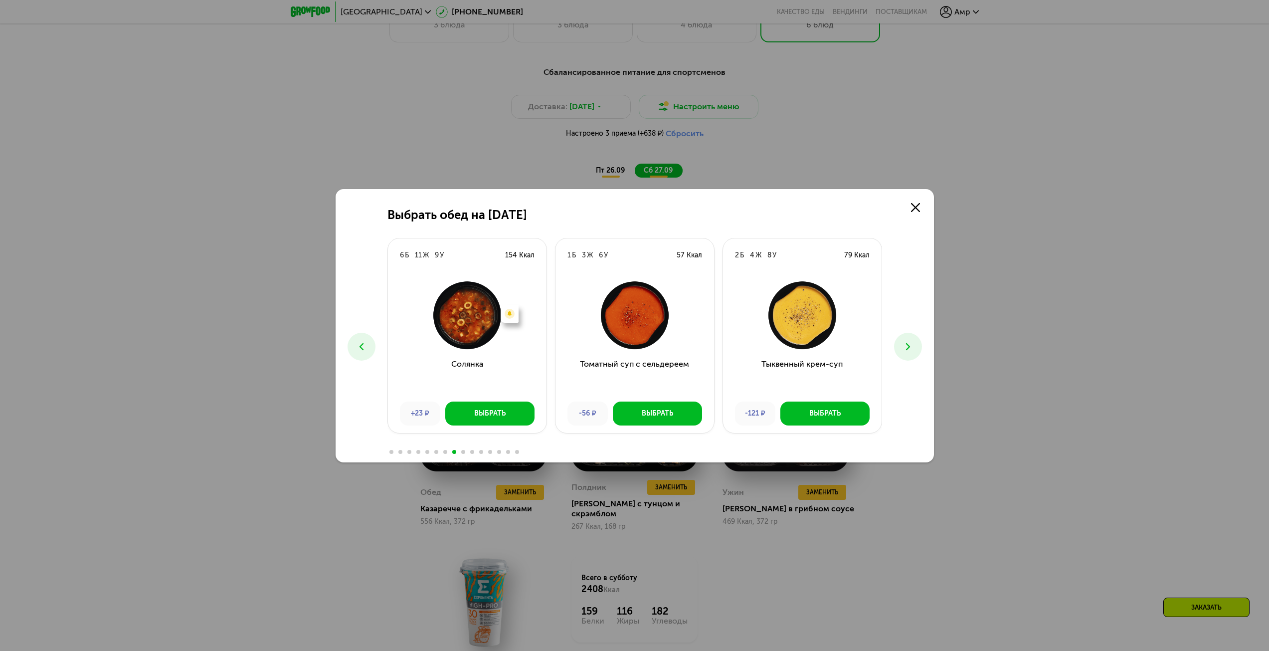
click at [909, 342] on icon at bounding box center [908, 347] width 12 height 12
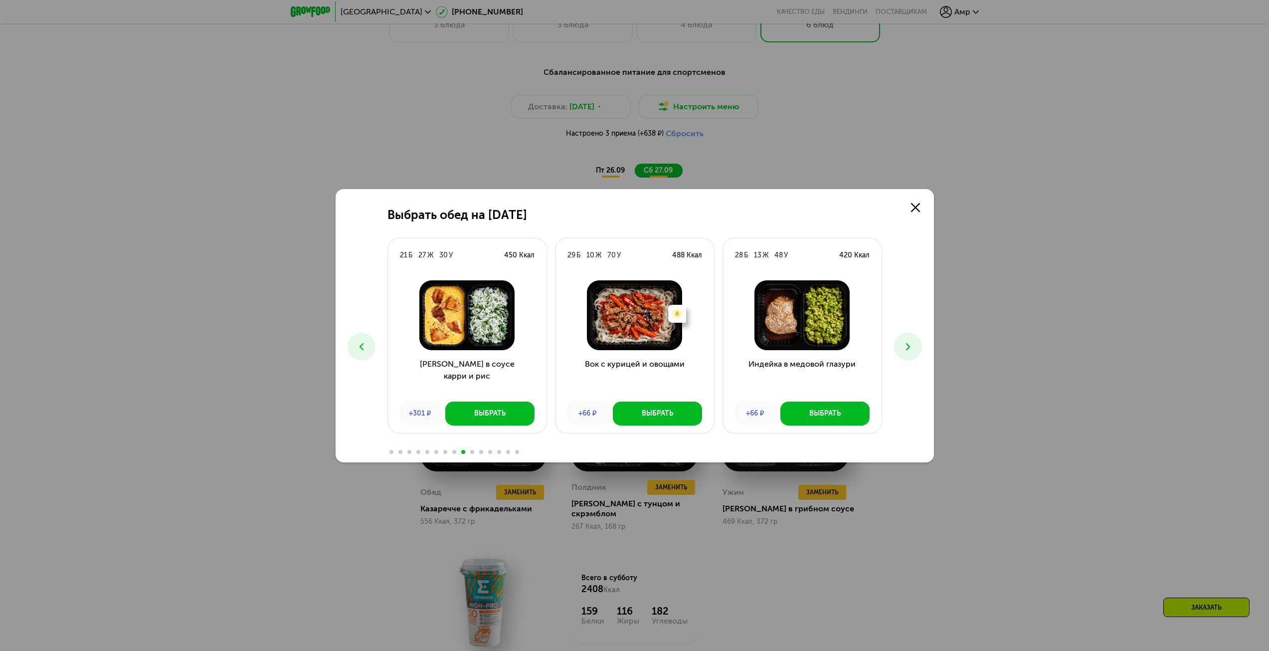
click at [909, 342] on icon at bounding box center [908, 347] width 12 height 12
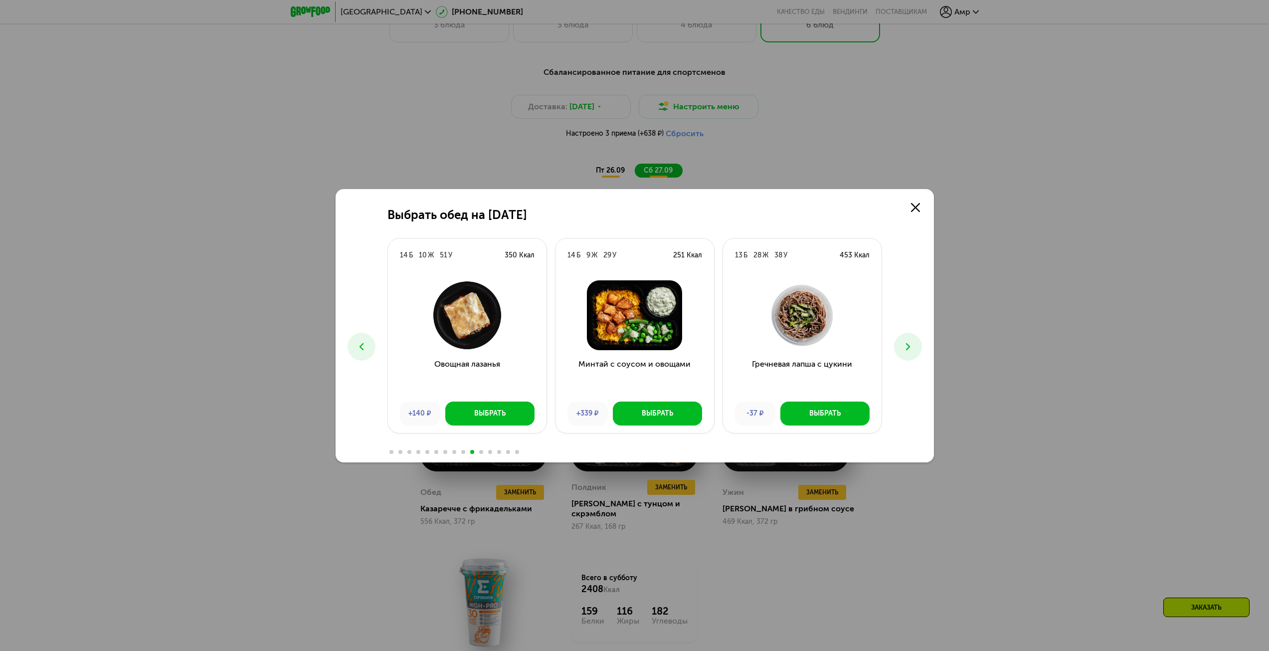
click at [909, 342] on icon at bounding box center [908, 347] width 12 height 12
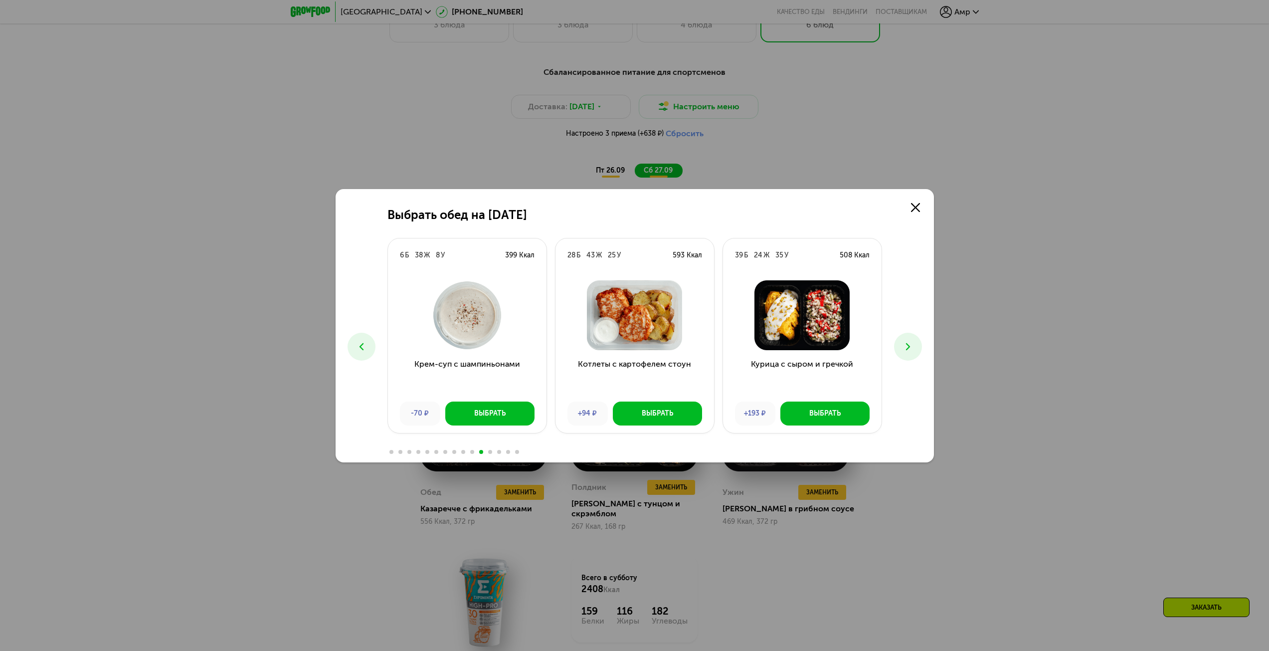
click at [909, 339] on button at bounding box center [908, 347] width 28 height 28
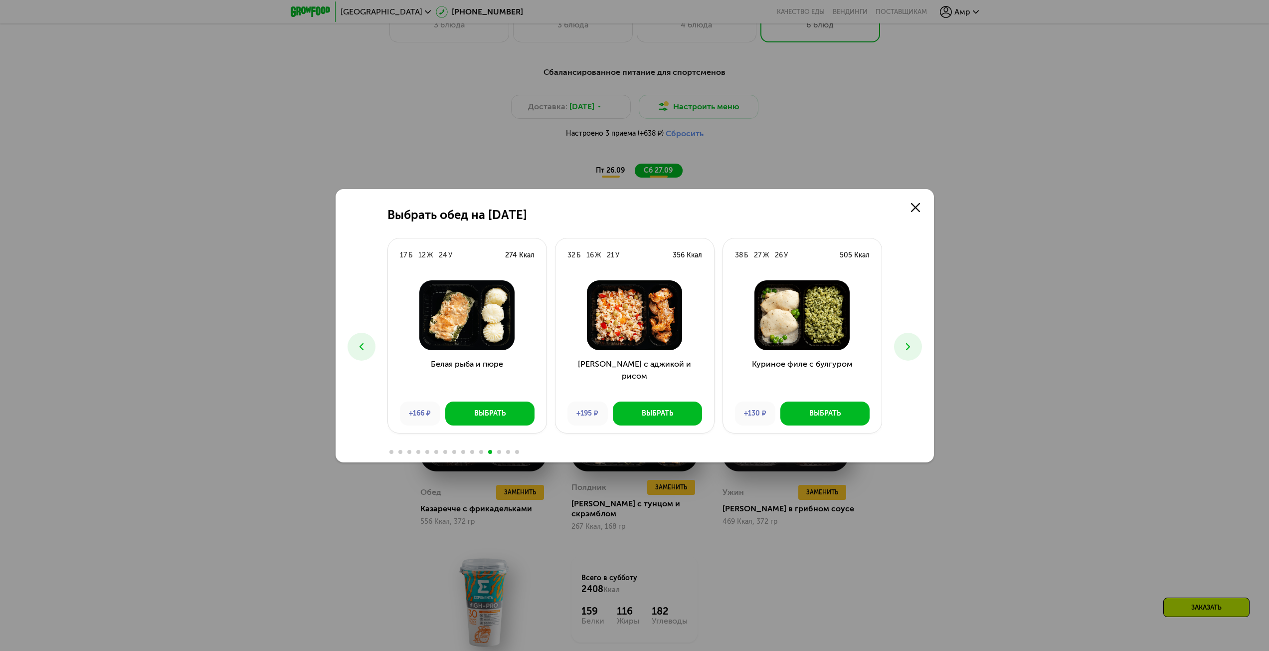
click at [909, 339] on button at bounding box center [908, 347] width 28 height 28
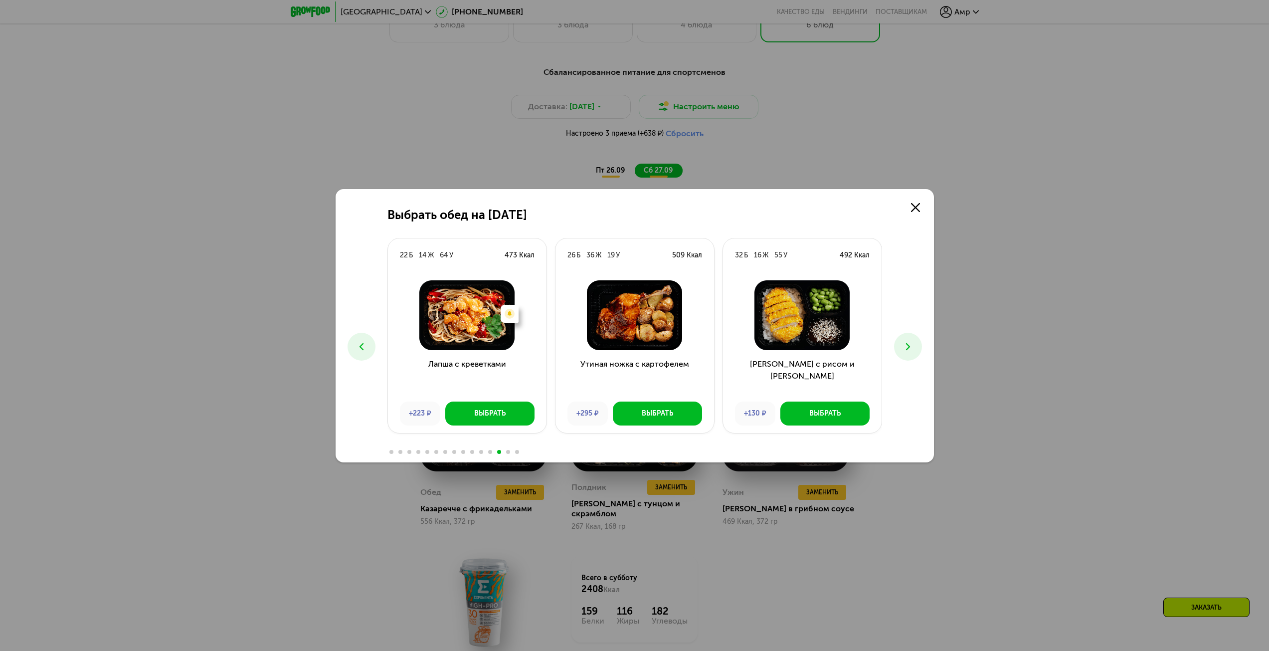
click at [362, 341] on icon at bounding box center [362, 347] width 12 height 12
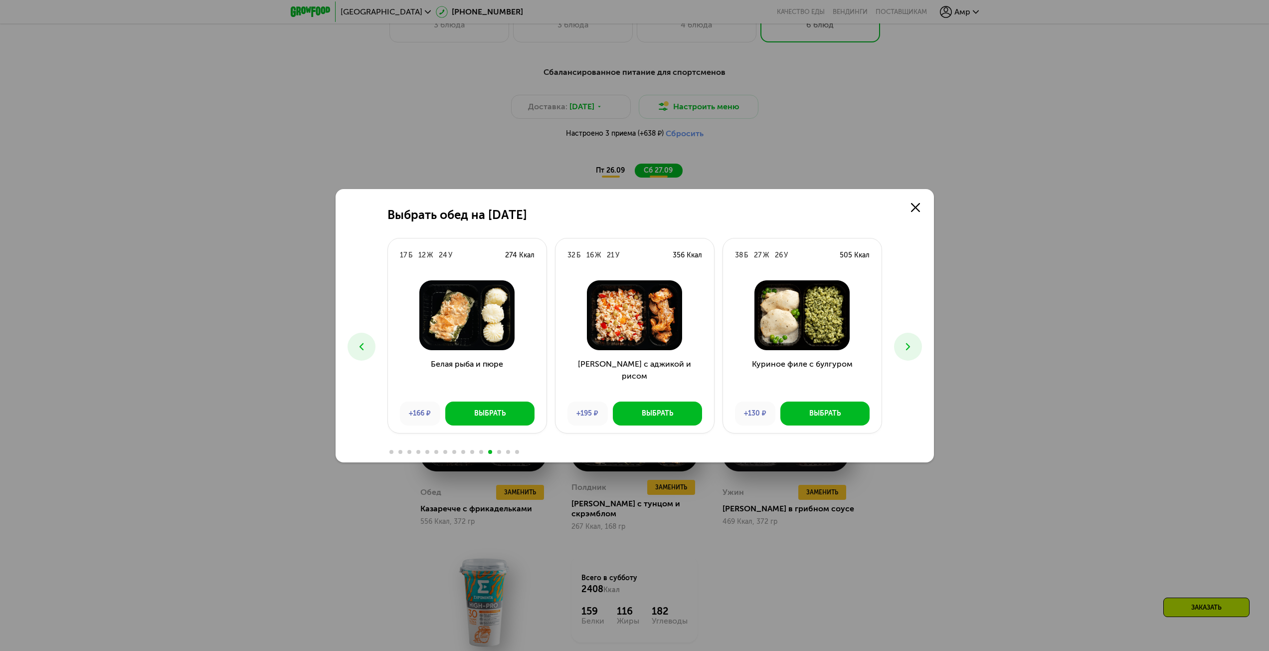
click at [382, 351] on div "Выбрать обед на [DATE] Б 26 Ж 25 У 408 Ккал Феттучини с лососем +593 ₽ Выбрать …" at bounding box center [635, 325] width 598 height 273
click at [375, 351] on div "Выбрать обед на [DATE] Б 26 Ж 25 У 408 Ккал Феттучини с лососем +593 ₽ Выбрать …" at bounding box center [635, 325] width 598 height 273
click at [365, 351] on icon at bounding box center [362, 347] width 12 height 12
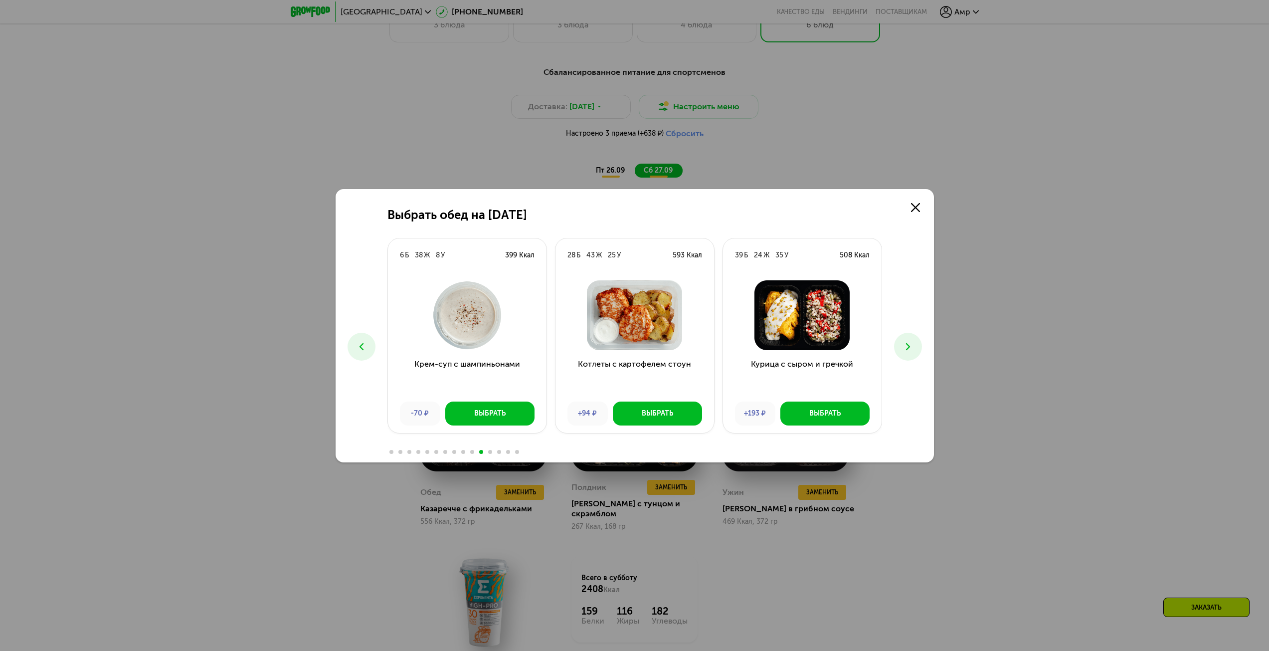
click at [365, 351] on icon at bounding box center [362, 347] width 12 height 12
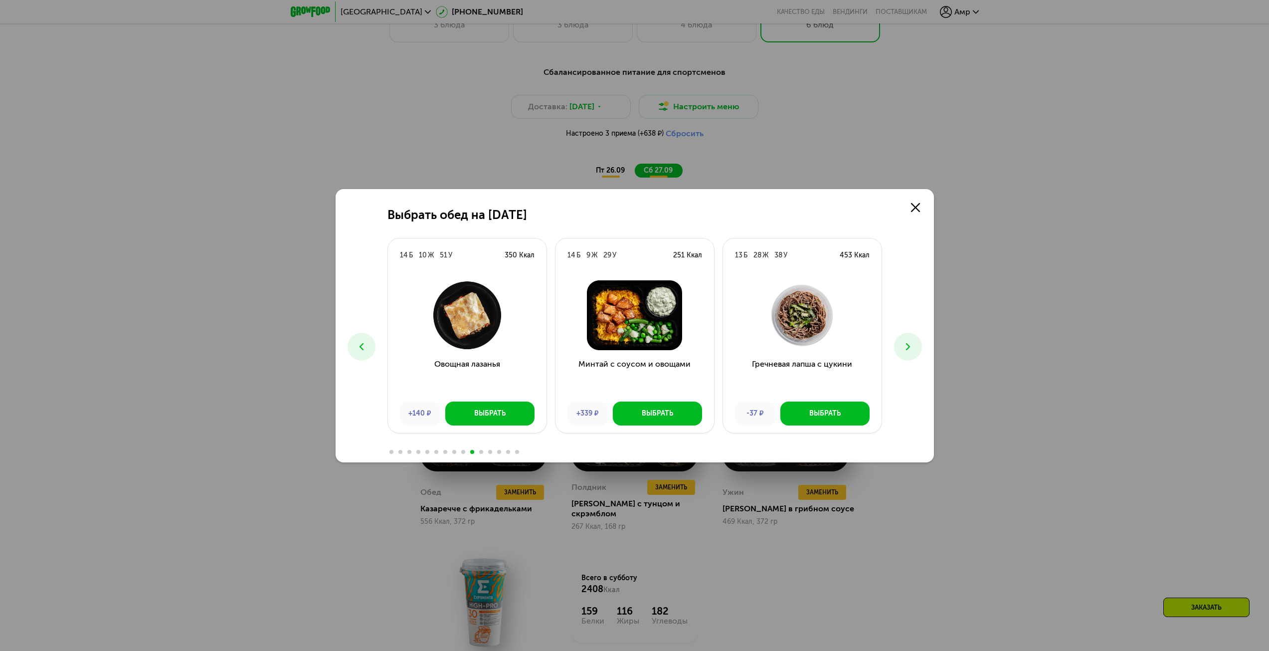
click at [365, 351] on icon at bounding box center [362, 347] width 12 height 12
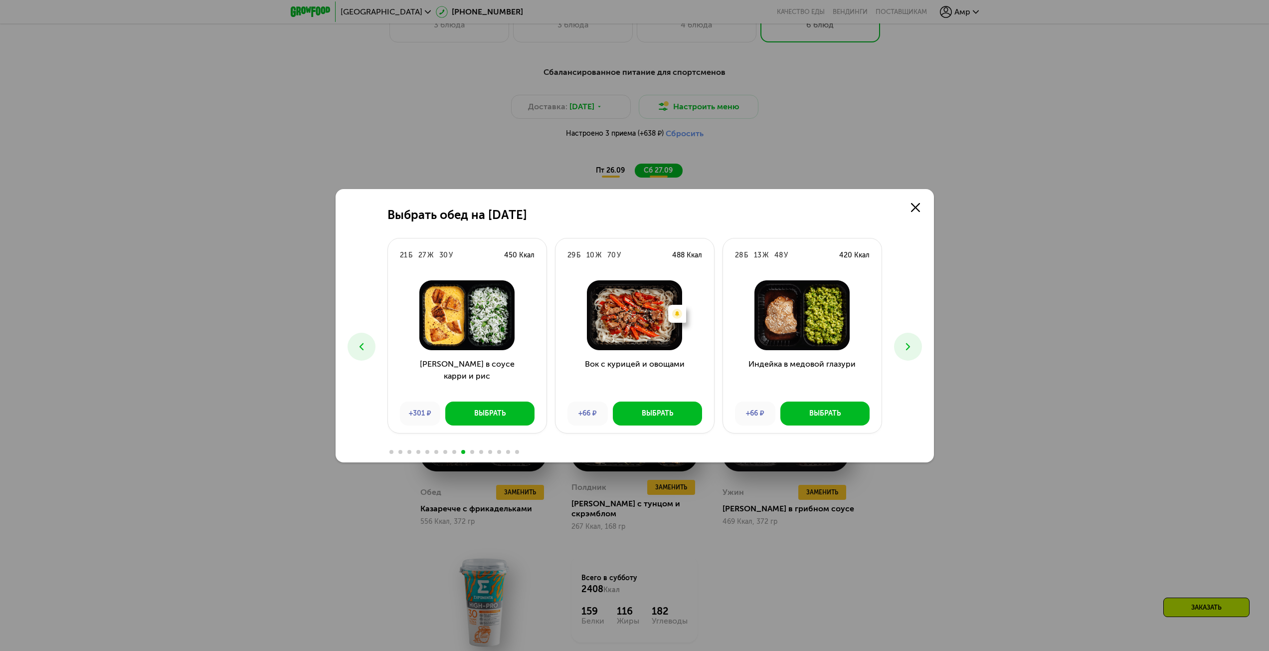
click at [365, 350] on icon at bounding box center [362, 347] width 12 height 12
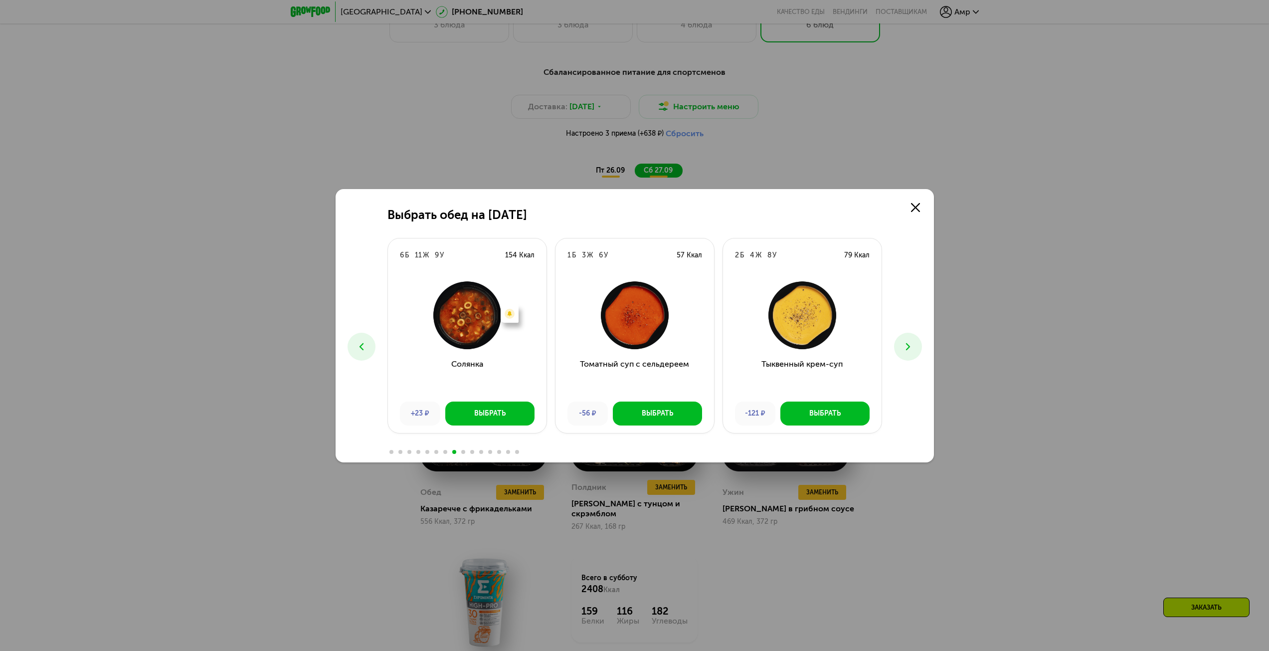
click at [365, 350] on icon at bounding box center [362, 347] width 12 height 12
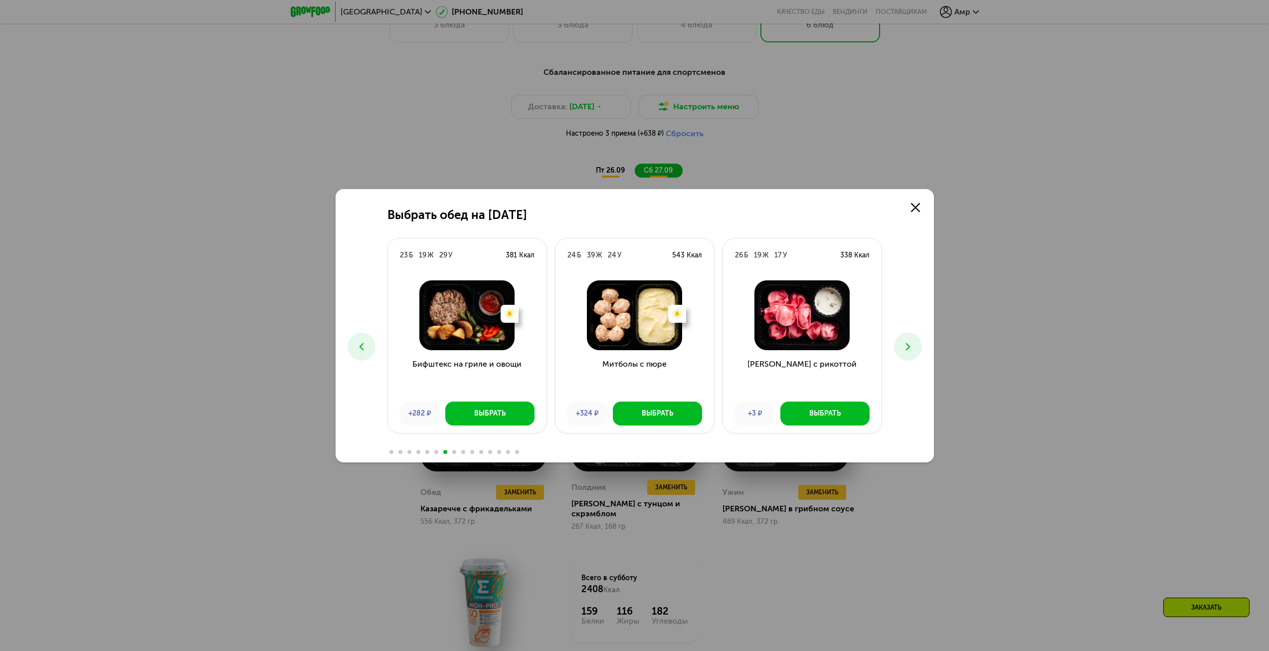
click at [365, 350] on icon at bounding box center [362, 347] width 12 height 12
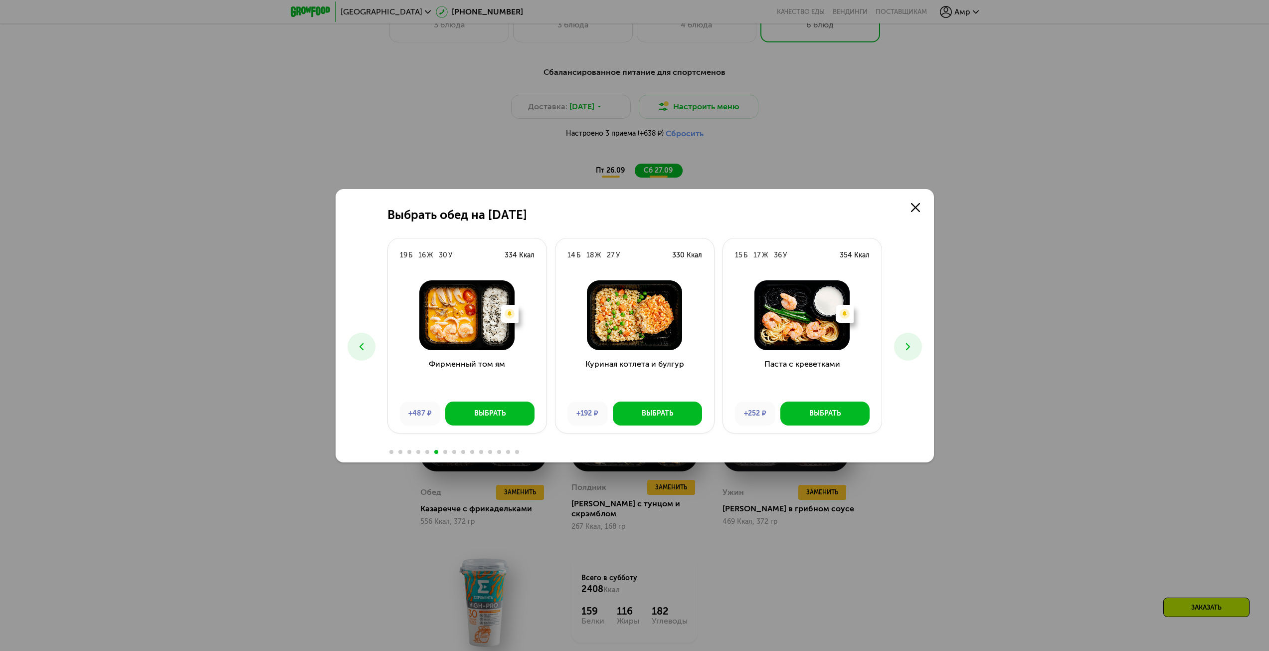
click at [365, 350] on icon at bounding box center [362, 347] width 12 height 12
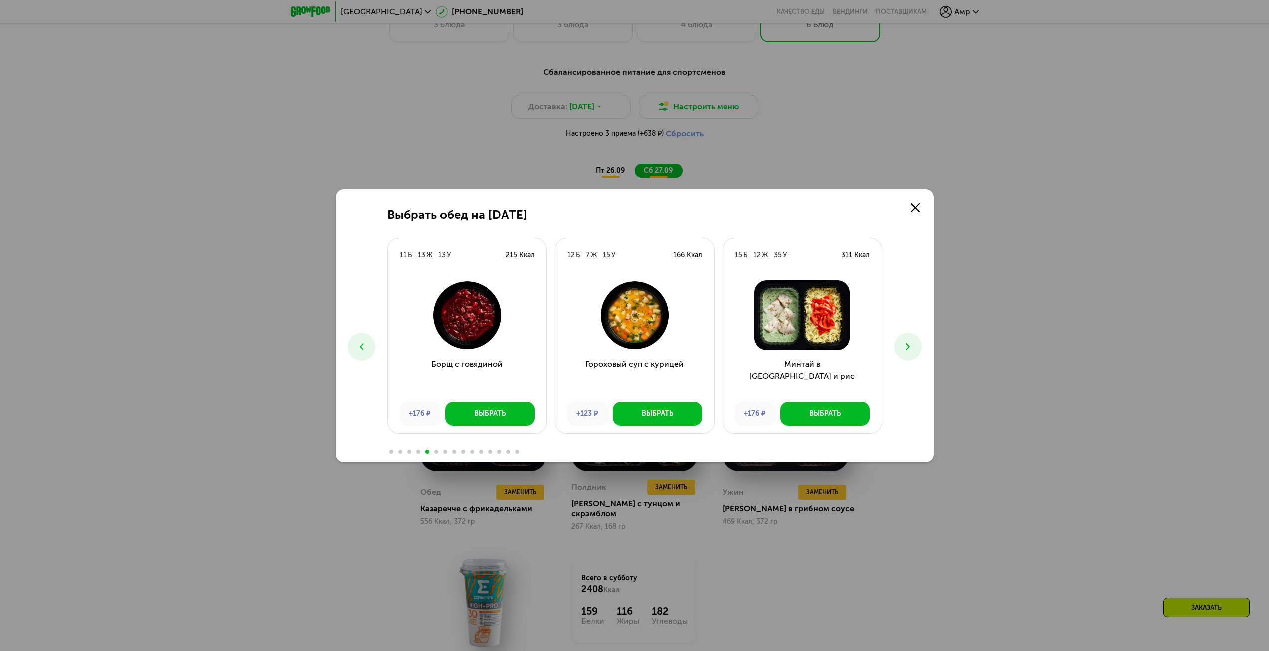
click at [365, 350] on icon at bounding box center [362, 347] width 12 height 12
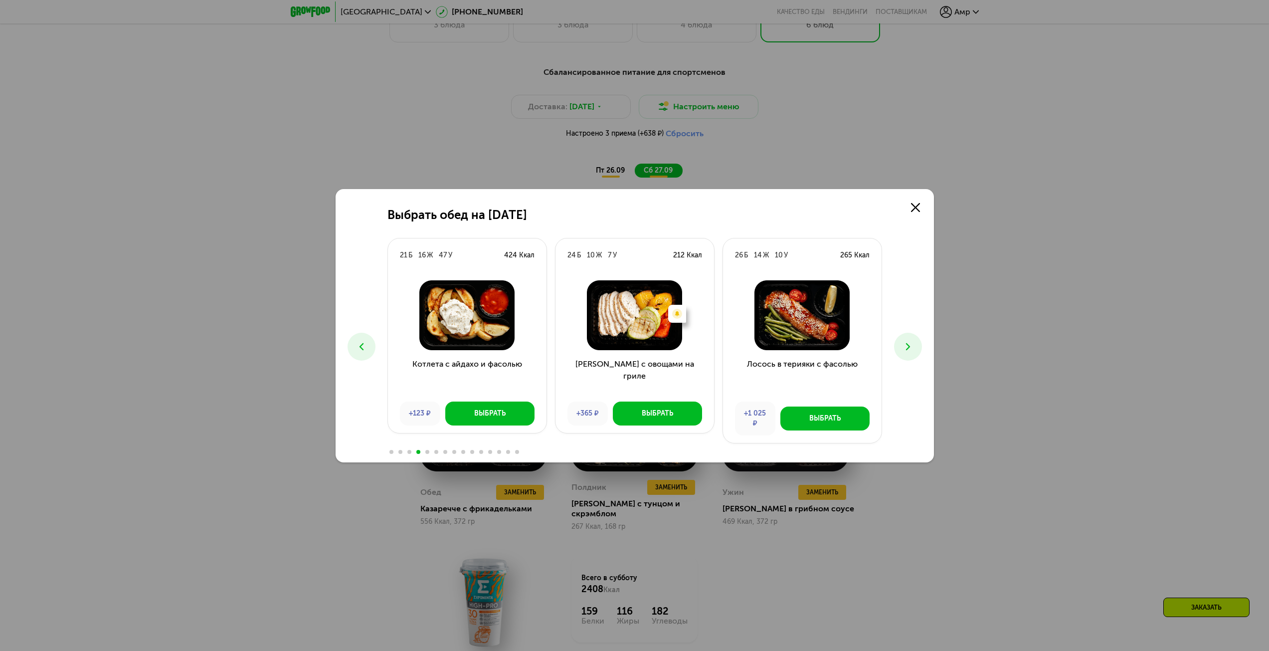
click at [364, 347] on icon at bounding box center [362, 347] width 12 height 12
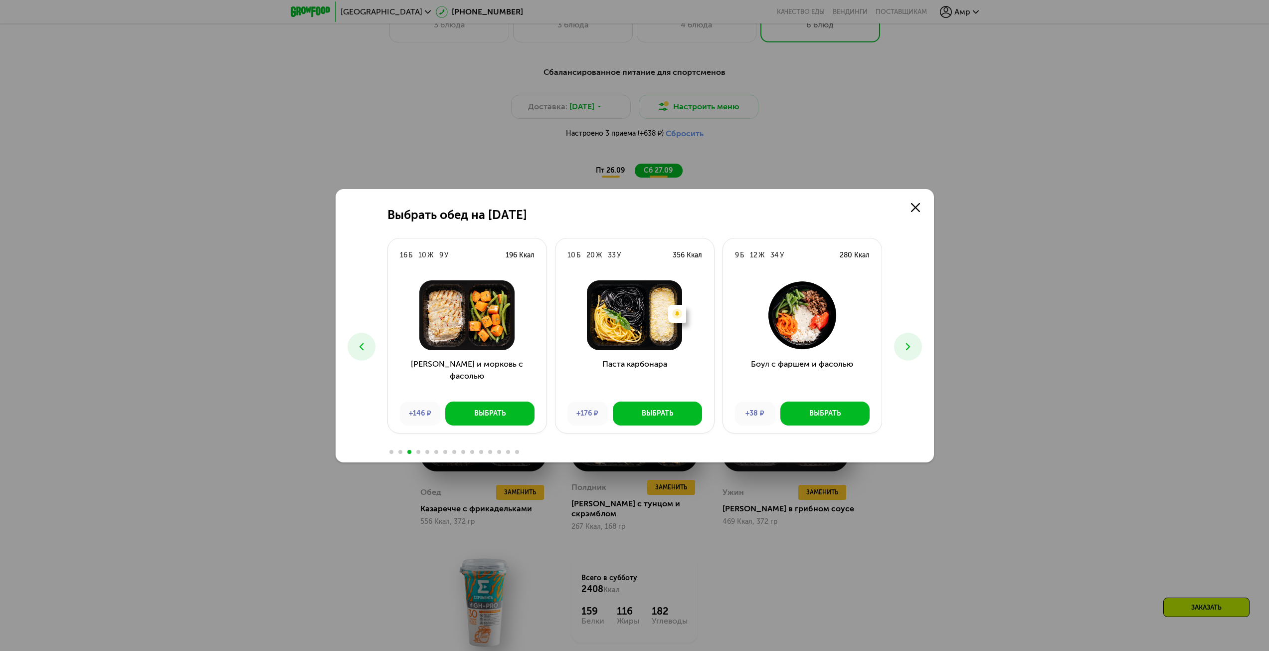
click at [364, 348] on icon at bounding box center [362, 347] width 12 height 12
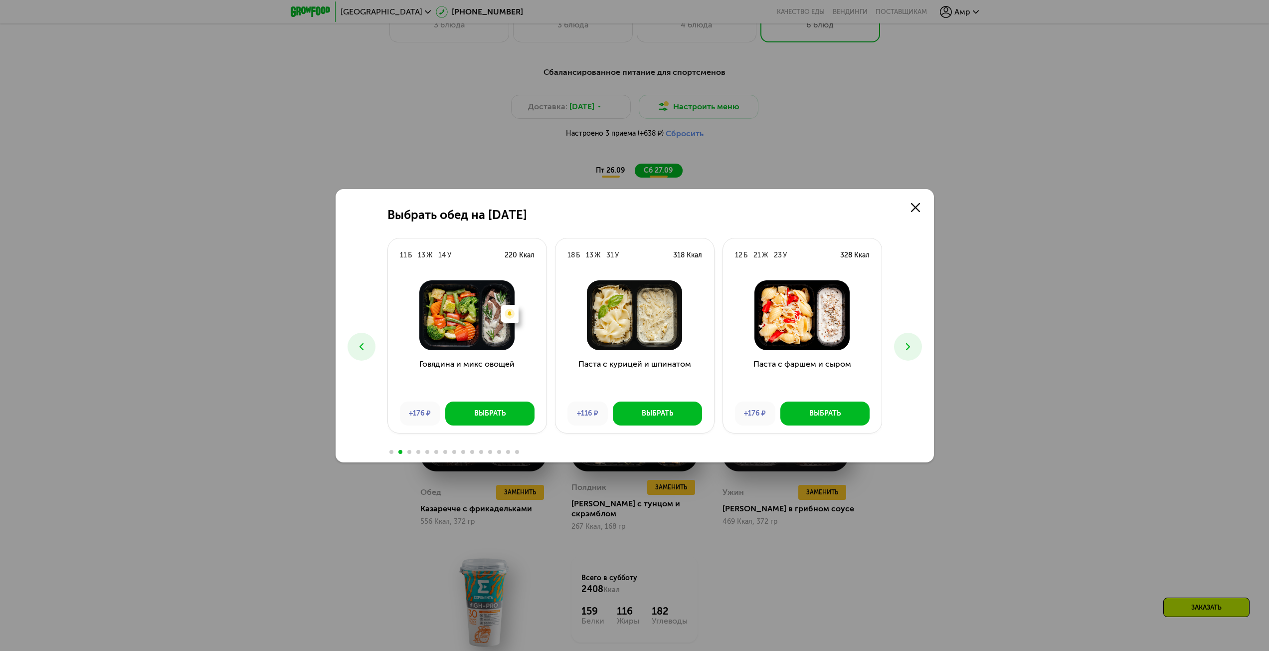
click at [364, 348] on icon at bounding box center [362, 347] width 12 height 12
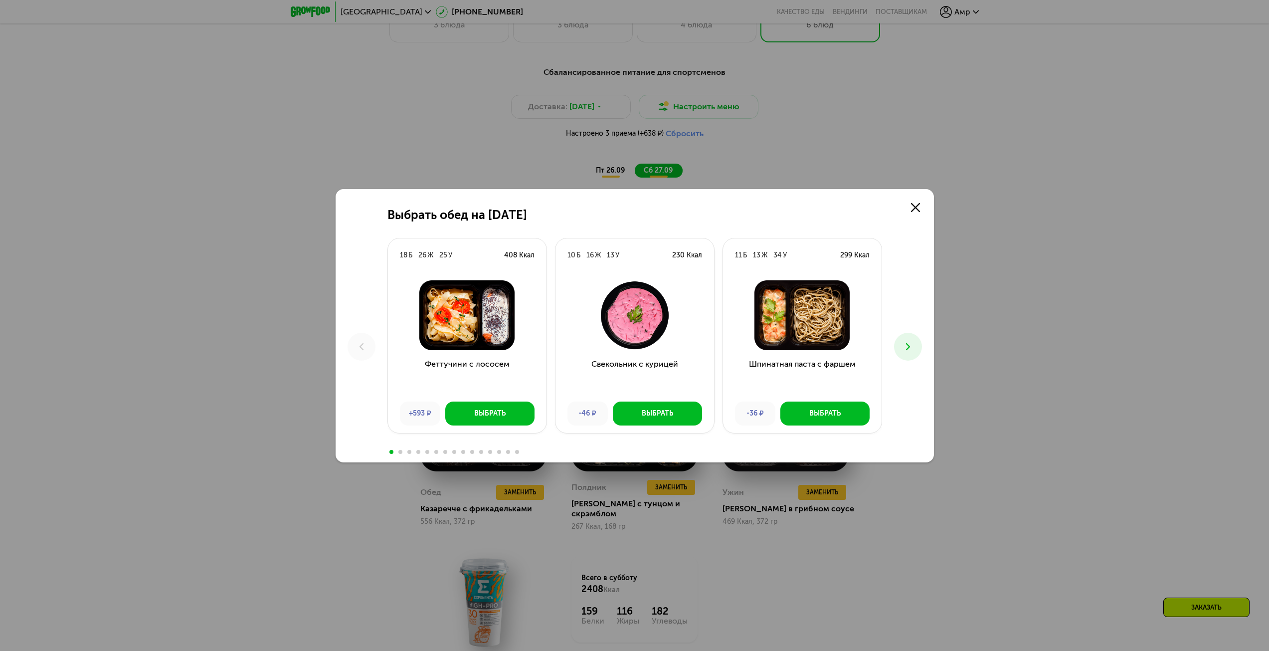
click at [906, 342] on button at bounding box center [908, 347] width 28 height 28
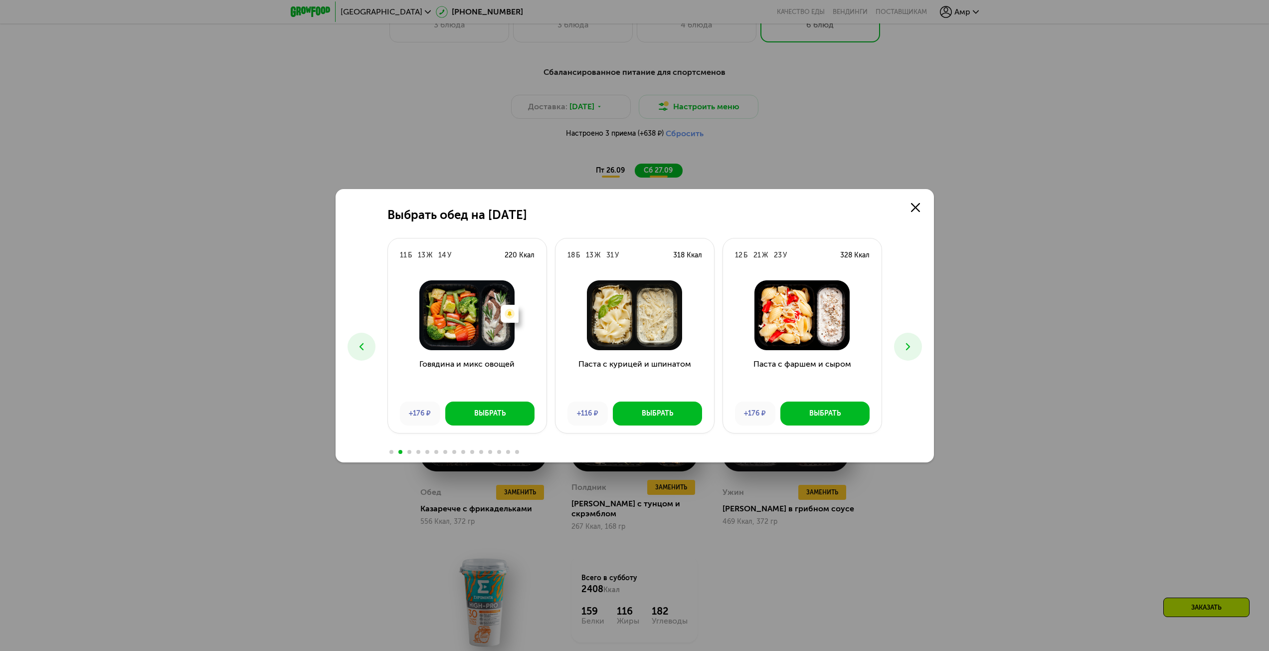
click at [906, 343] on icon at bounding box center [908, 347] width 12 height 12
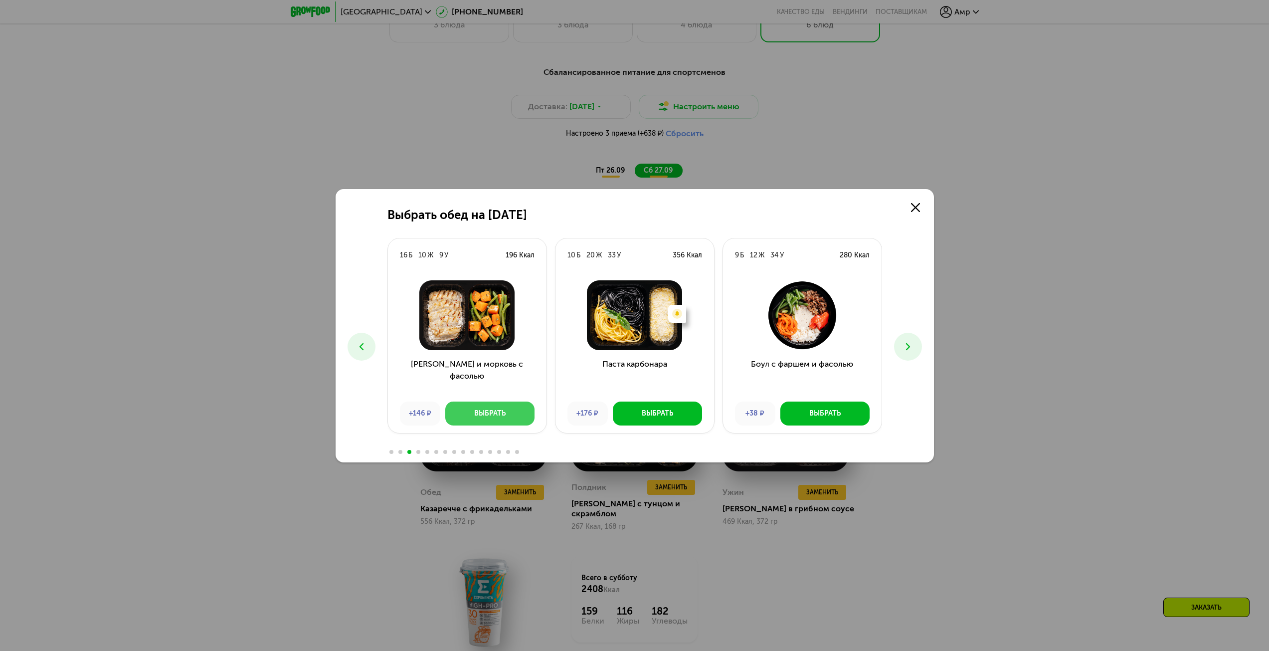
click at [474, 418] on button "Выбрать" at bounding box center [489, 413] width 89 height 24
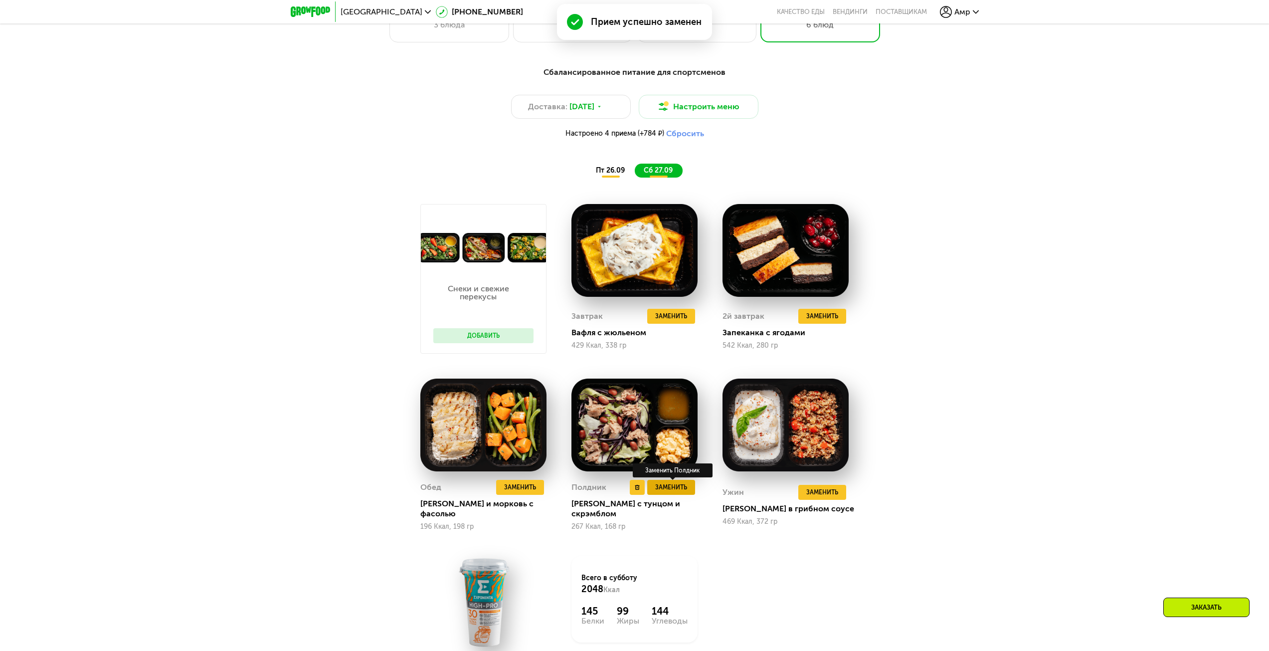
click at [685, 489] on span "Заменить" at bounding box center [671, 487] width 32 height 10
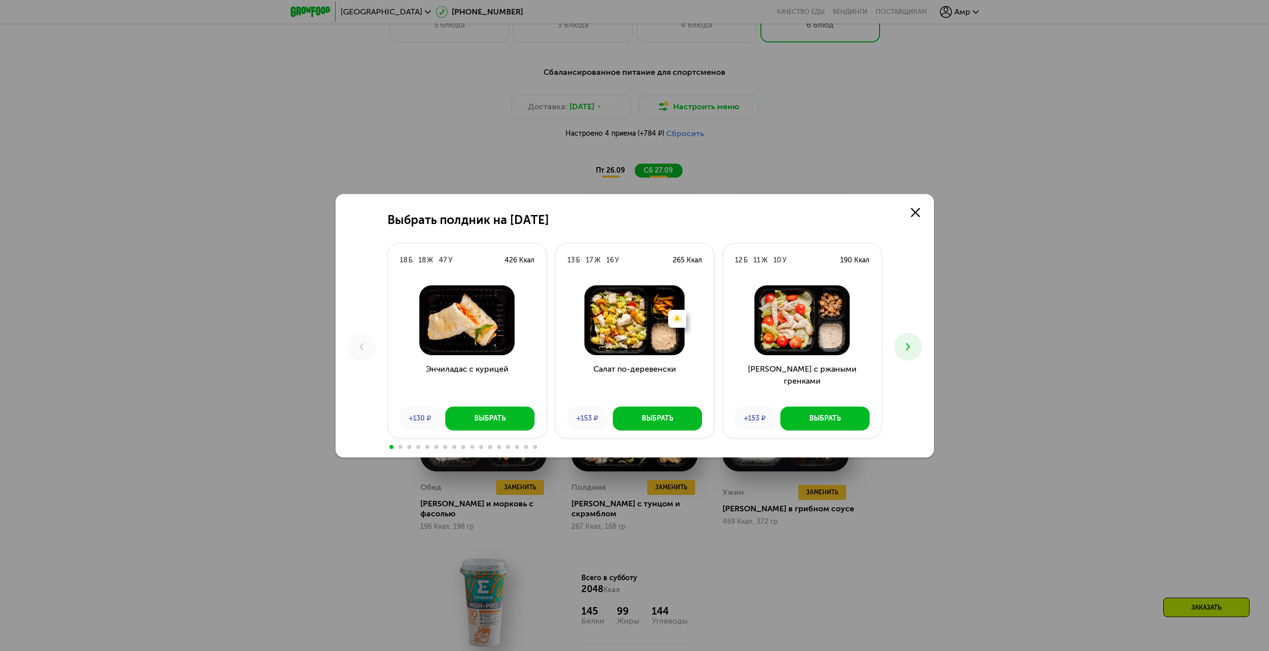
click at [916, 344] on button at bounding box center [908, 347] width 28 height 28
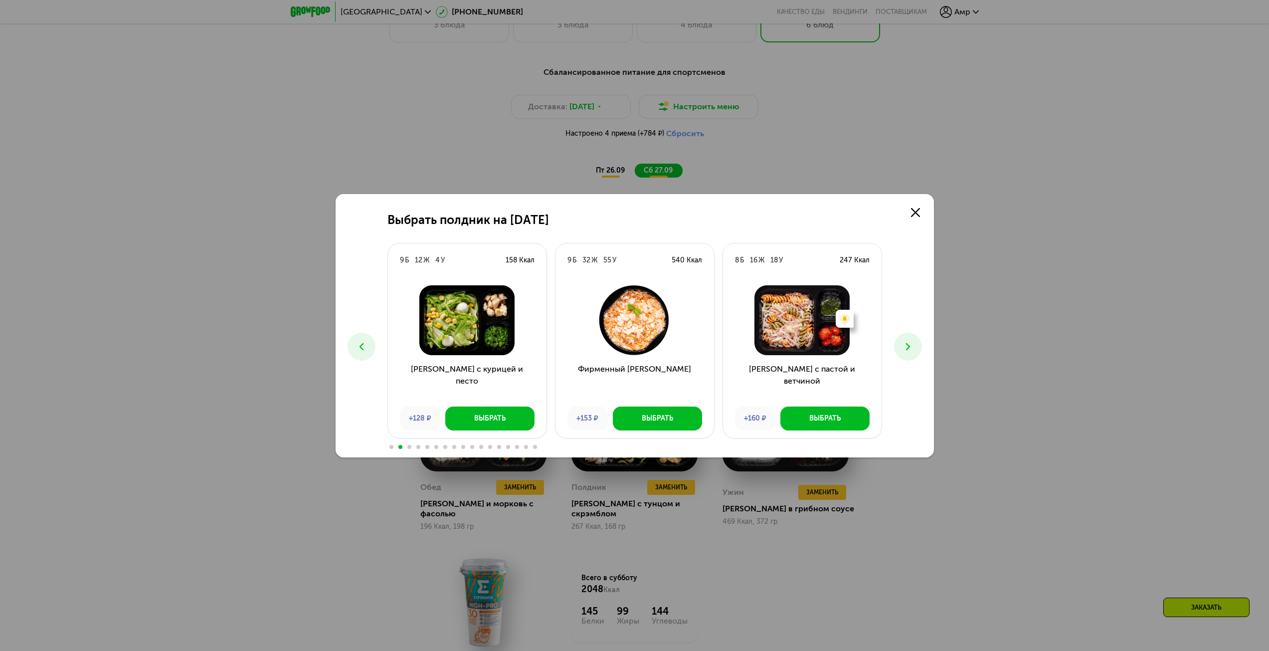
click at [916, 344] on button at bounding box center [908, 347] width 28 height 28
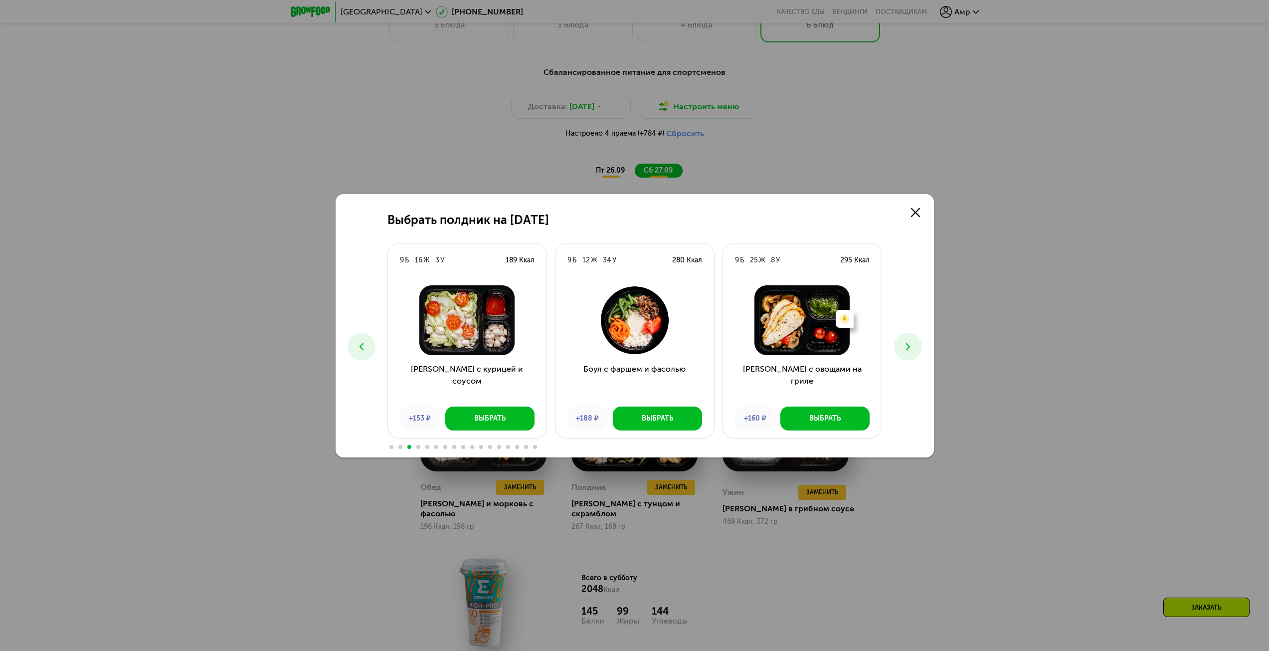
click at [916, 344] on button at bounding box center [908, 347] width 28 height 28
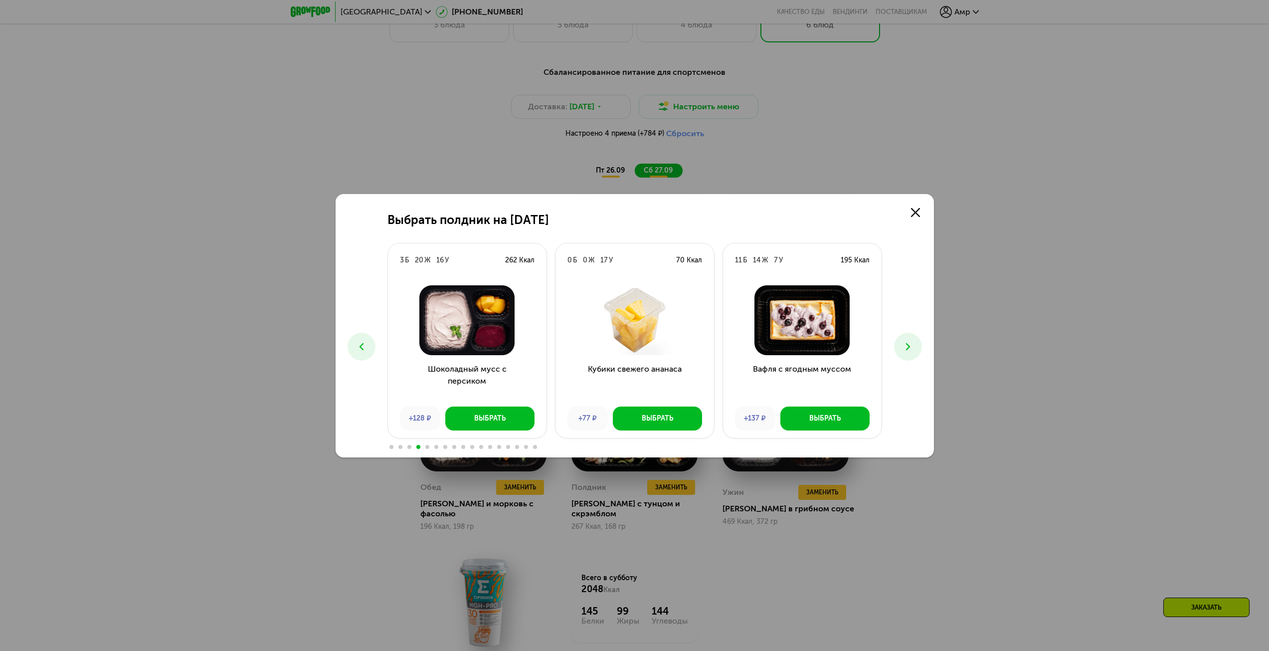
click at [916, 344] on button at bounding box center [908, 347] width 28 height 28
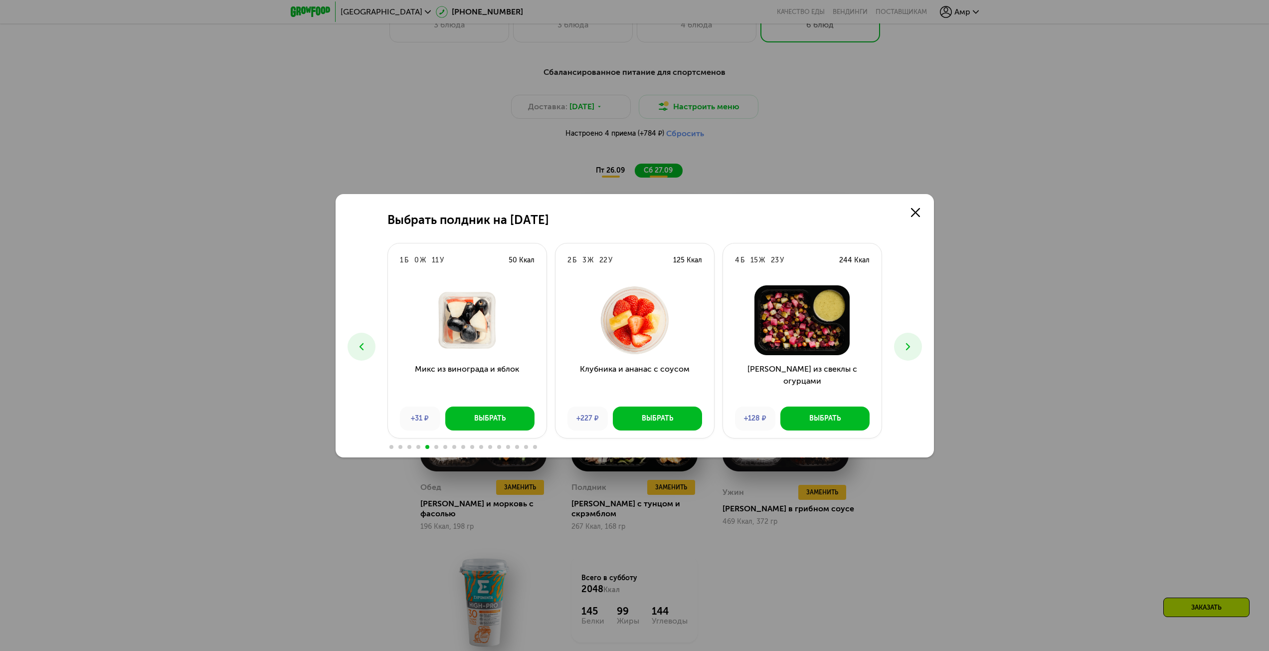
click at [916, 344] on button at bounding box center [908, 347] width 28 height 28
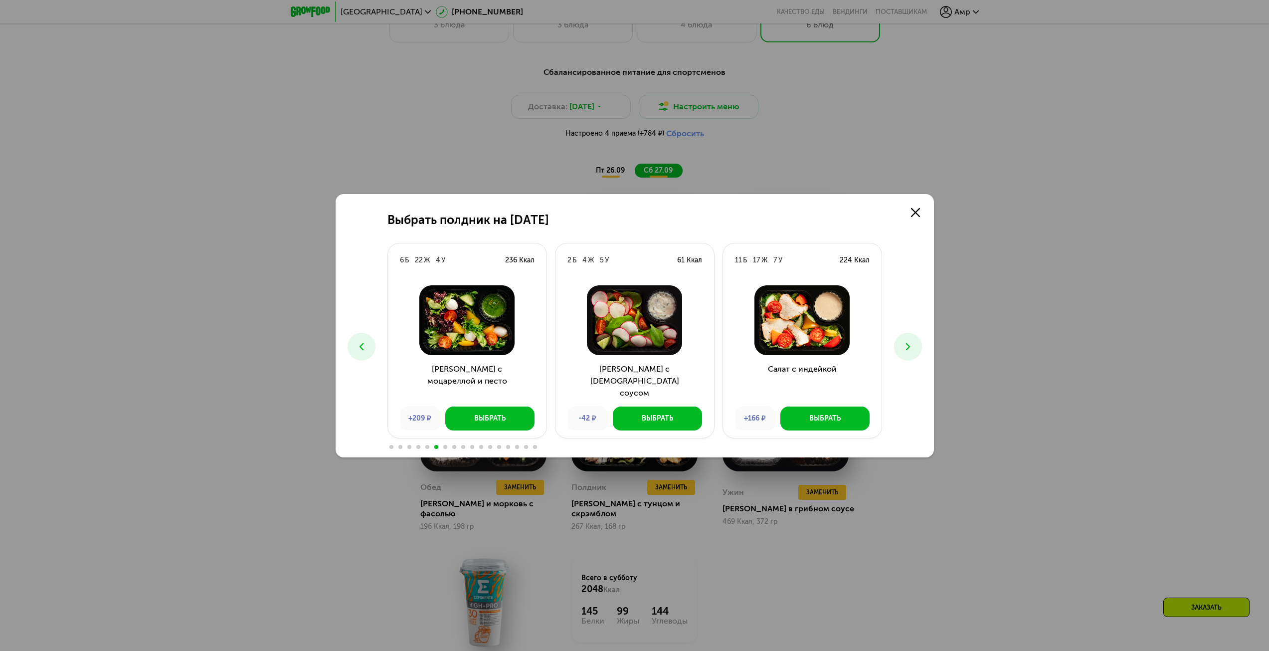
click at [916, 344] on button at bounding box center [908, 347] width 28 height 28
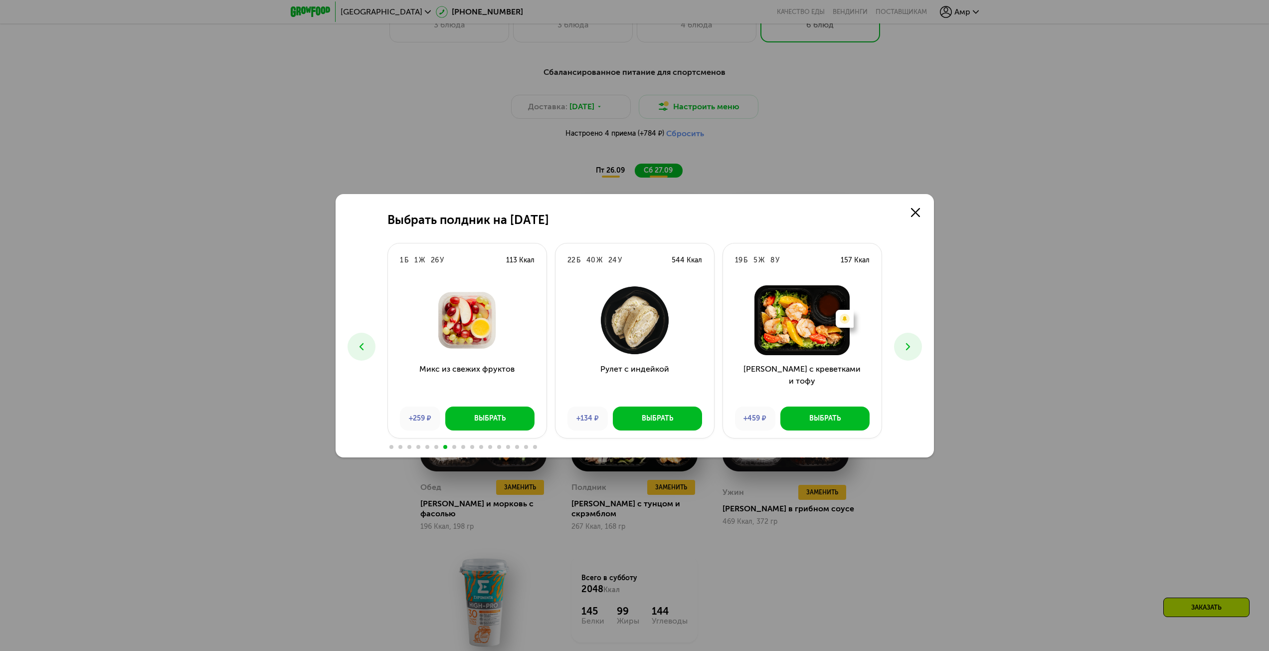
click at [895, 430] on div "Выбрать полдник на [DATE] Б 18 Ж 47 У 426 Ккал Энчиладас с курицей +130 ₽ Выбра…" at bounding box center [635, 325] width 598 height 263
click at [904, 420] on div "Выбрать полдник на [DATE] Б 18 Ж 47 У 426 Ккал Энчиладас с курицей +130 ₽ Выбра…" at bounding box center [635, 325] width 598 height 263
click at [899, 278] on div "Выбрать полдник на [DATE] Б 18 Ж 47 У 426 Ккал Энчиладас с курицей +130 ₽ Выбра…" at bounding box center [635, 325] width 598 height 263
click at [901, 337] on button at bounding box center [908, 347] width 28 height 28
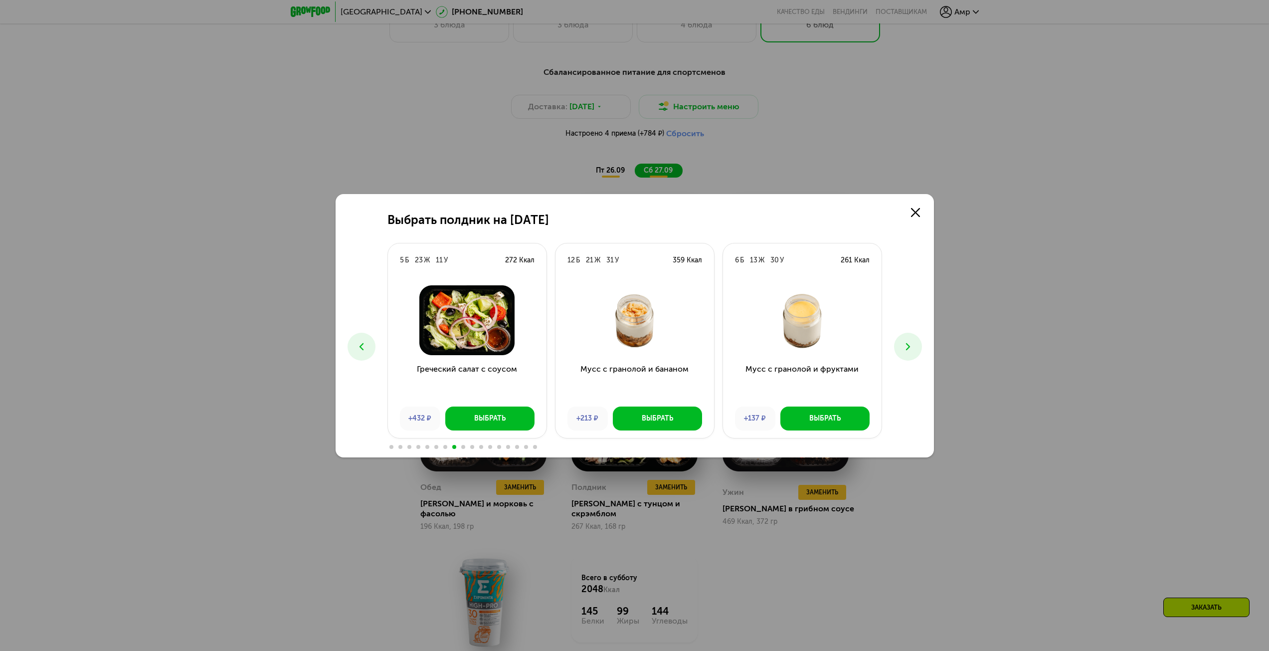
click at [907, 341] on icon at bounding box center [908, 347] width 12 height 12
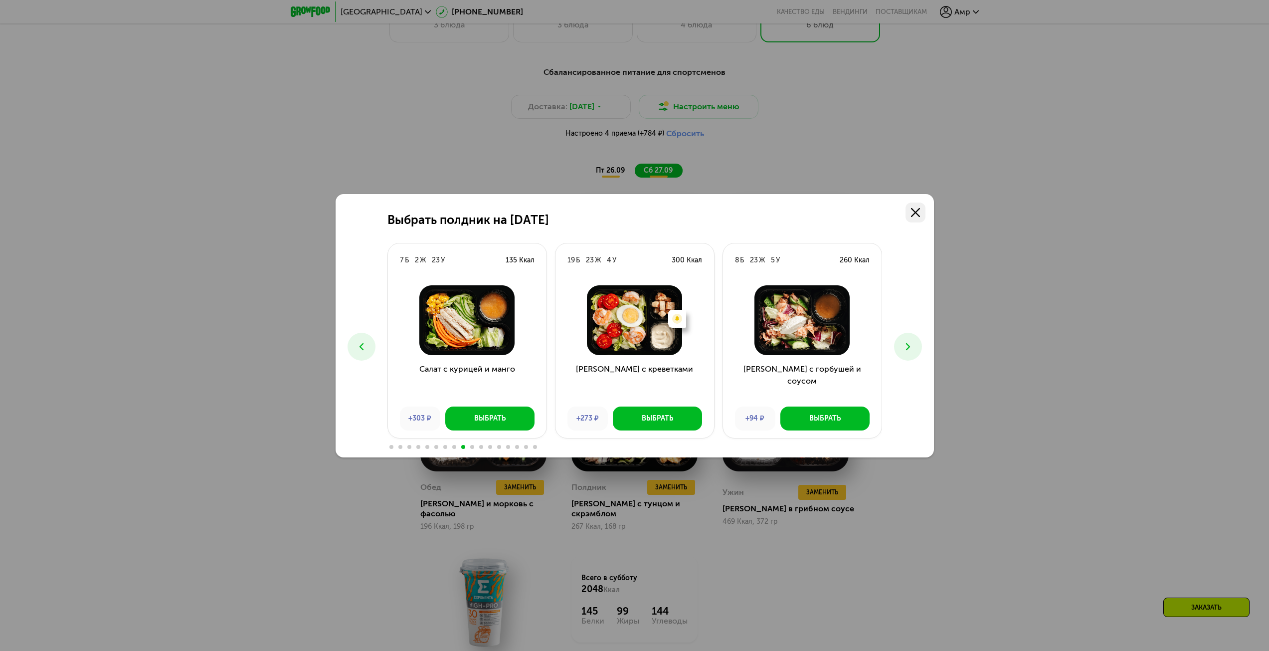
click at [911, 217] on link at bounding box center [916, 212] width 20 height 20
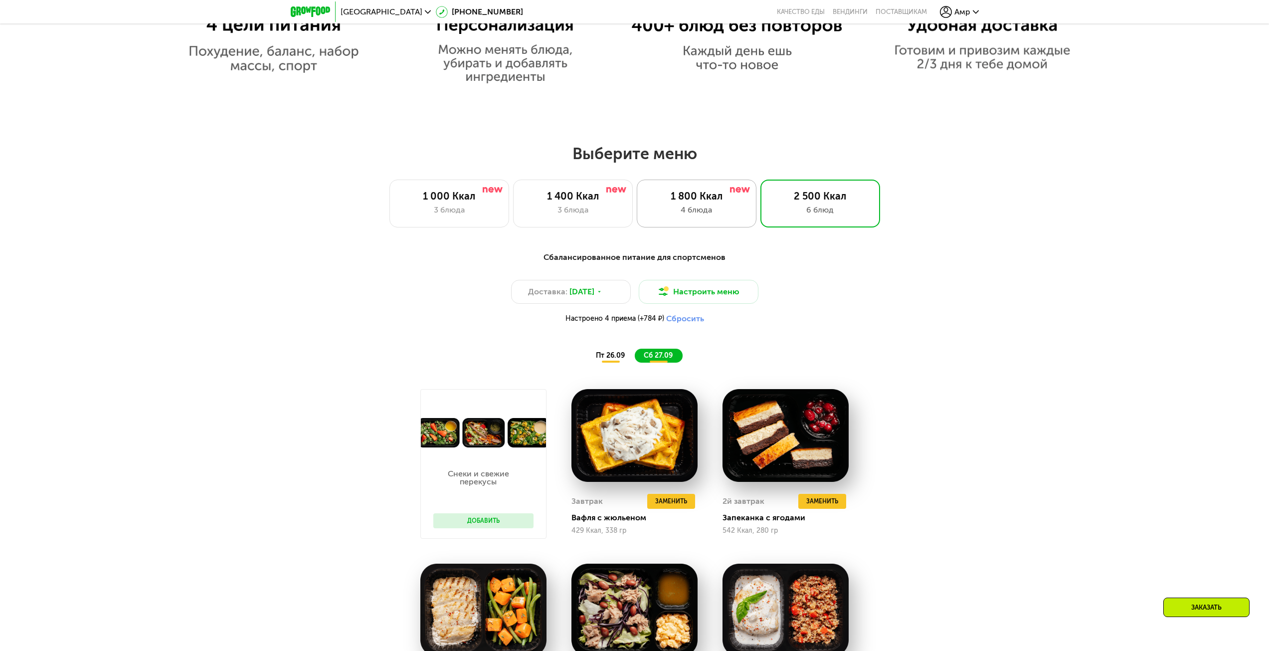
scroll to position [950, 0]
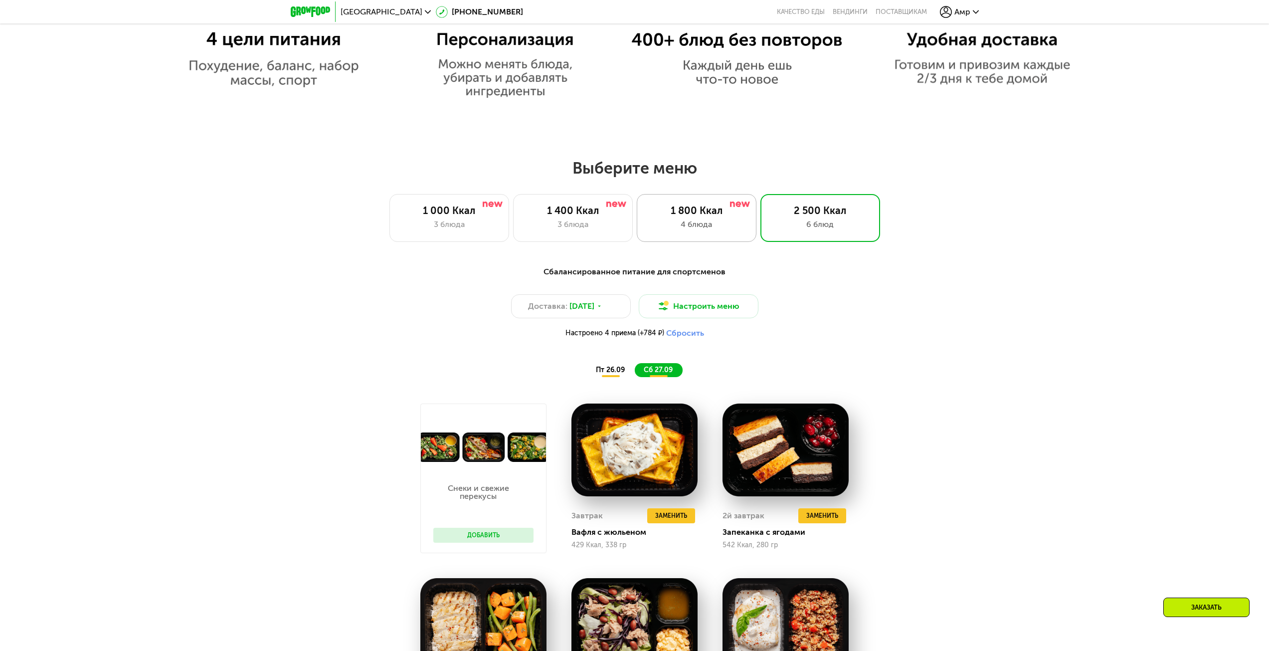
click at [689, 230] on div "4 блюда" at bounding box center [696, 224] width 99 height 12
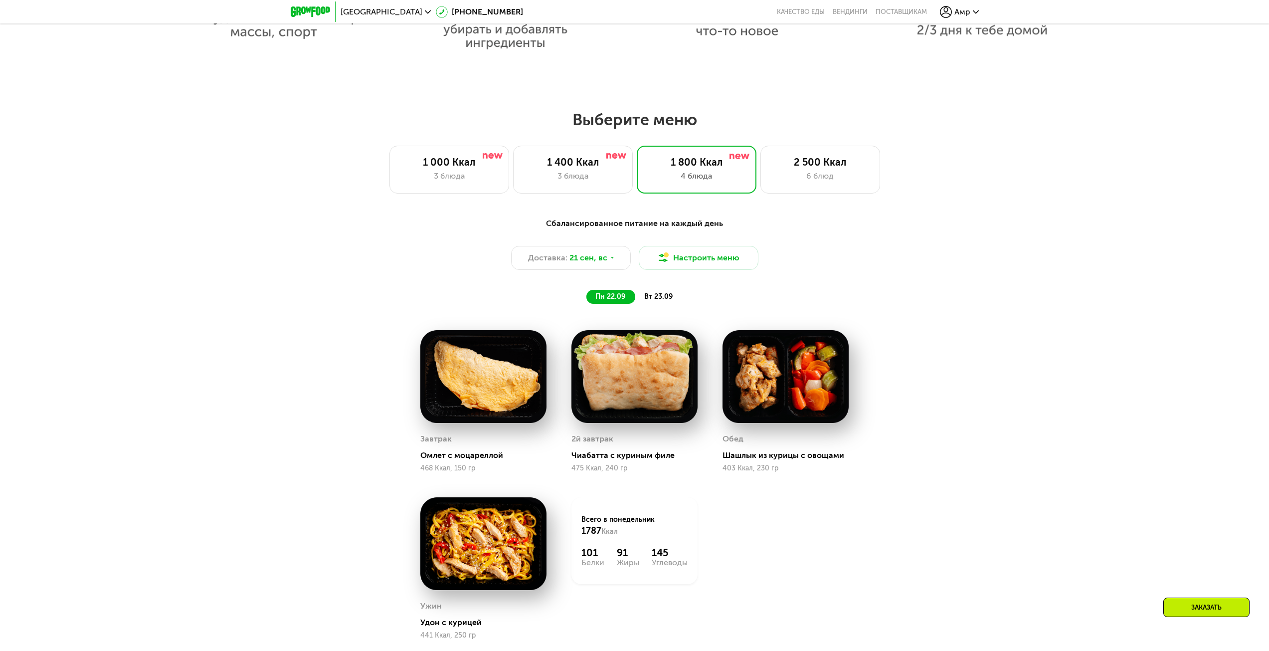
scroll to position [1000, 0]
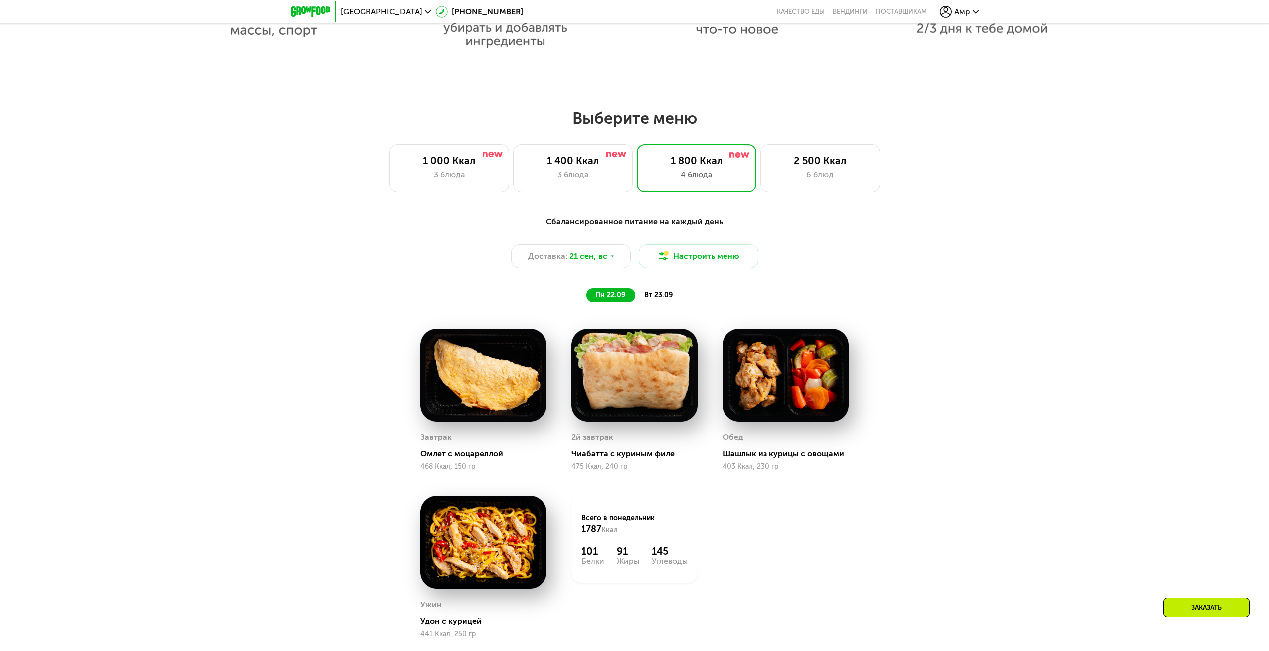
click at [677, 273] on div "Сбалансированное питание на каждый день Доставка: [DATE] Настроить меню пн 22.0…" at bounding box center [635, 259] width 590 height 86
click at [690, 264] on button "Настроить меню" at bounding box center [699, 256] width 120 height 24
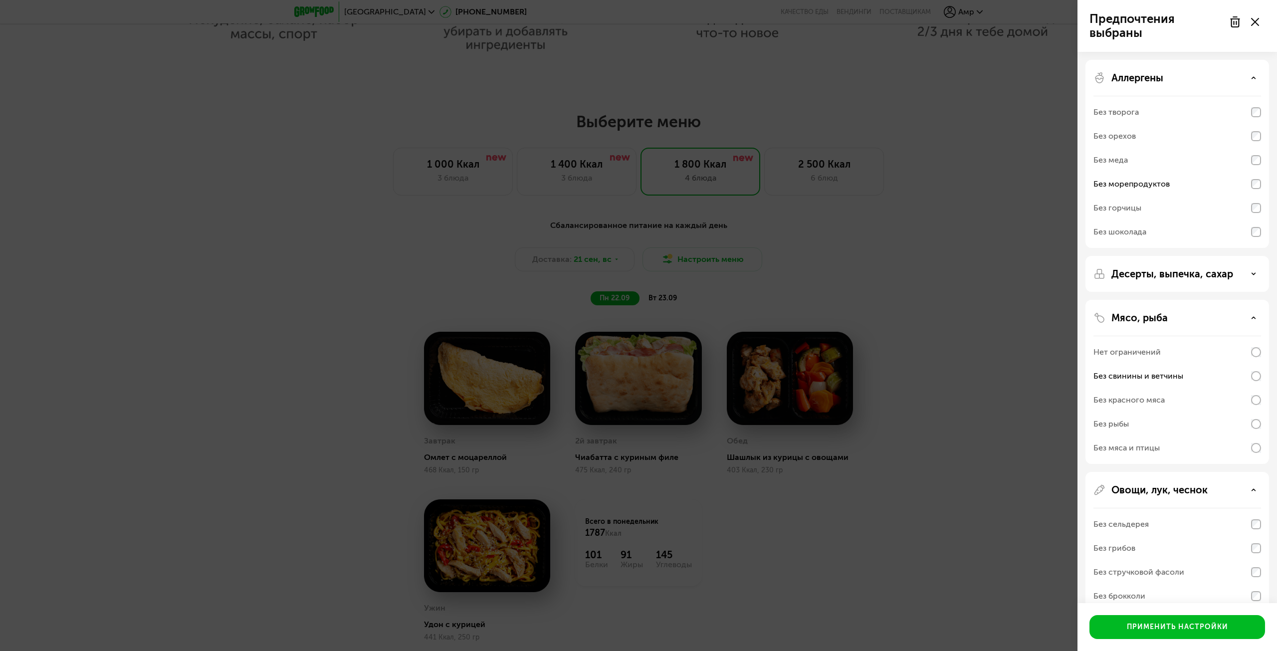
click at [729, 284] on div "Предпочтения выбраны Аллергены Без творога Без орехов Без меда Без морепродукто…" at bounding box center [638, 325] width 1277 height 651
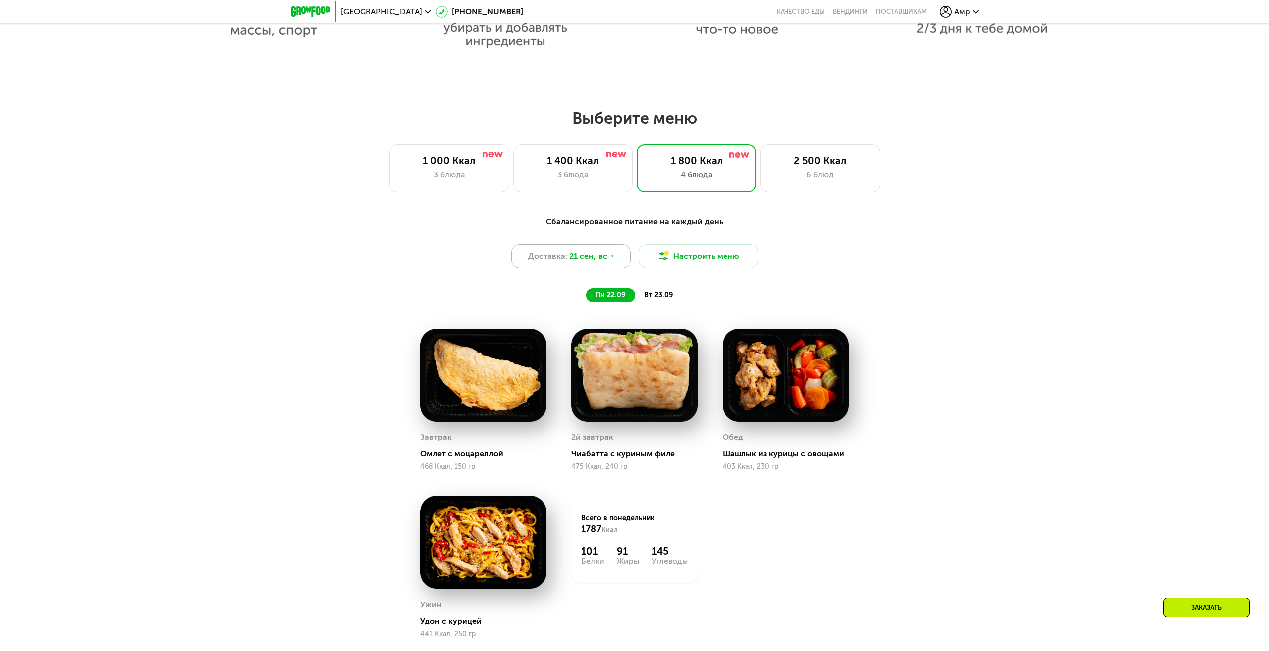
click at [583, 253] on div "Доставка: 21 сен, вс" at bounding box center [571, 256] width 120 height 24
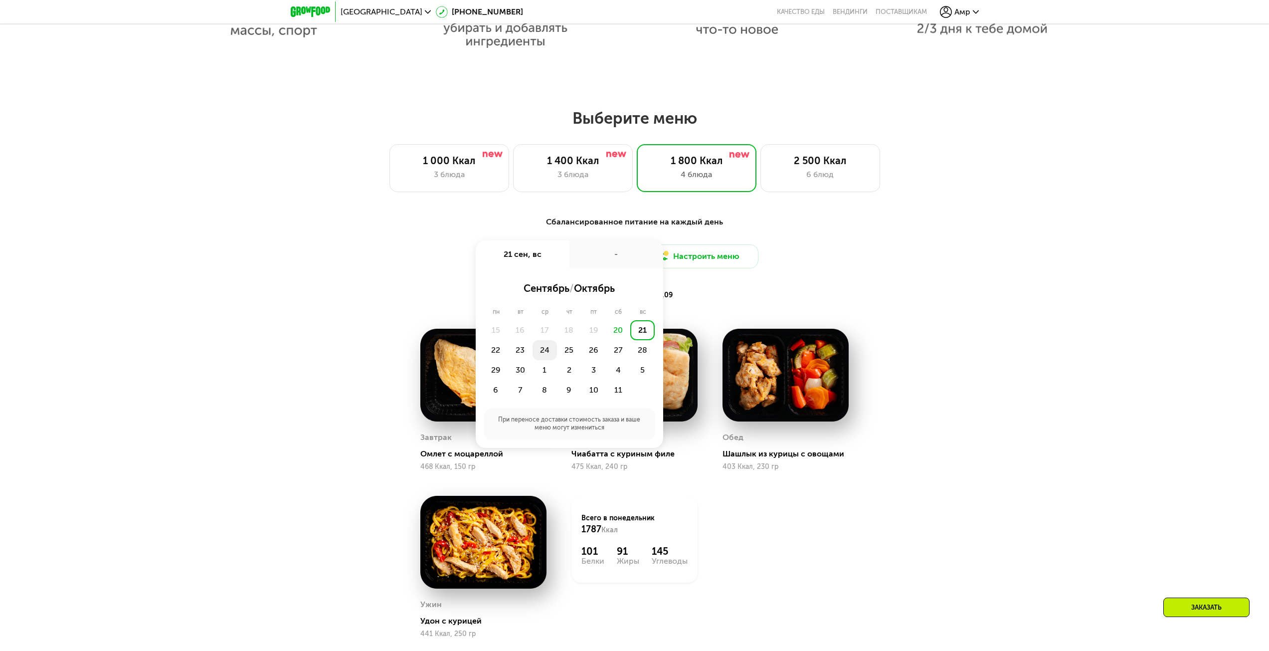
click at [550, 355] on div "24" at bounding box center [545, 350] width 24 height 20
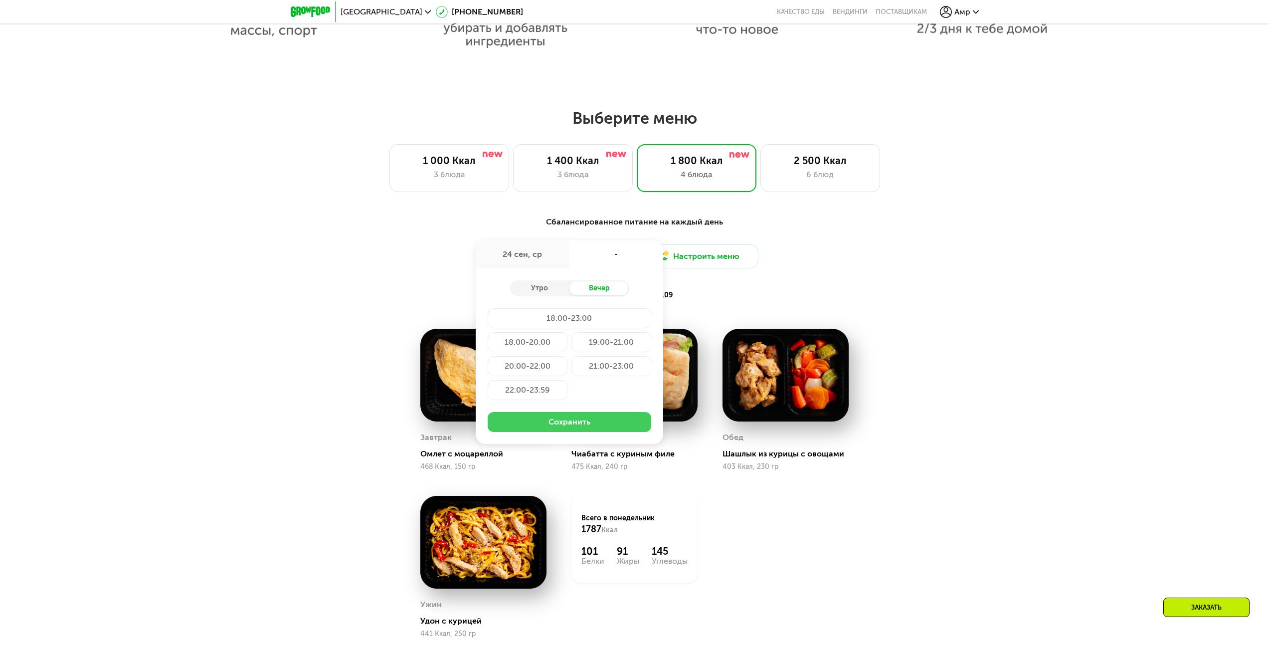
click at [601, 422] on button "Сохранить" at bounding box center [570, 422] width 164 height 20
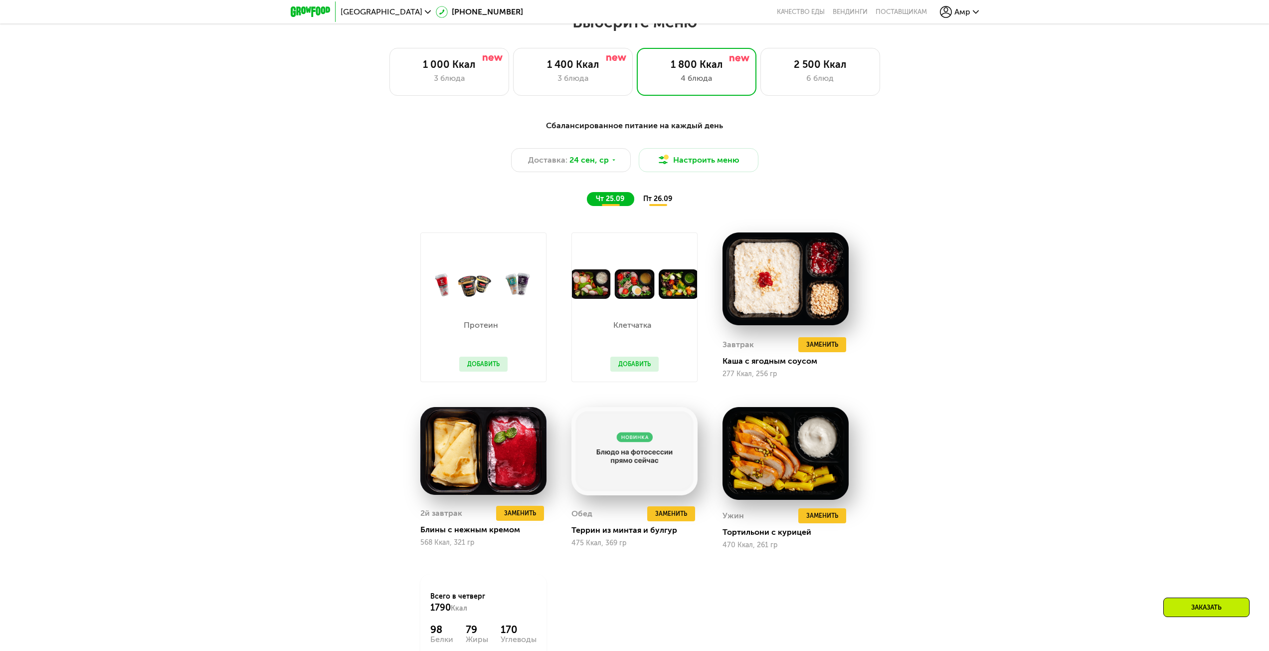
scroll to position [1100, 0]
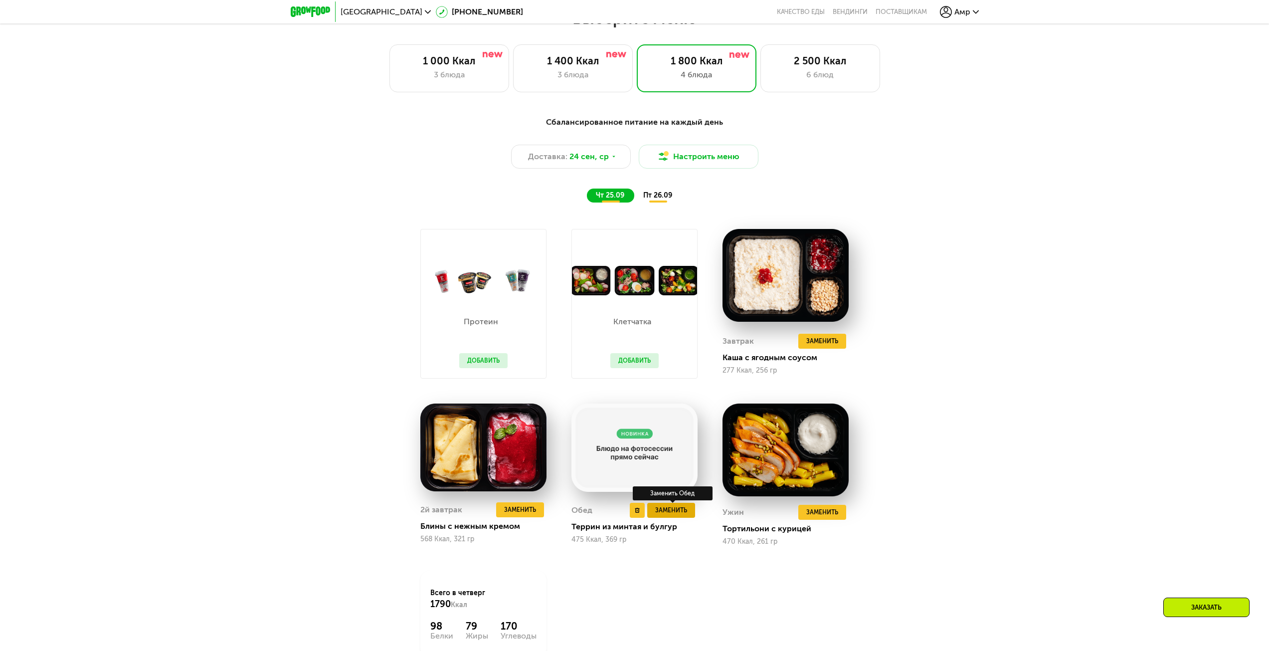
click at [675, 514] on span "Заменить" at bounding box center [671, 510] width 32 height 10
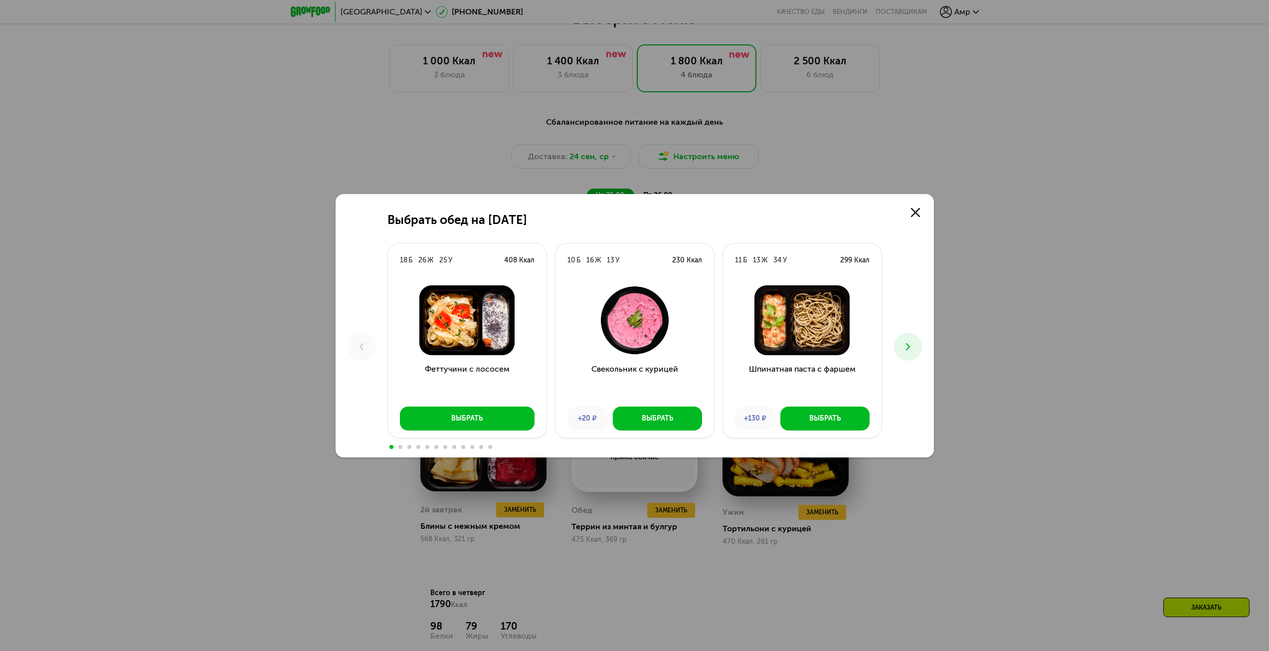
click at [906, 348] on icon at bounding box center [908, 347] width 12 height 12
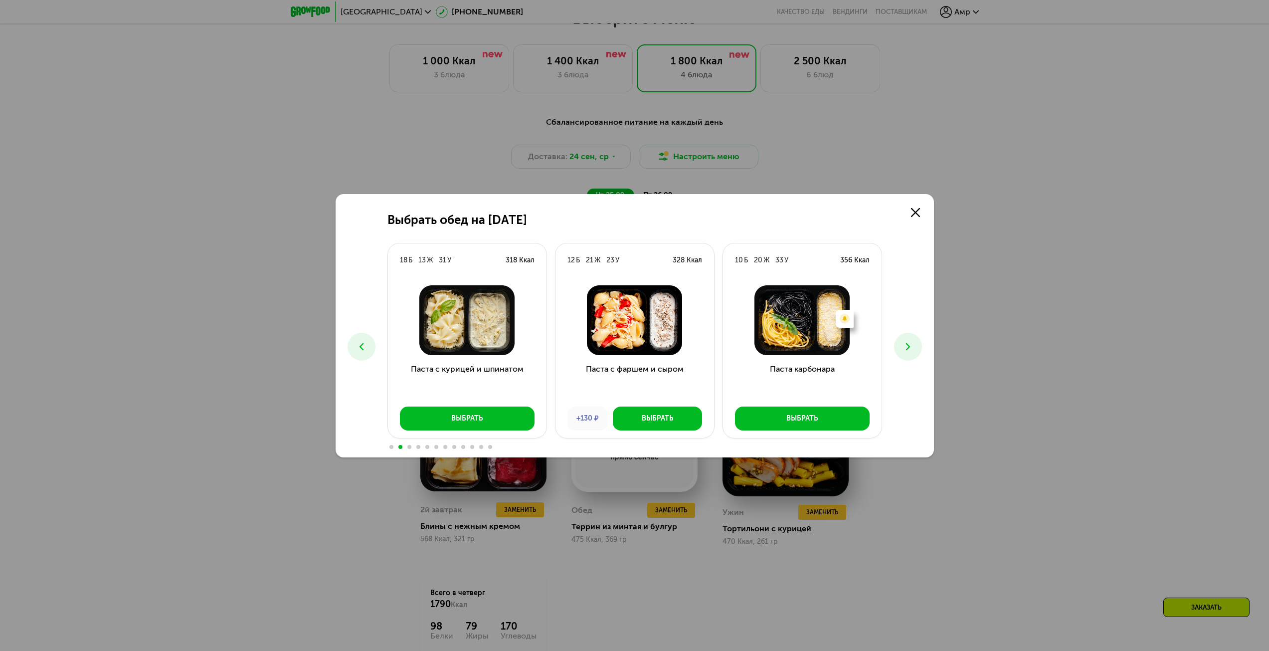
click at [906, 348] on icon at bounding box center [908, 347] width 12 height 12
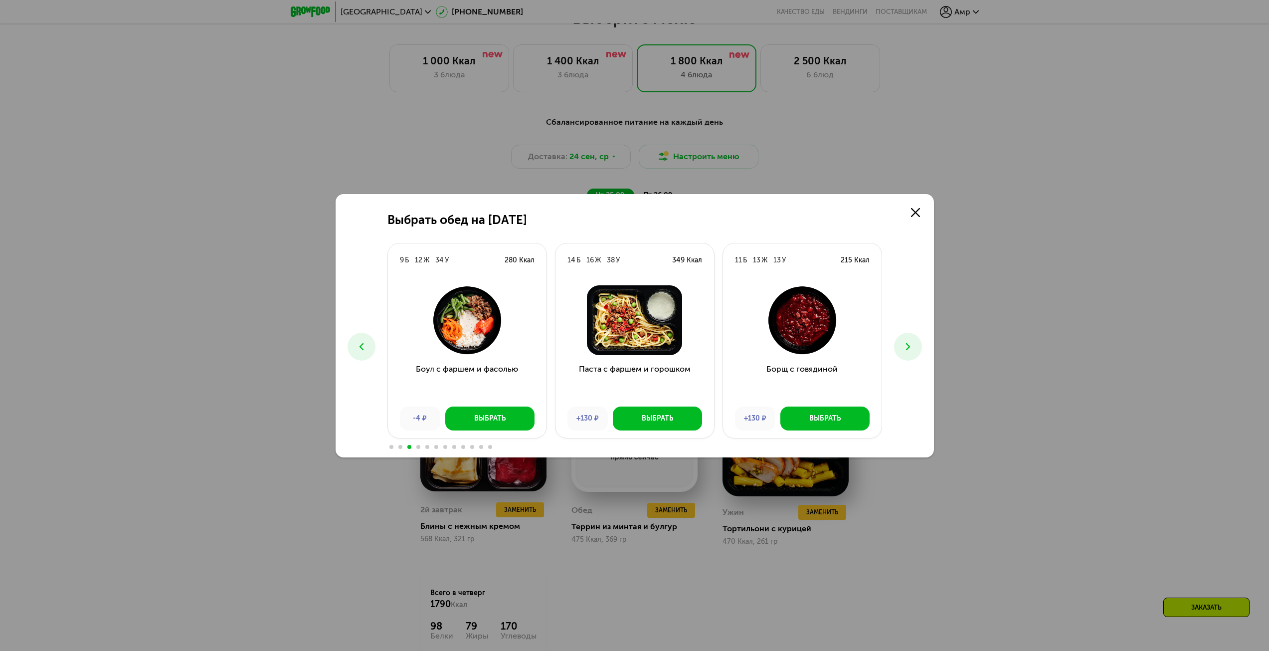
click at [906, 348] on icon at bounding box center [908, 347] width 12 height 12
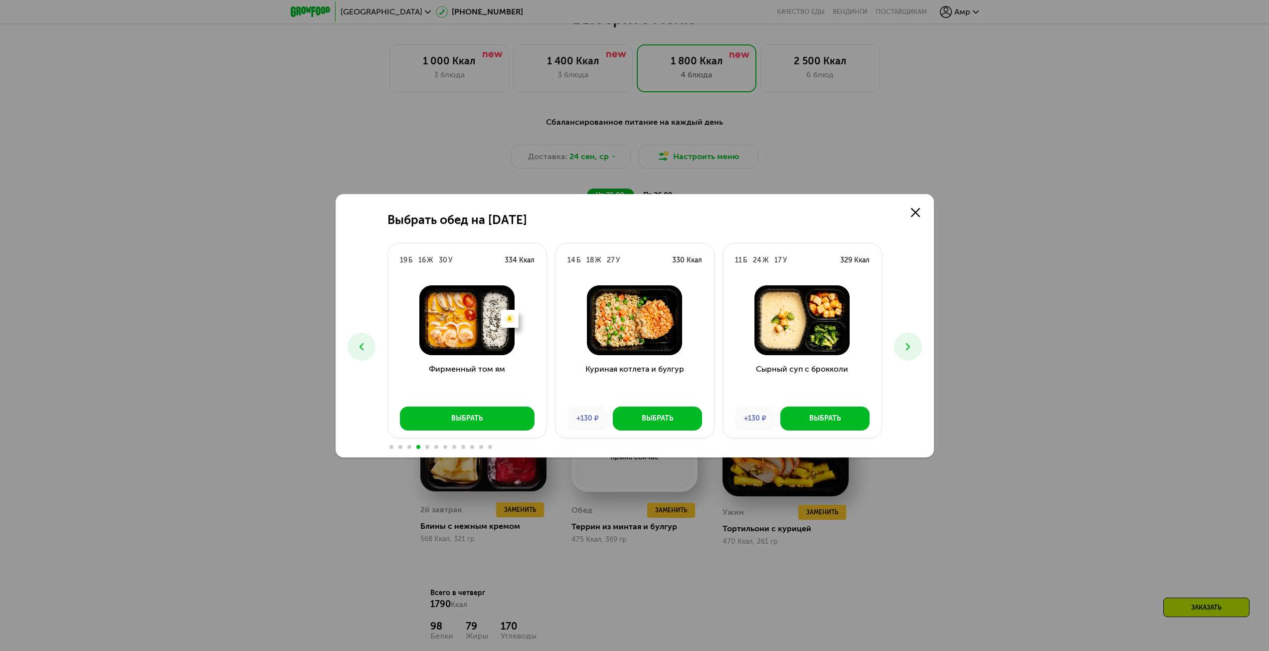
click at [906, 346] on icon at bounding box center [908, 347] width 12 height 12
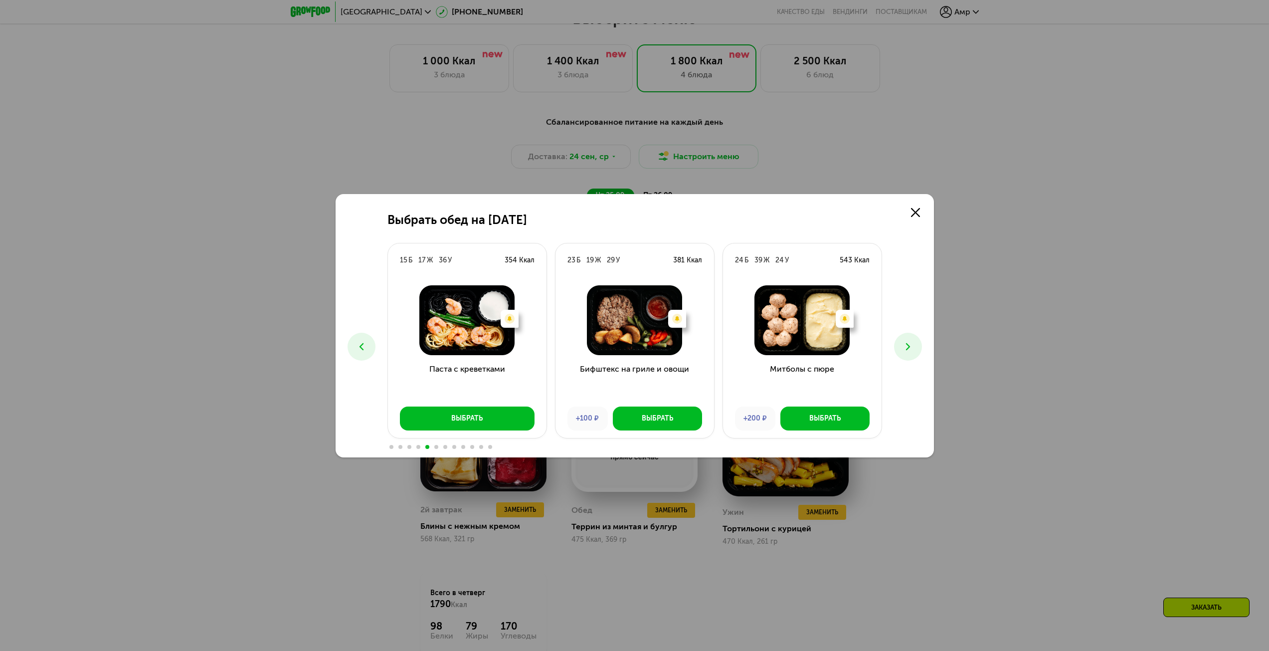
click at [908, 348] on use at bounding box center [908, 346] width 4 height 7
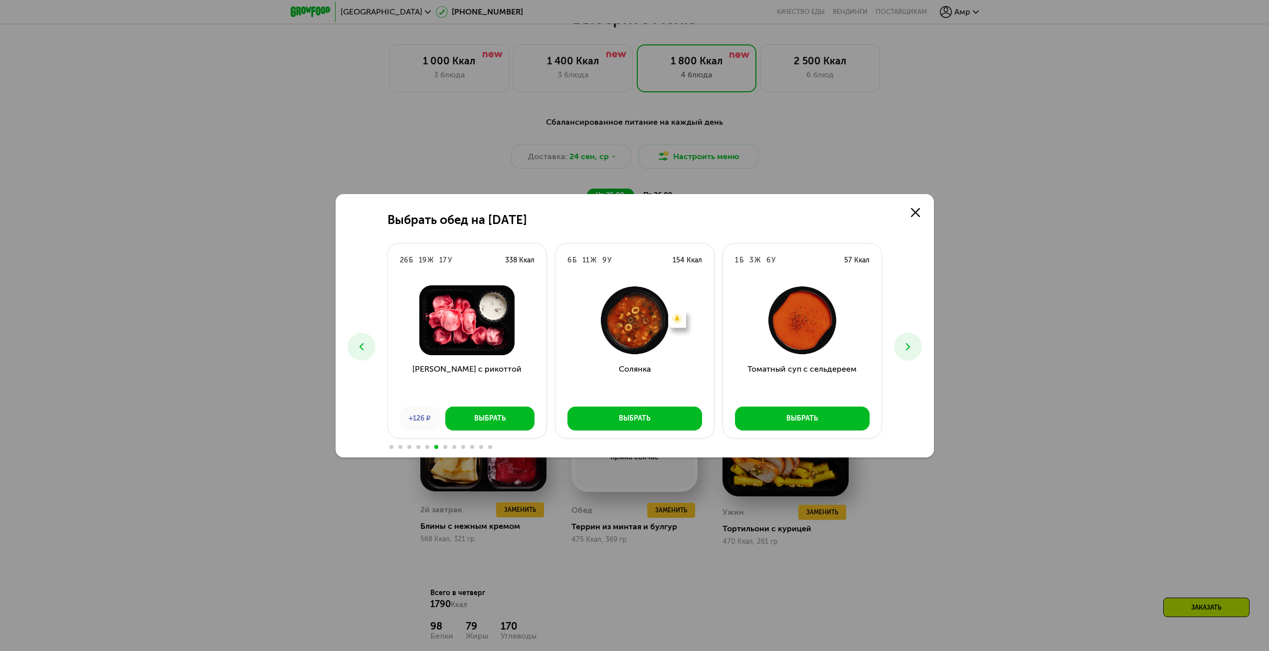
click at [908, 349] on use at bounding box center [908, 346] width 4 height 7
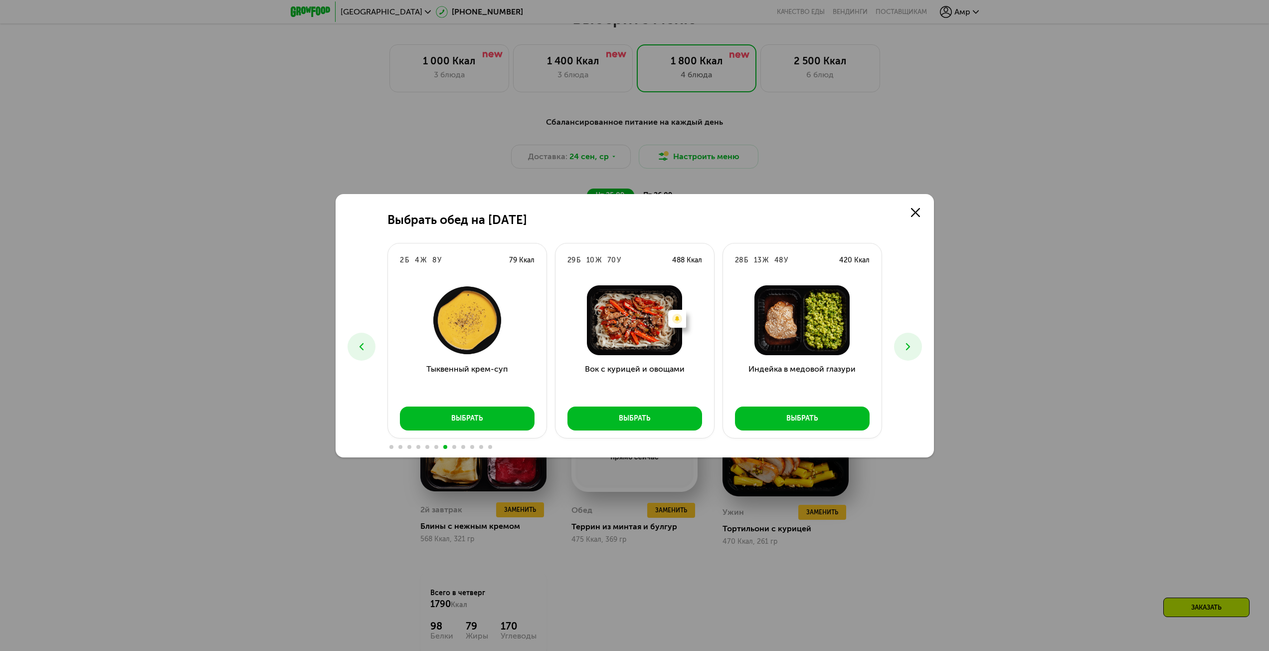
click at [908, 349] on use at bounding box center [908, 346] width 4 height 7
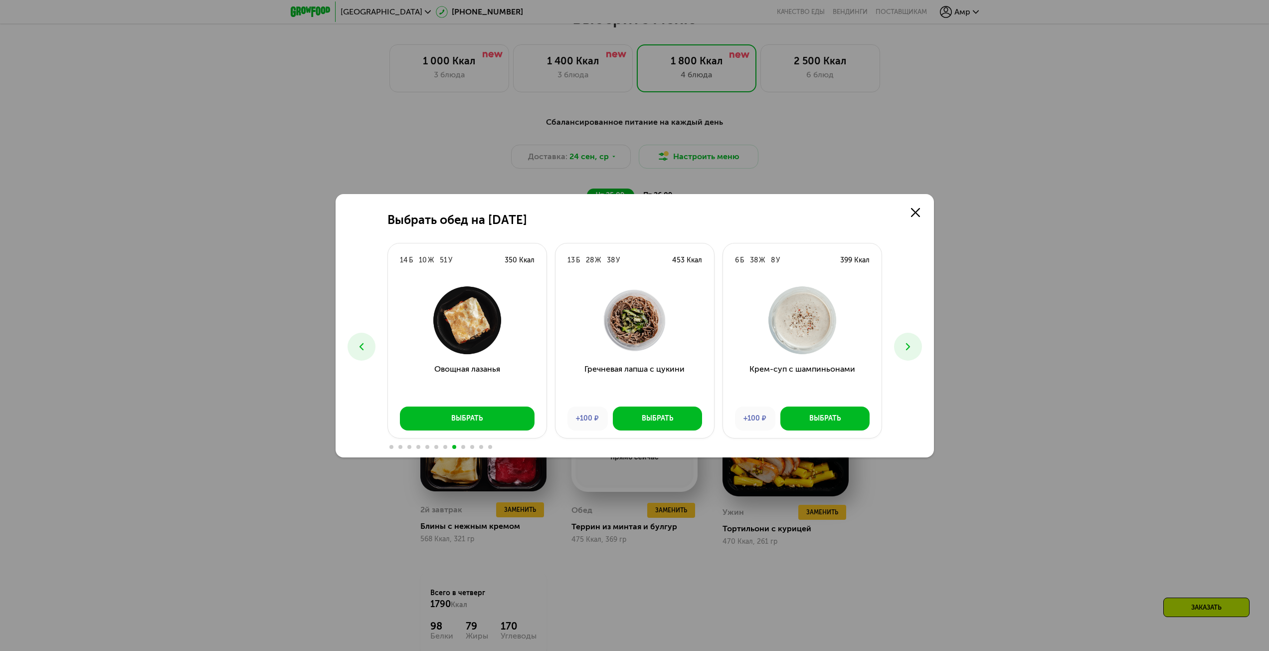
click at [908, 349] on use at bounding box center [908, 346] width 4 height 7
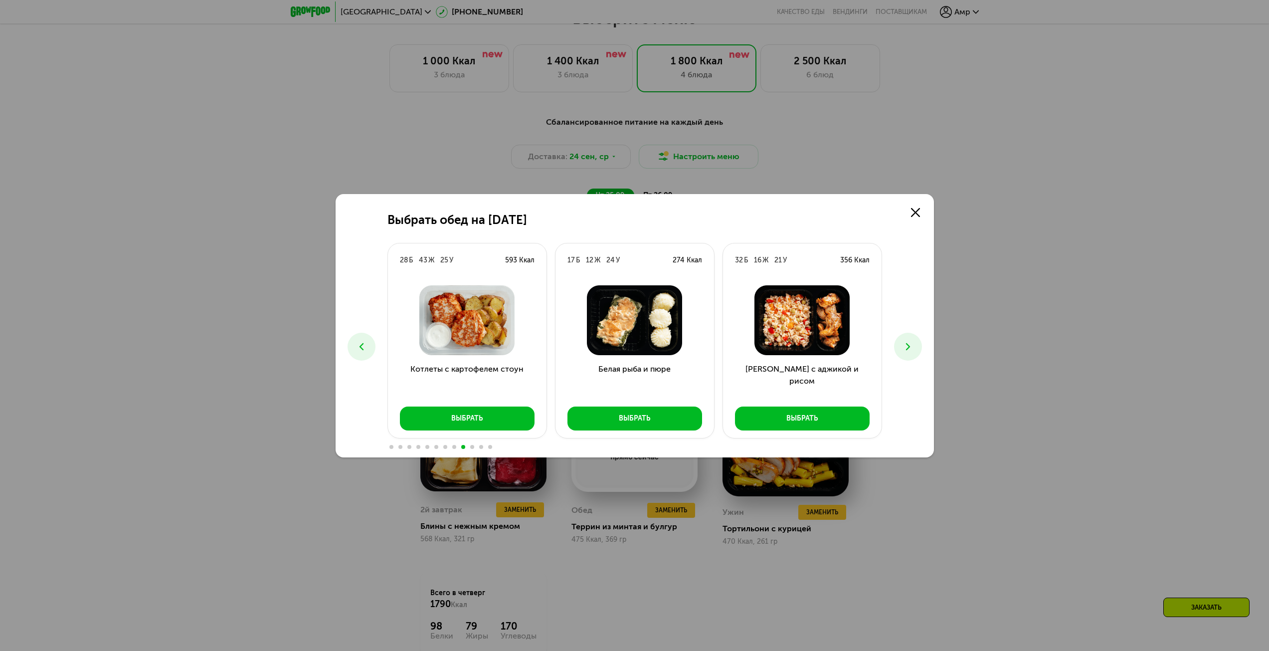
click at [908, 349] on use at bounding box center [908, 346] width 4 height 7
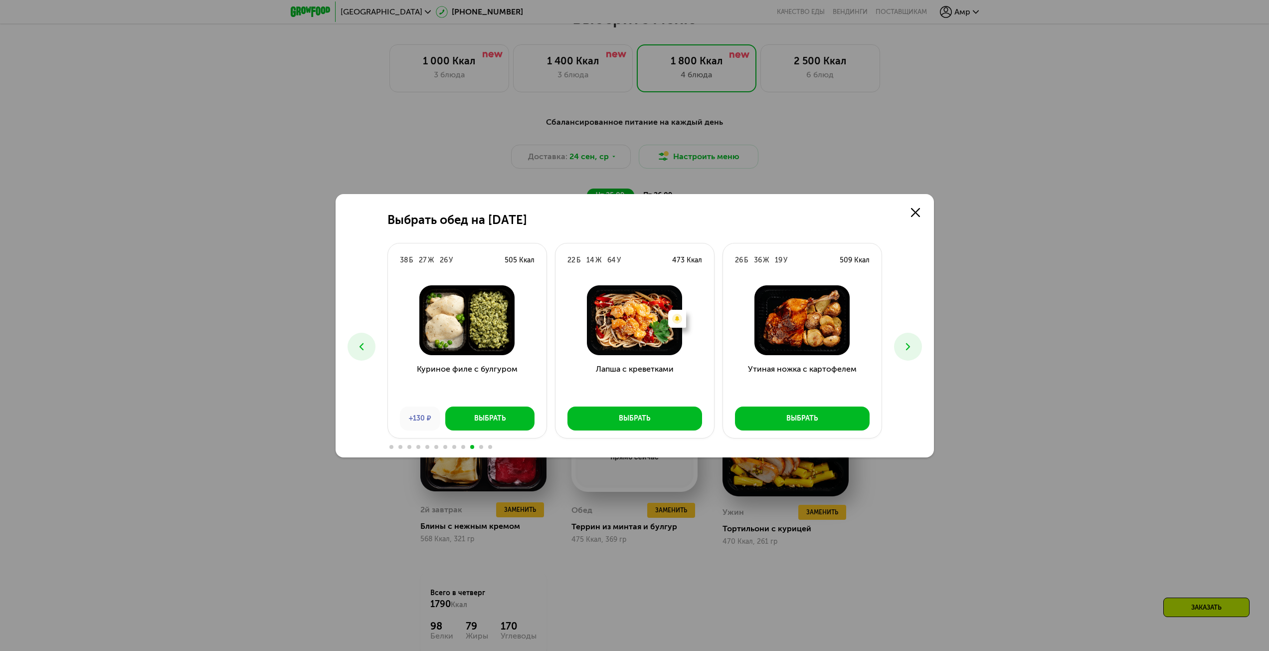
click at [908, 349] on use at bounding box center [908, 346] width 4 height 7
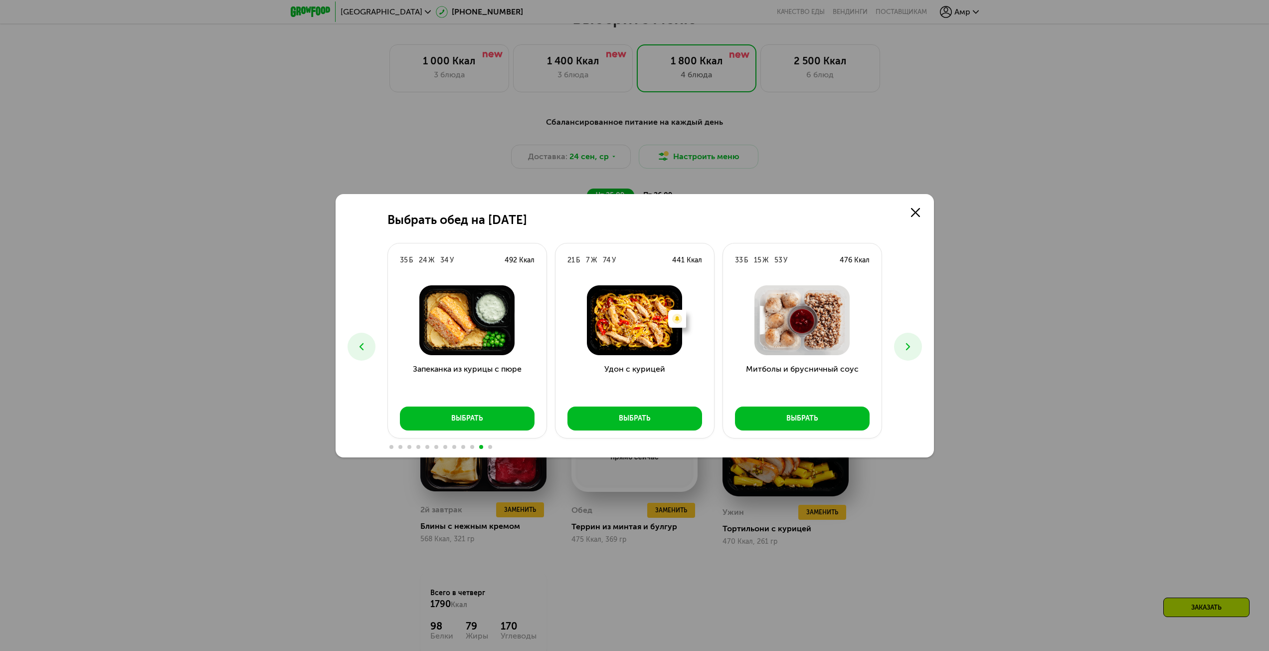
click at [908, 349] on use at bounding box center [908, 346] width 4 height 7
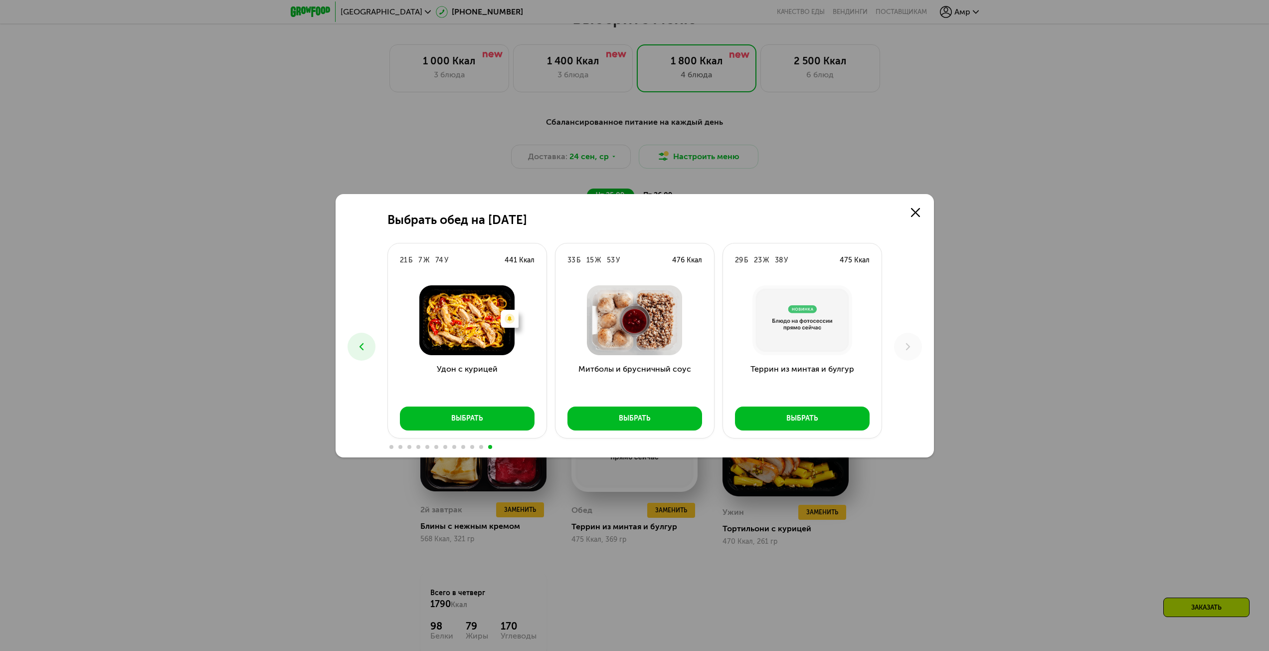
click at [915, 393] on div "Выбрать обед на [DATE] Б 26 Ж 25 У 408 Ккал Феттучини с лососем Выбрать 10 Б 16…" at bounding box center [635, 325] width 598 height 263
click at [637, 437] on div "Митболы и брусничный соус Выбрать" at bounding box center [635, 357] width 159 height 161
click at [638, 432] on div "Митболы и брусничный соус Выбрать" at bounding box center [635, 357] width 159 height 161
click at [645, 422] on div "Выбрать" at bounding box center [634, 418] width 31 height 10
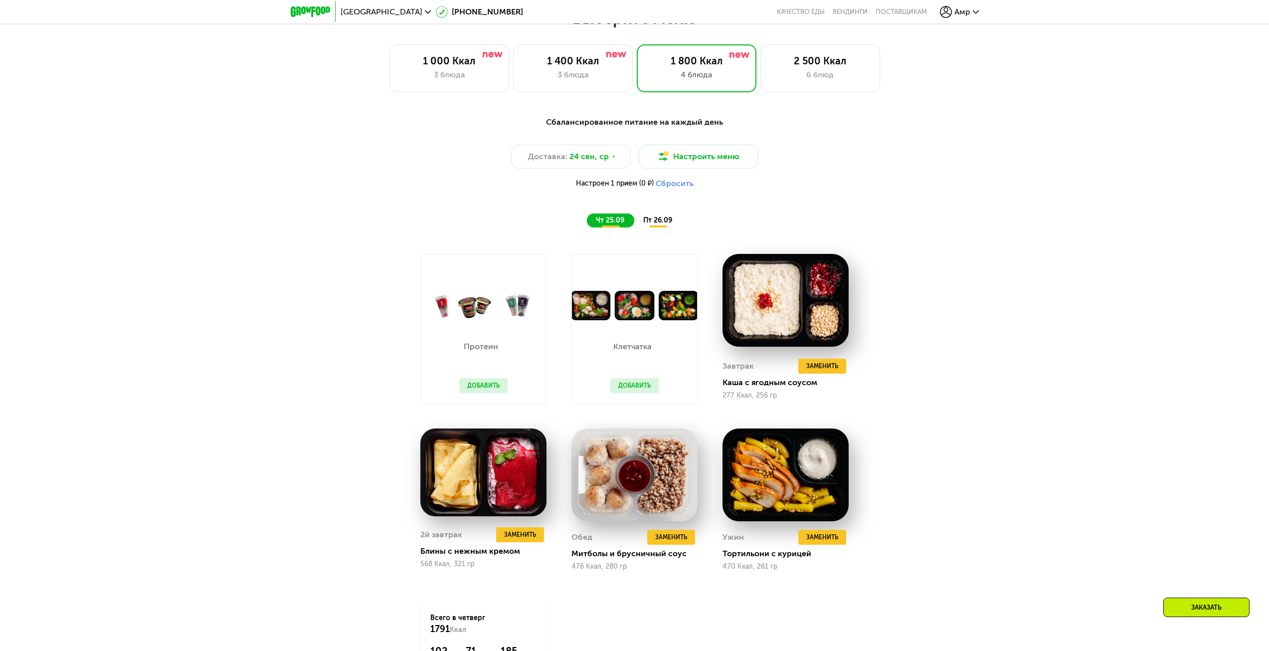
click at [654, 218] on div "пт 26.09" at bounding box center [658, 220] width 48 height 14
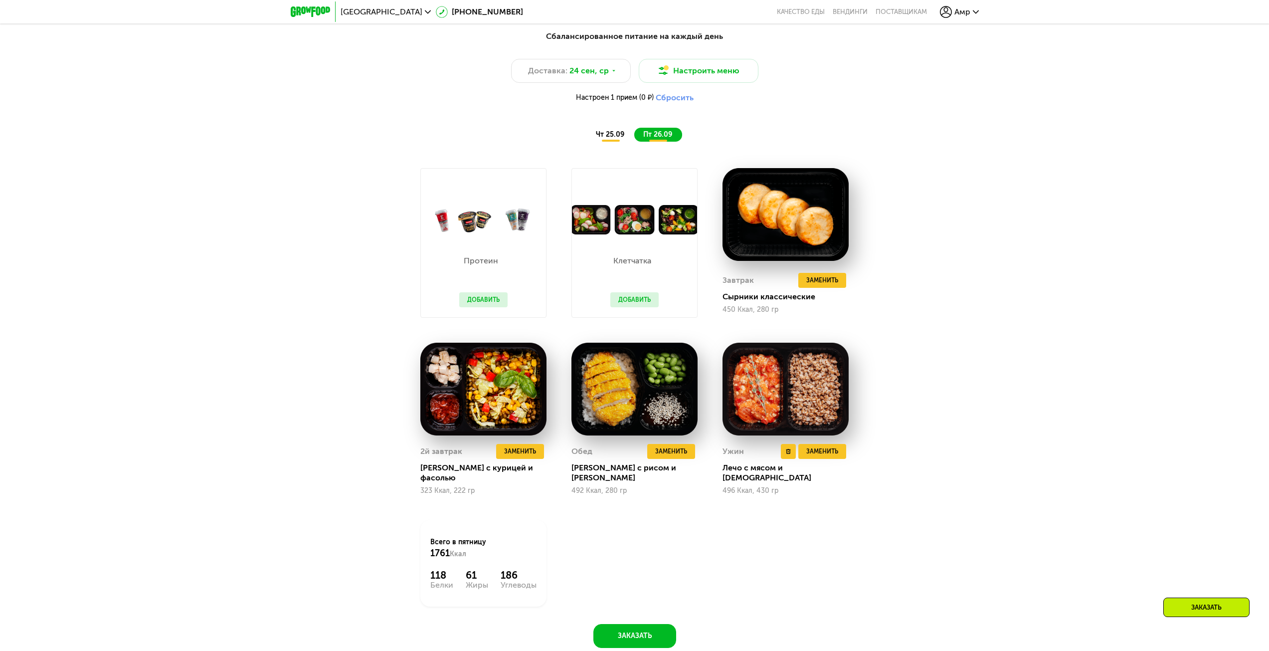
scroll to position [1199, 0]
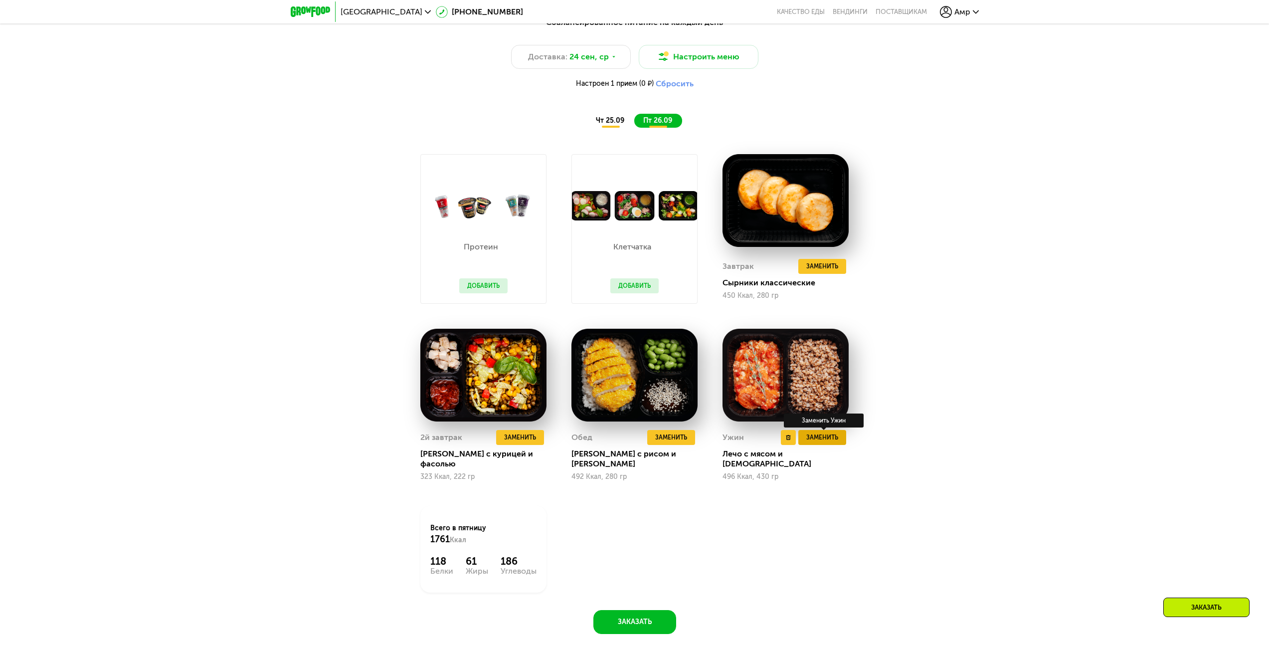
click at [825, 441] on span "Заменить" at bounding box center [822, 437] width 32 height 10
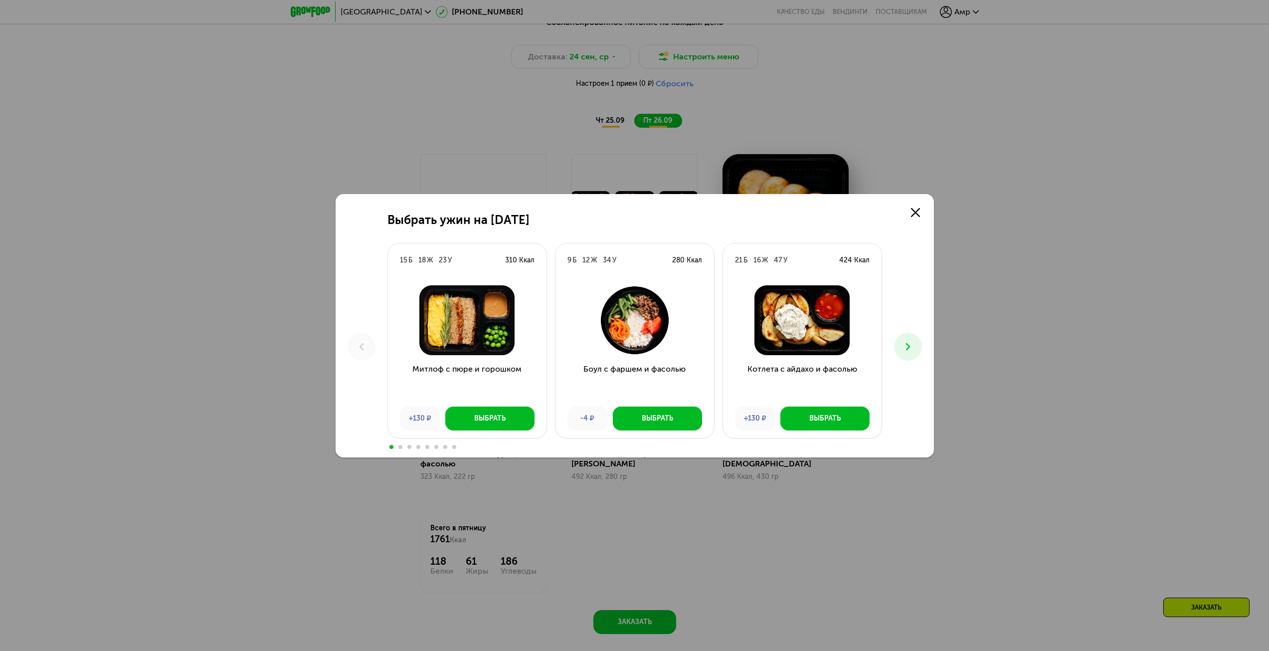
click at [915, 351] on button at bounding box center [908, 347] width 28 height 28
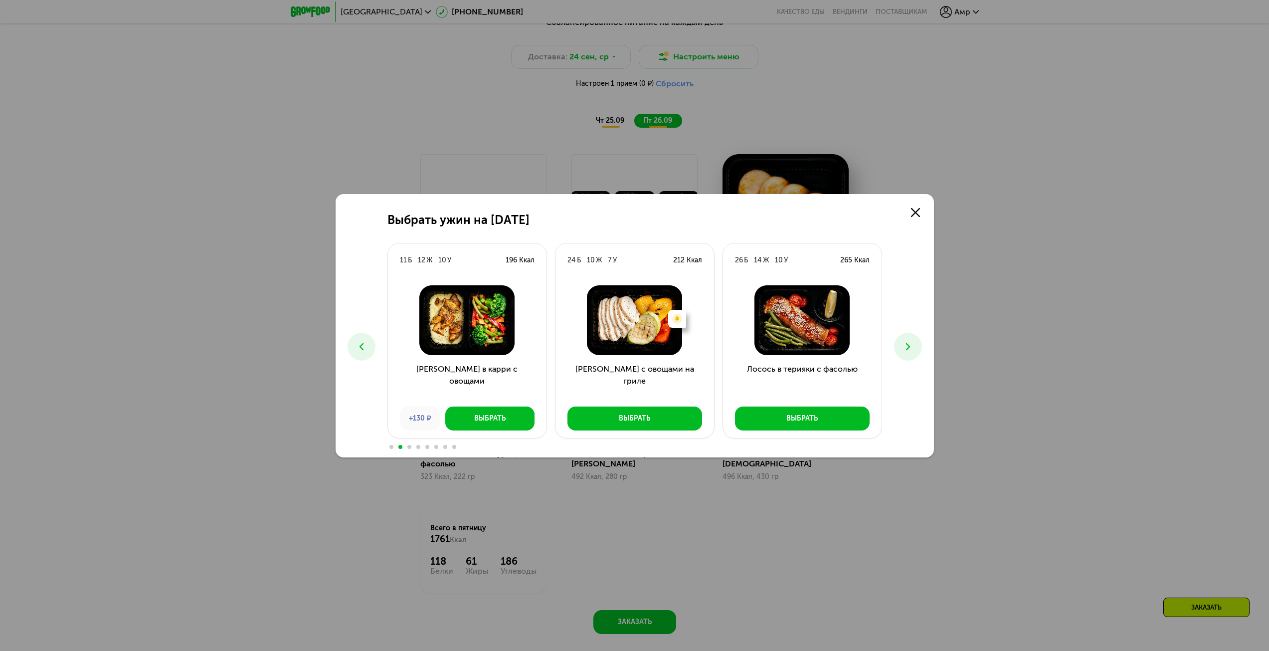
click at [377, 344] on div "Выбрать ужин на [DATE] Б 18 Ж 23 У 310 Ккал Митлоф с пюре и горошком +130 ₽ Выб…" at bounding box center [635, 325] width 598 height 263
click at [364, 348] on icon at bounding box center [362, 347] width 12 height 12
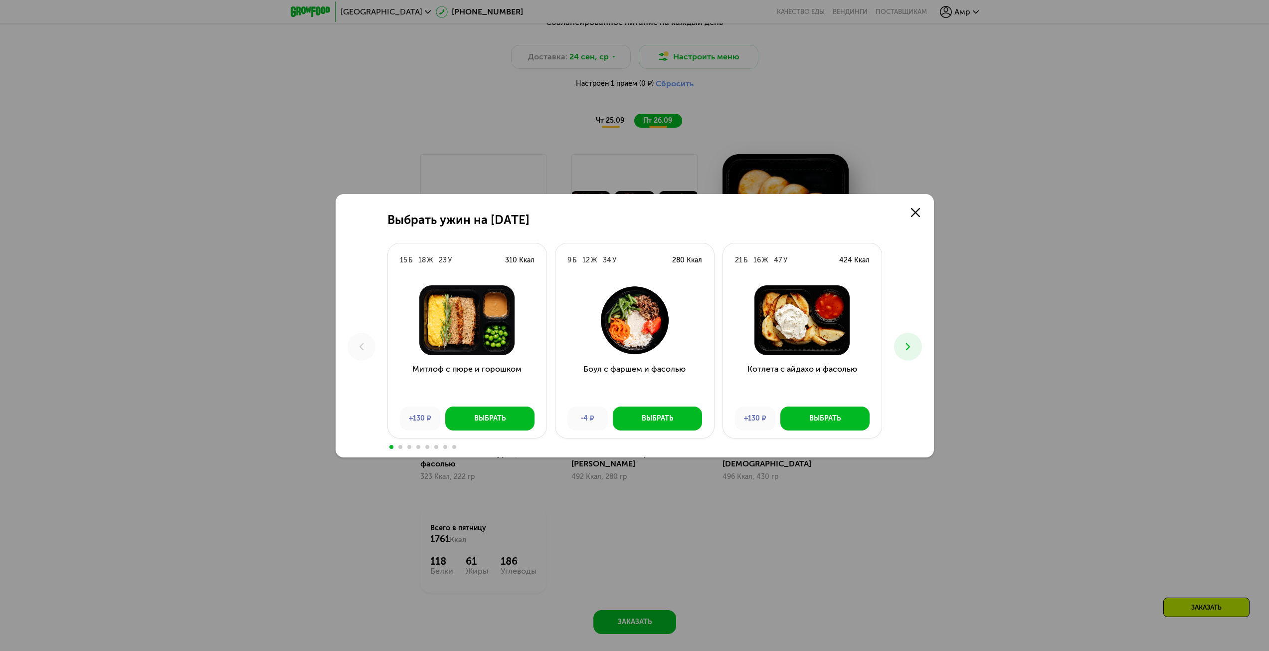
click at [913, 350] on icon at bounding box center [908, 347] width 12 height 12
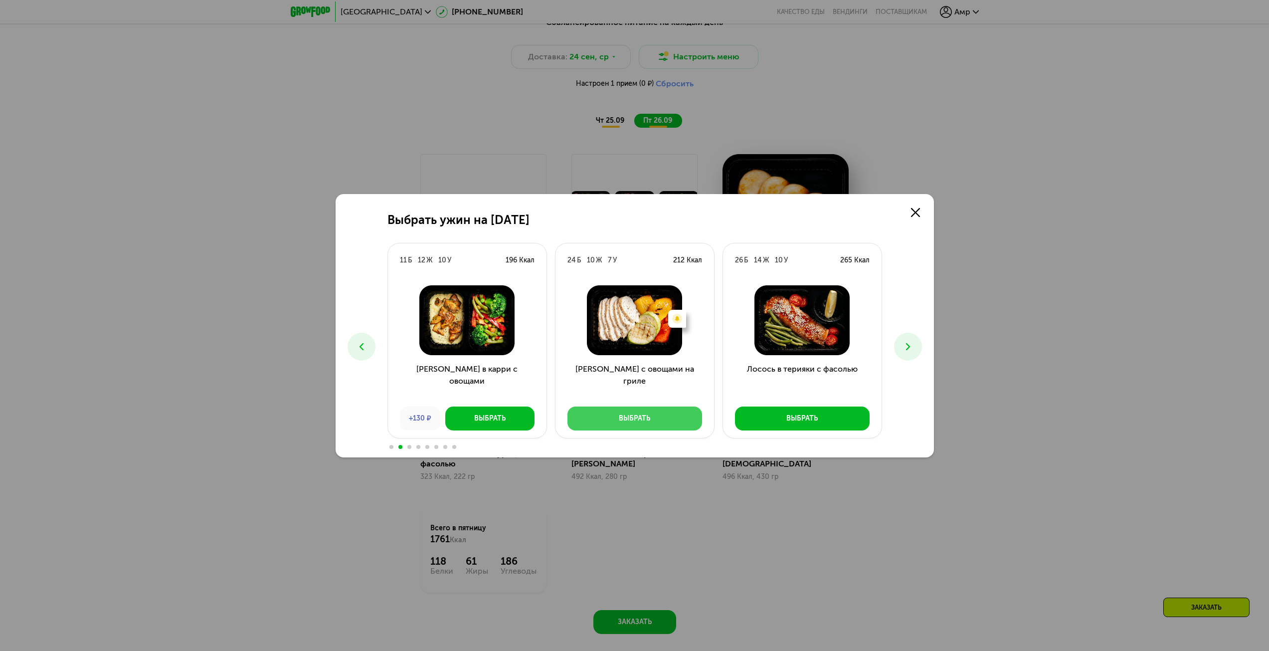
click at [621, 423] on div "Выбрать" at bounding box center [634, 418] width 31 height 10
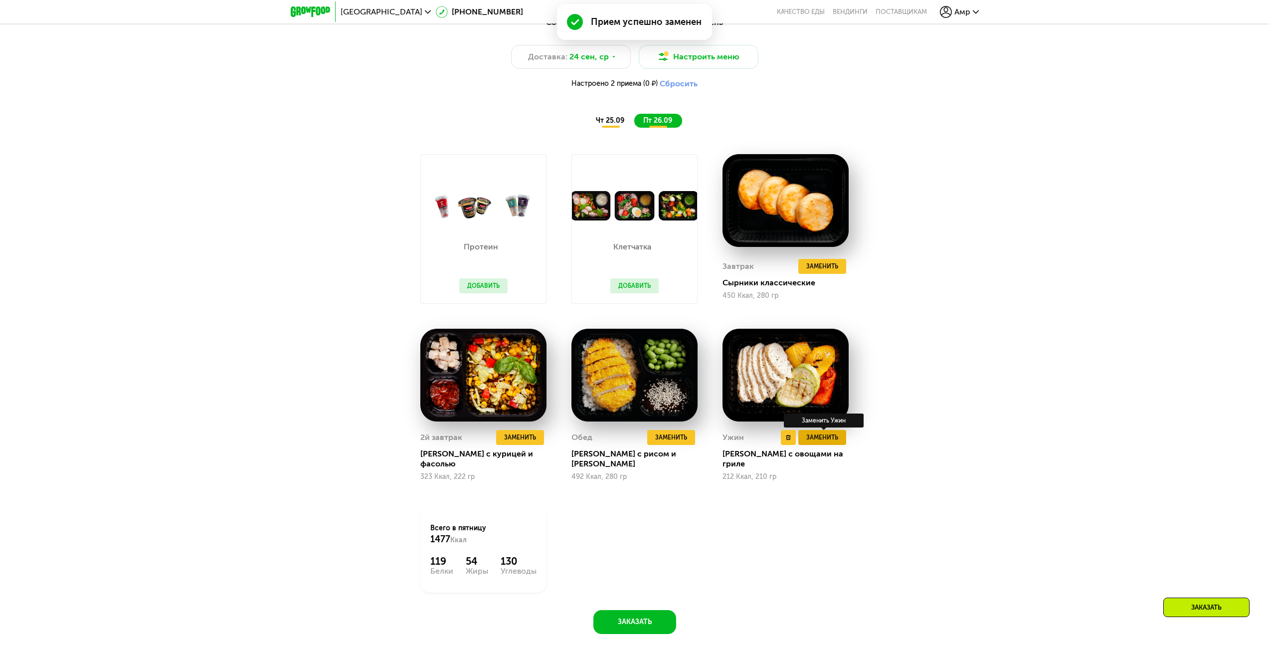
click at [835, 440] on span "Заменить" at bounding box center [822, 437] width 32 height 10
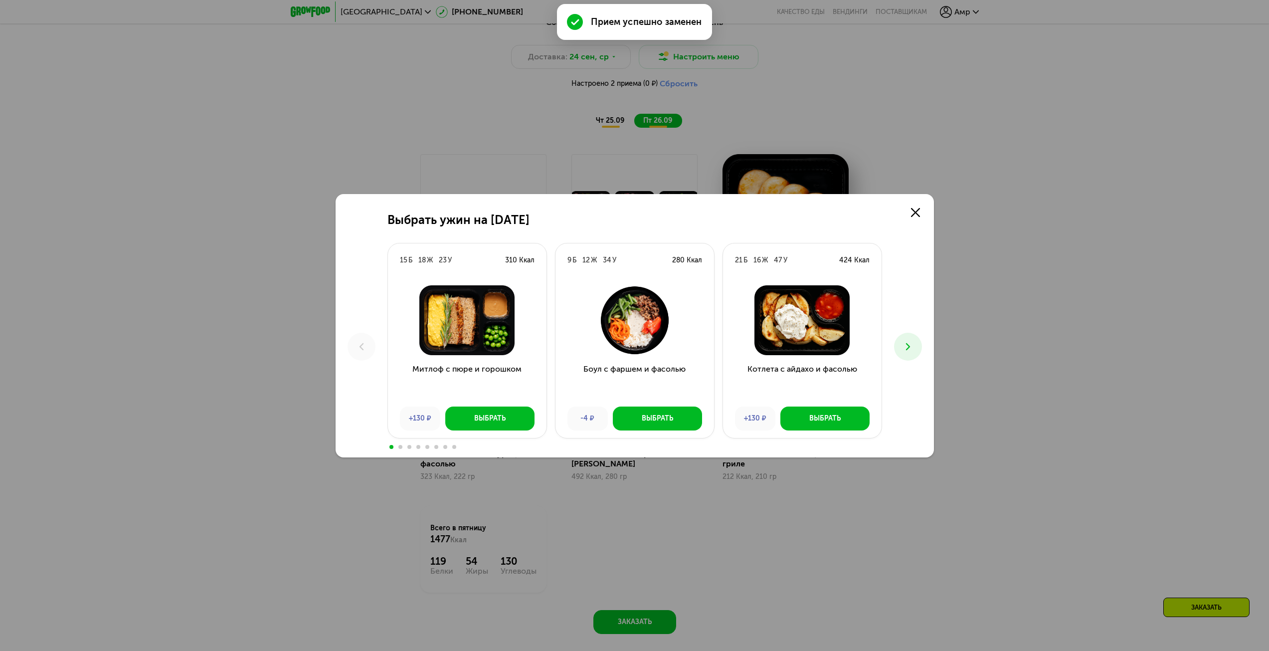
click at [907, 343] on icon at bounding box center [908, 347] width 12 height 12
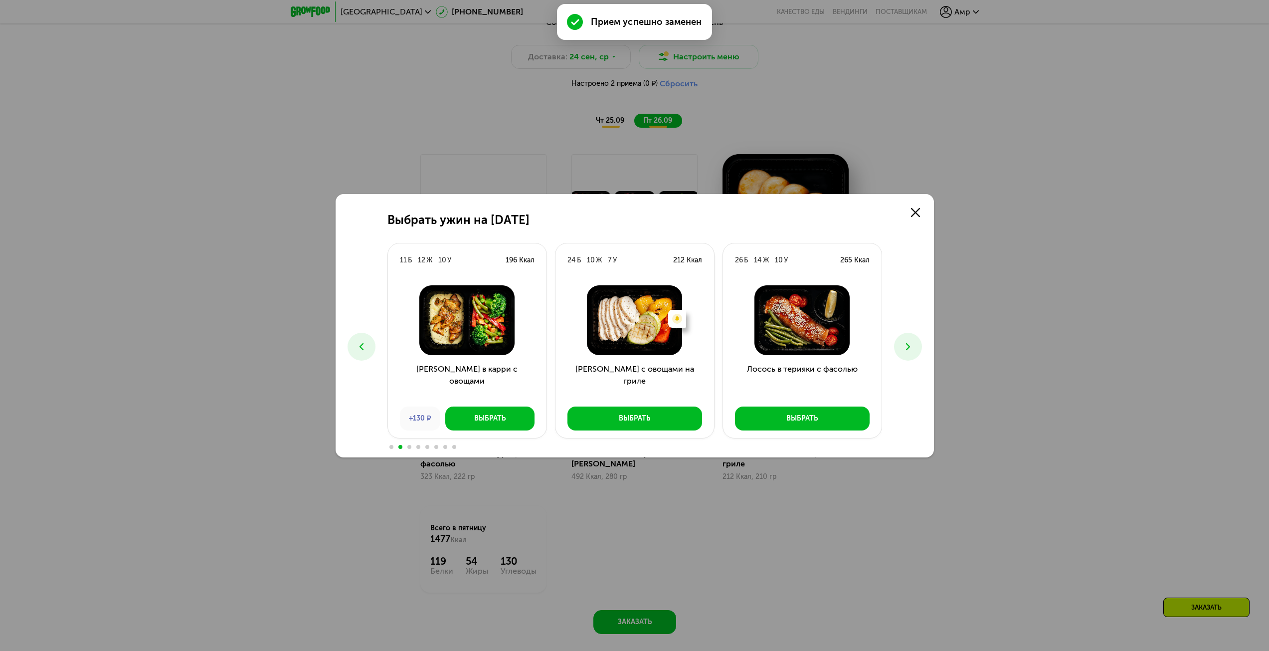
click at [907, 343] on icon at bounding box center [908, 347] width 12 height 12
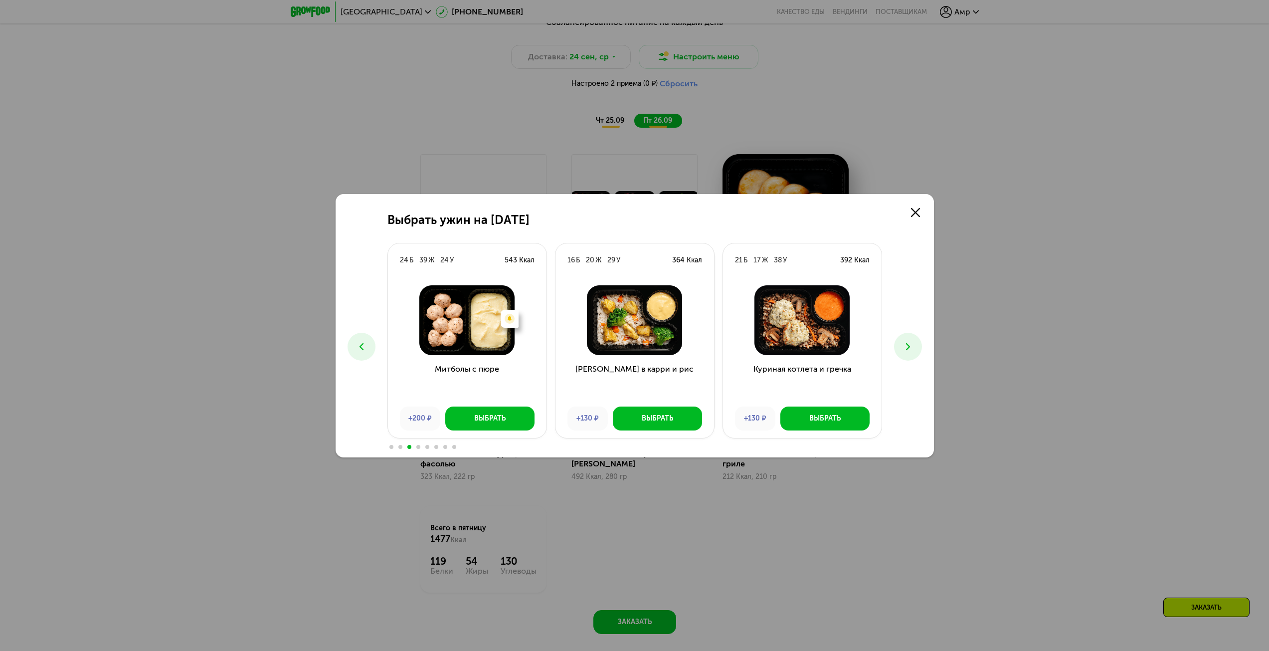
click at [907, 343] on icon at bounding box center [908, 347] width 12 height 12
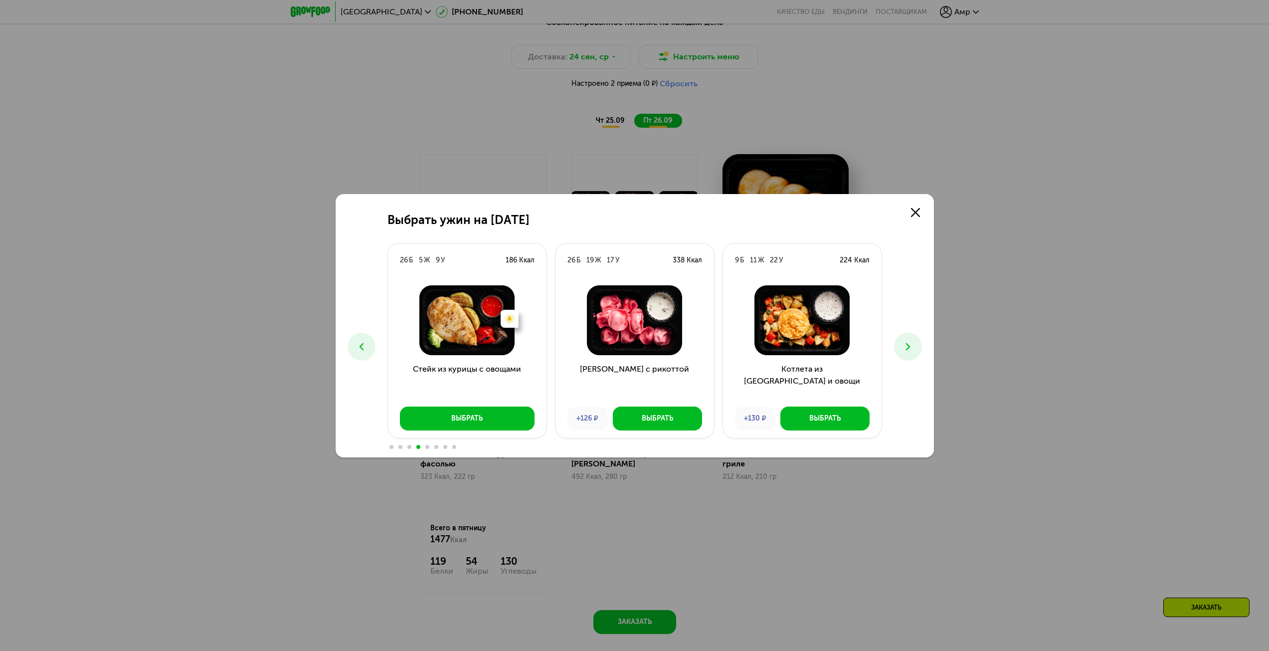
click at [907, 343] on icon at bounding box center [908, 347] width 12 height 12
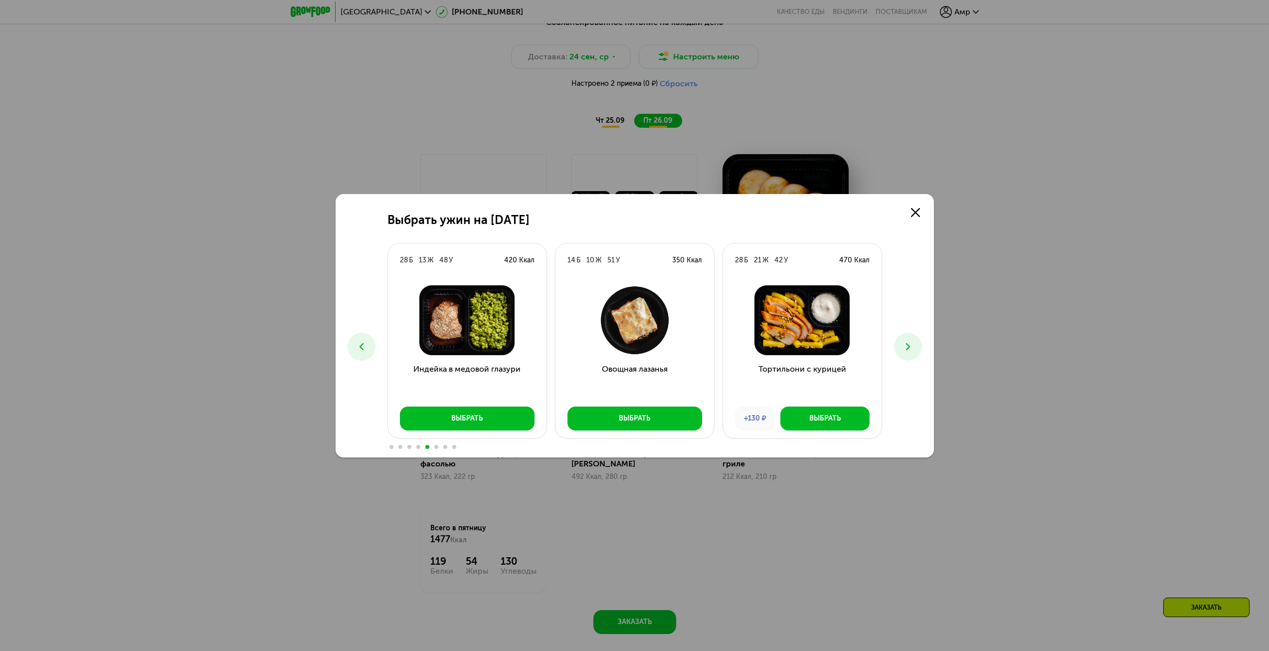
click at [908, 341] on icon at bounding box center [908, 347] width 12 height 12
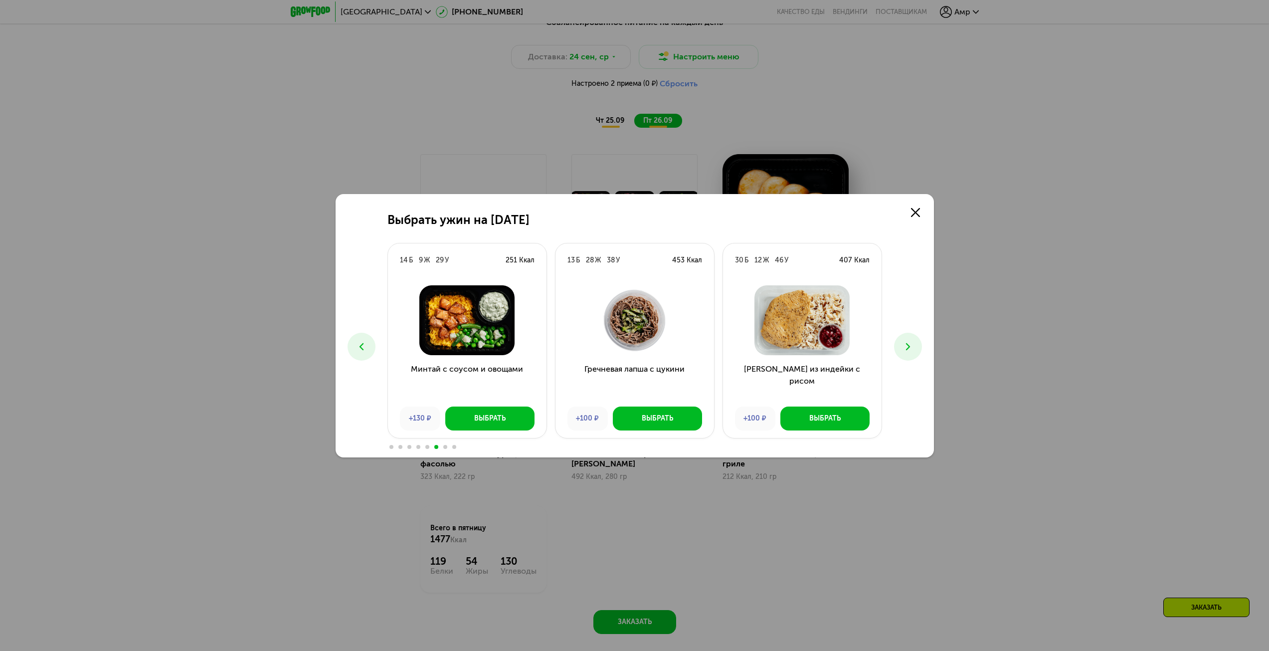
click at [909, 342] on icon at bounding box center [908, 347] width 12 height 12
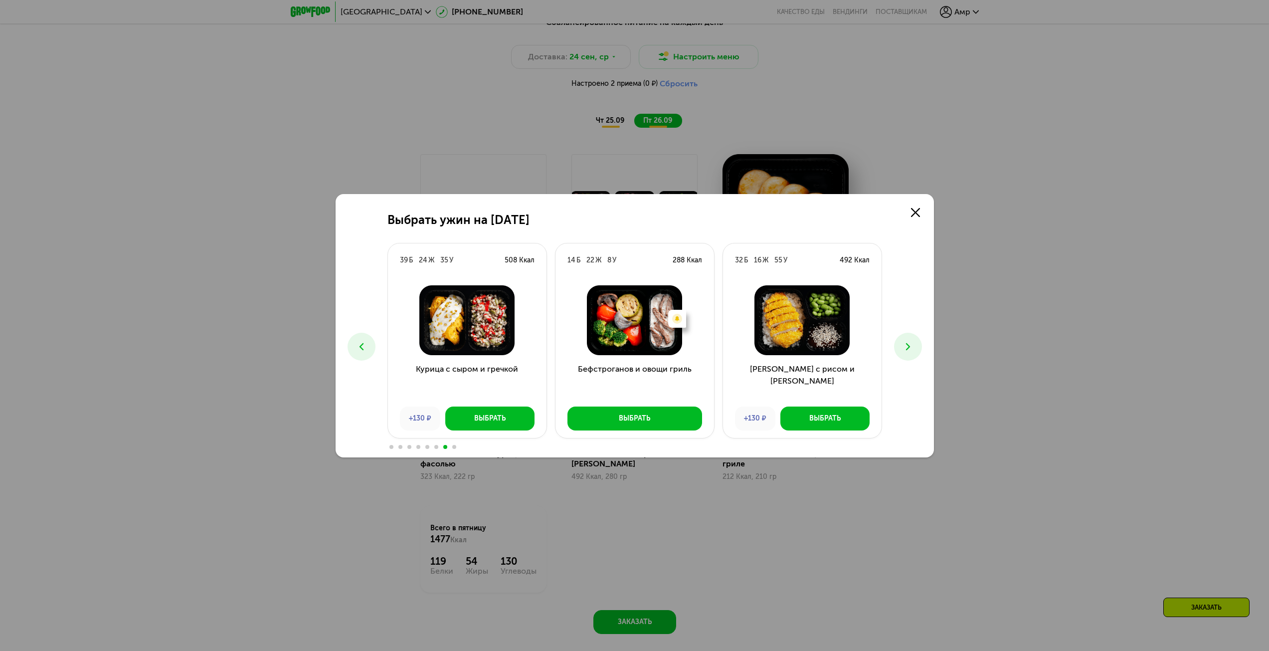
click at [909, 345] on icon at bounding box center [908, 347] width 12 height 12
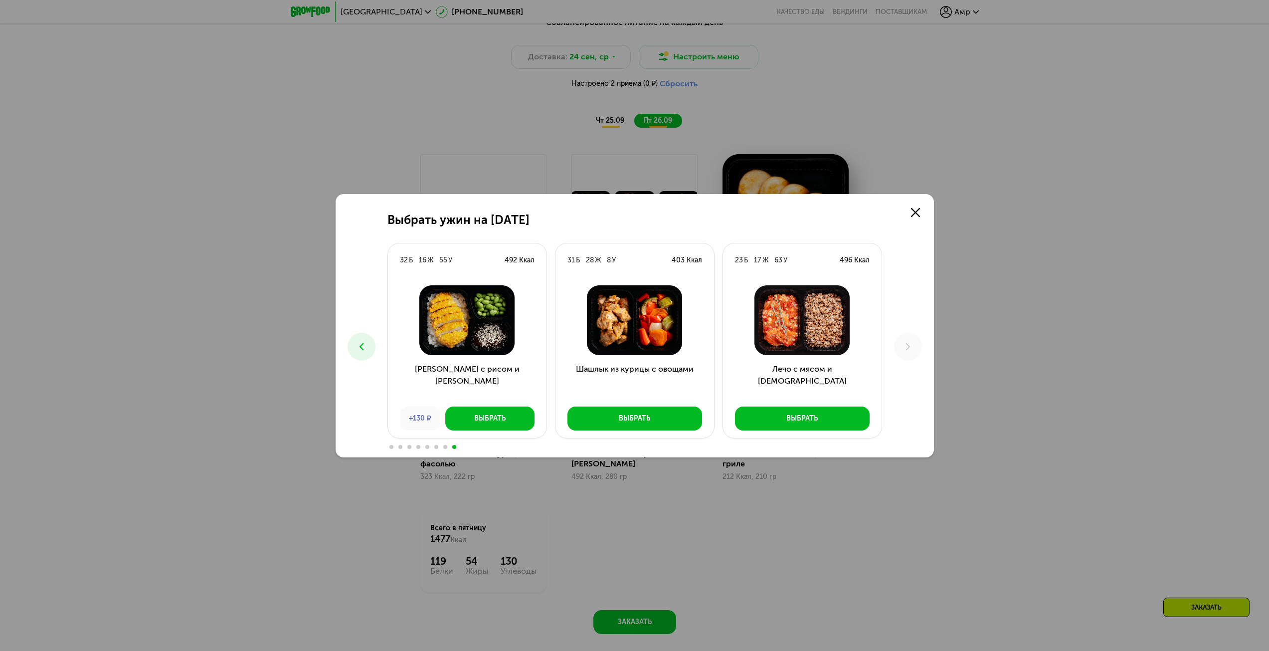
drag, startPoint x: 387, startPoint y: 338, endPoint x: 378, endPoint y: 350, distance: 15.0
click at [387, 339] on div "Выбрать ужин на [DATE] Б 18 Ж 23 У 310 Ккал Митлоф с пюре и горошком +130 ₽ Выб…" at bounding box center [635, 325] width 598 height 263
click at [367, 354] on button at bounding box center [362, 347] width 28 height 28
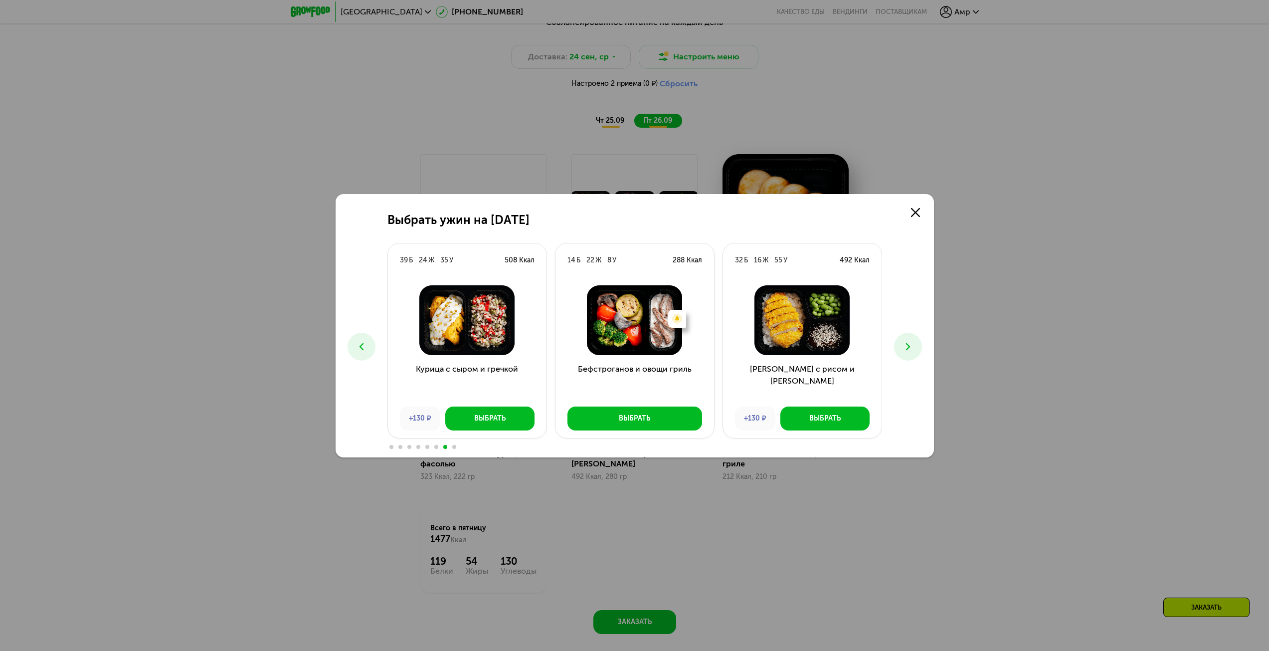
click at [367, 354] on button at bounding box center [362, 347] width 28 height 28
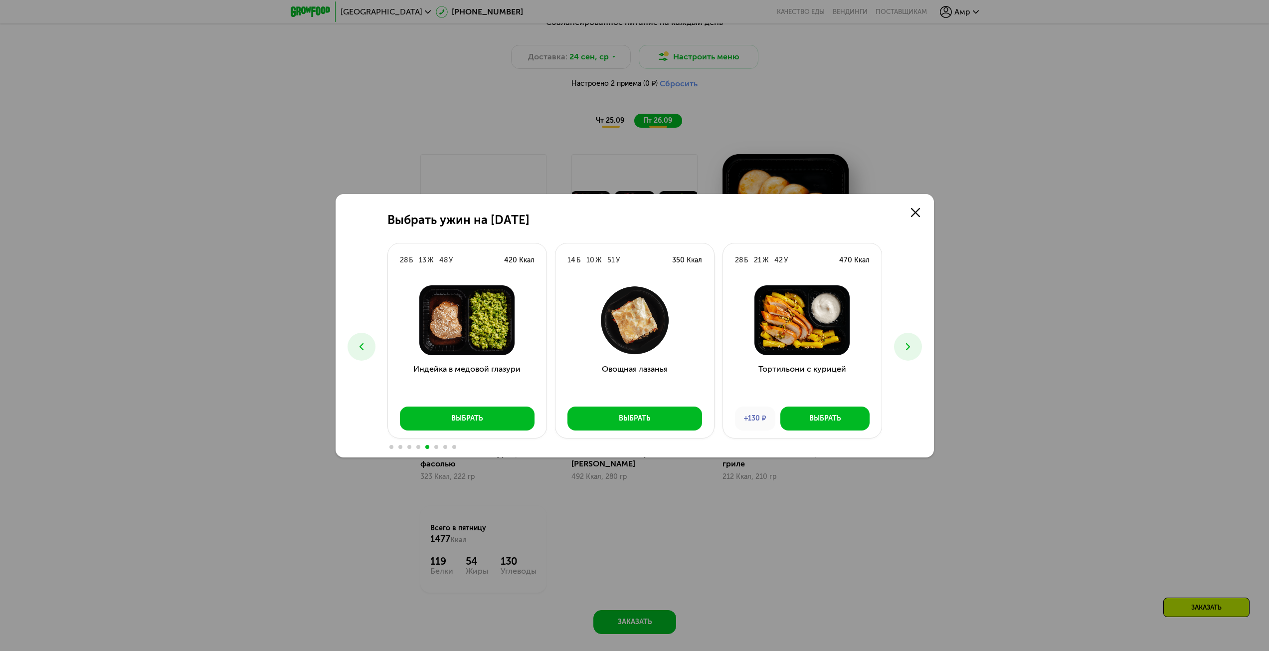
click at [370, 354] on button at bounding box center [362, 347] width 28 height 28
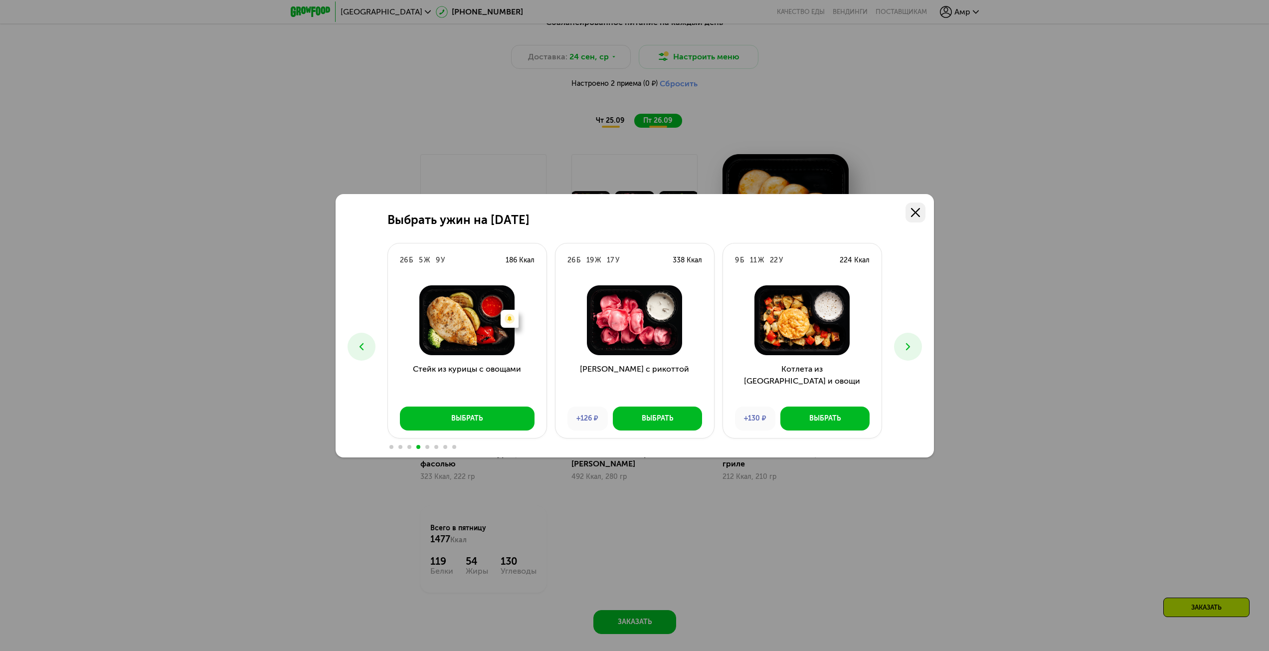
click at [913, 214] on use at bounding box center [915, 212] width 9 height 9
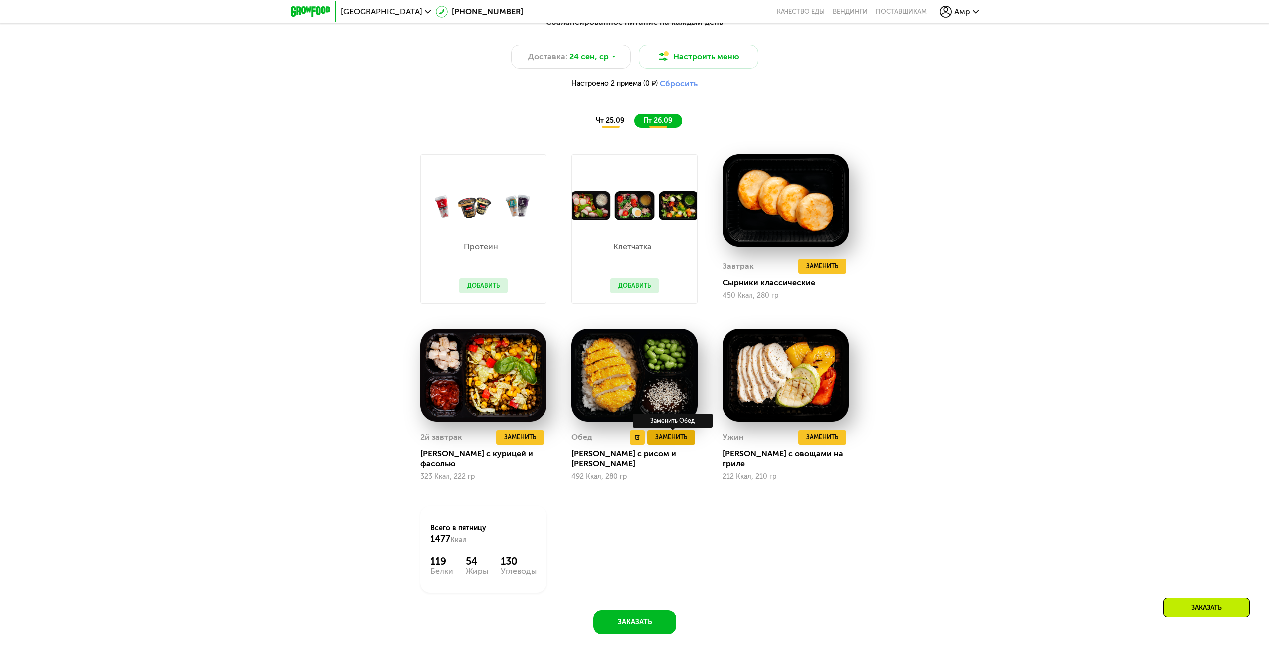
click at [675, 442] on span "Заменить" at bounding box center [671, 437] width 32 height 10
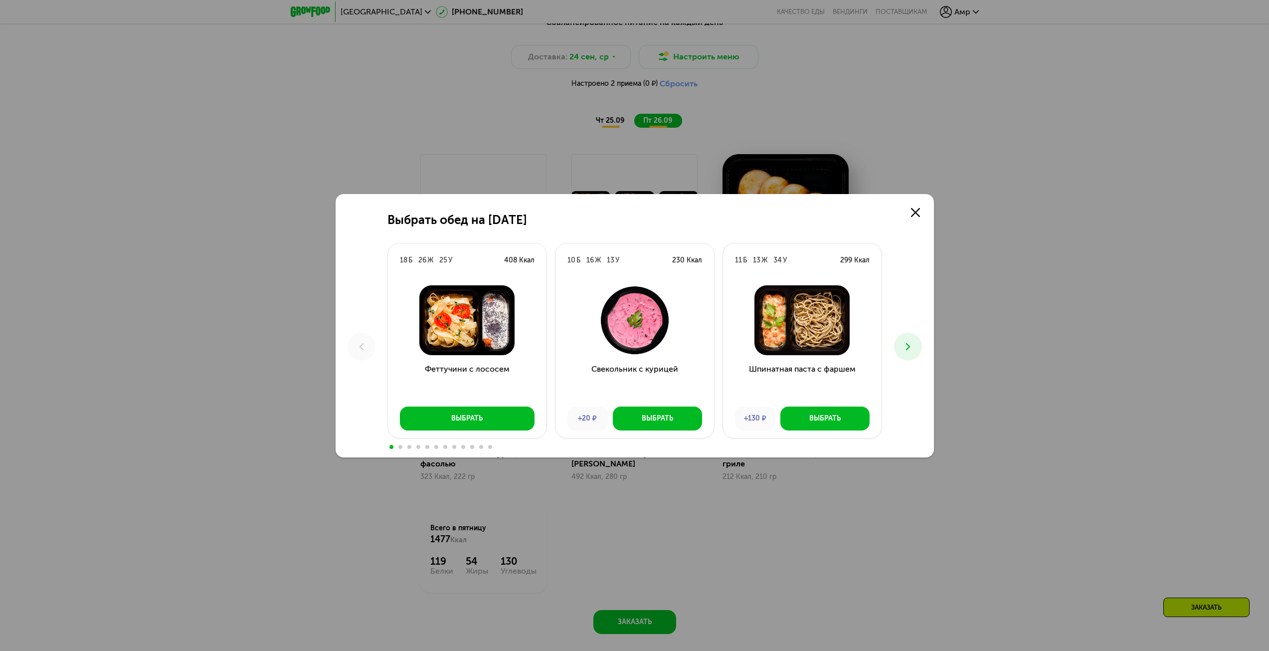
click at [913, 350] on icon at bounding box center [908, 347] width 12 height 12
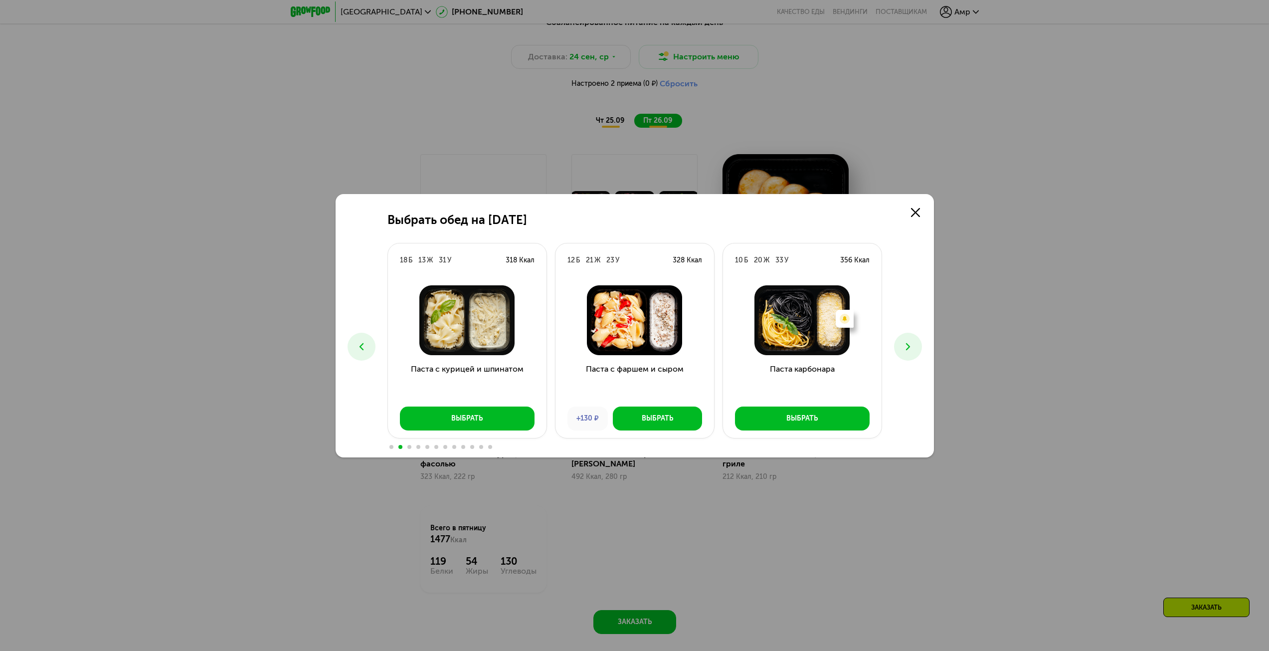
click at [913, 349] on icon at bounding box center [908, 347] width 12 height 12
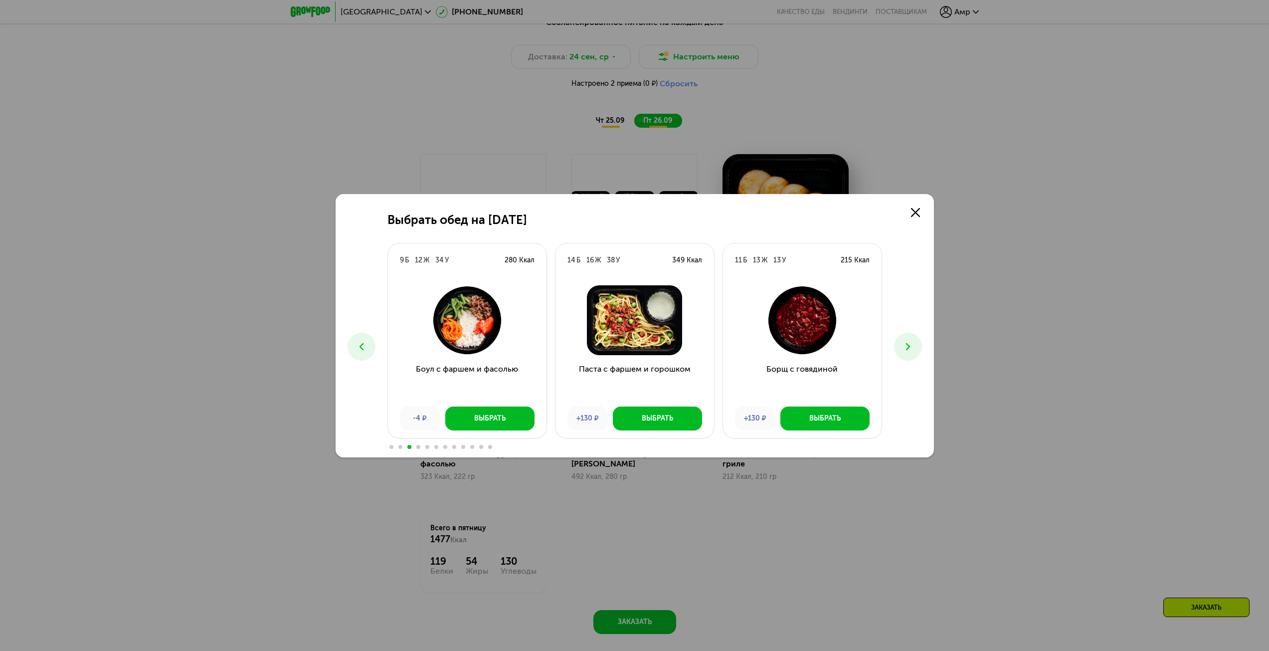
click at [864, 319] on img at bounding box center [802, 320] width 143 height 70
click at [910, 345] on icon at bounding box center [908, 347] width 12 height 12
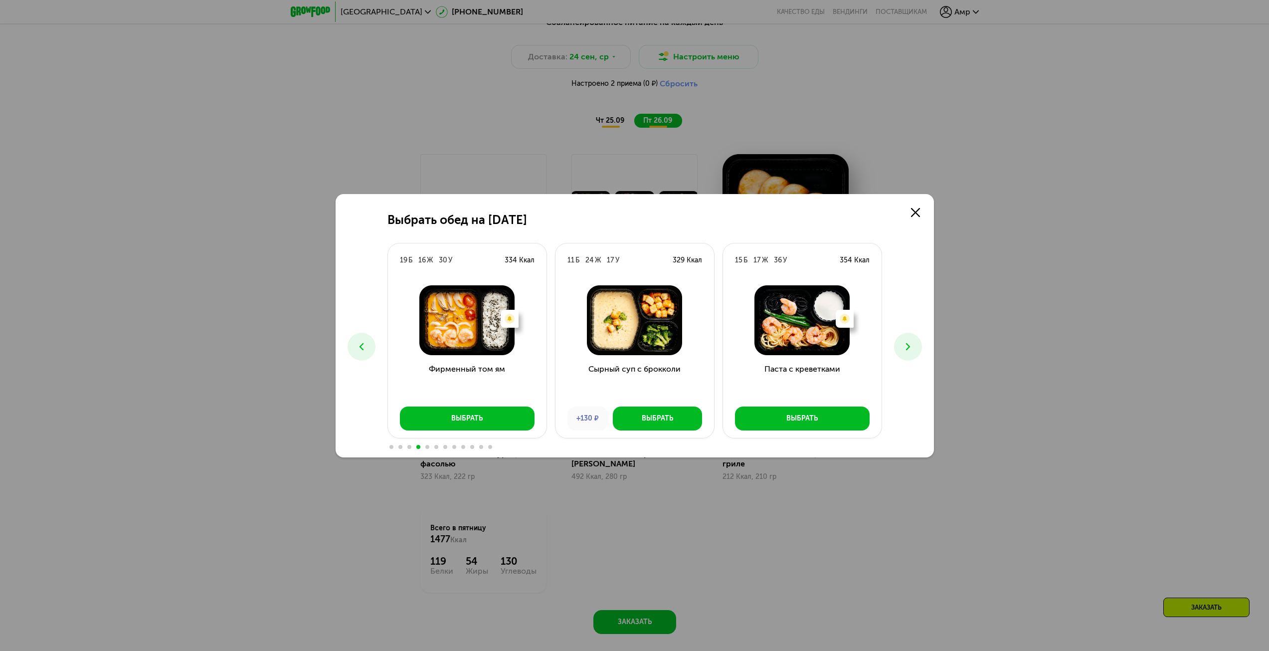
click at [917, 348] on button at bounding box center [908, 347] width 28 height 28
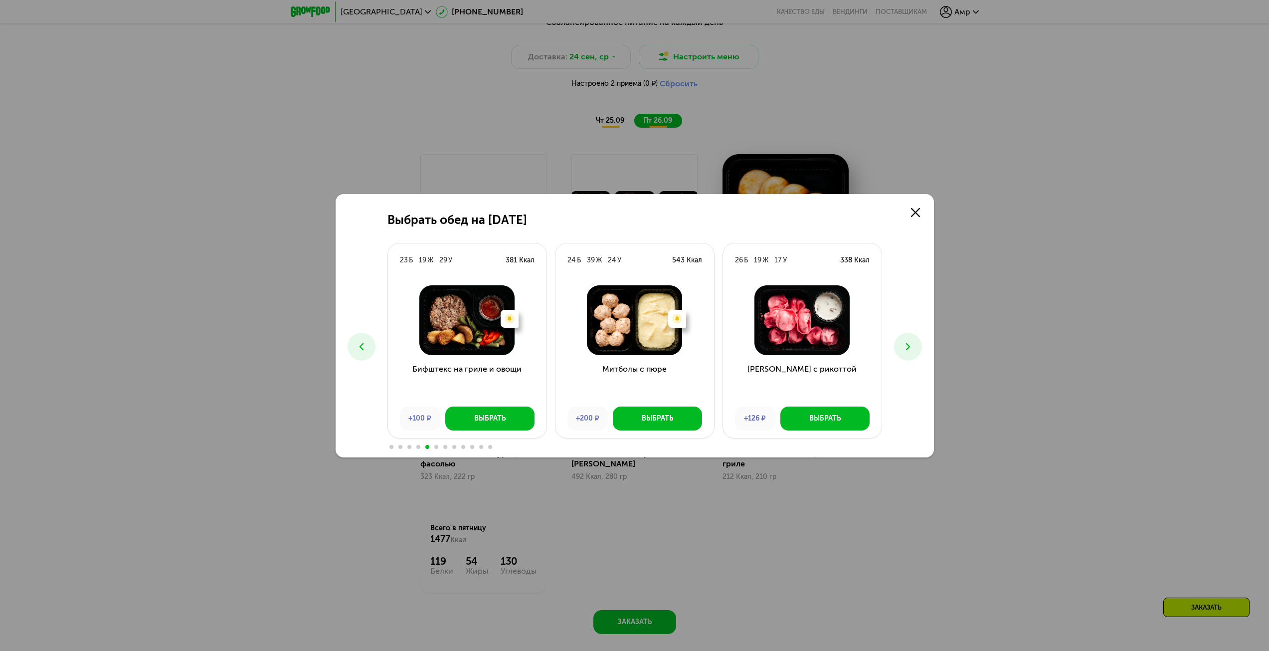
click at [917, 347] on button at bounding box center [908, 347] width 28 height 28
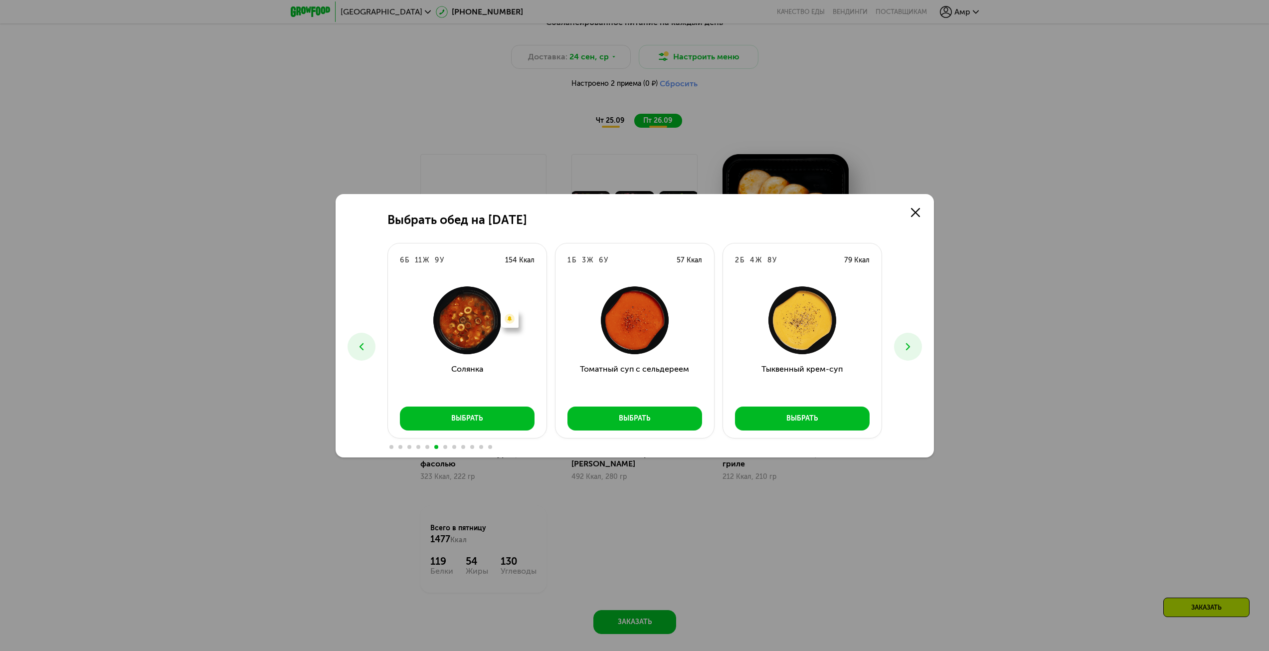
click at [917, 347] on button at bounding box center [908, 347] width 28 height 28
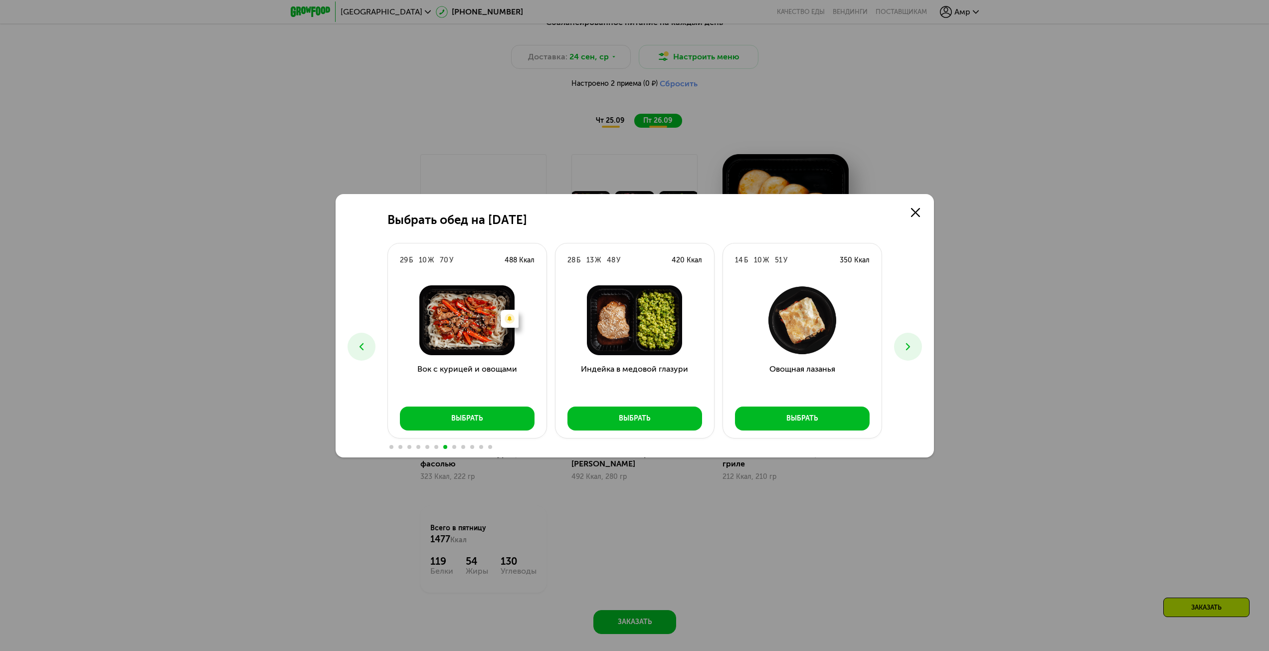
click at [917, 347] on button at bounding box center [908, 347] width 28 height 28
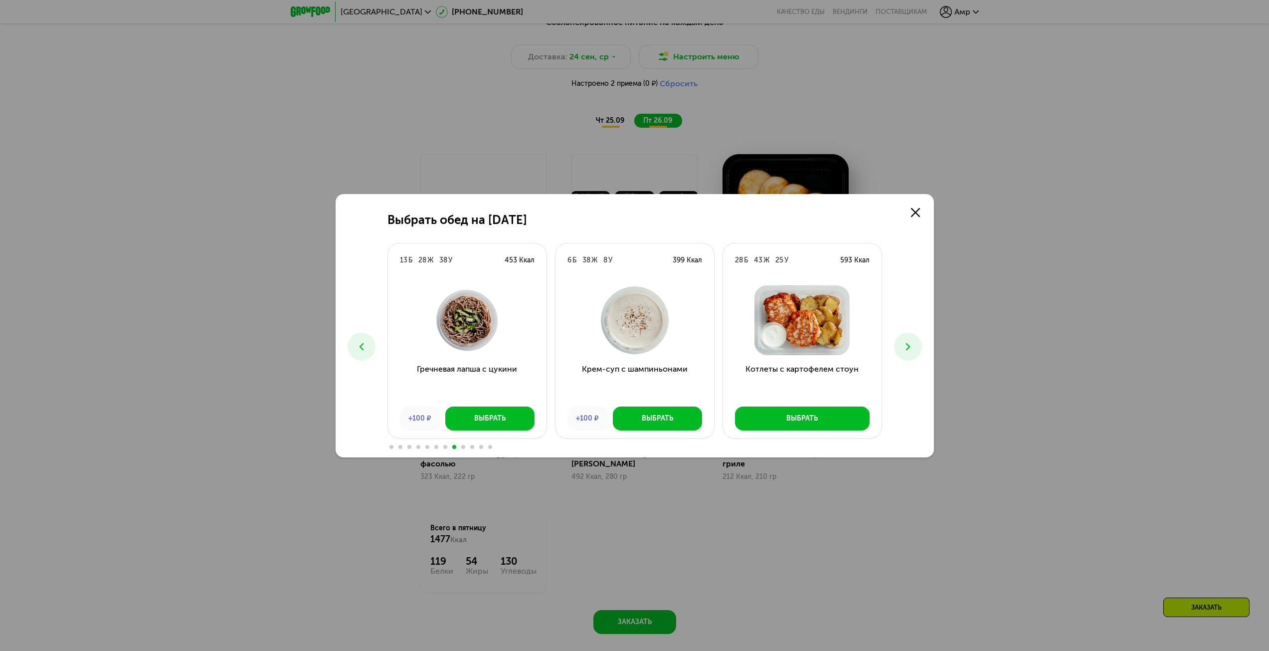
click at [916, 347] on button at bounding box center [908, 347] width 28 height 28
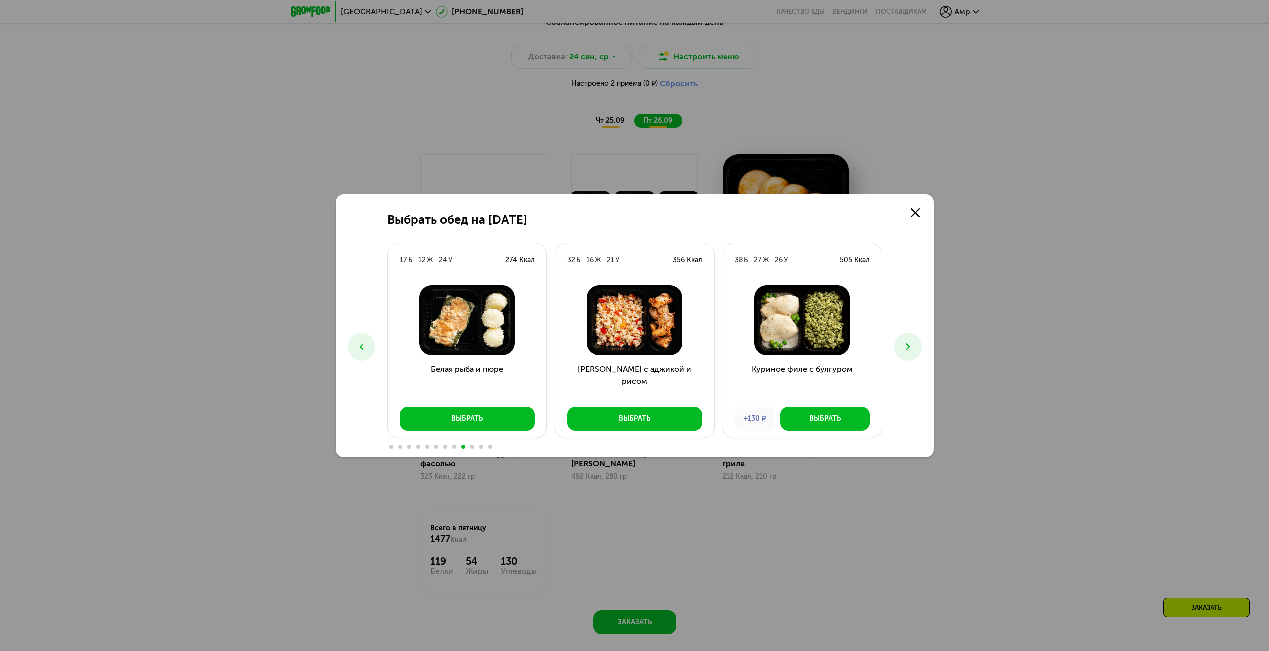
click at [916, 347] on button at bounding box center [908, 347] width 28 height 28
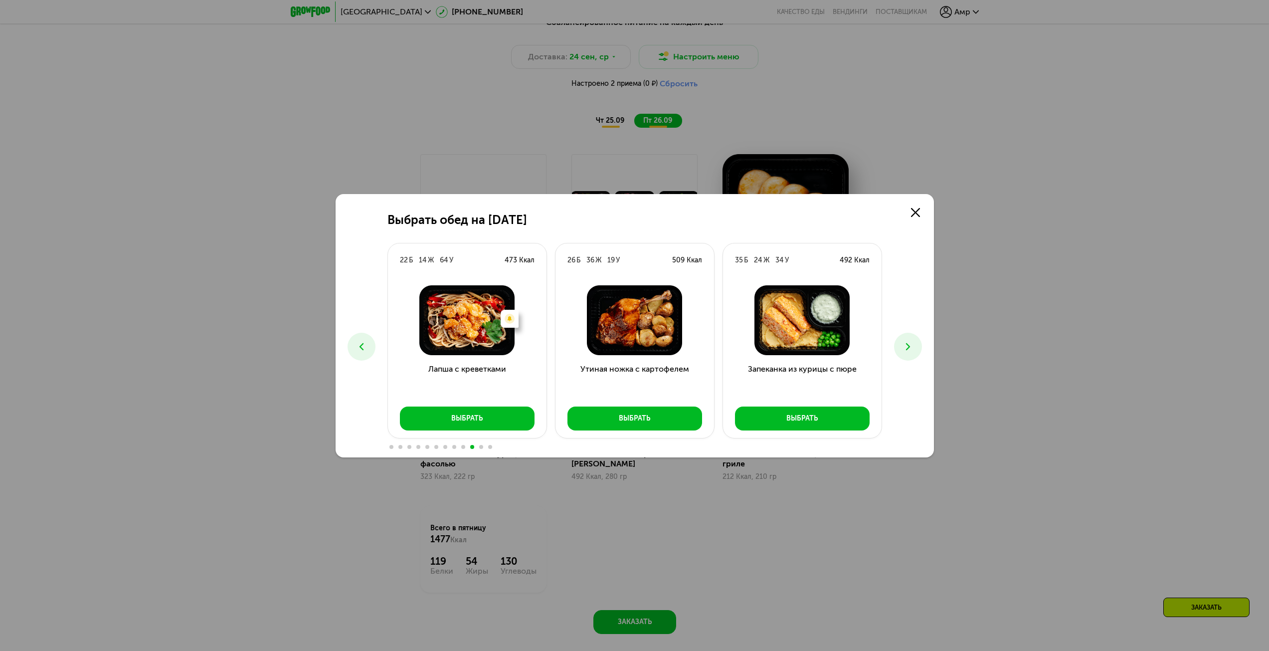
click at [916, 347] on button at bounding box center [908, 347] width 28 height 28
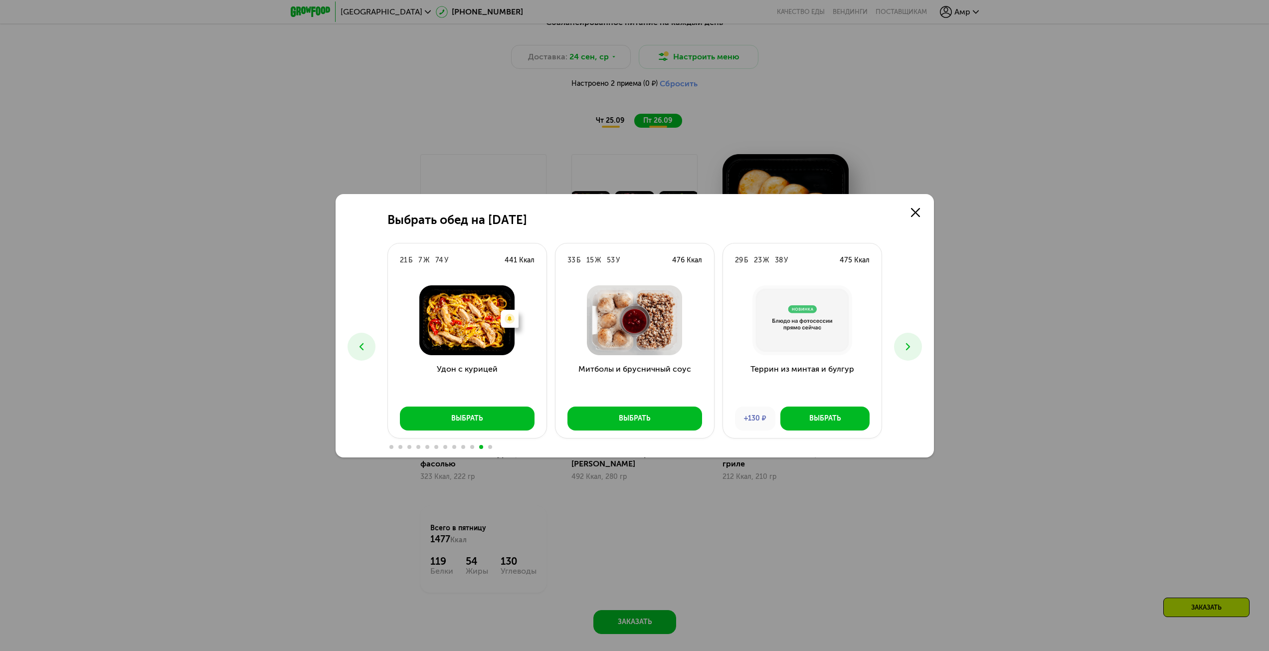
click at [911, 343] on icon at bounding box center [908, 347] width 12 height 12
